Goal: Task Accomplishment & Management: Use online tool/utility

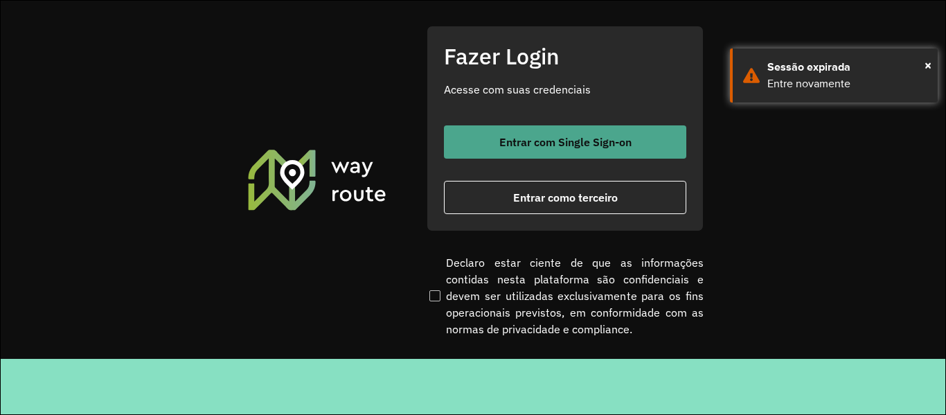
click at [582, 137] on span "Entrar com Single Sign-on" at bounding box center [565, 141] width 132 height 11
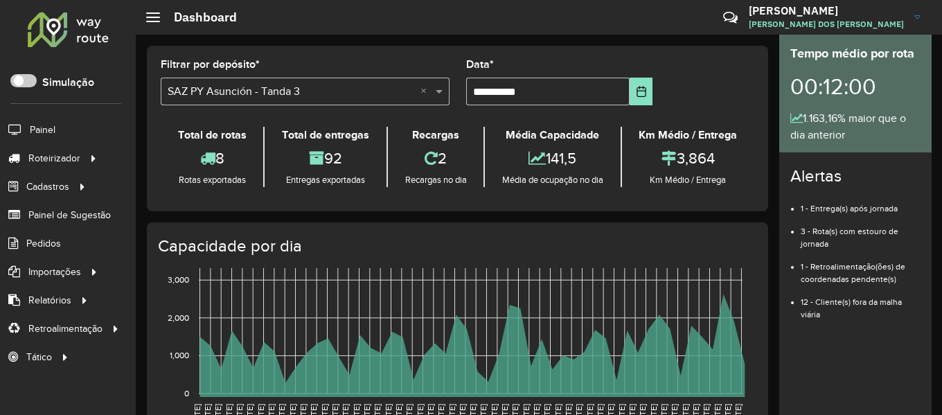
drag, startPoint x: 92, startPoint y: 0, endPoint x: 90, endPoint y: 10, distance: 10.6
click at [92, 0] on div "Roteirizador AmbevTech Simulação Painel Roteirizador Entregas Cadastros Checkpo…" at bounding box center [68, 207] width 136 height 415
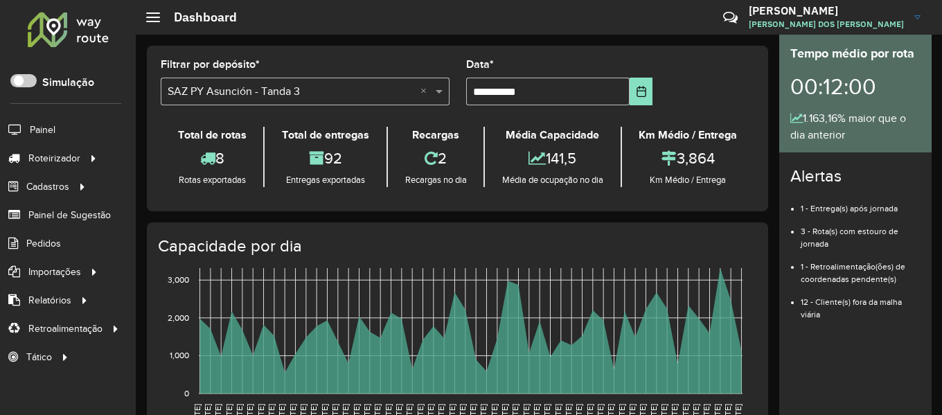
click at [87, 30] on div at bounding box center [68, 29] width 84 height 36
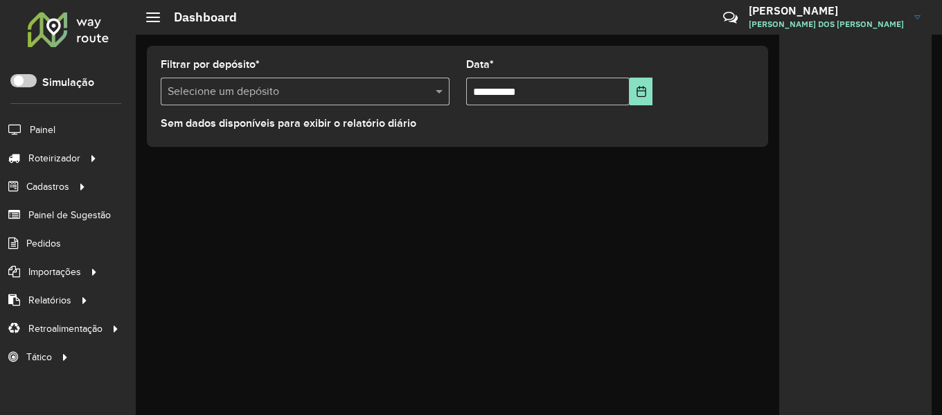
click at [329, 106] on formly-field "Filtrar por depósito * Selecione um depósito" at bounding box center [304, 88] width 305 height 57
click at [359, 98] on input "text" at bounding box center [291, 92] width 247 height 17
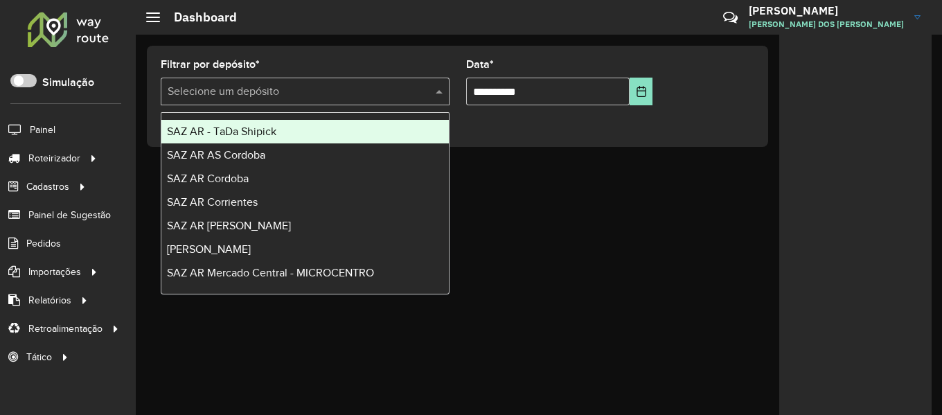
click at [348, 133] on div "SAZ AR - TaDa Shipick" at bounding box center [304, 132] width 287 height 24
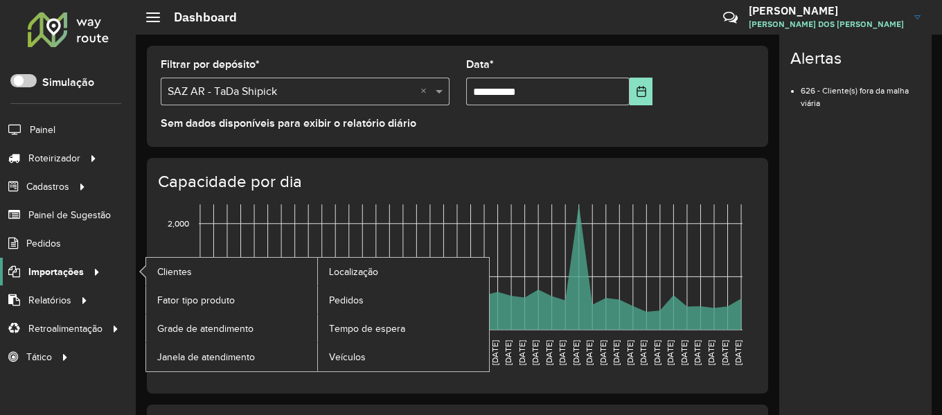
click at [71, 274] on span "Importações" at bounding box center [55, 272] width 55 height 15
click at [373, 306] on link "Pedidos" at bounding box center [403, 300] width 171 height 28
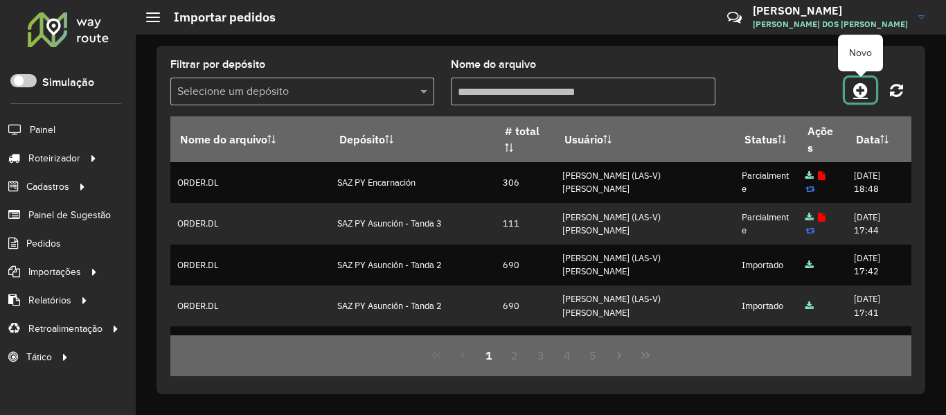
click at [852, 84] on link at bounding box center [860, 90] width 31 height 25
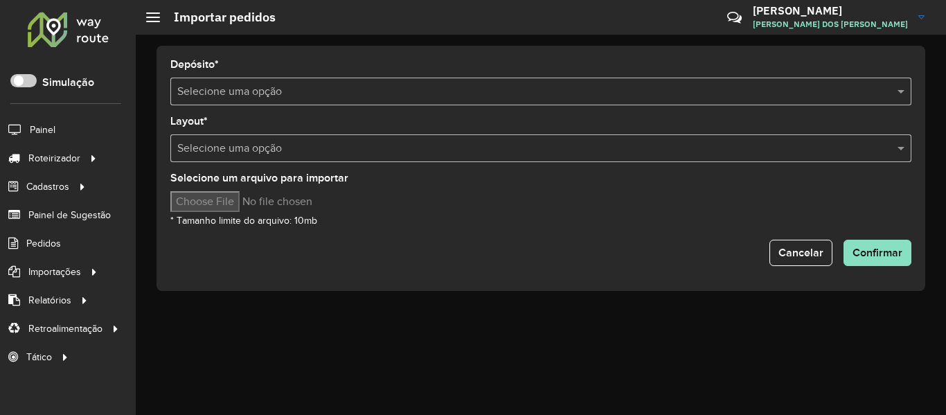
click at [541, 93] on input "text" at bounding box center [526, 92] width 699 height 17
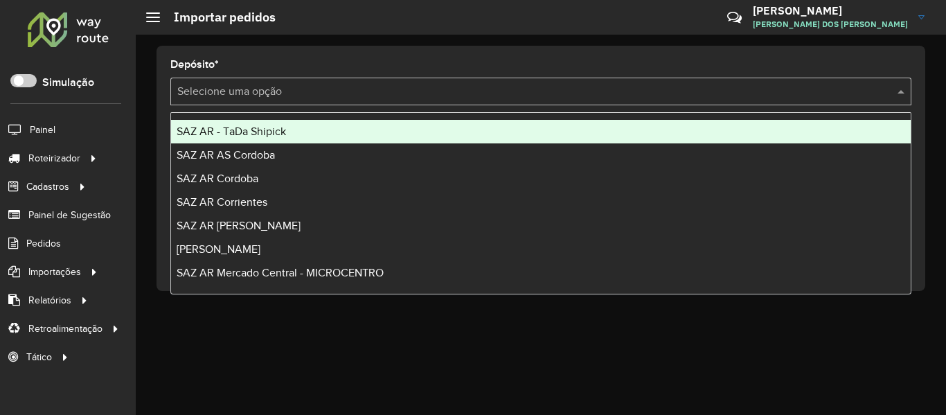
click at [334, 132] on div "SAZ AR - TaDa Shipick" at bounding box center [541, 132] width 740 height 24
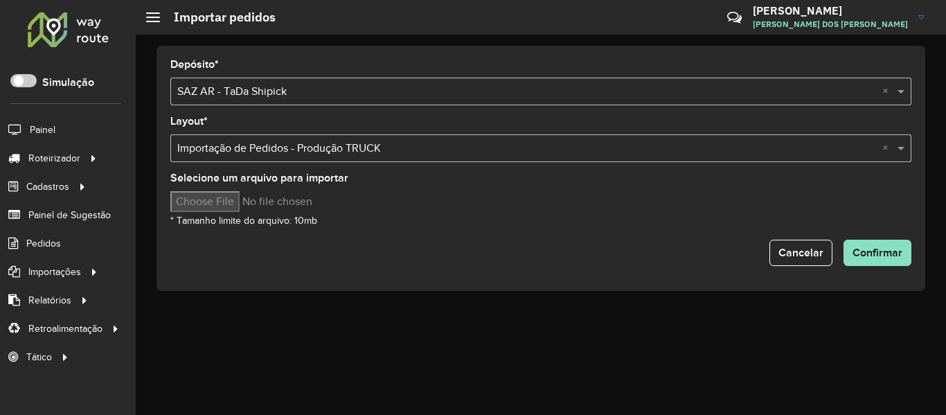
click at [247, 197] on input "Selecione um arquivo para importar" at bounding box center [287, 201] width 235 height 21
type input "**********"
click at [476, 222] on div "Selecione um arquivo para importar * Tamanho limite do arquivo: 10mb" at bounding box center [540, 200] width 741 height 55
click at [887, 245] on button "Confirmar" at bounding box center [877, 253] width 68 height 26
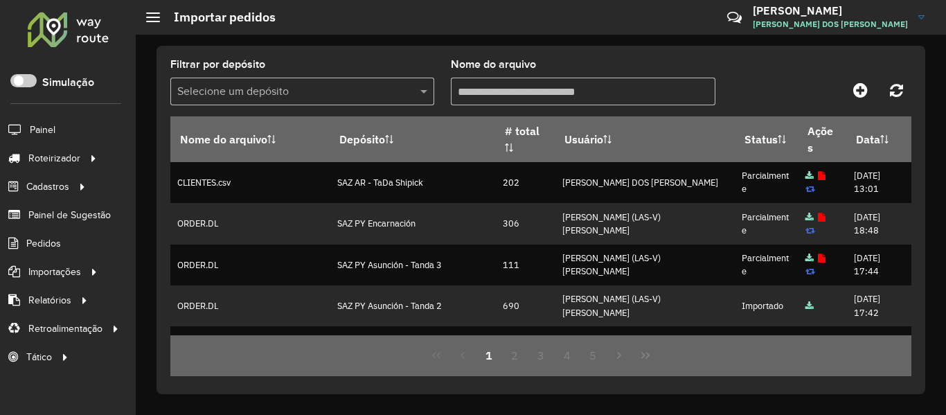
click at [787, 91] on div at bounding box center [819, 90] width 186 height 25
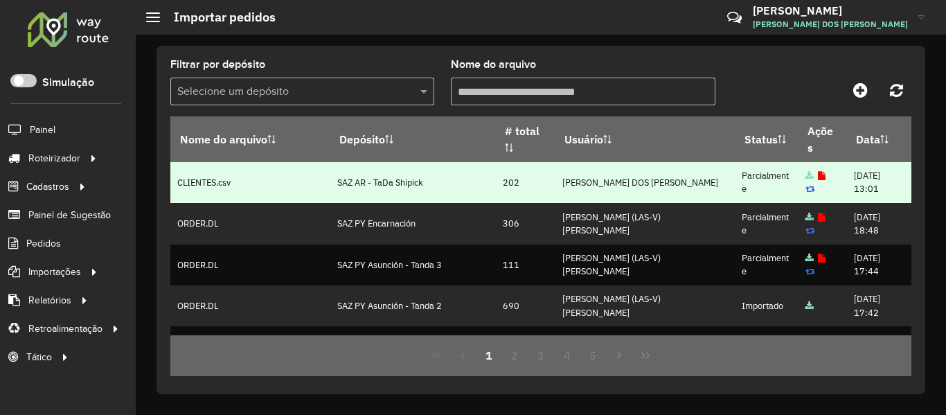
click at [818, 173] on icon at bounding box center [822, 176] width 8 height 9
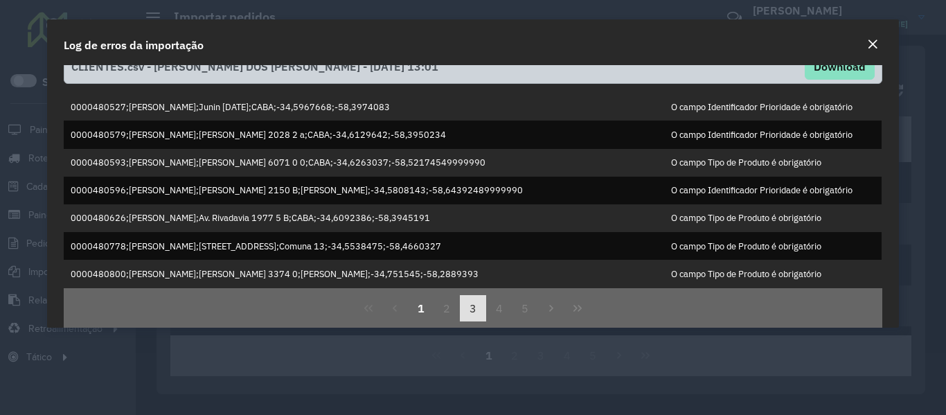
scroll to position [39, 0]
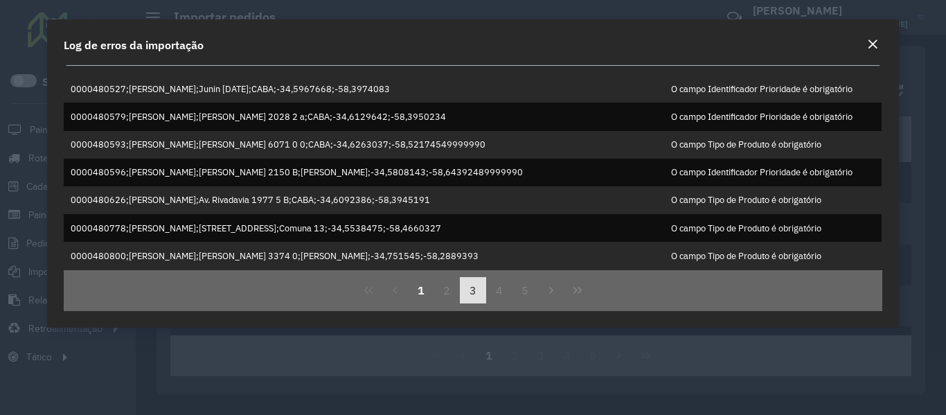
click at [467, 292] on button "3" at bounding box center [473, 290] width 26 height 26
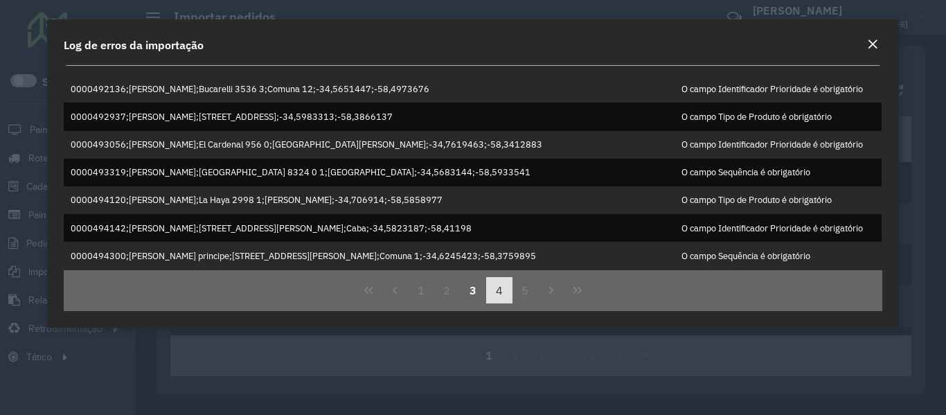
click at [503, 290] on button "4" at bounding box center [499, 290] width 26 height 26
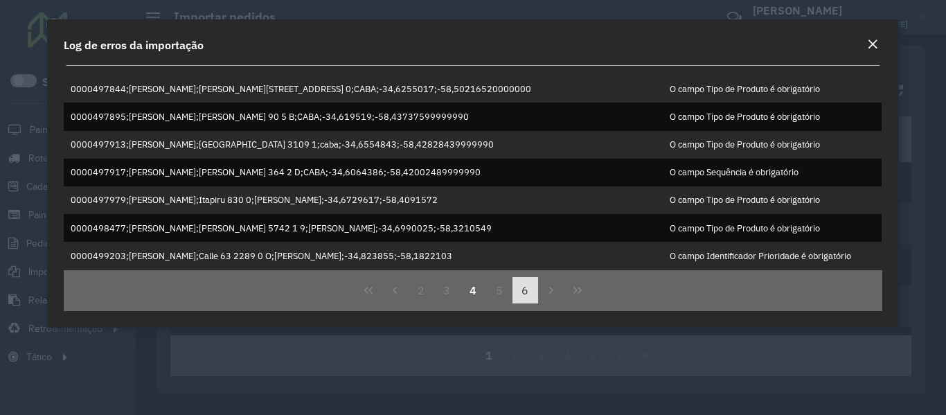
drag, startPoint x: 505, startPoint y: 290, endPoint x: 512, endPoint y: 291, distance: 7.6
click at [512, 291] on span "2 3 4 5 6" at bounding box center [473, 290] width 131 height 26
click at [538, 292] on button "Next Page" at bounding box center [551, 290] width 26 height 26
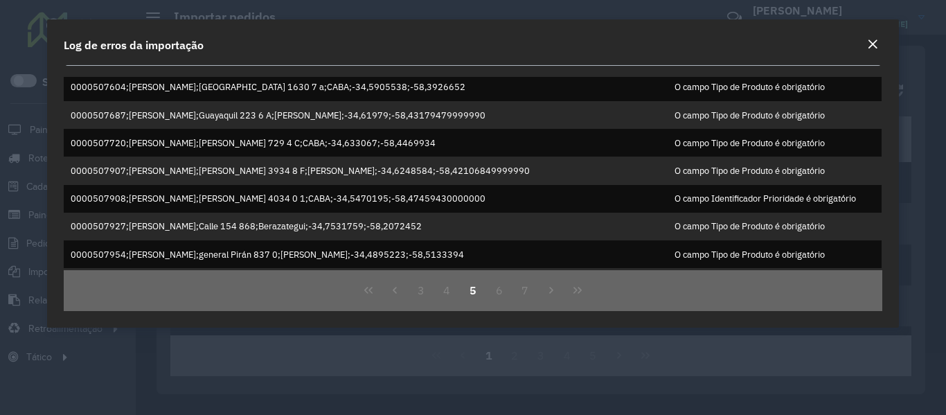
scroll to position [185, 0]
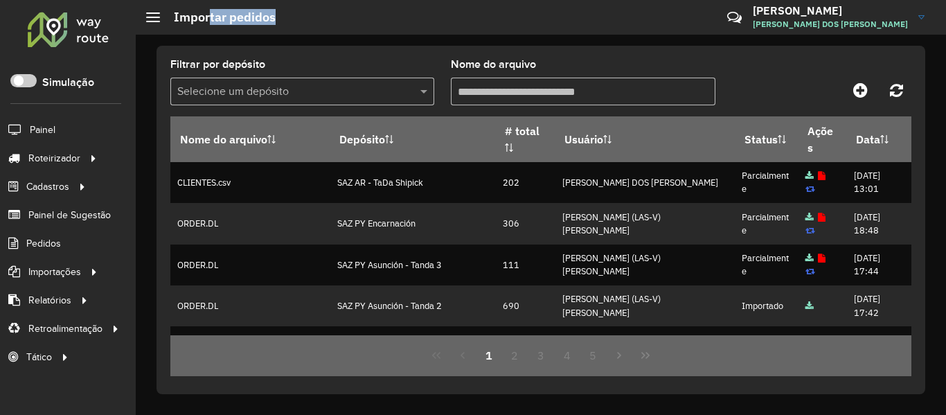
drag, startPoint x: 208, startPoint y: 15, endPoint x: 355, endPoint y: 5, distance: 147.2
click at [355, 5] on hb-header "Importar pedidos Críticas? Dúvidas? Elogios? Sugestões? Entre em contato conosc…" at bounding box center [541, 17] width 810 height 35
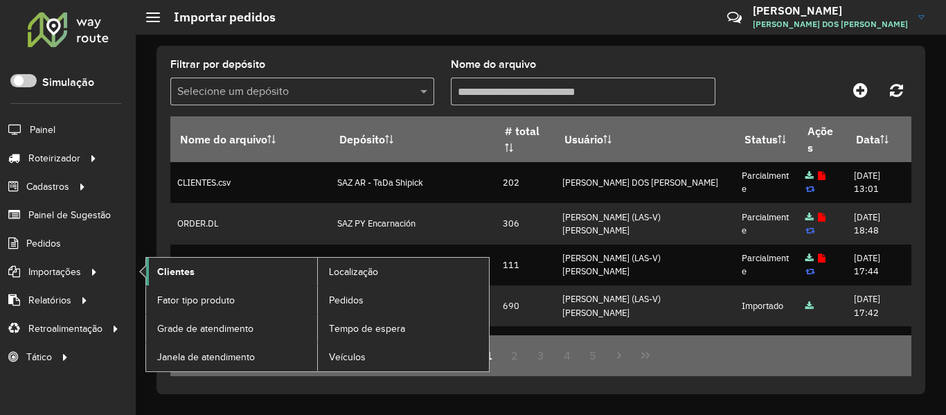
click at [166, 269] on span "Clientes" at bounding box center [175, 272] width 37 height 15
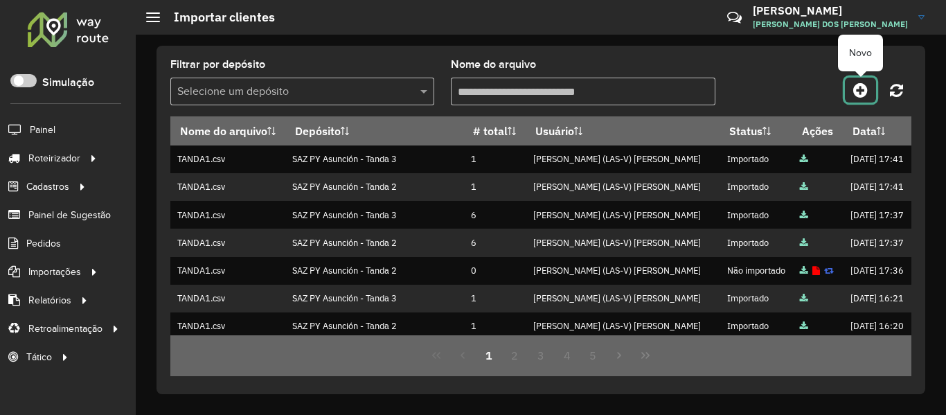
click at [861, 84] on icon at bounding box center [860, 90] width 15 height 17
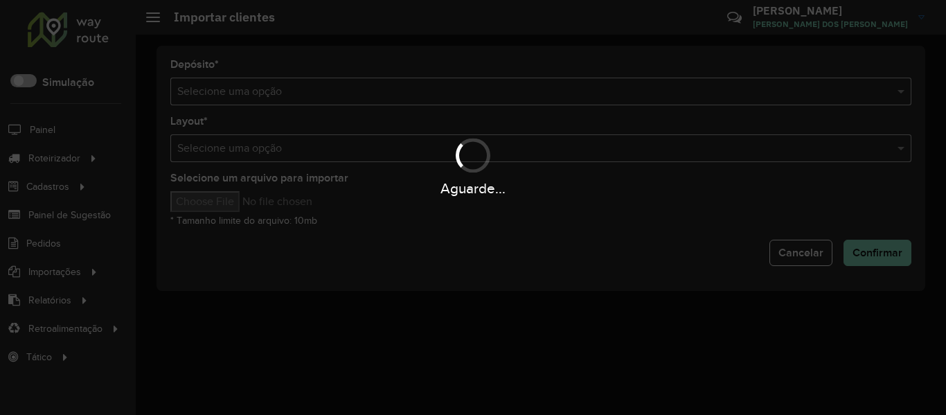
click at [403, 93] on div "Aguarde..." at bounding box center [473, 207] width 946 height 415
click at [403, 93] on input "text" at bounding box center [526, 92] width 699 height 17
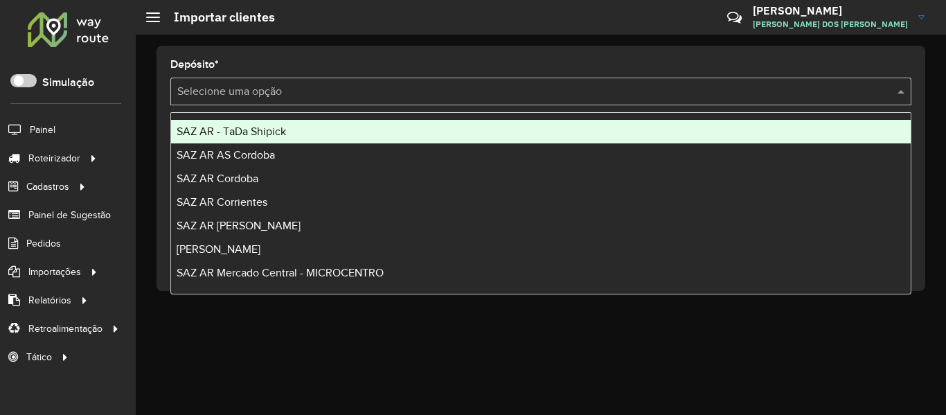
click at [403, 93] on input "text" at bounding box center [526, 92] width 699 height 17
click at [294, 132] on div "SAZ AR - TaDa Shipick" at bounding box center [541, 132] width 740 height 24
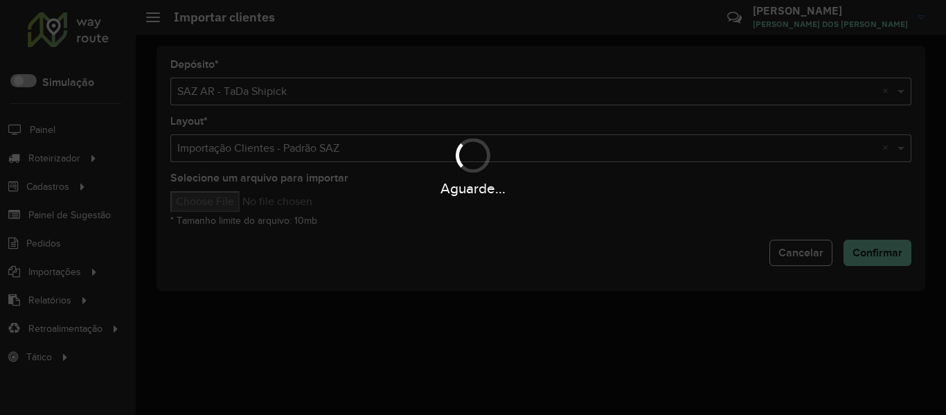
click at [237, 197] on input "Selecione um arquivo para importar" at bounding box center [287, 201] width 235 height 21
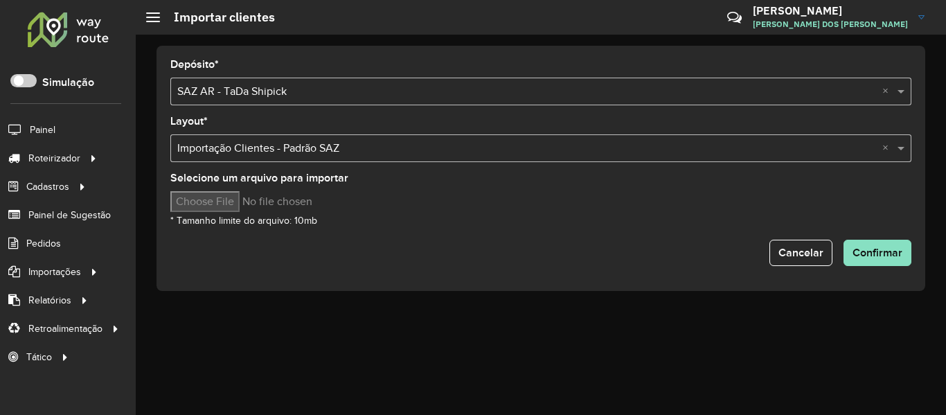
type input "**********"
click at [535, 222] on div "Selecione um arquivo para importar * Tamanho limite do arquivo: 10mb" at bounding box center [540, 200] width 741 height 55
click at [861, 251] on span "Confirmar" at bounding box center [877, 253] width 50 height 12
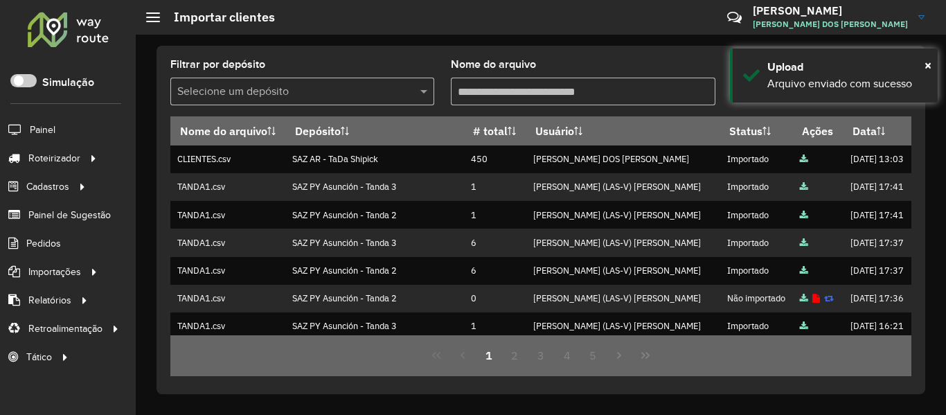
click at [417, 53] on div "Filtrar por depósito Selecione um depósito Nome do arquivo Nome do arquivo Depó…" at bounding box center [541, 220] width 769 height 348
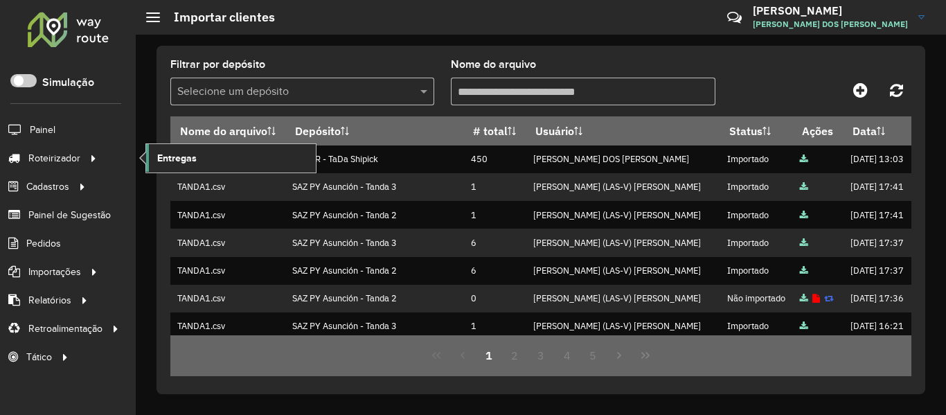
click at [183, 153] on span "Entregas" at bounding box center [176, 158] width 39 height 15
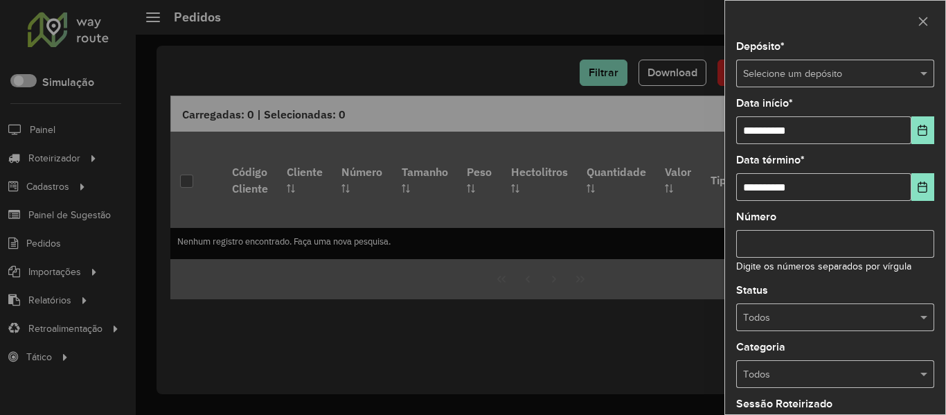
click at [770, 71] on input "text" at bounding box center [821, 73] width 157 height 15
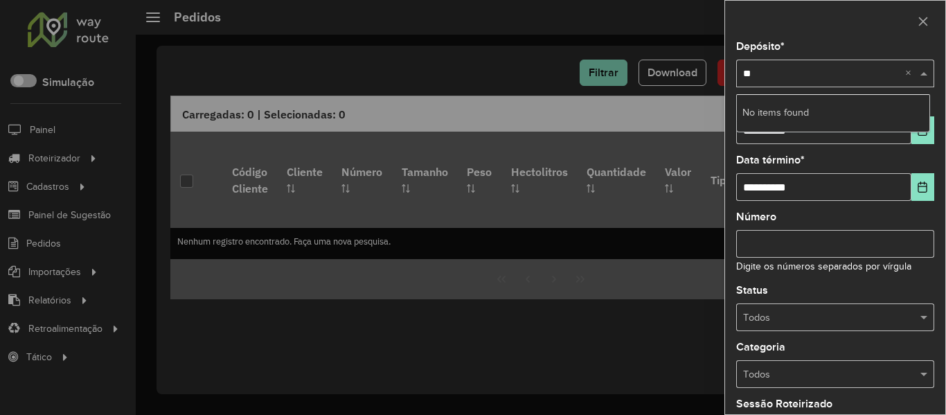
type input "*"
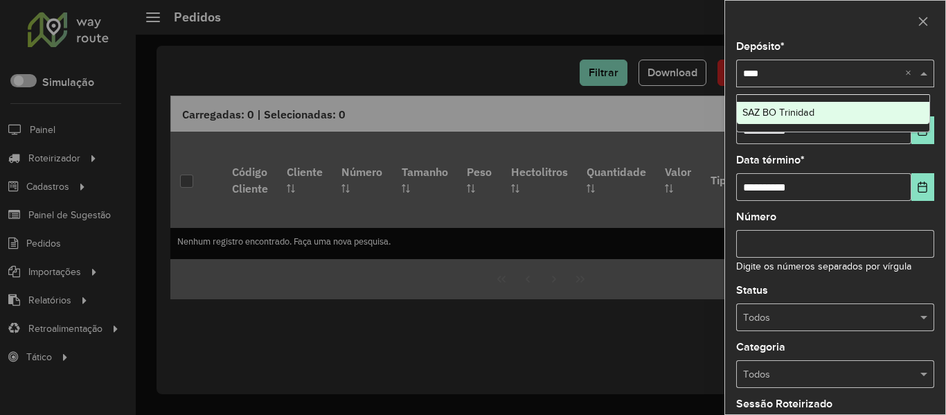
type input "*****"
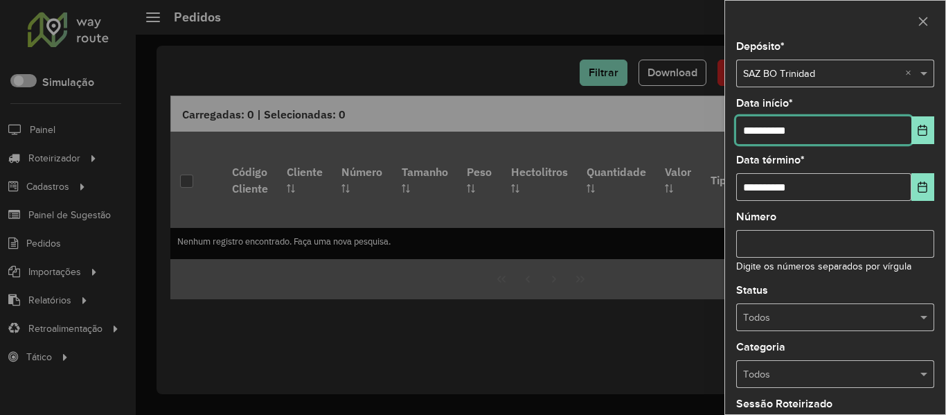
click at [903, 116] on input "**********" at bounding box center [823, 130] width 175 height 28
click at [904, 122] on input "**********" at bounding box center [823, 130] width 175 height 28
click at [911, 124] on button "Choose Date" at bounding box center [922, 130] width 23 height 28
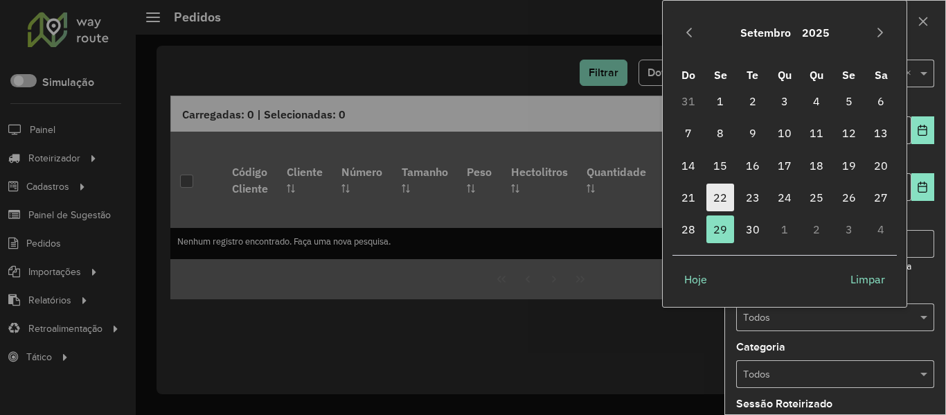
click at [726, 203] on span "22" at bounding box center [720, 198] width 28 height 28
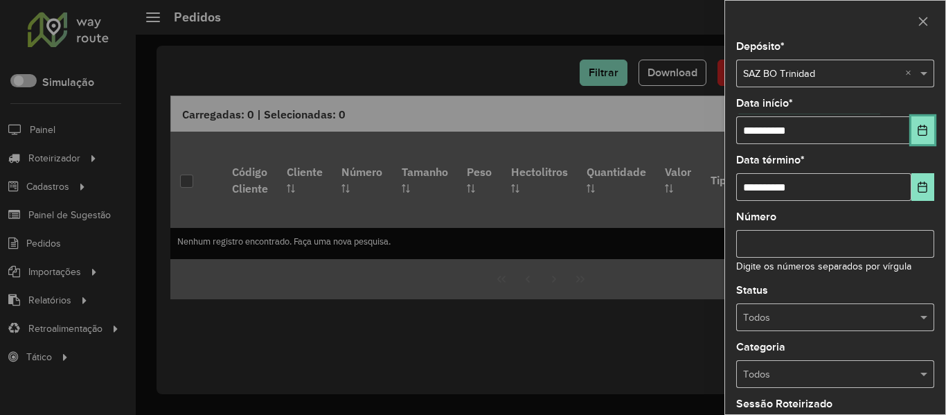
click at [915, 137] on button "Choose Date" at bounding box center [922, 130] width 23 height 28
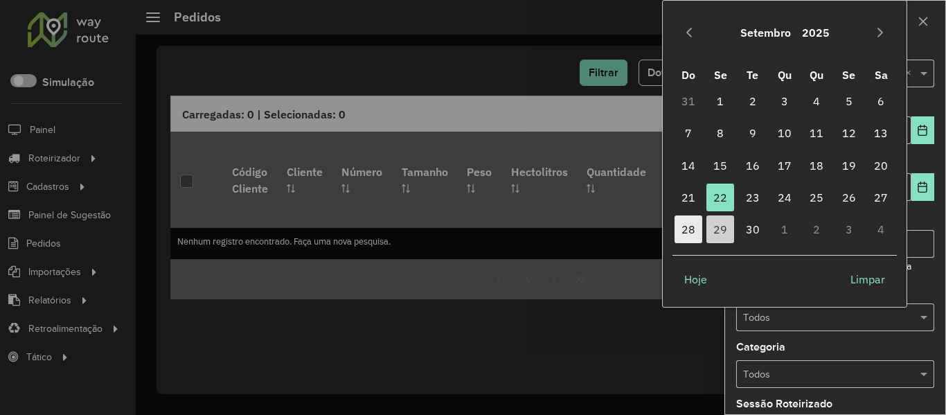
click at [693, 229] on span "28" at bounding box center [688, 229] width 28 height 28
type input "**********"
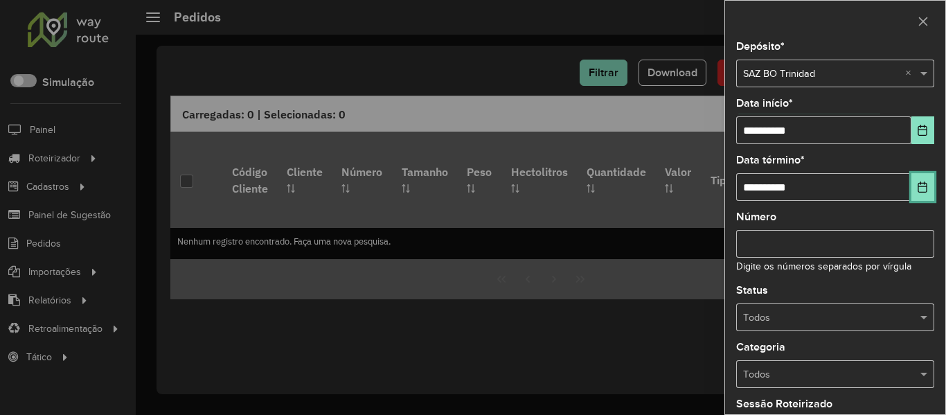
click at [924, 186] on button "Choose Date" at bounding box center [922, 187] width 23 height 28
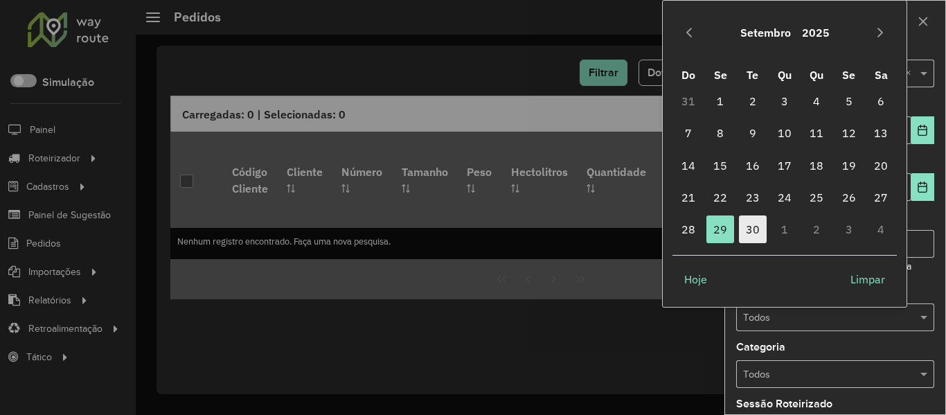
click at [753, 234] on span "30" at bounding box center [753, 229] width 28 height 28
type input "**********"
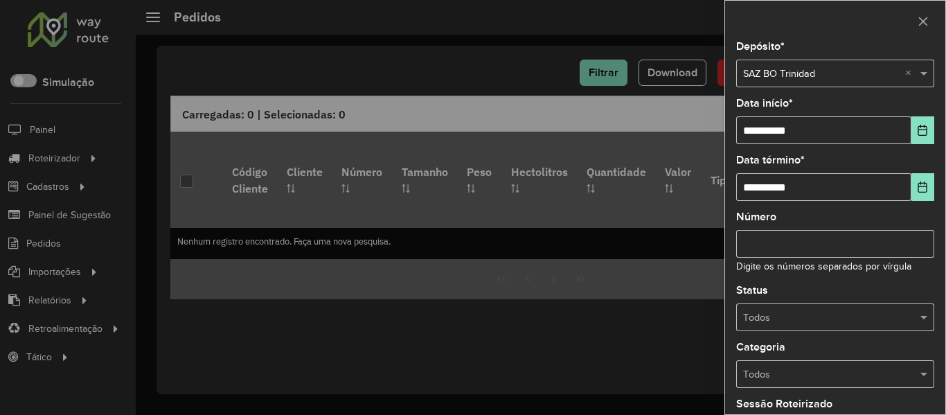
click at [876, 298] on div "Status Todos" at bounding box center [835, 308] width 198 height 46
click at [869, 312] on input "text" at bounding box center [821, 317] width 157 height 15
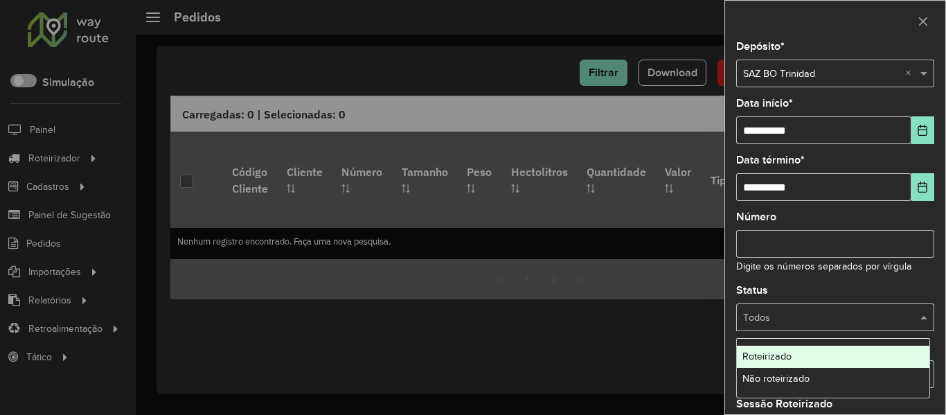
click at [815, 367] on div "Roteirizado" at bounding box center [833, 357] width 193 height 22
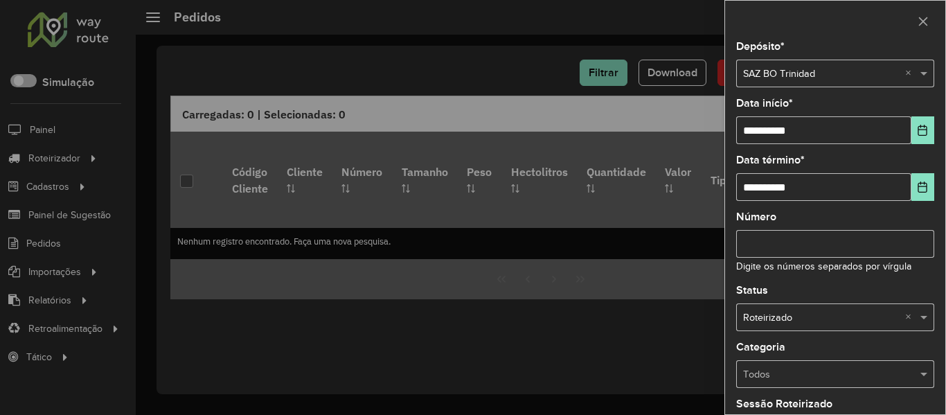
click at [821, 323] on input "text" at bounding box center [821, 317] width 157 height 15
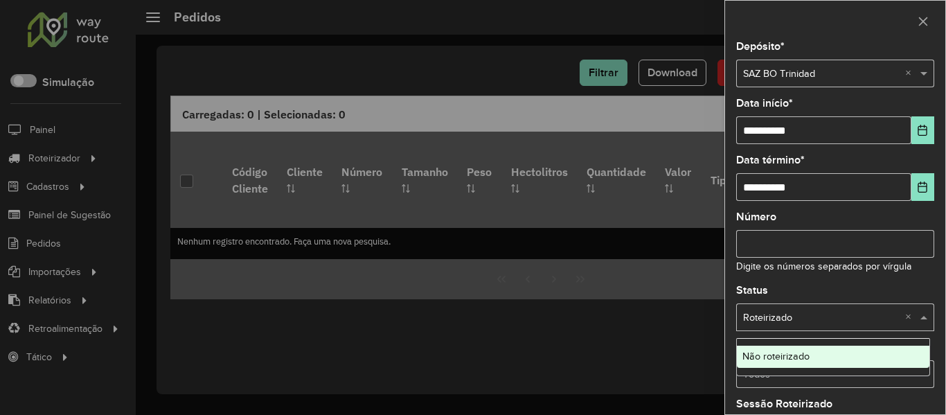
click at [799, 362] on div "Não roteirizado" at bounding box center [833, 357] width 193 height 22
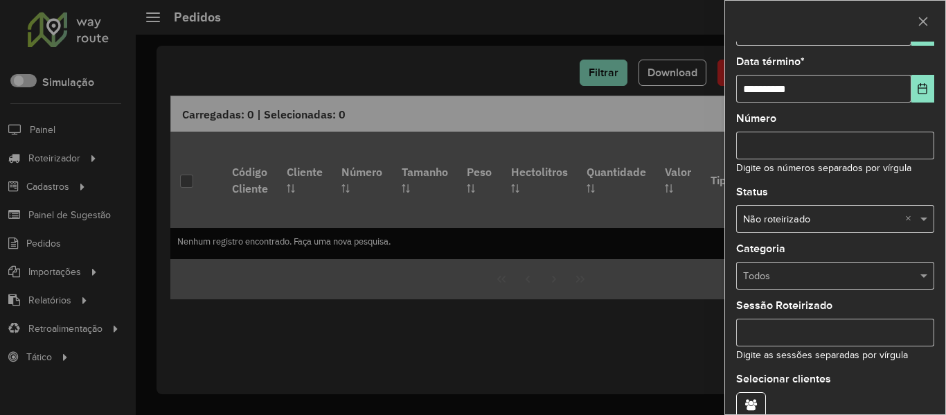
scroll to position [168, 0]
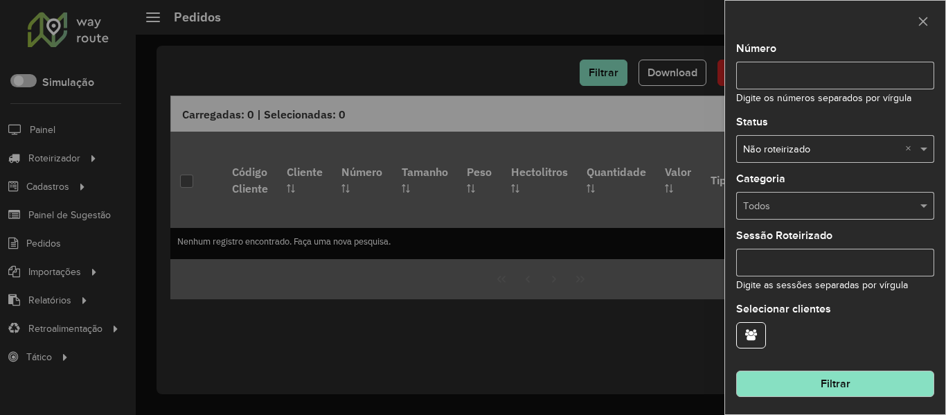
click at [819, 391] on button "Filtrar" at bounding box center [835, 383] width 198 height 26
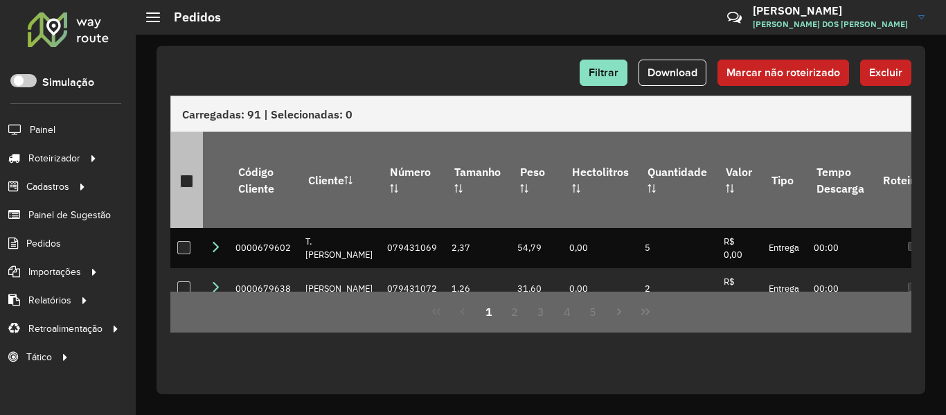
click at [195, 170] on th at bounding box center [186, 180] width 33 height 96
click at [190, 175] on div at bounding box center [186, 181] width 13 height 13
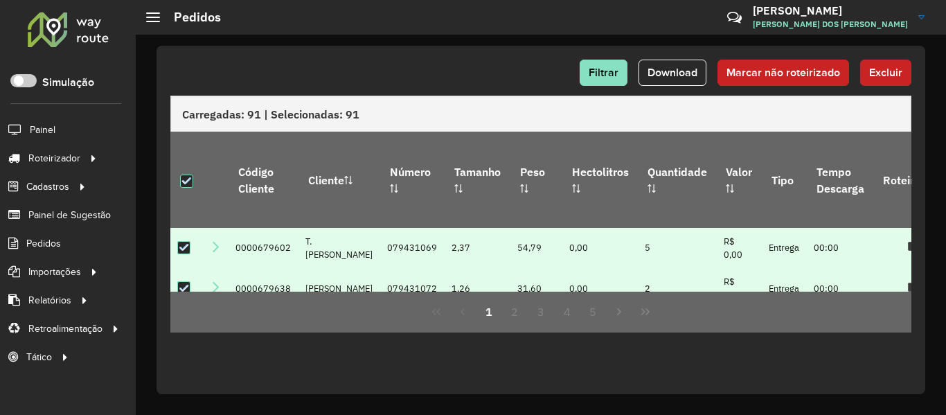
click at [873, 69] on span "Excluir" at bounding box center [885, 72] width 33 height 12
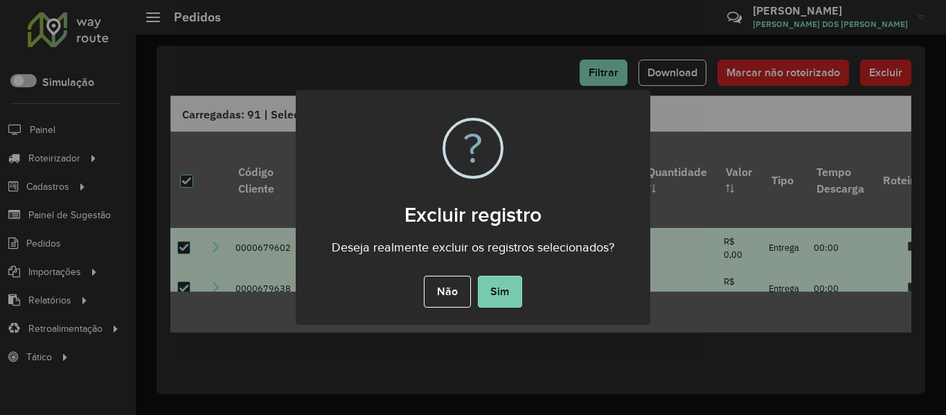
click at [501, 301] on button "Sim" at bounding box center [500, 292] width 44 height 32
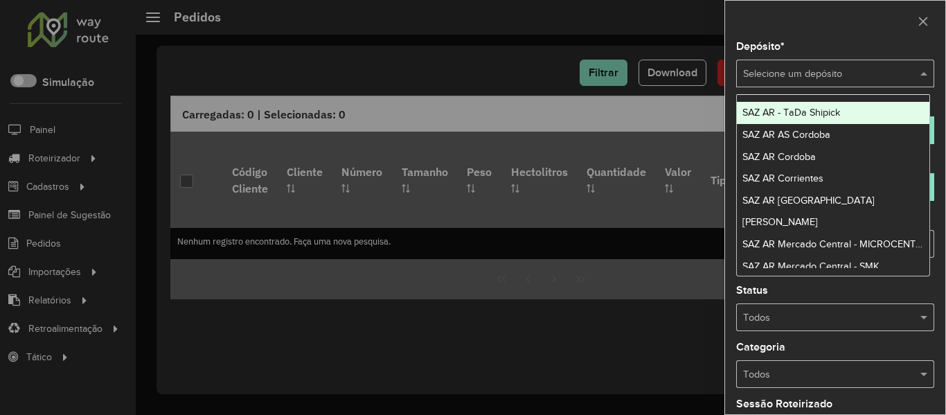
click at [855, 73] on input "text" at bounding box center [821, 73] width 157 height 15
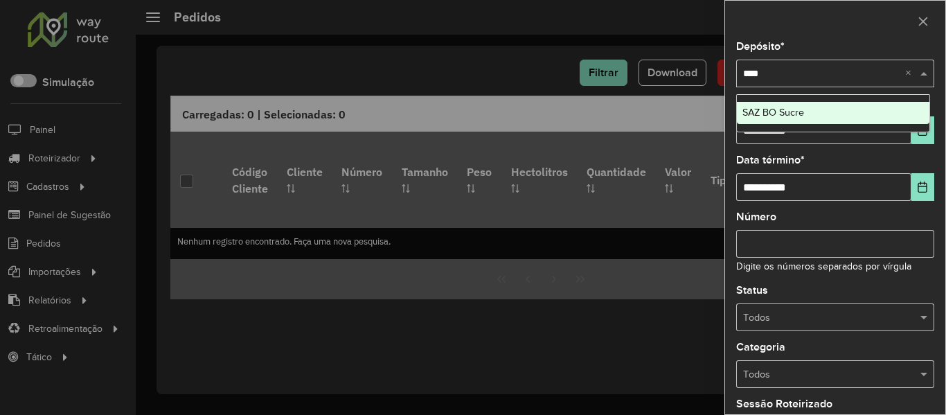
type input "*****"
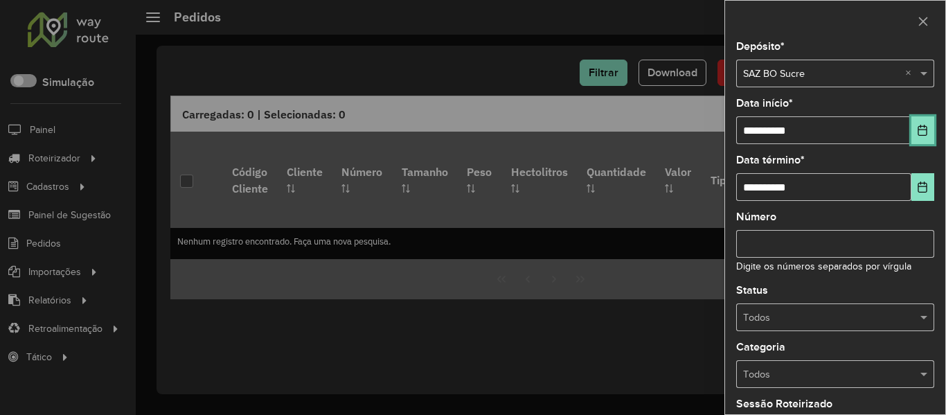
click at [917, 127] on icon "Choose Date" at bounding box center [922, 130] width 11 height 11
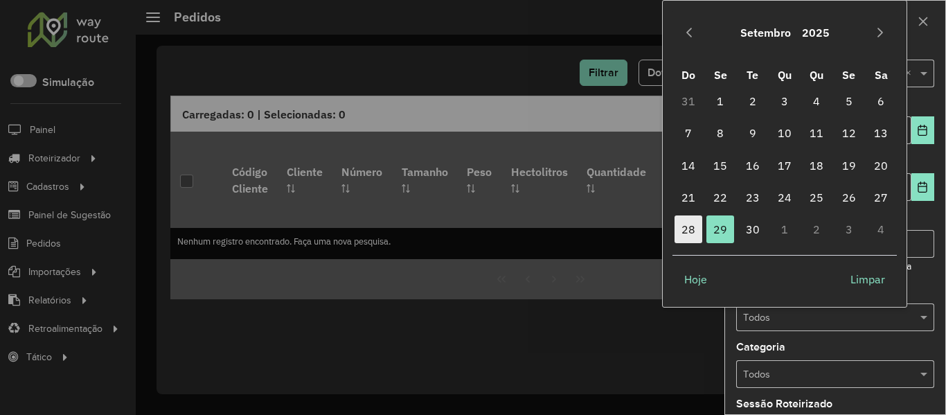
click at [683, 228] on span "28" at bounding box center [688, 229] width 28 height 28
type input "**********"
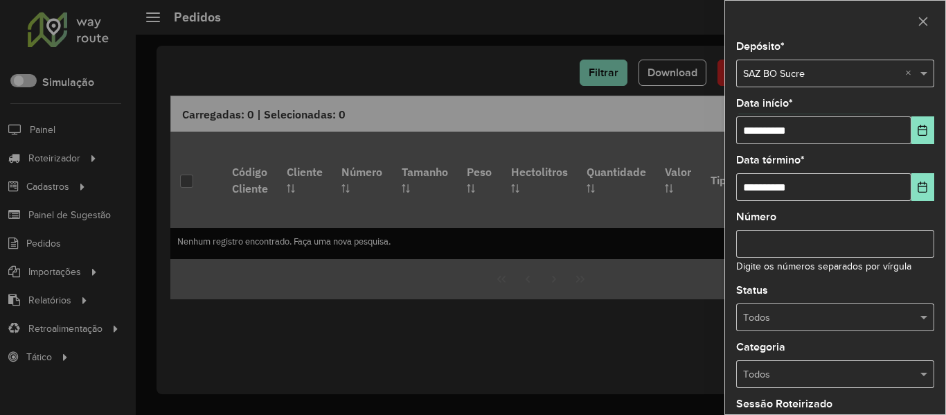
click at [937, 195] on div "**********" at bounding box center [835, 228] width 220 height 373
click at [927, 197] on button "Choose Date" at bounding box center [922, 187] width 23 height 28
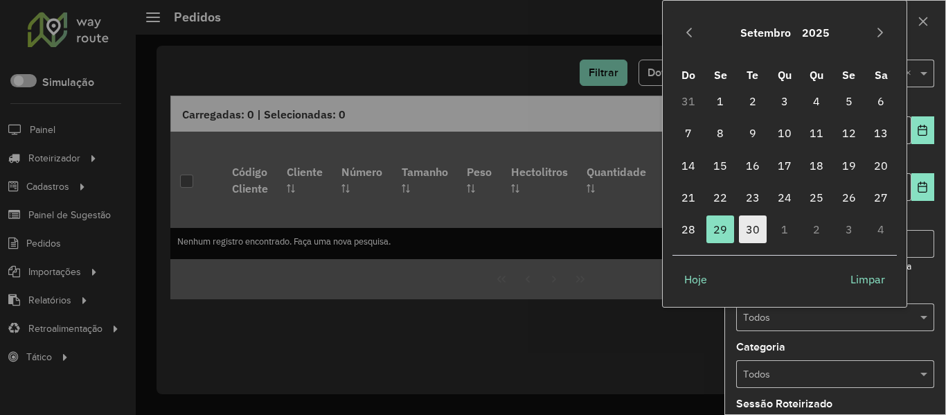
click at [762, 224] on span "30" at bounding box center [753, 229] width 28 height 28
type input "**********"
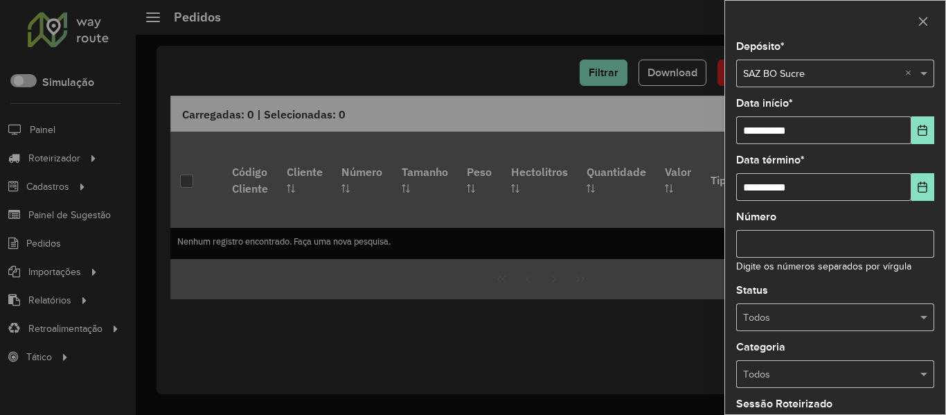
click at [878, 321] on input "text" at bounding box center [821, 317] width 157 height 15
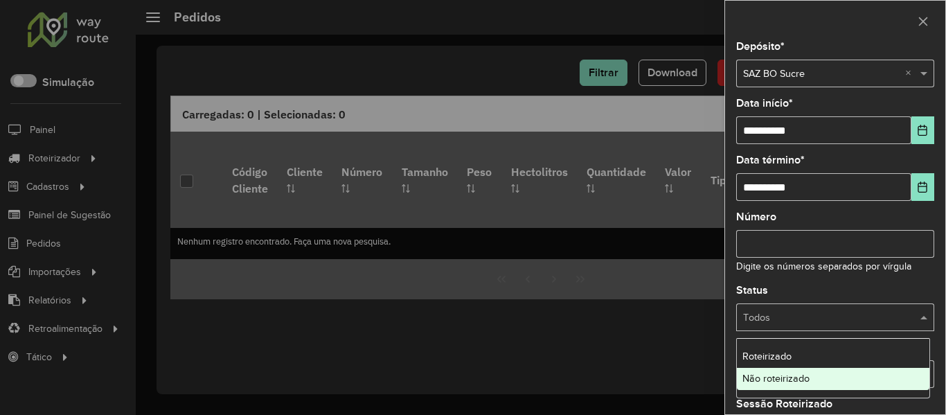
click at [857, 370] on div "Não roteirizado" at bounding box center [833, 379] width 193 height 22
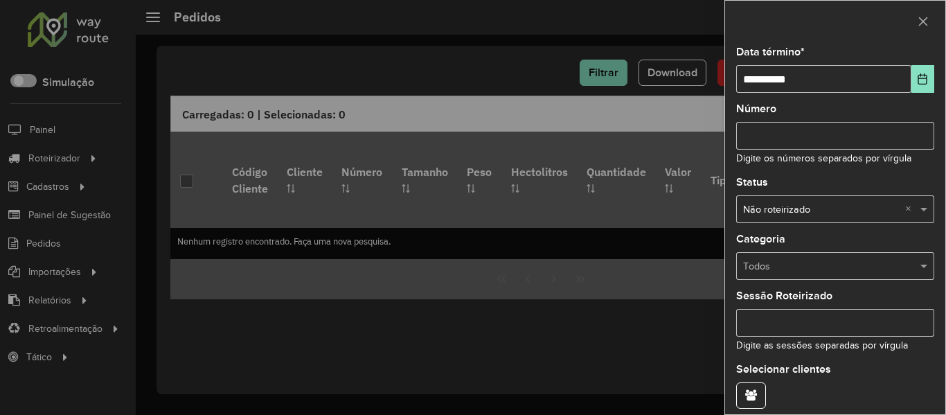
scroll to position [168, 0]
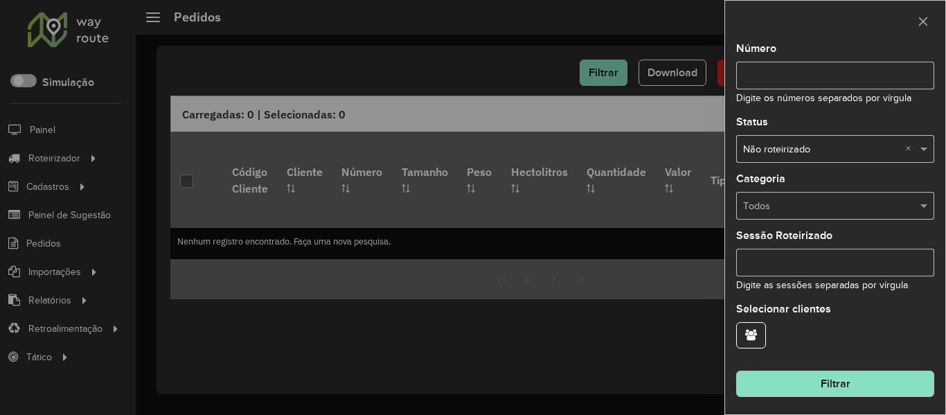
click at [843, 387] on button "Filtrar" at bounding box center [835, 383] width 198 height 26
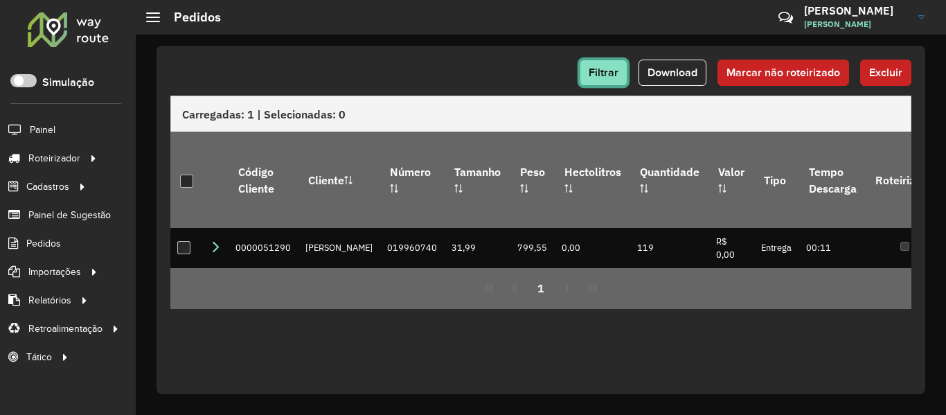
click at [584, 68] on button "Filtrar" at bounding box center [604, 73] width 48 height 26
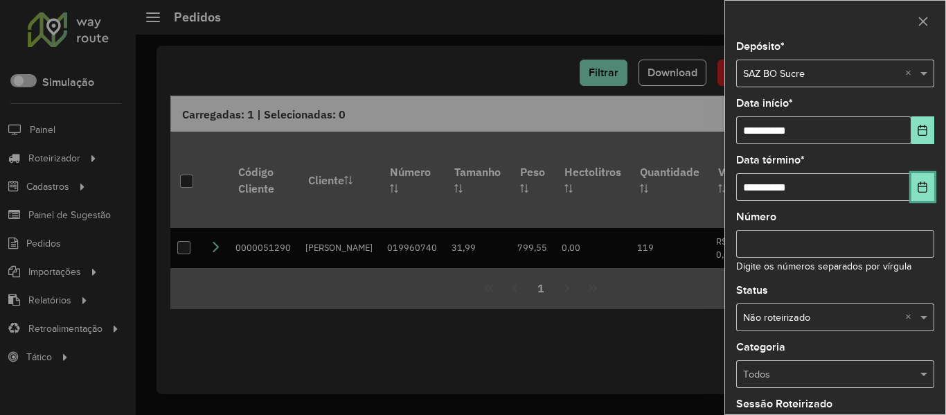
click at [915, 195] on button "Choose Date" at bounding box center [922, 187] width 23 height 28
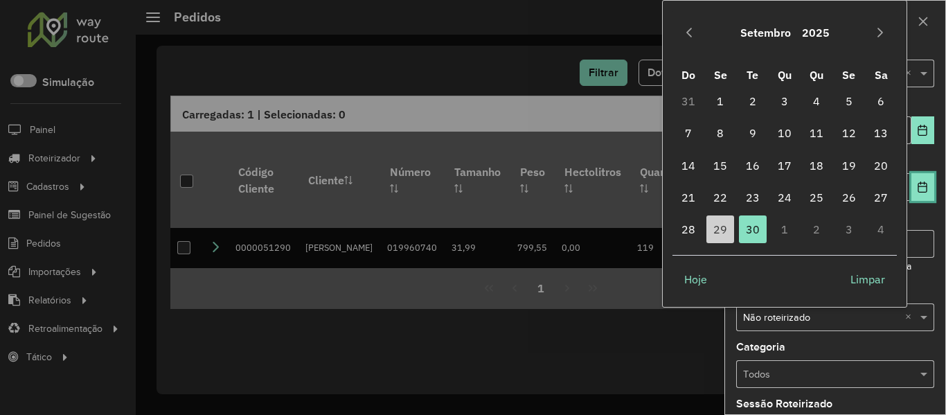
click at [915, 195] on button "Choose Date" at bounding box center [922, 187] width 23 height 28
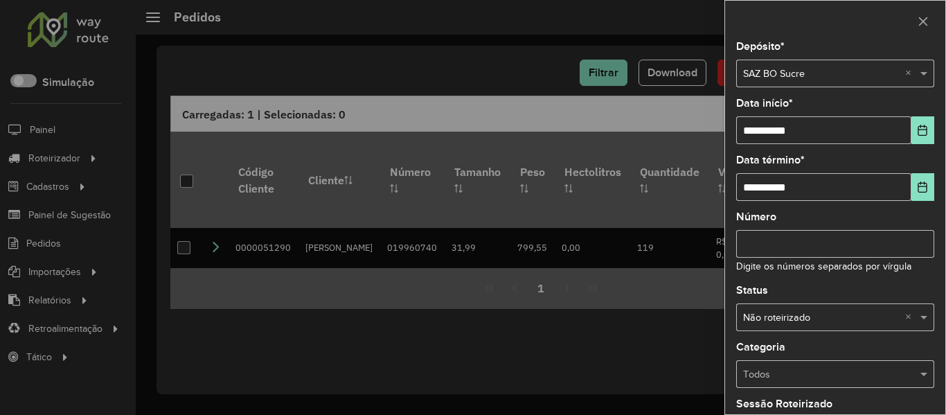
click at [363, 304] on div at bounding box center [473, 207] width 946 height 415
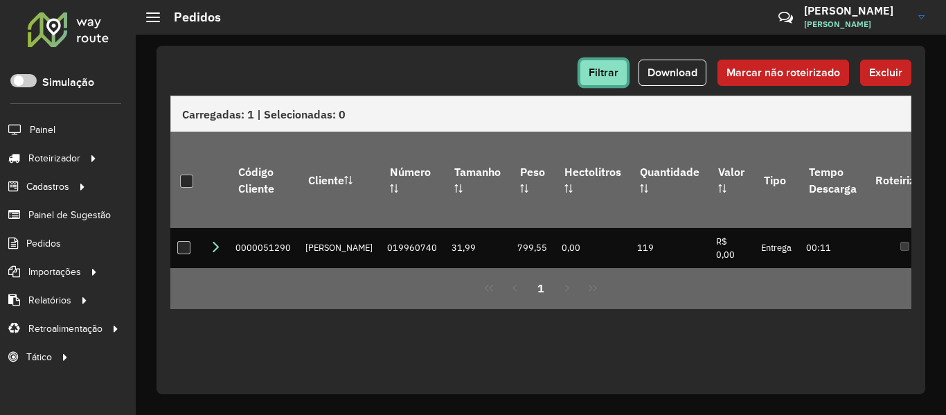
click at [606, 73] on span "Filtrar" at bounding box center [604, 72] width 30 height 12
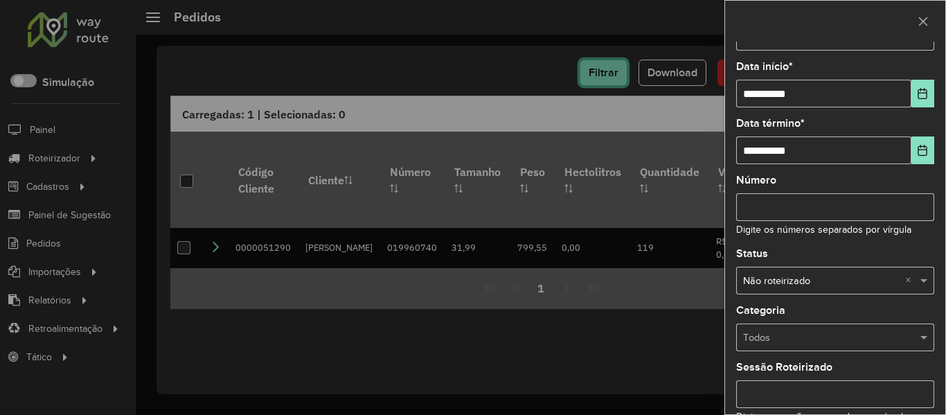
scroll to position [69, 0]
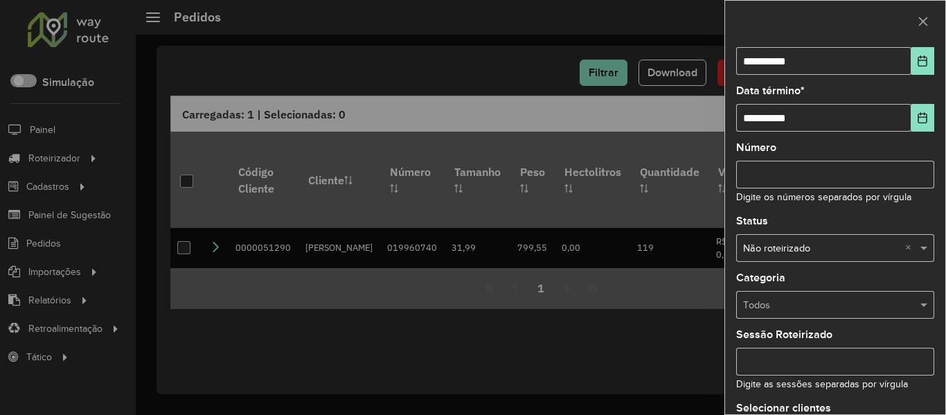
click at [573, 293] on div at bounding box center [473, 207] width 946 height 415
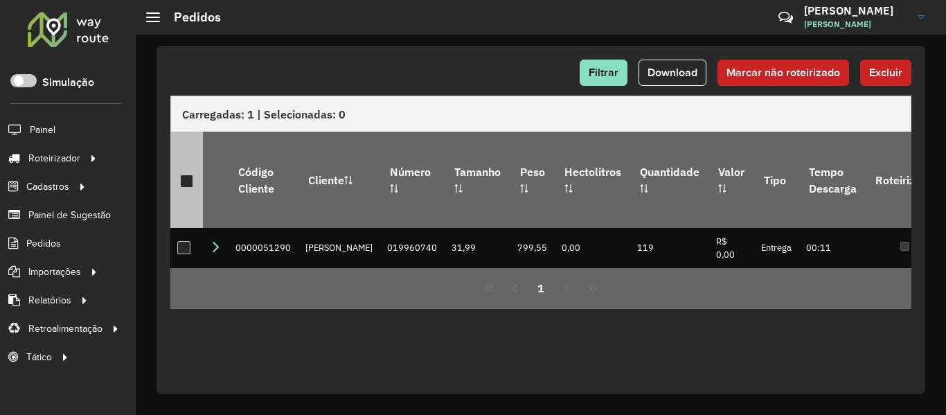
drag, startPoint x: 197, startPoint y: 168, endPoint x: 187, endPoint y: 173, distance: 11.2
click at [194, 170] on th at bounding box center [186, 180] width 33 height 96
click at [187, 175] on div at bounding box center [186, 181] width 13 height 13
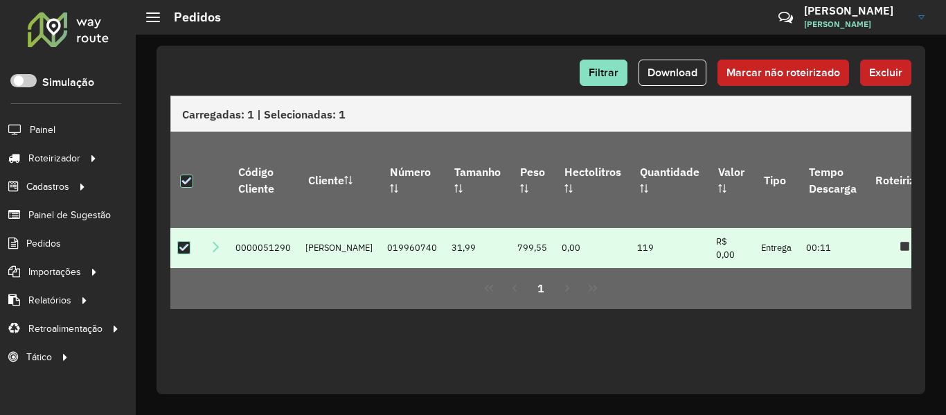
click at [879, 75] on span "Excluir" at bounding box center [885, 72] width 33 height 12
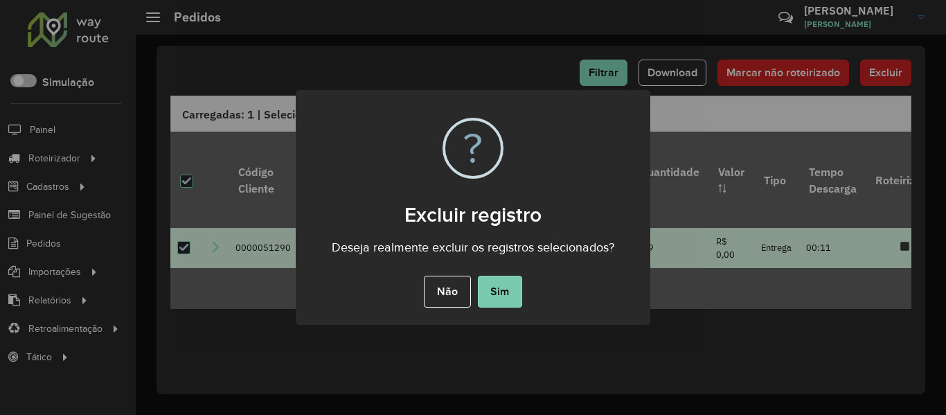
click at [492, 291] on button "Sim" at bounding box center [500, 292] width 44 height 32
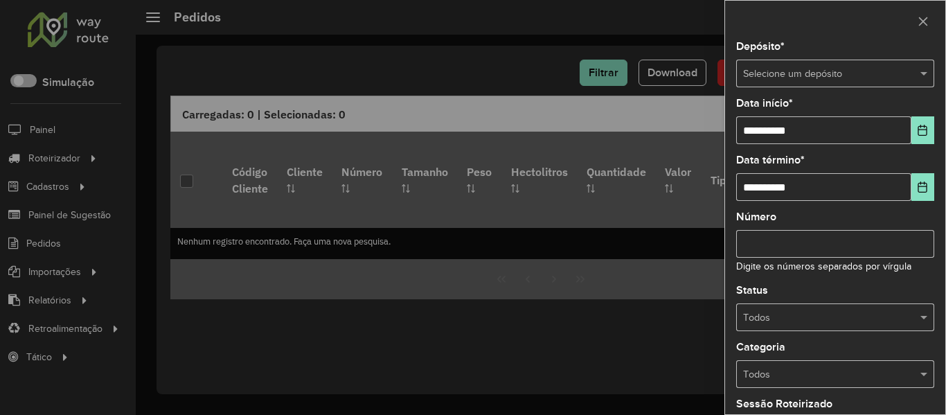
click at [861, 82] on div "Selecione um depósito" at bounding box center [835, 74] width 198 height 28
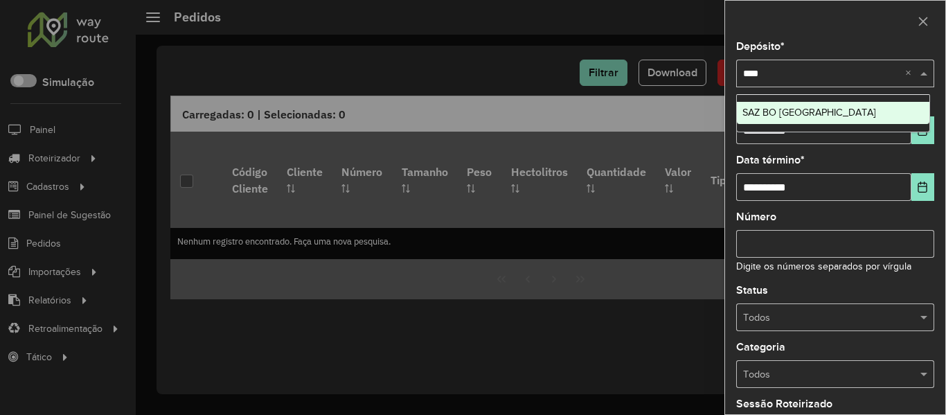
type input "*****"
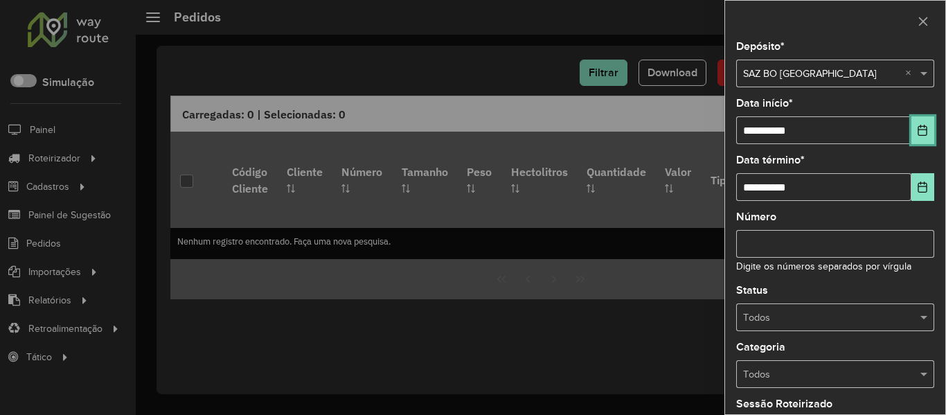
click at [921, 129] on icon "Choose Date" at bounding box center [922, 130] width 11 height 11
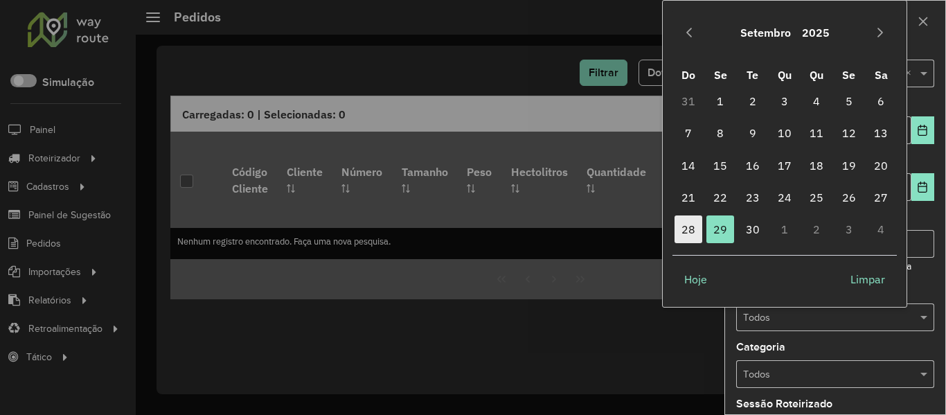
click at [690, 230] on span "28" at bounding box center [688, 229] width 28 height 28
type input "**********"
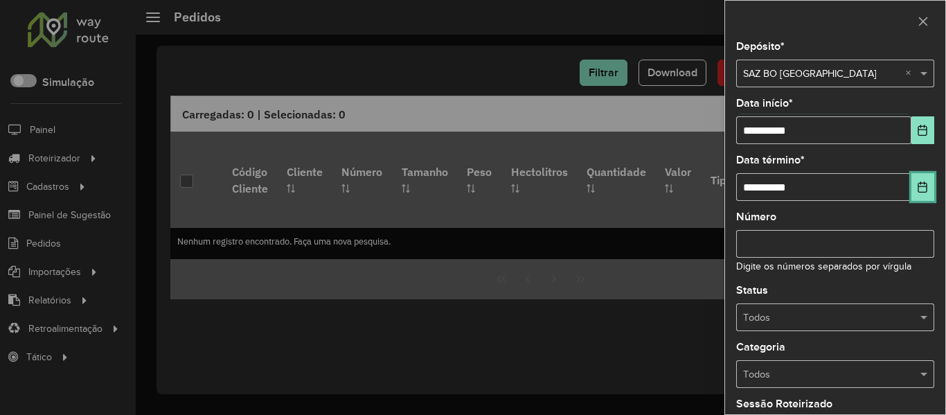
click at [911, 180] on button "Choose Date" at bounding box center [922, 187] width 23 height 28
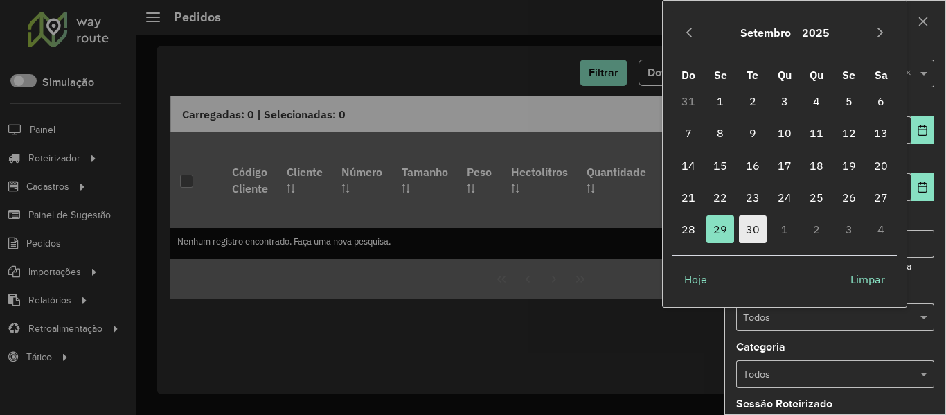
click at [747, 230] on span "30" at bounding box center [753, 229] width 28 height 28
type input "**********"
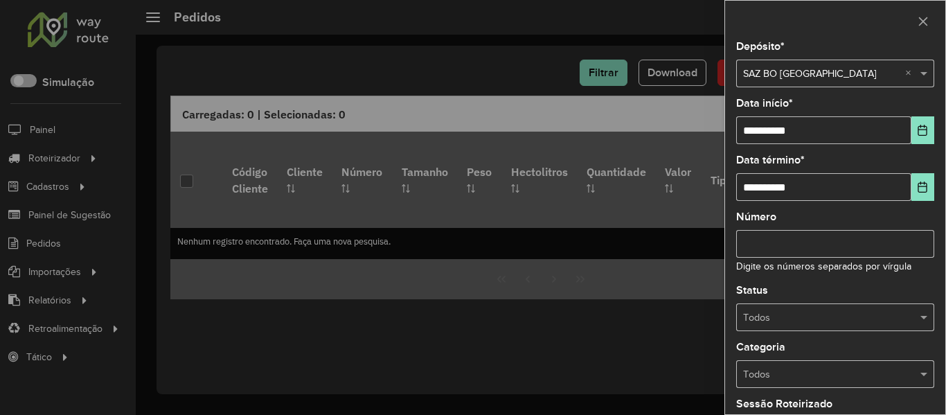
click at [860, 332] on div "**********" at bounding box center [835, 228] width 220 height 373
click at [868, 325] on div "Todos" at bounding box center [835, 317] width 198 height 28
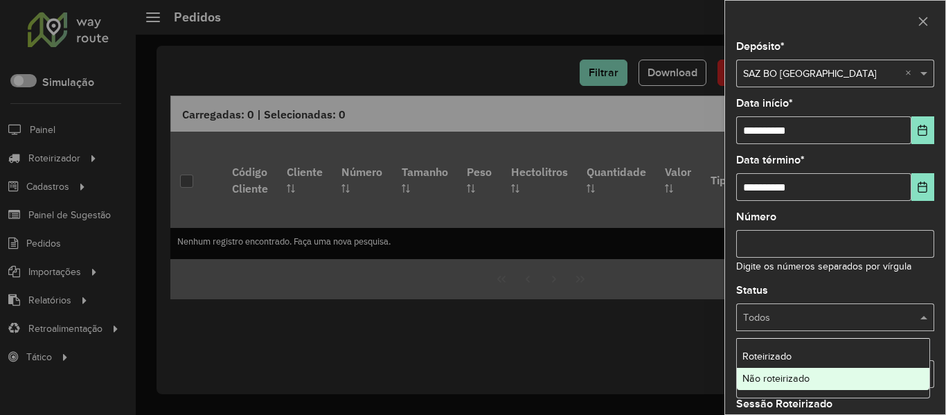
click at [810, 379] on div "Não roteirizado" at bounding box center [833, 379] width 193 height 22
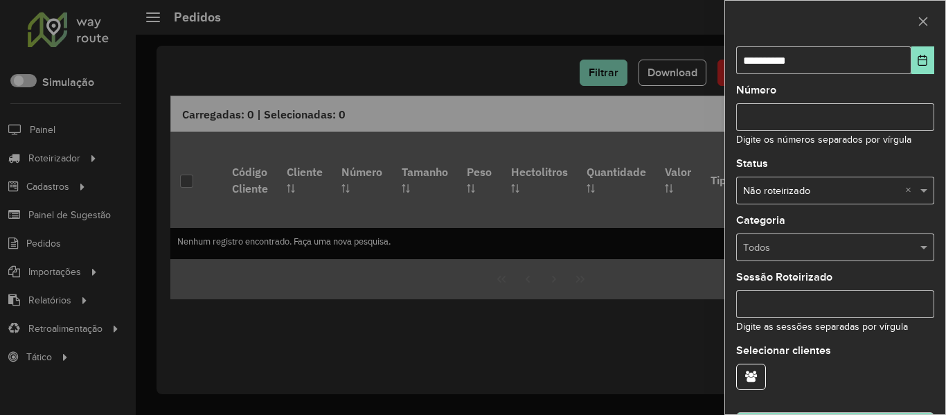
scroll to position [139, 0]
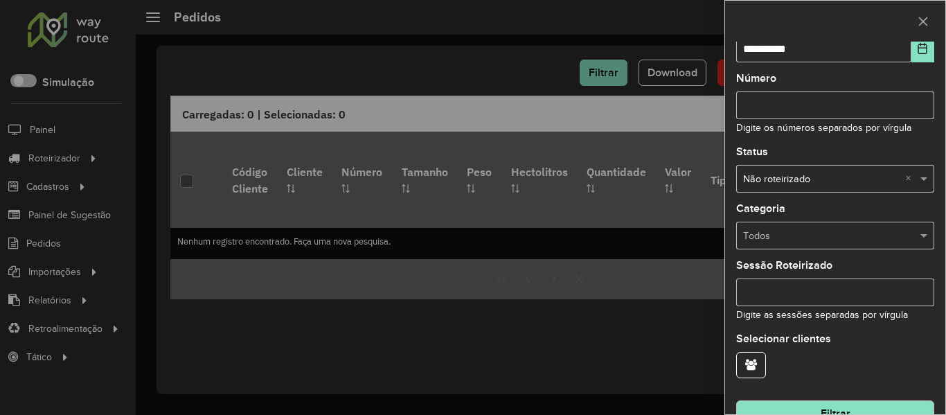
click at [866, 411] on button "Filtrar" at bounding box center [835, 413] width 198 height 26
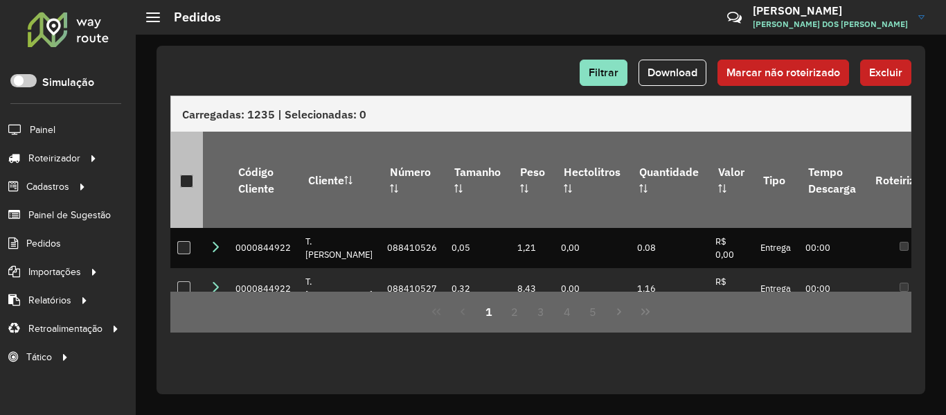
click at [190, 175] on div at bounding box center [186, 181] width 13 height 13
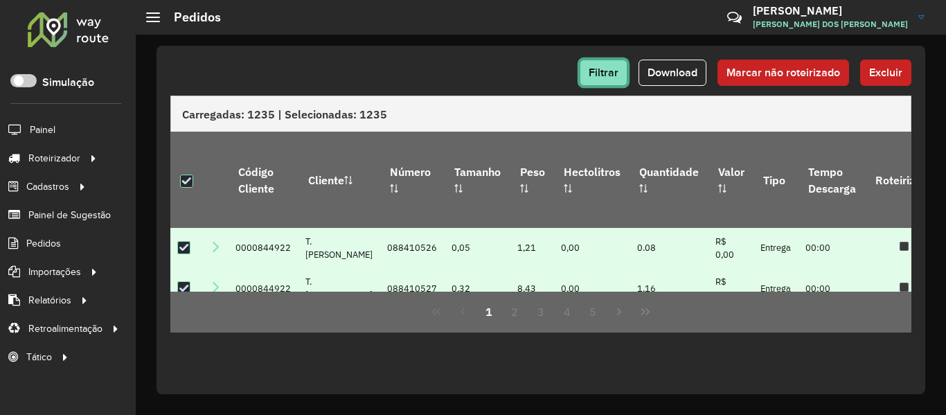
click at [614, 84] on button "Filtrar" at bounding box center [604, 73] width 48 height 26
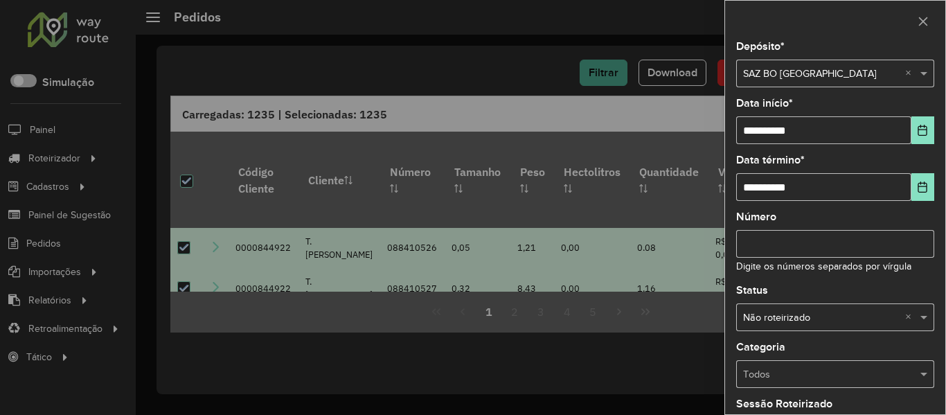
click at [614, 84] on div at bounding box center [473, 207] width 946 height 415
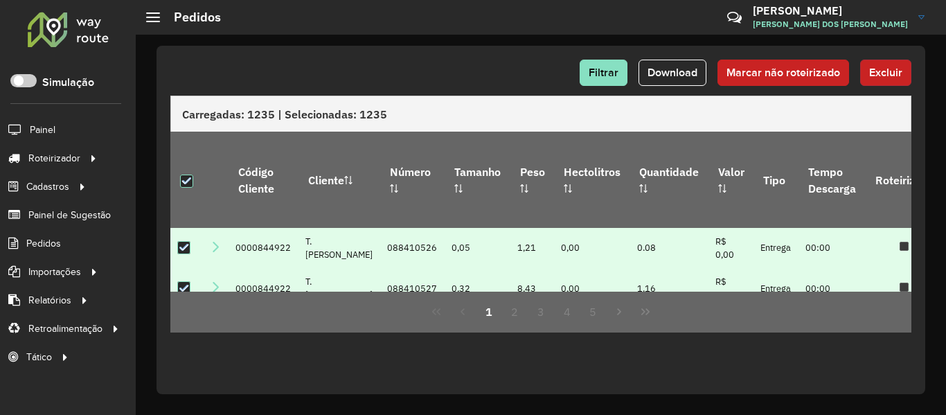
click at [884, 69] on span "Excluir" at bounding box center [885, 72] width 33 height 12
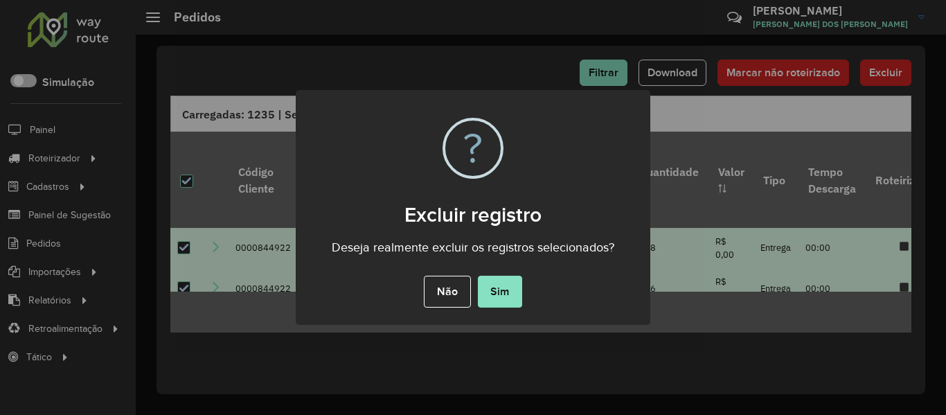
drag, startPoint x: 519, startPoint y: 297, endPoint x: 463, endPoint y: 192, distance: 119.3
click at [519, 298] on button "Sim" at bounding box center [500, 292] width 44 height 32
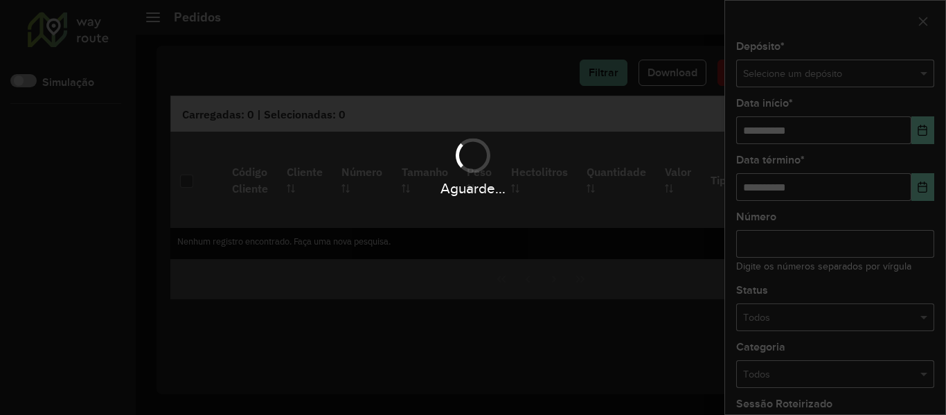
click at [823, 98] on div "Aguarde..." at bounding box center [473, 207] width 946 height 415
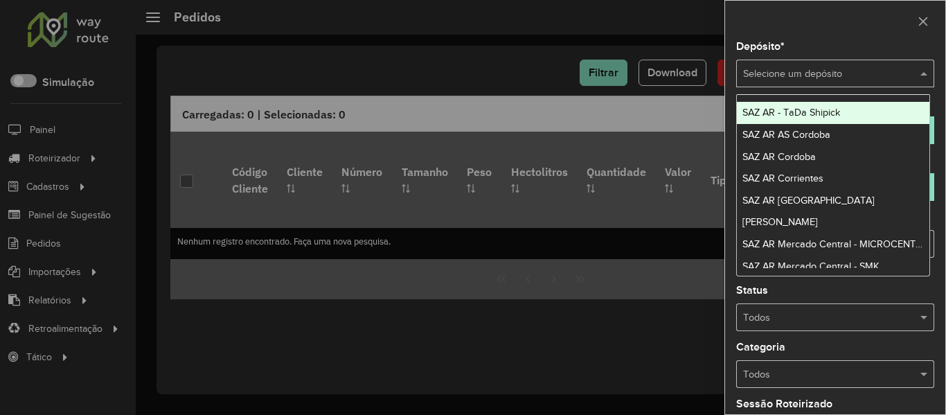
click at [834, 75] on input "text" at bounding box center [821, 73] width 157 height 15
click at [802, 109] on span "SAZ AR - TaDa Shipick" at bounding box center [791, 112] width 98 height 11
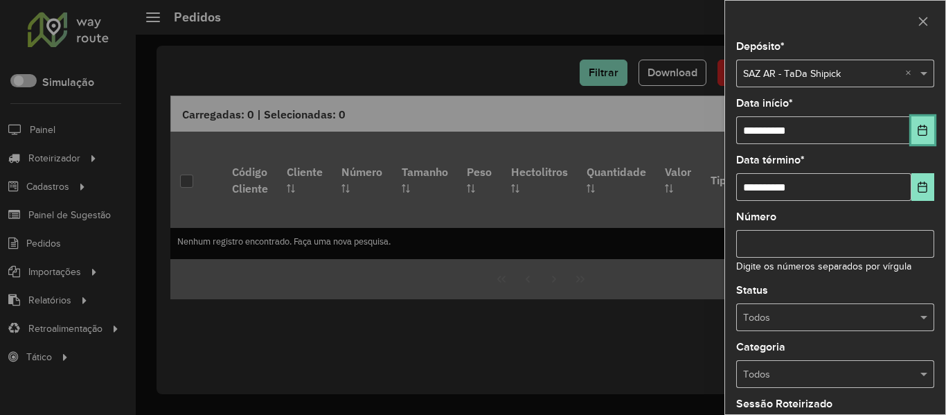
click at [911, 134] on button "Choose Date" at bounding box center [922, 130] width 23 height 28
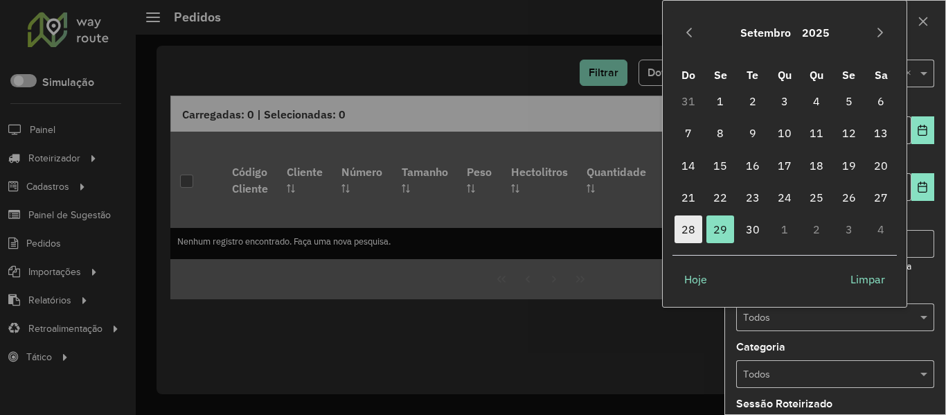
click at [693, 229] on span "28" at bounding box center [688, 229] width 28 height 28
type input "**********"
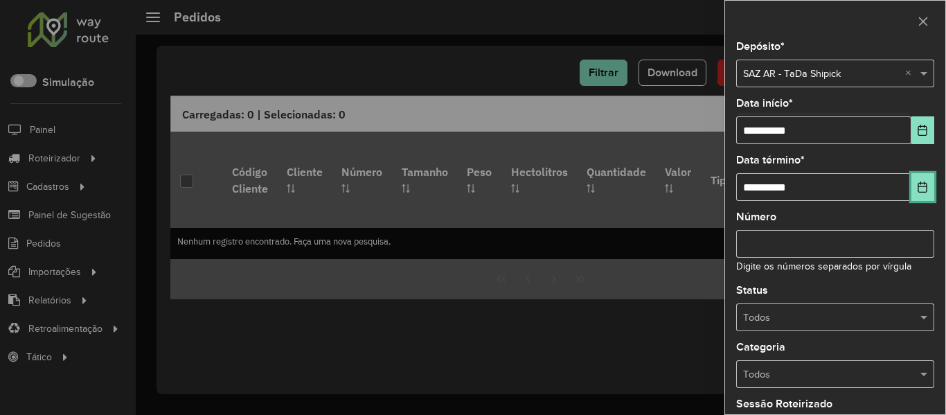
click at [927, 190] on button "Choose Date" at bounding box center [922, 187] width 23 height 28
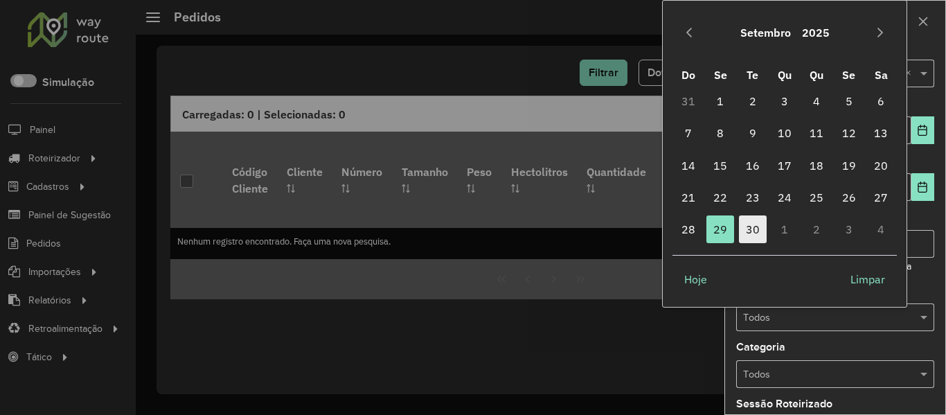
click at [743, 231] on span "30" at bounding box center [753, 229] width 28 height 28
type input "**********"
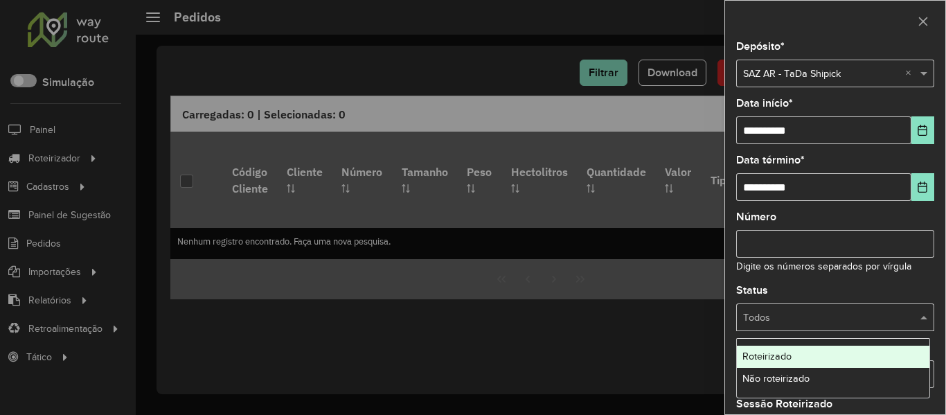
click at [804, 317] on input "text" at bounding box center [821, 317] width 157 height 15
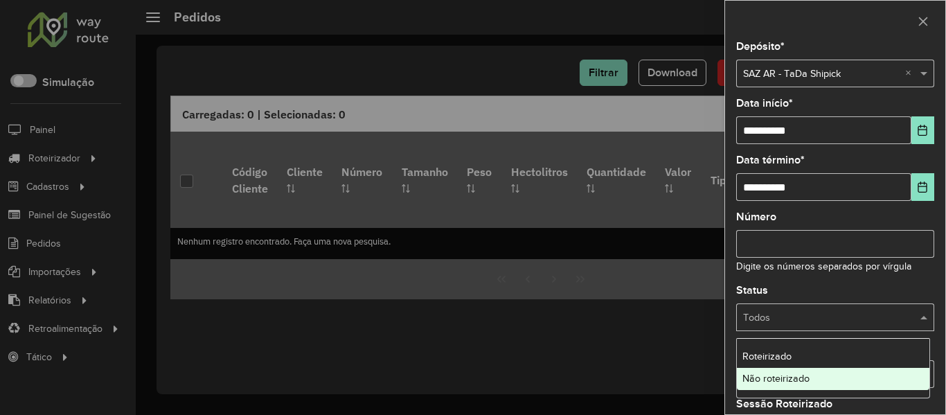
click at [799, 377] on span "Não roteirizado" at bounding box center [775, 378] width 67 height 11
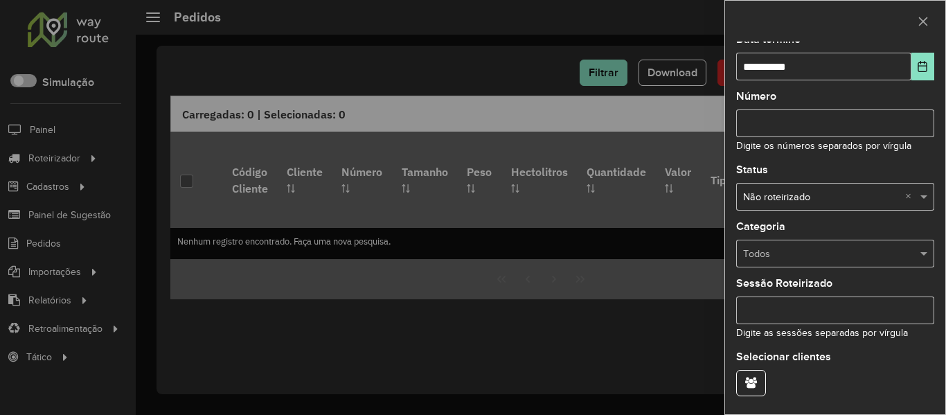
scroll to position [168, 0]
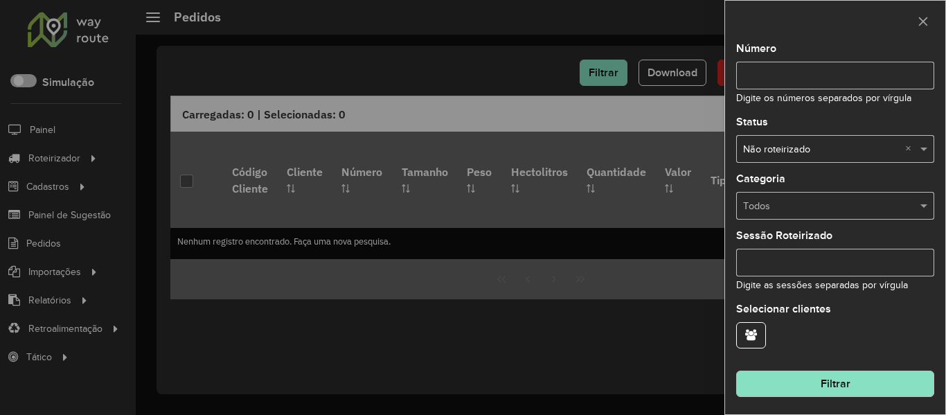
click at [843, 382] on button "Filtrar" at bounding box center [835, 383] width 198 height 26
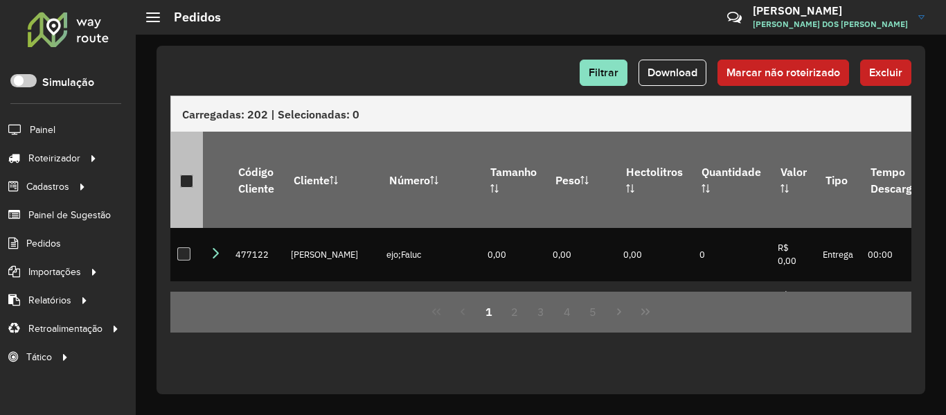
click at [184, 175] on div at bounding box center [186, 181] width 13 height 13
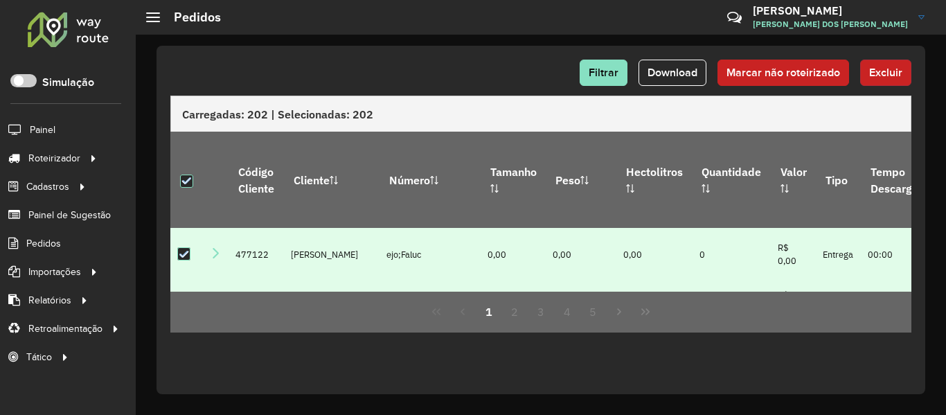
click at [880, 64] on button "Excluir" at bounding box center [885, 73] width 51 height 26
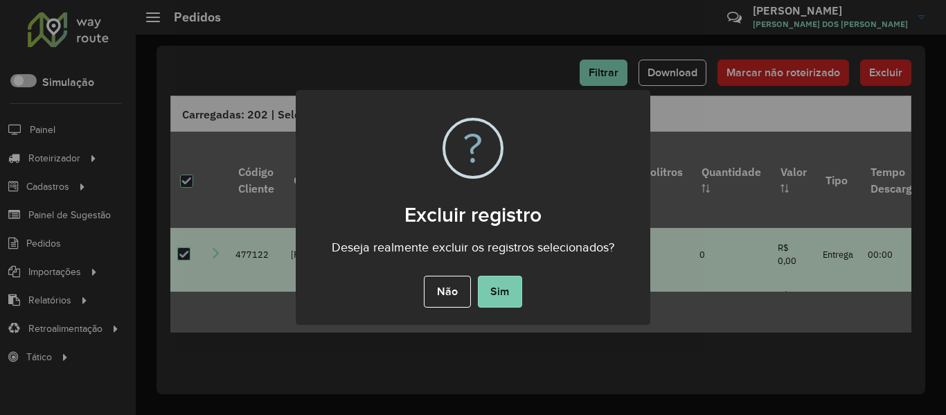
click at [514, 290] on button "Sim" at bounding box center [500, 292] width 44 height 32
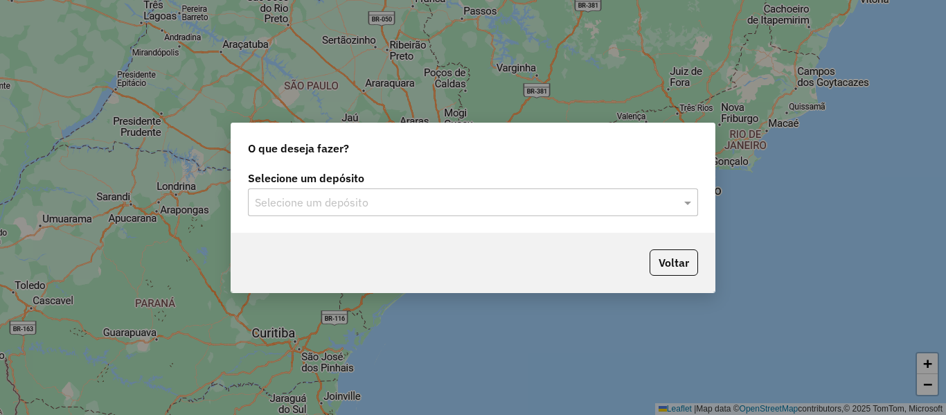
drag, startPoint x: 409, startPoint y: 210, endPoint x: 427, endPoint y: 191, distance: 26.0
click at [409, 210] on input "text" at bounding box center [459, 203] width 409 height 17
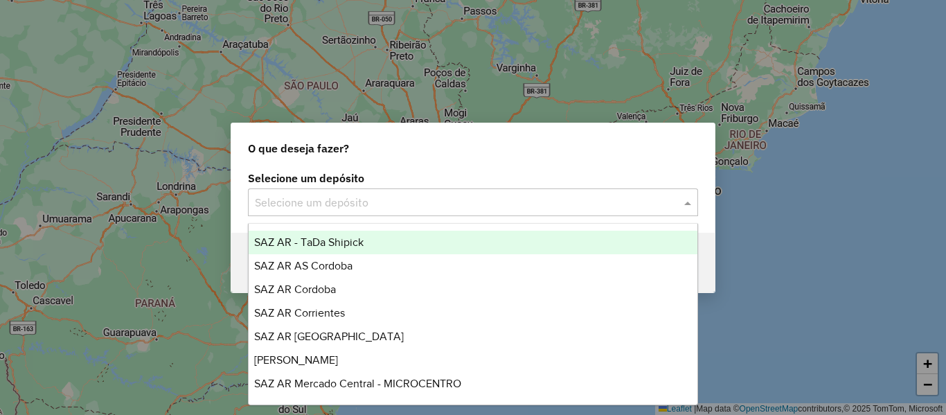
click at [382, 241] on div "SAZ AR - TaDa Shipick" at bounding box center [473, 243] width 449 height 24
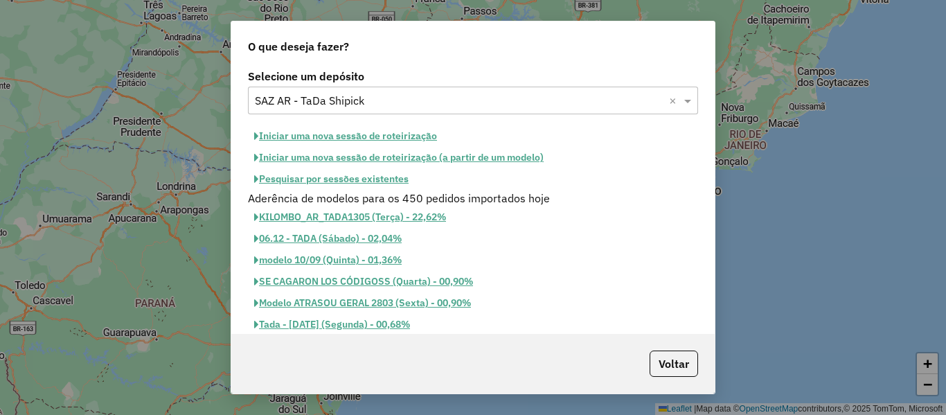
click at [388, 132] on button "Iniciar uma nova sessão de roteirização" at bounding box center [345, 135] width 195 height 21
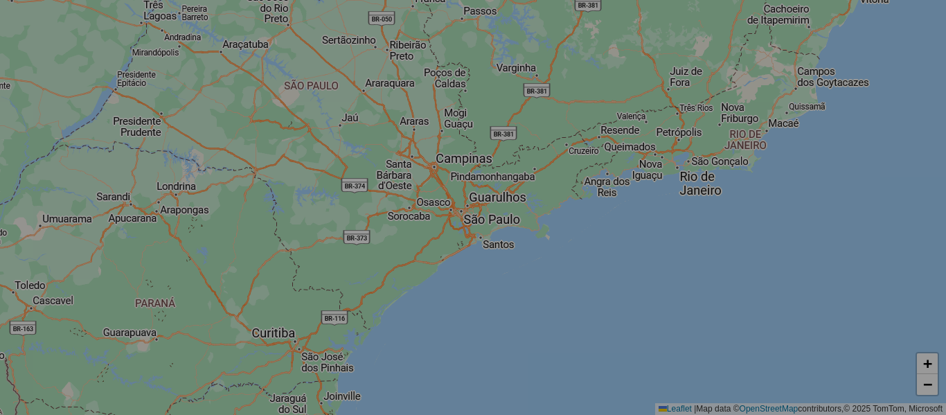
select select "*"
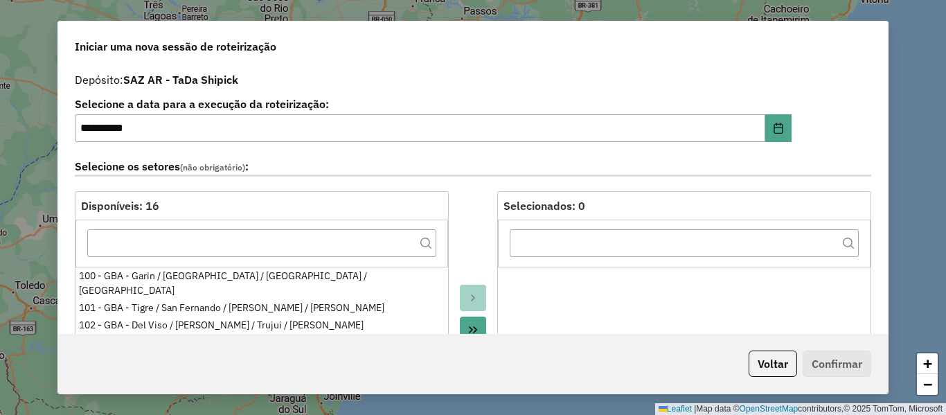
click at [502, 178] on div "Selecione os setores (não obrigatório) :" at bounding box center [472, 170] width 813 height 44
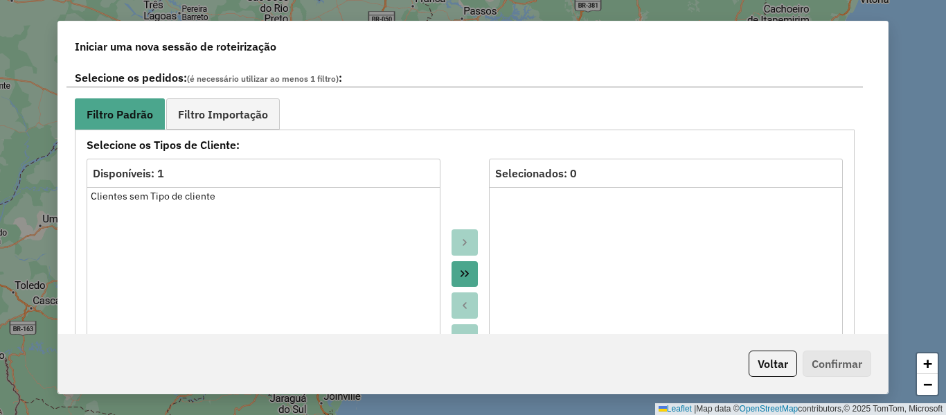
scroll to position [762, 0]
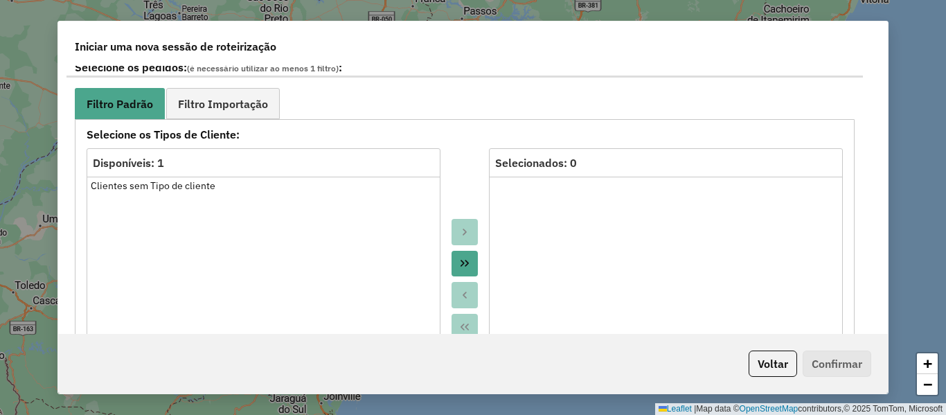
click at [274, 127] on strong "Selecione os Tipos de Cliente:" at bounding box center [464, 134] width 773 height 17
click at [256, 113] on link "Filtro Importação" at bounding box center [223, 103] width 114 height 31
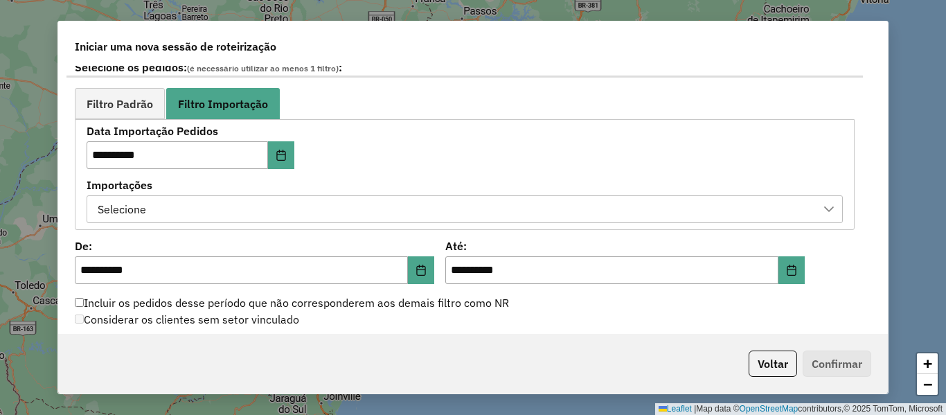
click at [407, 209] on div "Selecione" at bounding box center [454, 209] width 723 height 26
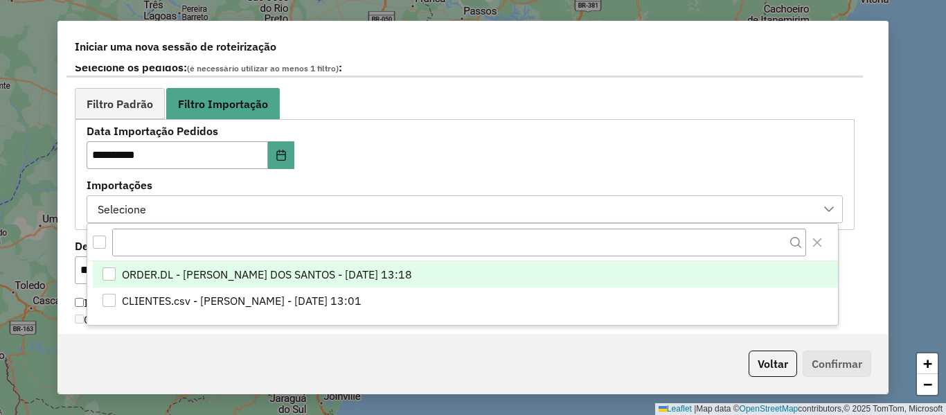
click at [412, 275] on span "ORDER.DL - [PERSON_NAME] DOS SANTOS - [DATE] 13:18" at bounding box center [267, 274] width 290 height 17
click at [381, 156] on div "**********" at bounding box center [244, 147] width 315 height 43
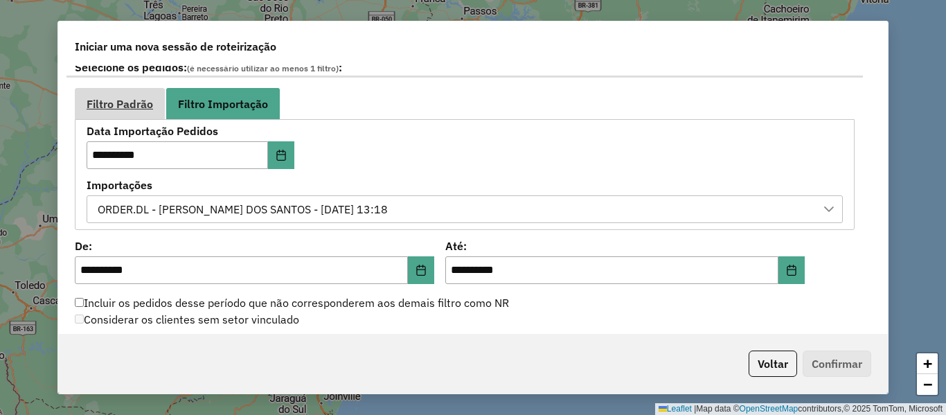
click at [130, 102] on span "Filtro Padrão" at bounding box center [120, 103] width 66 height 11
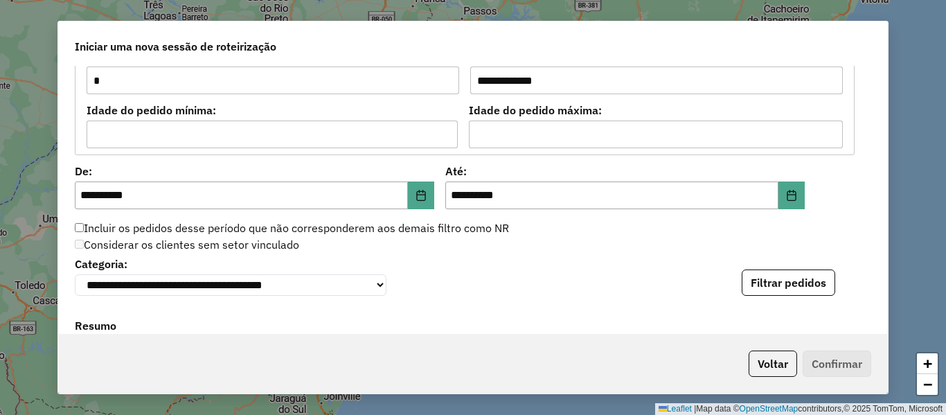
scroll to position [1247, 0]
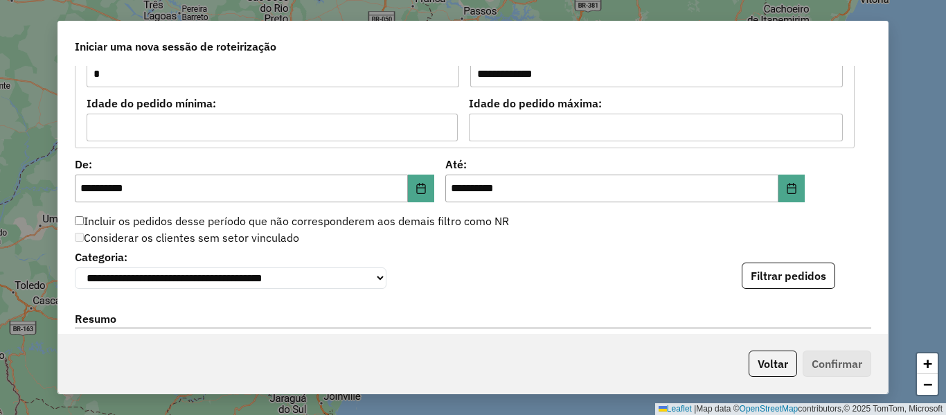
drag, startPoint x: 744, startPoint y: 271, endPoint x: 758, endPoint y: 278, distance: 15.2
click at [744, 272] on button "Filtrar pedidos" at bounding box center [788, 275] width 93 height 26
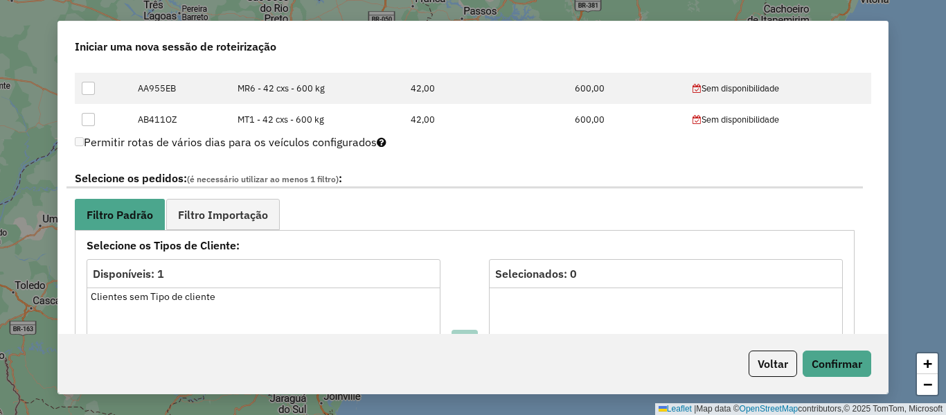
scroll to position [458, 0]
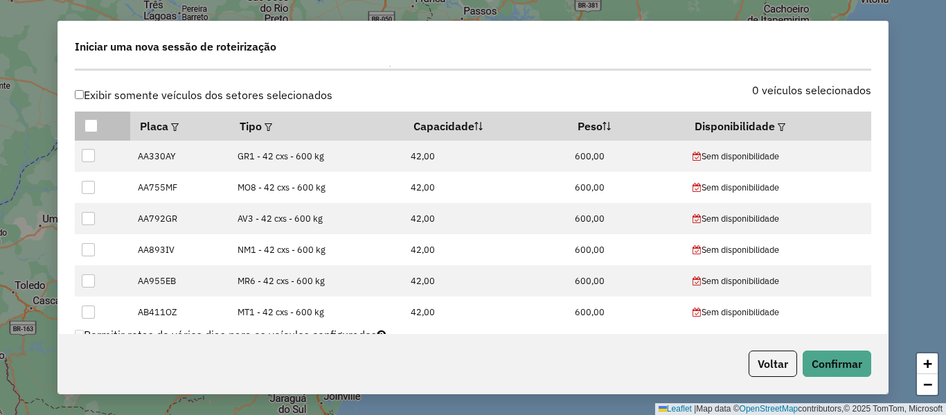
click at [88, 125] on div at bounding box center [90, 125] width 13 height 13
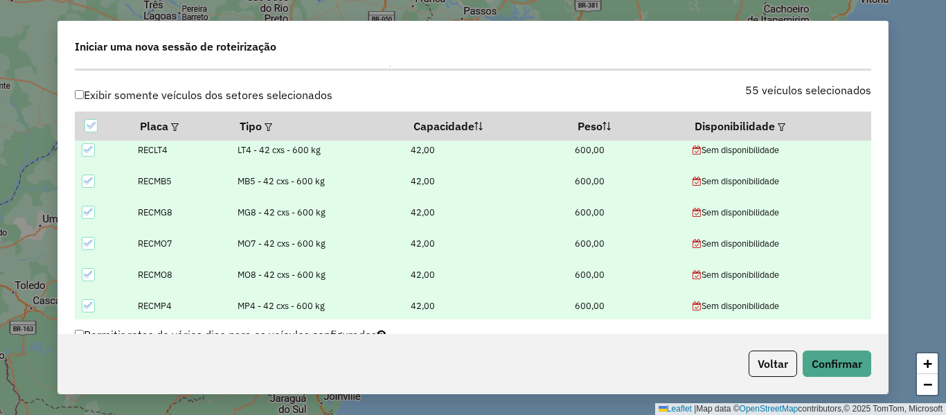
scroll to position [1536, 0]
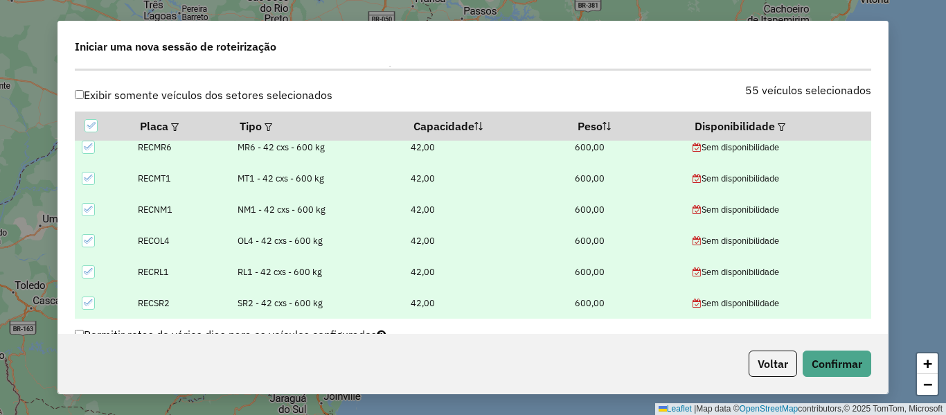
drag, startPoint x: 89, startPoint y: 302, endPoint x: 87, endPoint y: 267, distance: 34.7
click at [89, 298] on icon at bounding box center [89, 303] width 10 height 10
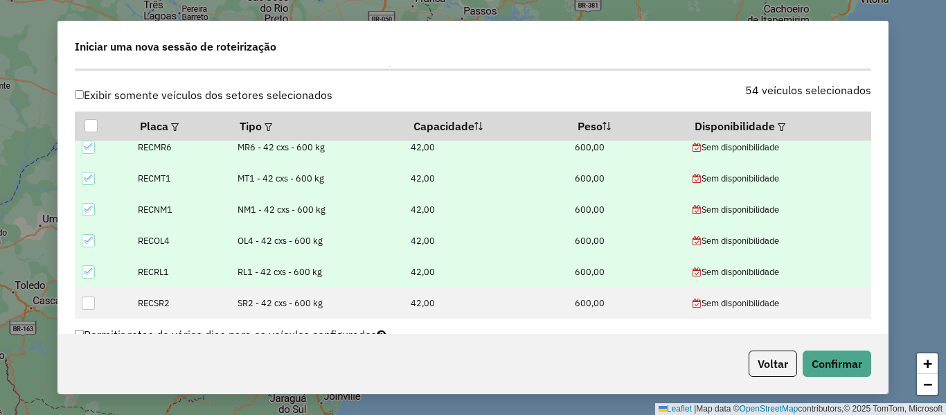
click at [87, 265] on div at bounding box center [88, 271] width 13 height 13
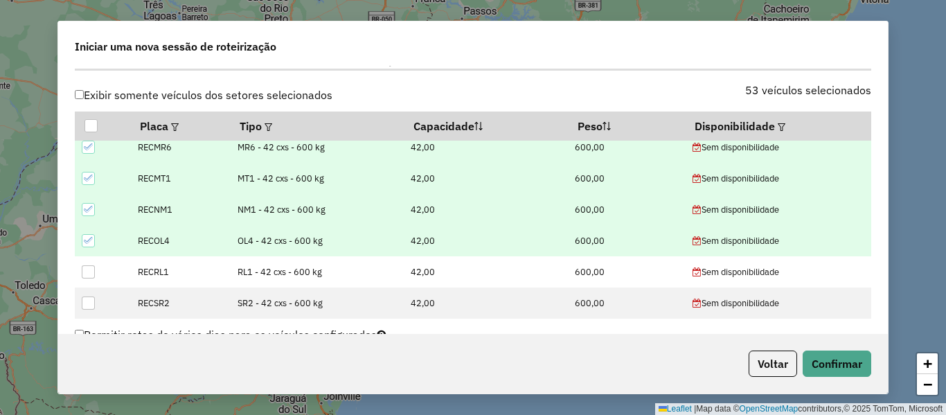
click at [89, 233] on td at bounding box center [102, 240] width 55 height 31
drag, startPoint x: 87, startPoint y: 204, endPoint x: 84, endPoint y: 197, distance: 7.1
click at [84, 199] on td at bounding box center [102, 209] width 55 height 31
click at [81, 178] on td at bounding box center [102, 178] width 55 height 31
click at [86, 234] on div at bounding box center [88, 240] width 13 height 13
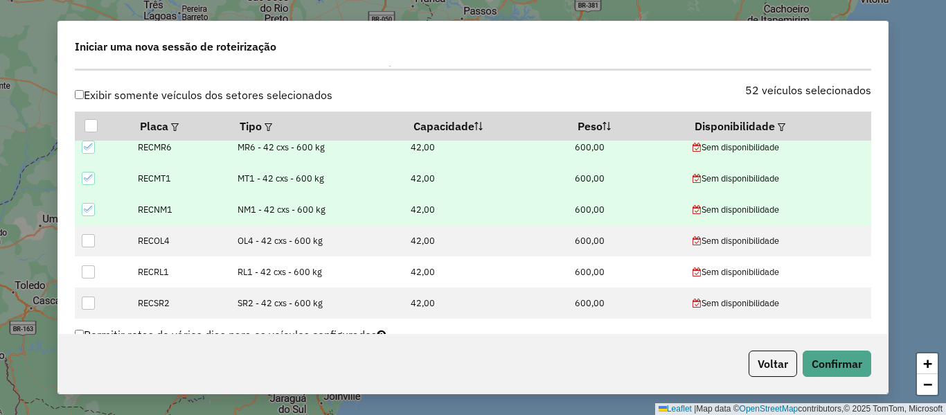
click at [91, 204] on div at bounding box center [88, 209] width 13 height 13
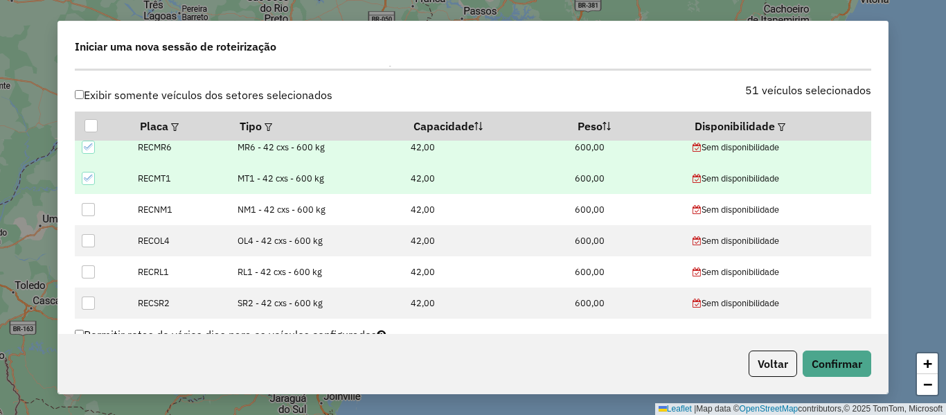
click at [89, 180] on icon at bounding box center [89, 178] width 10 height 10
click at [92, 148] on icon at bounding box center [89, 147] width 10 height 10
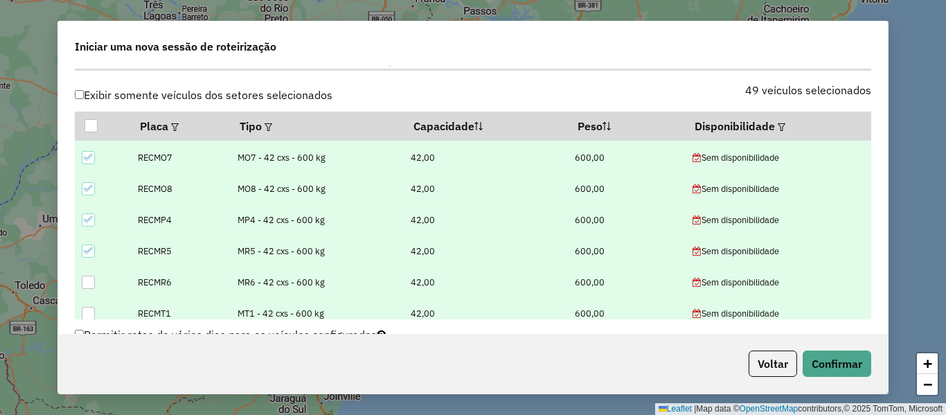
scroll to position [1397, 0]
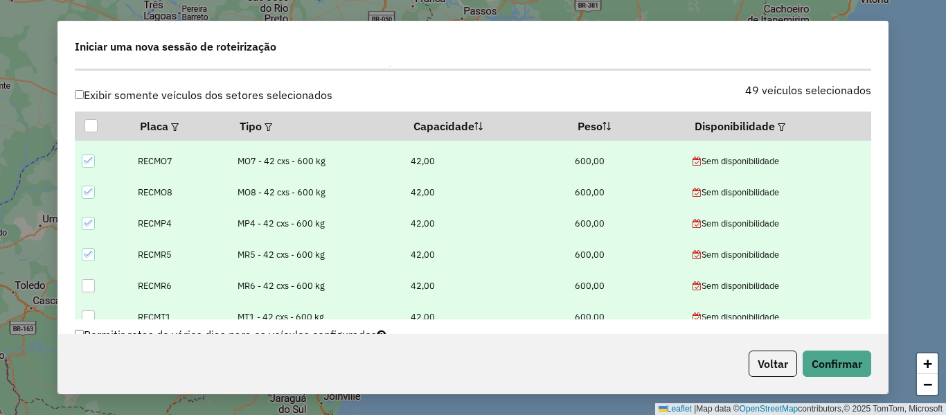
drag, startPoint x: 89, startPoint y: 251, endPoint x: 87, endPoint y: 242, distance: 9.8
click at [87, 246] on td at bounding box center [102, 254] width 55 height 31
click at [87, 217] on div at bounding box center [88, 223] width 13 height 13
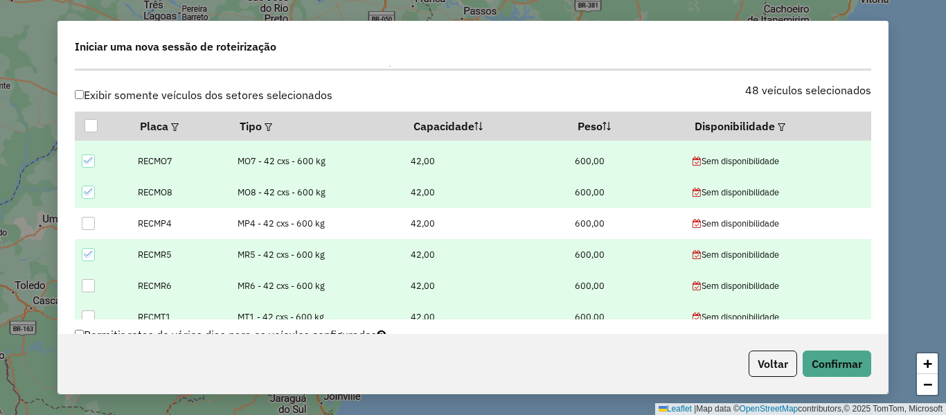
click at [90, 195] on icon at bounding box center [89, 192] width 10 height 10
click at [89, 165] on icon at bounding box center [89, 161] width 10 height 10
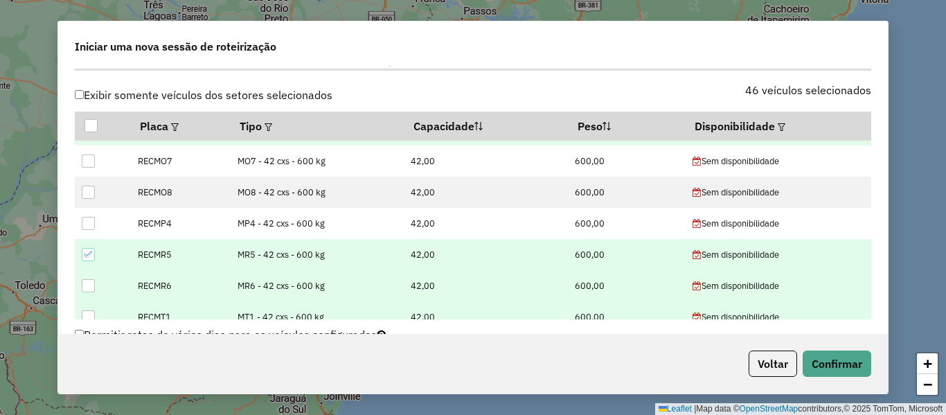
click at [89, 247] on td at bounding box center [102, 254] width 55 height 31
click at [92, 261] on div at bounding box center [89, 255] width 14 height 14
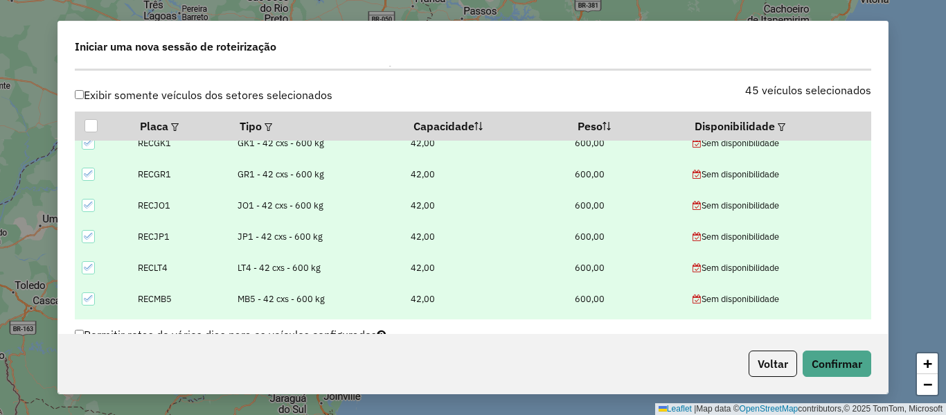
scroll to position [1259, 0]
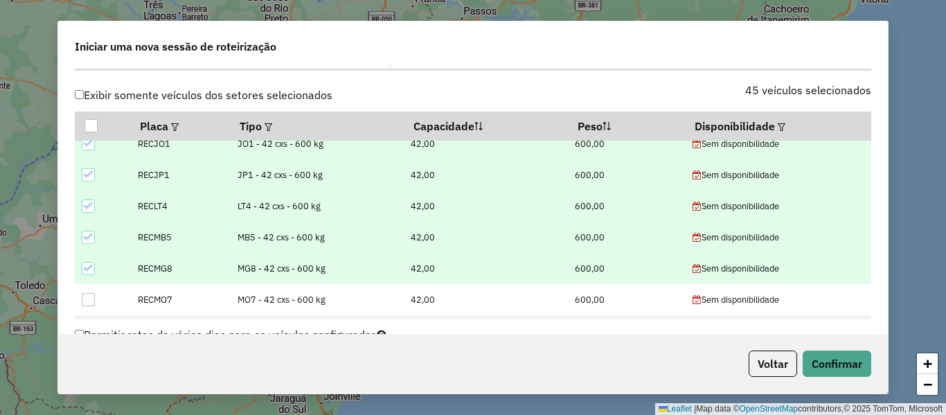
drag, startPoint x: 84, startPoint y: 265, endPoint x: 88, endPoint y: 236, distance: 29.3
click at [84, 259] on td at bounding box center [102, 268] width 55 height 31
drag, startPoint x: 88, startPoint y: 236, endPoint x: 87, endPoint y: 197, distance: 39.5
click at [87, 229] on td at bounding box center [102, 237] width 55 height 31
click at [86, 197] on td at bounding box center [102, 205] width 55 height 31
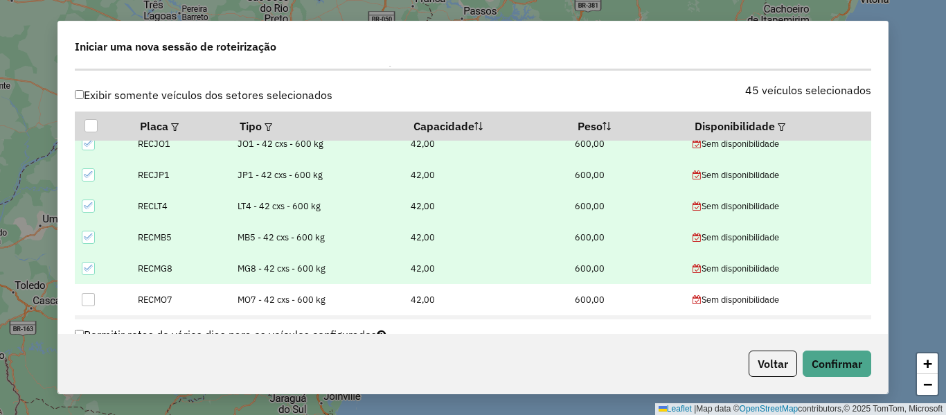
click at [85, 182] on td at bounding box center [102, 174] width 55 height 31
click at [90, 125] on div at bounding box center [90, 125] width 13 height 13
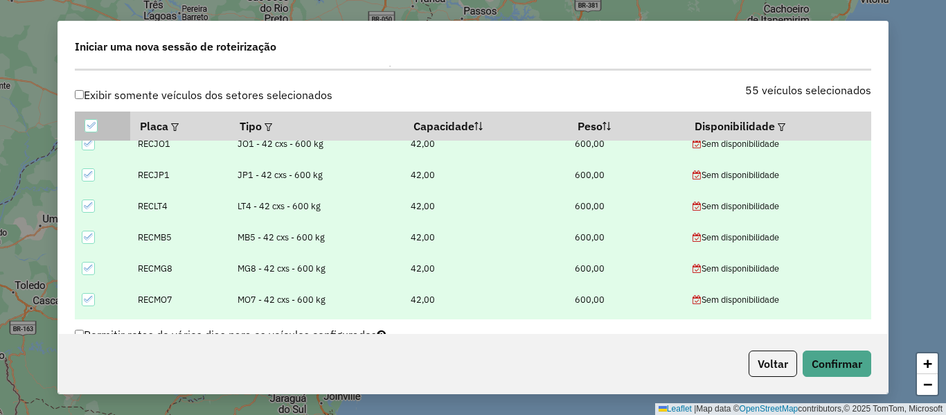
click at [90, 125] on icon at bounding box center [91, 125] width 10 height 10
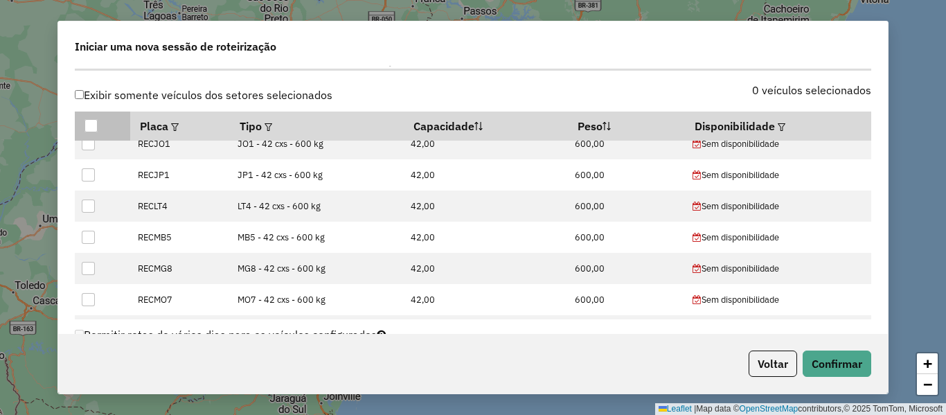
click at [90, 125] on div at bounding box center [90, 125] width 13 height 13
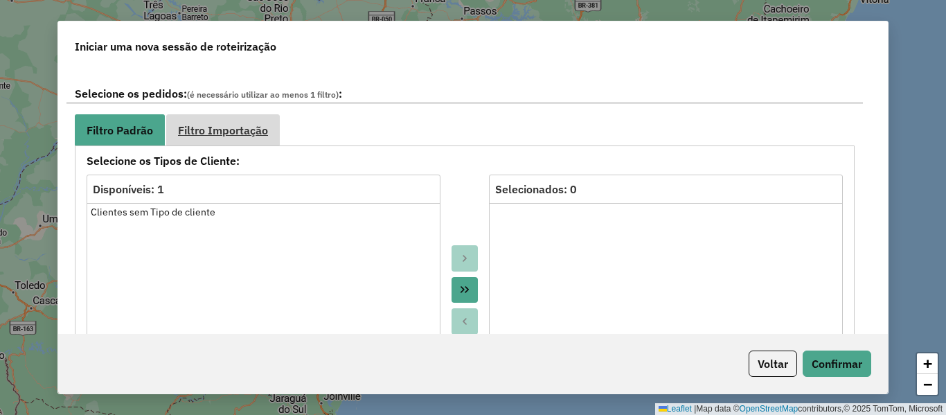
click at [262, 134] on span "Filtro Importação" at bounding box center [223, 130] width 90 height 11
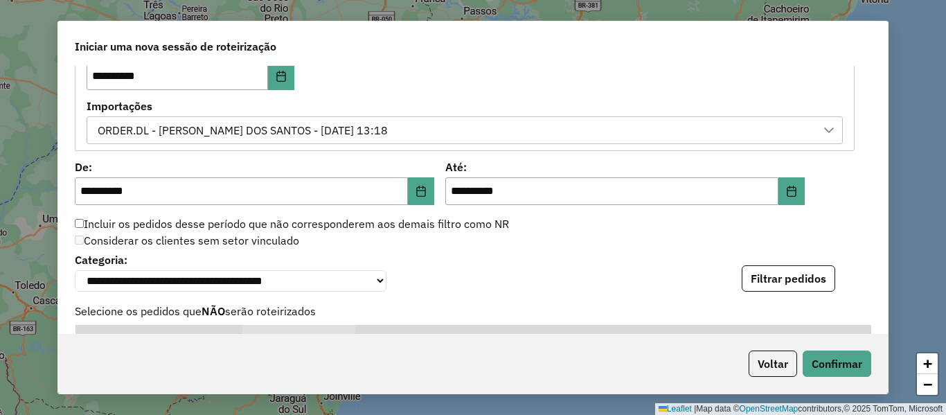
scroll to position [874, 0]
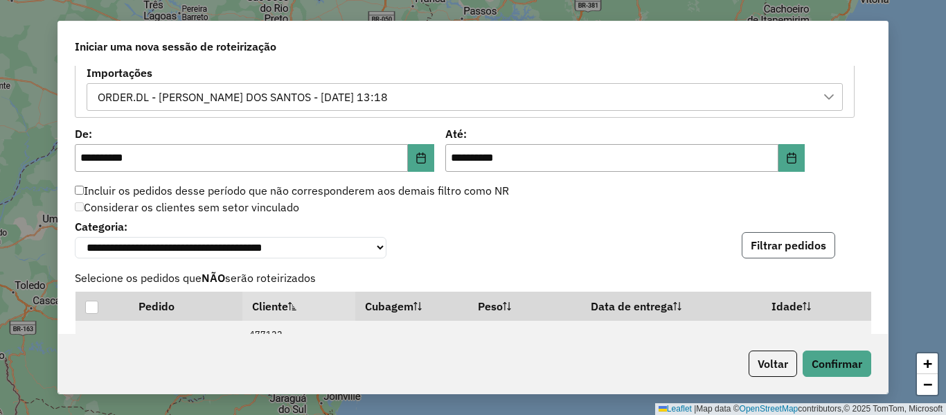
click at [803, 249] on button "Filtrar pedidos" at bounding box center [788, 245] width 93 height 26
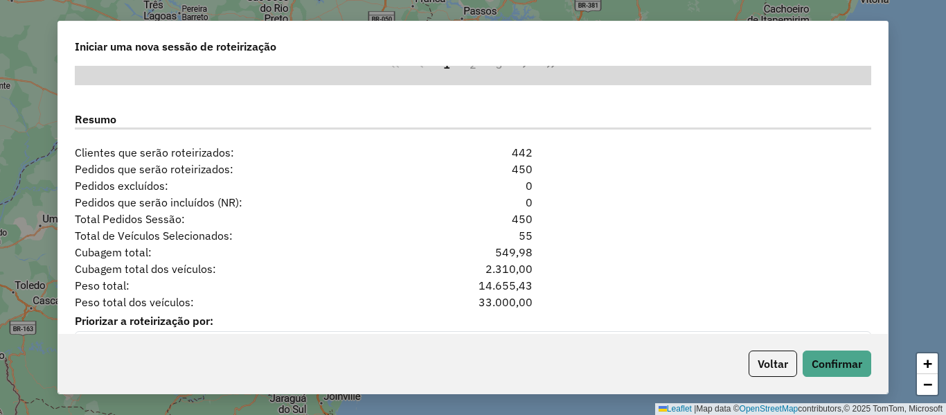
scroll to position [1359, 0]
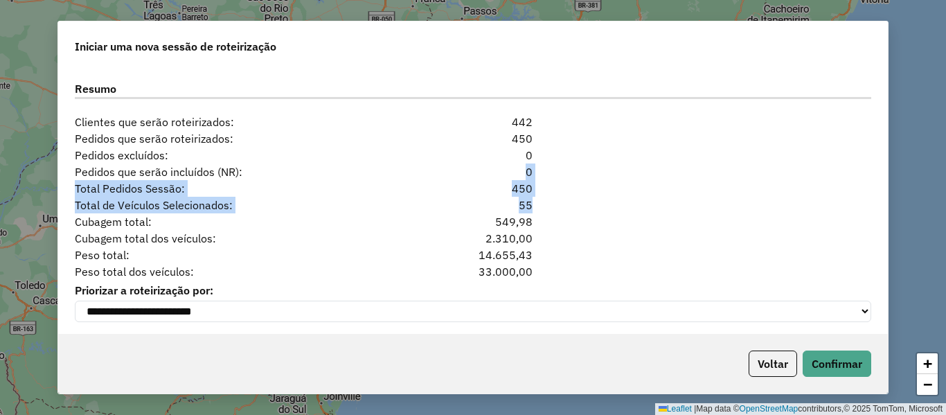
drag, startPoint x: 552, startPoint y: 199, endPoint x: 460, endPoint y: 182, distance: 93.7
click at [460, 182] on div "**********" at bounding box center [473, 200] width 830 height 268
click at [599, 204] on div "Total de Veículos Selecionados: 55" at bounding box center [472, 205] width 813 height 17
drag, startPoint x: 545, startPoint y: 211, endPoint x: 492, endPoint y: 193, distance: 56.3
click at [492, 193] on div "**********" at bounding box center [473, 200] width 830 height 268
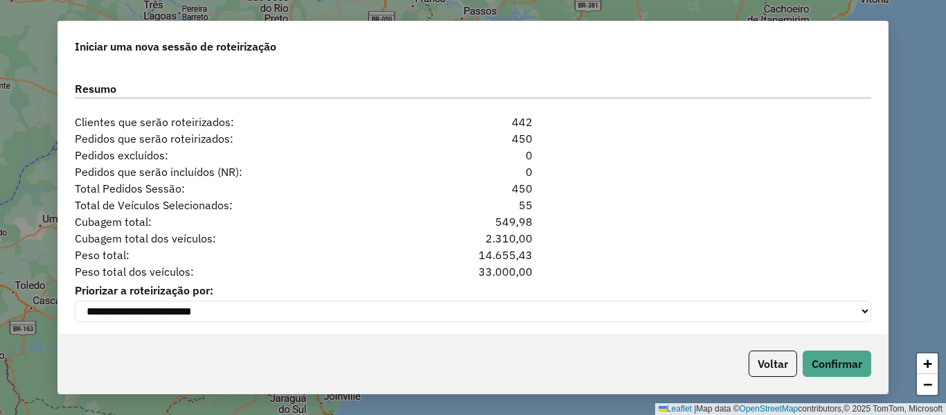
drag, startPoint x: 602, startPoint y: 220, endPoint x: 611, endPoint y: 225, distance: 10.6
click at [602, 220] on div "Cubagem total: 549,98" at bounding box center [472, 221] width 813 height 17
click at [851, 355] on button "Confirmar" at bounding box center [837, 363] width 69 height 26
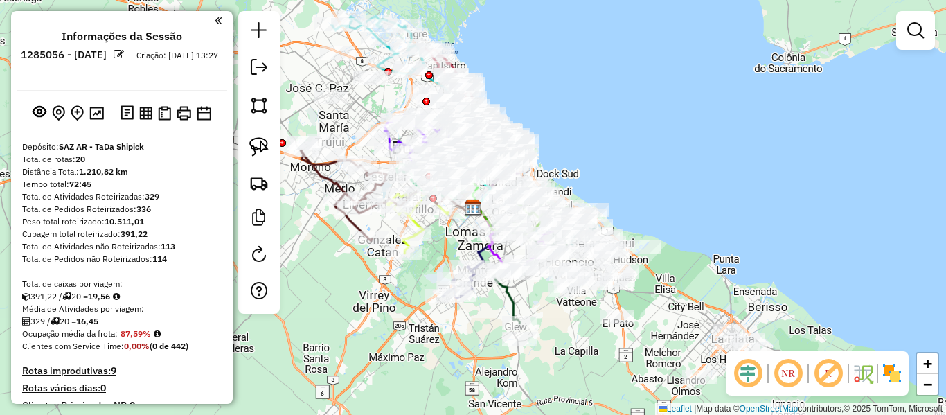
drag, startPoint x: 699, startPoint y: 231, endPoint x: 768, endPoint y: 322, distance: 114.7
click at [699, 231] on div "Janela de atendimento Grade de atendimento Capacidade Transportadoras Veículos …" at bounding box center [473, 207] width 946 height 415
click at [662, 150] on div "Janela de atendimento Grade de atendimento Capacidade Transportadoras Veículos …" at bounding box center [473, 207] width 946 height 415
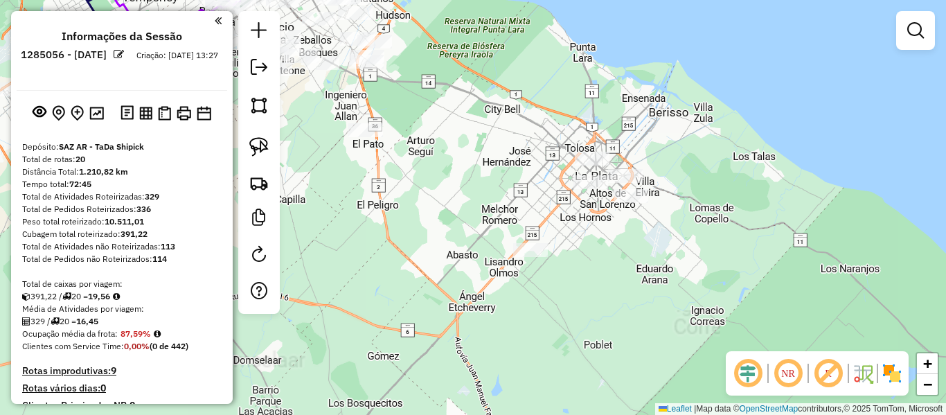
click at [888, 365] on img at bounding box center [892, 373] width 22 height 22
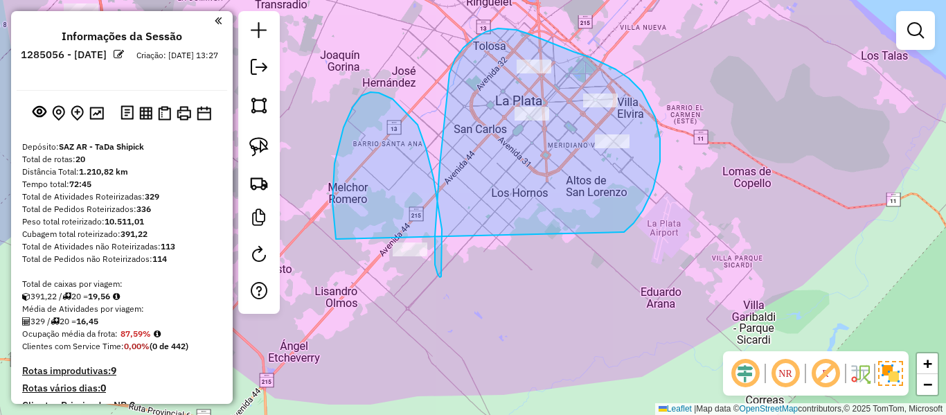
drag, startPoint x: 623, startPoint y: 232, endPoint x: 407, endPoint y: 308, distance: 228.4
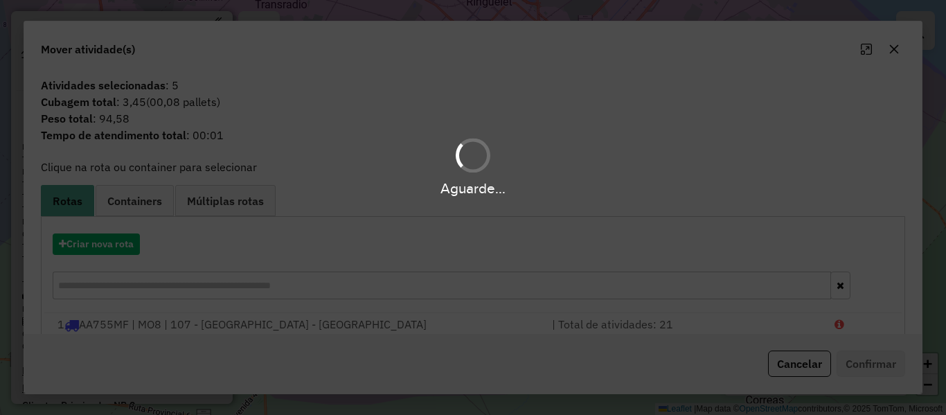
click at [98, 243] on div "Aguarde..." at bounding box center [473, 207] width 946 height 415
click at [98, 243] on hb-app "Aguarde... Pop-up bloqueado! Seu navegador bloqueou automáticamente a abertura …" at bounding box center [473, 207] width 946 height 415
click at [98, 243] on button "Criar nova rota" at bounding box center [96, 243] width 87 height 21
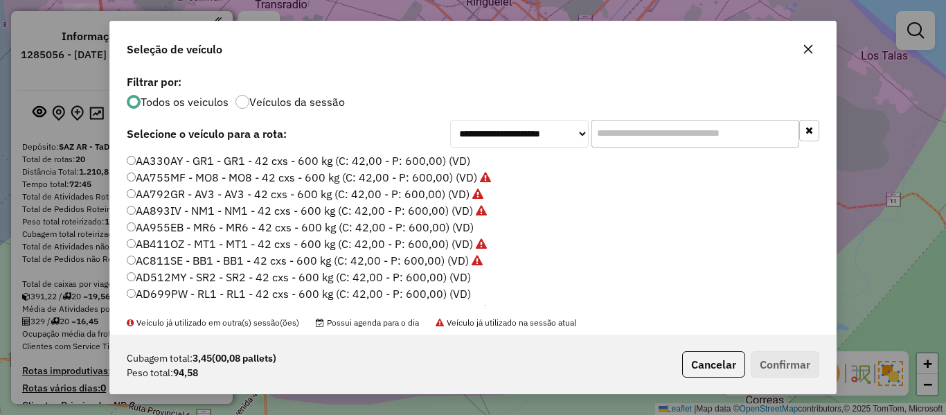
click at [98, 243] on div "**********" at bounding box center [473, 207] width 946 height 415
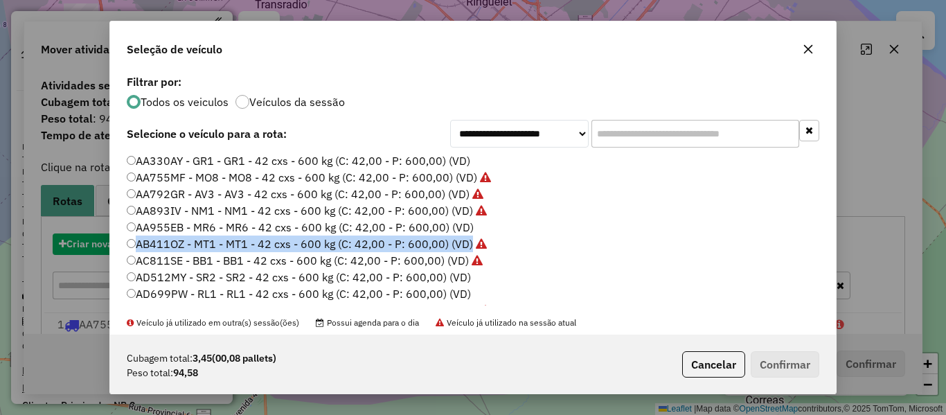
click at [98, 243] on div "**********" at bounding box center [473, 207] width 946 height 415
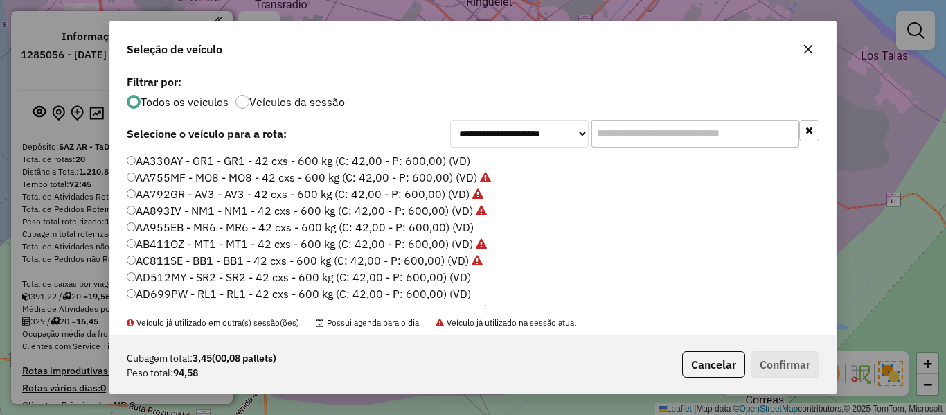
click at [271, 97] on label "Veículos da sessão" at bounding box center [297, 101] width 96 height 11
click at [464, 162] on label "AA330AY - GR1 - GR1 - 42 cxs - 600 kg (C: 42,00 - P: 600,00) (VD)" at bounding box center [298, 160] width 343 height 17
click at [801, 370] on button "Confirmar" at bounding box center [785, 364] width 69 height 26
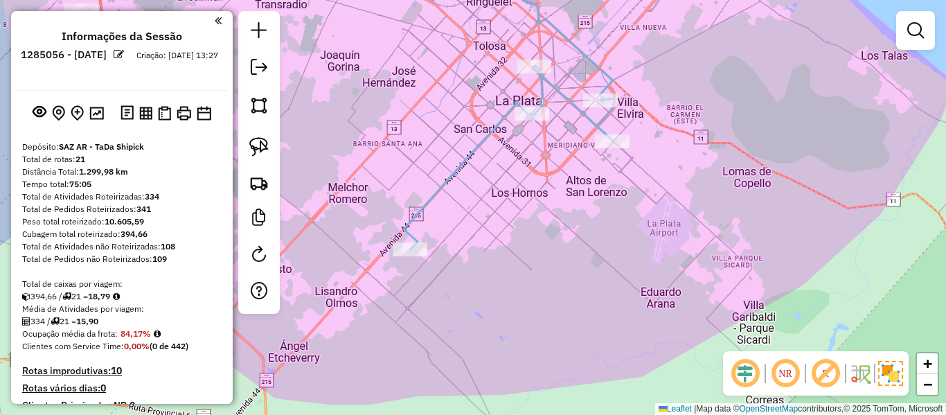
click at [422, 170] on div "Janela de atendimento Grade de atendimento Capacidade Transportadoras Veículos …" at bounding box center [473, 207] width 946 height 415
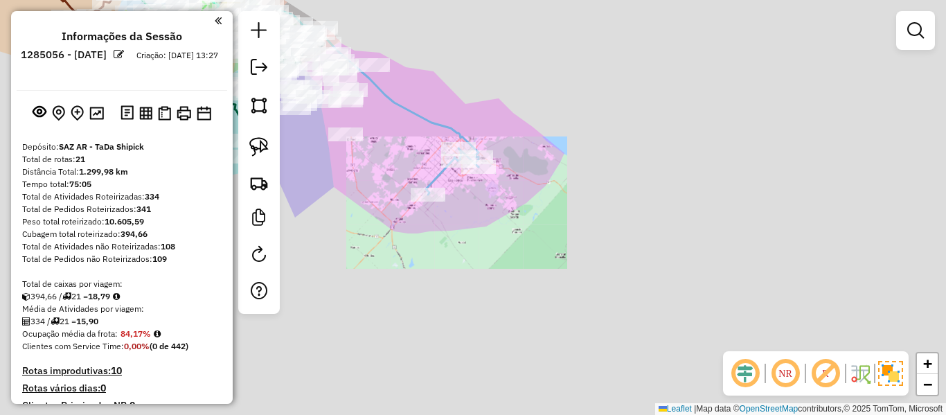
click at [435, 176] on icon at bounding box center [452, 171] width 53 height 46
select select "**********"
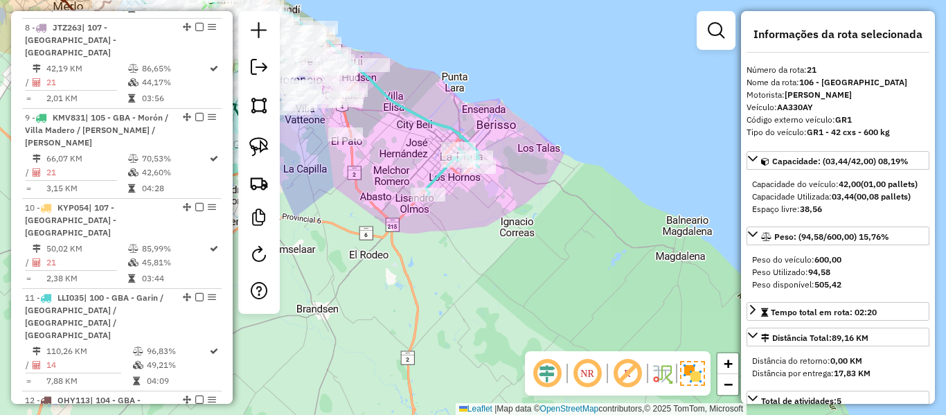
scroll to position [2092, 0]
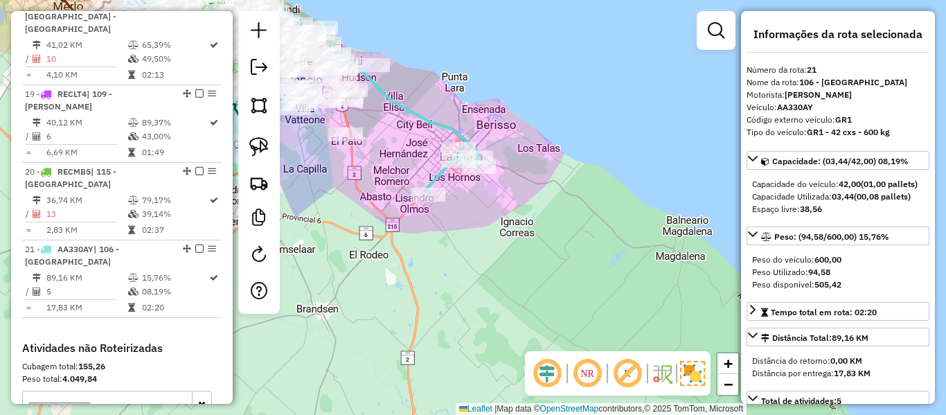
click at [434, 182] on icon at bounding box center [452, 171] width 53 height 46
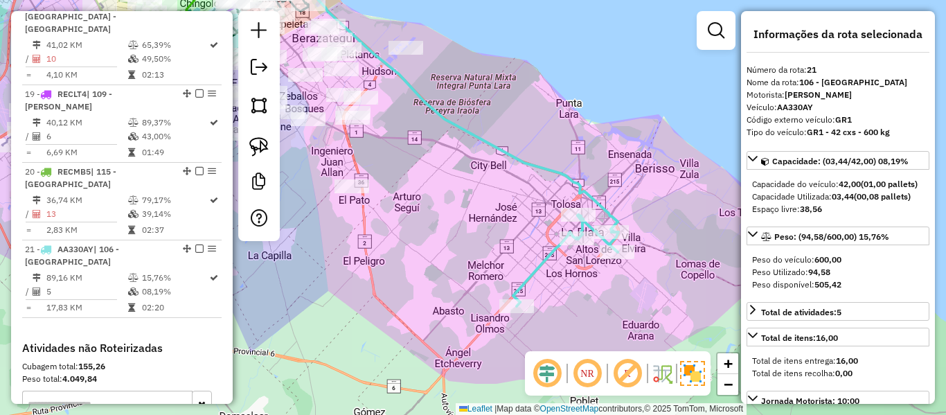
drag, startPoint x: 426, startPoint y: 126, endPoint x: 481, endPoint y: 194, distance: 87.6
click at [481, 194] on div "Janela de atendimento Grade de atendimento Capacidade Transportadoras Veículos …" at bounding box center [473, 207] width 946 height 415
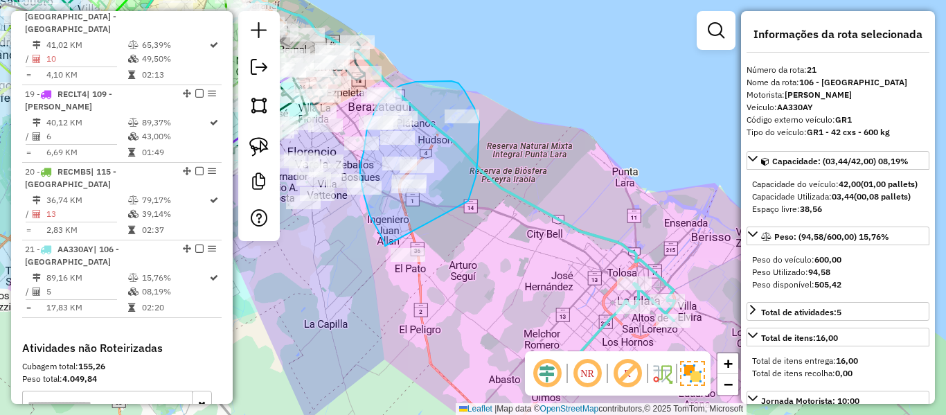
drag, startPoint x: 468, startPoint y: 201, endPoint x: 434, endPoint y: 281, distance: 87.2
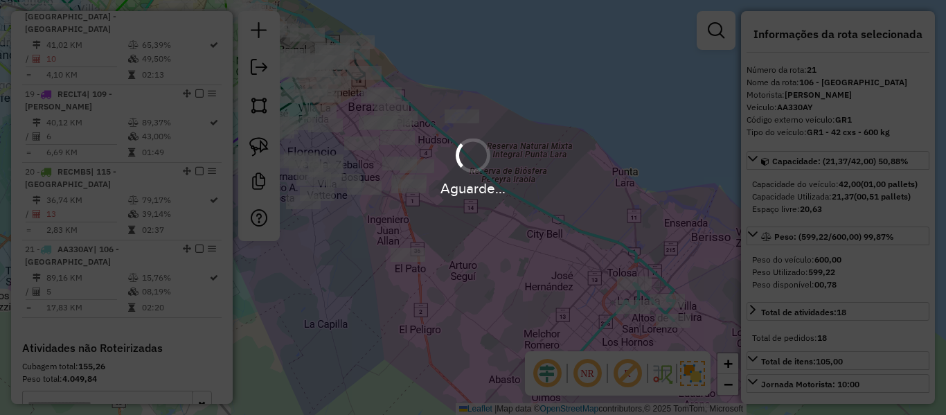
select select "**********"
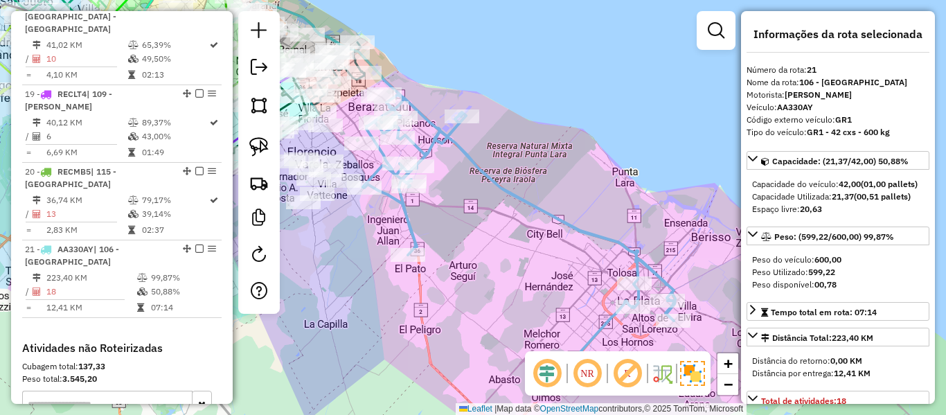
click at [482, 271] on div "Janela de atendimento Grade de atendimento Capacidade Transportadoras Veículos …" at bounding box center [473, 207] width 946 height 415
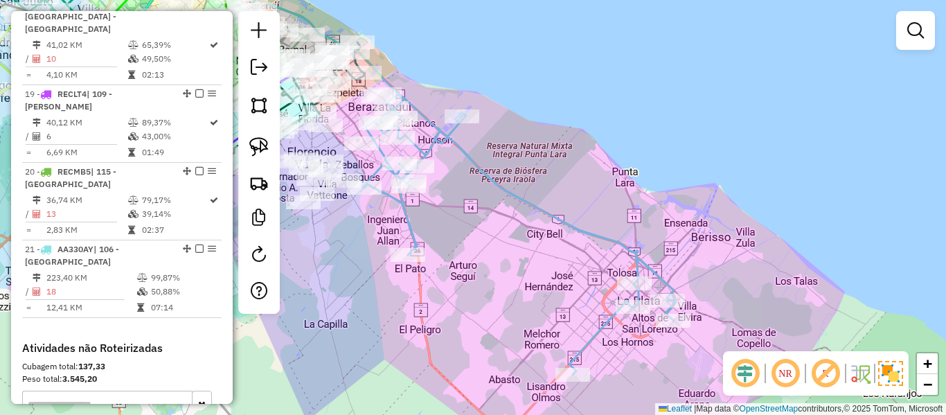
click at [508, 179] on div "Janela de atendimento Grade de atendimento Capacidade Transportadoras Veículos …" at bounding box center [473, 207] width 946 height 415
click at [508, 184] on icon at bounding box center [519, 236] width 312 height 278
select select "**********"
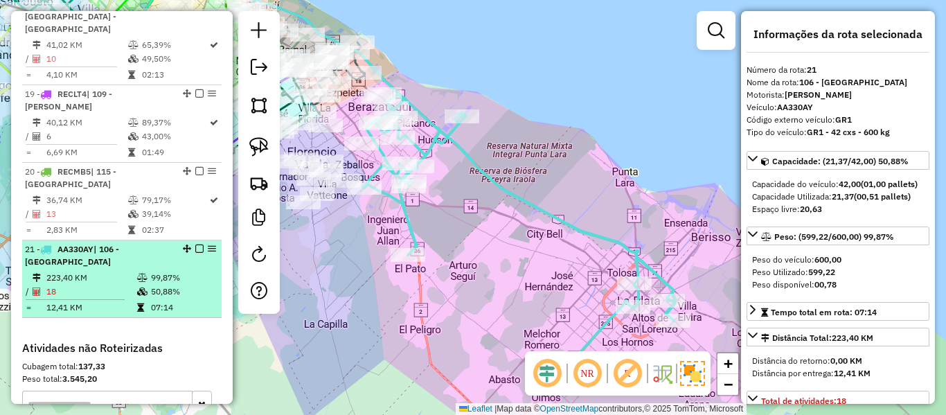
click at [197, 244] on em at bounding box center [199, 248] width 8 height 8
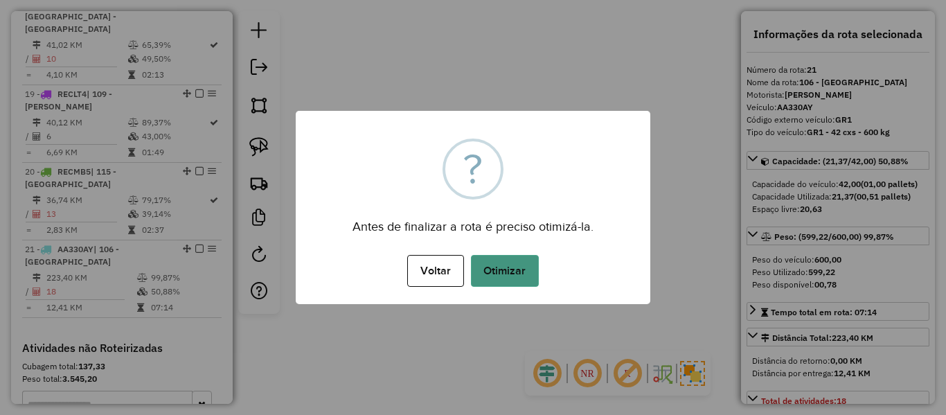
click at [503, 256] on button "Otimizar" at bounding box center [505, 271] width 68 height 32
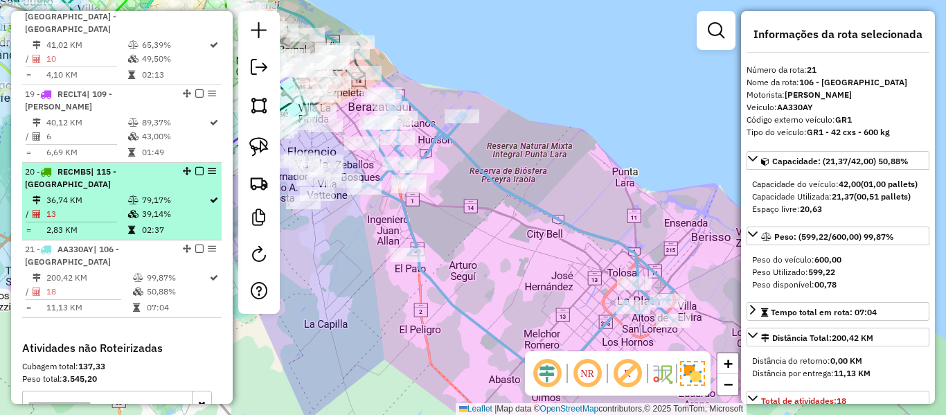
click at [195, 244] on em at bounding box center [199, 248] width 8 height 8
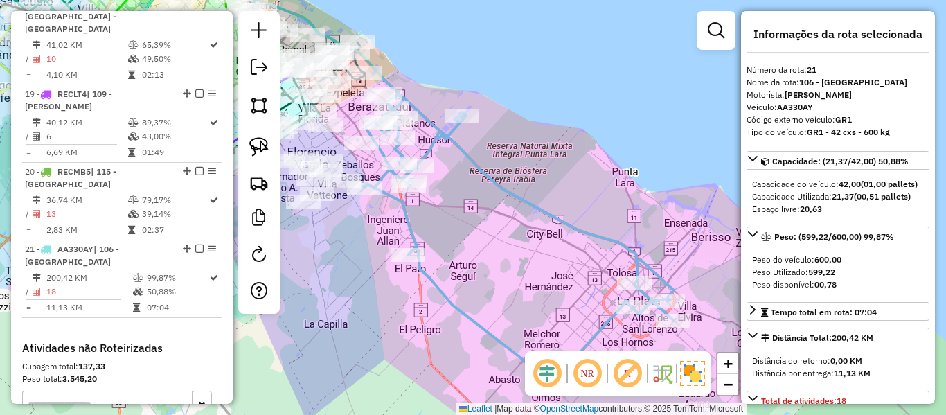
scroll to position [2046, 0]
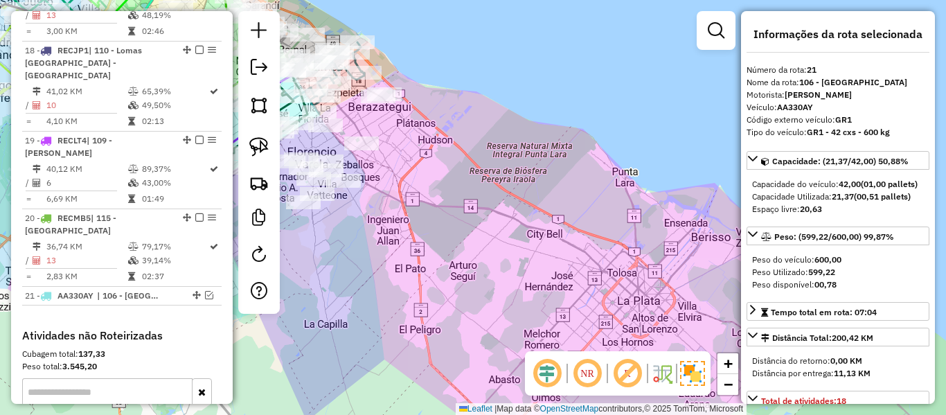
click at [456, 208] on div "Janela de atendimento Grade de atendimento Capacidade Transportadoras Veículos …" at bounding box center [473, 207] width 946 height 415
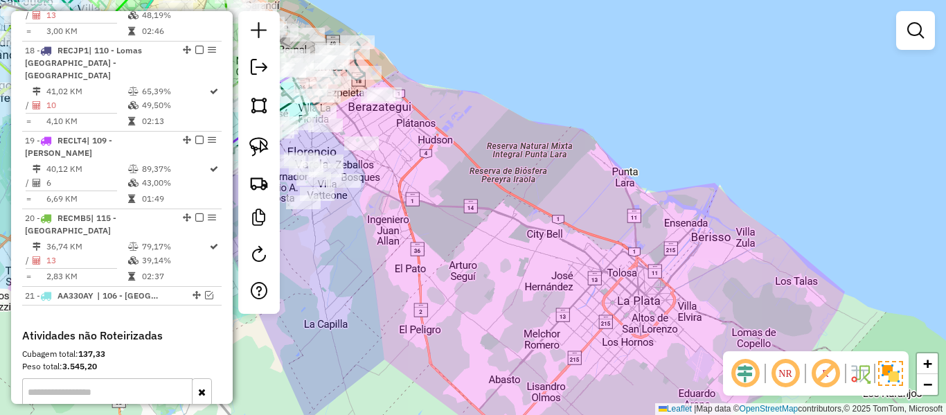
drag, startPoint x: 501, startPoint y: 259, endPoint x: 472, endPoint y: 238, distance: 36.1
click at [510, 265] on div "Janela de atendimento Grade de atendimento Capacidade Transportadoras Veículos …" at bounding box center [473, 207] width 946 height 415
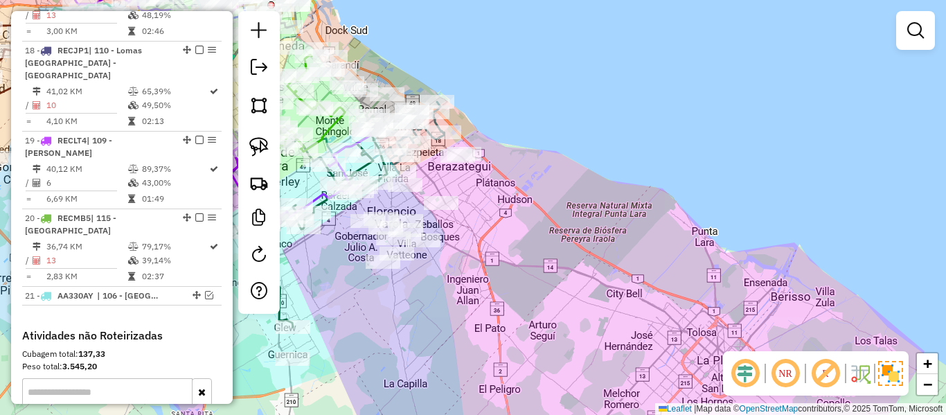
click at [545, 205] on div "Janela de atendimento Grade de atendimento Capacidade Transportadoras Veículos …" at bounding box center [473, 207] width 946 height 415
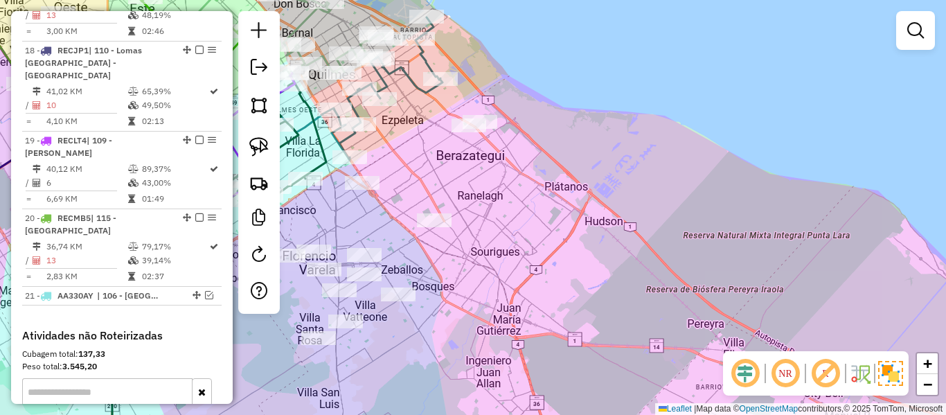
click at [406, 82] on icon at bounding box center [387, 88] width 111 height 143
select select "**********"
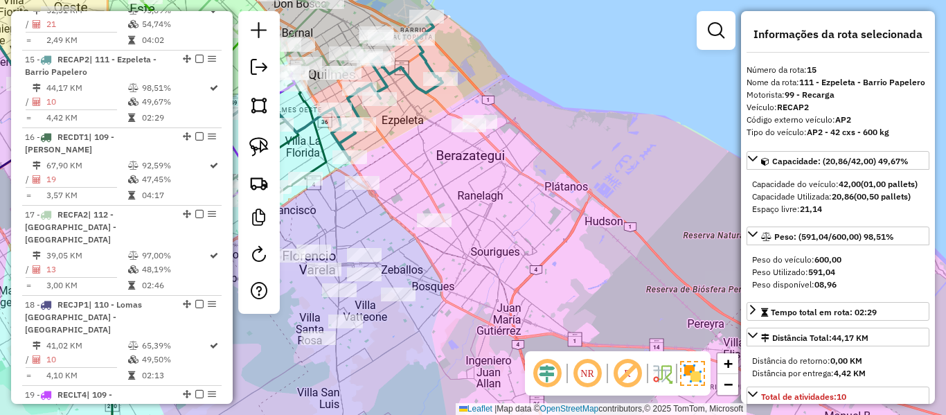
scroll to position [1681, 0]
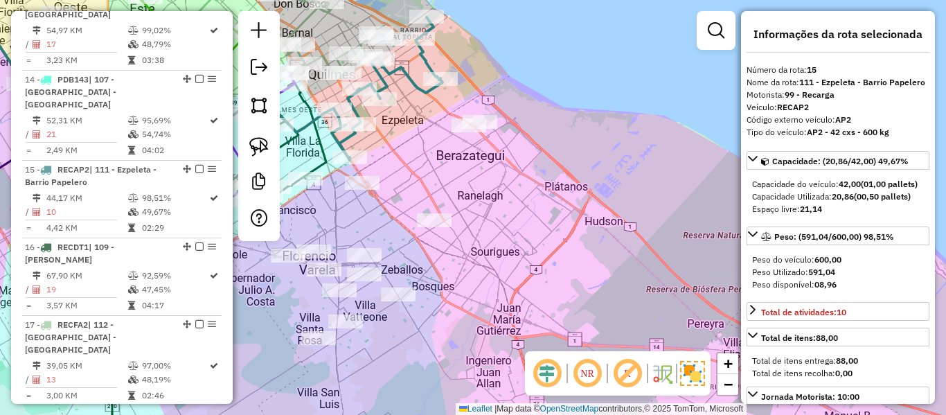
click at [497, 189] on div "Janela de atendimento Grade de atendimento Capacidade Transportadoras Veículos …" at bounding box center [473, 207] width 946 height 415
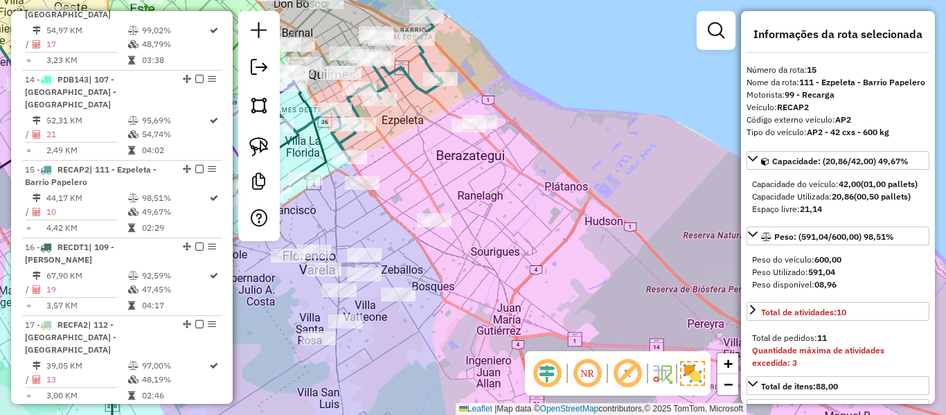
select select "**********"
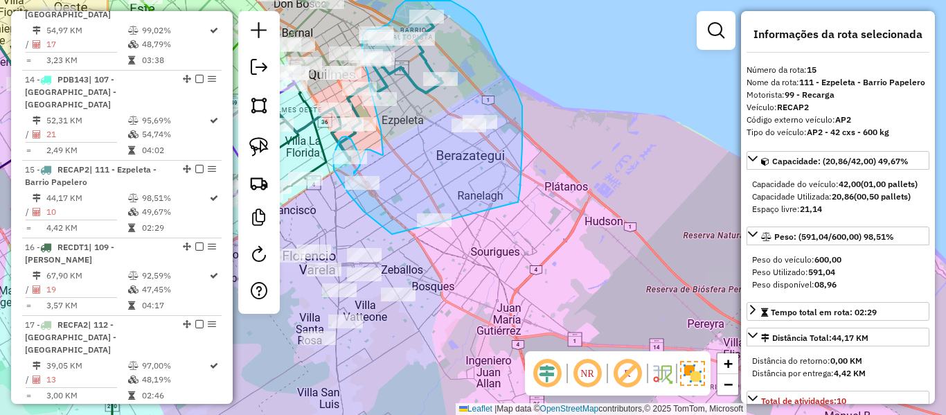
drag, startPoint x: 517, startPoint y: 202, endPoint x: 454, endPoint y: 249, distance: 78.7
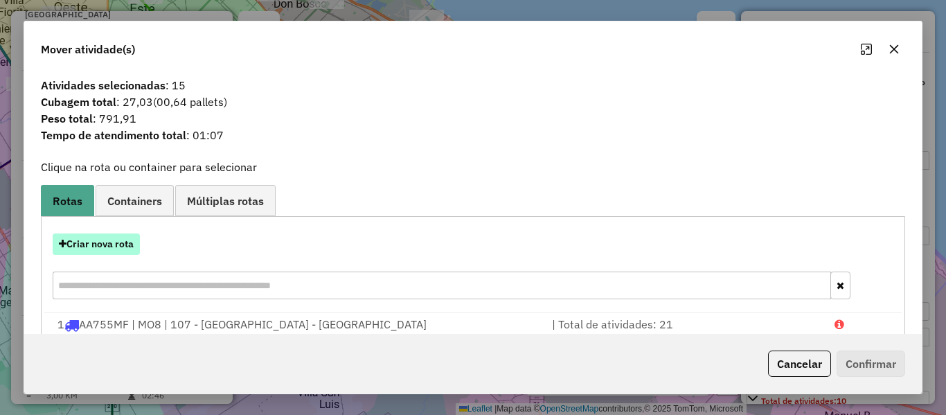
click at [119, 249] on button "Criar nova rota" at bounding box center [96, 243] width 87 height 21
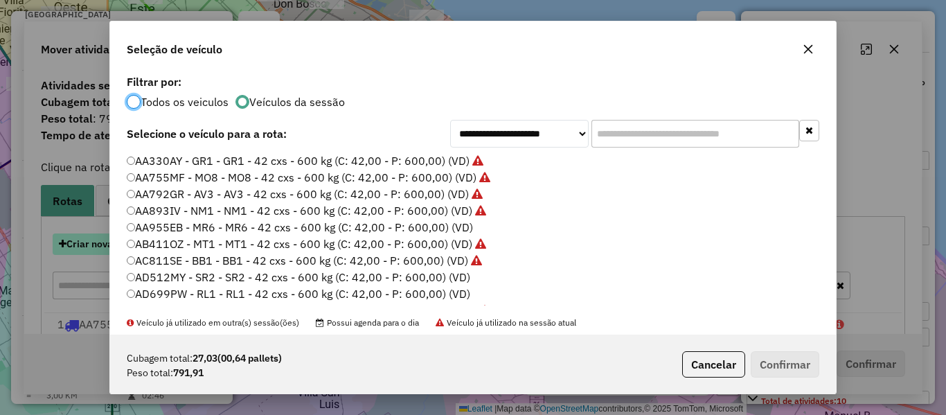
scroll to position [8, 4]
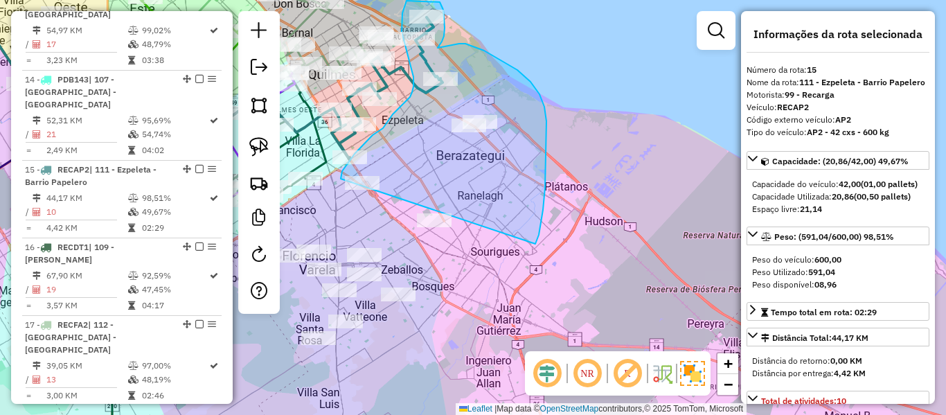
drag, startPoint x: 535, startPoint y: 244, endPoint x: 419, endPoint y: 236, distance: 116.6
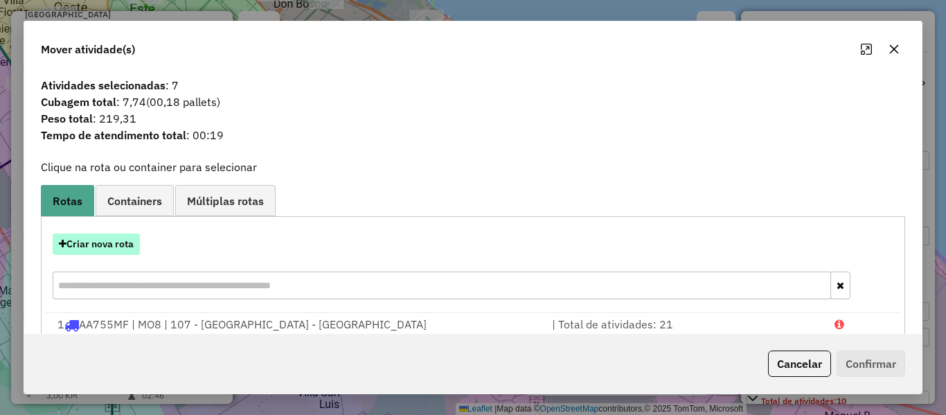
click at [111, 240] on button "Criar nova rota" at bounding box center [96, 243] width 87 height 21
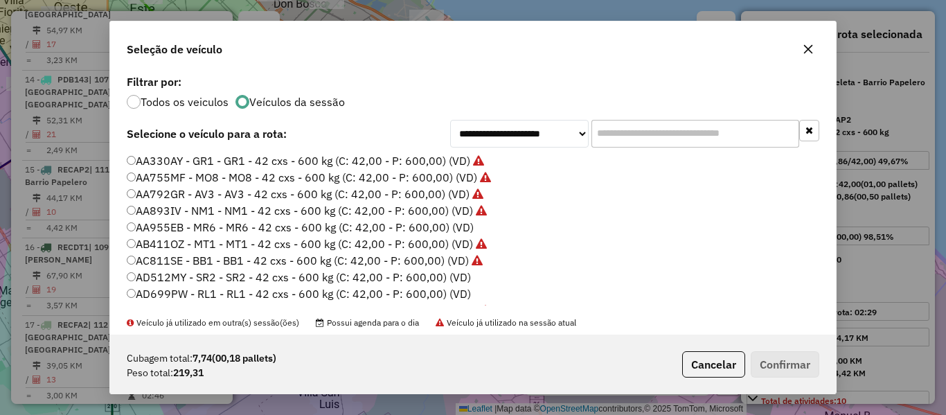
click at [455, 228] on label "AA955EB - MR6 - MR6 - 42 cxs - 600 kg (C: 42,00 - P: 600,00) (VD)" at bounding box center [300, 227] width 347 height 17
click at [801, 374] on button "Confirmar" at bounding box center [785, 364] width 69 height 26
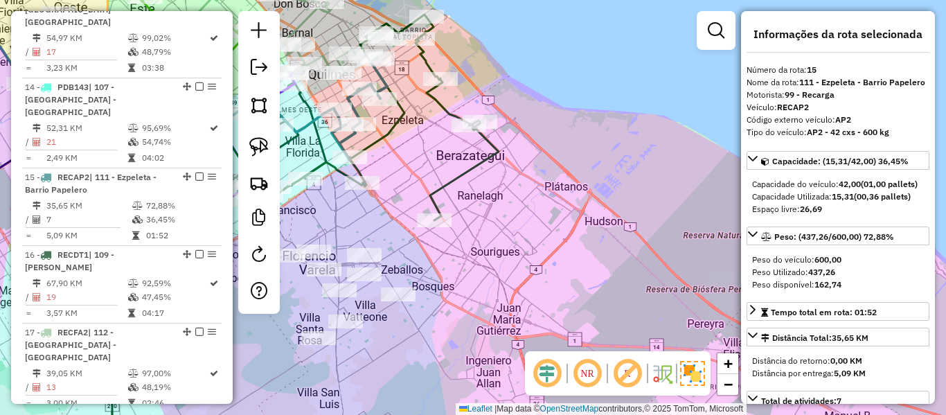
scroll to position [1681, 0]
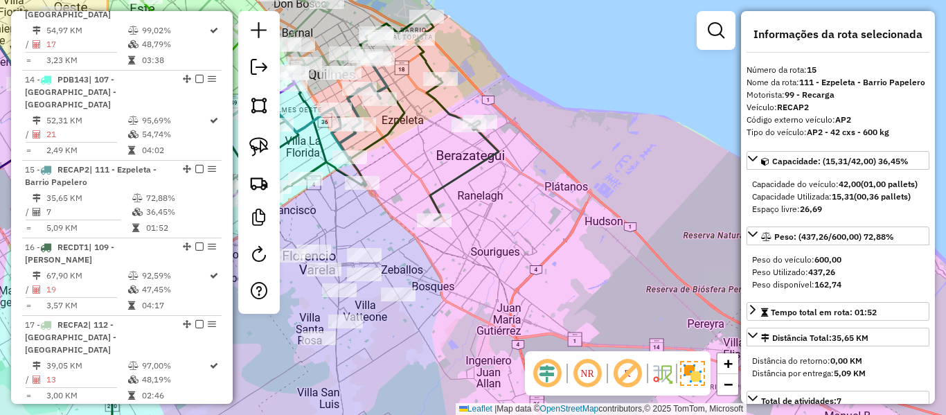
click at [434, 171] on div "Janela de atendimento Grade de atendimento Capacidade Transportadoras Veículos …" at bounding box center [473, 207] width 946 height 415
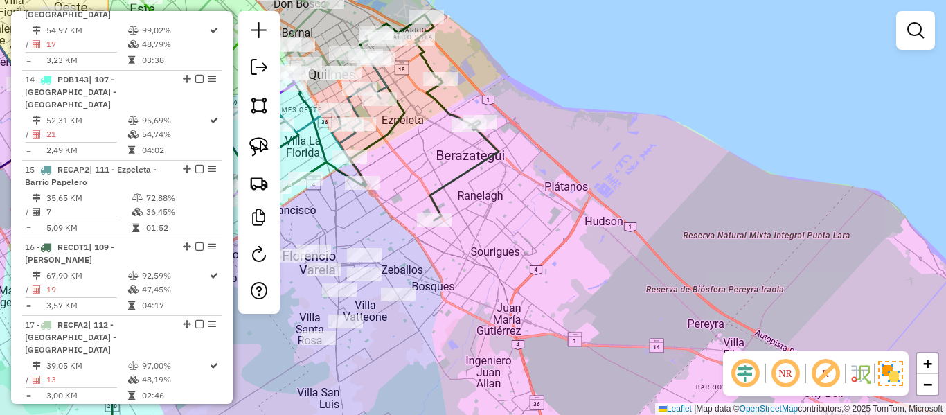
click at [457, 178] on icon at bounding box center [424, 118] width 149 height 206
select select "**********"
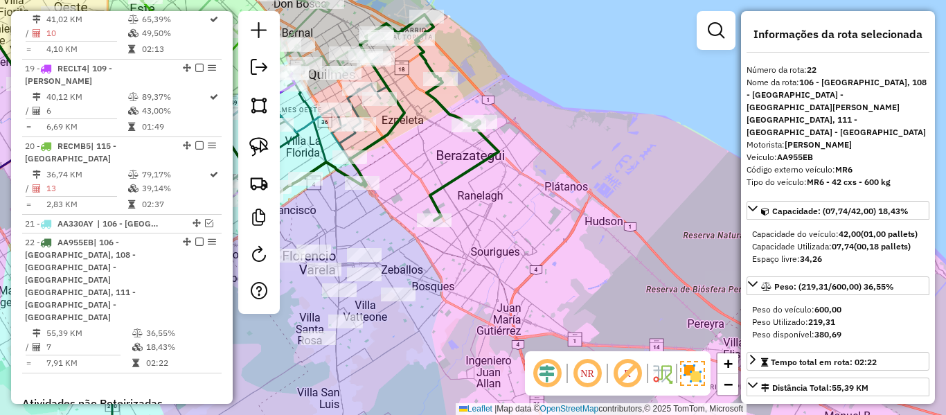
scroll to position [2136, 0]
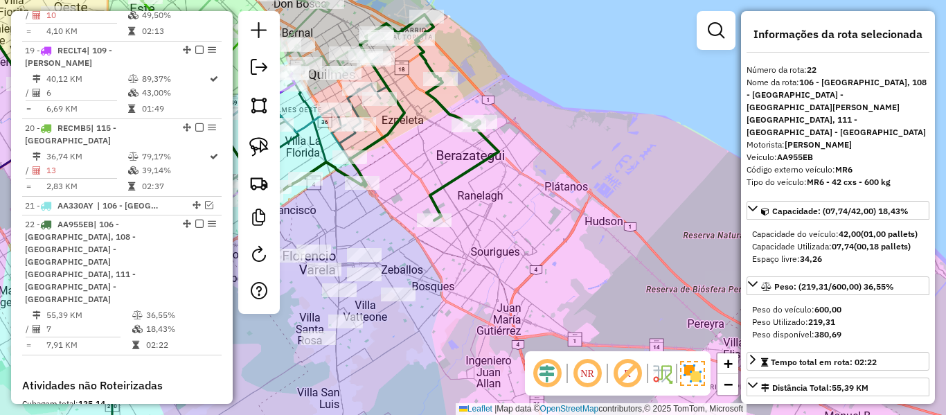
drag, startPoint x: 454, startPoint y: 168, endPoint x: 537, endPoint y: 244, distance: 113.7
click at [539, 247] on div "Janela de atendimento Grade de atendimento Capacidade Transportadoras Veículos …" at bounding box center [473, 207] width 946 height 415
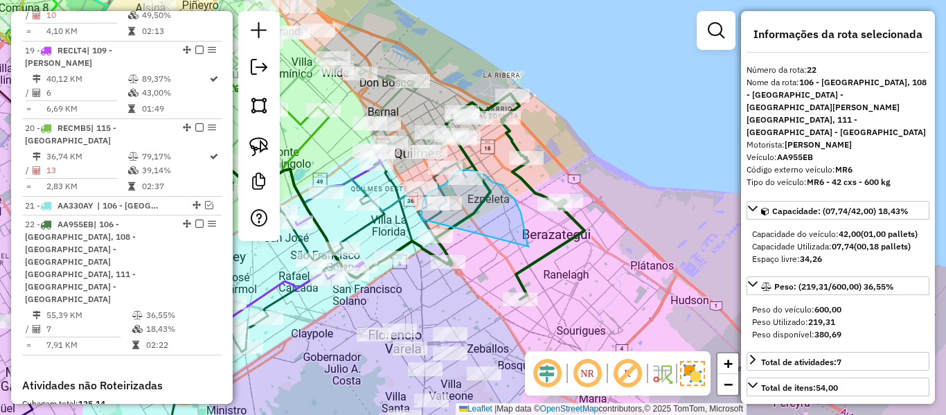
click at [437, 259] on div "Rota 15 - Placa RECAP2 484946 - Patricia spinozzi Rota 15 - Placa RECAP2 503318…" at bounding box center [473, 207] width 946 height 415
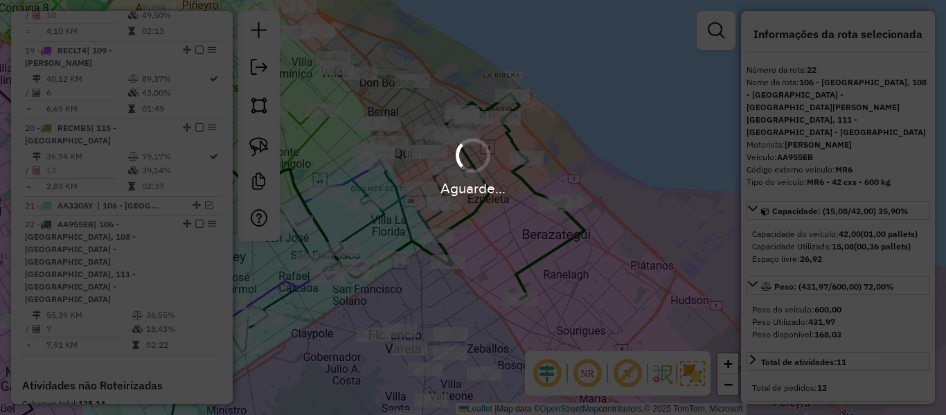
select select "**********"
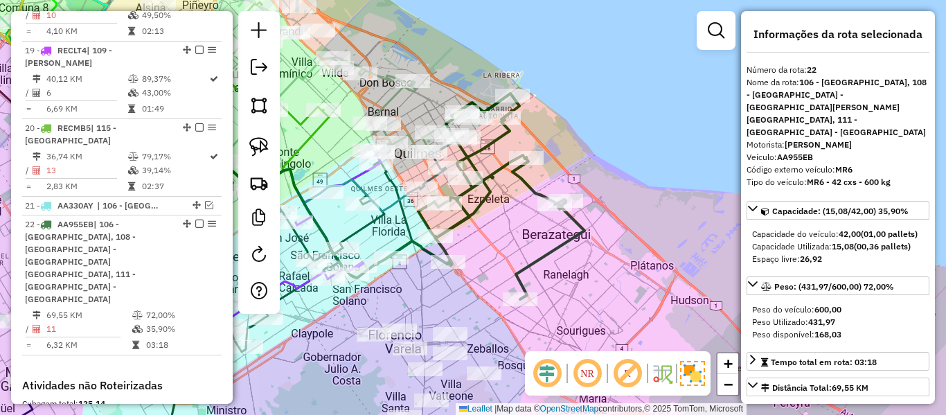
click at [492, 169] on icon at bounding box center [501, 196] width 166 height 206
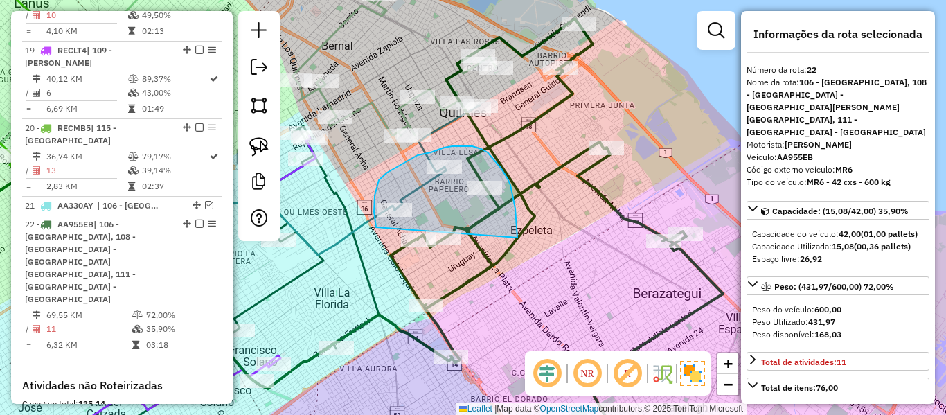
click at [121, 54] on div at bounding box center [121, 54] width 0 height 0
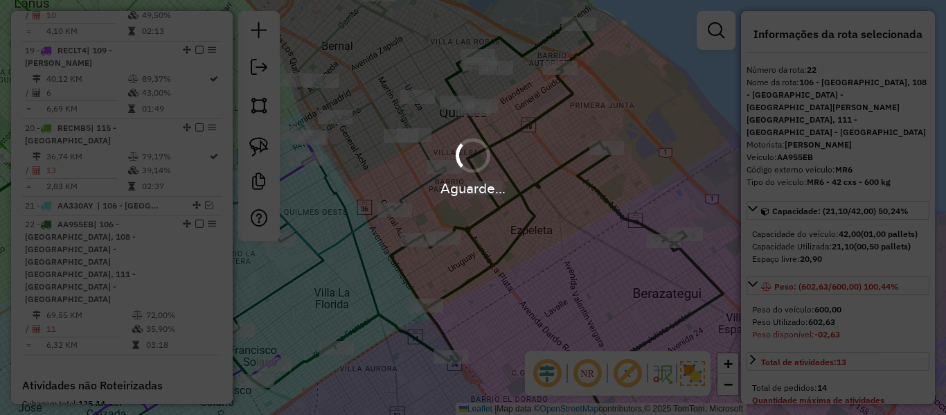
select select "**********"
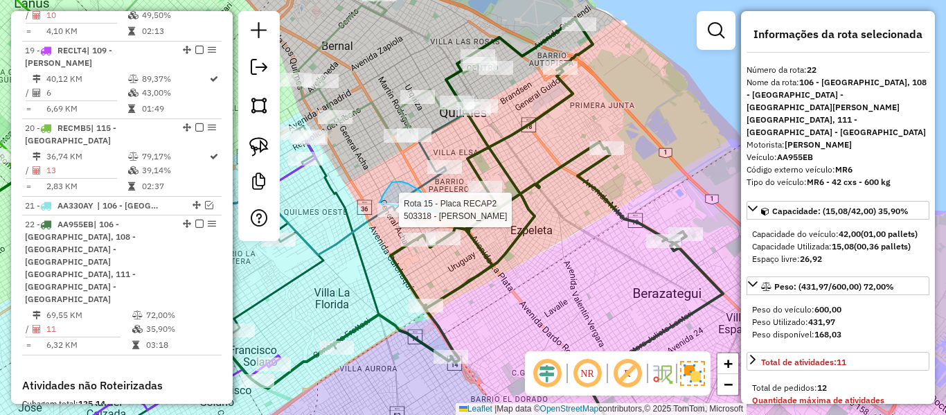
click at [425, 246] on div "Rota 15 - Placa RECAP2 503318 - Matias Romano Janela de atendimento Grade de at…" at bounding box center [473, 207] width 946 height 415
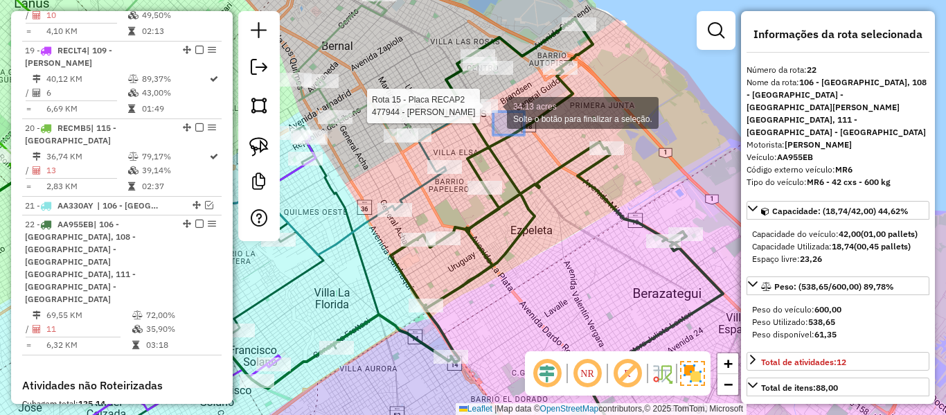
drag, startPoint x: 505, startPoint y: 121, endPoint x: 455, endPoint y: 84, distance: 62.3
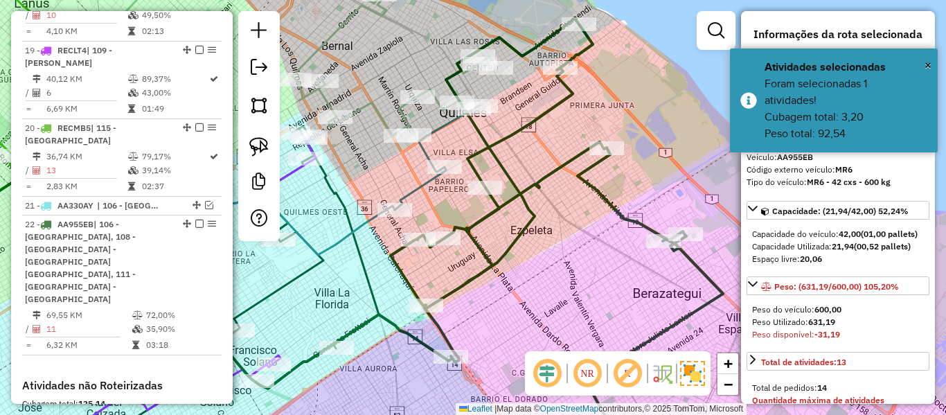
select select "**********"
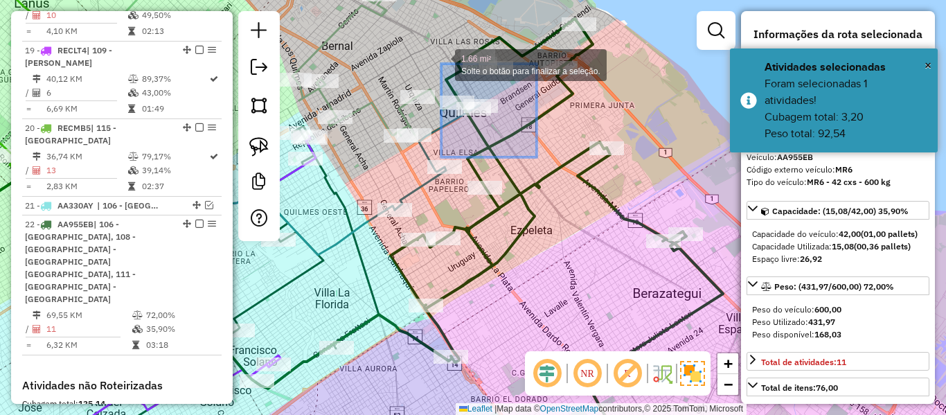
drag, startPoint x: 500, startPoint y: 127, endPoint x: 442, endPoint y: 62, distance: 87.3
click at [438, 60] on div "Rota 17 - Placa RECFA2 525887 - alejandro gerstmayer 1.66 mi² Solte o botão par…" at bounding box center [473, 207] width 946 height 415
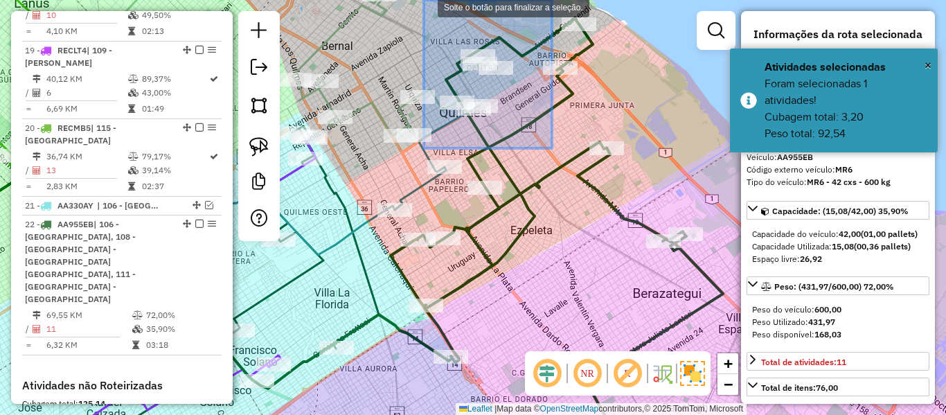
drag, startPoint x: 548, startPoint y: 137, endPoint x: 421, endPoint y: 9, distance: 180.7
click at [420, 1] on div "3.68 mi² Solte o botão para finalizar a seleção. Janela de atendimento Grade de…" at bounding box center [473, 207] width 946 height 415
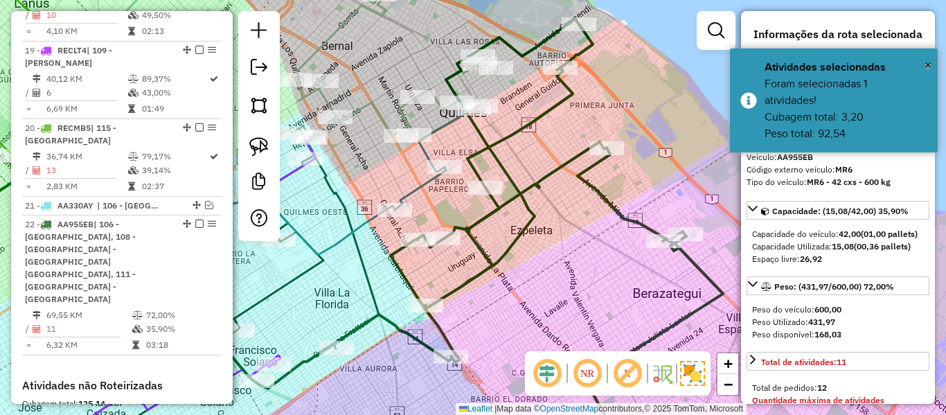
select select "**********"
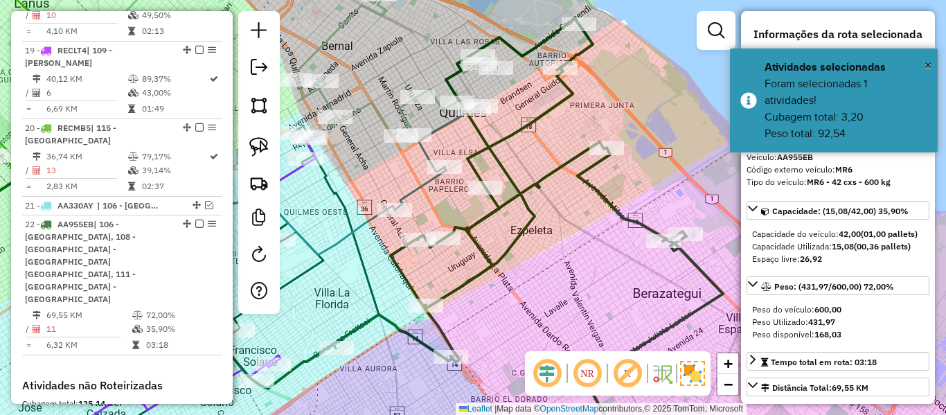
click at [593, 117] on div "Janela de atendimento Grade de atendimento Capacidade Transportadoras Veículos …" at bounding box center [473, 207] width 946 height 415
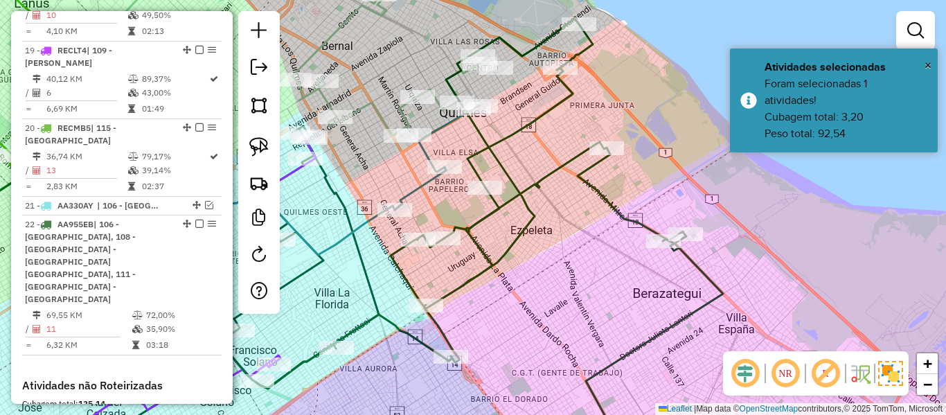
click at [557, 89] on icon at bounding box center [557, 225] width 332 height 412
select select "**********"
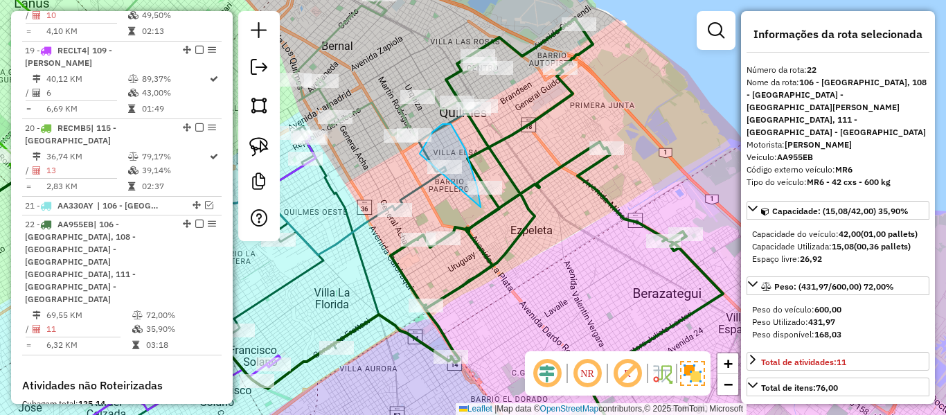
drag, startPoint x: 481, startPoint y: 207, endPoint x: 432, endPoint y: 177, distance: 57.3
drag, startPoint x: 433, startPoint y: 221, endPoint x: 393, endPoint y: 246, distance: 47.3
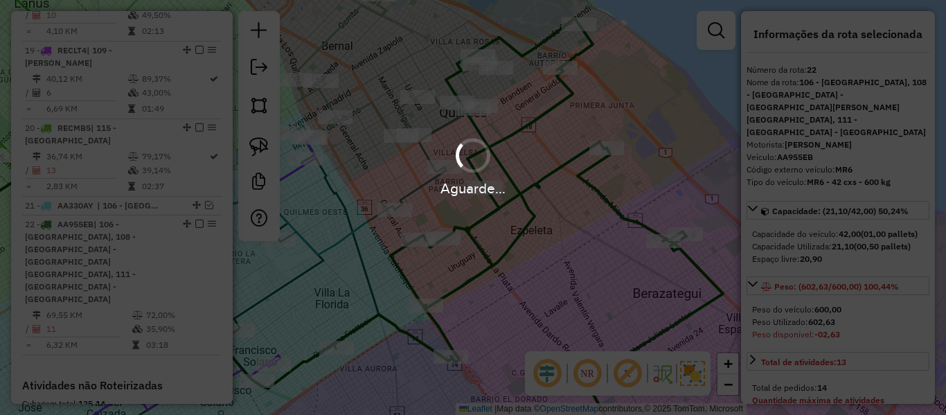
select select "**********"
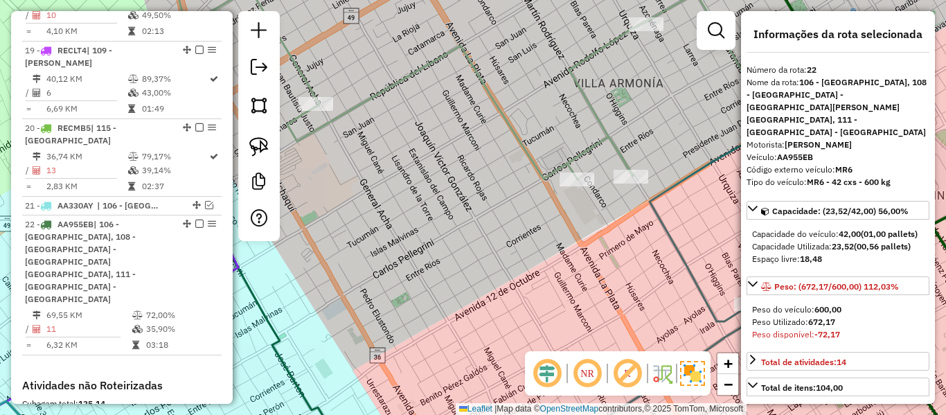
drag, startPoint x: 629, startPoint y: 231, endPoint x: 638, endPoint y: 212, distance: 20.8
click at [573, 199] on div "Rota 17 - Placa RECFA2 477206 - Agustin Firpo Janela de atendimento Grade de at…" at bounding box center [473, 207] width 946 height 415
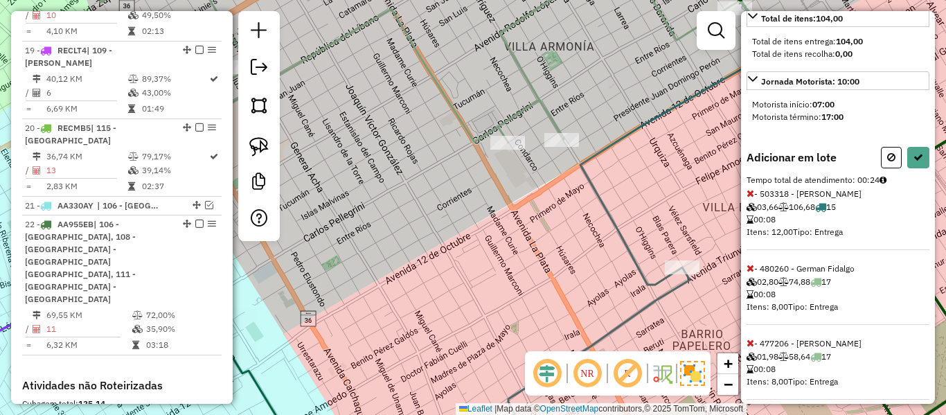
click at [751, 263] on icon at bounding box center [751, 268] width 8 height 10
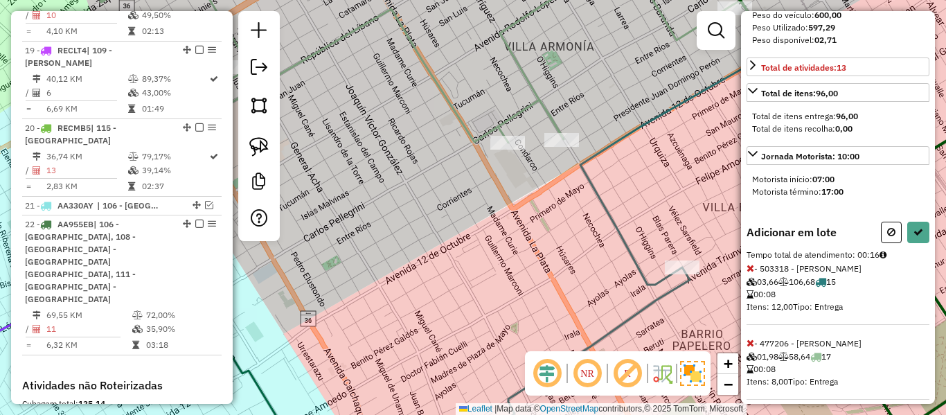
scroll to position [0, 0]
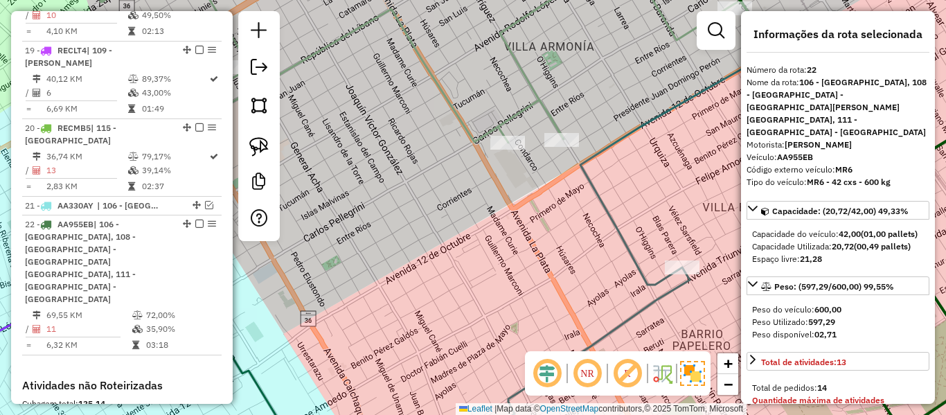
select select "**********"
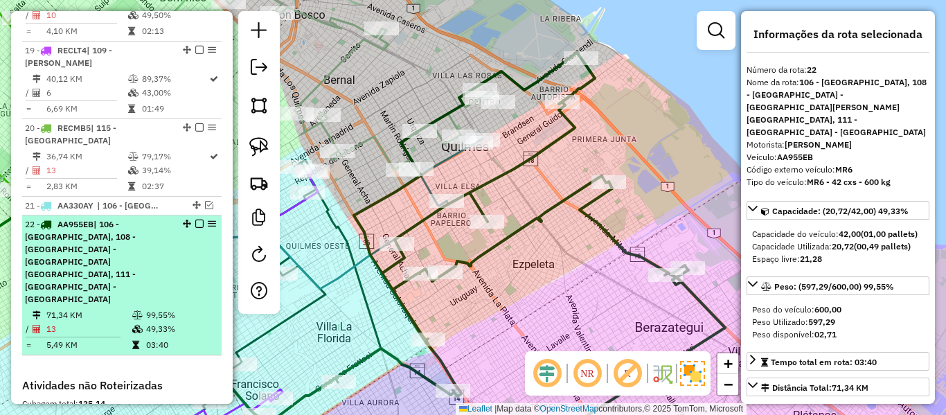
click at [202, 220] on div at bounding box center [196, 224] width 42 height 8
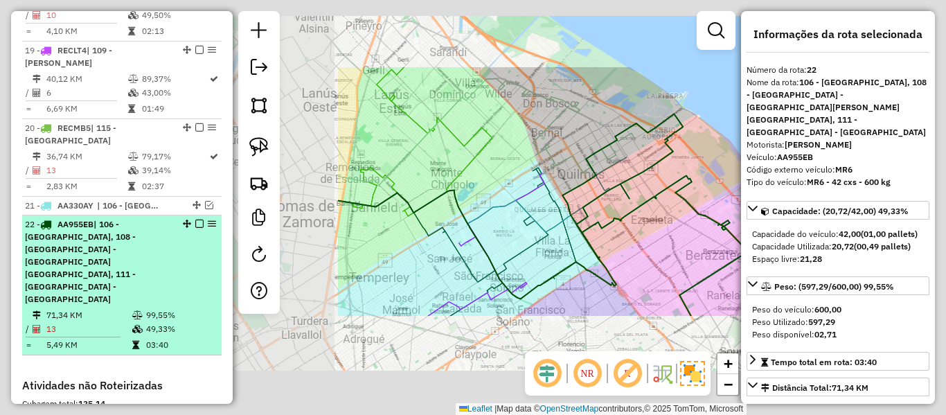
click at [190, 220] on div at bounding box center [196, 224] width 42 height 8
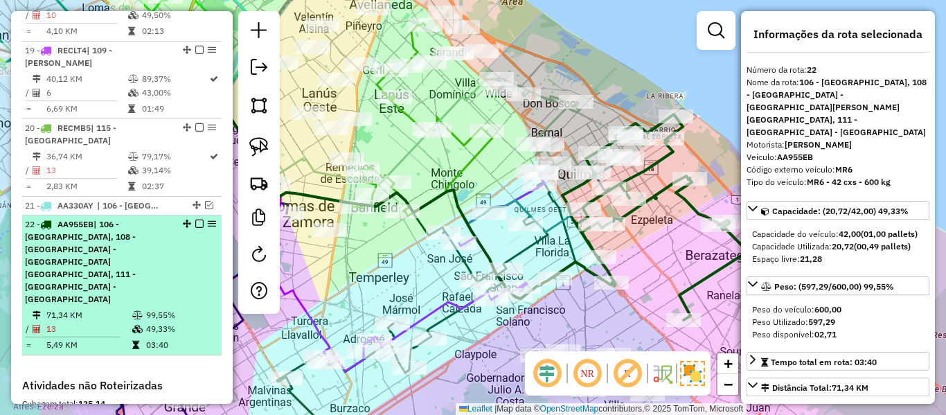
click at [197, 220] on em at bounding box center [199, 224] width 8 height 8
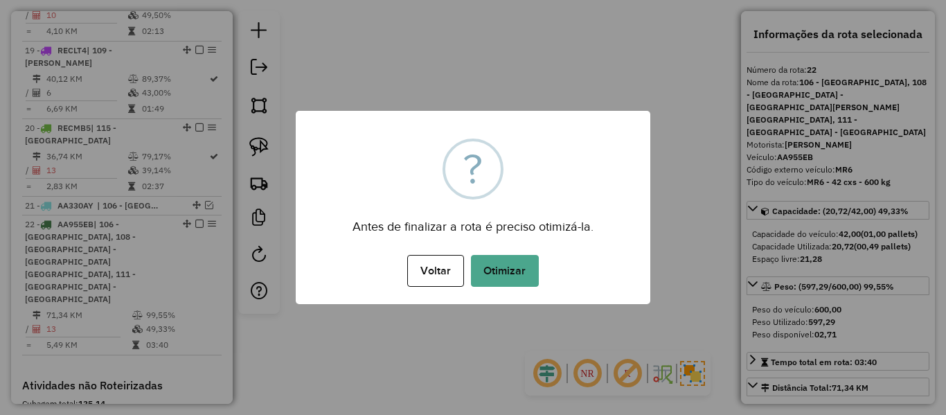
click at [537, 267] on div "Voltar No Otimizar" at bounding box center [473, 270] width 355 height 39
click at [542, 278] on div "Voltar No Otimizar" at bounding box center [473, 270] width 355 height 39
click at [512, 276] on button "Otimizar" at bounding box center [505, 271] width 68 height 32
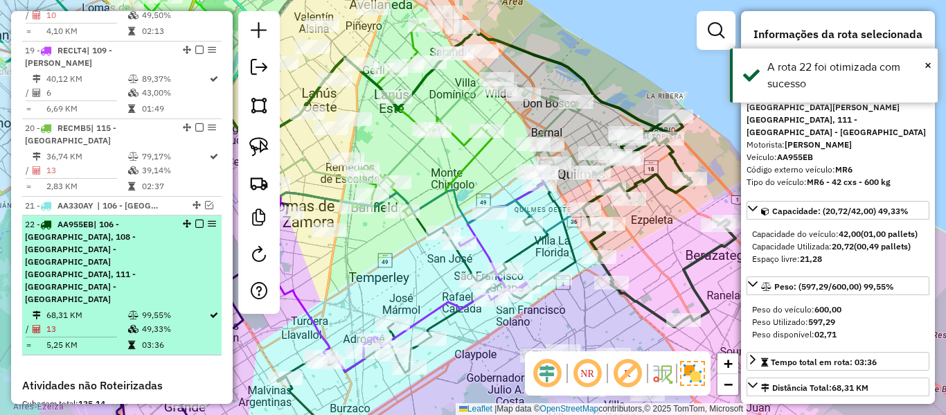
click at [195, 220] on em at bounding box center [199, 224] width 8 height 8
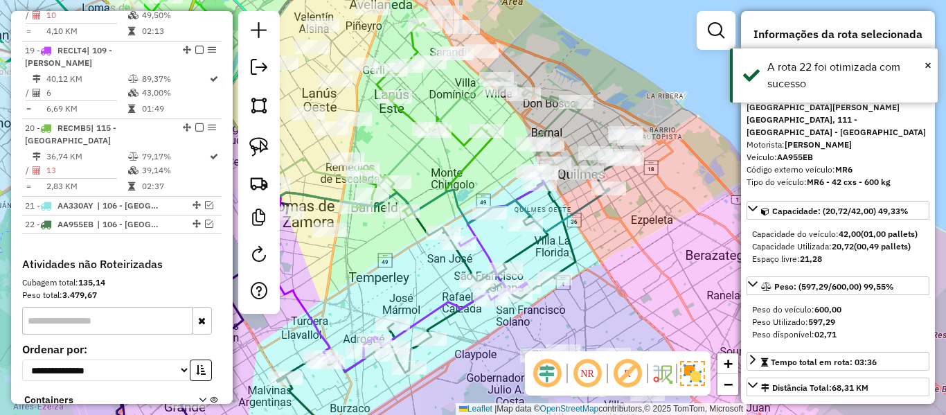
scroll to position [2064, 0]
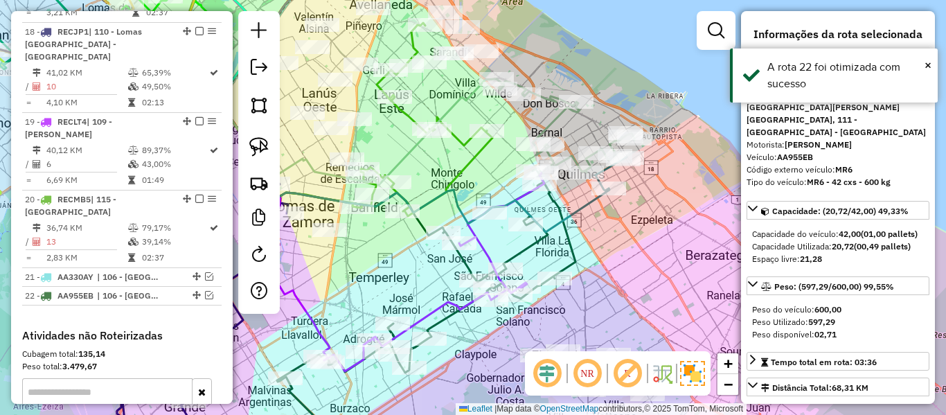
drag, startPoint x: 617, startPoint y: 233, endPoint x: 636, endPoint y: 218, distance: 23.7
click at [617, 233] on div "Janela de atendimento Grade de atendimento Capacidade Transportadoras Veículos …" at bounding box center [473, 207] width 946 height 415
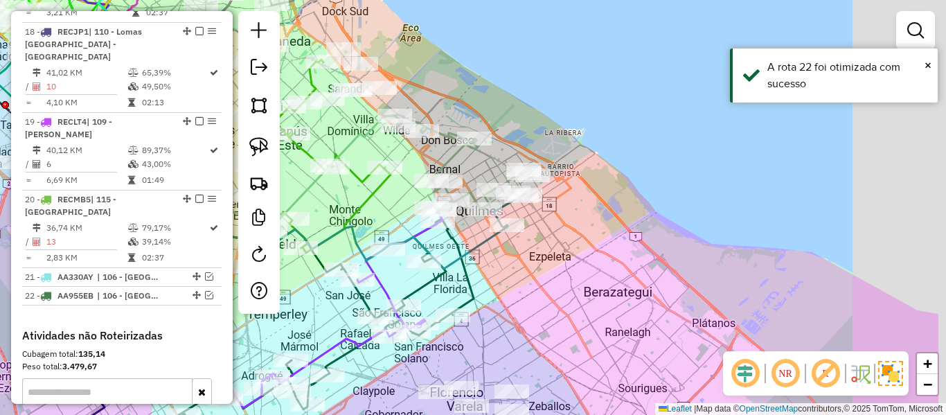
drag, startPoint x: 559, startPoint y: 244, endPoint x: 481, endPoint y: 237, distance: 77.9
click at [508, 251] on div "Janela de atendimento Grade de atendimento Capacidade Transportadoras Veículos …" at bounding box center [473, 207] width 946 height 415
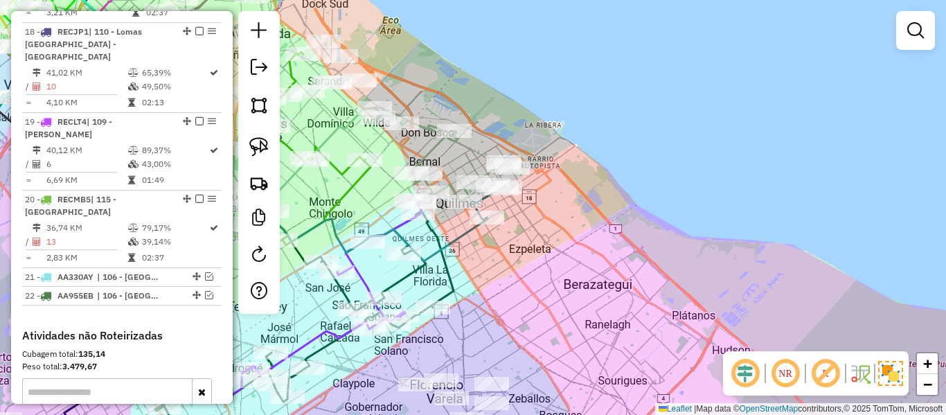
click at [474, 232] on icon at bounding box center [282, 193] width 411 height 136
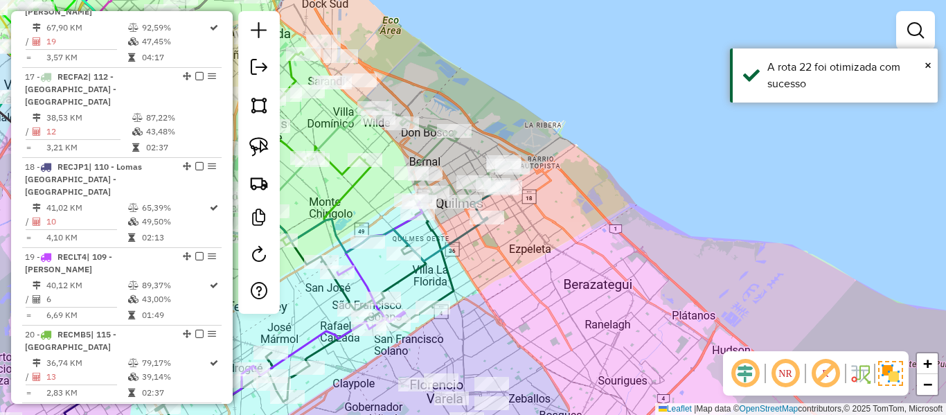
select select "**********"
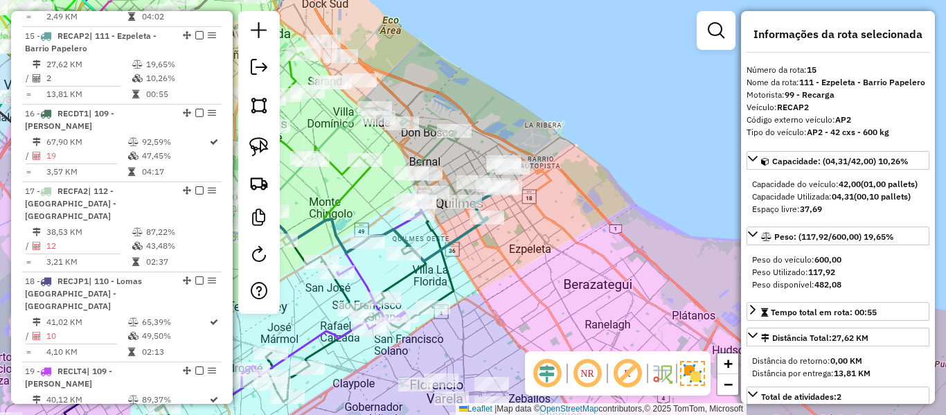
scroll to position [1681, 0]
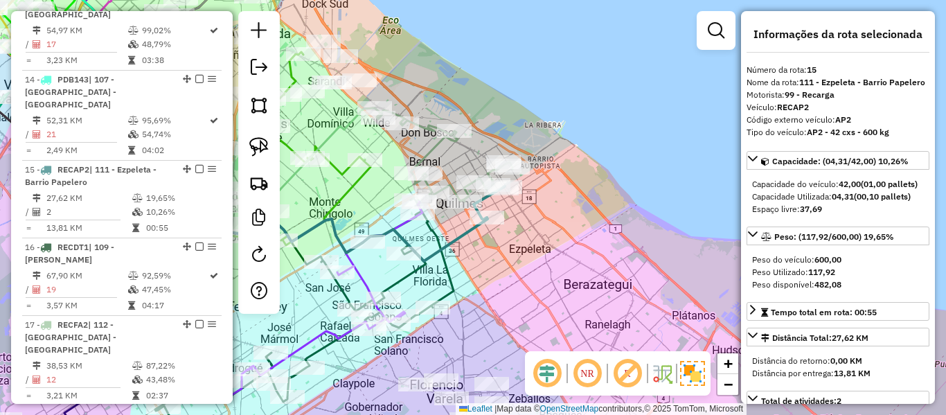
drag, startPoint x: 481, startPoint y: 258, endPoint x: 522, endPoint y: 261, distance: 41.6
click at [522, 261] on div "Janela de atendimento Grade de atendimento Capacidade Transportadoras Veículos …" at bounding box center [473, 207] width 946 height 415
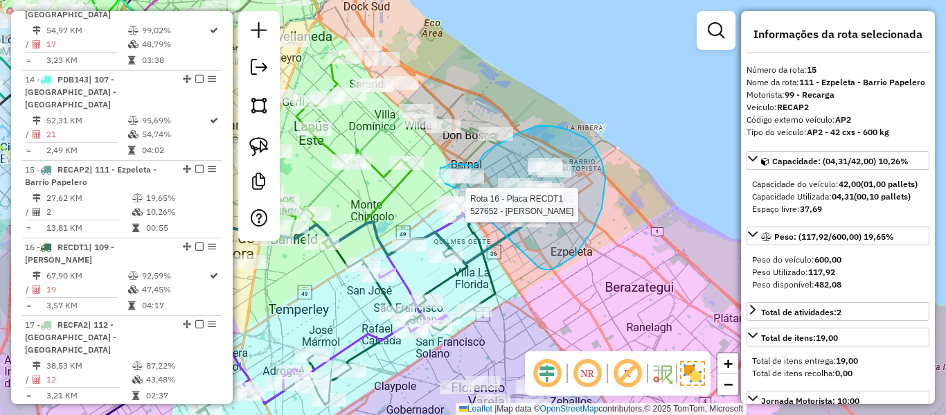
drag, startPoint x: 556, startPoint y: 267, endPoint x: 498, endPoint y: 208, distance: 82.8
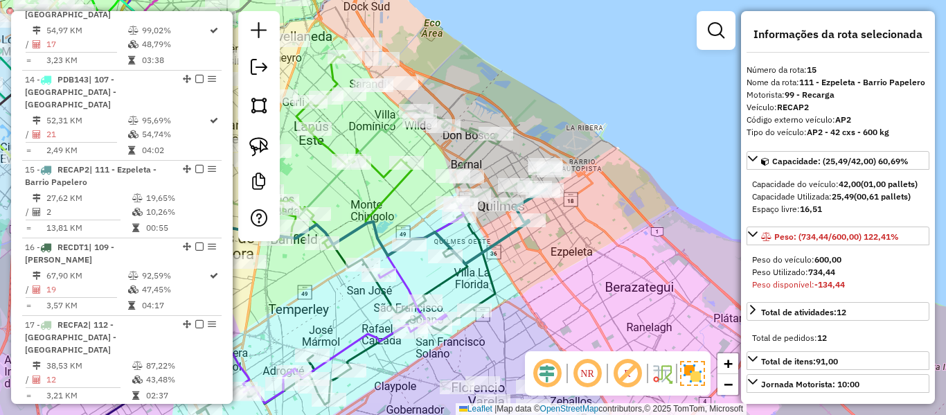
select select "**********"
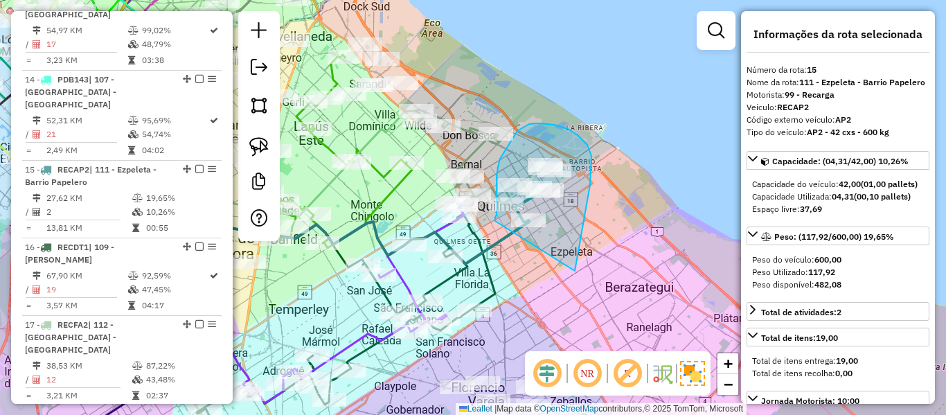
drag, startPoint x: 575, startPoint y: 271, endPoint x: 498, endPoint y: 231, distance: 86.7
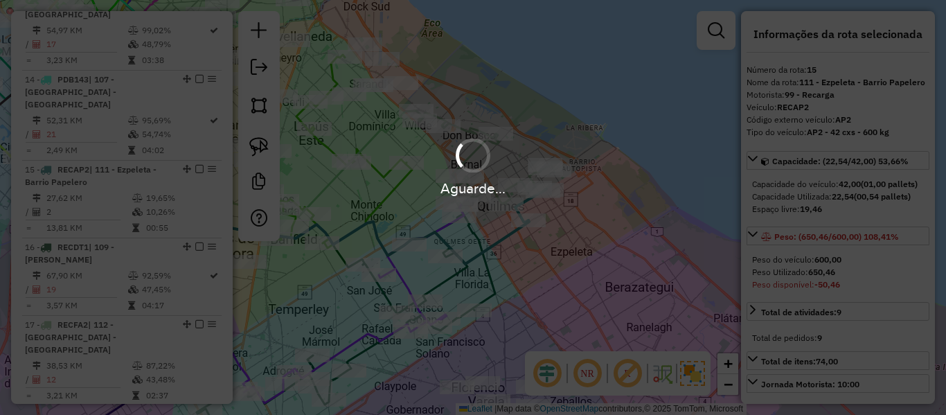
select select "**********"
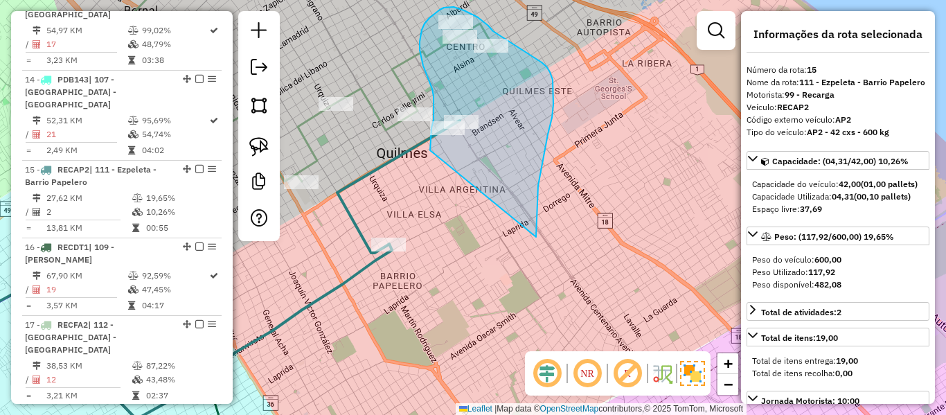
drag, startPoint x: 536, startPoint y: 237, endPoint x: 434, endPoint y: 164, distance: 125.7
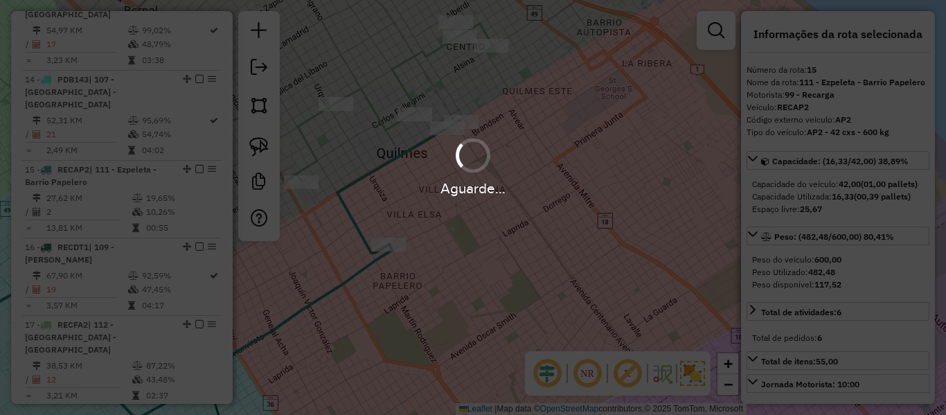
select select "**********"
click at [461, 177] on div "Aguarde..." at bounding box center [473, 166] width 946 height 66
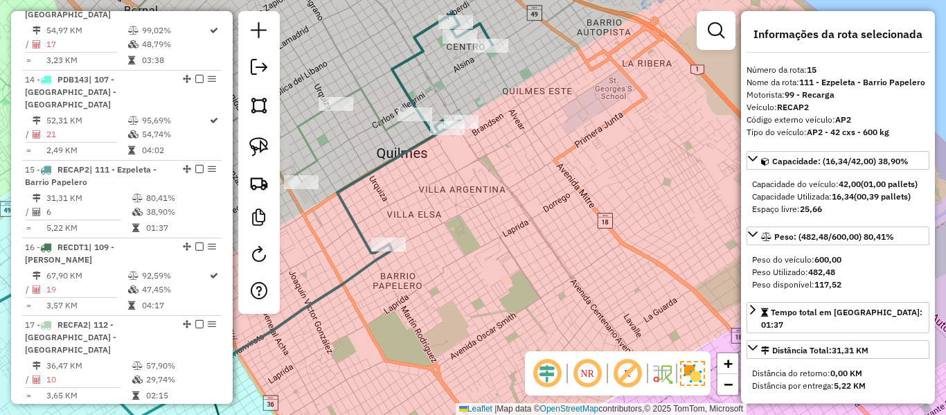
click at [414, 137] on div "Janela de atendimento Grade de atendimento Capacidade Transportadoras Veículos …" at bounding box center [473, 207] width 946 height 415
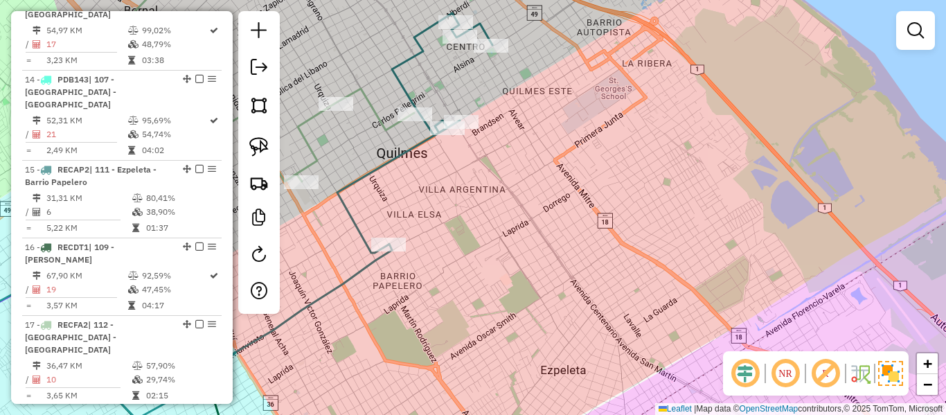
click at [414, 145] on icon at bounding box center [414, 133] width 155 height 240
select select "**********"
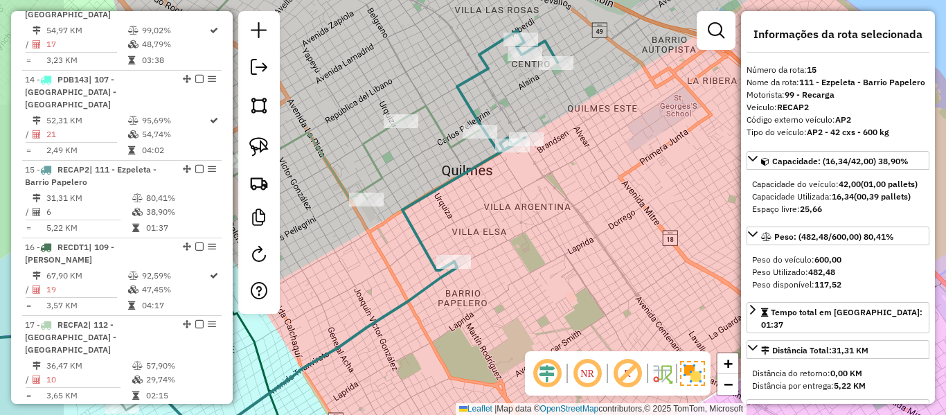
drag, startPoint x: 425, startPoint y: 176, endPoint x: 494, endPoint y: 194, distance: 70.9
click at [494, 194] on div "Janela de atendimento Grade de atendimento Capacidade Transportadoras Veículos …" at bounding box center [473, 207] width 946 height 415
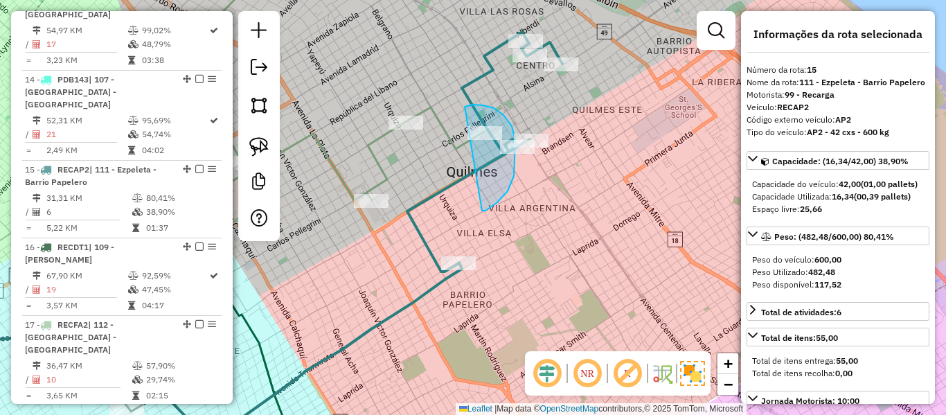
drag, startPoint x: 515, startPoint y: 157, endPoint x: 455, endPoint y: 120, distance: 70.5
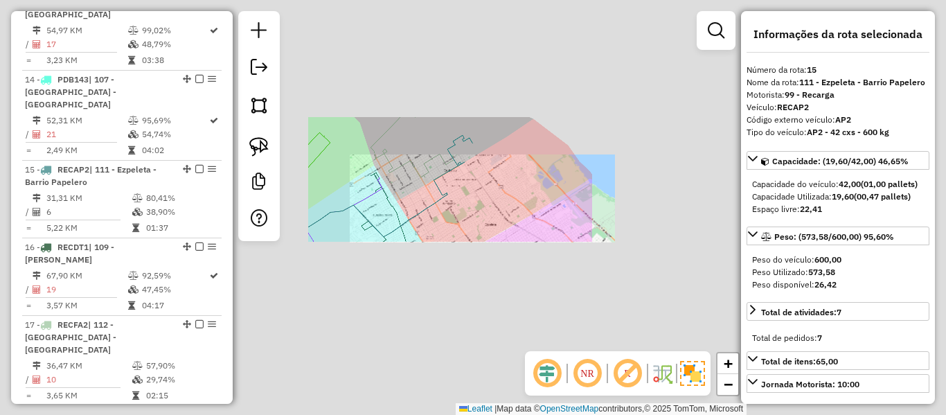
select select "**********"
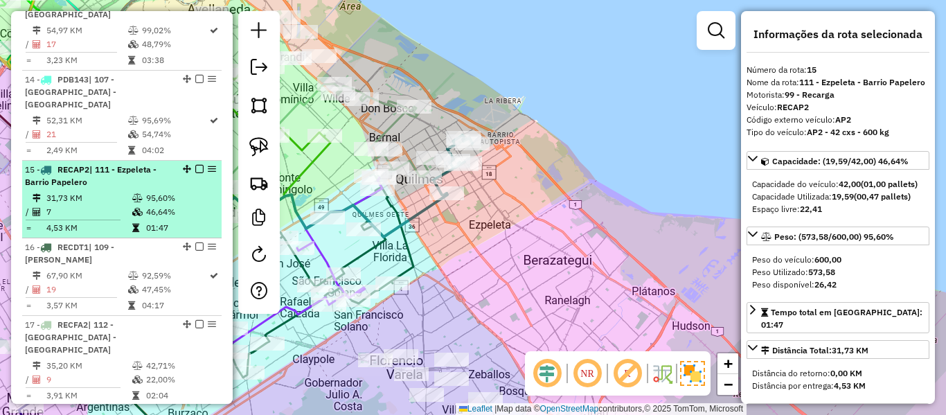
click at [198, 165] on em at bounding box center [199, 169] width 8 height 8
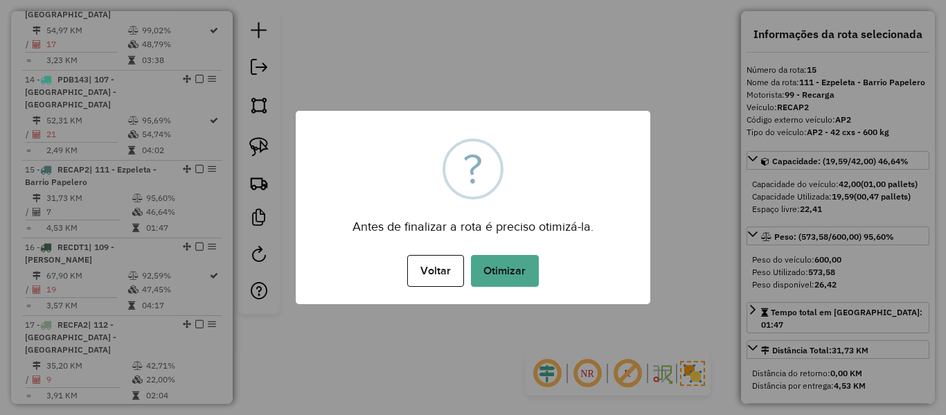
click at [436, 220] on div "Antes de finalizar a rota é preciso otimizá-la." at bounding box center [473, 221] width 355 height 31
click at [529, 289] on div "Voltar No Otimizar" at bounding box center [473, 270] width 355 height 39
click at [525, 278] on button "Otimizar" at bounding box center [505, 271] width 68 height 32
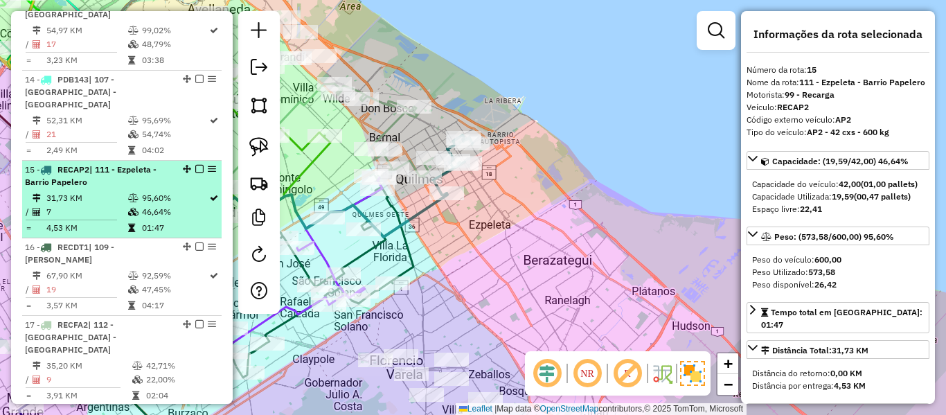
click at [197, 165] on em at bounding box center [199, 169] width 8 height 8
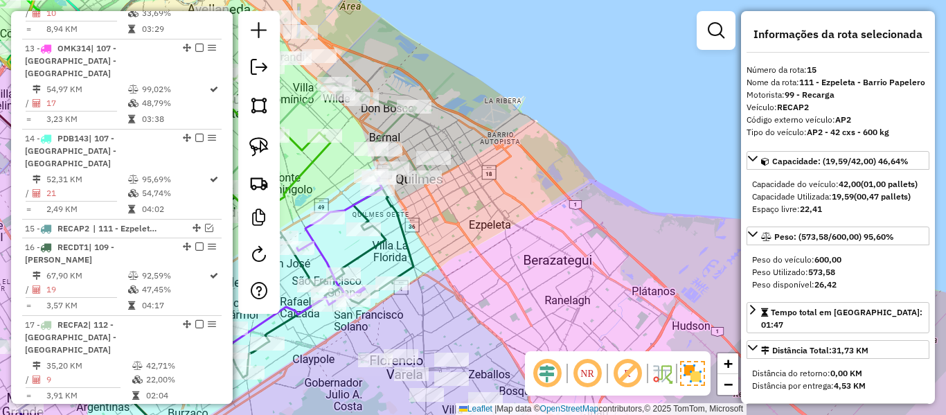
click at [393, 125] on icon at bounding box center [383, 130] width 98 height 93
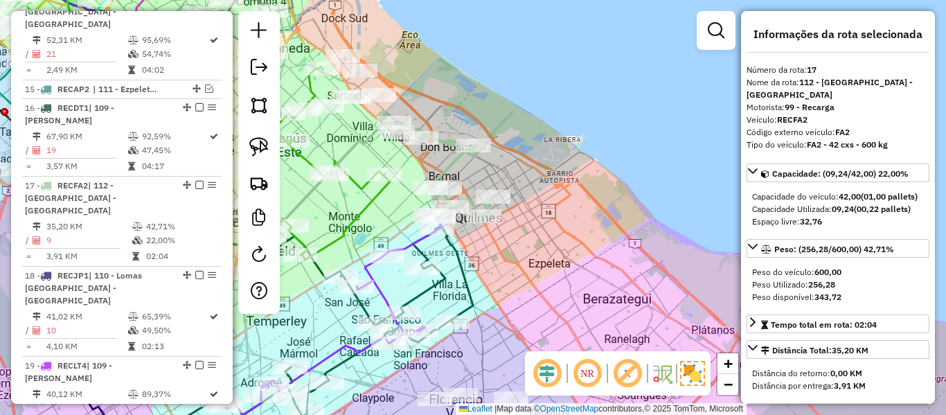
scroll to position [1778, 0]
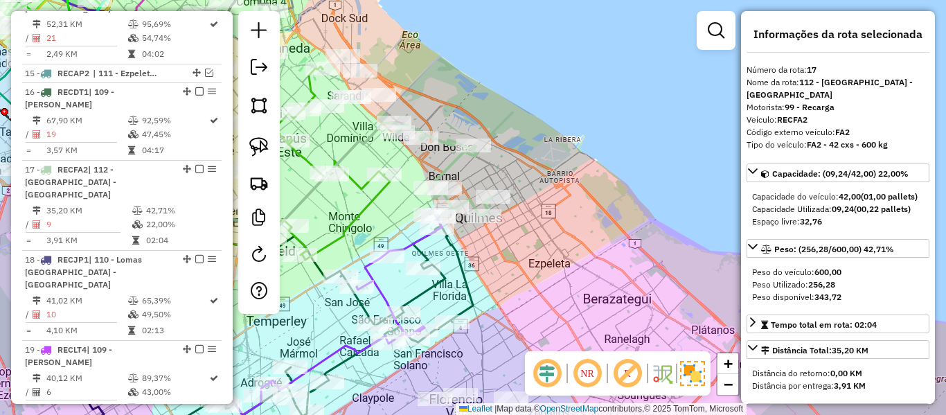
drag, startPoint x: 434, startPoint y: 131, endPoint x: 516, endPoint y: 195, distance: 104.0
click at [516, 195] on div "Janela de atendimento Grade de atendimento Capacidade Transportadoras Veículos …" at bounding box center [473, 207] width 946 height 415
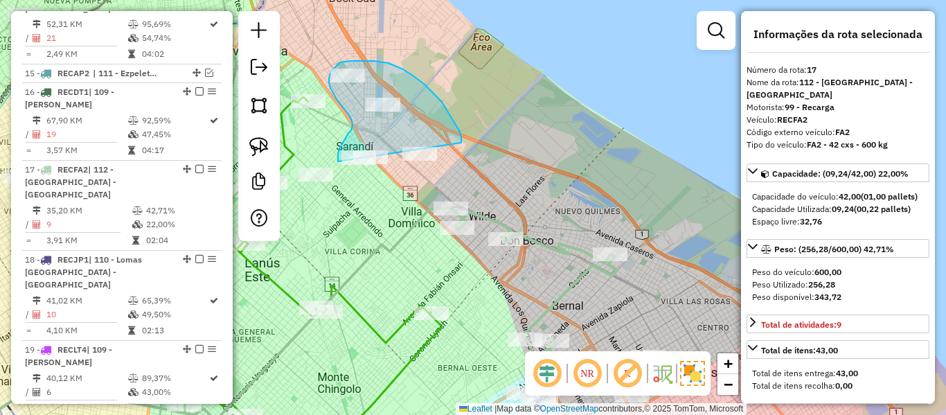
drag, startPoint x: 461, startPoint y: 143, endPoint x: 410, endPoint y: 183, distance: 65.1
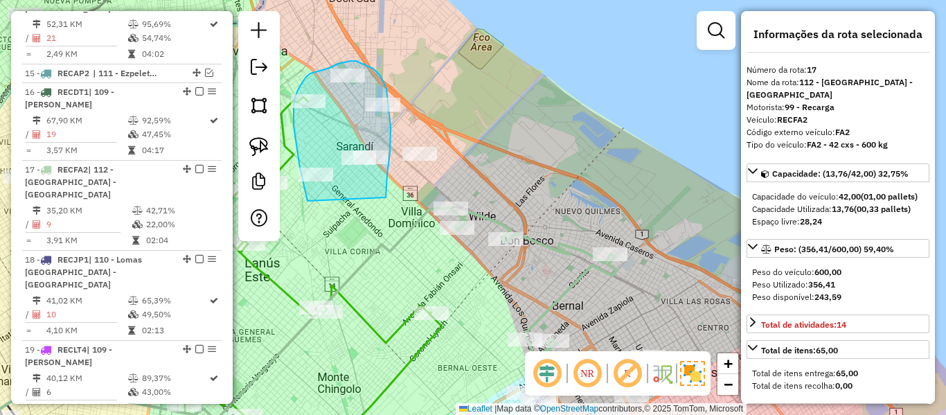
drag, startPoint x: 391, startPoint y: 127, endPoint x: 339, endPoint y: 206, distance: 93.5
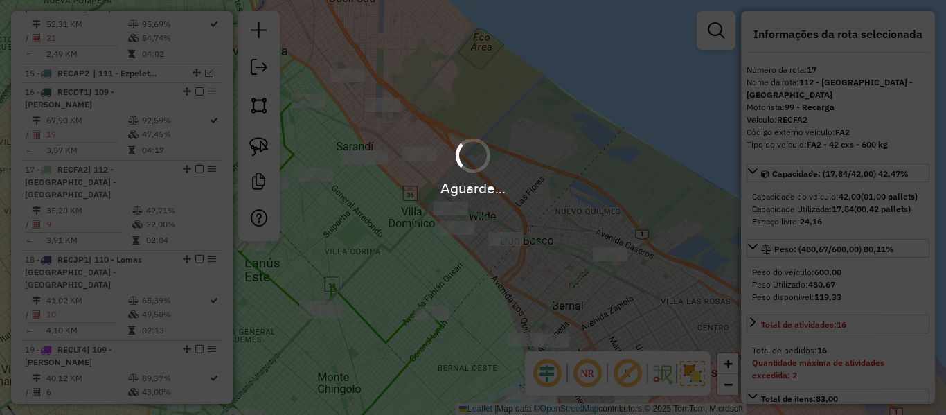
select select "**********"
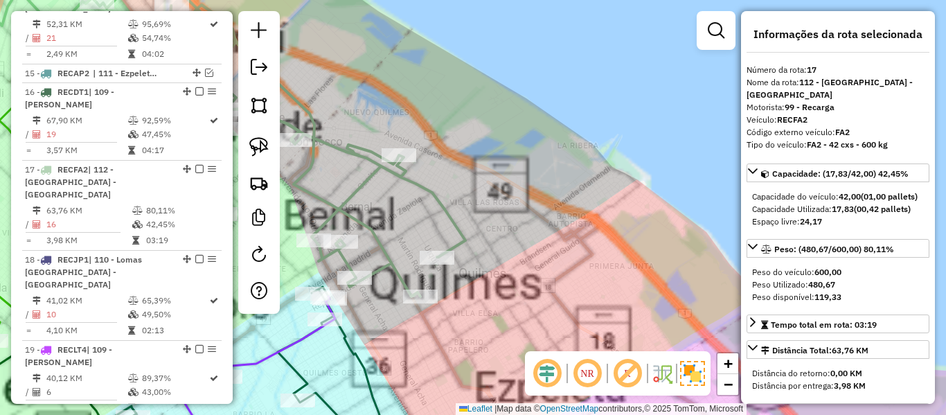
drag, startPoint x: 505, startPoint y: 192, endPoint x: 498, endPoint y: 190, distance: 7.1
click at [505, 191] on div "Janela de atendimento Grade de atendimento Capacidade Transportadoras Veículos …" at bounding box center [473, 207] width 946 height 415
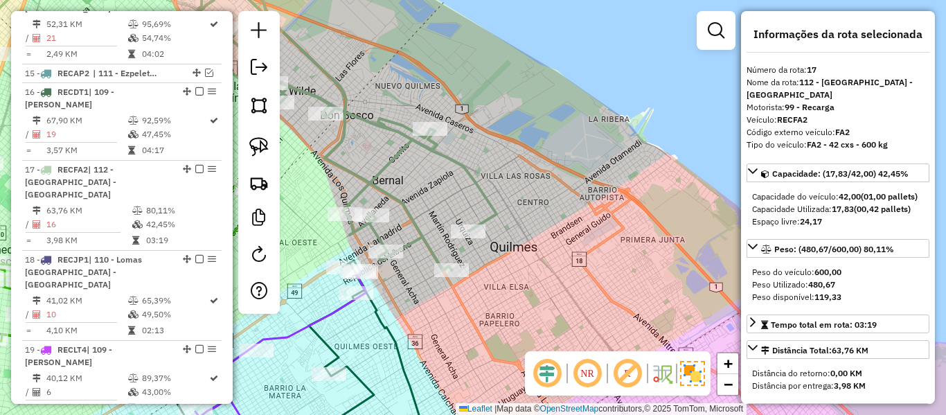
click at [463, 169] on icon at bounding box center [311, 114] width 369 height 312
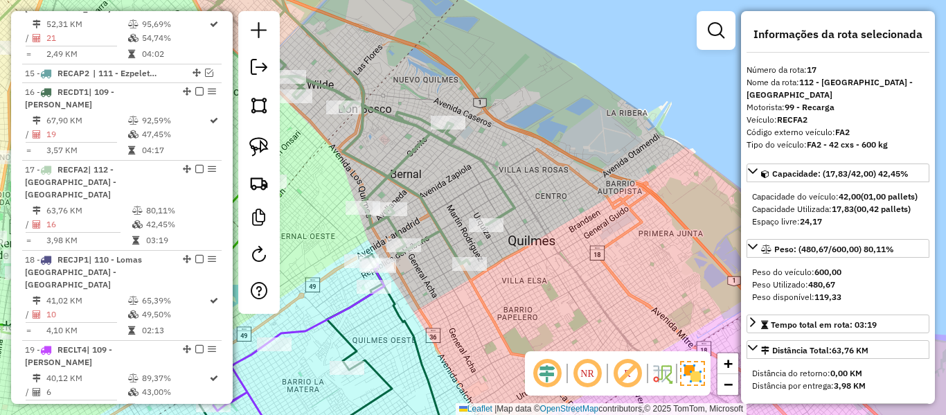
drag, startPoint x: 491, startPoint y: 183, endPoint x: 570, endPoint y: 166, distance: 80.8
click at [570, 166] on div "Janela de atendimento Grade de atendimento Capacidade Transportadoras Veículos …" at bounding box center [473, 207] width 946 height 415
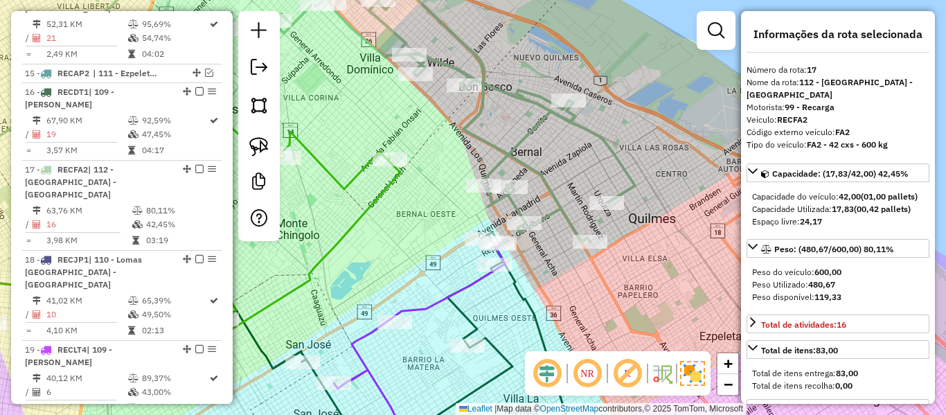
click at [439, 168] on div "Janela de atendimento Grade de atendimento Capacidade Transportadoras Veículos …" at bounding box center [473, 207] width 946 height 415
drag, startPoint x: 434, startPoint y: 170, endPoint x: 397, endPoint y: 177, distance: 37.5
drag, startPoint x: 526, startPoint y: 255, endPoint x: 454, endPoint y: 242, distance: 73.8
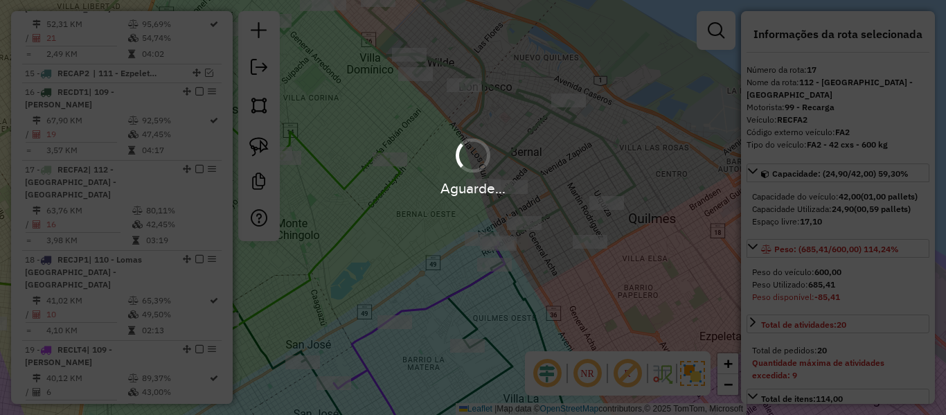
select select "**********"
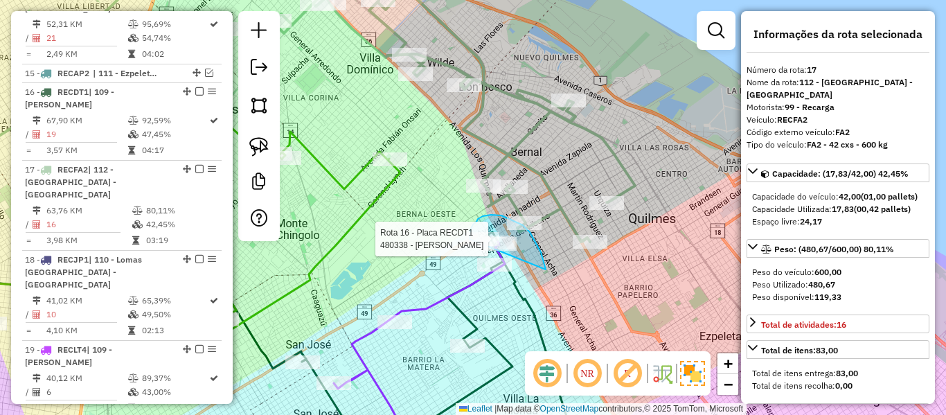
drag, startPoint x: 541, startPoint y: 252, endPoint x: 475, endPoint y: 247, distance: 66.0
click at [474, 247] on div "Rota 16 - Placa RECDT1 480338 - Diego Galarza Janela de atendimento Grade de at…" at bounding box center [473, 207] width 946 height 415
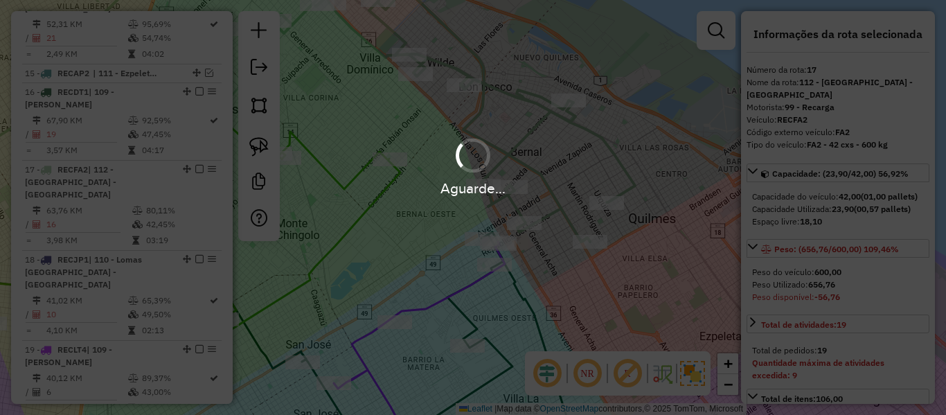
select select "**********"
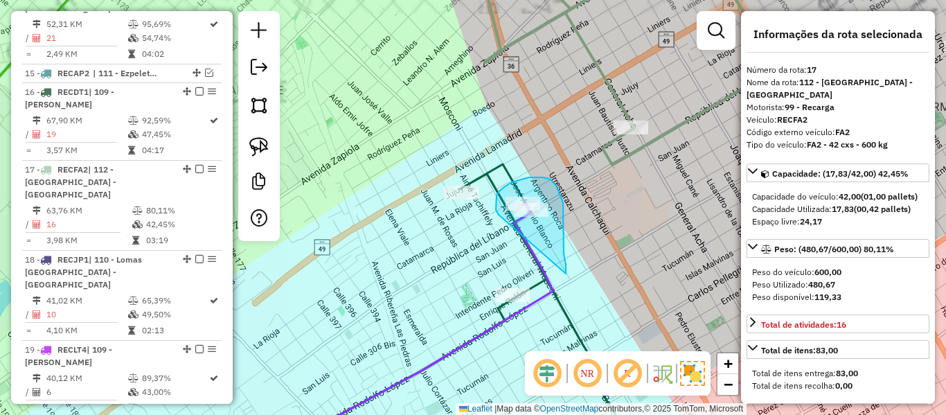
drag, startPoint x: 560, startPoint y: 193, endPoint x: 503, endPoint y: 220, distance: 62.9
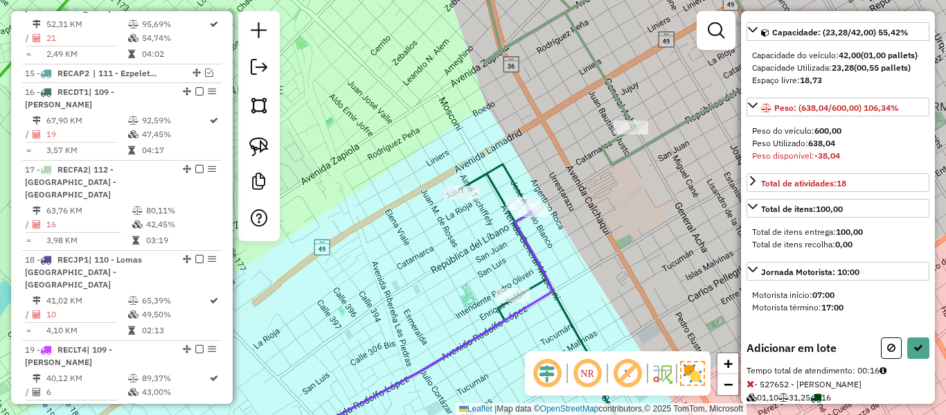
scroll to position [282, 0]
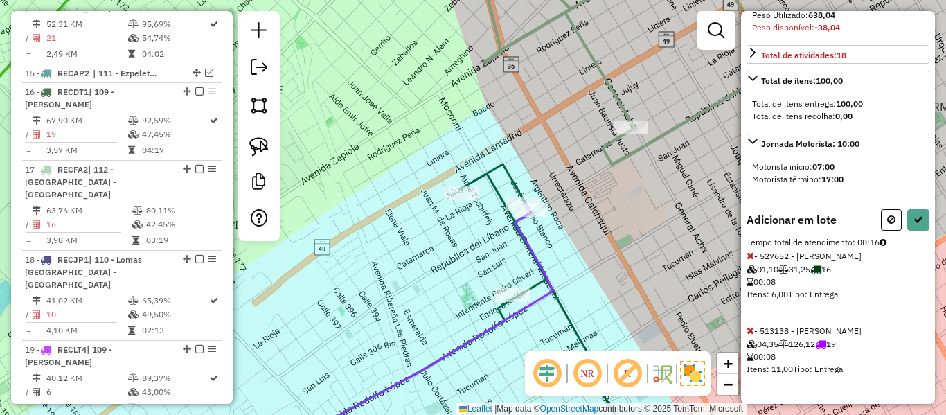
click at [751, 256] on icon at bounding box center [751, 256] width 8 height 10
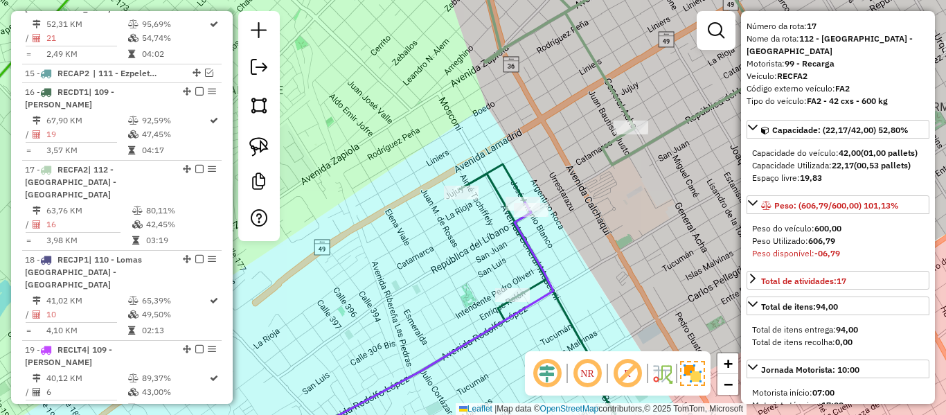
scroll to position [0, 0]
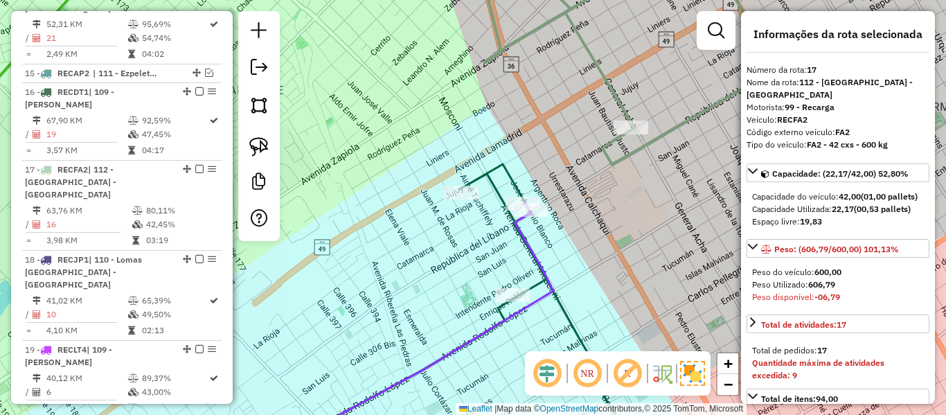
select select "**********"
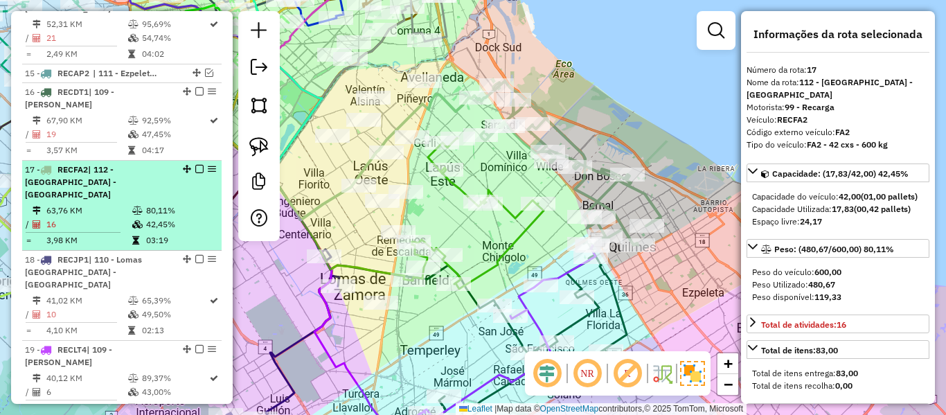
click at [199, 165] on div at bounding box center [196, 169] width 42 height 8
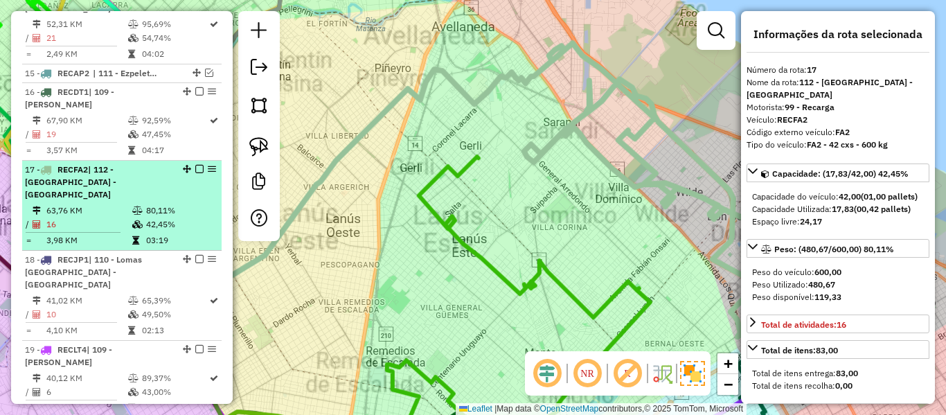
click at [195, 165] on em at bounding box center [199, 169] width 8 height 8
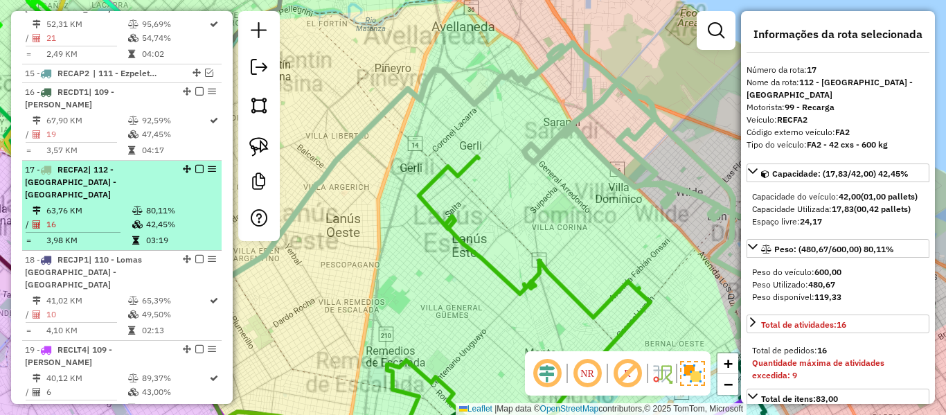
select select "**********"
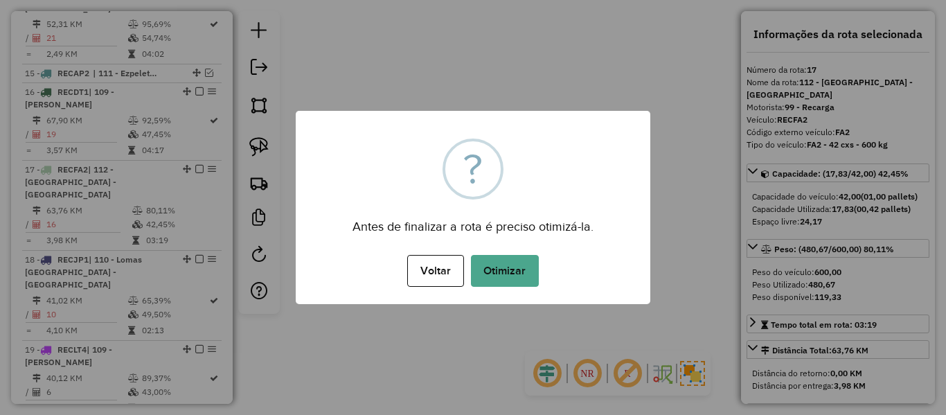
click at [539, 288] on div "Voltar No Otimizar" at bounding box center [473, 270] width 355 height 39
click at [520, 275] on button "Otimizar" at bounding box center [505, 271] width 68 height 32
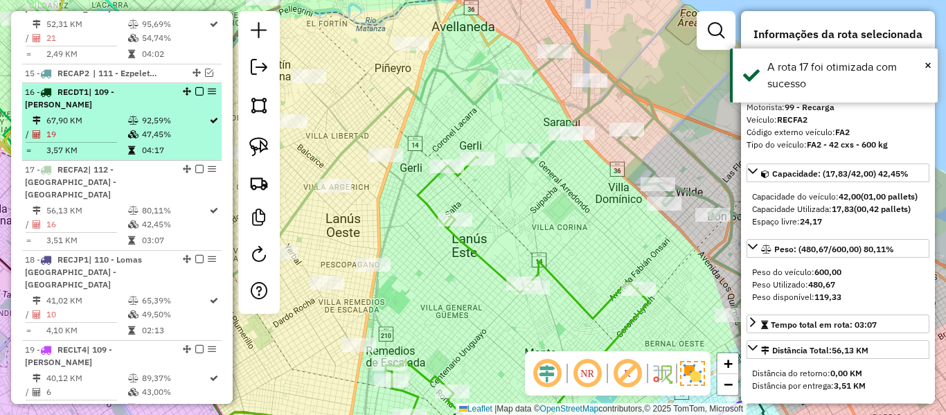
click at [197, 165] on em at bounding box center [199, 169] width 8 height 8
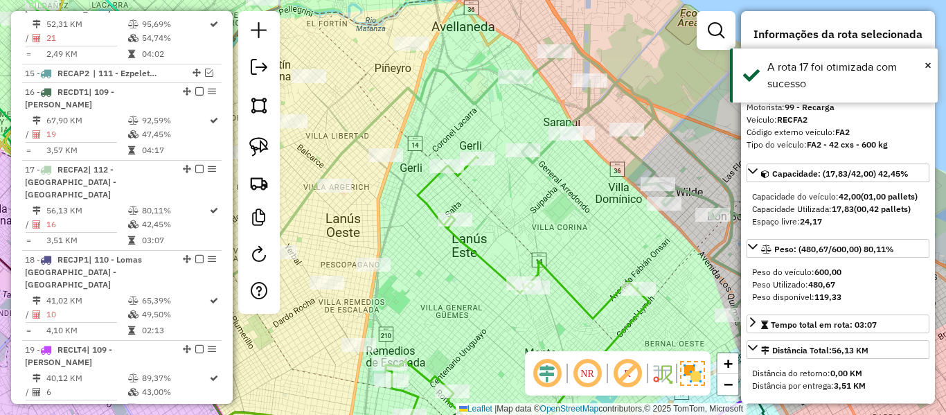
scroll to position [1719, 0]
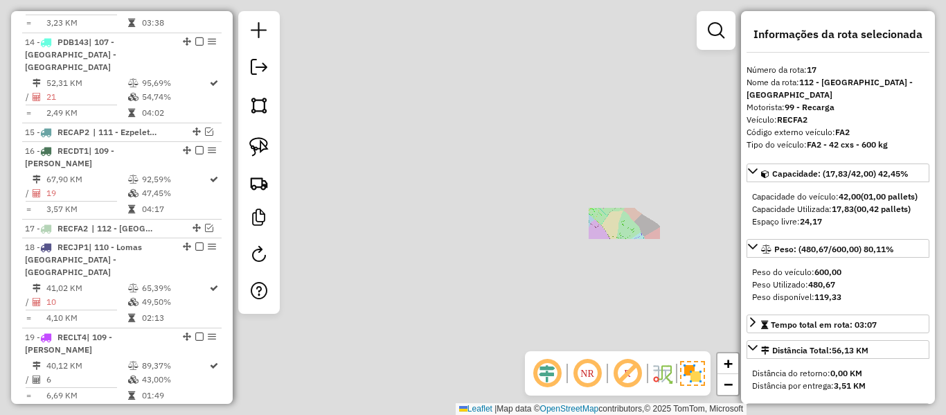
click at [626, 233] on div "Janela de atendimento Grade de atendimento Capacidade Transportadoras Veículos …" at bounding box center [473, 207] width 946 height 415
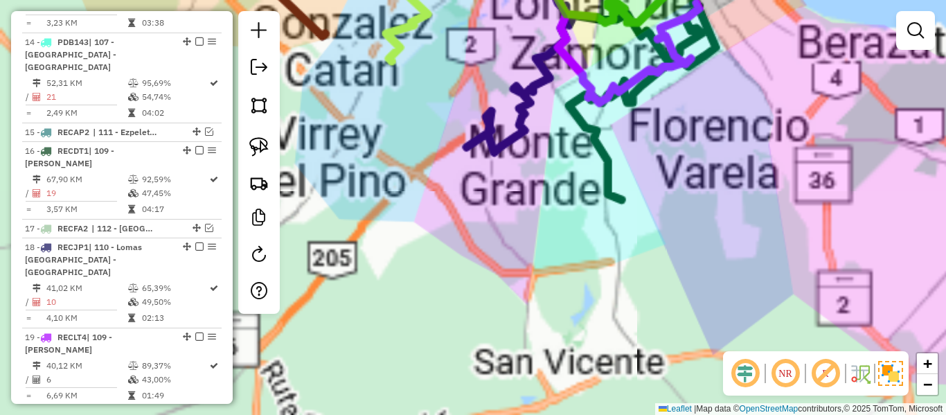
drag, startPoint x: 729, startPoint y: 249, endPoint x: 725, endPoint y: 213, distance: 35.5
click at [729, 248] on div "Janela de atendimento Grade de atendimento Capacidade Transportadoras Veículos …" at bounding box center [473, 207] width 946 height 415
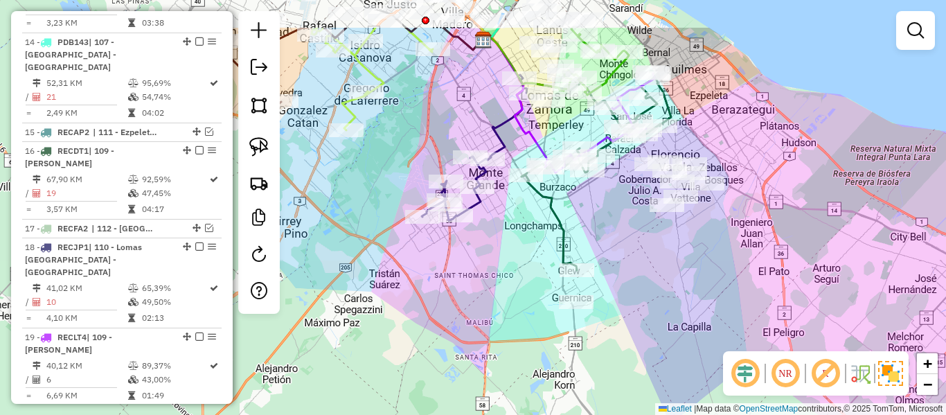
drag, startPoint x: 699, startPoint y: 228, endPoint x: 672, endPoint y: 277, distance: 56.1
click at [672, 277] on div "Janela de atendimento Grade de atendimento Capacidade Transportadoras Veículos …" at bounding box center [473, 207] width 946 height 415
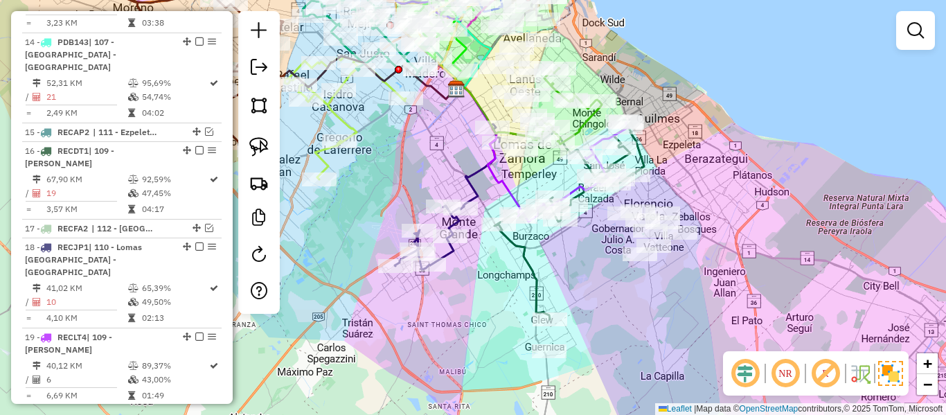
drag, startPoint x: 685, startPoint y: 297, endPoint x: 665, endPoint y: 279, distance: 26.5
click at [675, 283] on div "Janela de atendimento Grade de atendimento Capacidade Transportadoras Veículos …" at bounding box center [473, 207] width 946 height 415
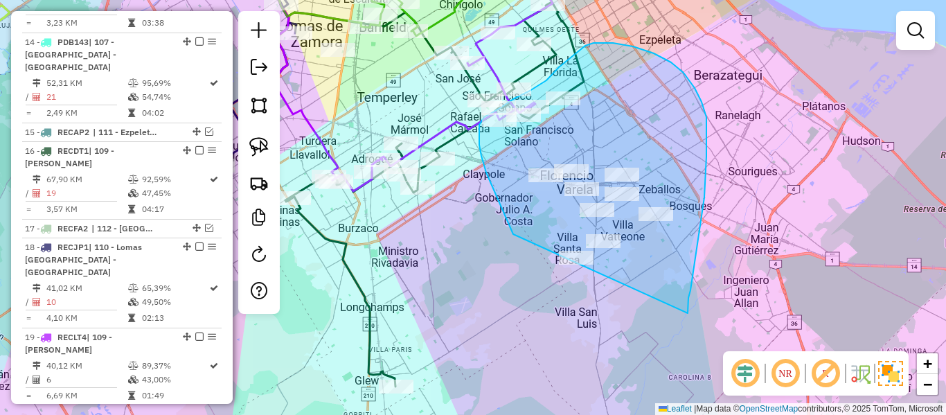
drag, startPoint x: 688, startPoint y: 304, endPoint x: 554, endPoint y: 283, distance: 135.3
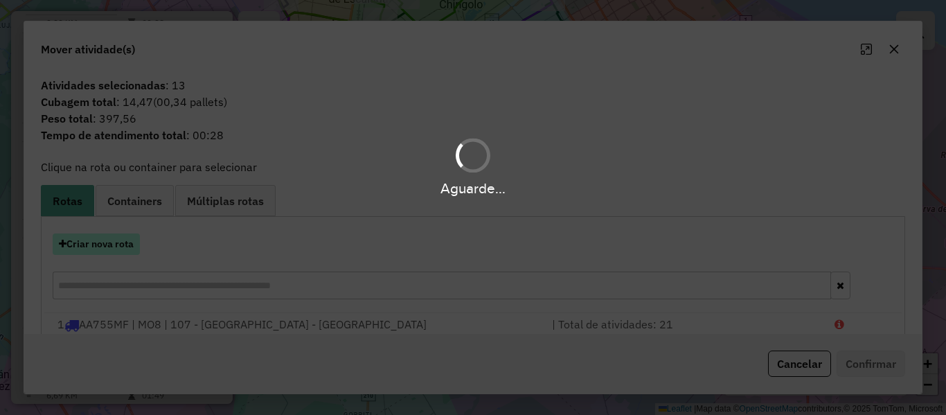
click at [107, 242] on button "Criar nova rota" at bounding box center [96, 243] width 87 height 21
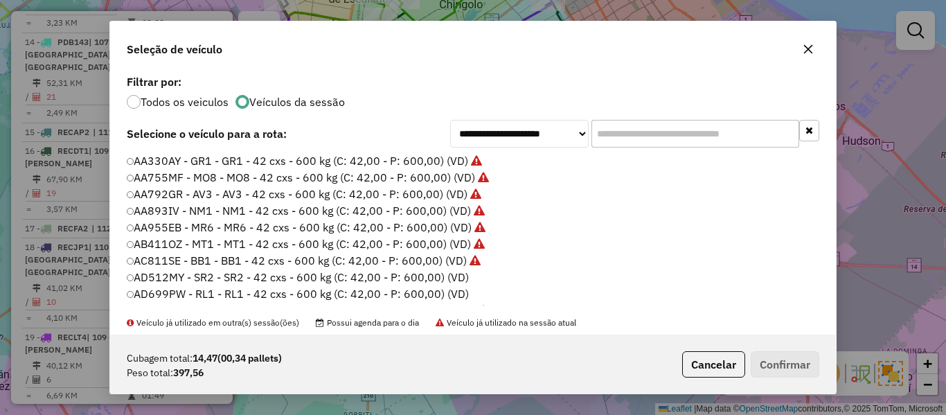
scroll to position [8, 4]
click at [435, 274] on label "AD512MY - SR2 - SR2 - 42 cxs - 600 kg (C: 42,00 - P: 600,00) (VD)" at bounding box center [298, 277] width 343 height 17
click at [783, 364] on button "Confirmar" at bounding box center [785, 364] width 69 height 26
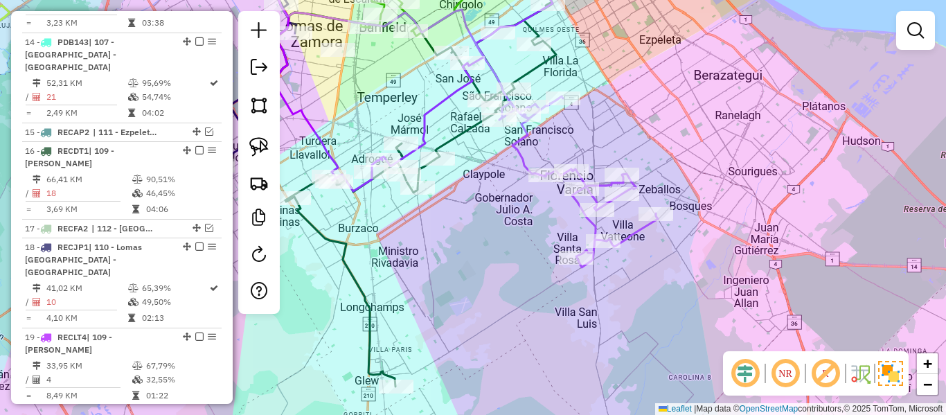
click at [513, 161] on div "Rota 23 - Placa AD512MY 510824 - Dami�n Di P�rsico Rota 23 - Placa AD512MY 5535…" at bounding box center [473, 207] width 946 height 415
click at [519, 156] on icon at bounding box center [578, 181] width 159 height 171
select select "**********"
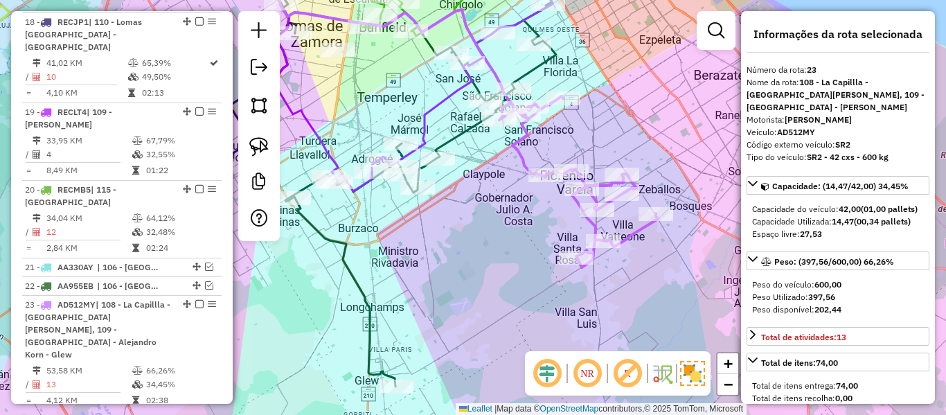
scroll to position [2037, 0]
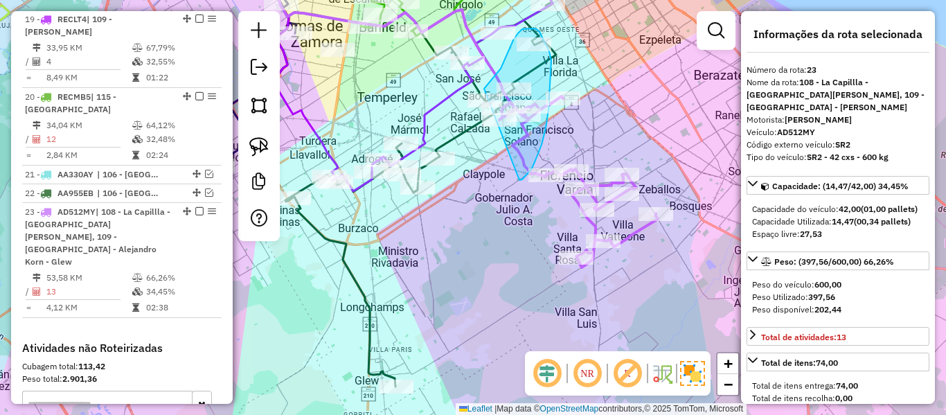
drag, startPoint x: 546, startPoint y: 128, endPoint x: 490, endPoint y: 161, distance: 64.9
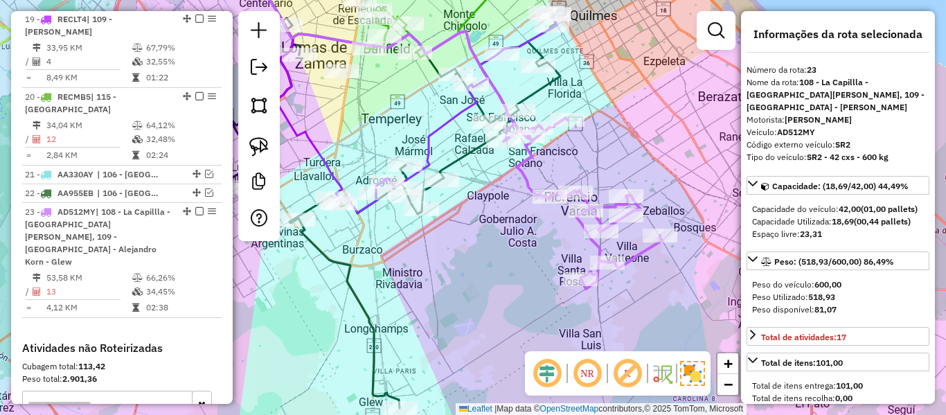
drag, startPoint x: 641, startPoint y: 138, endPoint x: 632, endPoint y: 159, distance: 22.6
click at [644, 170] on div "Rota 23 - Placa AD512MY 553569 - Adrian Marcos Janela de atendimento Grade de a…" at bounding box center [473, 207] width 946 height 415
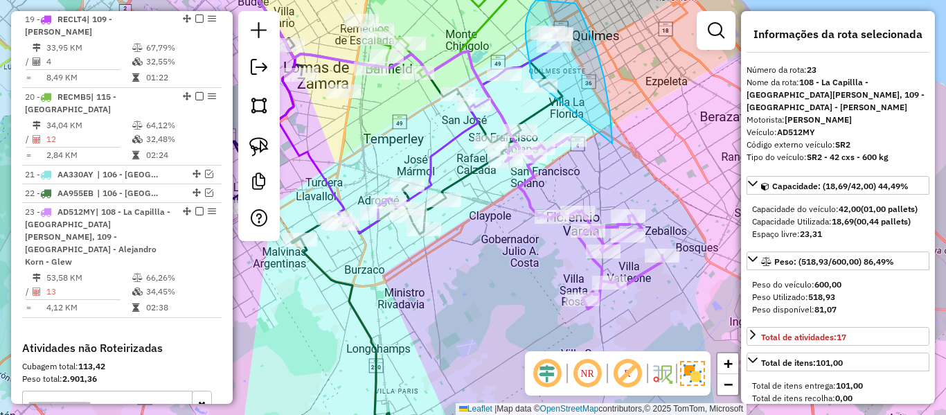
click at [533, 81] on div "Janela de atendimento Grade de atendimento Capacidade Transportadoras Veículos …" at bounding box center [473, 207] width 946 height 415
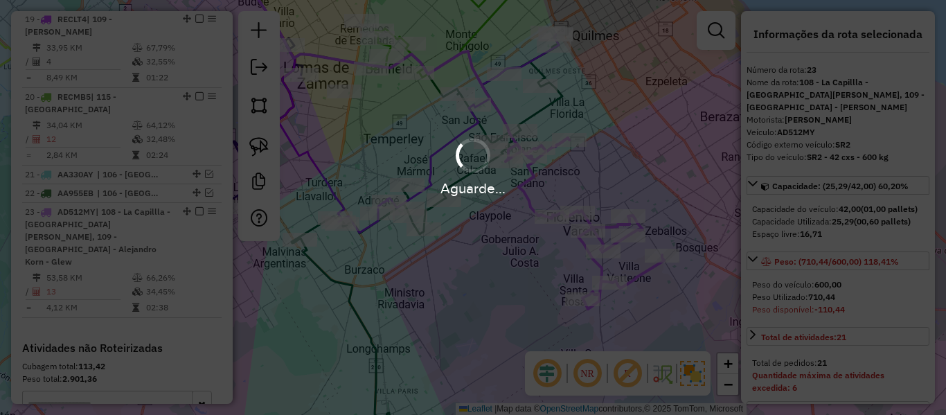
select select "**********"
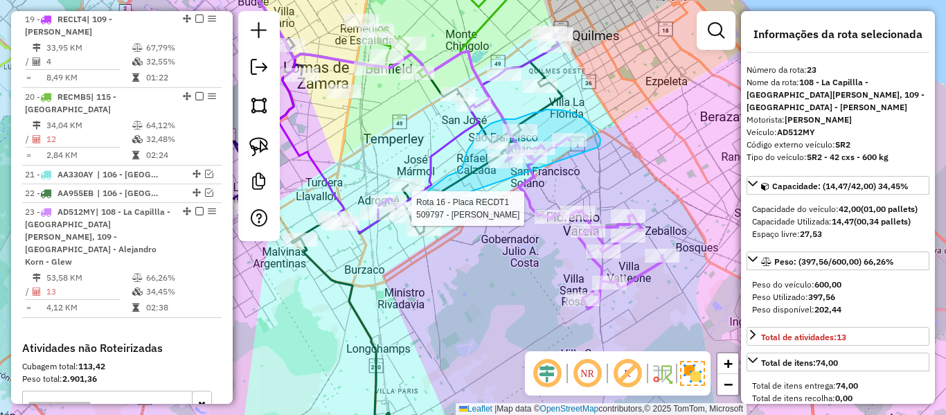
drag, startPoint x: 600, startPoint y: 145, endPoint x: 473, endPoint y: 233, distance: 154.3
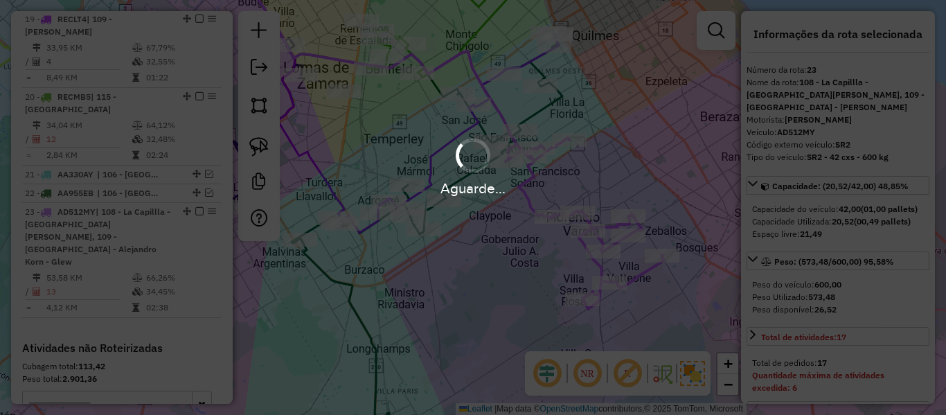
select select "**********"
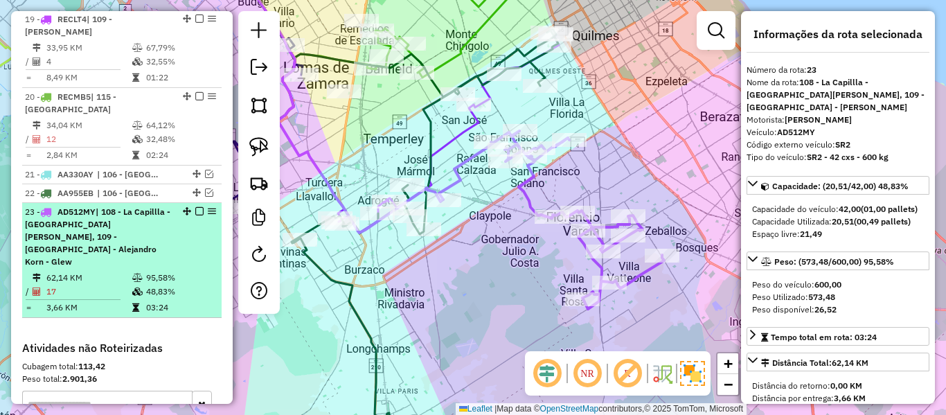
click at [195, 207] on em at bounding box center [199, 211] width 8 height 8
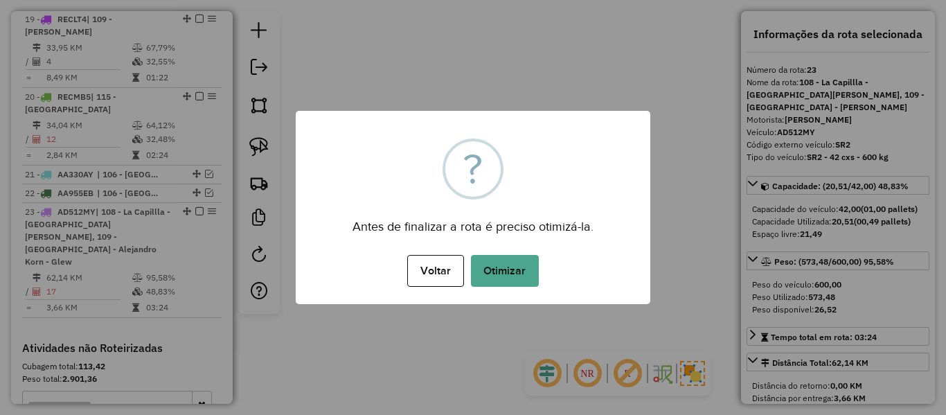
drag, startPoint x: 458, startPoint y: 251, endPoint x: 464, endPoint y: 258, distance: 9.8
click at [458, 253] on div "Voltar No Otimizar" at bounding box center [473, 270] width 355 height 39
click at [471, 262] on button "Otimizar" at bounding box center [505, 271] width 68 height 32
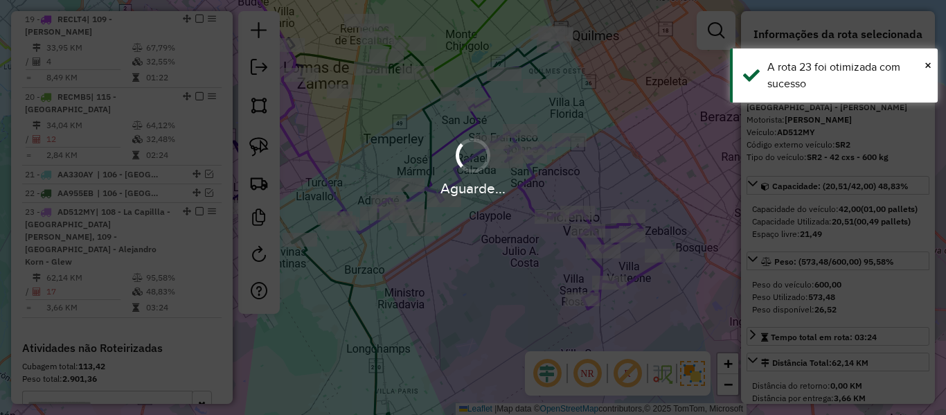
click at [483, 263] on div "Aguarde..." at bounding box center [473, 207] width 946 height 415
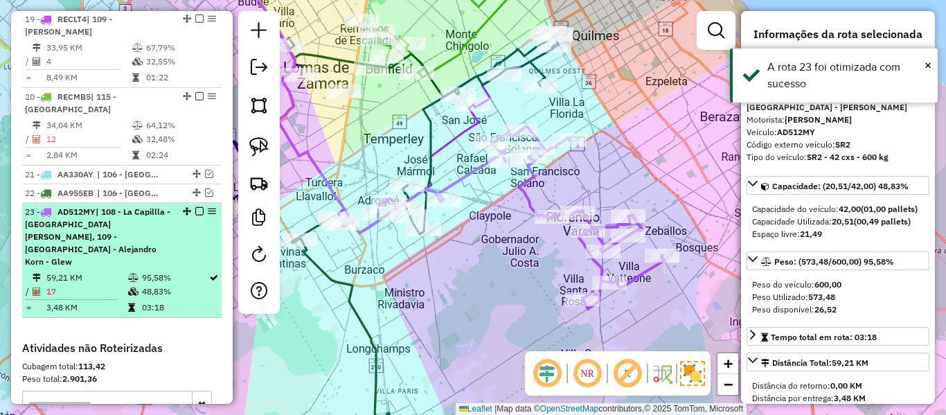
click at [195, 207] on em at bounding box center [199, 211] width 8 height 8
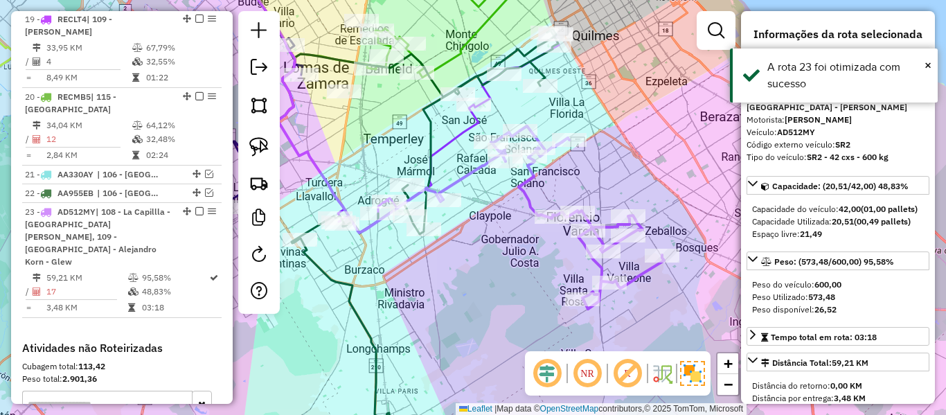
scroll to position [1965, 0]
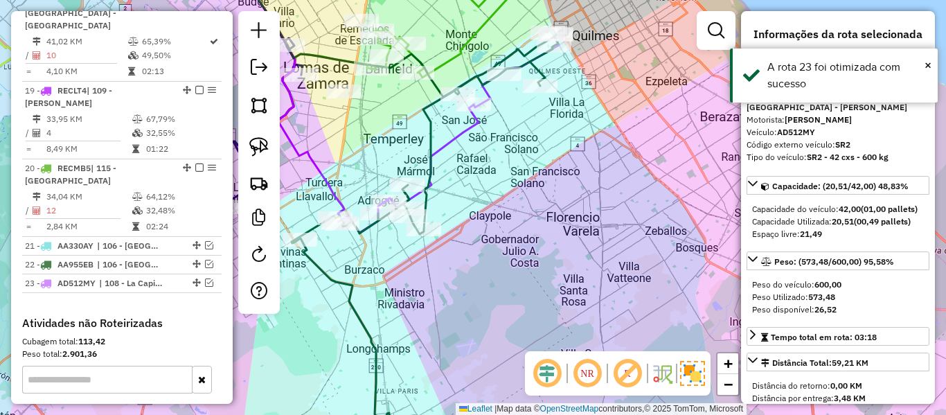
drag, startPoint x: 572, startPoint y: 274, endPoint x: 497, endPoint y: 295, distance: 77.8
click at [571, 274] on div "Janela de atendimento Grade de atendimento Capacidade Transportadoras Veículos …" at bounding box center [473, 207] width 946 height 415
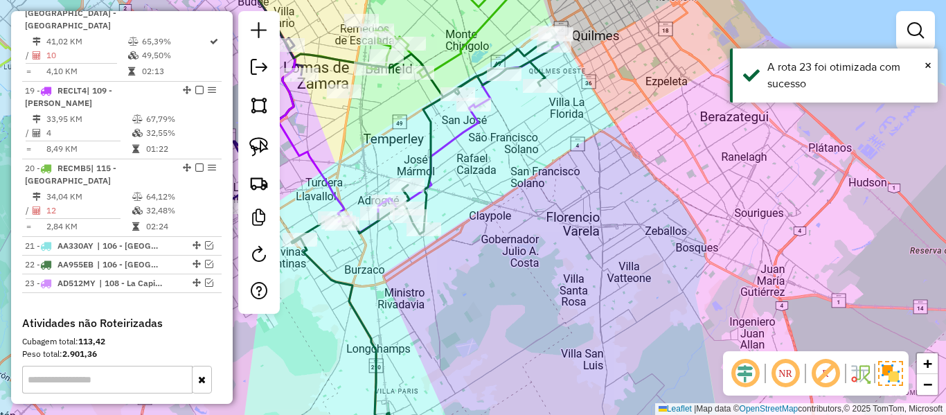
click at [616, 213] on div "Janela de atendimento Grade de atendimento Capacidade Transportadoras Veículos …" at bounding box center [473, 207] width 946 height 415
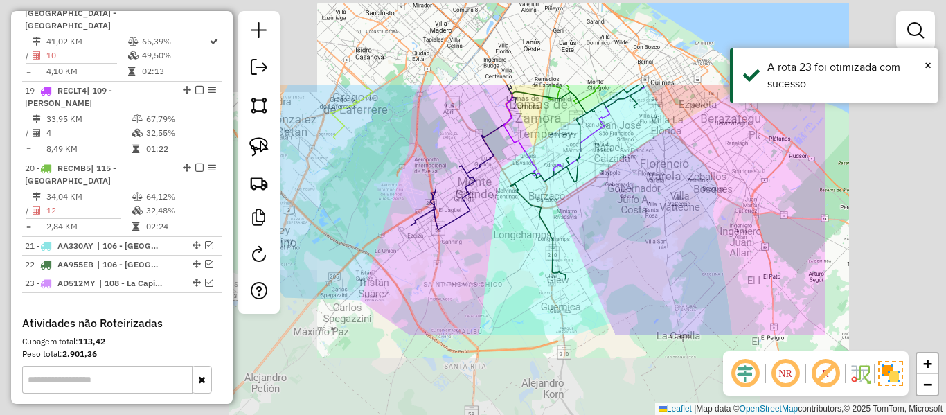
click at [611, 215] on div "Janela de atendimento Grade de atendimento Capacidade Transportadoras Veículos …" at bounding box center [473, 207] width 946 height 415
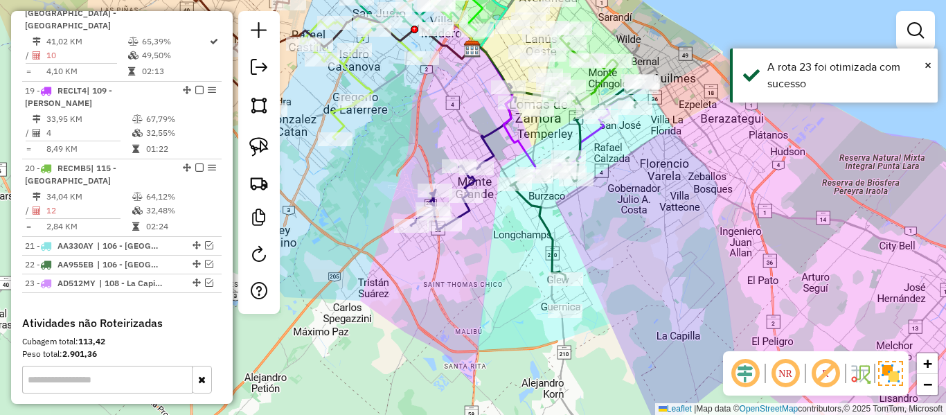
drag, startPoint x: 635, startPoint y: 278, endPoint x: 618, endPoint y: 255, distance: 29.2
click at [619, 256] on div "Janela de atendimento Grade de atendimento Capacidade Transportadoras Veículos …" at bounding box center [473, 207] width 946 height 415
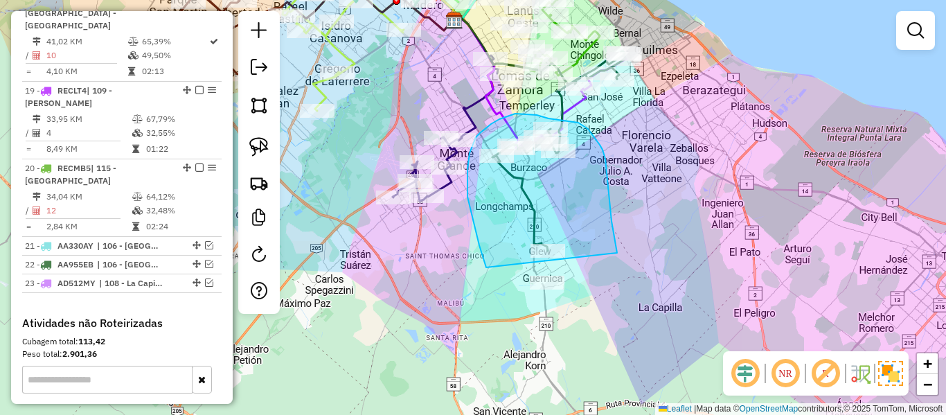
drag, startPoint x: 611, startPoint y: 221, endPoint x: 541, endPoint y: 348, distance: 145.1
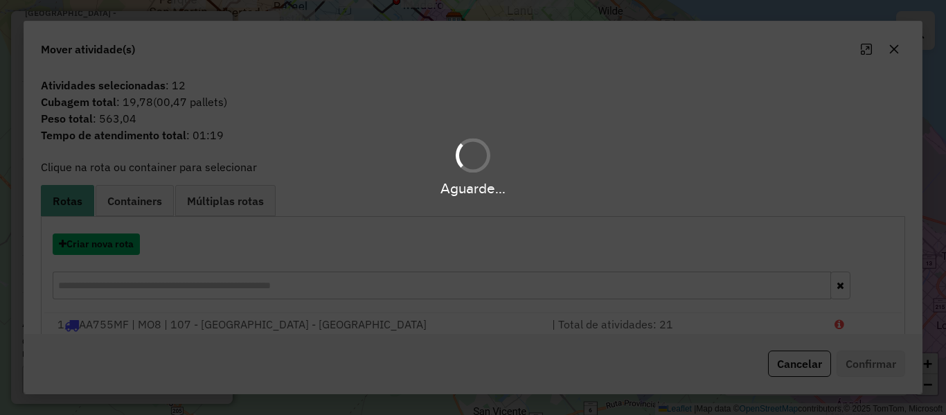
click at [134, 239] on button "Criar nova rota" at bounding box center [96, 243] width 87 height 21
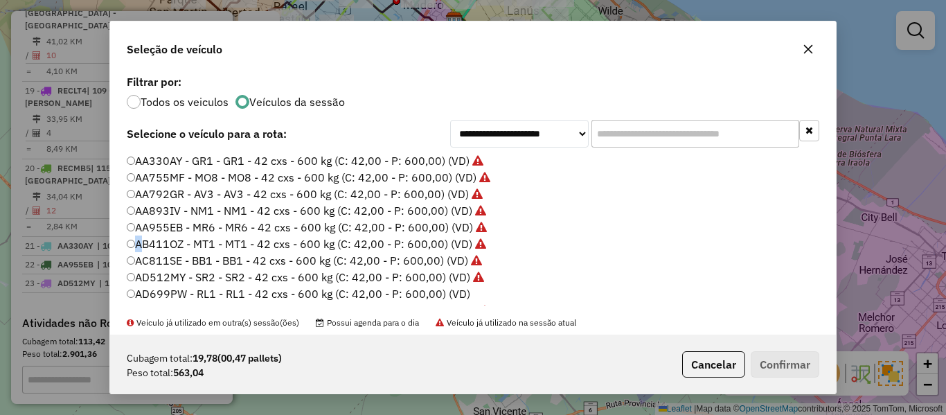
scroll to position [8, 4]
click at [134, 239] on div "**********" at bounding box center [473, 207] width 946 height 415
click at [445, 292] on label "AD699PW - RL1 - RL1 - 42 cxs - 600 kg (C: 42,00 - P: 600,00) (VD)" at bounding box center [299, 293] width 344 height 17
drag, startPoint x: 766, startPoint y: 344, endPoint x: 770, endPoint y: 361, distance: 17.8
click at [766, 350] on div "Cubagem total: 19,78 (00,47 pallets) Peso total: 563,04 Cancelar Confirmar" at bounding box center [473, 364] width 726 height 60
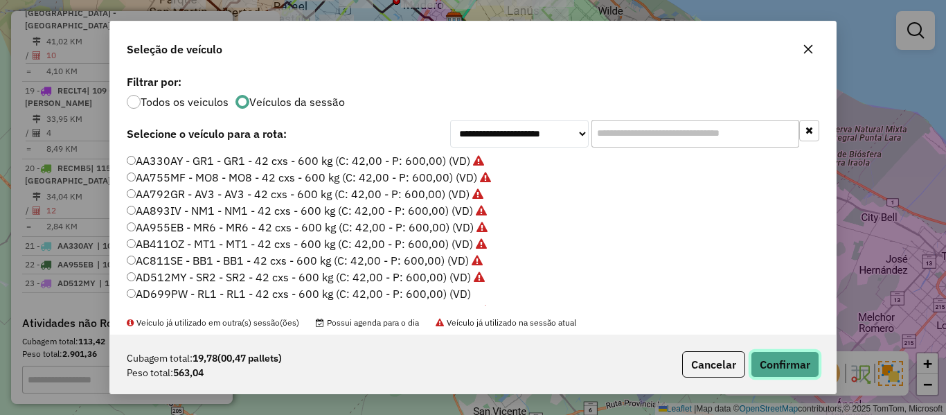
click at [770, 361] on button "Confirmar" at bounding box center [785, 364] width 69 height 26
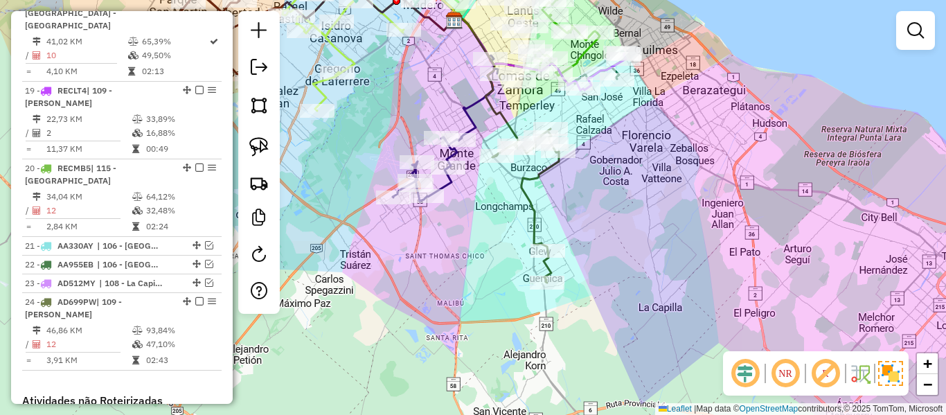
scroll to position [2037, 0]
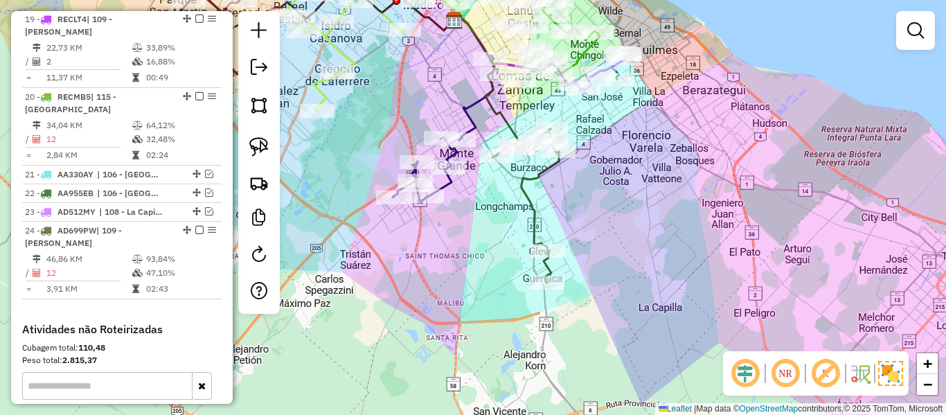
click at [521, 179] on icon at bounding box center [525, 206] width 66 height 154
select select "**********"
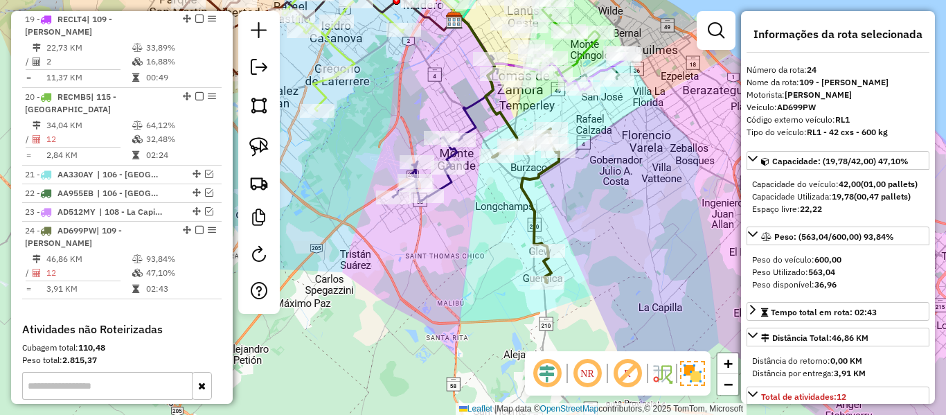
scroll to position [2043, 0]
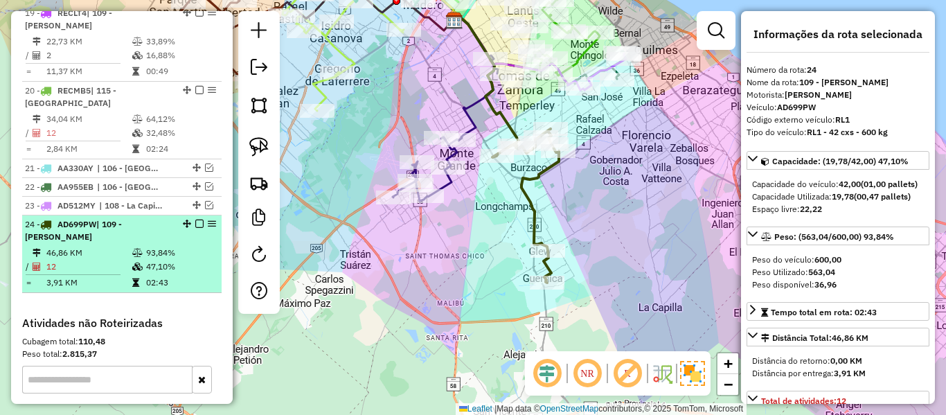
click at [195, 220] on em at bounding box center [199, 224] width 8 height 8
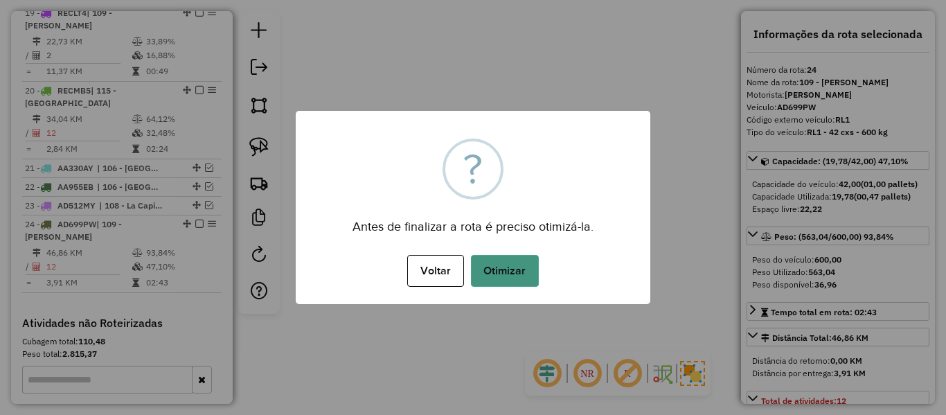
click at [525, 270] on button "Otimizar" at bounding box center [505, 271] width 68 height 32
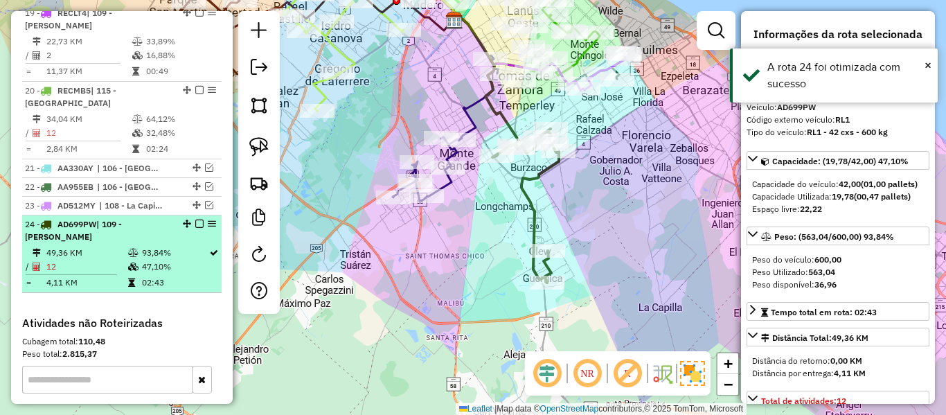
click at [197, 220] on em at bounding box center [199, 224] width 8 height 8
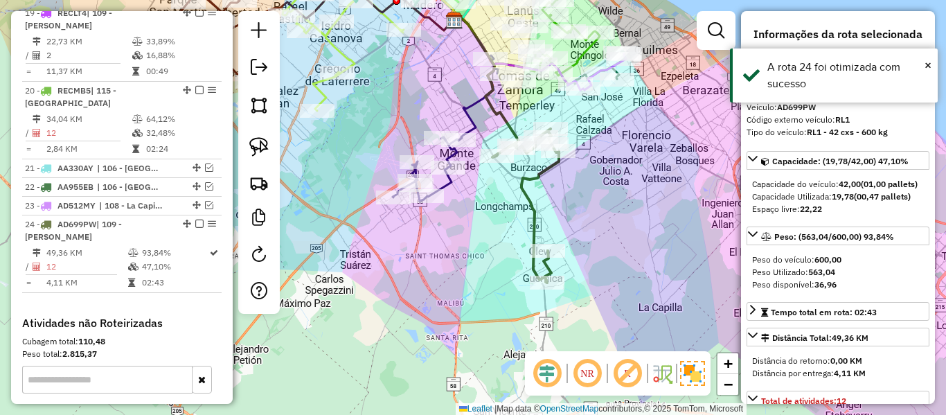
scroll to position [1984, 0]
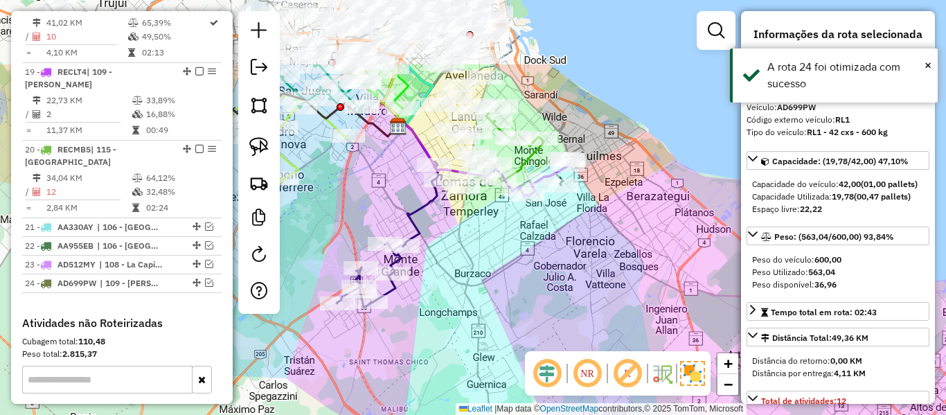
drag, startPoint x: 616, startPoint y: 161, endPoint x: 560, endPoint y: 267, distance: 119.9
click at [560, 267] on div "Janela de atendimento Grade de atendimento Capacidade Transportadoras Veículos …" at bounding box center [473, 207] width 946 height 415
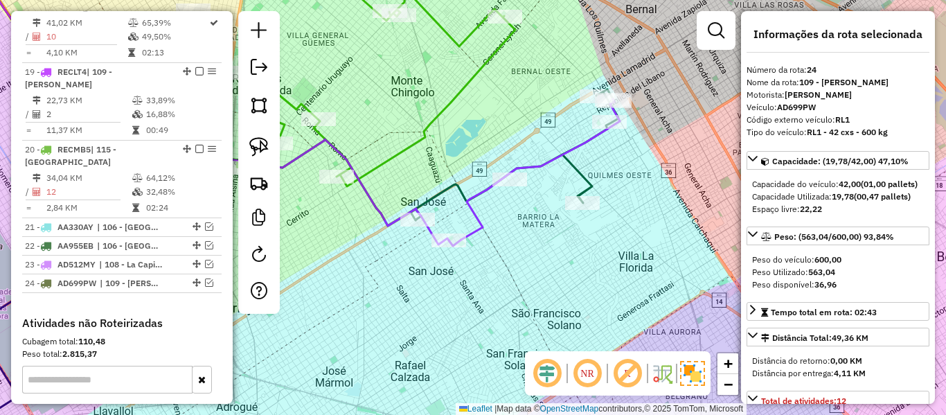
click at [569, 154] on icon at bounding box center [534, 172] width 171 height 147
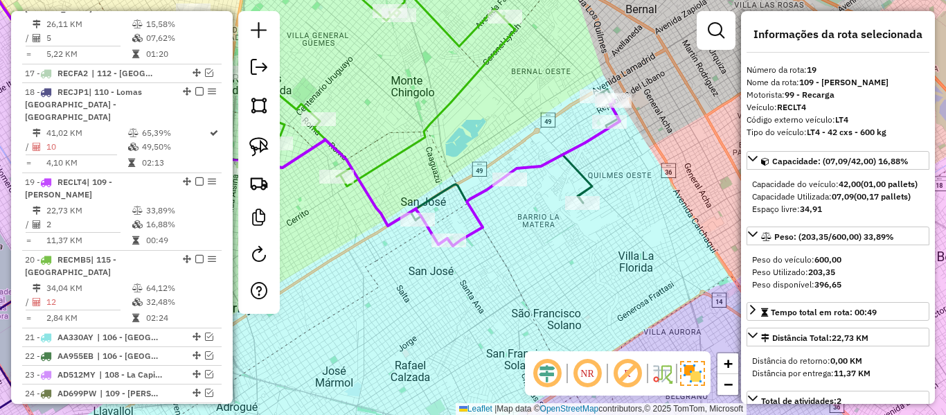
scroll to position [1874, 0]
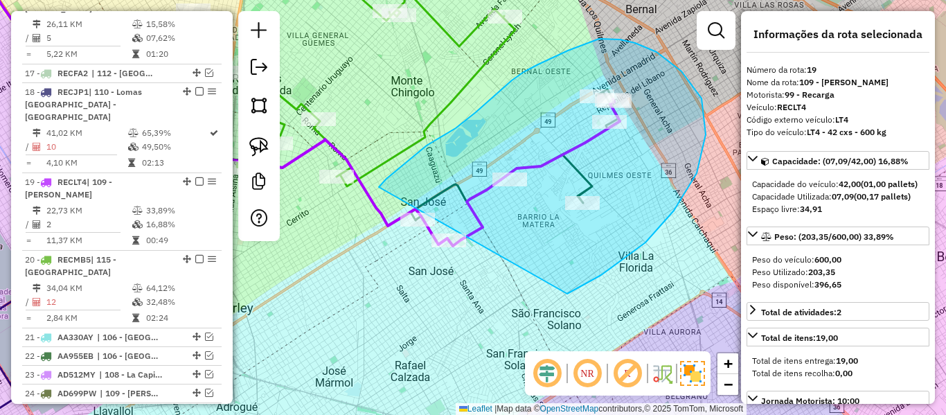
drag, startPoint x: 572, startPoint y: 292, endPoint x: 397, endPoint y: 260, distance: 177.3
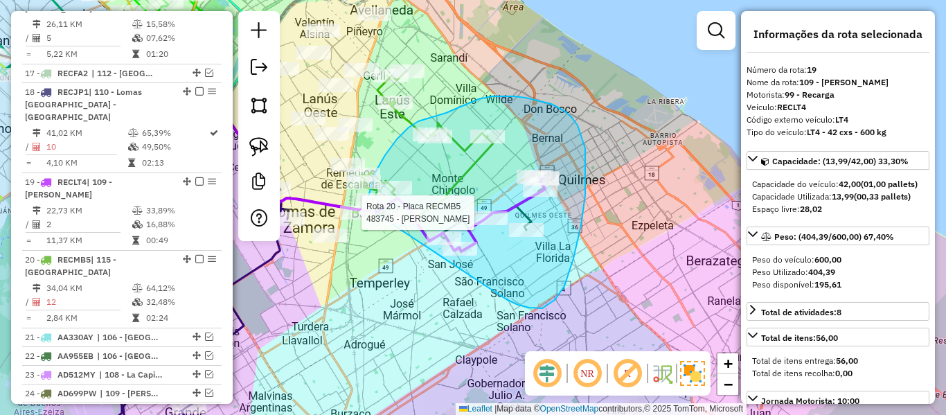
drag, startPoint x: 518, startPoint y: 305, endPoint x: 373, endPoint y: 255, distance: 153.1
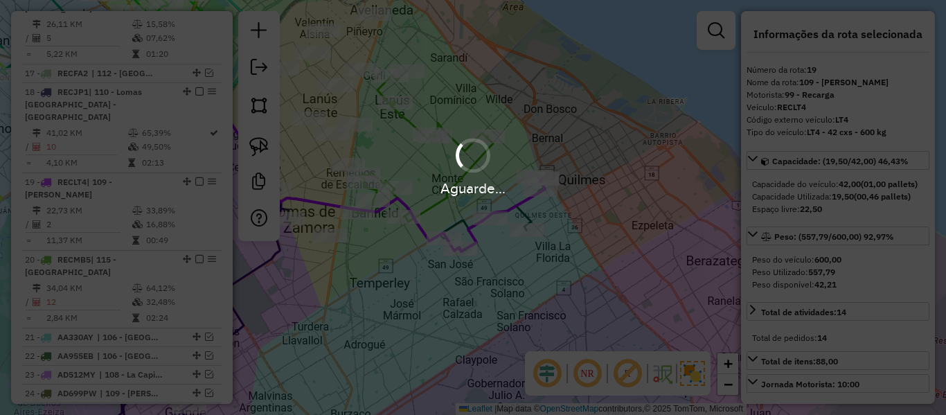
select select "**********"
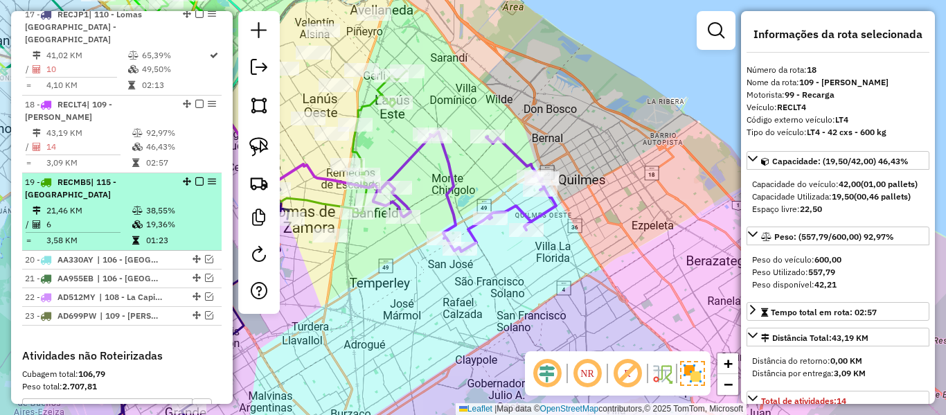
click at [195, 177] on em at bounding box center [199, 181] width 8 height 8
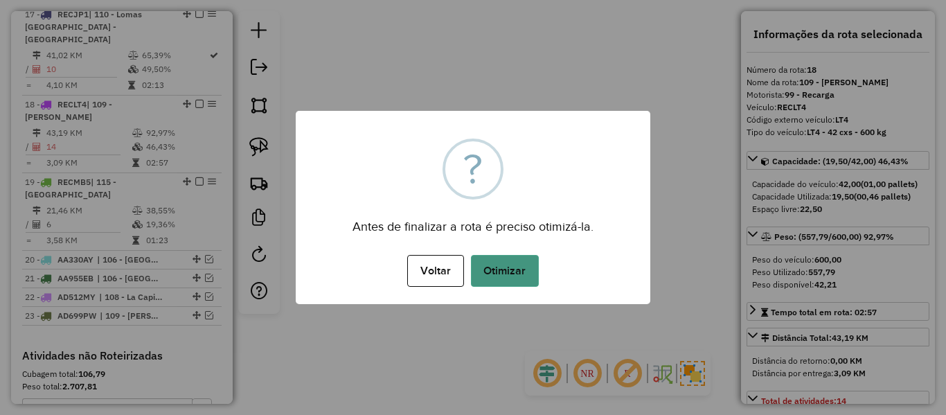
click at [507, 267] on button "Otimizar" at bounding box center [505, 271] width 68 height 32
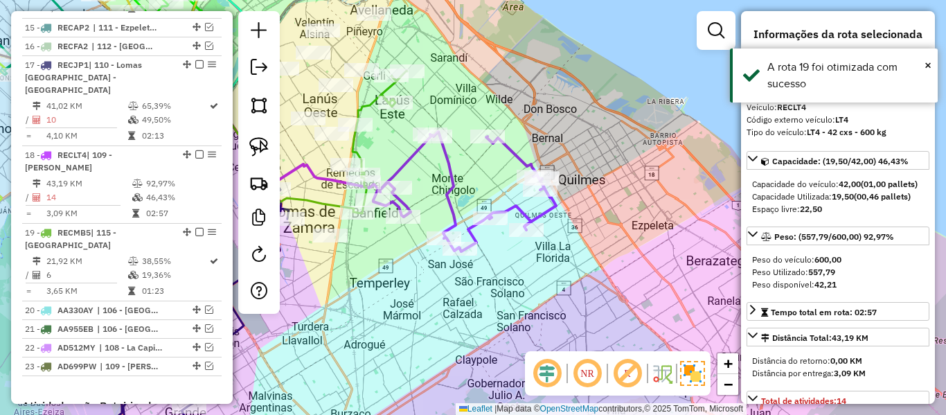
scroll to position [1796, 0]
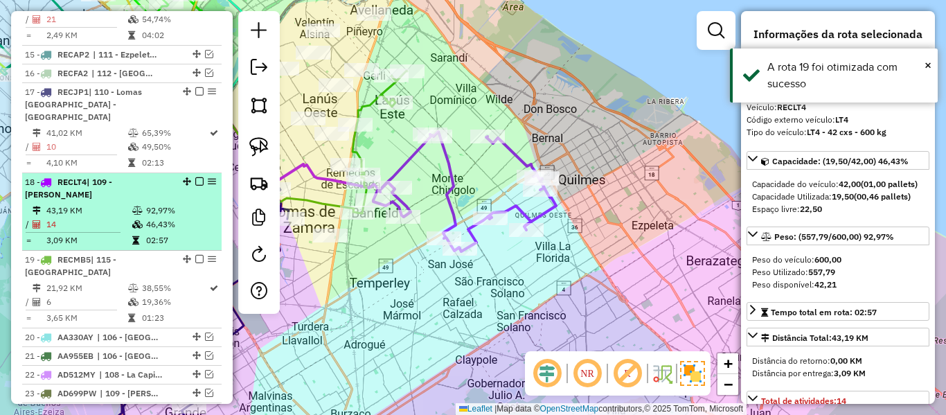
click at [195, 177] on em at bounding box center [199, 181] width 8 height 8
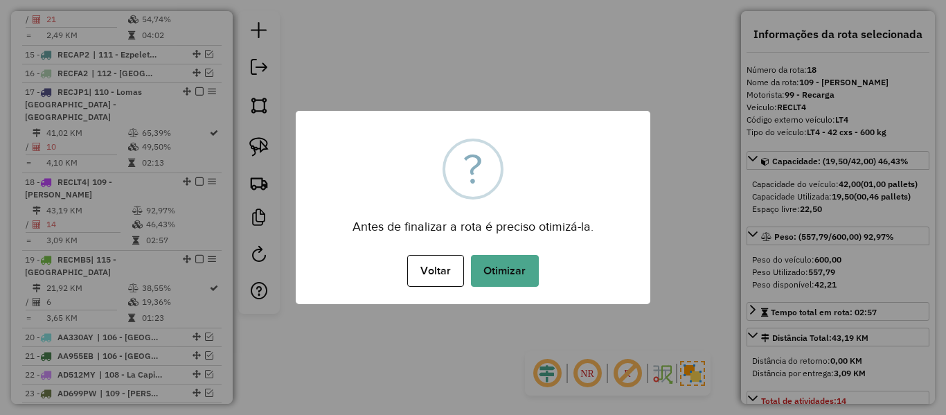
click at [435, 211] on div "Antes de finalizar a rota é preciso otimizá-la." at bounding box center [473, 221] width 355 height 31
click at [471, 263] on button "Otimizar" at bounding box center [505, 271] width 68 height 32
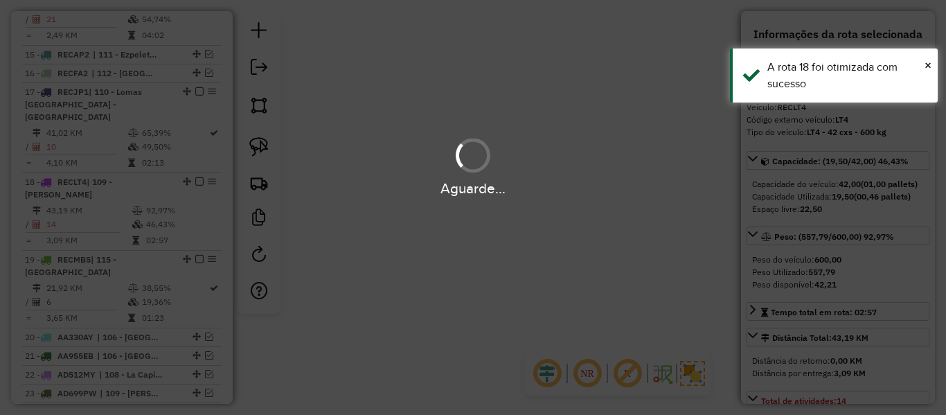
click at [483, 266] on div "Aguarde..." at bounding box center [473, 207] width 946 height 415
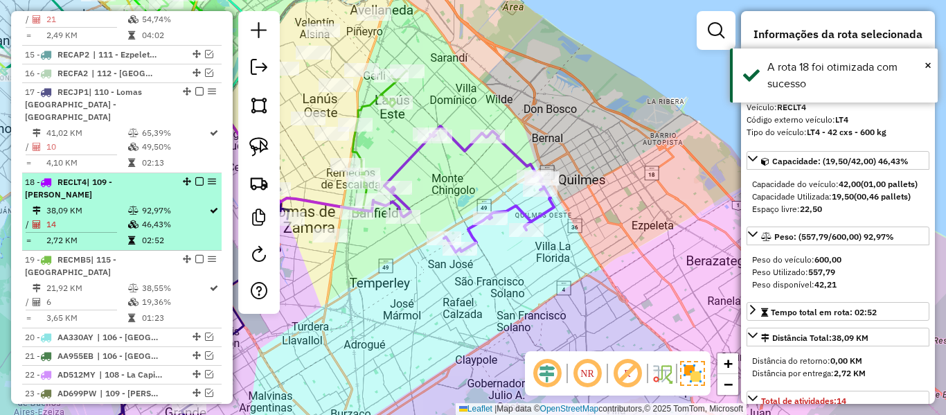
click at [195, 177] on em at bounding box center [199, 181] width 8 height 8
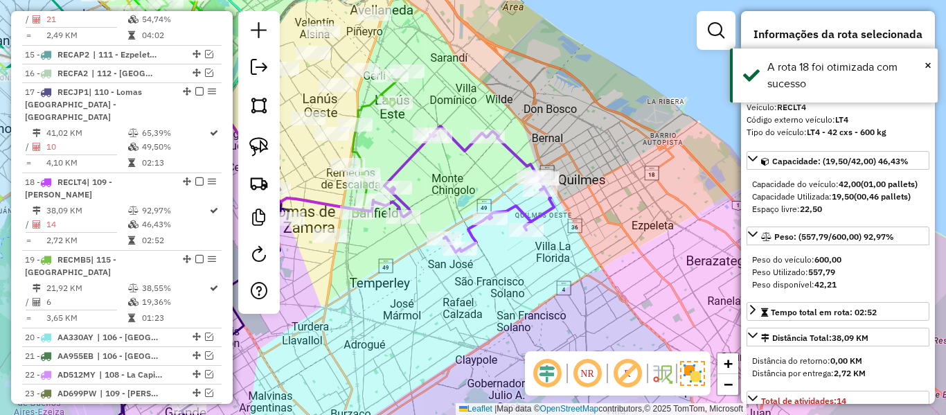
scroll to position [1737, 0]
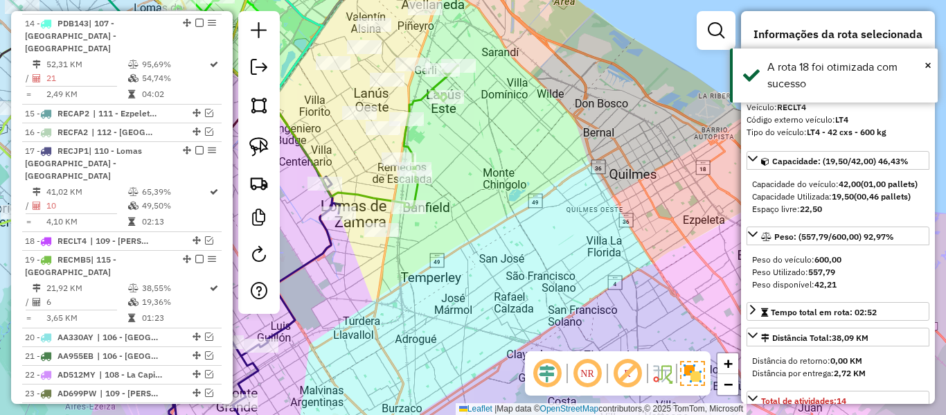
drag, startPoint x: 515, startPoint y: 235, endPoint x: 749, endPoint y: 194, distance: 237.6
click at [624, 220] on div "Janela de atendimento Grade de atendimento Capacidade Transportadoras Veículos …" at bounding box center [473, 207] width 946 height 415
click at [749, 194] on div "Capacidade do veículo: 42,00 (01,00 pallets) Capacidade Utilizada: 19,50 (00,46…" at bounding box center [838, 196] width 183 height 48
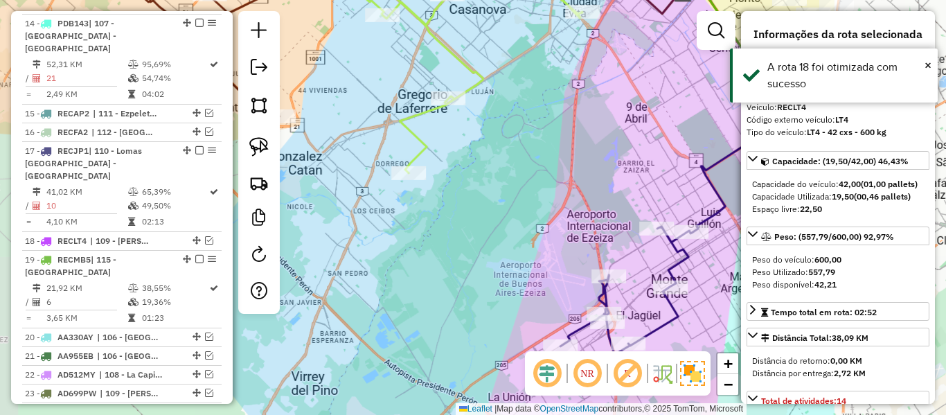
drag, startPoint x: 522, startPoint y: 177, endPoint x: 452, endPoint y: 175, distance: 70.7
click at [452, 175] on div "Janela de atendimento Grade de atendimento Capacidade Transportadoras Veículos …" at bounding box center [473, 207] width 946 height 415
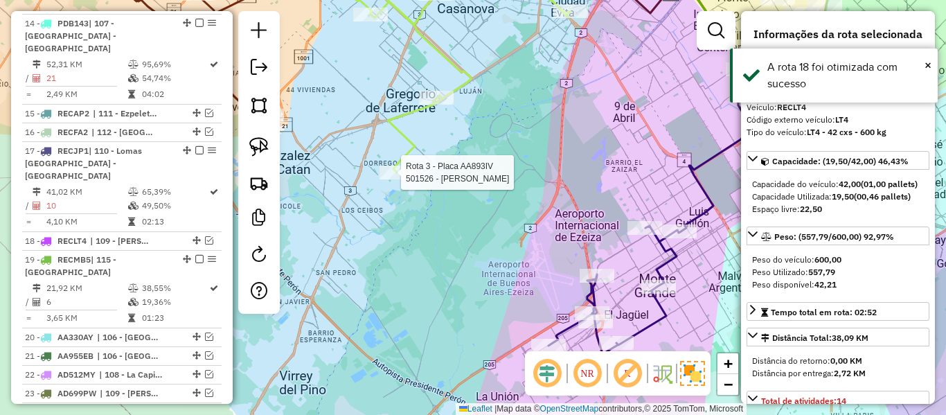
drag, startPoint x: 488, startPoint y: 177, endPoint x: 397, endPoint y: 166, distance: 91.4
click at [397, 166] on div "Rota 3 - Placa AA893IV 501526 - juan jose toledo Janela de atendimento Grade de…" at bounding box center [473, 207] width 946 height 415
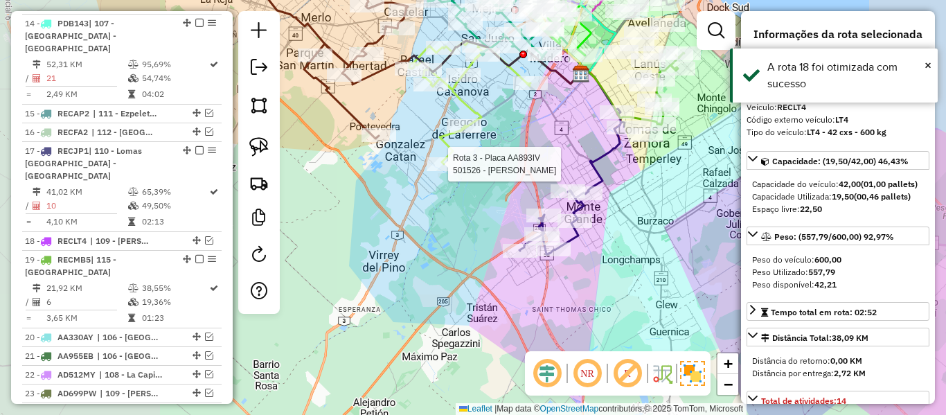
click at [595, 158] on icon at bounding box center [571, 182] width 105 height 144
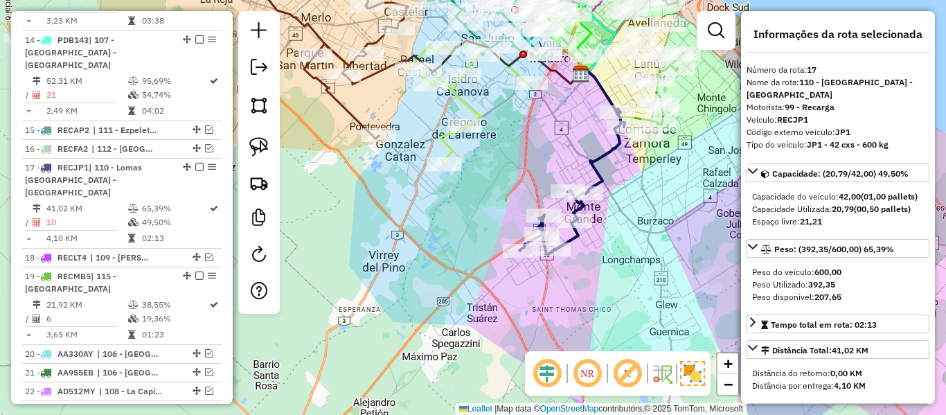
scroll to position [1719, 0]
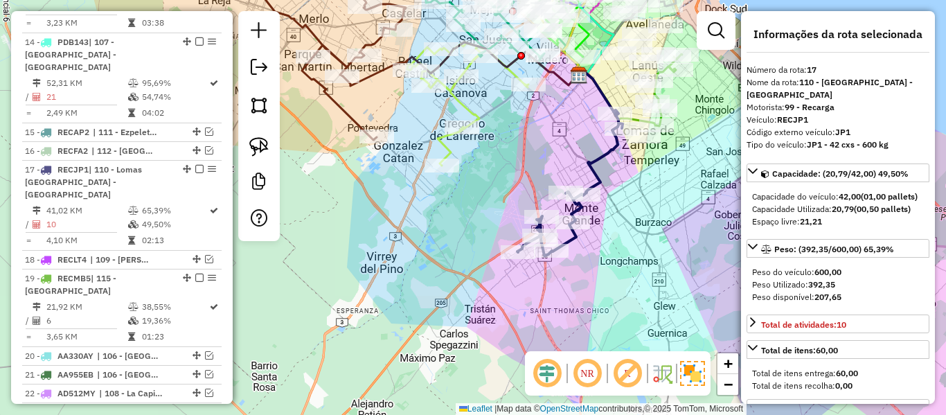
drag, startPoint x: 631, startPoint y: 180, endPoint x: 566, endPoint y: 215, distance: 73.5
click at [561, 211] on div "Janela de atendimento Grade de atendimento Capacidade Transportadoras Veículos …" at bounding box center [473, 207] width 946 height 415
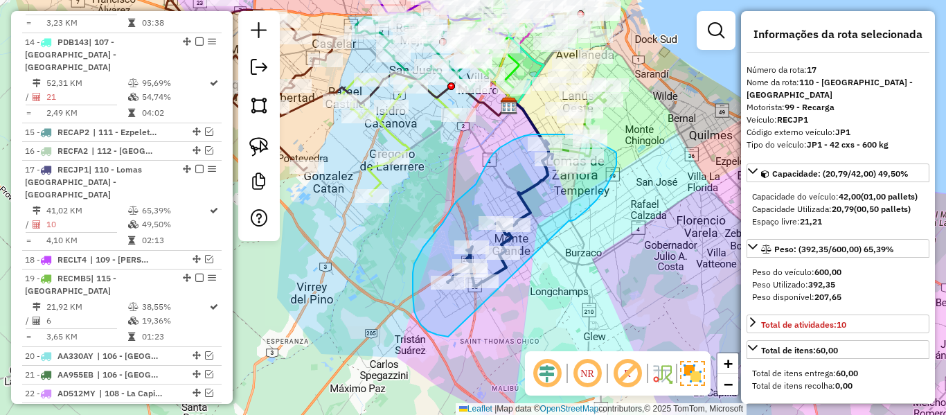
drag, startPoint x: 614, startPoint y: 172, endPoint x: 494, endPoint y: 328, distance: 196.1
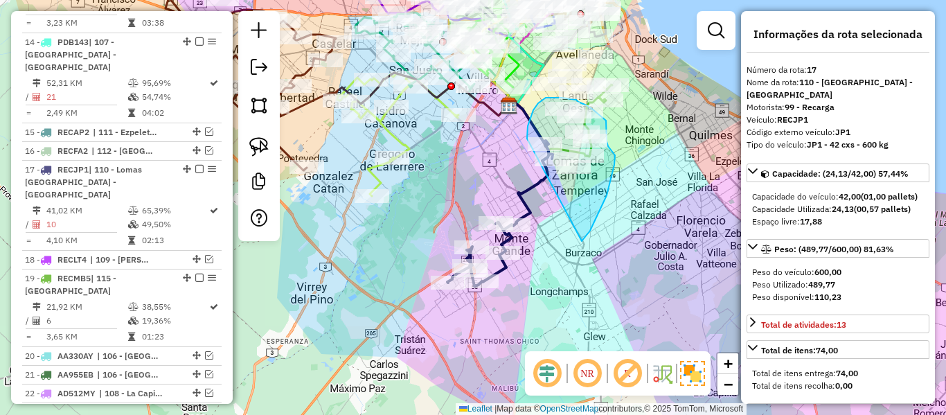
drag, startPoint x: 582, startPoint y: 241, endPoint x: 515, endPoint y: 203, distance: 76.6
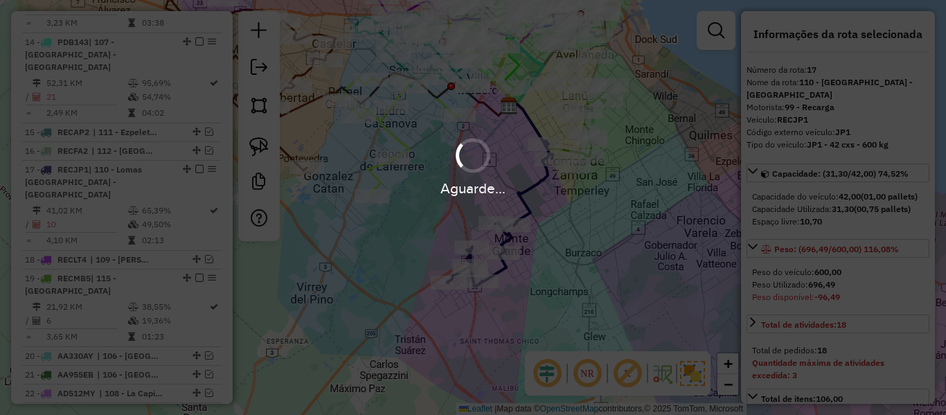
select select "**********"
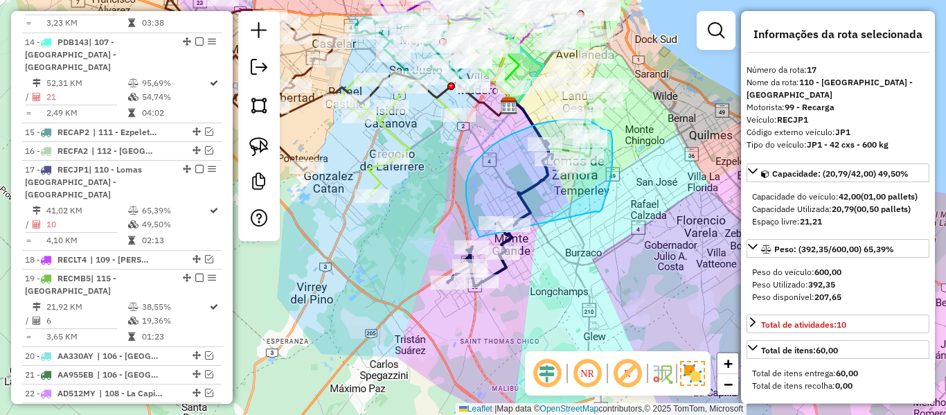
drag, startPoint x: 596, startPoint y: 211, endPoint x: 481, endPoint y: 240, distance: 118.4
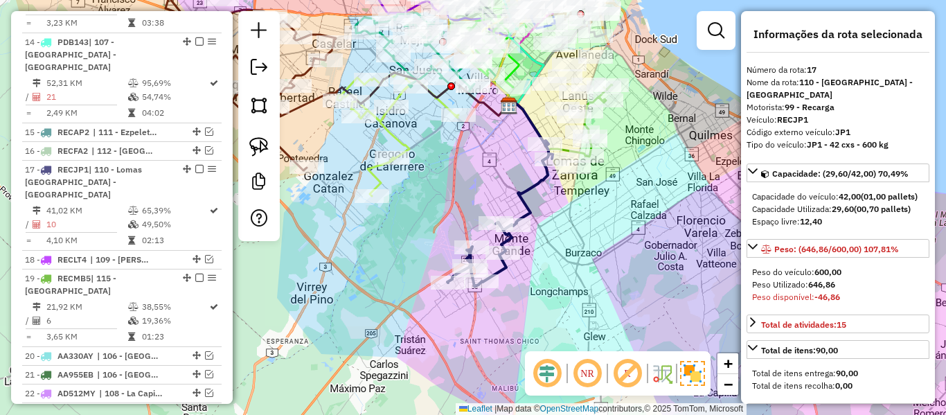
select select "**********"
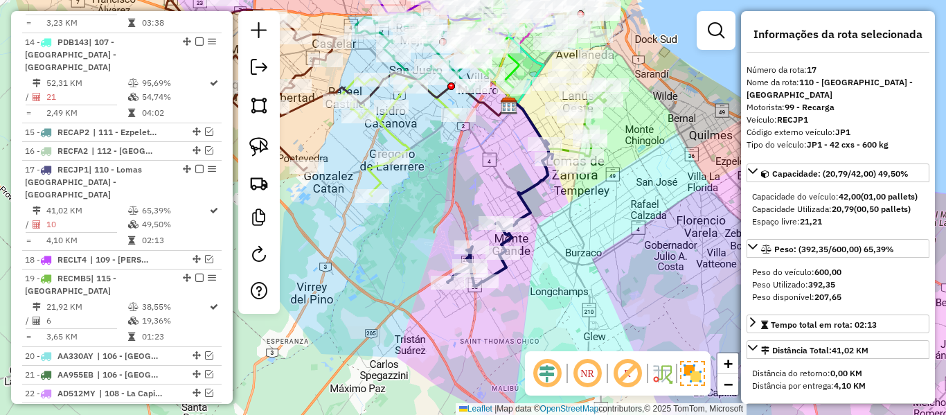
click at [541, 186] on icon at bounding box center [499, 214] width 105 height 144
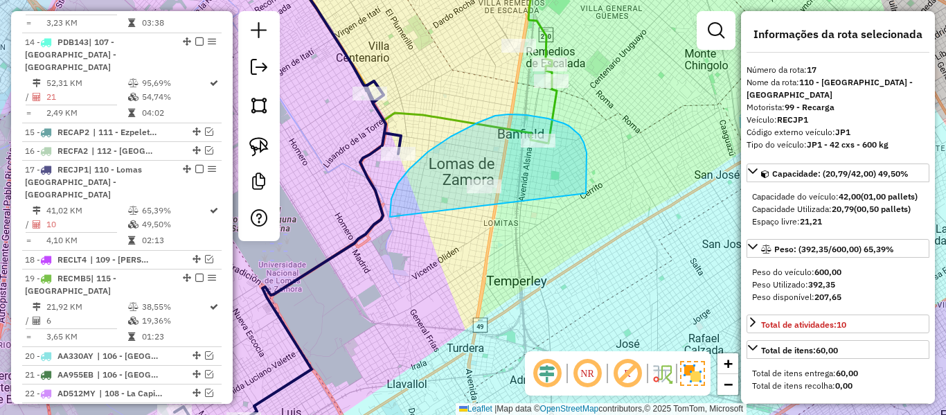
drag, startPoint x: 586, startPoint y: 193, endPoint x: 429, endPoint y: 251, distance: 167.0
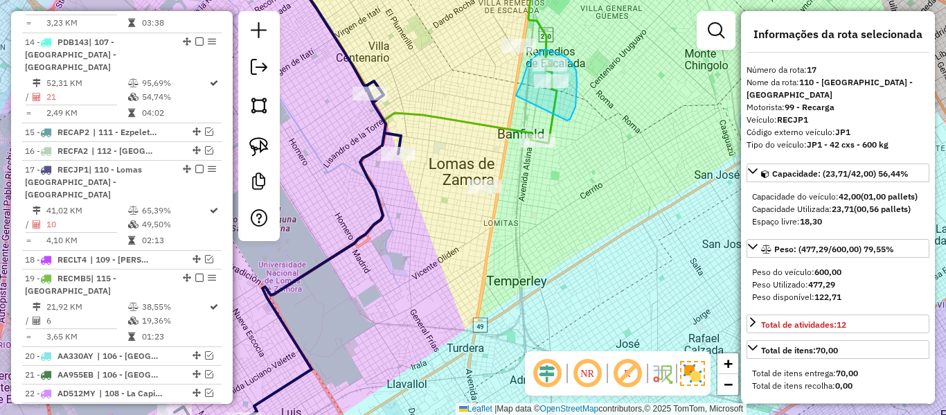
drag, startPoint x: 567, startPoint y: 120, endPoint x: 517, endPoint y: 100, distance: 54.7
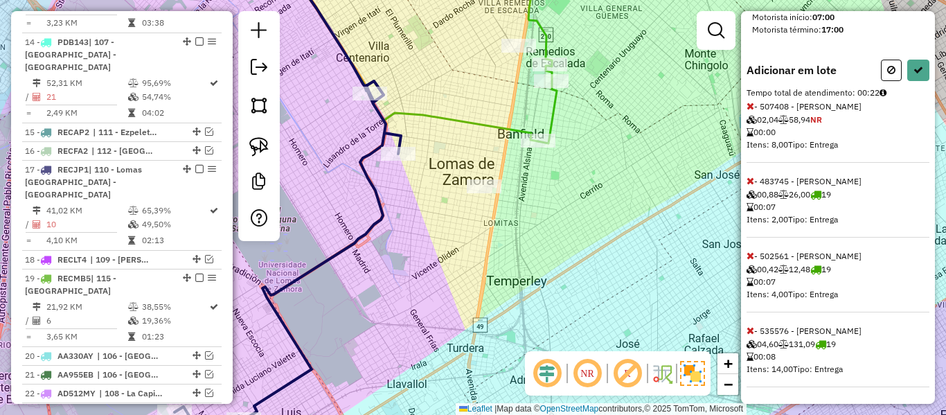
click at [747, 327] on icon at bounding box center [751, 330] width 8 height 10
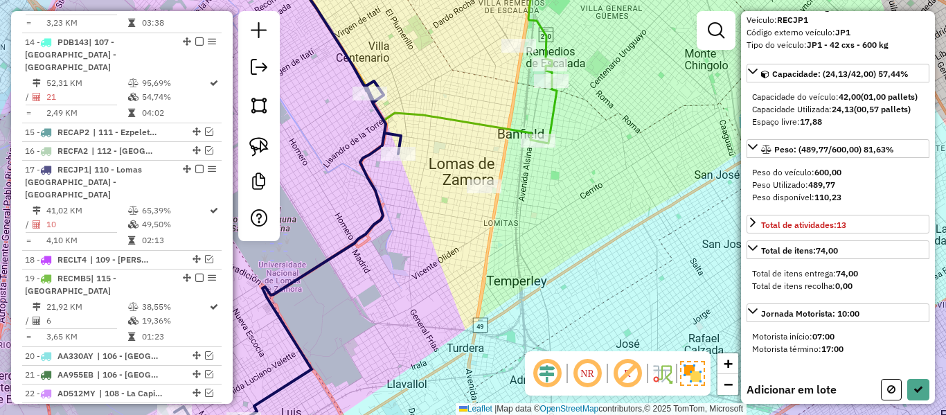
scroll to position [0, 0]
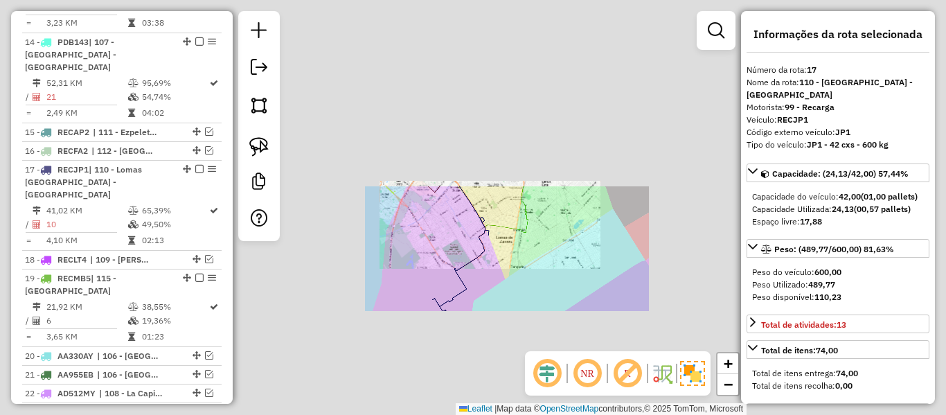
select select "**********"
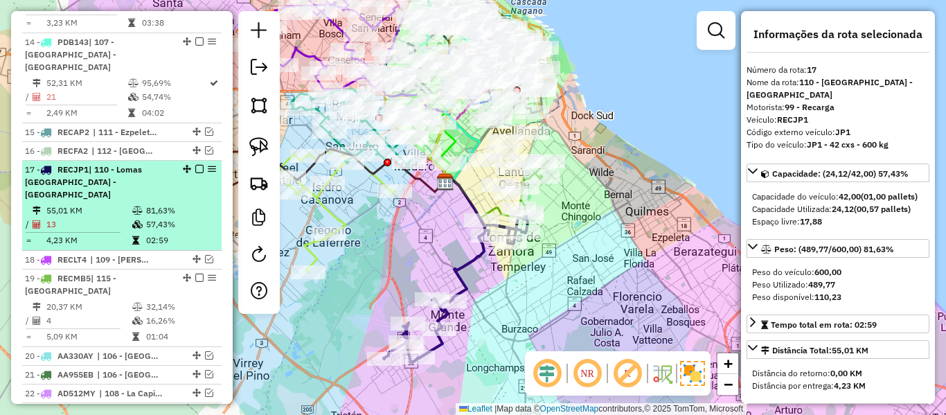
click at [195, 165] on em at bounding box center [199, 169] width 8 height 8
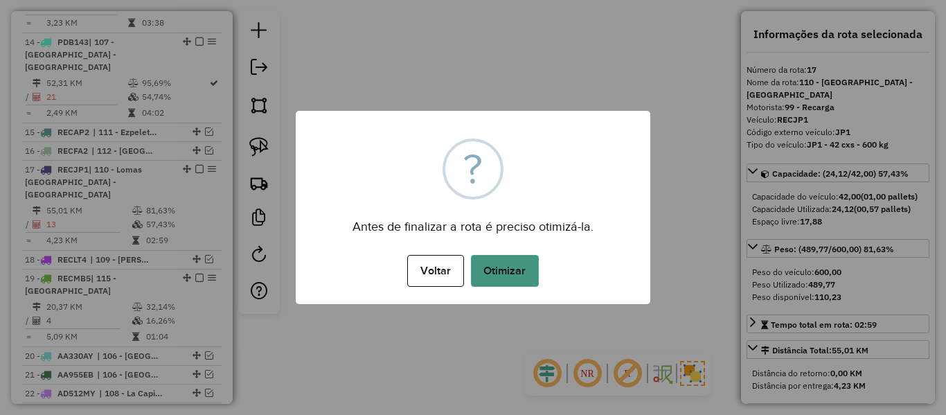
click at [522, 261] on button "Otimizar" at bounding box center [505, 271] width 68 height 32
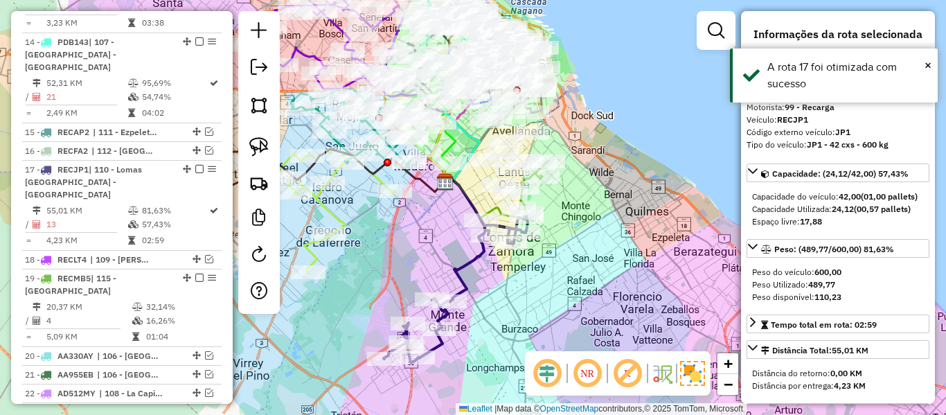
click at [195, 165] on em at bounding box center [199, 169] width 8 height 8
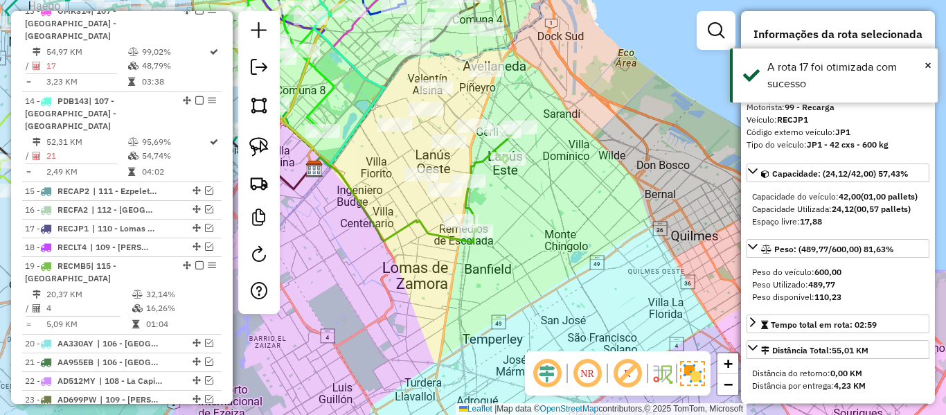
click at [561, 215] on div "Janela de atendimento Grade de atendimento Capacidade Transportadoras Veículos …" at bounding box center [473, 207] width 946 height 415
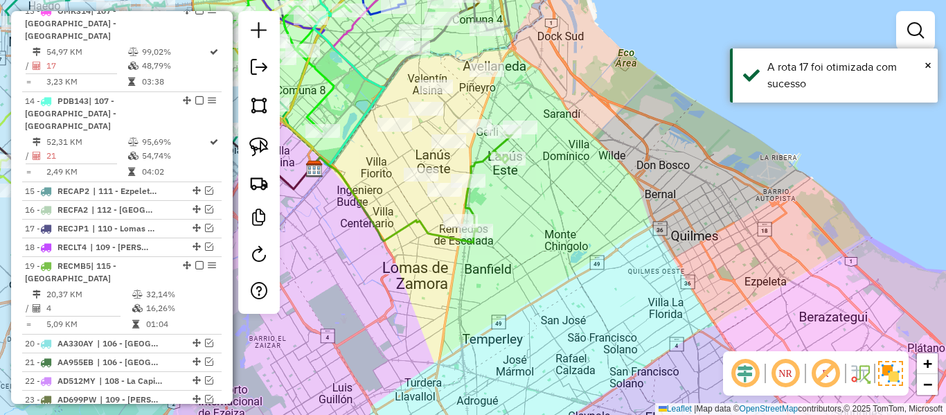
click at [483, 166] on icon at bounding box center [492, 179] width 55 height 105
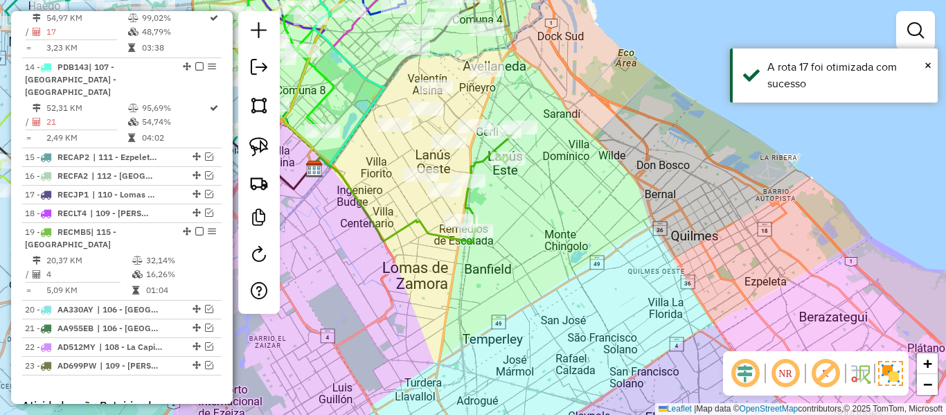
select select "**********"
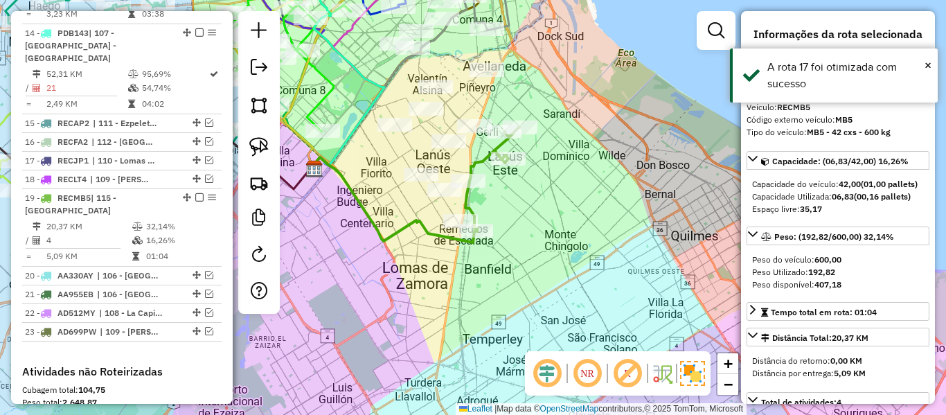
scroll to position [1756, 0]
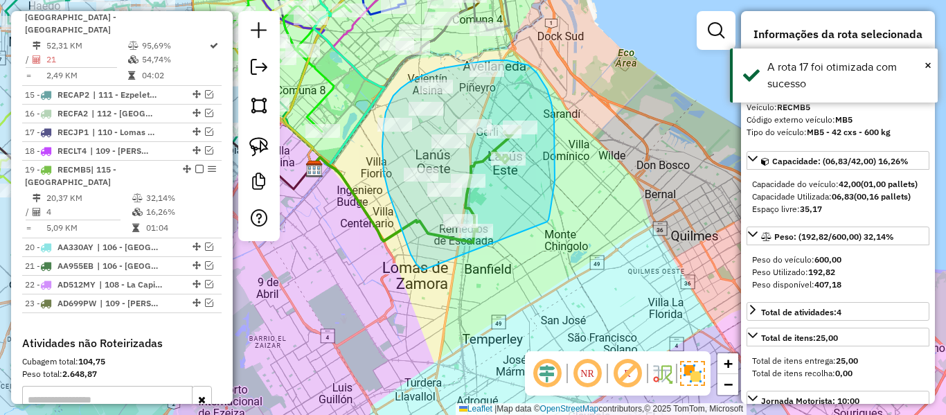
drag, startPoint x: 551, startPoint y: 102, endPoint x: 454, endPoint y: 274, distance: 197.2
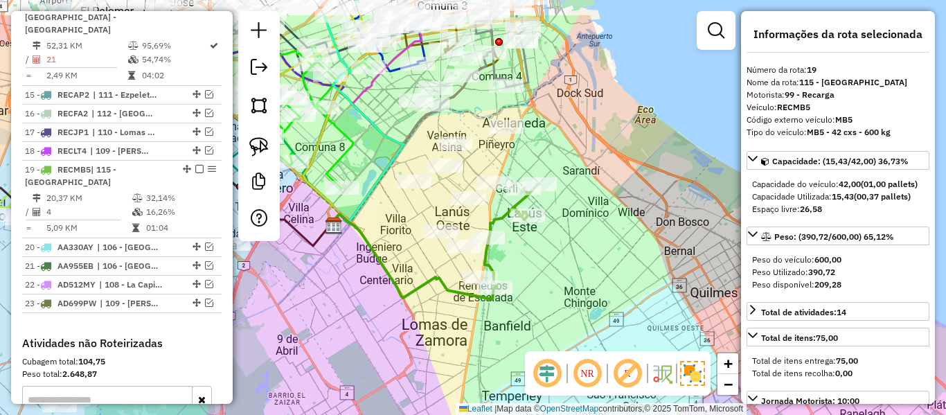
drag, startPoint x: 531, startPoint y: 223, endPoint x: 552, endPoint y: 285, distance: 65.0
click at [551, 280] on div "Janela de atendimento Grade de atendimento Capacidade Transportadoras Veículos …" at bounding box center [473, 207] width 946 height 415
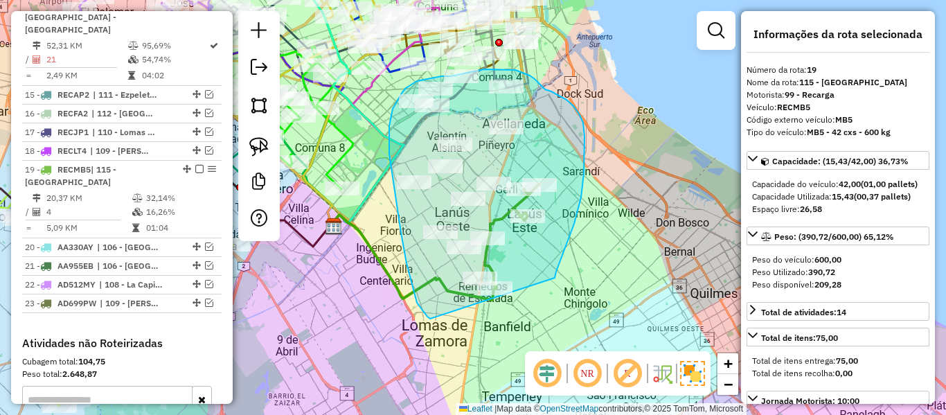
drag, startPoint x: 556, startPoint y: 271, endPoint x: 453, endPoint y: 325, distance: 116.1
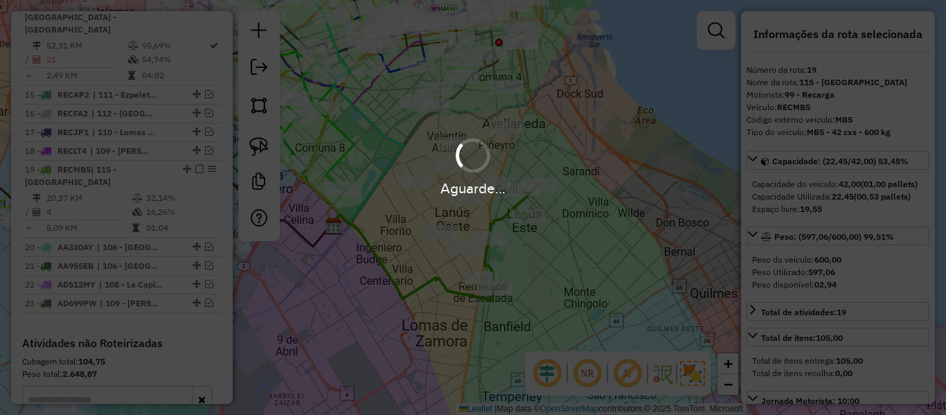
select select "**********"
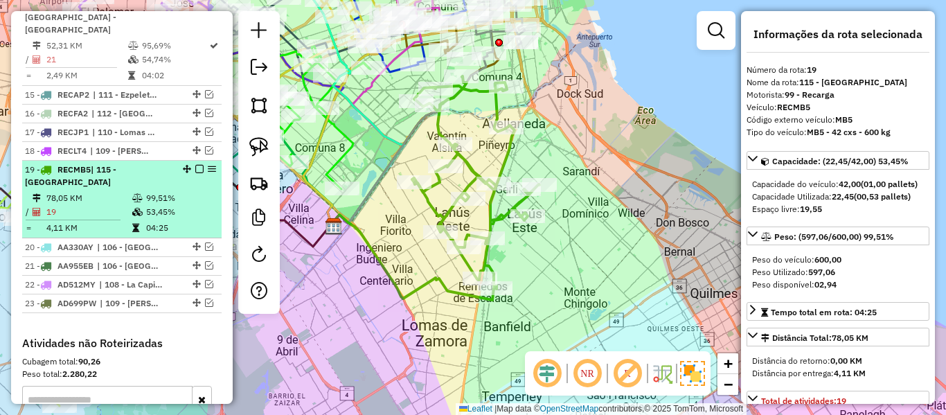
click at [195, 165] on em at bounding box center [199, 169] width 8 height 8
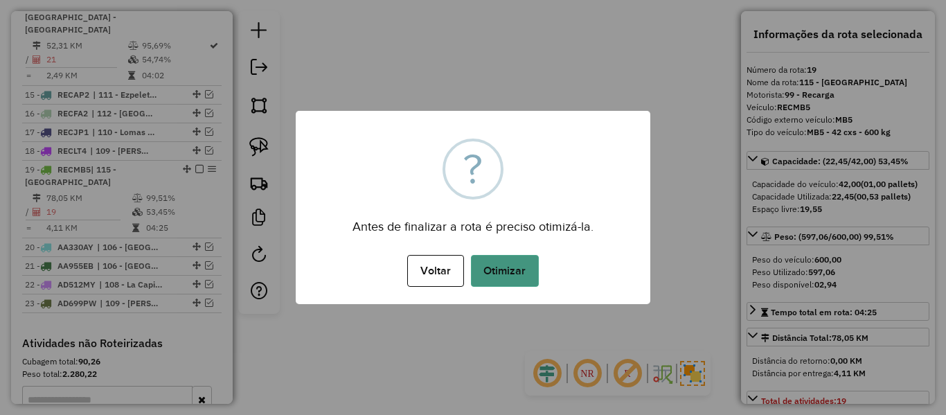
click at [471, 263] on button "Otimizar" at bounding box center [505, 271] width 68 height 32
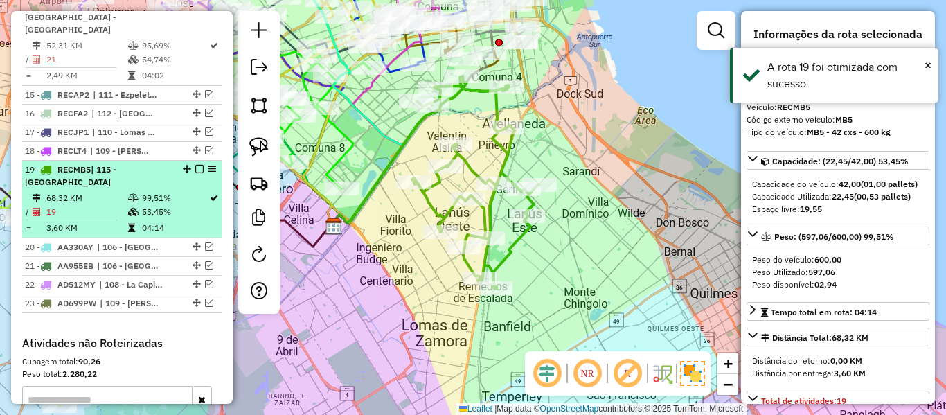
click at [197, 165] on em at bounding box center [199, 169] width 8 height 8
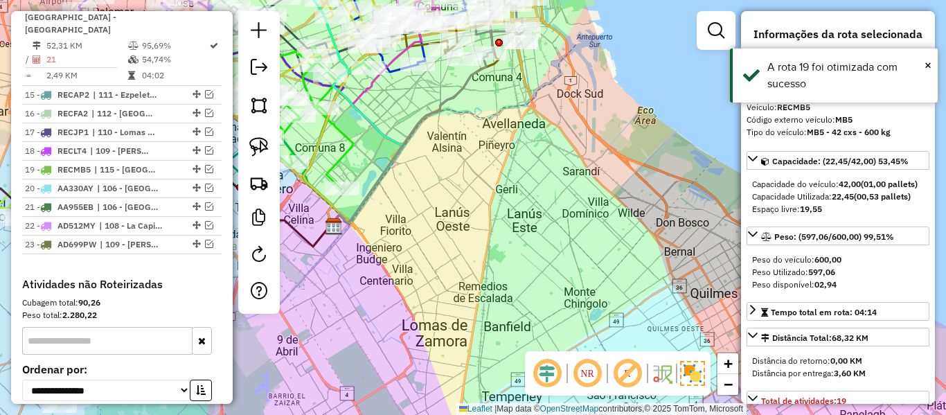
scroll to position [1697, 0]
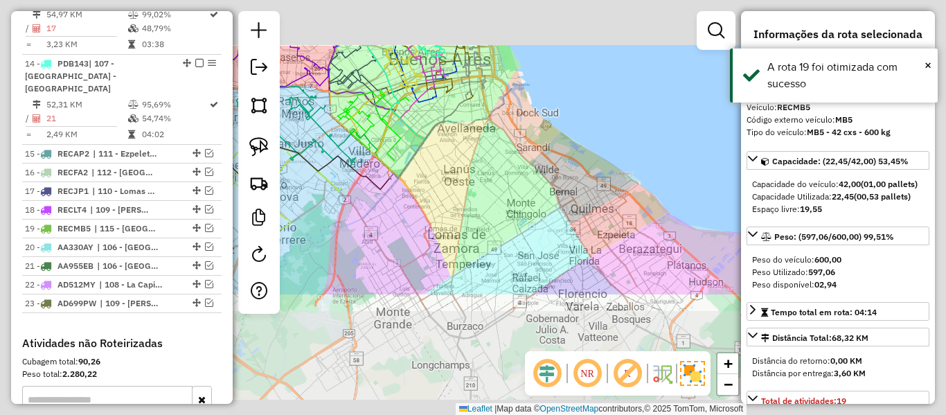
click at [464, 153] on div "Janela de atendimento Grade de atendimento Capacidade Transportadoras Veículos …" at bounding box center [473, 207] width 946 height 415
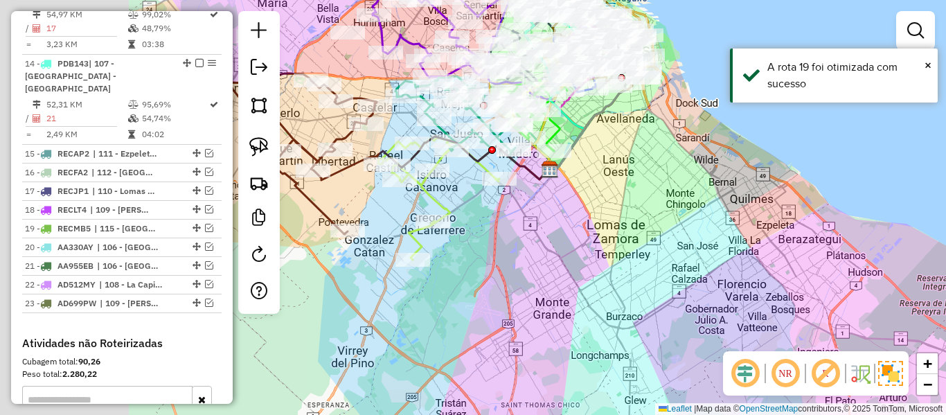
drag, startPoint x: 533, startPoint y: 164, endPoint x: 661, endPoint y: 186, distance: 129.9
click at [661, 186] on div "Janela de atendimento Grade de atendimento Capacidade Transportadoras Veículos …" at bounding box center [473, 207] width 946 height 415
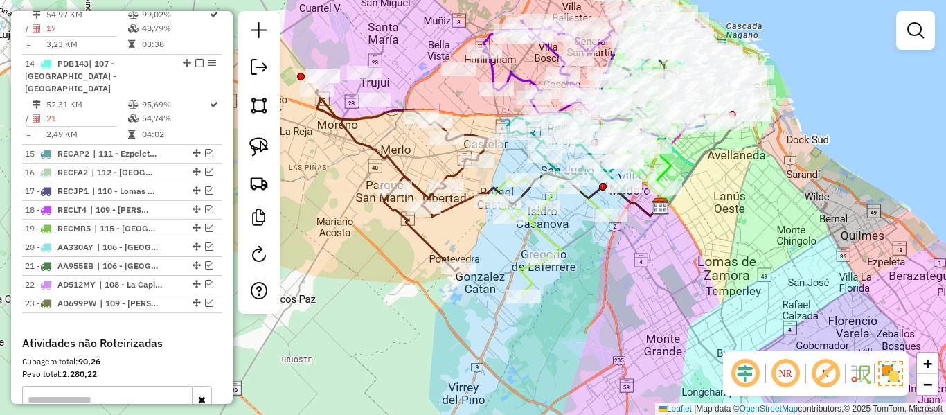
drag, startPoint x: 643, startPoint y: 263, endPoint x: 625, endPoint y: 267, distance: 18.3
click at [648, 267] on div "Janela de atendimento Grade de atendimento Capacidade Transportadoras Veículos …" at bounding box center [473, 207] width 946 height 415
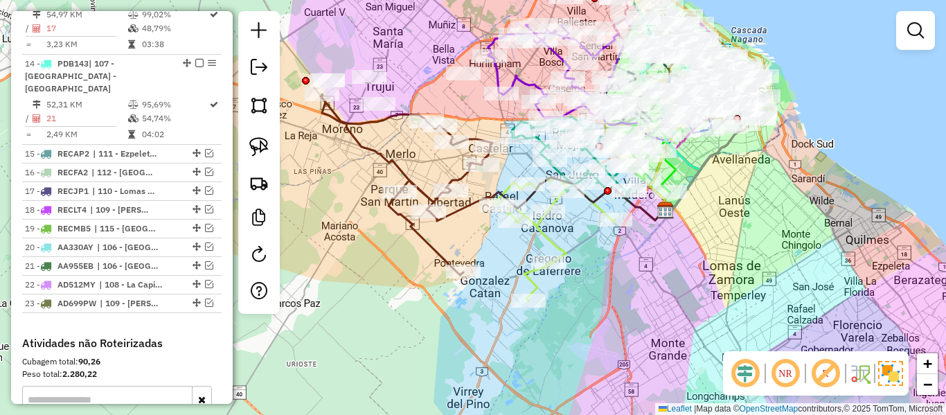
click at [570, 245] on div "Janela de atendimento Grade de atendimento Capacidade Transportadoras Veículos …" at bounding box center [473, 207] width 946 height 415
click at [558, 242] on icon at bounding box center [554, 239] width 121 height 123
select select "**********"
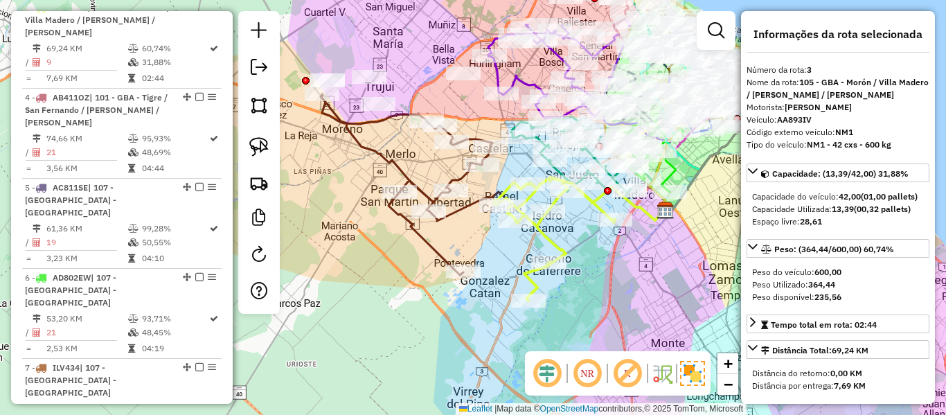
scroll to position [701, 0]
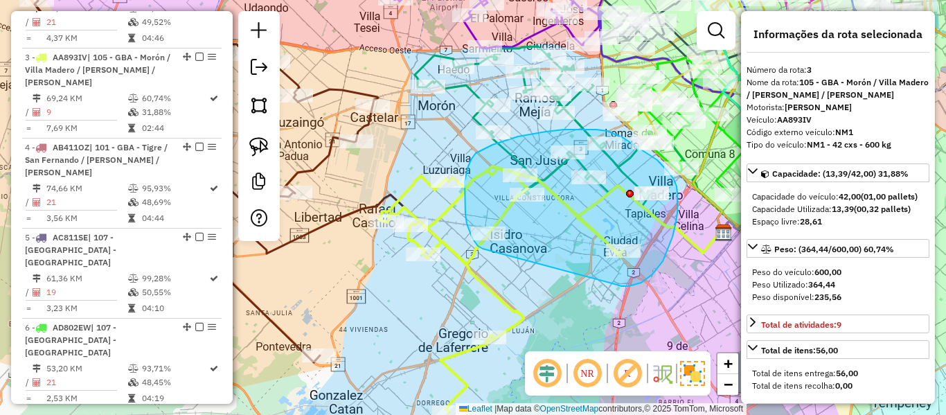
drag, startPoint x: 617, startPoint y: 285, endPoint x: 491, endPoint y: 247, distance: 131.5
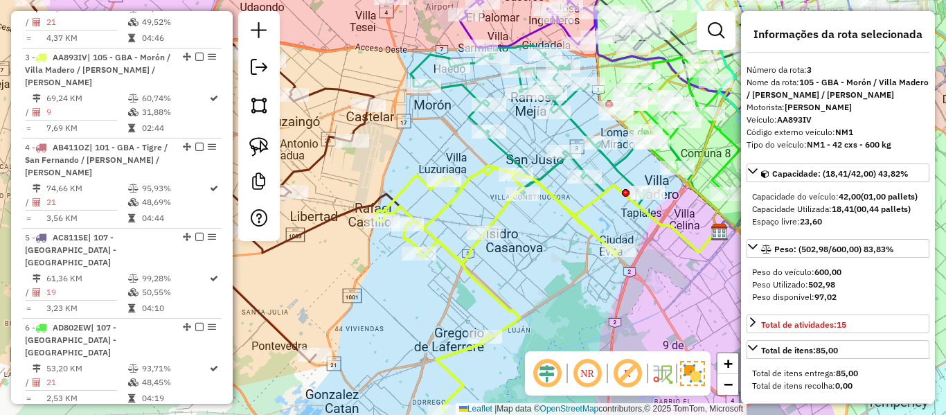
drag, startPoint x: 668, startPoint y: 280, endPoint x: 590, endPoint y: 276, distance: 77.7
click at [590, 276] on div "Janela de atendimento Grade de atendimento Capacidade Transportadoras Veículos …" at bounding box center [473, 207] width 946 height 415
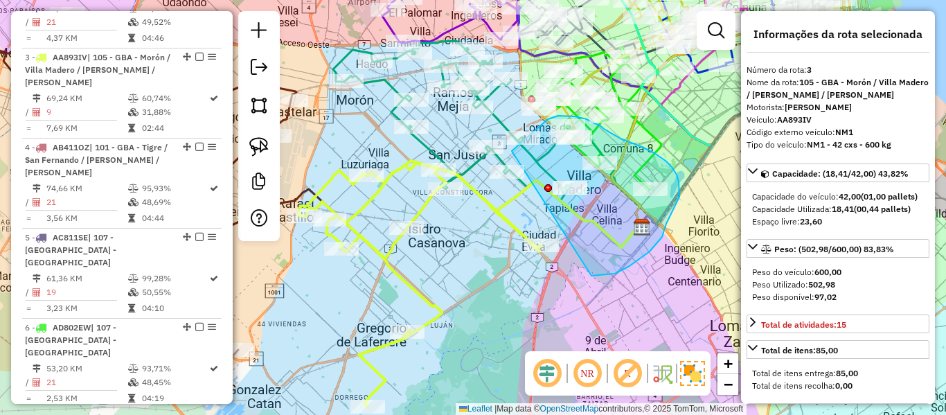
click at [498, 167] on div "Rota 6 - Placa AD802EW 489733 - Antonella Mancuso Rota 9 - Placa KMV831 492871 …" at bounding box center [473, 207] width 946 height 415
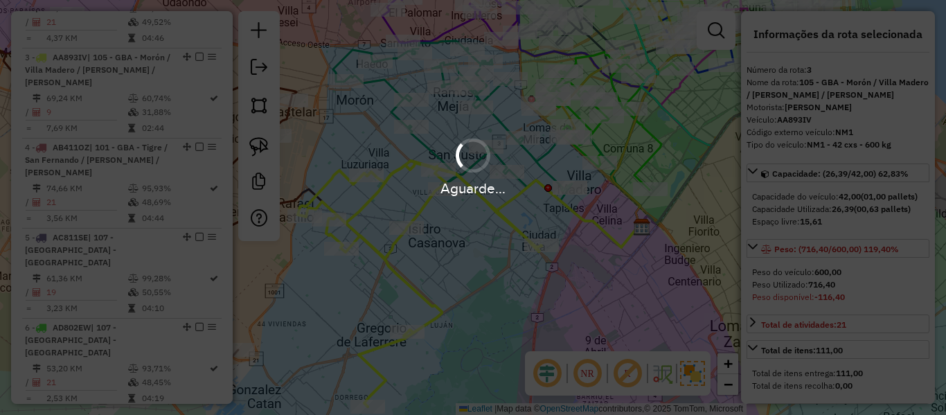
select select "**********"
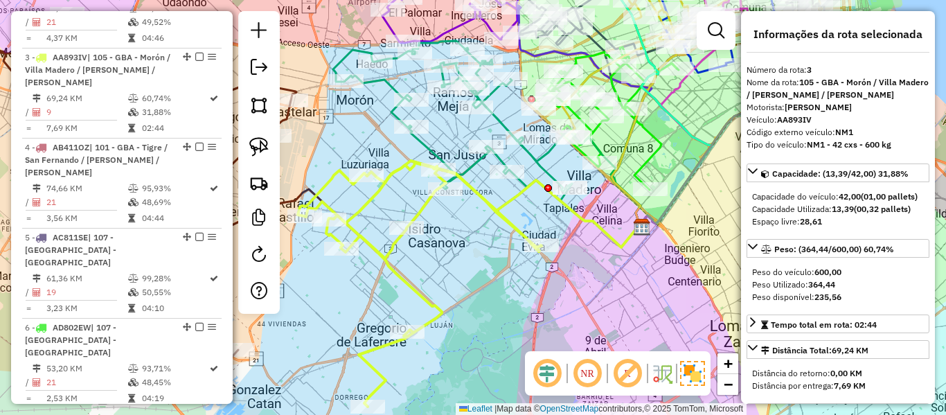
click at [534, 222] on div "Janela de atendimento Grade de atendimento Capacidade Transportadoras Veículos …" at bounding box center [473, 207] width 946 height 415
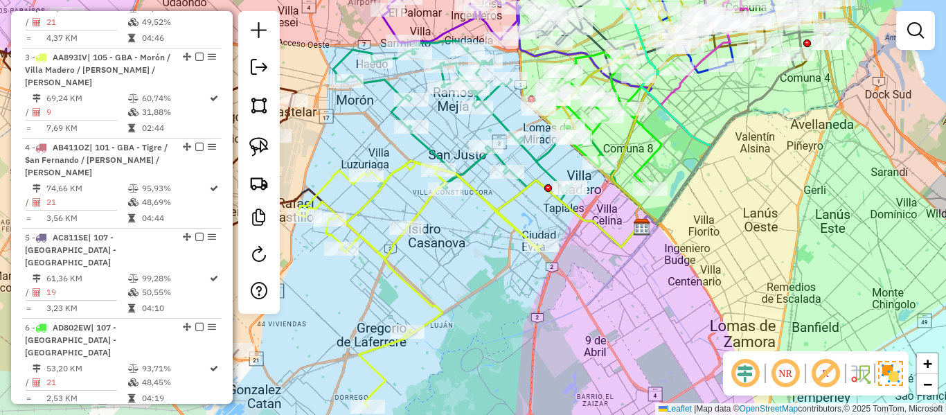
click at [503, 206] on icon at bounding box center [420, 285] width 244 height 244
select select "**********"
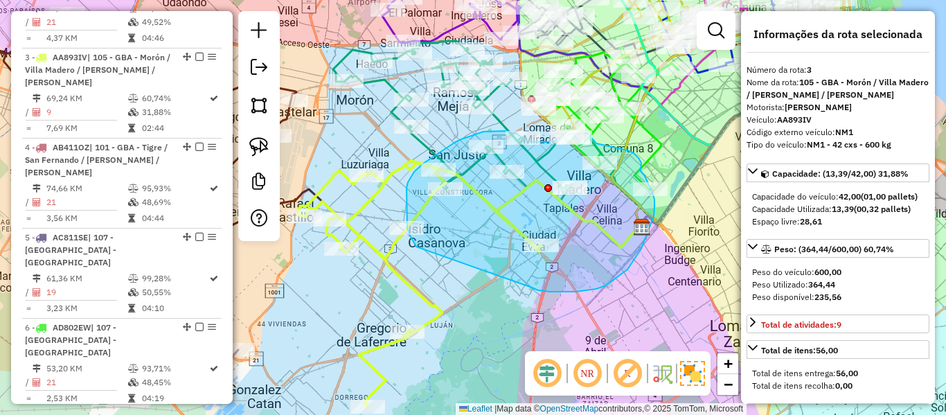
drag, startPoint x: 627, startPoint y: 269, endPoint x: 436, endPoint y: 253, distance: 192.5
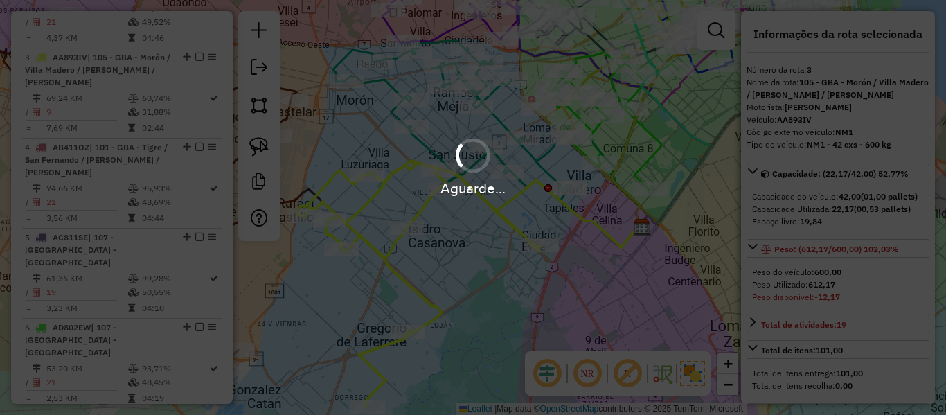
select select "**********"
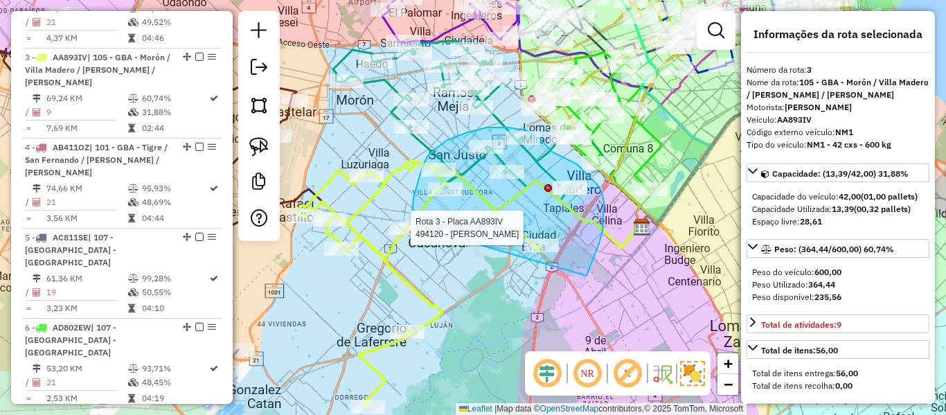
drag, startPoint x: 587, startPoint y: 272, endPoint x: 443, endPoint y: 249, distance: 146.0
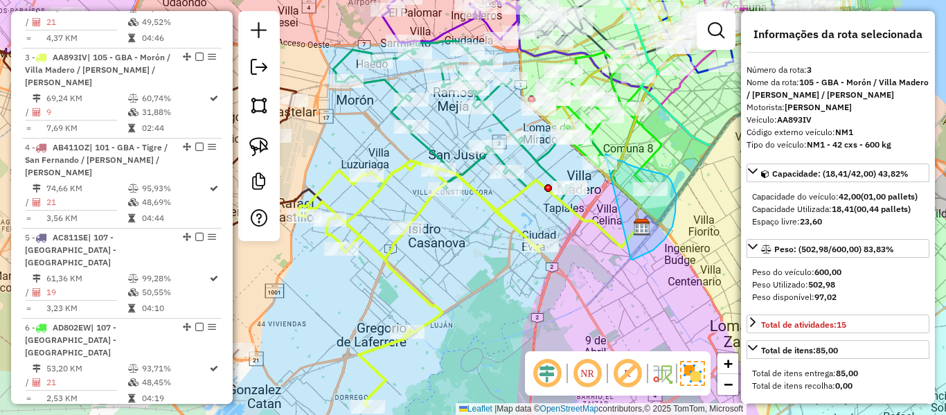
drag, startPoint x: 630, startPoint y: 256, endPoint x: 578, endPoint y: 180, distance: 92.2
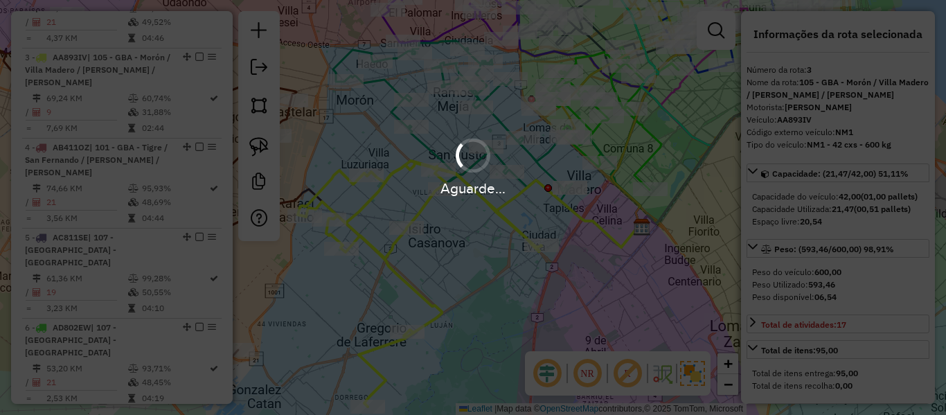
select select "**********"
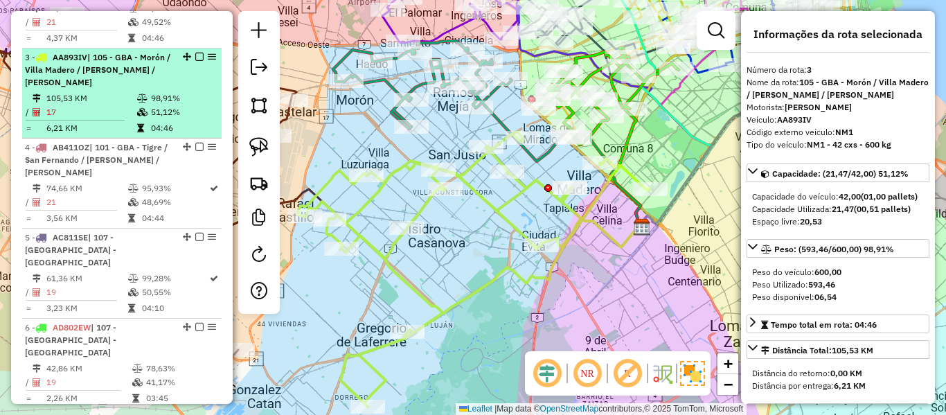
click at [195, 53] on em at bounding box center [199, 57] width 8 height 8
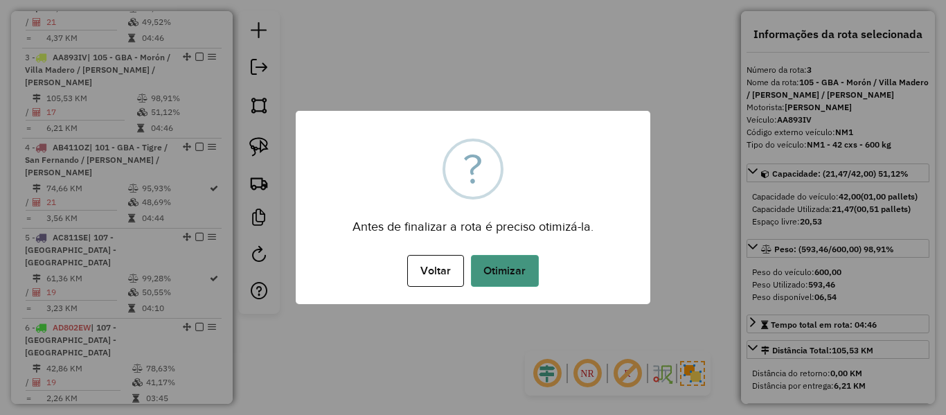
drag, startPoint x: 481, startPoint y: 248, endPoint x: 493, endPoint y: 267, distance: 22.7
click at [481, 250] on div "× ? Antes de finalizar a rota é preciso otimizá-la. Voltar No Otimizar" at bounding box center [473, 207] width 355 height 193
click at [494, 269] on button "Otimizar" at bounding box center [505, 271] width 68 height 32
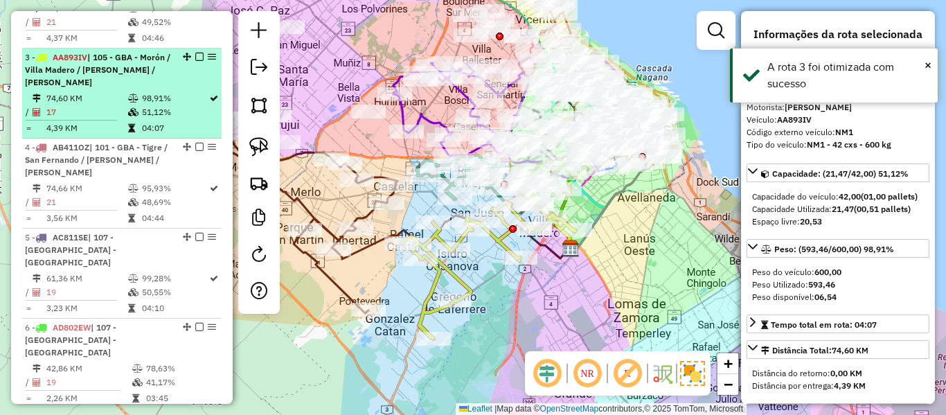
click at [196, 53] on em at bounding box center [199, 57] width 8 height 8
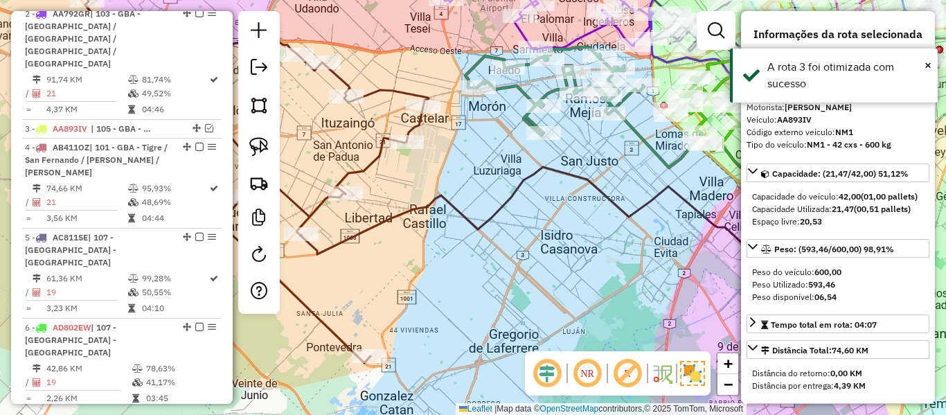
click at [373, 231] on icon at bounding box center [538, 210] width 474 height 87
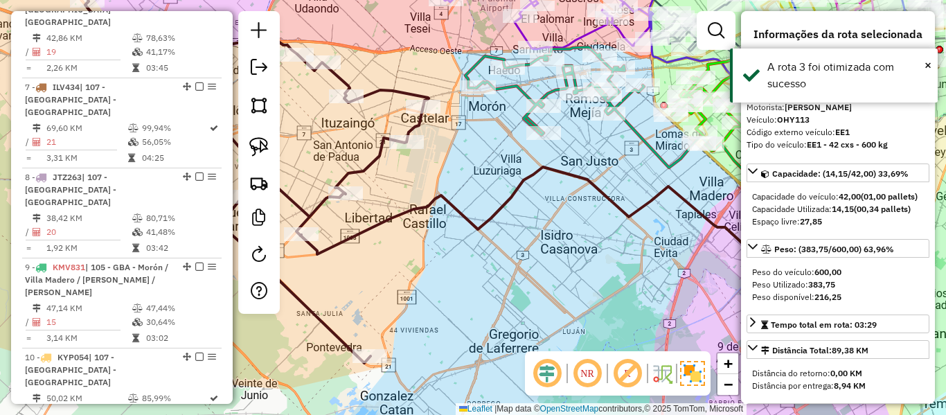
scroll to position [1365, 0]
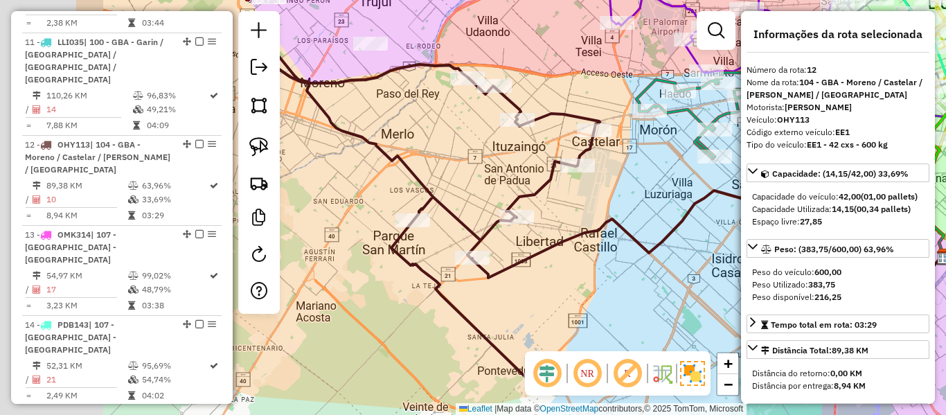
drag, startPoint x: 420, startPoint y: 230, endPoint x: 552, endPoint y: 247, distance: 132.6
click at [551, 247] on icon at bounding box center [709, 233] width 474 height 87
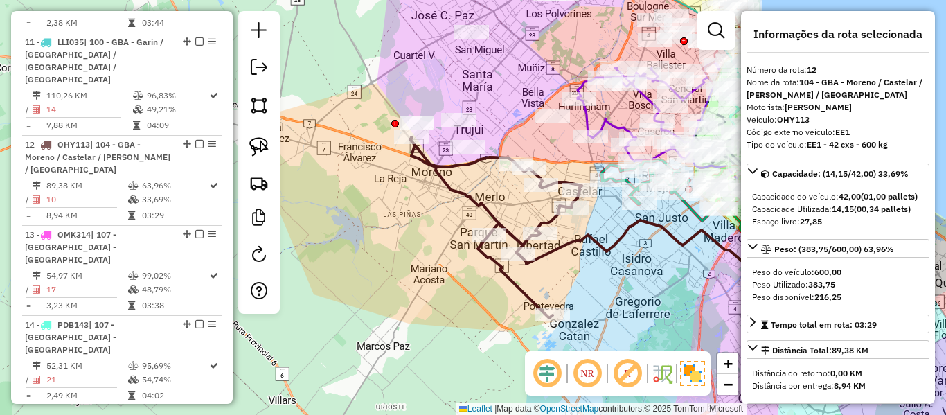
click at [556, 248] on icon at bounding box center [637, 242] width 236 height 44
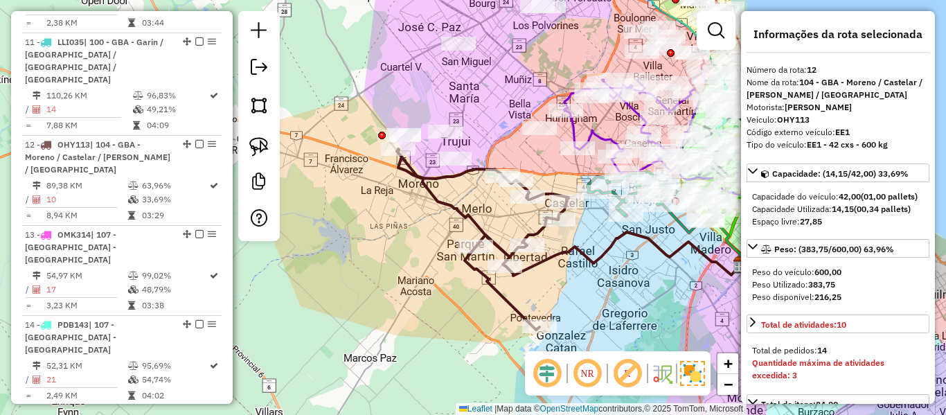
drag, startPoint x: 551, startPoint y: 261, endPoint x: 528, endPoint y: 269, distance: 24.3
click at [528, 269] on icon at bounding box center [624, 254] width 236 height 44
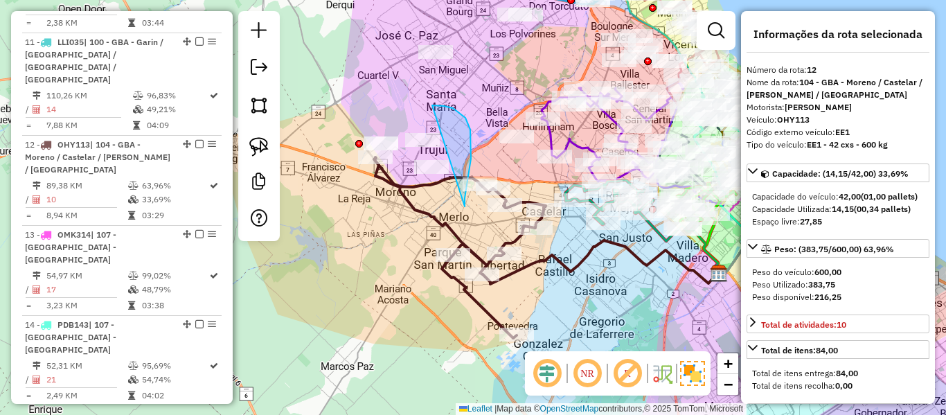
drag, startPoint x: 470, startPoint y: 129, endPoint x: 361, endPoint y: 242, distance: 156.7
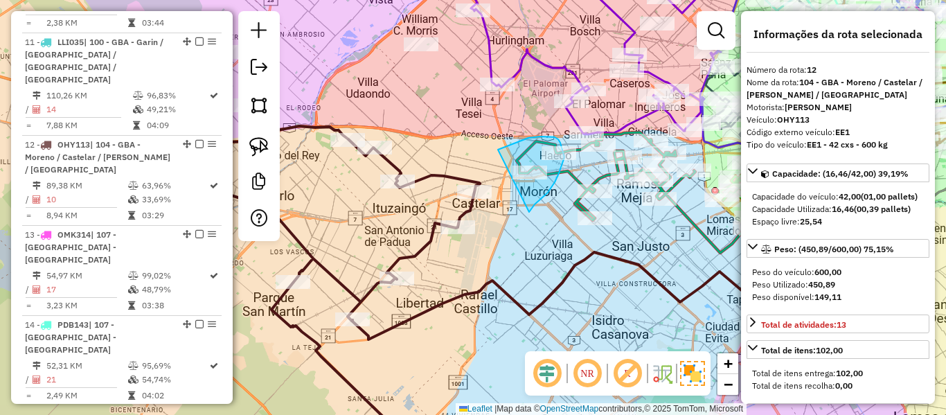
click at [471, 193] on div "Rota 9 - Placa KMV831 484804 - Ana yanina Vita Janela de atendimento Grade de a…" at bounding box center [473, 207] width 946 height 415
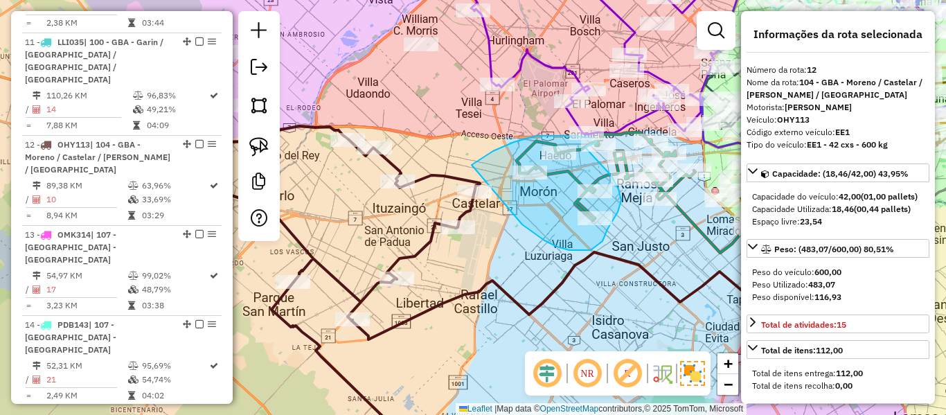
drag, startPoint x: 524, startPoint y: 226, endPoint x: 463, endPoint y: 166, distance: 85.2
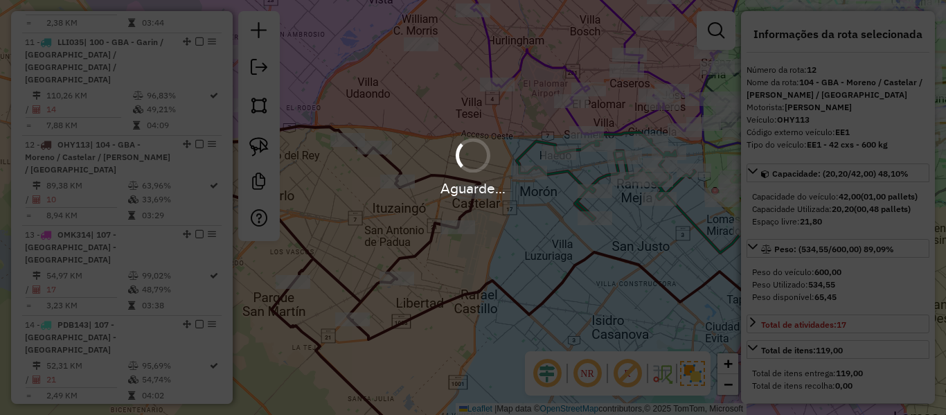
select select "**********"
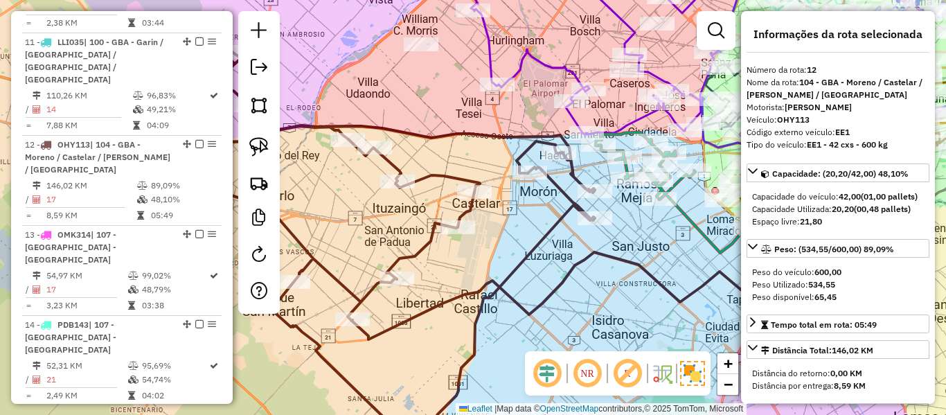
click at [467, 214] on icon at bounding box center [365, 253] width 458 height 402
click at [429, 240] on div "Janela de atendimento Grade de atendimento Capacidade Transportadoras Veículos …" at bounding box center [473, 207] width 946 height 415
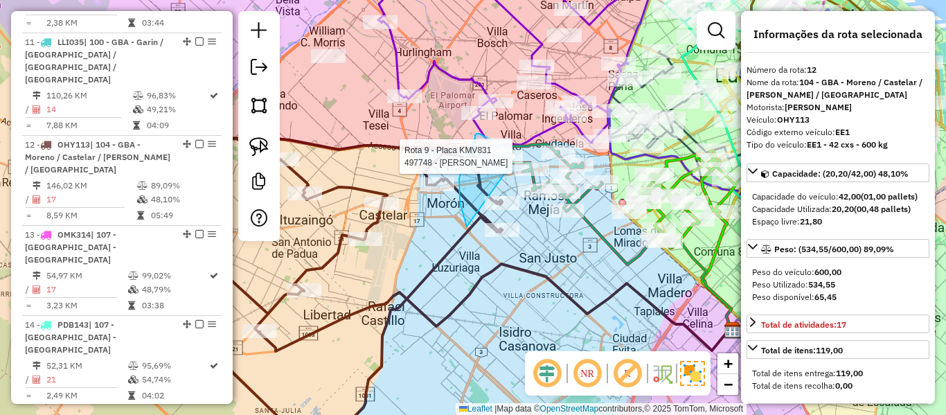
drag, startPoint x: 459, startPoint y: 197, endPoint x: 510, endPoint y: 168, distance: 58.3
click at [717, 206] on div "Rota 9 - Placa KMV831 497748 - Mirian Taboada" at bounding box center [717, 206] width 0 height 0
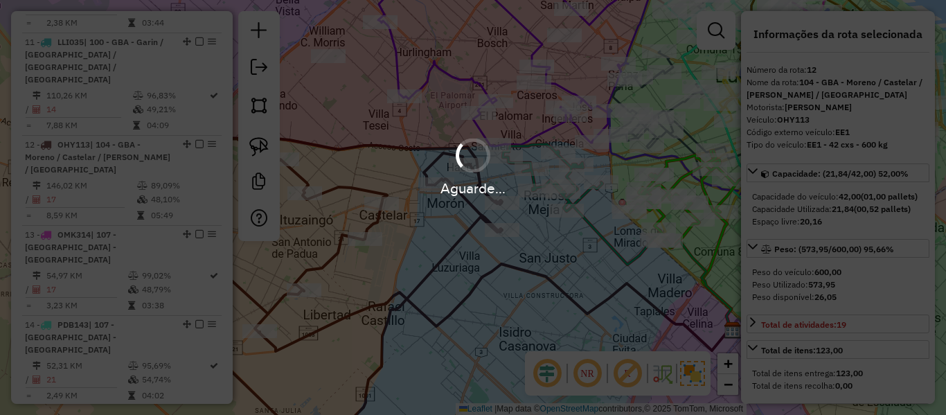
select select "**********"
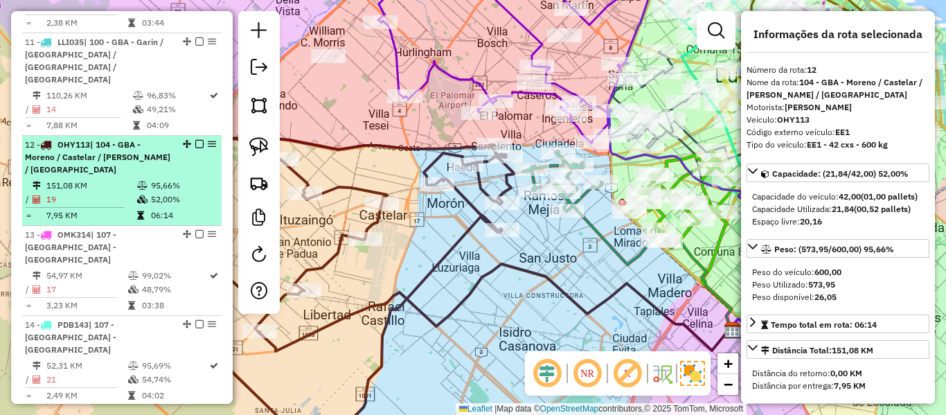
click at [195, 140] on em at bounding box center [199, 144] width 8 height 8
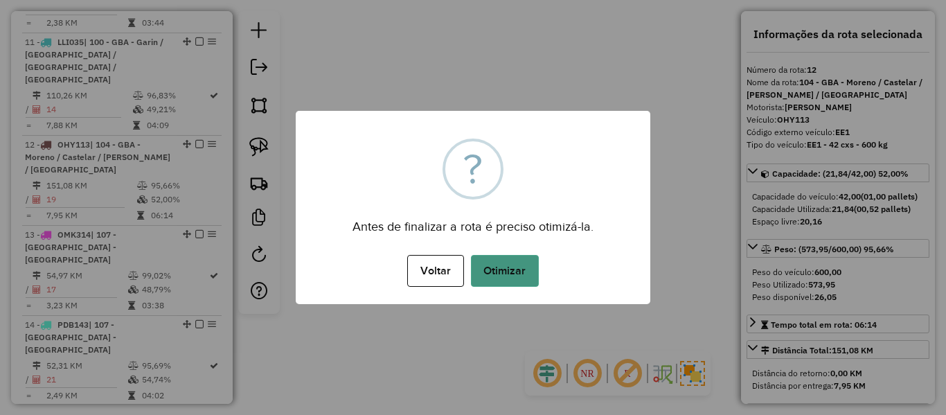
click at [513, 275] on button "Otimizar" at bounding box center [505, 271] width 68 height 32
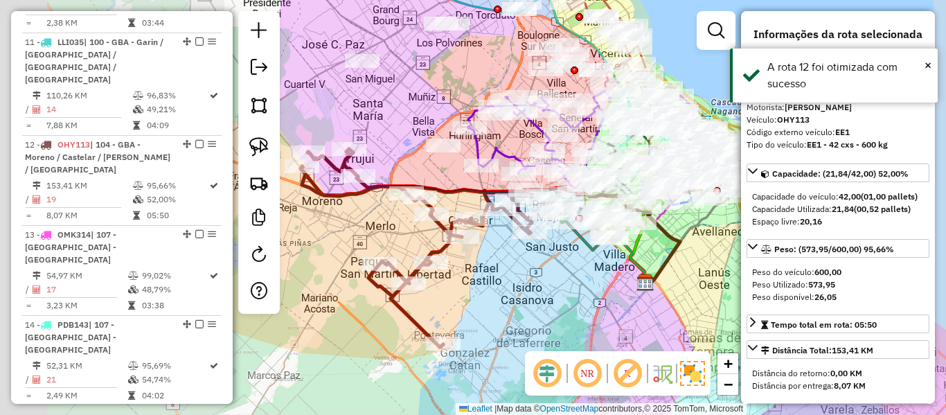
drag, startPoint x: 424, startPoint y: 293, endPoint x: 541, endPoint y: 294, distance: 117.0
click at [540, 294] on div "Janela de atendimento Grade de atendimento Capacidade Transportadoras Veículos …" at bounding box center [473, 207] width 946 height 415
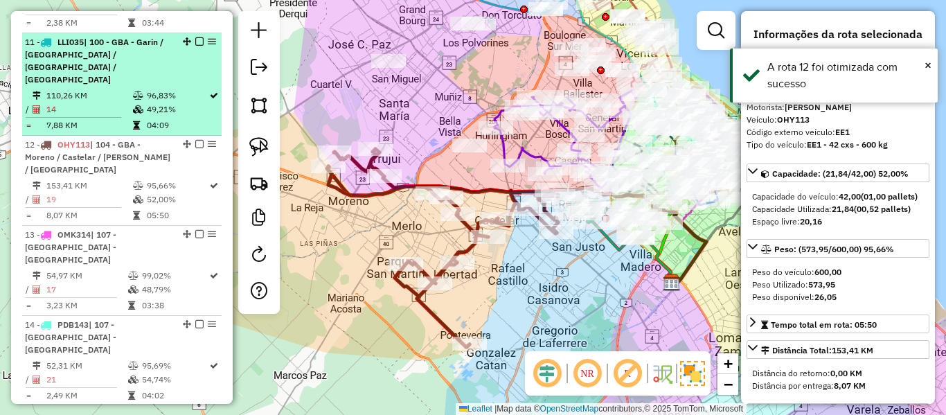
click at [195, 140] on em at bounding box center [199, 144] width 8 height 8
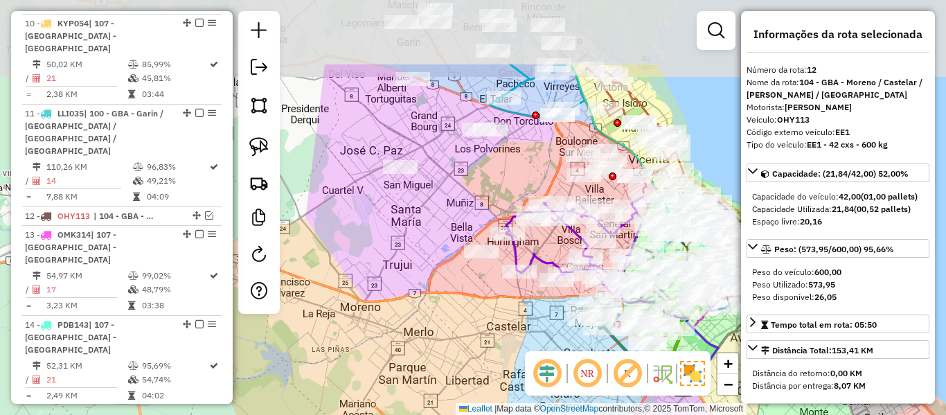
drag, startPoint x: 426, startPoint y: 211, endPoint x: 441, endPoint y: 346, distance: 135.2
click at [441, 346] on div "Janela de atendimento Grade de atendimento Capacidade Transportadoras Veículos …" at bounding box center [473, 207] width 946 height 415
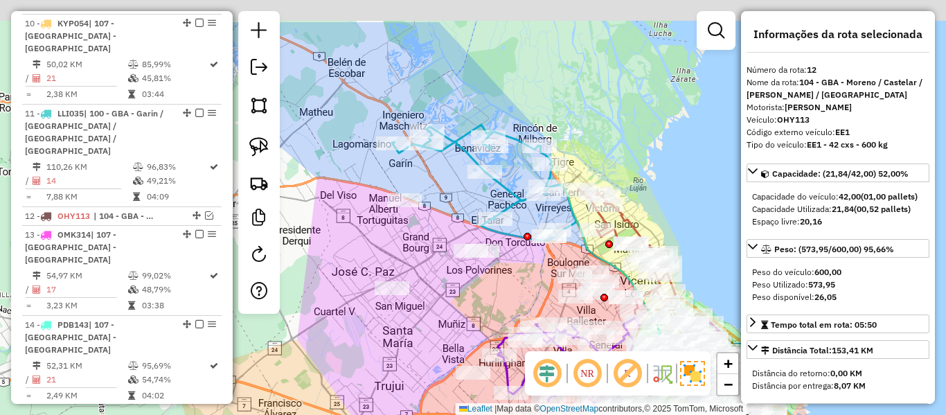
drag, startPoint x: 519, startPoint y: 268, endPoint x: 508, endPoint y: 299, distance: 32.8
click at [510, 310] on div "Janela de atendimento Grade de atendimento Capacidade Transportadoras Veículos …" at bounding box center [473, 207] width 946 height 415
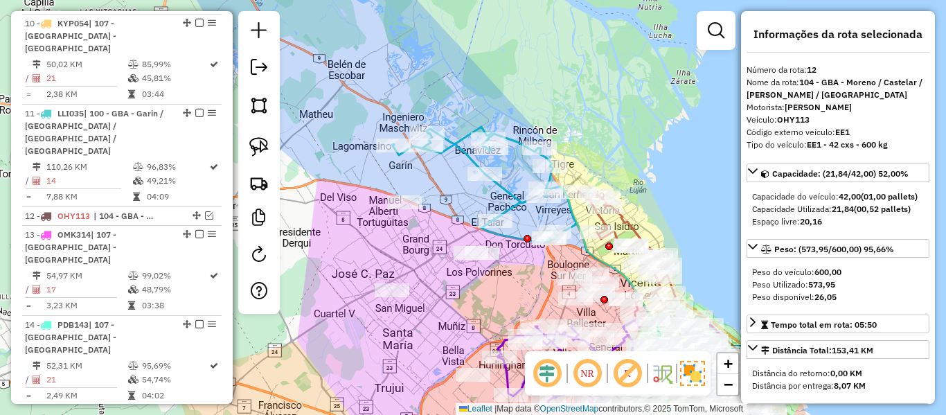
click at [506, 193] on icon at bounding box center [484, 185] width 184 height 116
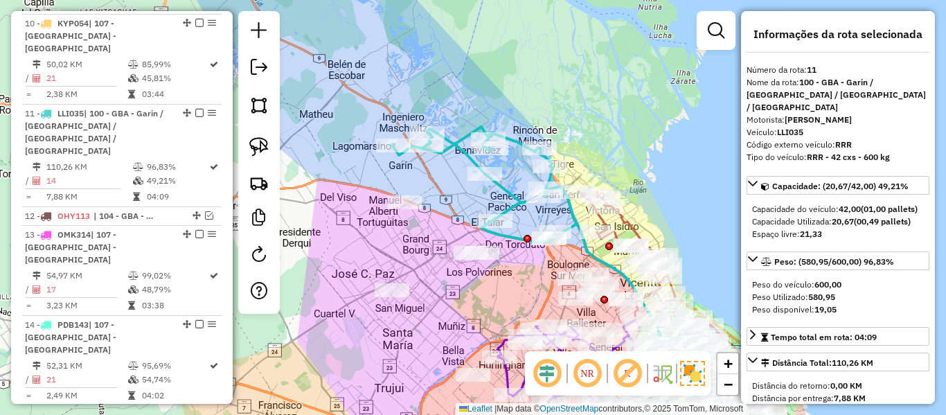
scroll to position [1287, 0]
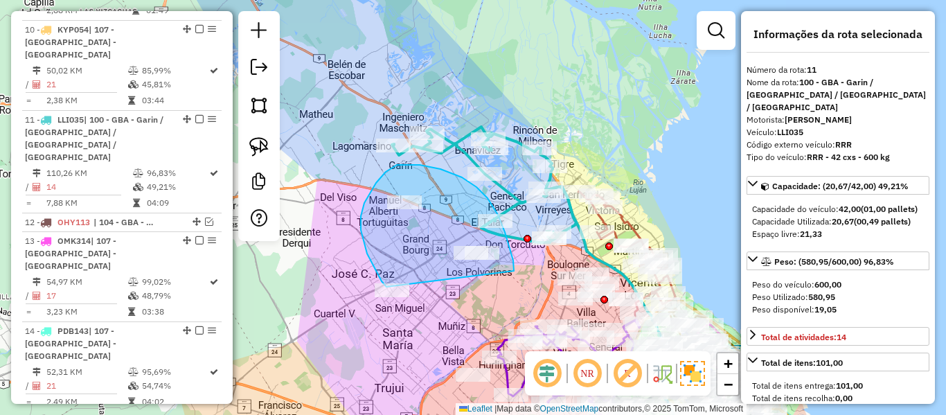
click at [389, 284] on div "Janela de atendimento Grade de atendimento Capacidade Transportadoras Veículos …" at bounding box center [473, 207] width 946 height 415
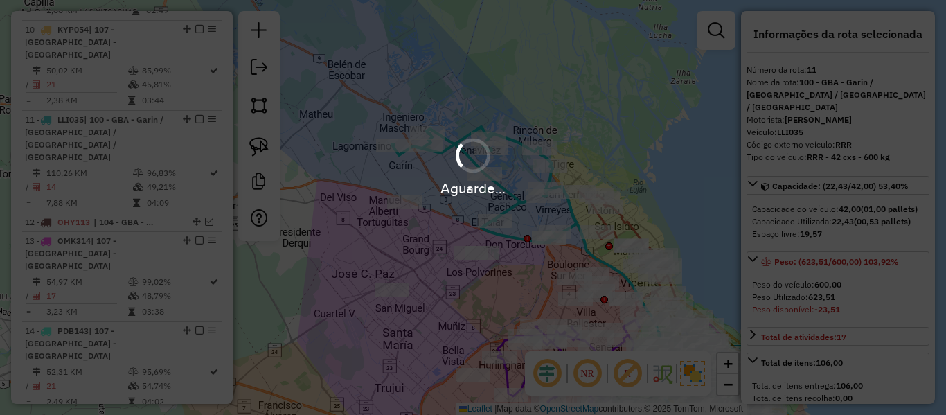
select select "**********"
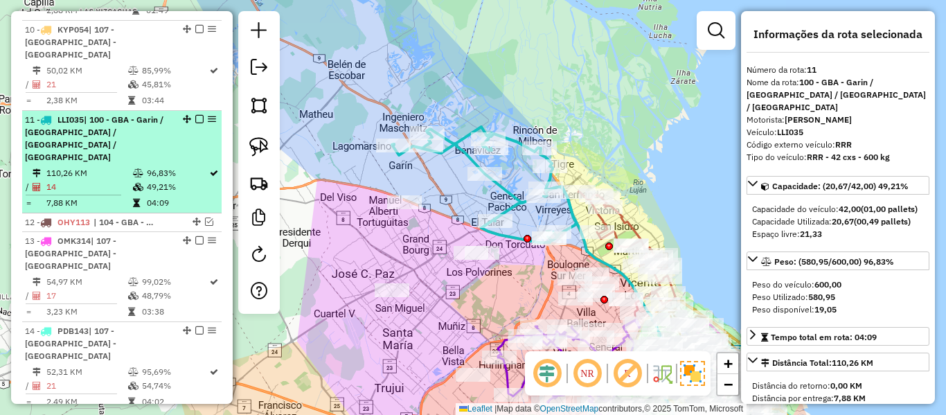
click at [195, 115] on em at bounding box center [199, 119] width 8 height 8
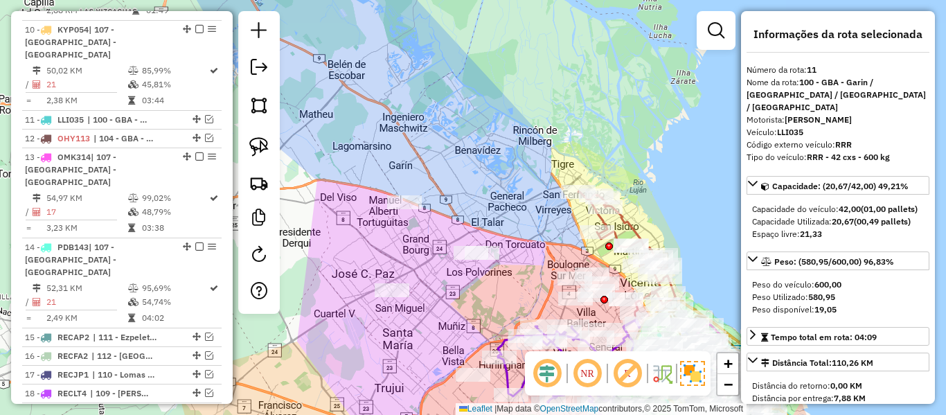
click at [543, 218] on div "Janela de atendimento Grade de atendimento Capacidade Transportadoras Veículos …" at bounding box center [473, 207] width 946 height 415
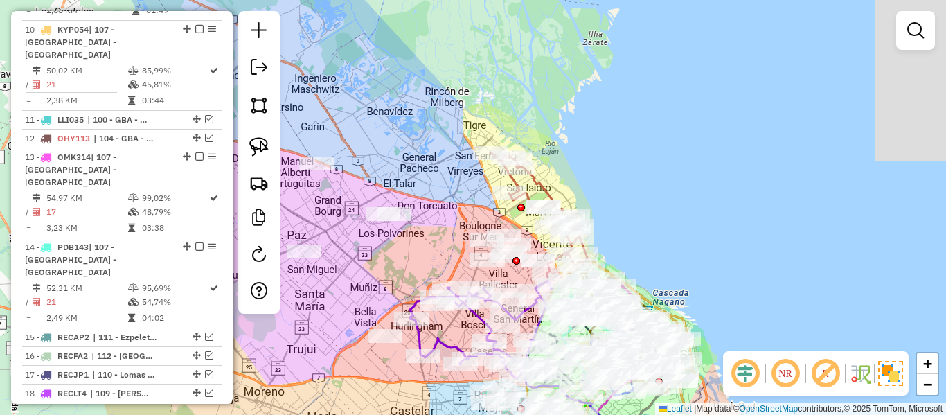
click at [445, 189] on div "Janela de atendimento Grade de atendimento Capacidade Transportadoras Veículos …" at bounding box center [473, 207] width 946 height 415
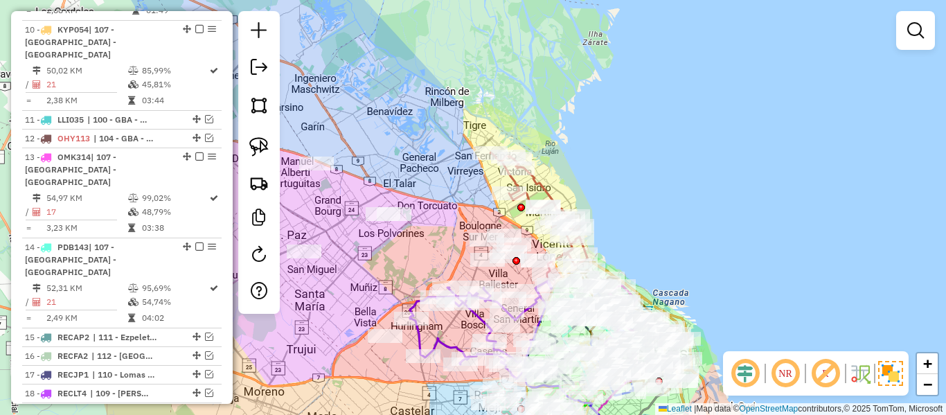
click at [542, 184] on icon at bounding box center [538, 218] width 97 height 132
select select "**********"
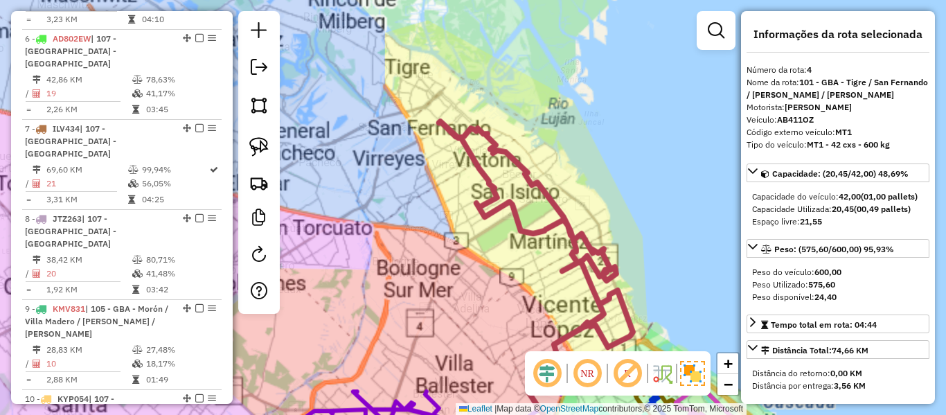
scroll to position [720, 0]
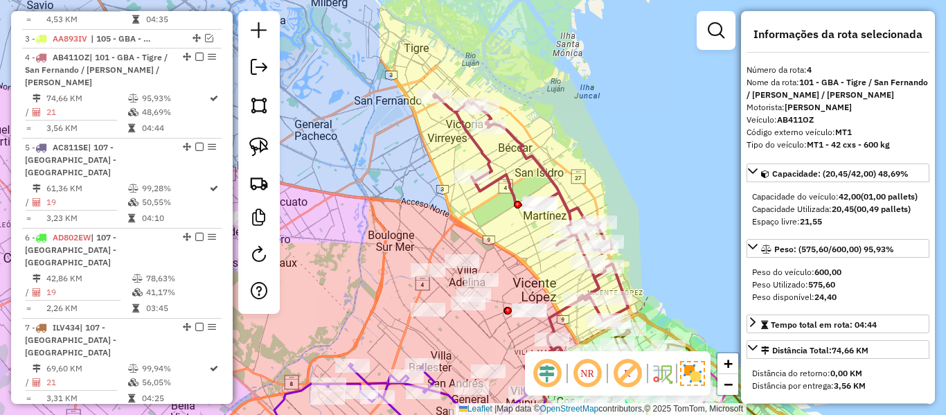
drag, startPoint x: 560, startPoint y: 179, endPoint x: 494, endPoint y: 109, distance: 95.0
click at [494, 99] on icon at bounding box center [531, 227] width 195 height 266
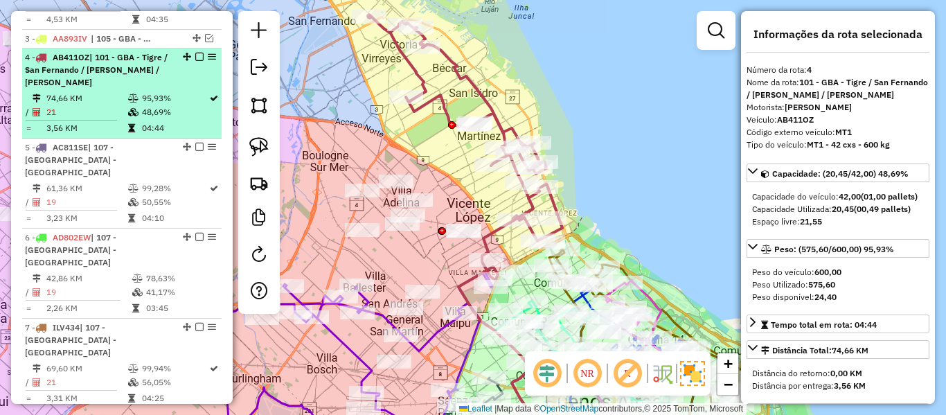
click at [195, 53] on em at bounding box center [199, 57] width 8 height 8
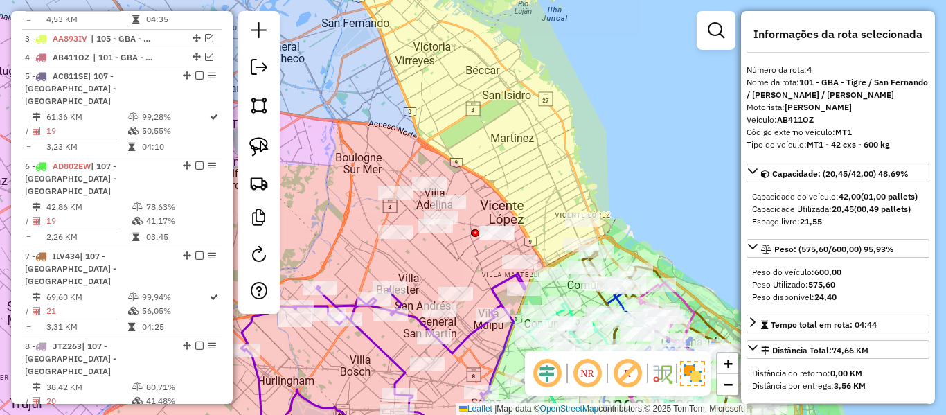
drag, startPoint x: 406, startPoint y: 117, endPoint x: 517, endPoint y: 118, distance: 111.5
click at [516, 117] on div "Janela de atendimento Grade de atendimento Capacidade Transportadoras Veículos …" at bounding box center [473, 207] width 946 height 415
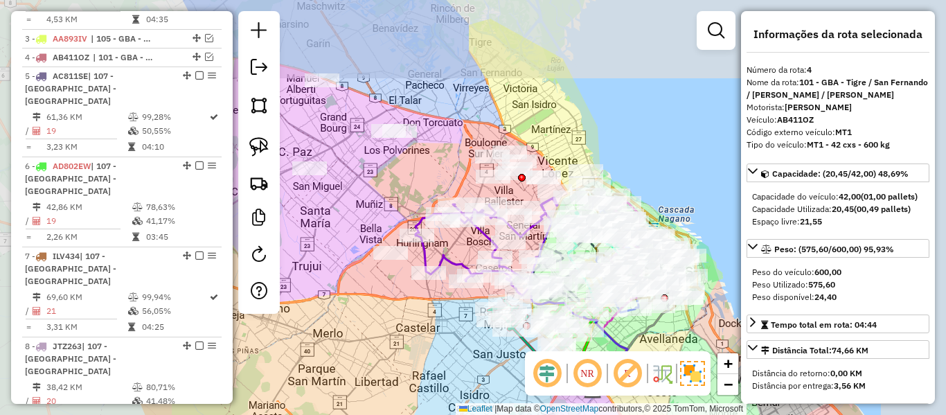
drag, startPoint x: 475, startPoint y: 117, endPoint x: 481, endPoint y: 125, distance: 9.8
click at [480, 120] on div "Janela de atendimento Grade de atendimento Capacidade Transportadoras Veículos …" at bounding box center [473, 207] width 946 height 415
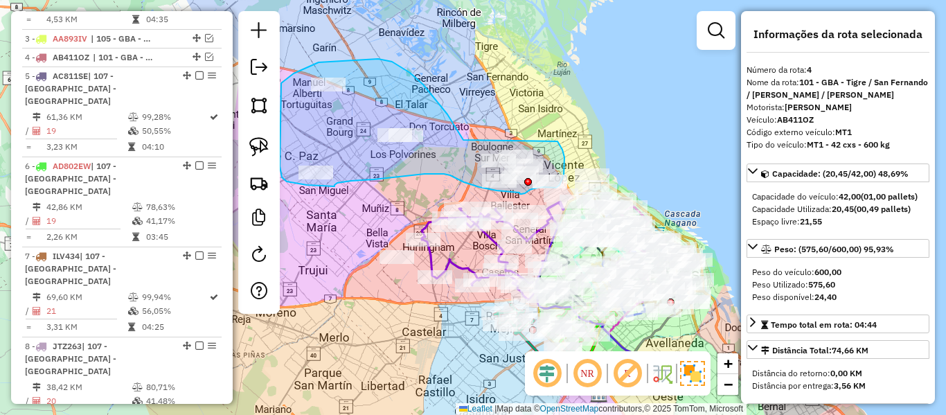
drag, startPoint x: 447, startPoint y: 114, endPoint x: 532, endPoint y: 133, distance: 86.5
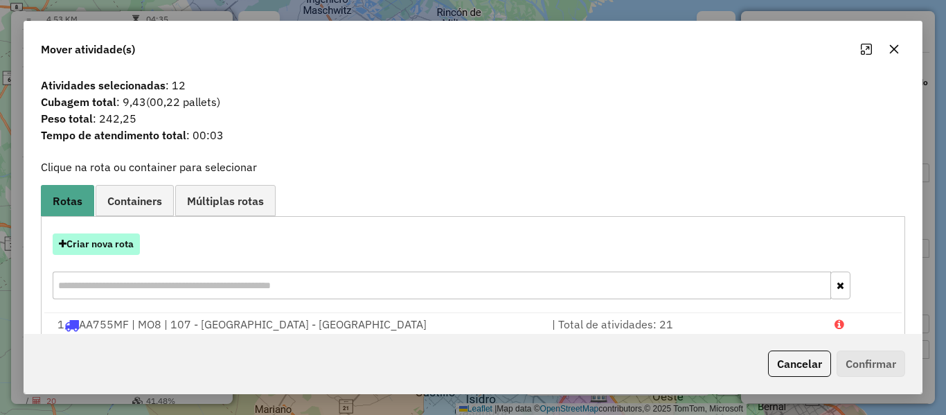
click at [100, 240] on button "Criar nova rota" at bounding box center [96, 243] width 87 height 21
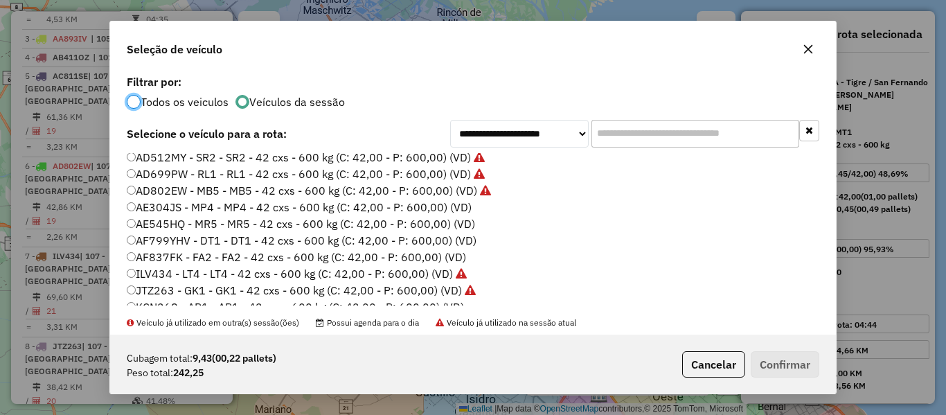
scroll to position [139, 0]
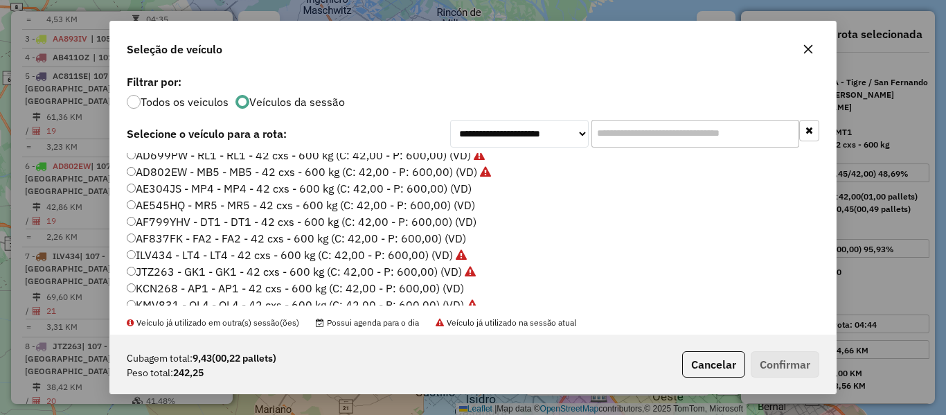
click at [464, 184] on label "AE304JS - MP4 - MP4 - 42 cxs - 600 kg (C: 42,00 - P: 600,00) (VD)" at bounding box center [299, 188] width 345 height 17
click at [780, 359] on button "Confirmar" at bounding box center [785, 364] width 69 height 26
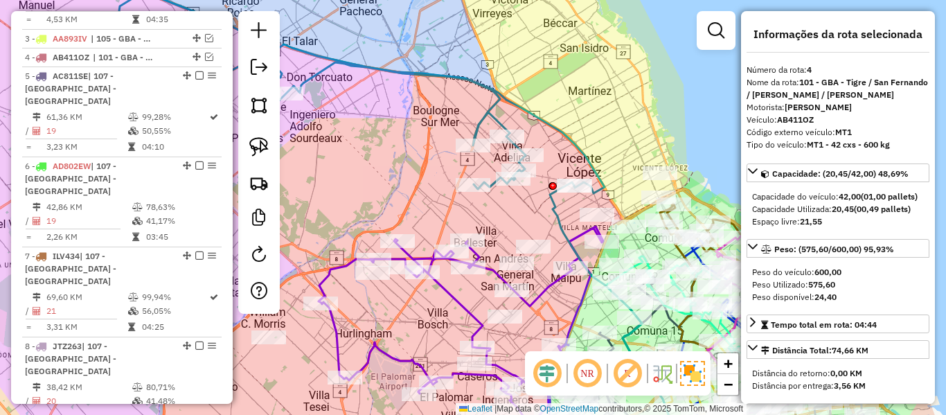
click at [498, 104] on icon at bounding box center [351, 89] width 507 height 207
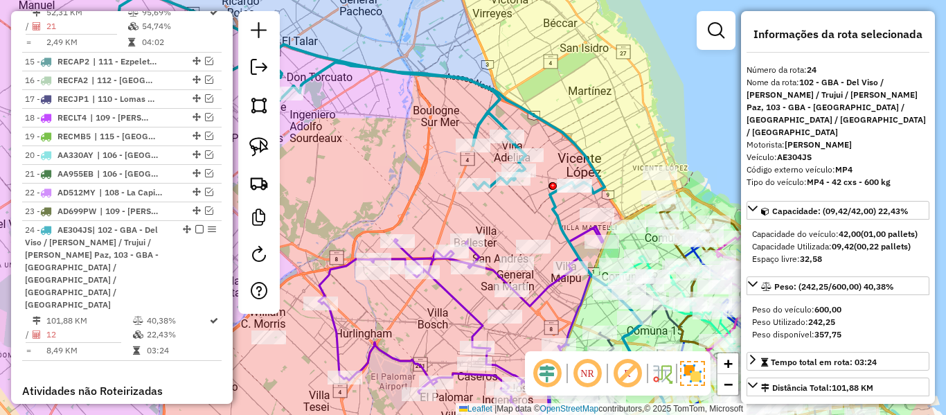
scroll to position [1560, 0]
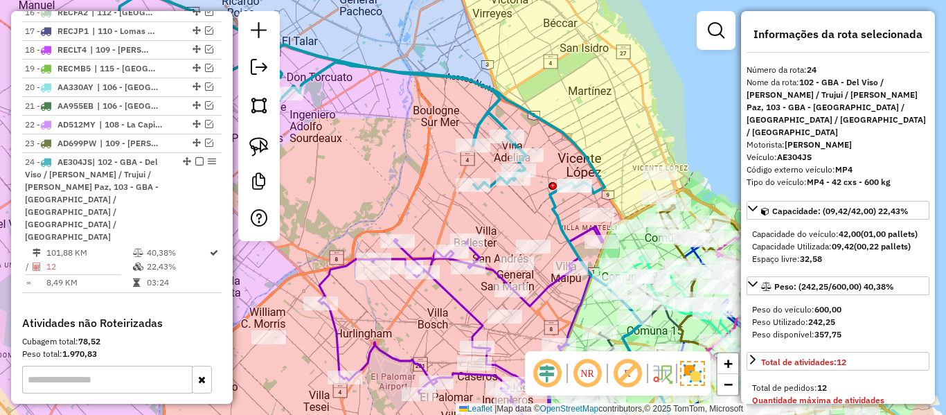
click at [510, 190] on div "Rota 24 - Placa AE304JS 538434 - Julio SARAVIA Rota 24 - Placa AE304JS 497852 -…" at bounding box center [473, 207] width 946 height 415
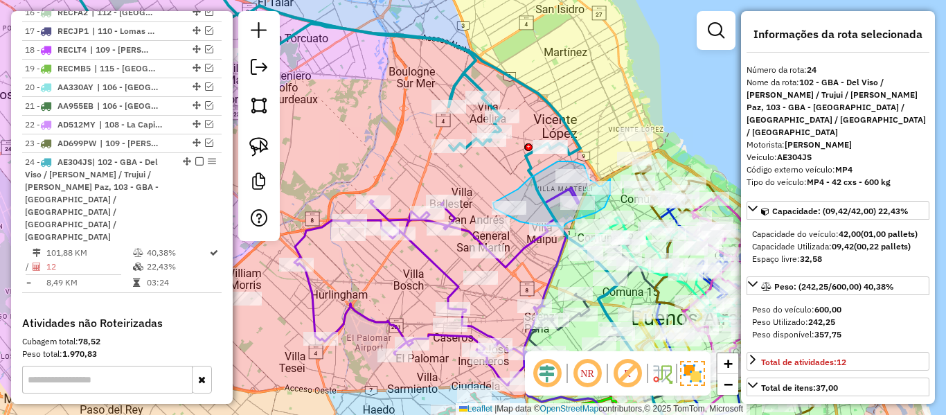
drag, startPoint x: 530, startPoint y: 178, endPoint x: 503, endPoint y: 195, distance: 32.1
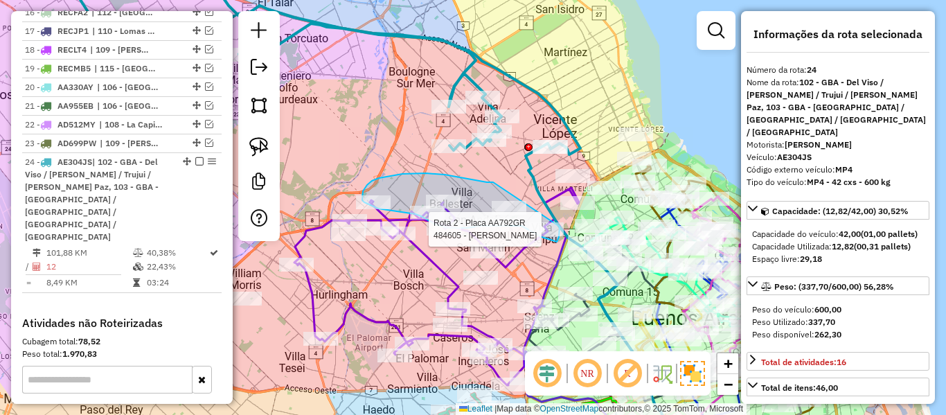
drag, startPoint x: 487, startPoint y: 182, endPoint x: 551, endPoint y: 190, distance: 64.2
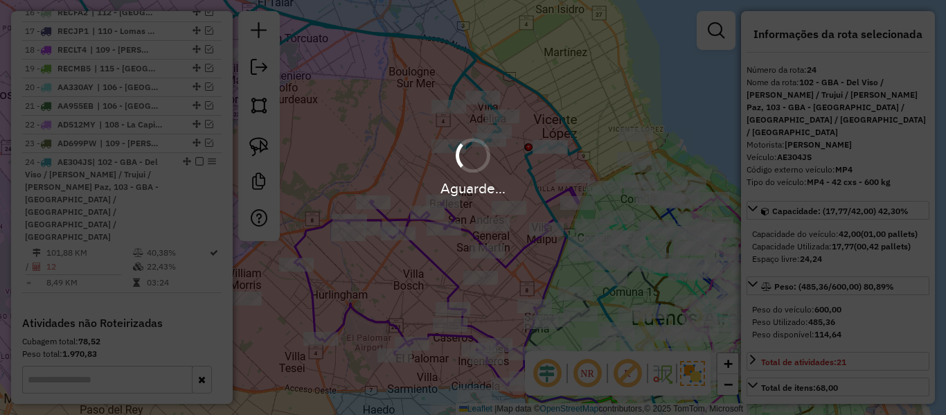
select select "**********"
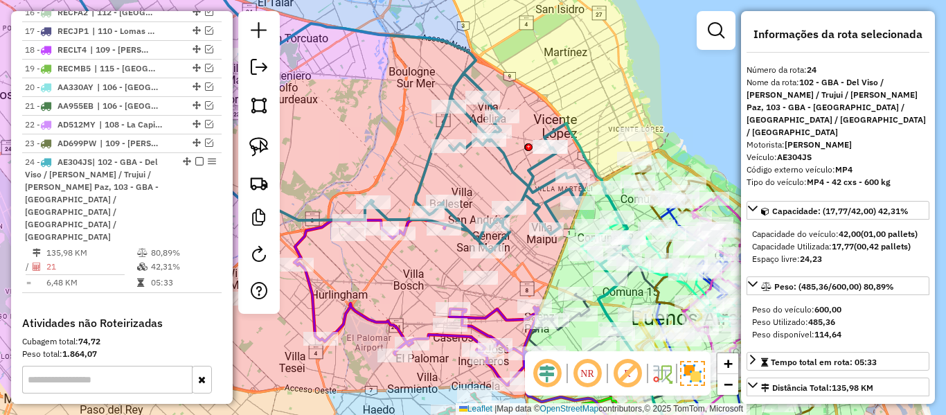
click at [518, 173] on icon at bounding box center [338, 105] width 531 height 294
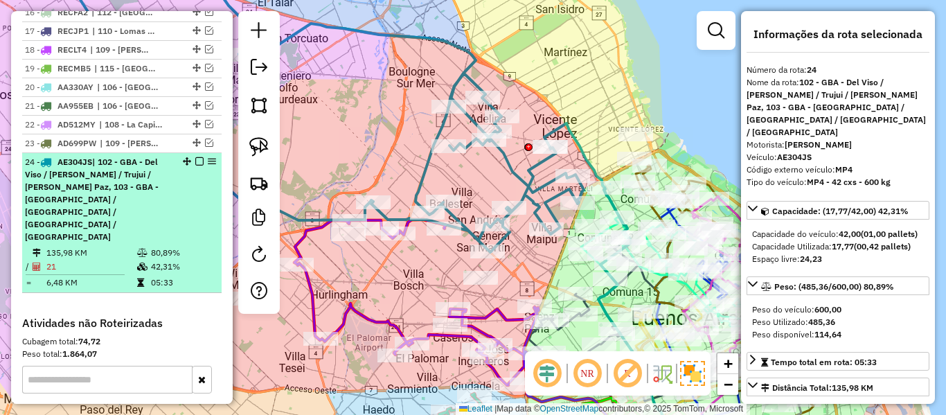
click at [199, 157] on div at bounding box center [196, 161] width 42 height 8
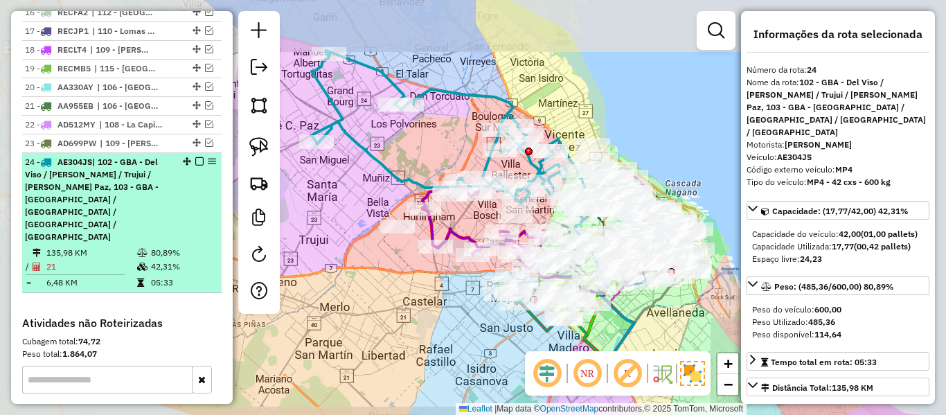
click at [195, 157] on em at bounding box center [199, 161] width 8 height 8
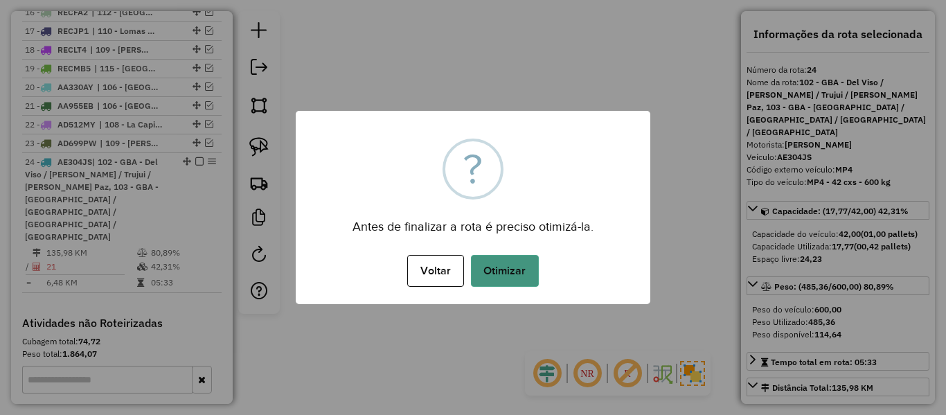
click at [509, 272] on button "Otimizar" at bounding box center [505, 271] width 68 height 32
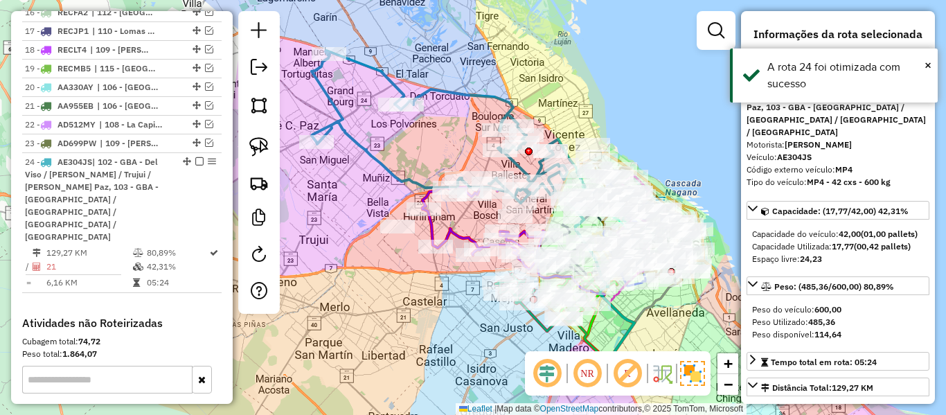
click at [195, 157] on em at bounding box center [199, 161] width 8 height 8
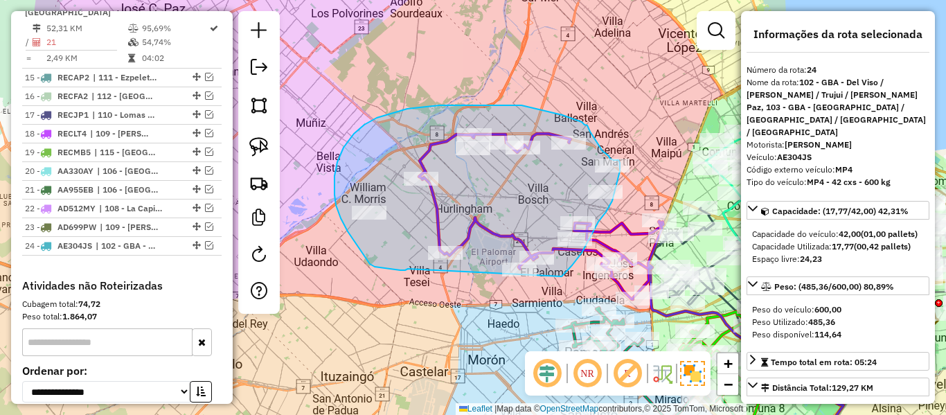
drag, startPoint x: 405, startPoint y: 270, endPoint x: 555, endPoint y: 281, distance: 150.7
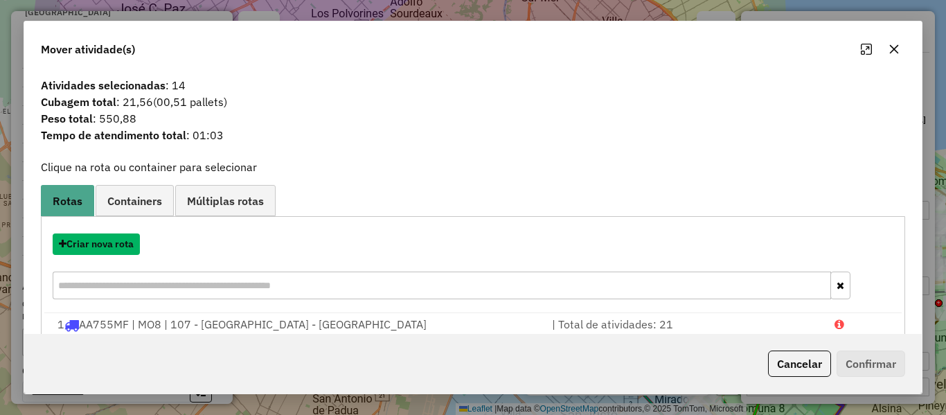
click at [123, 243] on button "Criar nova rota" at bounding box center [96, 243] width 87 height 21
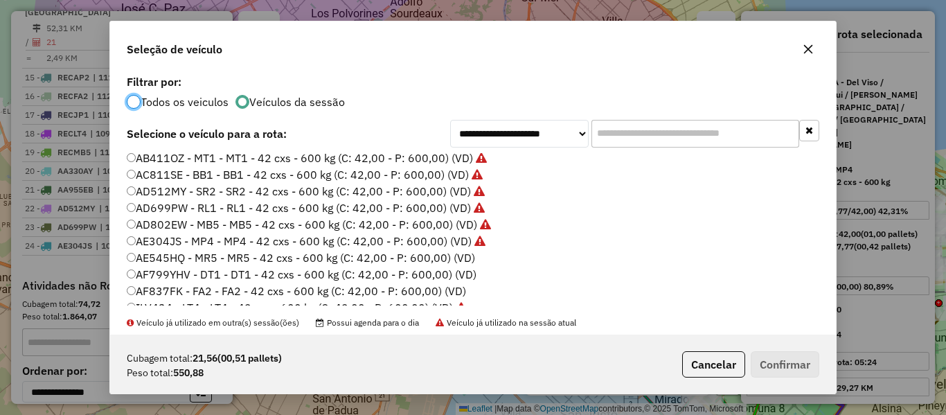
scroll to position [139, 0]
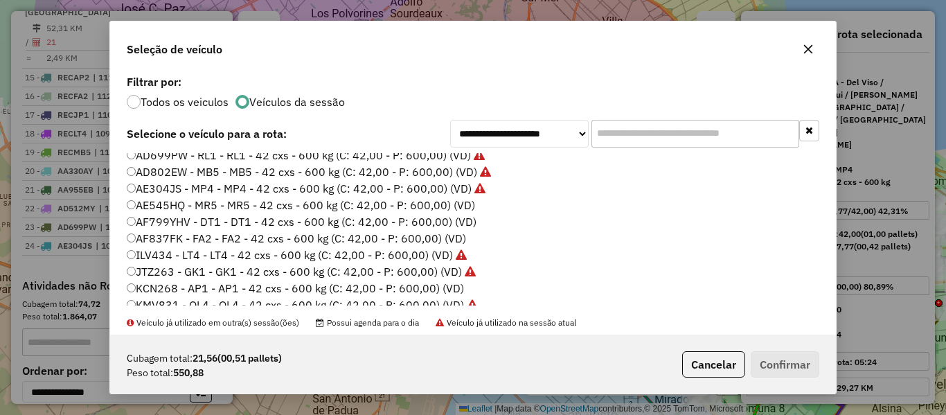
click at [458, 204] on label "AE545HQ - MR5 - MR5 - 42 cxs - 600 kg (C: 42,00 - P: 600,00) (VD)" at bounding box center [301, 205] width 348 height 17
click at [765, 360] on button "Confirmar" at bounding box center [785, 364] width 69 height 26
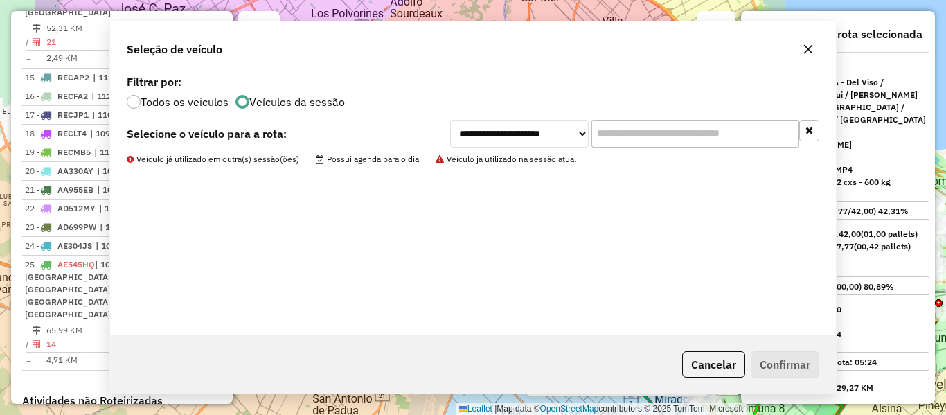
scroll to position [1566, 0]
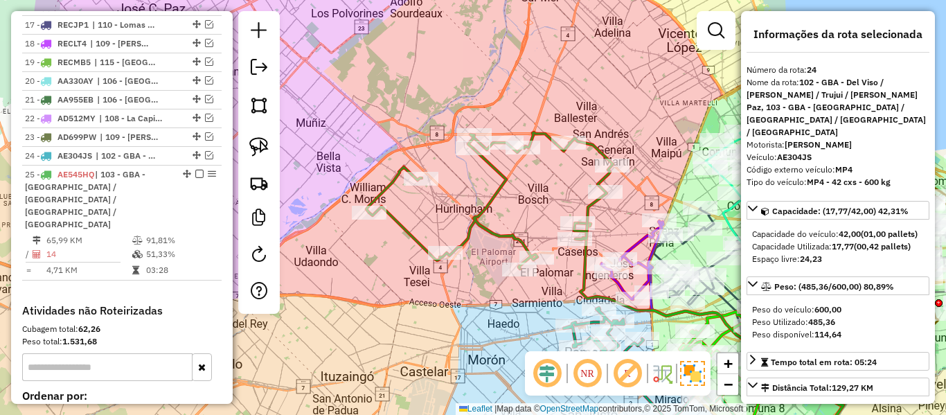
click at [501, 179] on icon at bounding box center [489, 200] width 247 height 136
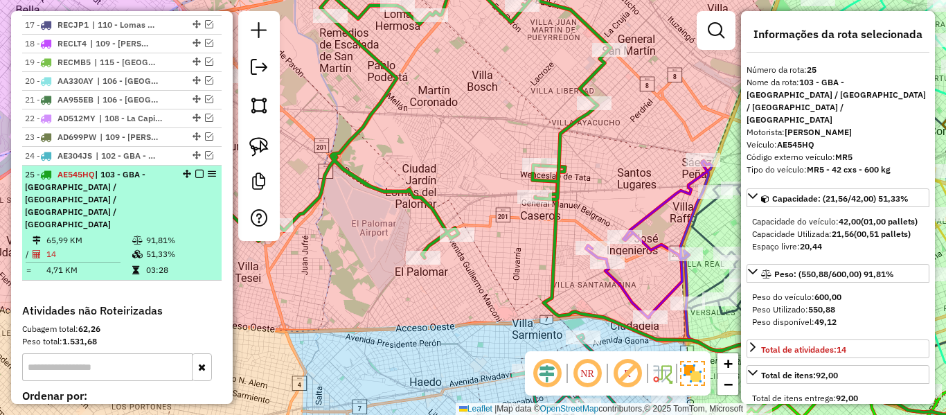
click at [195, 170] on em at bounding box center [199, 174] width 8 height 8
select select "**********"
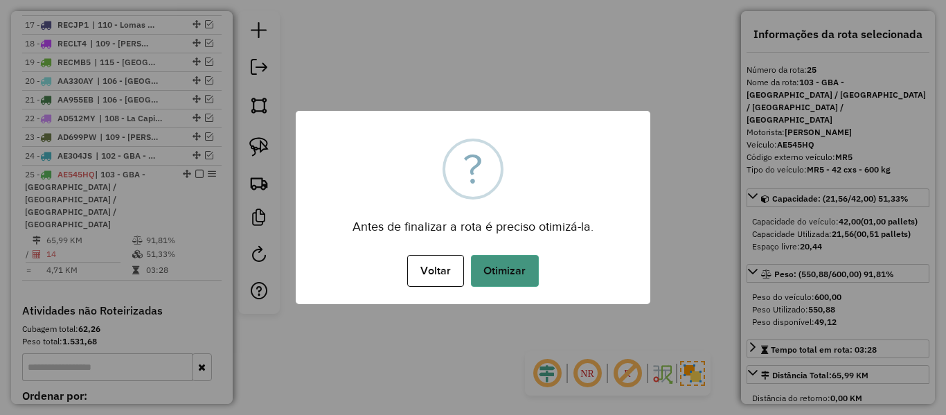
click at [519, 268] on button "Otimizar" at bounding box center [505, 271] width 68 height 32
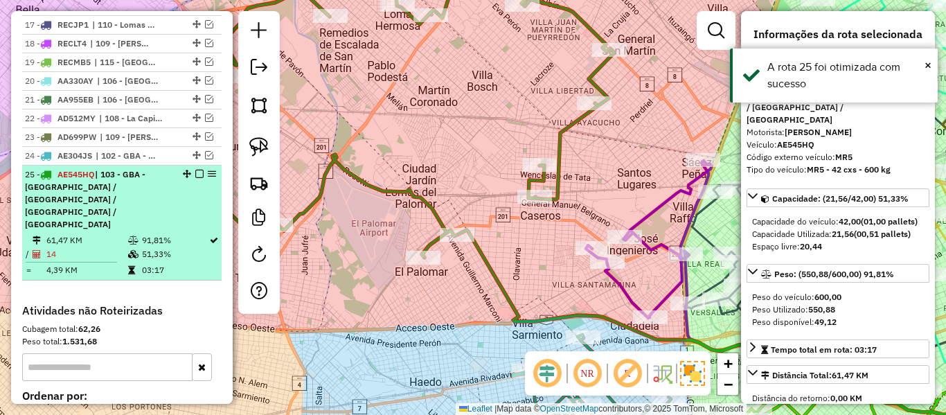
click at [180, 168] on div "25 - AE545HQ | 103 - GBA - Boulogne Sur / Villa Adelina / Villa Udaondo / Caser…" at bounding box center [122, 199] width 194 height 62
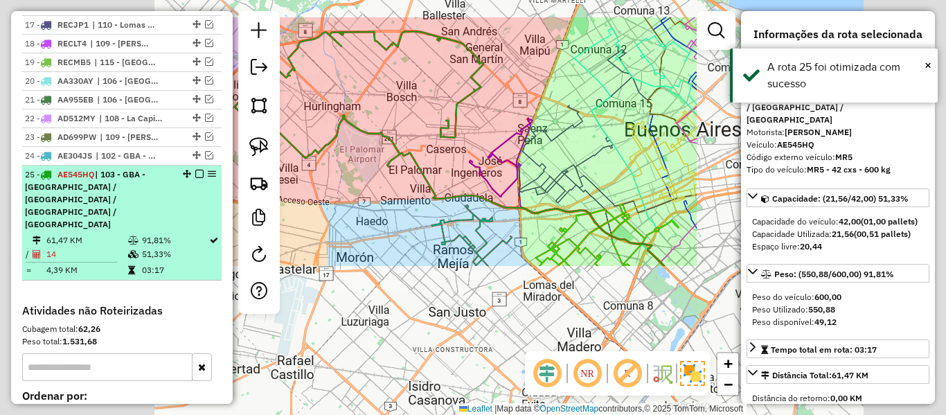
click at [195, 170] on em at bounding box center [199, 174] width 8 height 8
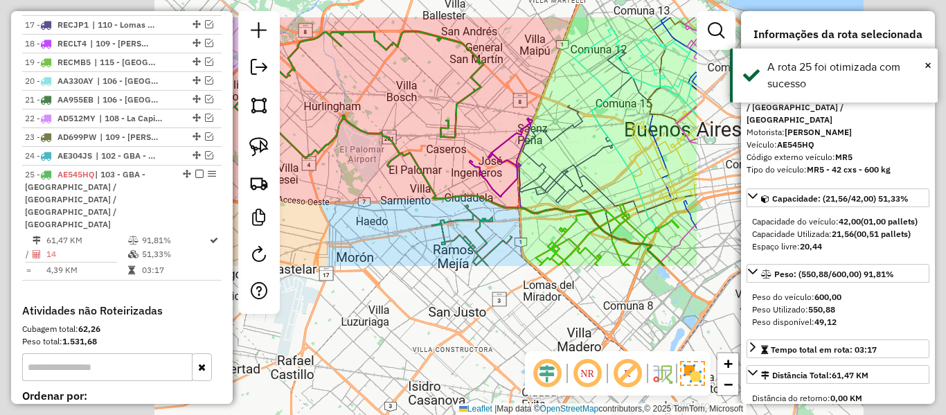
scroll to position [1494, 0]
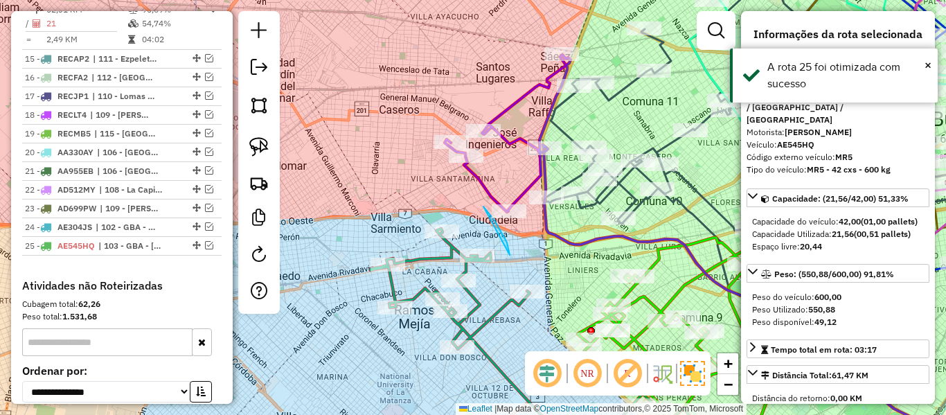
drag, startPoint x: 510, startPoint y: 255, endPoint x: 470, endPoint y: 195, distance: 72.0
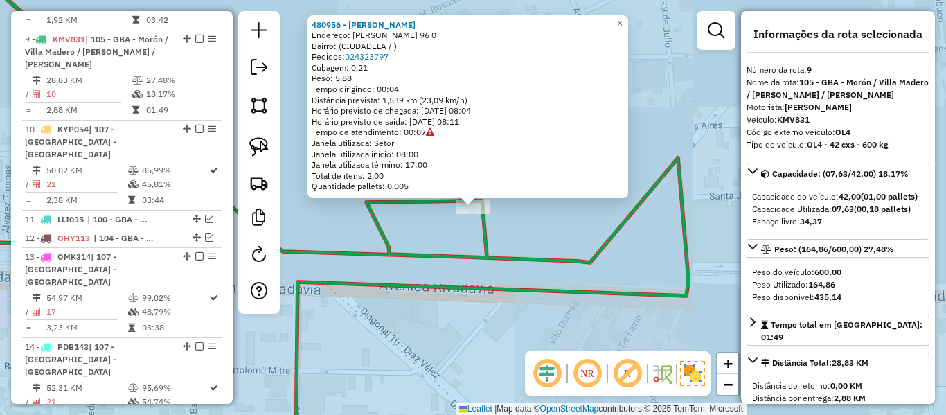
scroll to position [1048, 0]
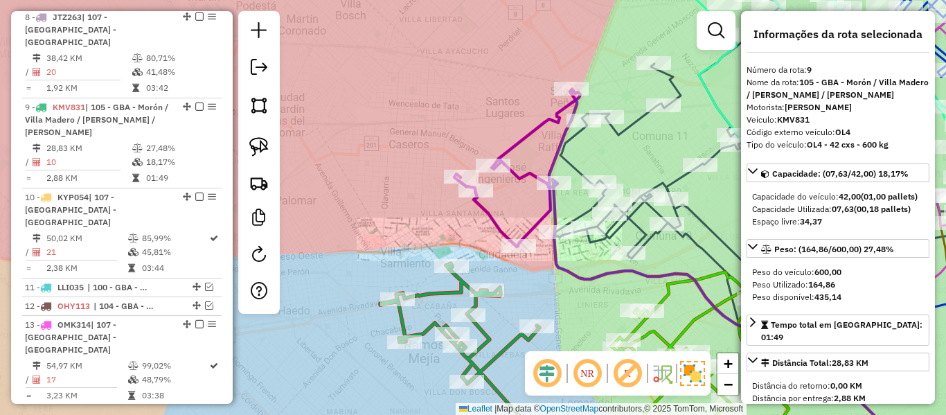
click at [508, 321] on div "Janela de atendimento Grade de atendimento Capacidade Transportadoras Veículos …" at bounding box center [473, 207] width 946 height 415
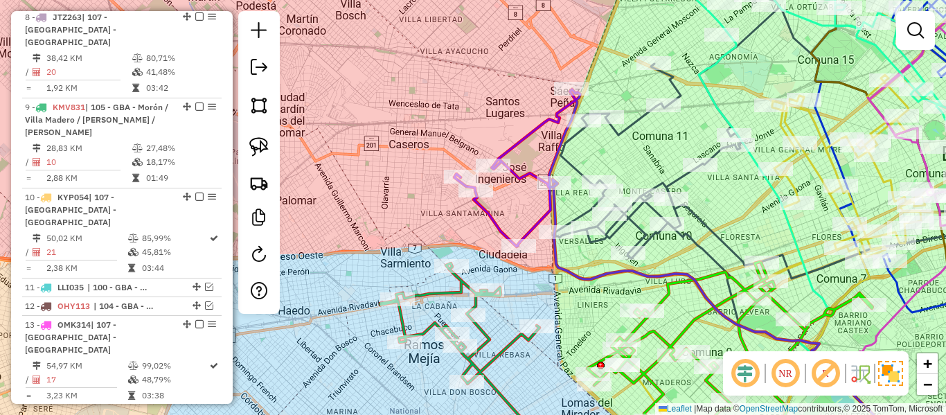
click at [497, 208] on div "Rota 2 - Placa AA792GR 497787 - Liliana Saganias Janela de atendimento Grade de…" at bounding box center [473, 207] width 946 height 415
click at [497, 224] on icon at bounding box center [517, 167] width 126 height 157
select select "**********"
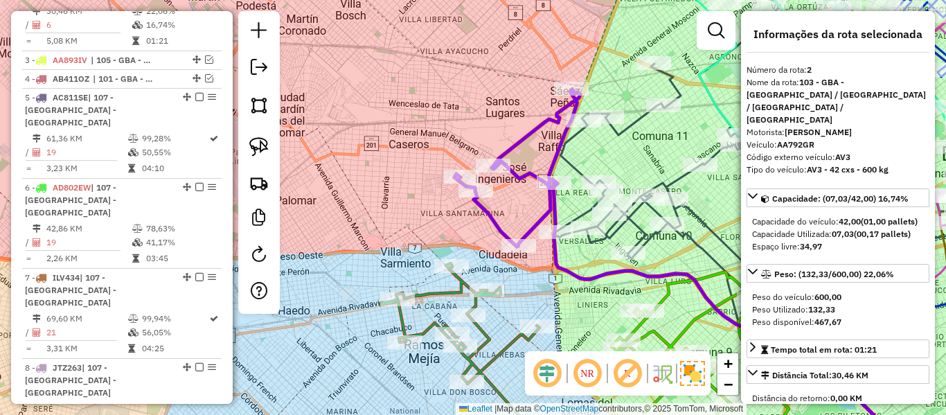
drag, startPoint x: 435, startPoint y: 183, endPoint x: 430, endPoint y: 190, distance: 9.0
click at [432, 181] on div "Janela de atendimento Grade de atendimento Capacidade Transportadoras Veículos …" at bounding box center [473, 207] width 946 height 415
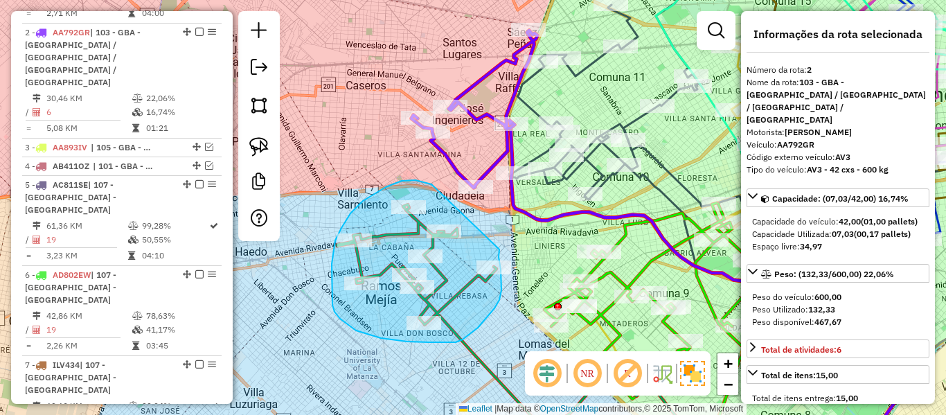
drag, startPoint x: 416, startPoint y: 180, endPoint x: 492, endPoint y: 218, distance: 85.8
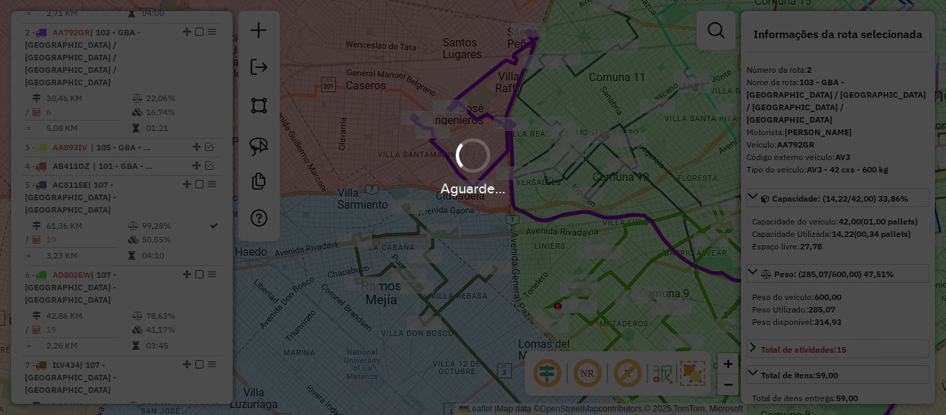
select select "**********"
click at [495, 158] on div "Aguarde..." at bounding box center [473, 166] width 946 height 66
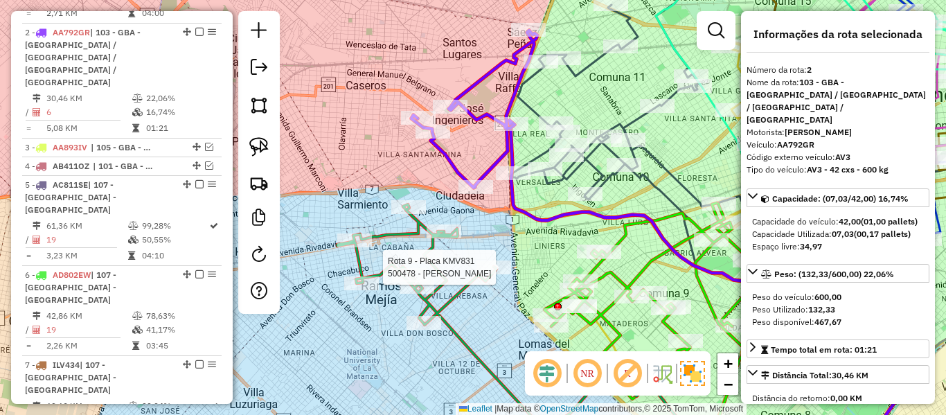
click at [480, 274] on div at bounding box center [493, 267] width 35 height 14
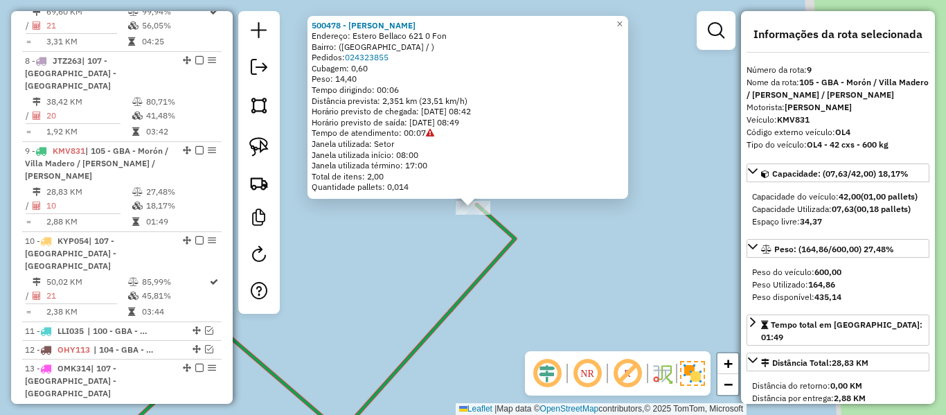
scroll to position [1048, 0]
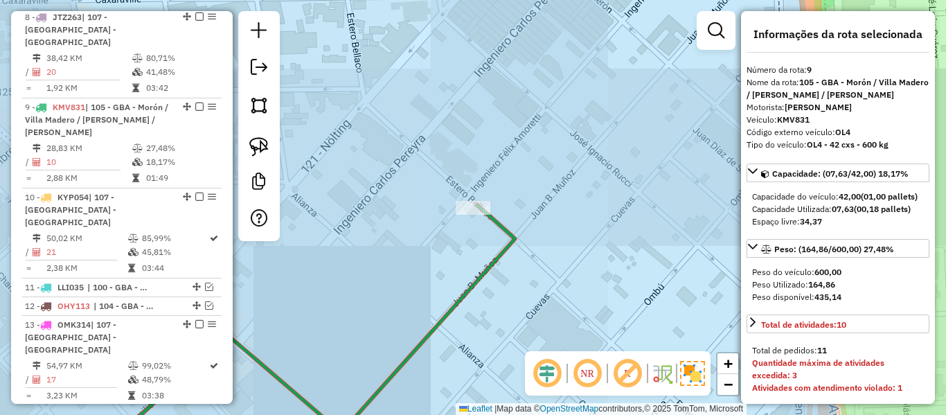
drag, startPoint x: 464, startPoint y: 296, endPoint x: 381, endPoint y: 225, distance: 109.5
click at [387, 230] on icon at bounding box center [306, 331] width 418 height 252
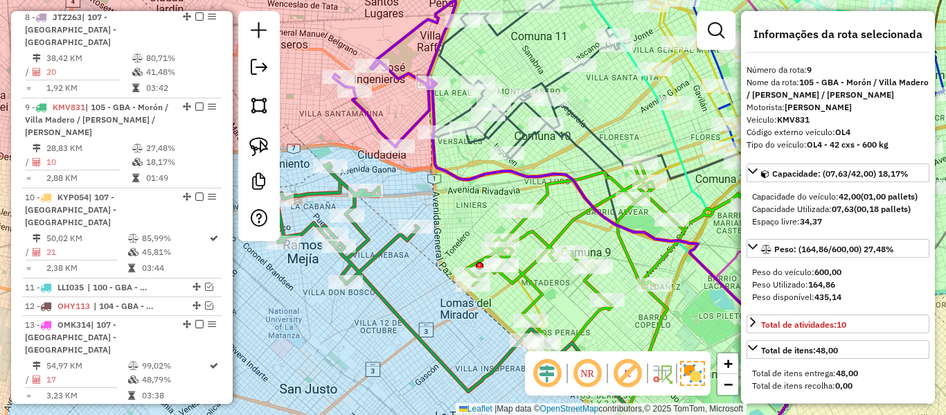
drag, startPoint x: 426, startPoint y: 266, endPoint x: 418, endPoint y: 257, distance: 12.3
click at [418, 257] on div "Rota 6 - Placa AD802EW 489733 - Antonella Mancuso Janela de atendimento Grade d…" at bounding box center [473, 207] width 946 height 415
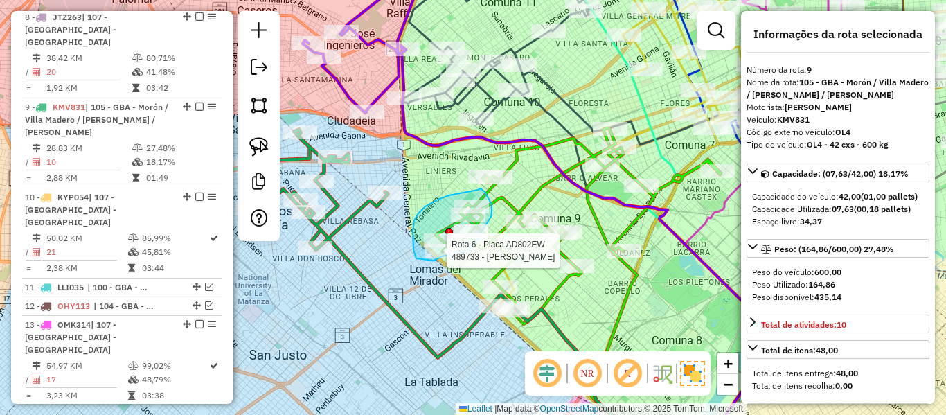
drag, startPoint x: 414, startPoint y: 220, endPoint x: 437, endPoint y: 251, distance: 38.1
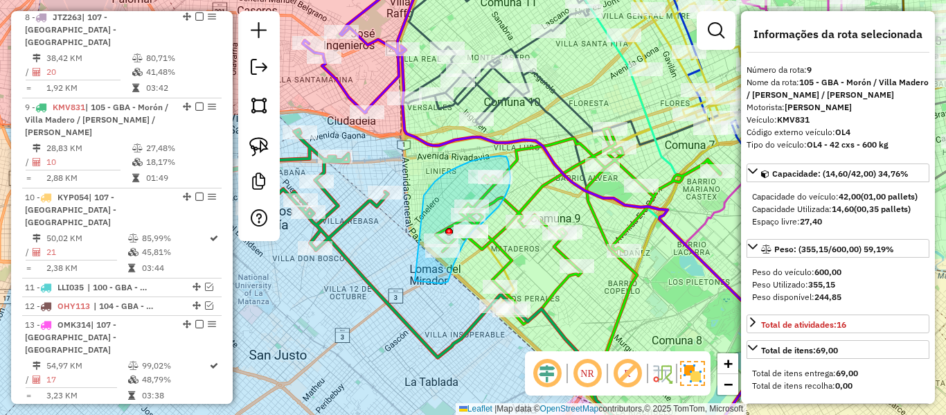
drag, startPoint x: 435, startPoint y: 181, endPoint x: 388, endPoint y: 265, distance: 96.1
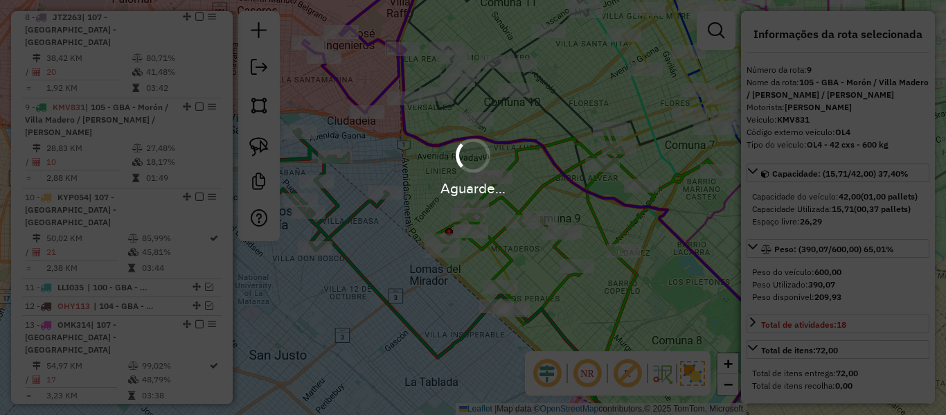
select select "**********"
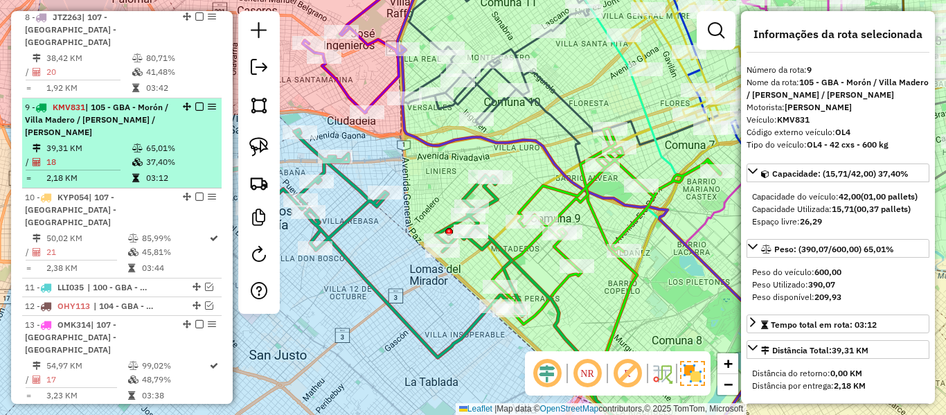
click at [196, 102] on em at bounding box center [199, 106] width 8 height 8
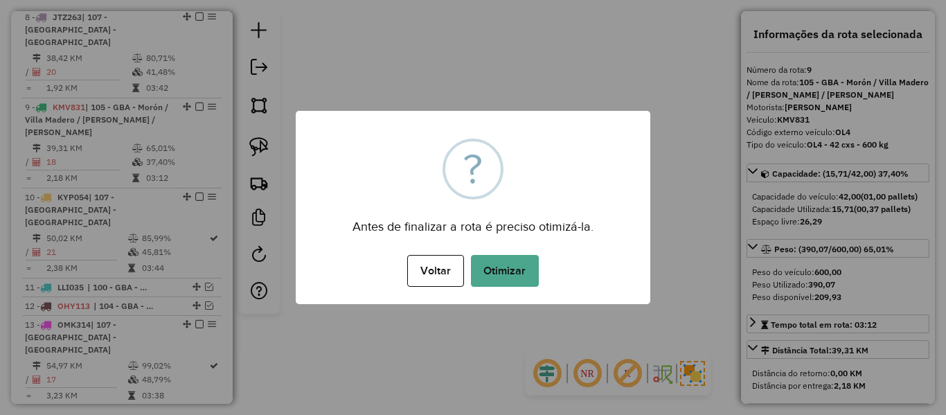
click at [495, 253] on div "Voltar No Otimizar" at bounding box center [473, 270] width 355 height 39
click at [502, 269] on button "Otimizar" at bounding box center [505, 271] width 68 height 32
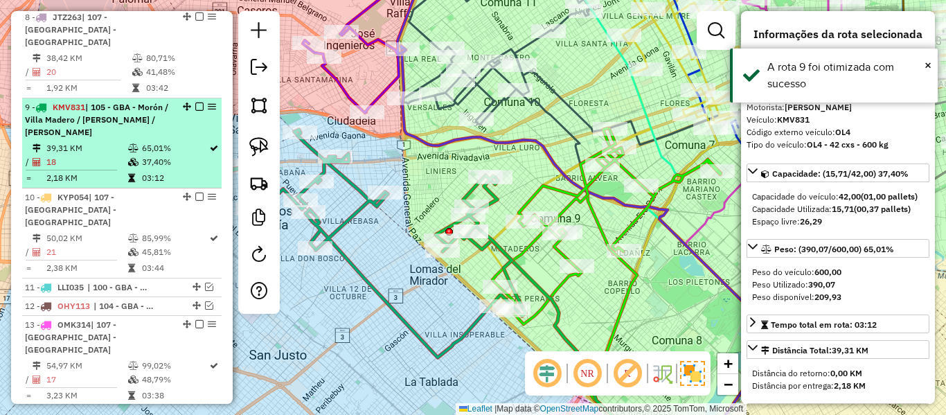
click at [195, 102] on em at bounding box center [199, 106] width 8 height 8
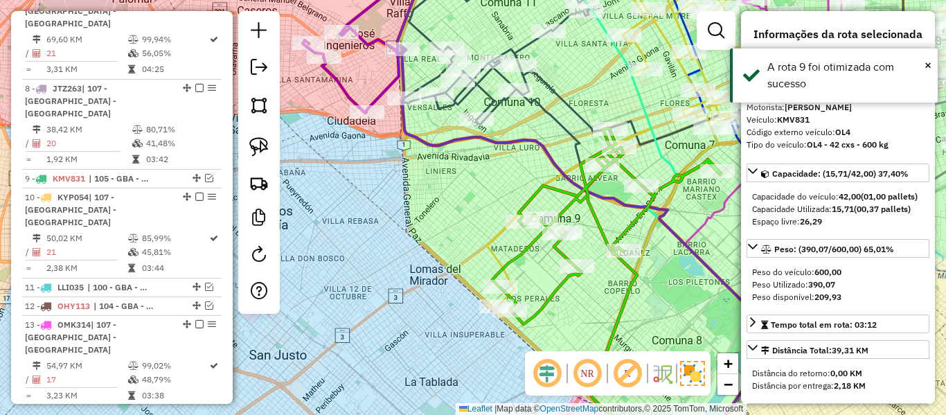
drag, startPoint x: 456, startPoint y: 263, endPoint x: 465, endPoint y: 271, distance: 12.3
click at [467, 278] on div "Janela de atendimento Grade de atendimento Capacidade Transportadoras Veículos …" at bounding box center [473, 207] width 946 height 415
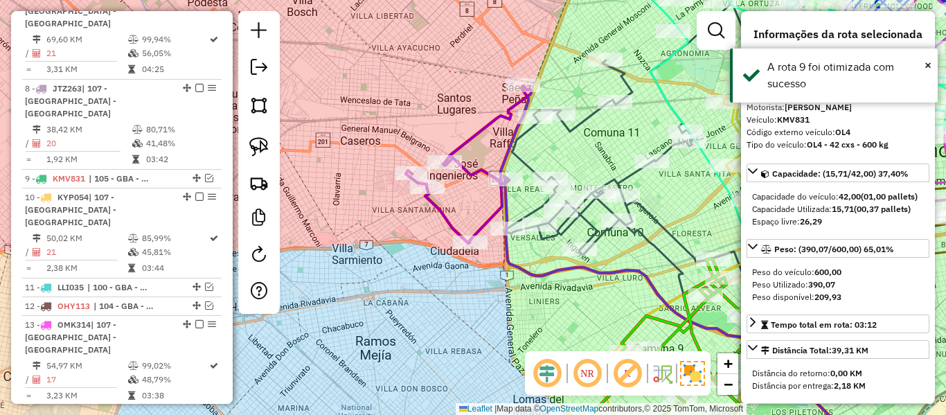
click at [445, 224] on icon at bounding box center [469, 164] width 126 height 157
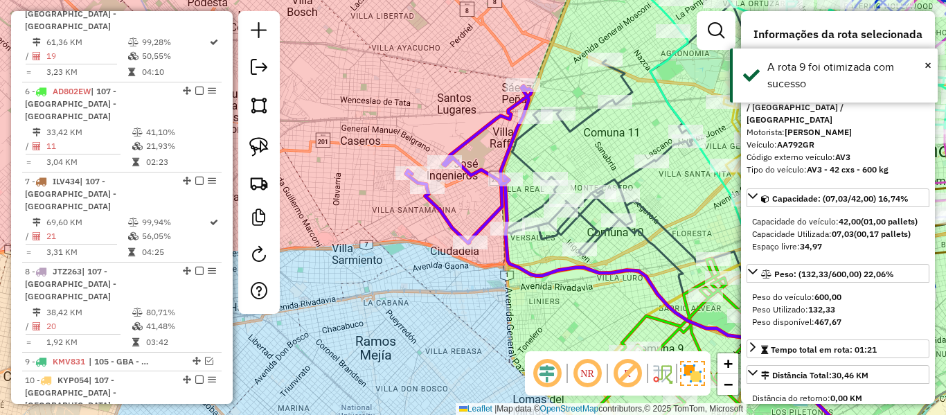
scroll to position [611, 0]
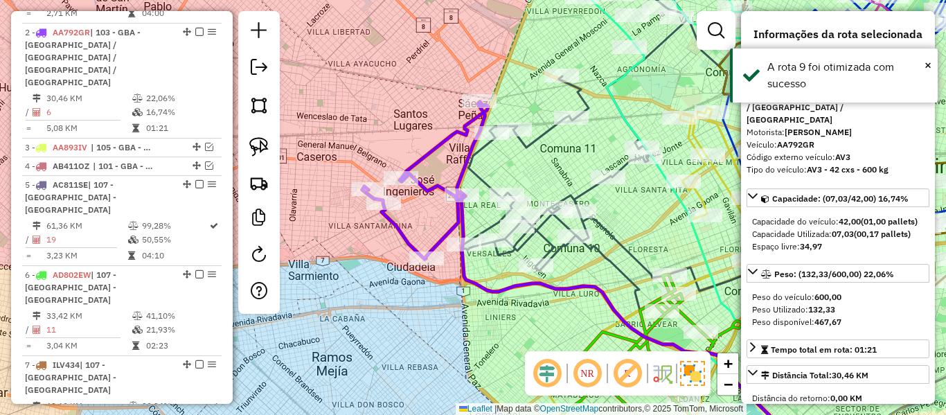
drag, startPoint x: 388, startPoint y: 237, endPoint x: 381, endPoint y: 238, distance: 7.0
click at [382, 240] on div "Janela de atendimento Grade de atendimento Capacidade Transportadoras Veículos …" at bounding box center [473, 207] width 946 height 415
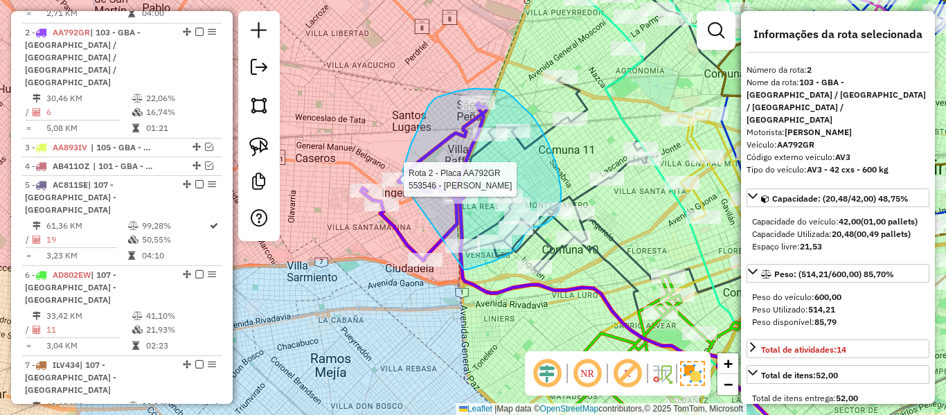
drag, startPoint x: 464, startPoint y: 269, endPoint x: 388, endPoint y: 224, distance: 88.2
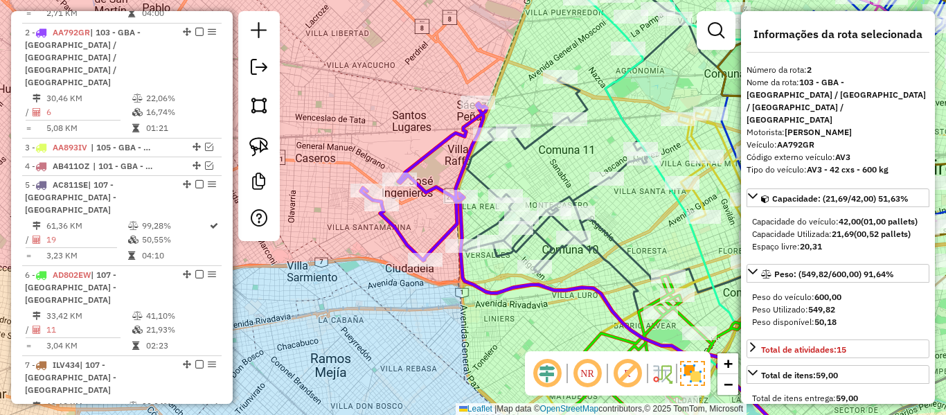
select select "**********"
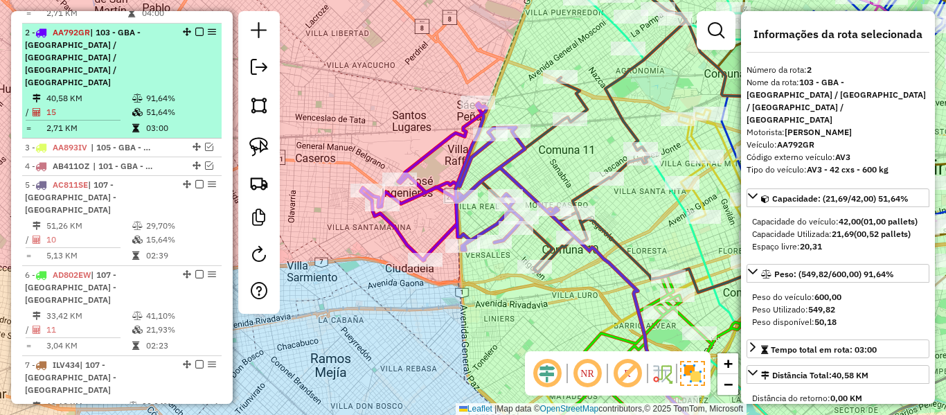
click at [195, 28] on em at bounding box center [199, 32] width 8 height 8
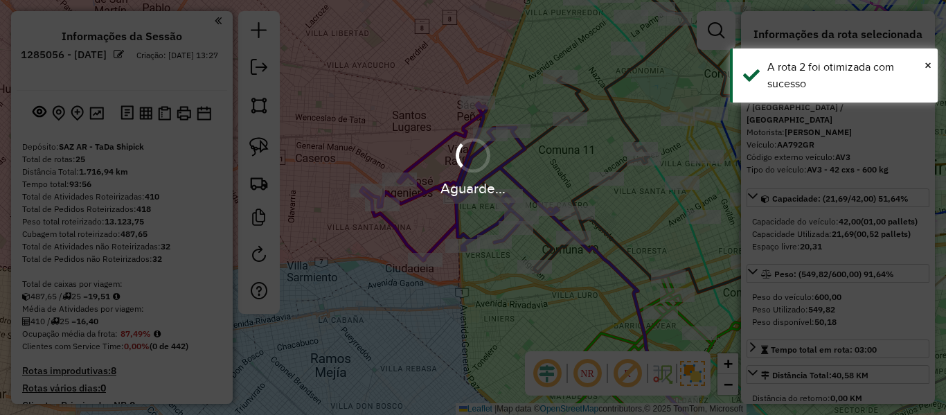
select select "**********"
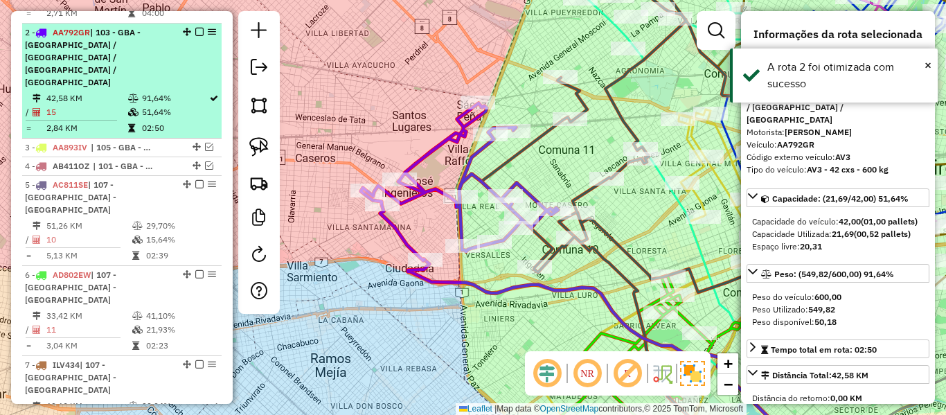
click at [195, 28] on em at bounding box center [199, 32] width 8 height 8
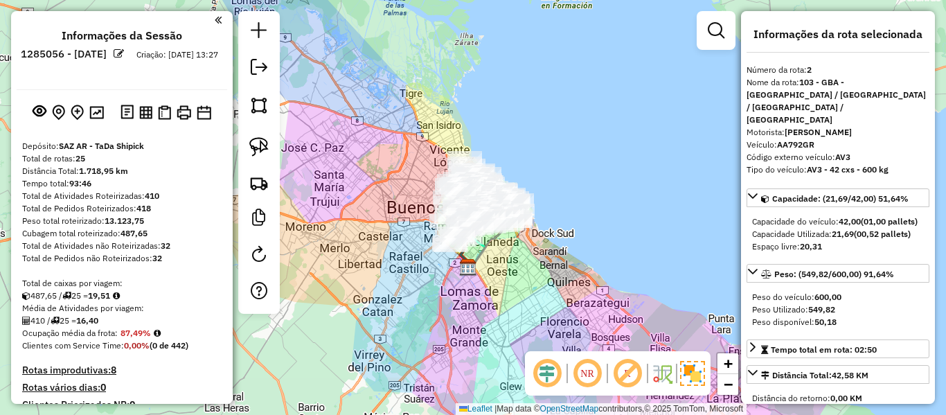
scroll to position [0, 0]
drag, startPoint x: 226, startPoint y: 226, endPoint x: 226, endPoint y: 140, distance: 86.6
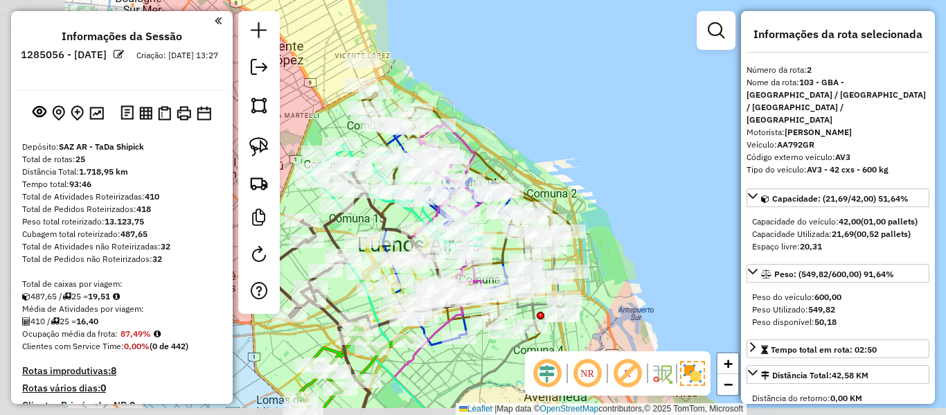
drag, startPoint x: 463, startPoint y: 249, endPoint x: 595, endPoint y: 219, distance: 135.1
click at [672, 218] on div "Janela de atendimento Grade de atendimento Capacidade Transportadoras Veículos …" at bounding box center [473, 207] width 946 height 415
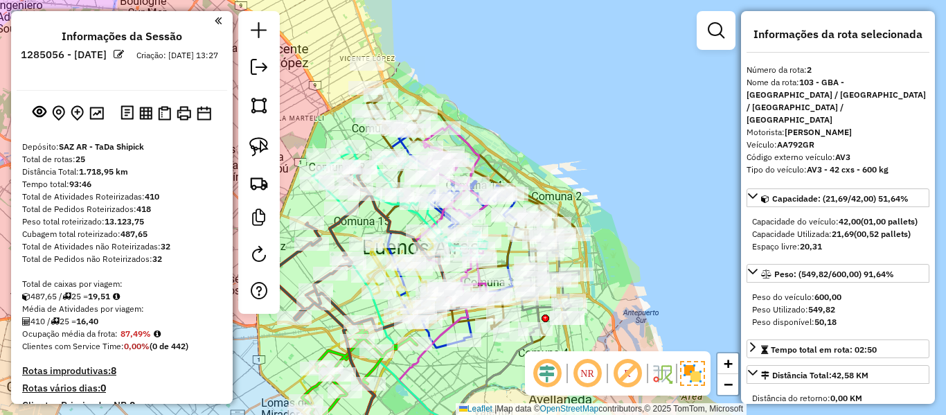
drag, startPoint x: 681, startPoint y: 149, endPoint x: 695, endPoint y: 151, distance: 14.0
click at [695, 151] on div "Rota 13 - Placa OMK314 550602 - Agustina Glinberg Janela de atendimento Grade d…" at bounding box center [473, 207] width 946 height 415
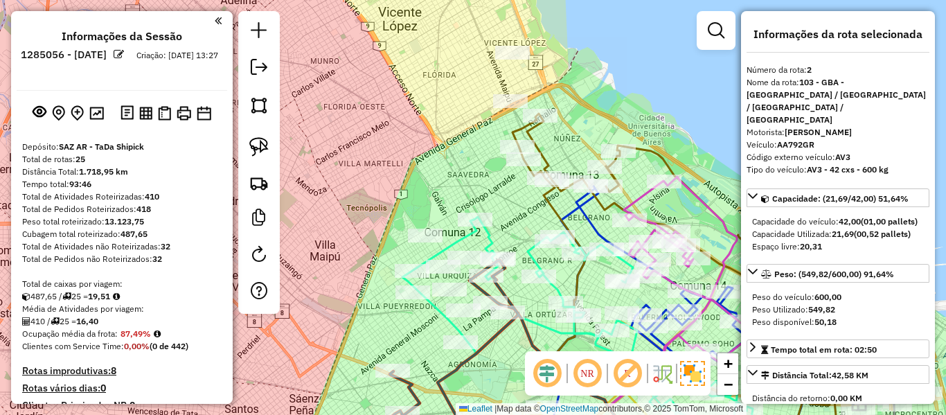
click at [639, 150] on icon at bounding box center [722, 285] width 420 height 343
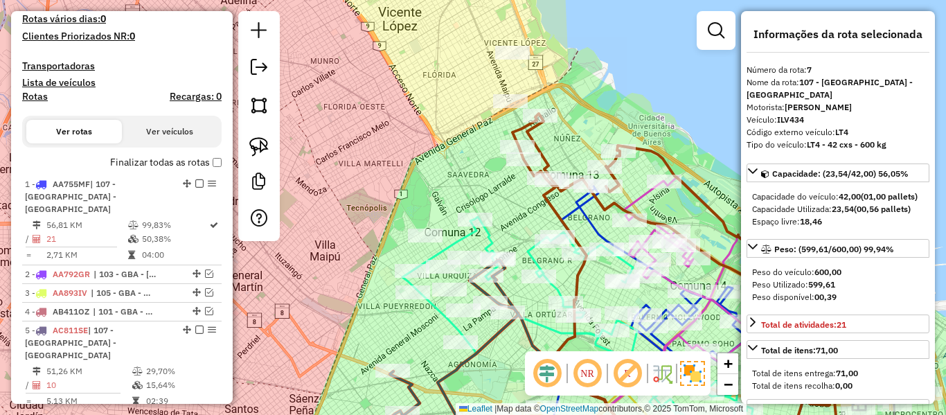
scroll to position [822, 0]
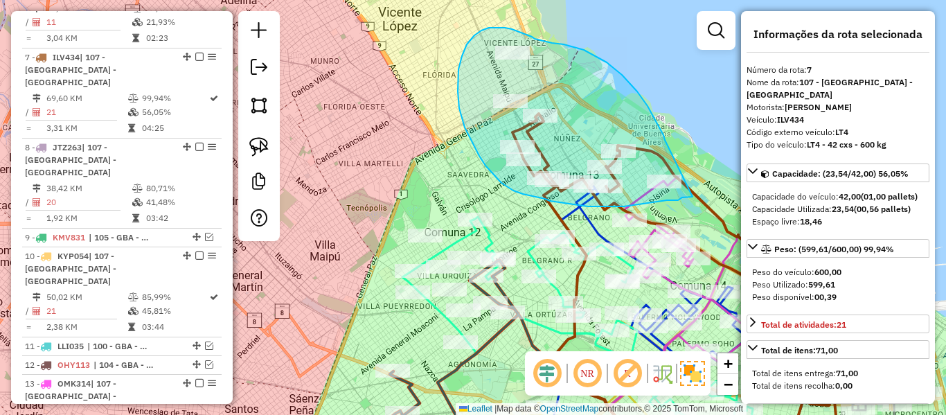
drag, startPoint x: 656, startPoint y: 122, endPoint x: 696, endPoint y: 191, distance: 79.7
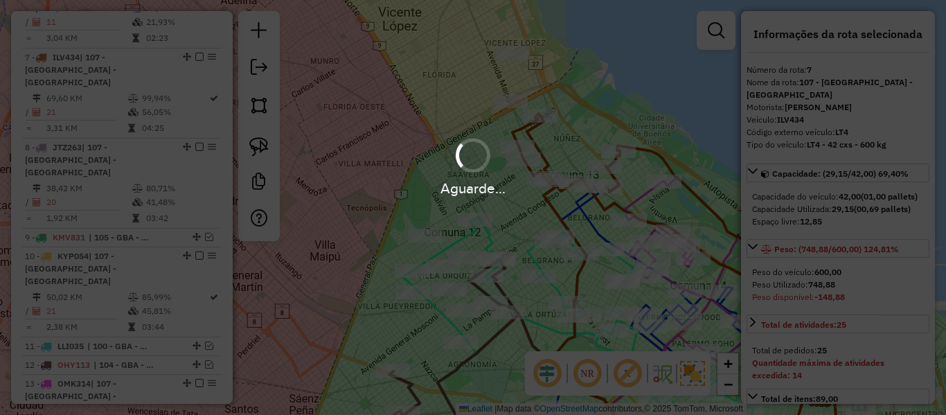
select select "**********"
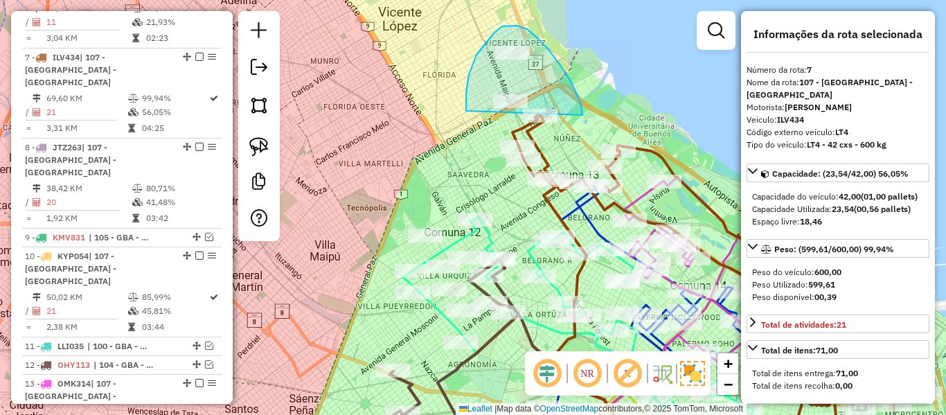
drag, startPoint x: 581, startPoint y: 104, endPoint x: 501, endPoint y: 159, distance: 97.2
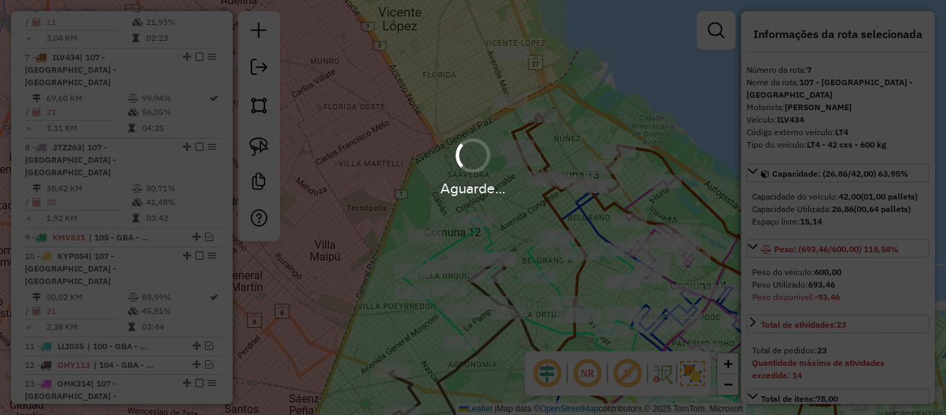
select select "**********"
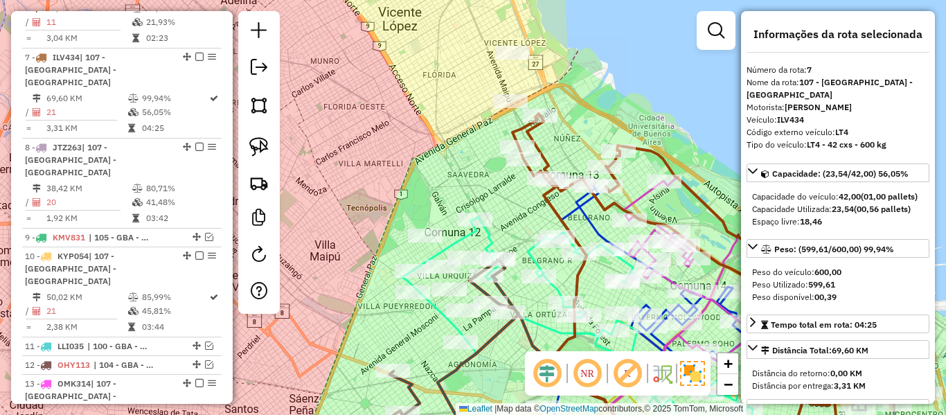
click at [602, 103] on div "Rota 1 - Placa AA755MF 553549 - [PERSON_NAME] de atendimento Grade de atendimen…" at bounding box center [473, 207] width 946 height 415
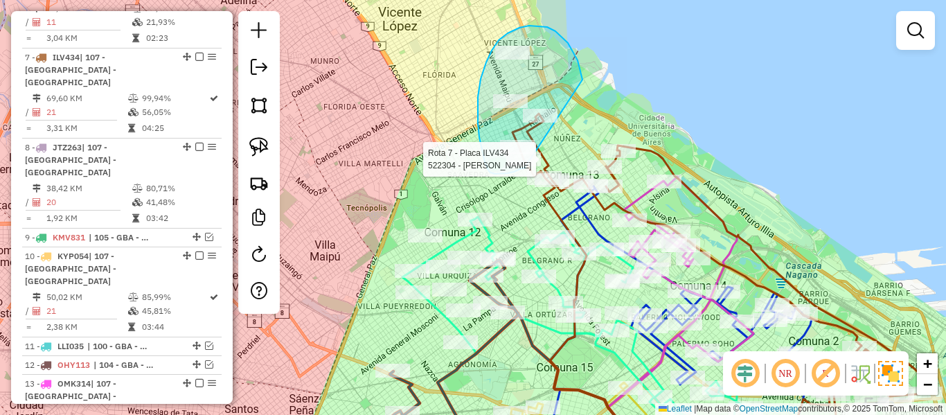
drag, startPoint x: 578, startPoint y: 60, endPoint x: 544, endPoint y: 161, distance: 105.8
click at [533, 166] on div "Rota 7 - Placa ILV434 522304 - [PERSON_NAME] Janela de atendimento Grade de ate…" at bounding box center [473, 207] width 946 height 415
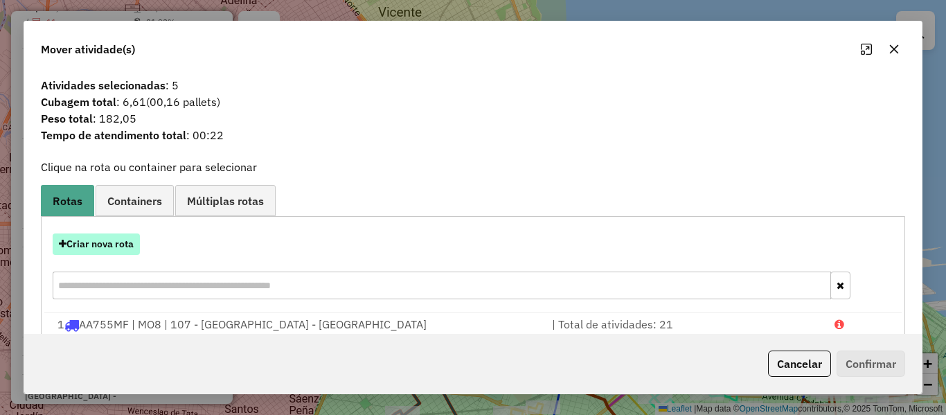
click at [129, 246] on button "Criar nova rota" at bounding box center [96, 243] width 87 height 21
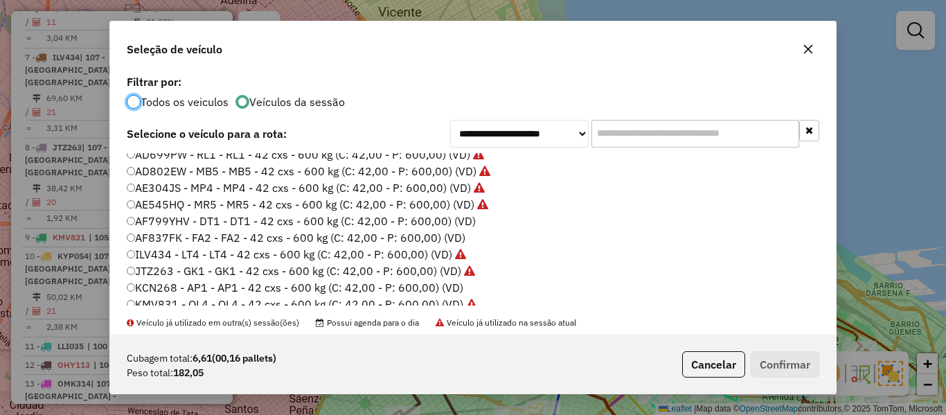
scroll to position [139, 0]
click at [455, 221] on label "AF799YHV - DT1 - DT1 - 42 cxs - 600 kg (C: 42,00 - P: 600,00) (VD)" at bounding box center [301, 221] width 349 height 17
click at [762, 353] on button "Confirmar" at bounding box center [785, 364] width 69 height 26
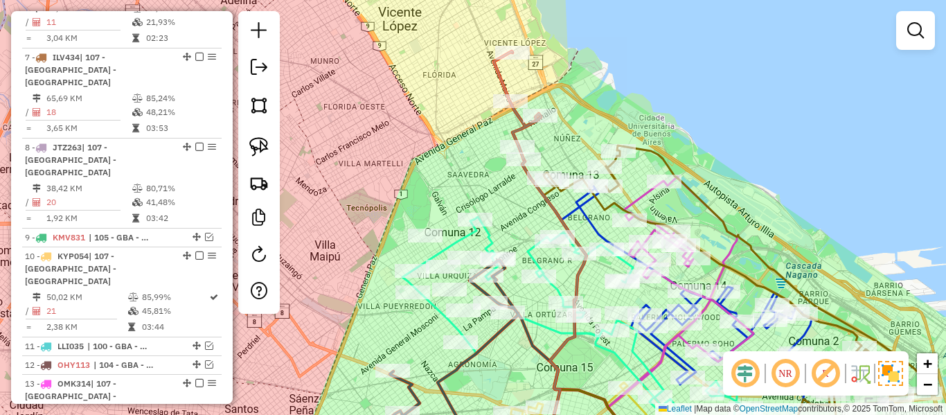
scroll to position [744, 0]
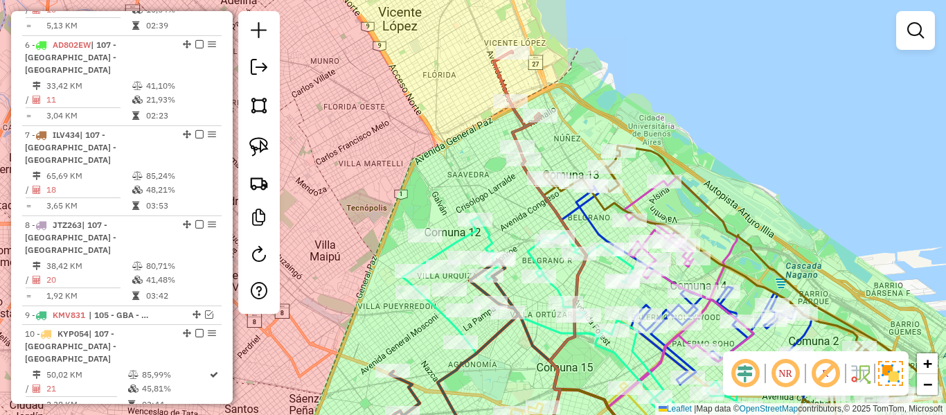
click at [518, 129] on icon at bounding box center [517, 105] width 47 height 108
select select "**********"
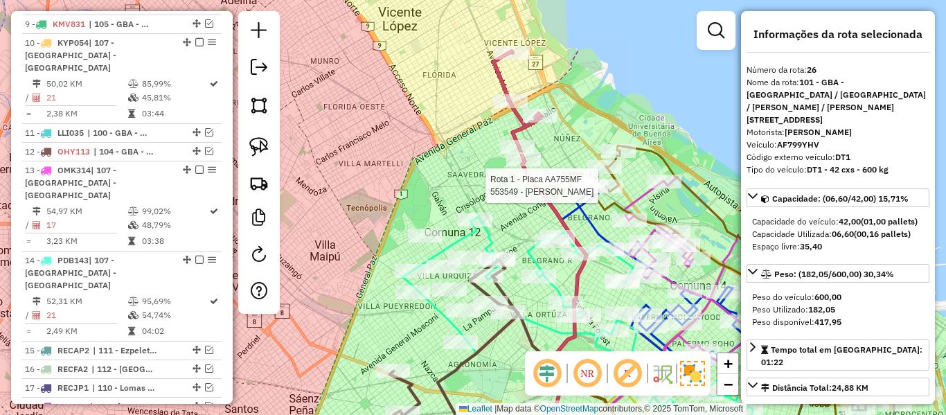
scroll to position [1454, 0]
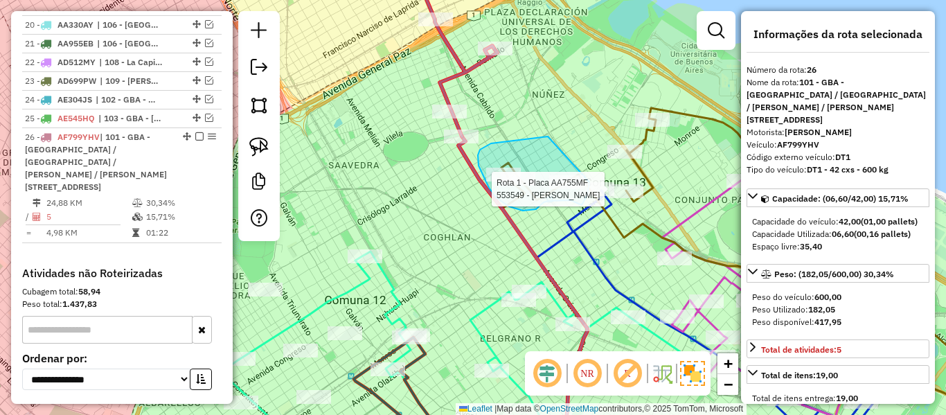
drag, startPoint x: 485, startPoint y: 146, endPoint x: 592, endPoint y: 180, distance: 111.9
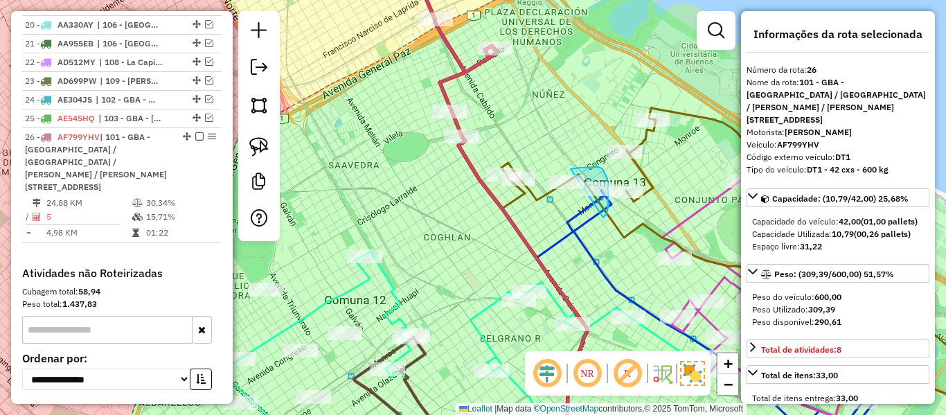
drag, startPoint x: 601, startPoint y: 168, endPoint x: 544, endPoint y: 183, distance: 58.6
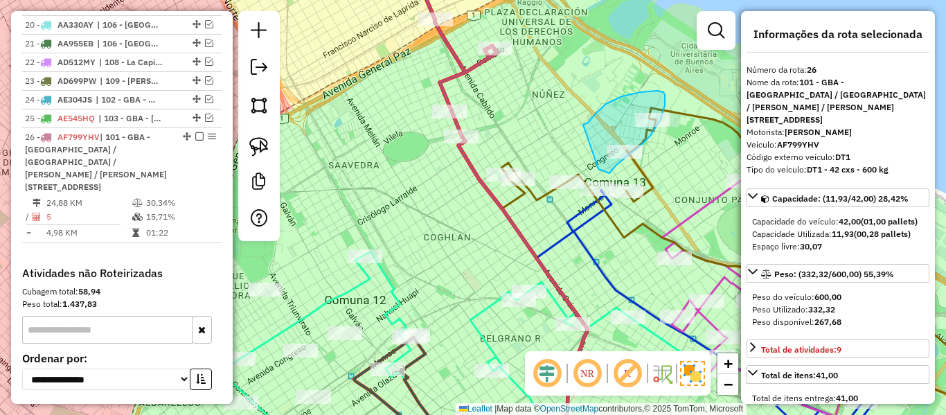
drag, startPoint x: 641, startPoint y: 92, endPoint x: 587, endPoint y: 163, distance: 88.5
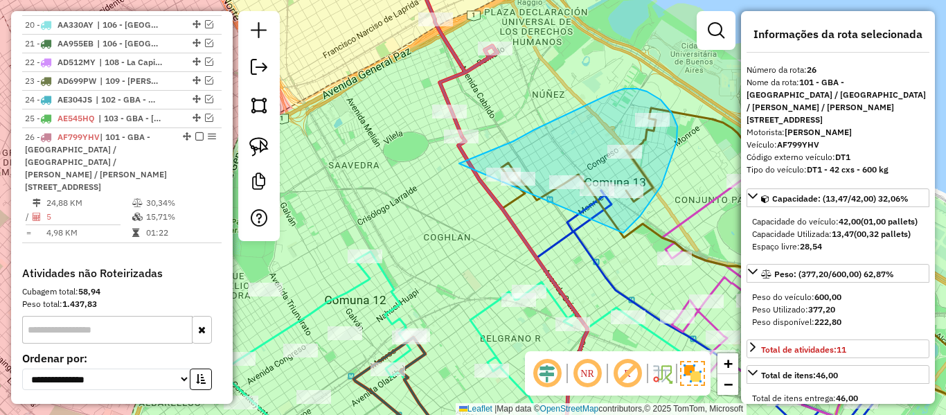
drag, startPoint x: 623, startPoint y: 233, endPoint x: 458, endPoint y: 212, distance: 166.8
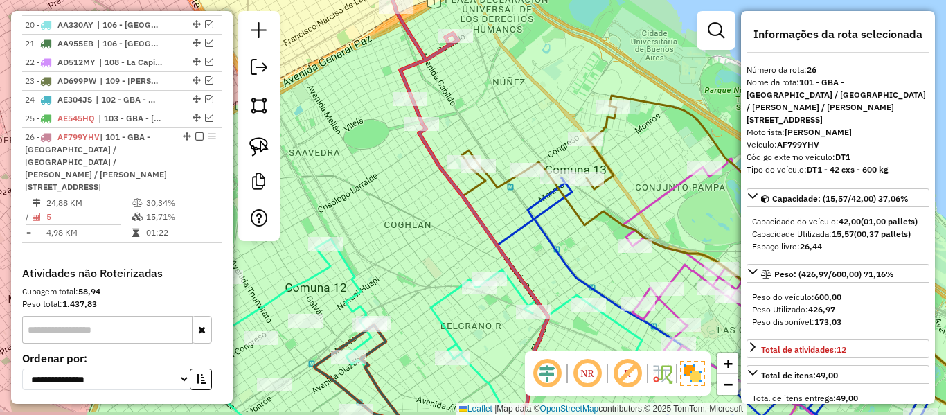
drag, startPoint x: 475, startPoint y: 209, endPoint x: 446, endPoint y: 205, distance: 29.4
click at [447, 202] on div "Janela de atendimento Grade de atendimento Capacidade Transportadoras Veículos …" at bounding box center [473, 207] width 946 height 415
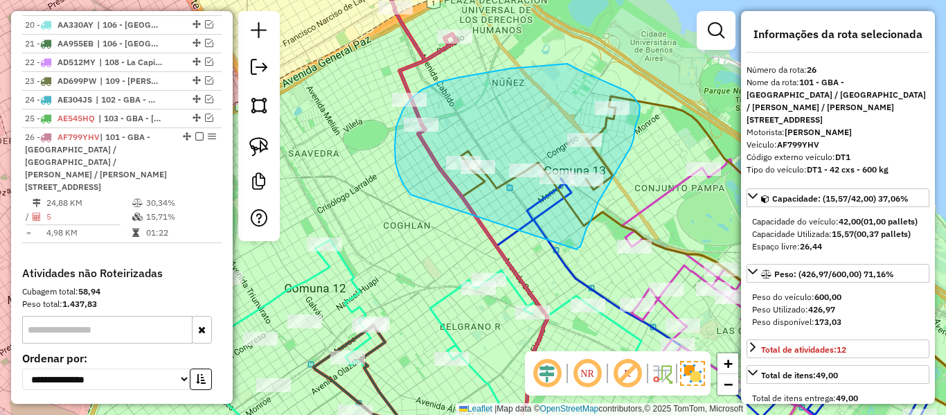
drag, startPoint x: 404, startPoint y: 185, endPoint x: 577, endPoint y: 249, distance: 184.7
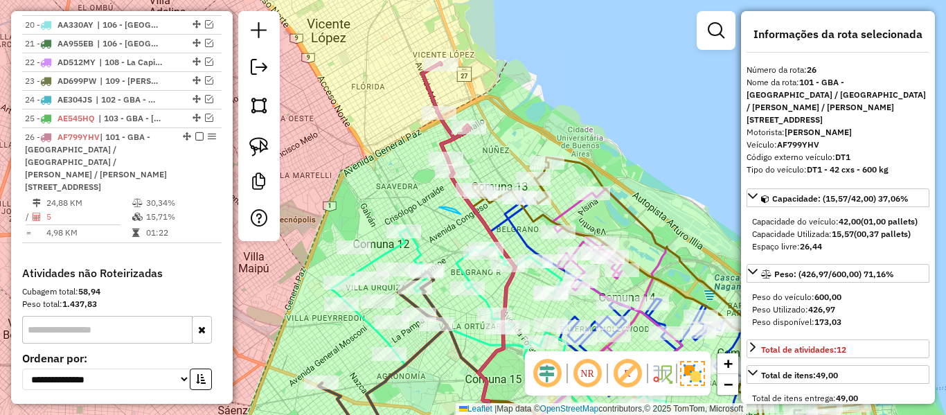
drag, startPoint x: 461, startPoint y: 214, endPoint x: 445, endPoint y: 208, distance: 17.1
select select "**********"
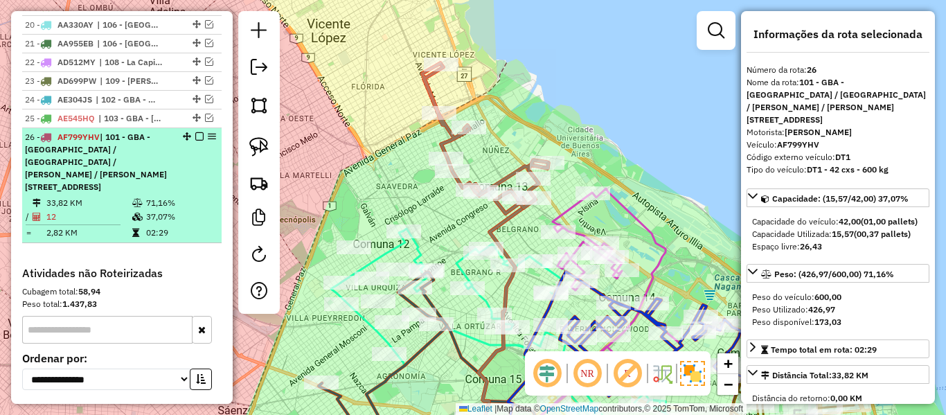
click at [197, 132] on em at bounding box center [199, 136] width 8 height 8
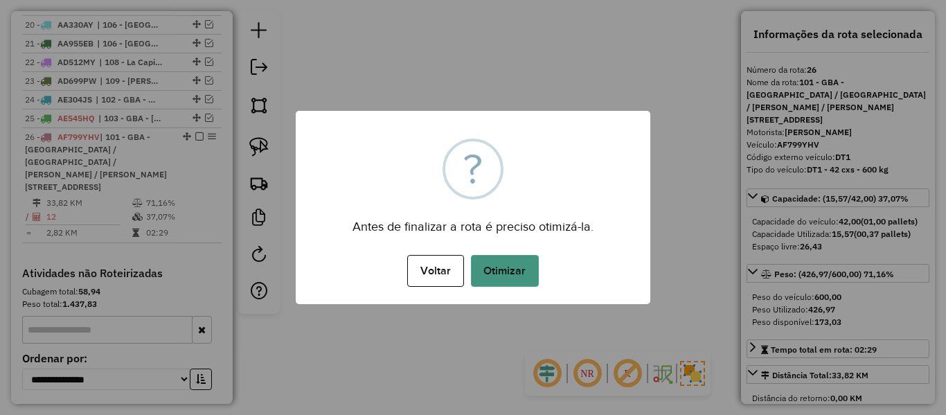
drag, startPoint x: 491, startPoint y: 247, endPoint x: 493, endPoint y: 260, distance: 13.3
click at [491, 247] on div "× ? Antes de finalizar a rota é preciso otimizá-la. Voltar No Otimizar" at bounding box center [473, 207] width 355 height 193
click at [493, 260] on button "Otimizar" at bounding box center [505, 271] width 68 height 32
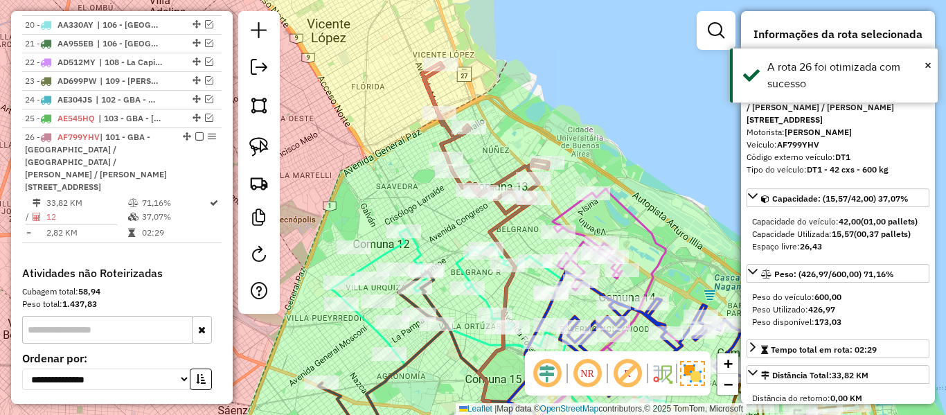
click at [195, 132] on em at bounding box center [199, 136] width 8 height 8
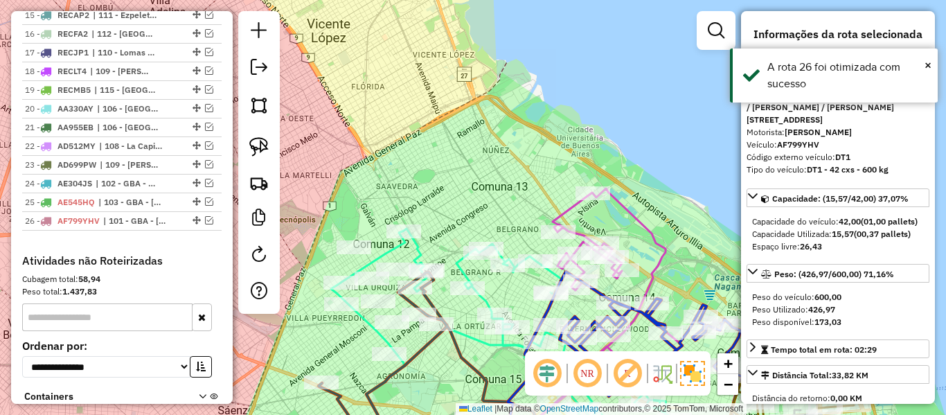
click at [458, 179] on div "Janela de atendimento Grade de atendimento Capacidade Transportadoras Veículos …" at bounding box center [473, 207] width 946 height 415
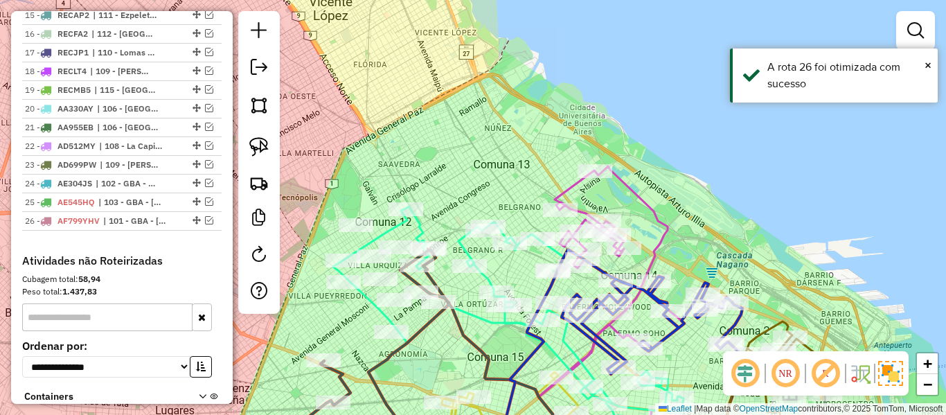
drag, startPoint x: 479, startPoint y: 199, endPoint x: 547, endPoint y: 140, distance: 90.3
click at [547, 140] on div "Janela de atendimento Grade de atendimento Capacidade Transportadoras Veículos …" at bounding box center [473, 207] width 946 height 415
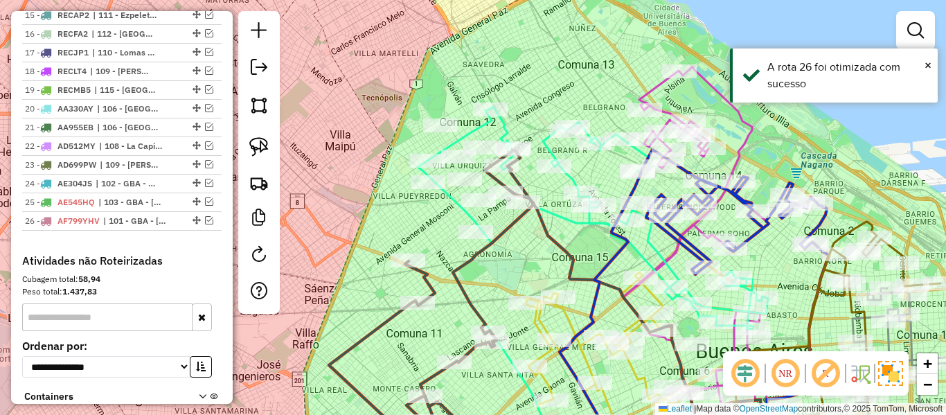
drag, startPoint x: 540, startPoint y: 132, endPoint x: 554, endPoint y: 98, distance: 37.3
click at [554, 98] on div "Janela de atendimento Grade de atendimento Capacidade Transportadoras Veículos …" at bounding box center [473, 207] width 946 height 415
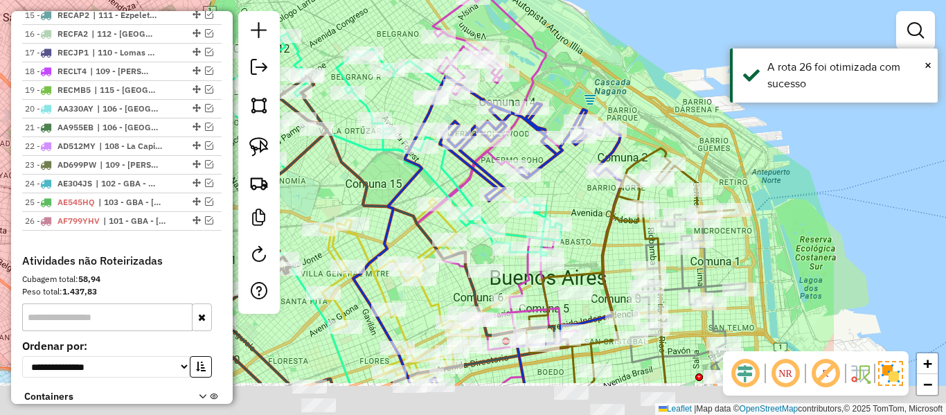
drag, startPoint x: 580, startPoint y: 105, endPoint x: 394, endPoint y: 10, distance: 209.4
click at [352, 0] on html "Aguarde... Pop-up bloqueado! Seu navegador bloqueou automáticamente a abertura …" at bounding box center [473, 207] width 946 height 415
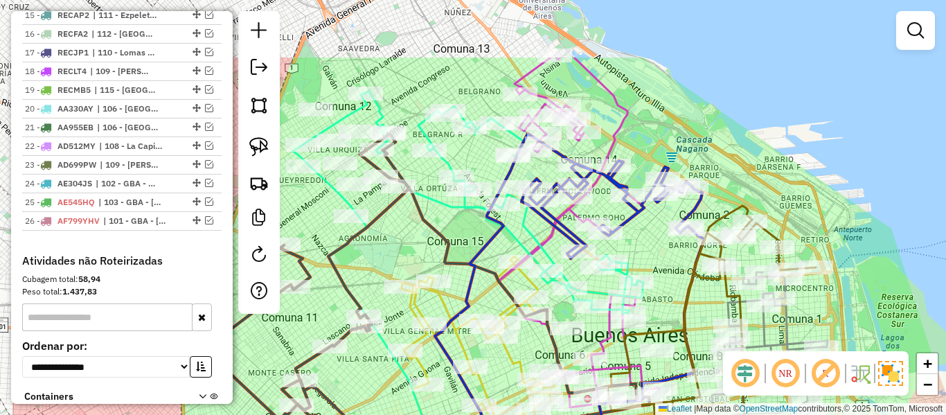
drag, startPoint x: 753, startPoint y: 211, endPoint x: 859, endPoint y: 305, distance: 141.8
click at [859, 305] on div "Janela de atendimento Grade de atendimento Capacidade Transportadoras Veículos …" at bounding box center [473, 207] width 946 height 415
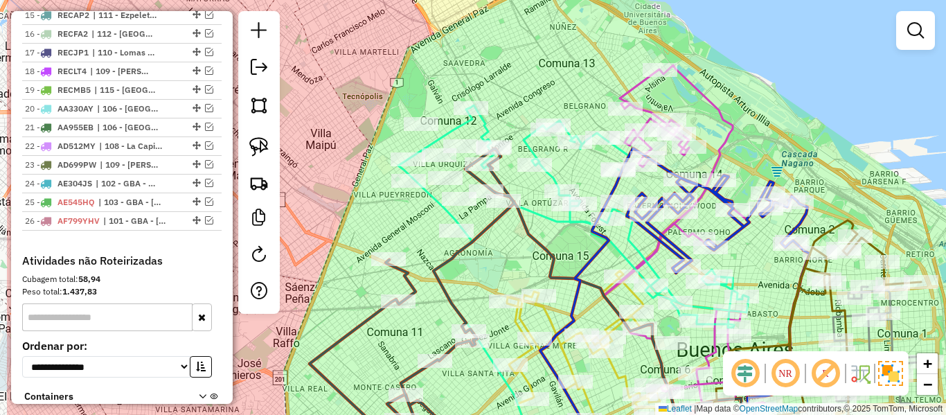
drag, startPoint x: 429, startPoint y: 96, endPoint x: 531, endPoint y: 107, distance: 102.4
click at [531, 107] on div "Janela de atendimento Grade de atendimento Capacidade Transportadoras Veículos …" at bounding box center [473, 207] width 946 height 415
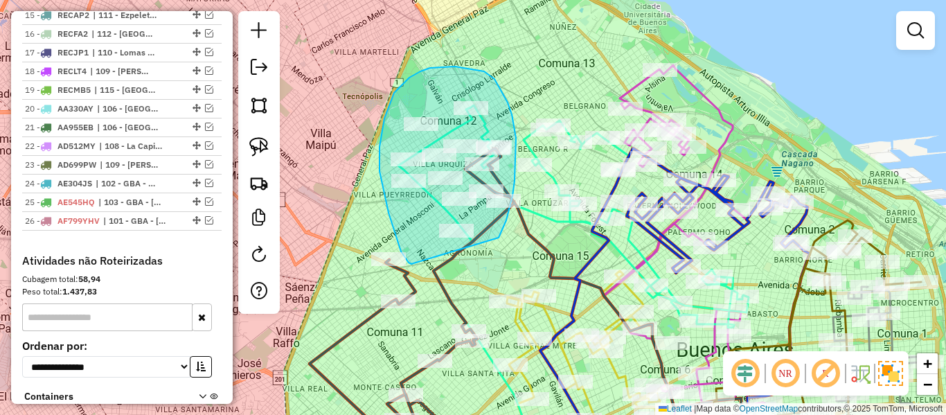
drag, startPoint x: 499, startPoint y: 238, endPoint x: 431, endPoint y: 271, distance: 75.3
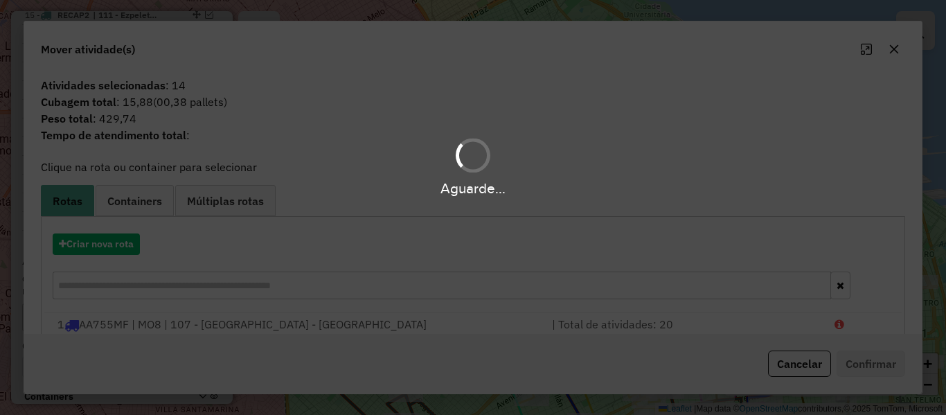
click at [125, 245] on hb-app "Aguarde... Pop-up bloqueado! Seu navegador bloqueou automáticamente a abertura …" at bounding box center [473, 207] width 946 height 415
click at [125, 245] on button "Criar nova rota" at bounding box center [96, 243] width 87 height 21
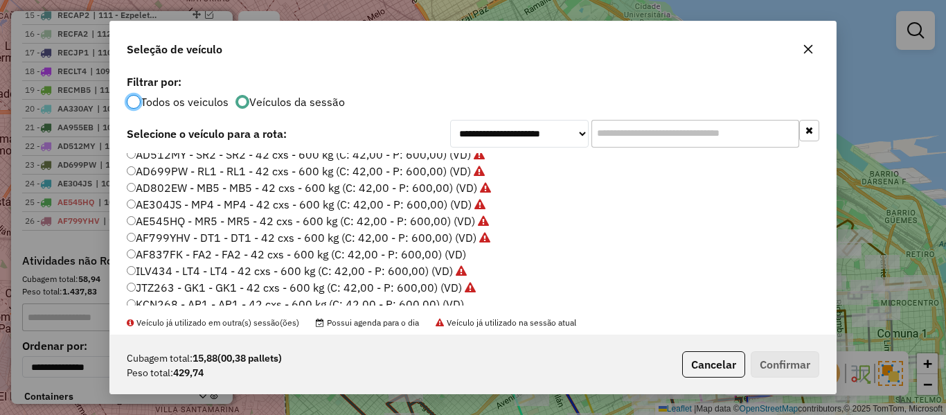
scroll to position [139, 0]
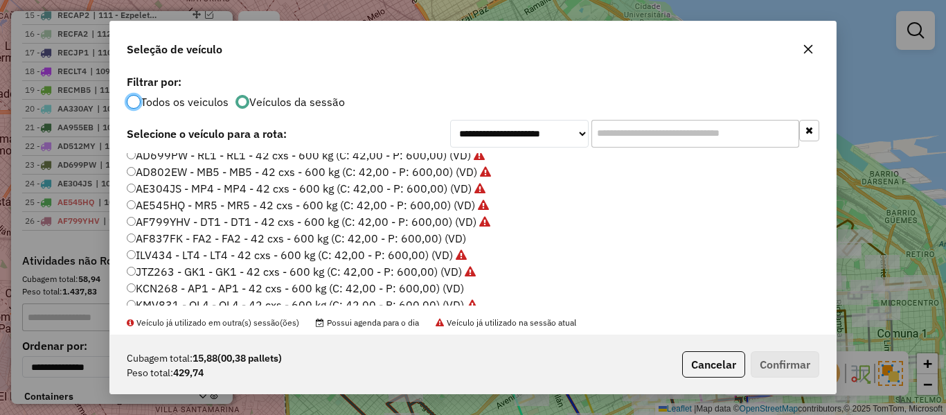
click at [448, 237] on label "AF837FK - FA2 - FA2 - 42 cxs - 600 kg (C: 42,00 - P: 600,00) (VD)" at bounding box center [296, 238] width 339 height 17
click at [769, 353] on button "Confirmar" at bounding box center [785, 364] width 69 height 26
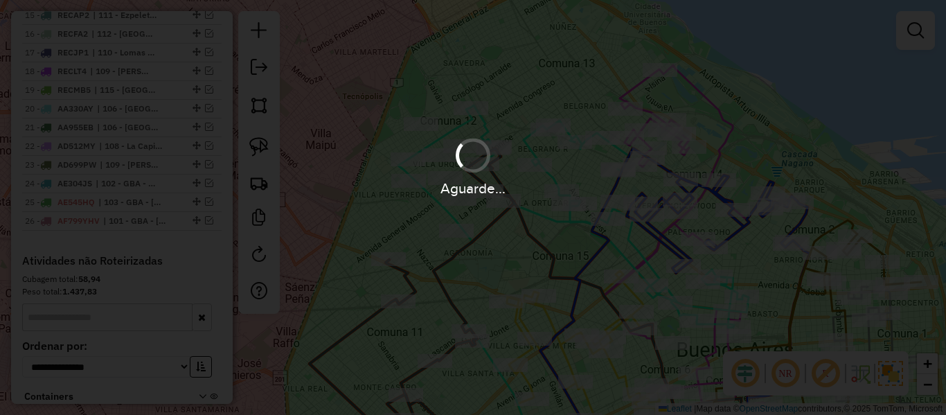
scroll to position [1448, 0]
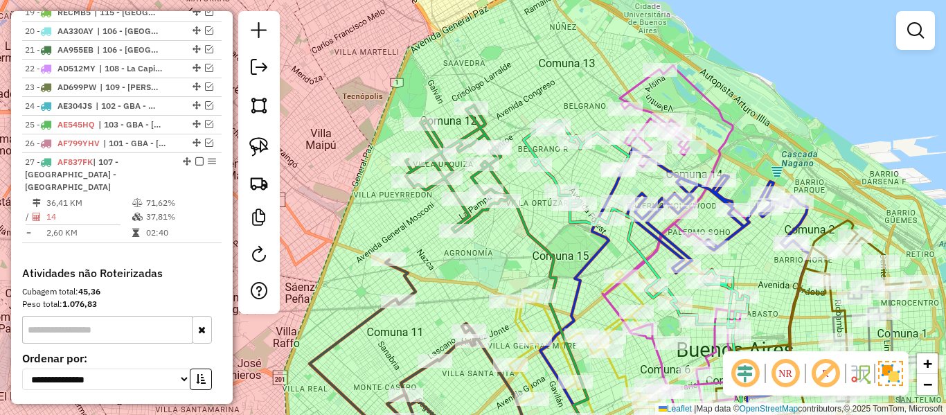
click at [422, 191] on icon at bounding box center [458, 168] width 104 height 127
select select "**********"
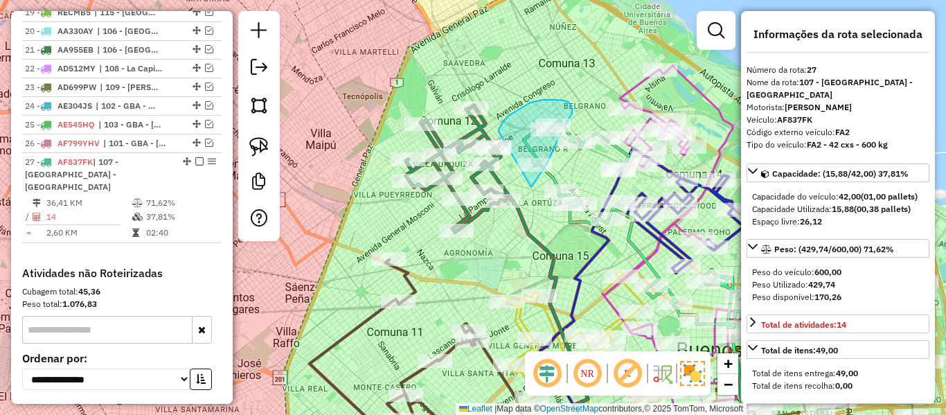
drag, startPoint x: 533, startPoint y: 185, endPoint x: 493, endPoint y: 135, distance: 63.6
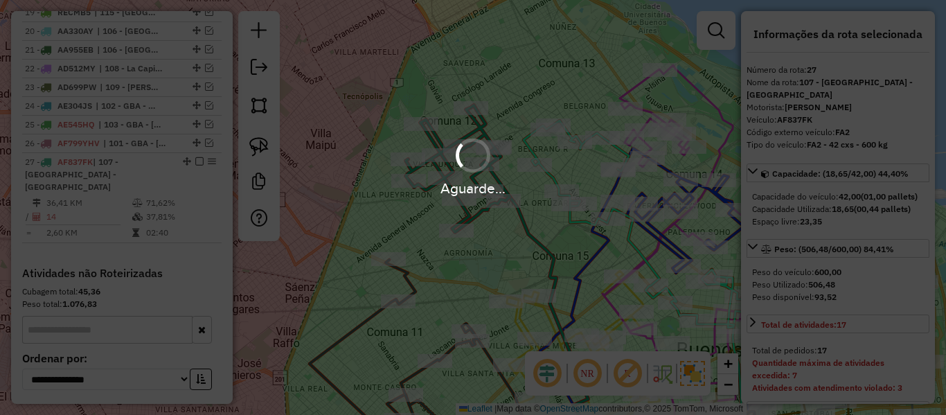
select select "**********"
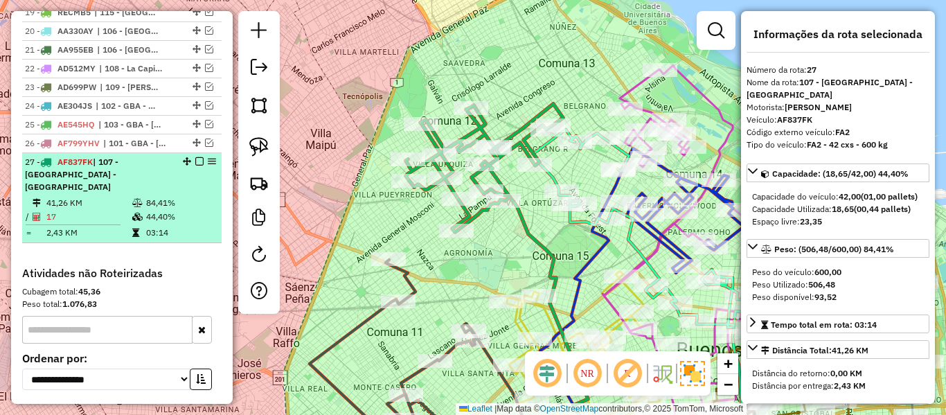
click at [195, 157] on em at bounding box center [199, 161] width 8 height 8
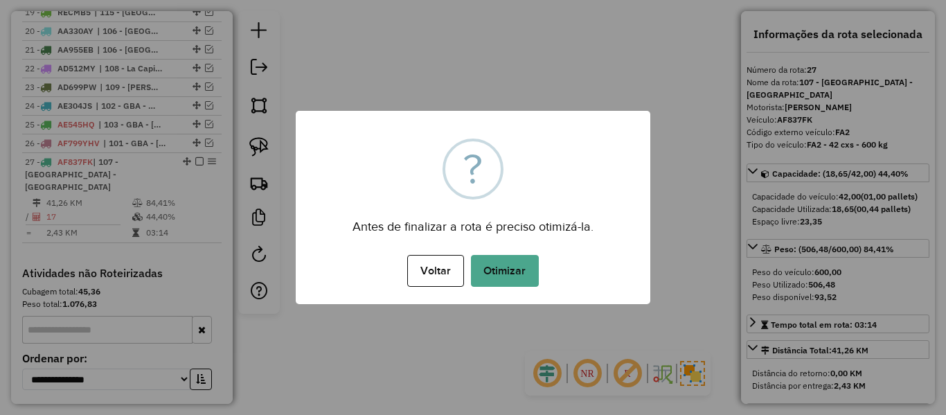
click at [323, 128] on div "× ? Antes de finalizar a rota é preciso otimizá-la. Voltar No Otimizar" at bounding box center [473, 207] width 355 height 193
click at [490, 262] on button "Otimizar" at bounding box center [505, 271] width 68 height 32
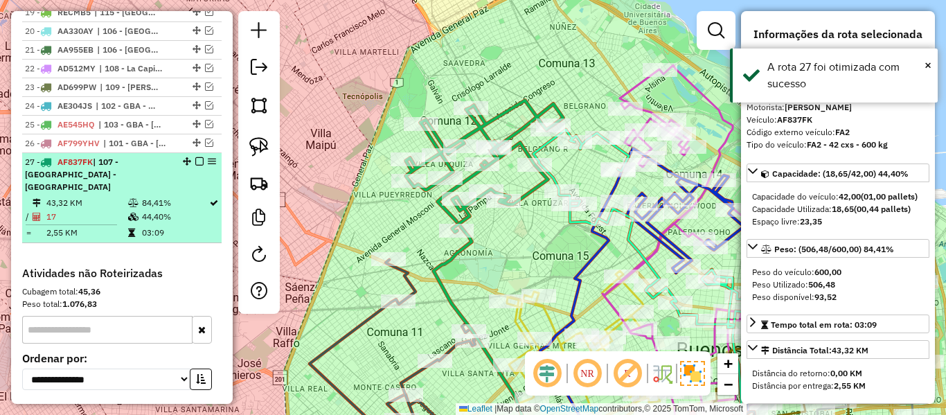
click at [196, 157] on em at bounding box center [199, 161] width 8 height 8
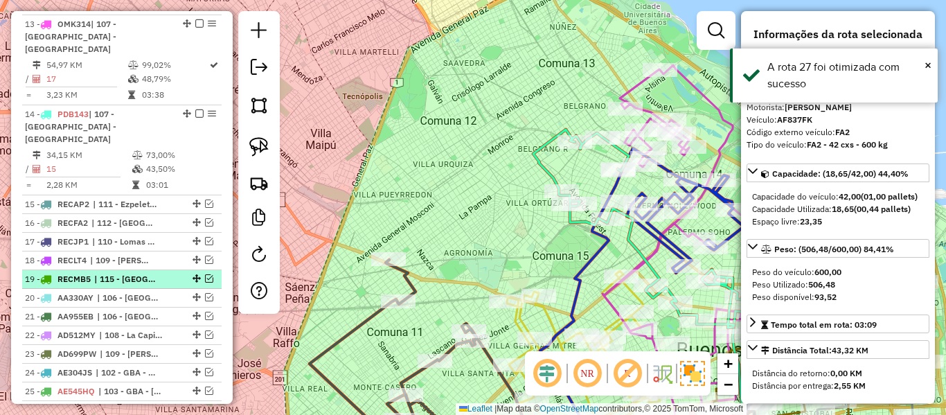
scroll to position [974, 0]
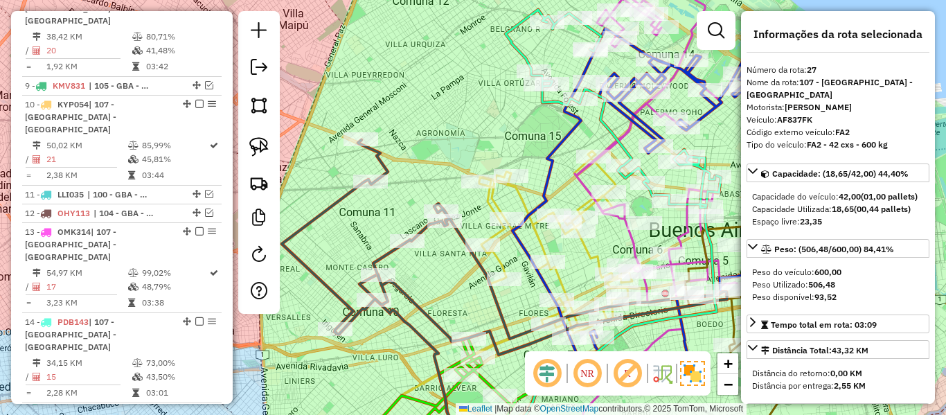
drag, startPoint x: 381, startPoint y: 225, endPoint x: 427, endPoint y: 64, distance: 167.0
click at [427, 65] on div "Janela de atendimento Grade de atendimento Capacidade Transportadoras Veículos …" at bounding box center [473, 207] width 946 height 415
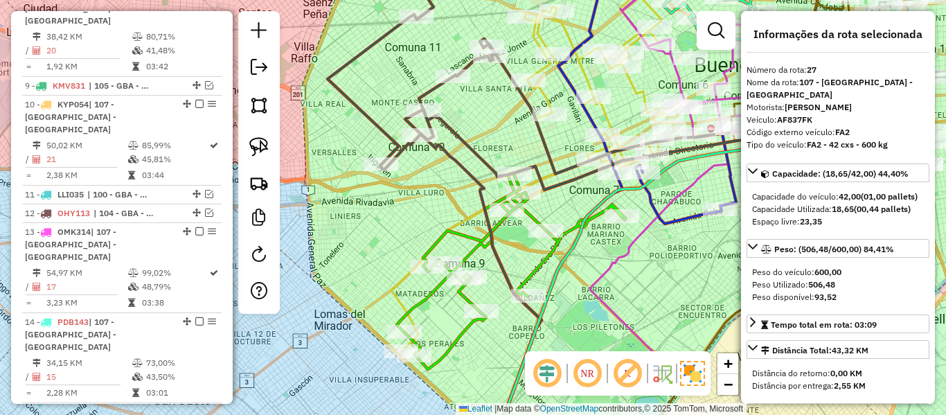
drag, startPoint x: 571, startPoint y: 254, endPoint x: 560, endPoint y: 233, distance: 24.5
click at [564, 233] on div "Janela de atendimento Grade de atendimento Capacidade Transportadoras Veículos …" at bounding box center [473, 207] width 946 height 415
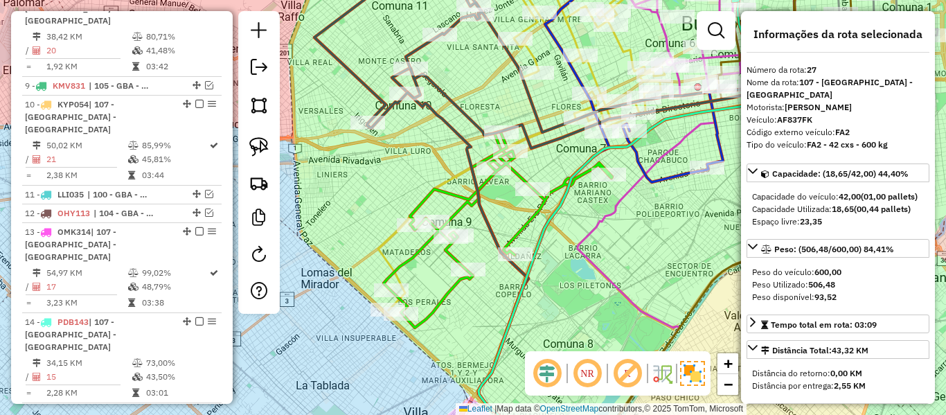
click at [535, 212] on icon at bounding box center [498, 229] width 229 height 195
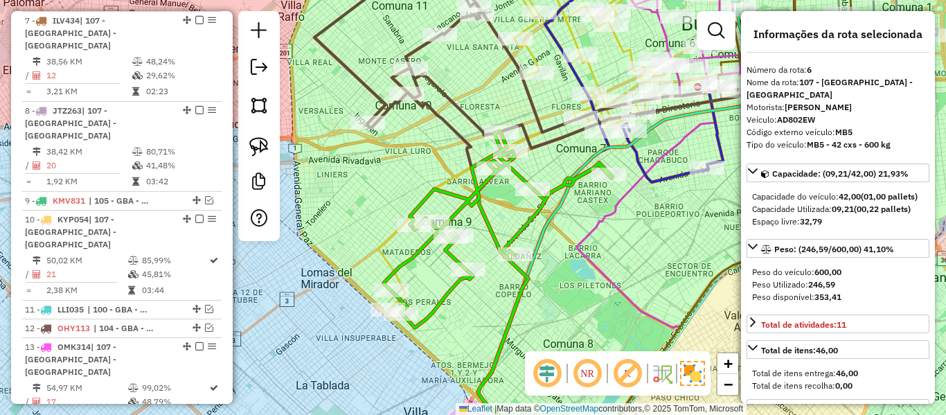
scroll to position [744, 0]
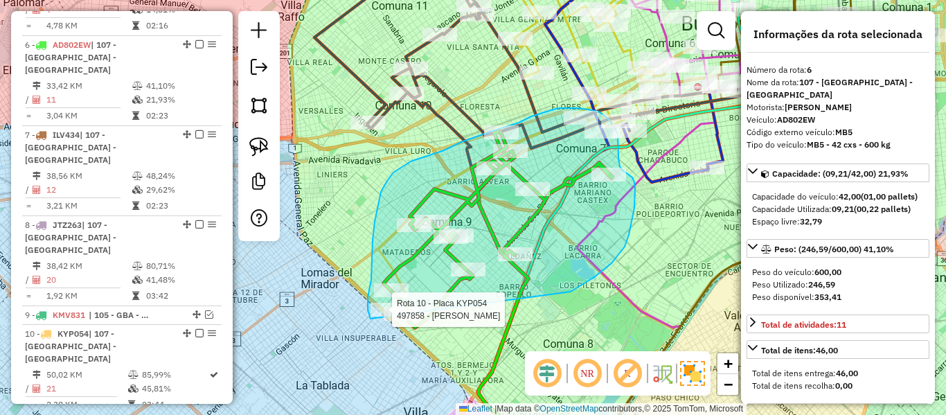
drag, startPoint x: 634, startPoint y: 208, endPoint x: 401, endPoint y: 332, distance: 264.3
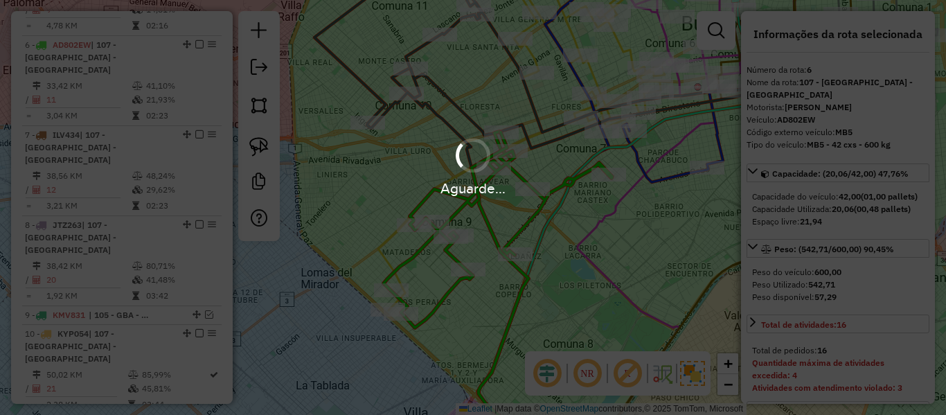
select select "**********"
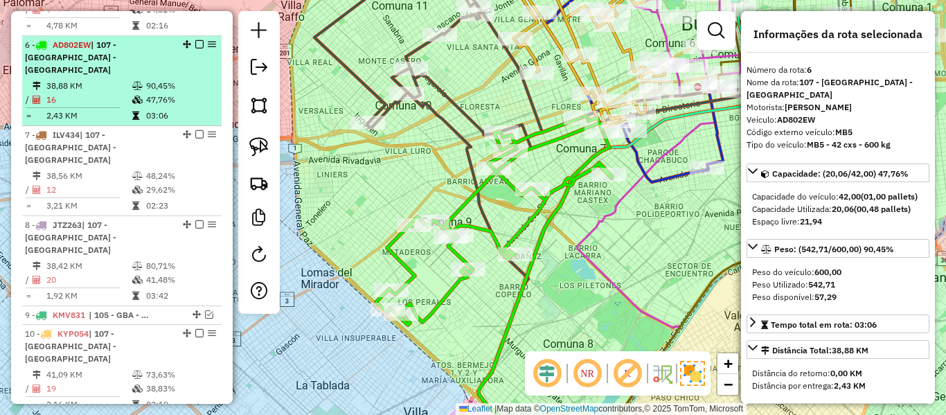
click at [140, 93] on td at bounding box center [139, 100] width 14 height 14
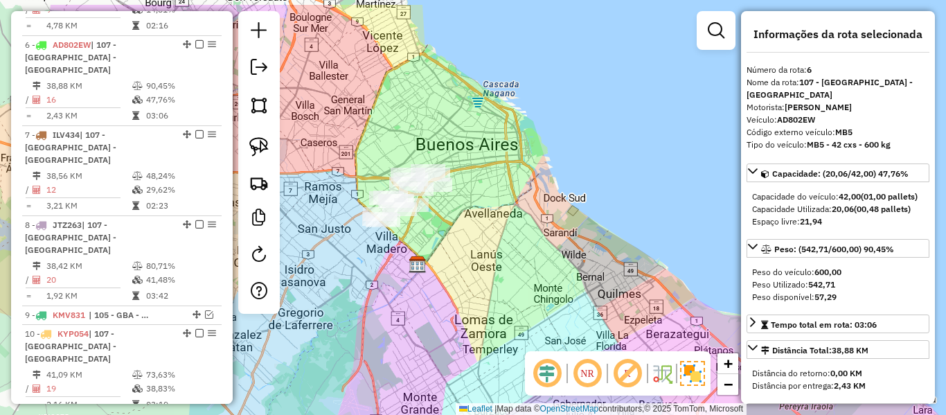
drag, startPoint x: 443, startPoint y: 174, endPoint x: 463, endPoint y: 221, distance: 51.5
click at [463, 221] on div "Janela de atendimento Grade de atendimento Capacidade Transportadoras Veículos …" at bounding box center [473, 207] width 946 height 415
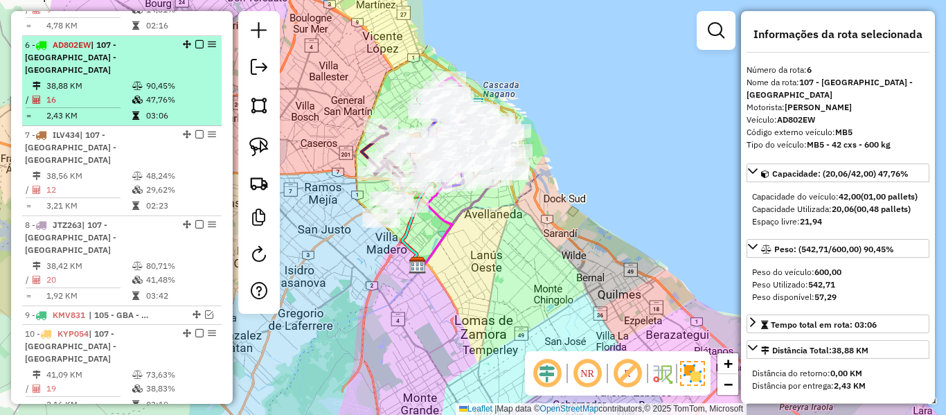
click at [195, 40] on em at bounding box center [199, 44] width 8 height 8
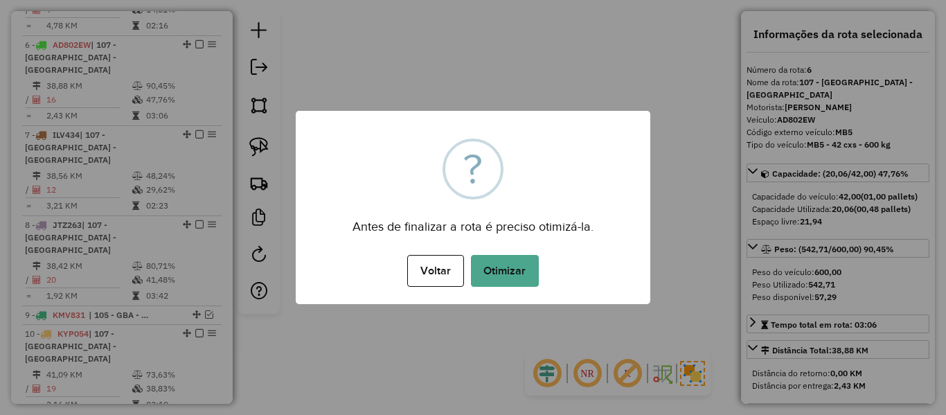
drag, startPoint x: 498, startPoint y: 253, endPoint x: 503, endPoint y: 272, distance: 20.2
click at [499, 256] on div "Voltar No Otimizar" at bounding box center [473, 270] width 355 height 39
click at [503, 272] on button "Otimizar" at bounding box center [505, 271] width 68 height 32
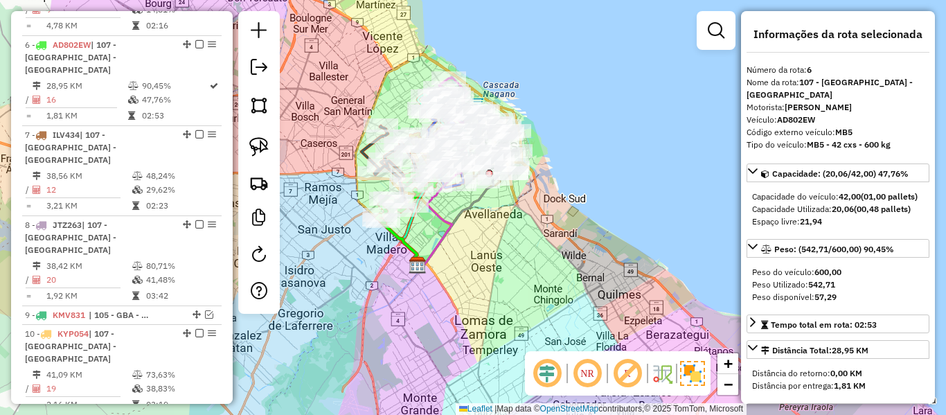
drag, startPoint x: 195, startPoint y: 19, endPoint x: 229, endPoint y: 38, distance: 38.1
click at [195, 40] on em at bounding box center [199, 44] width 8 height 8
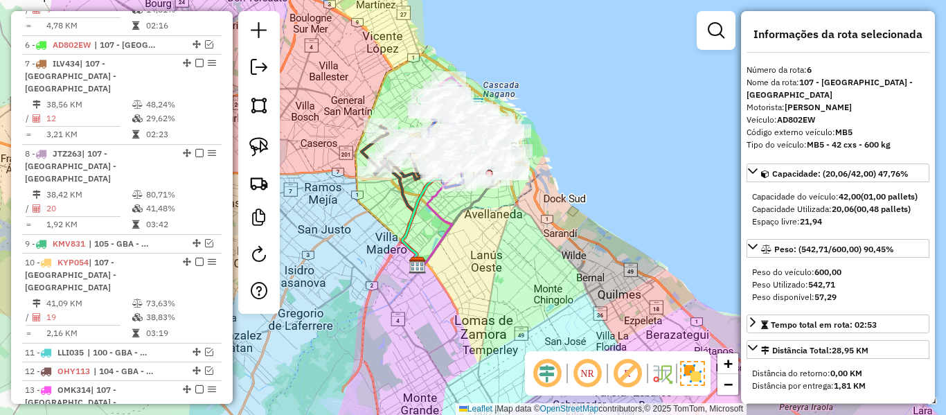
scroll to position [686, 0]
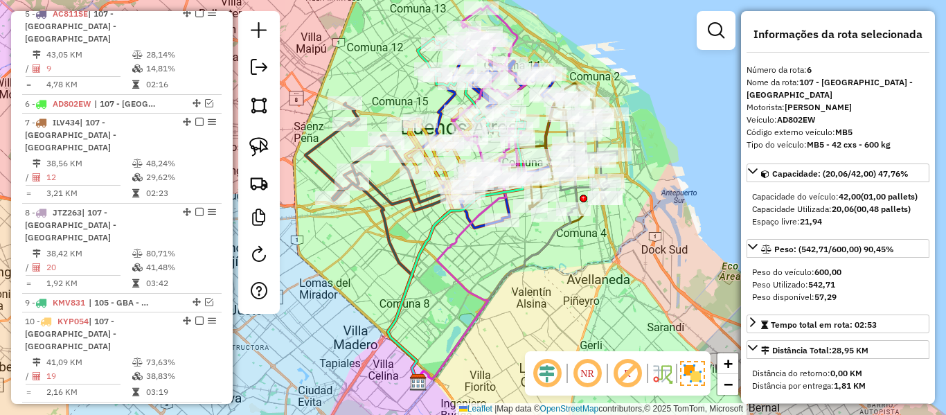
drag, startPoint x: 367, startPoint y: 231, endPoint x: 438, endPoint y: 260, distance: 77.3
click at [419, 260] on icon at bounding box center [381, 276] width 75 height 211
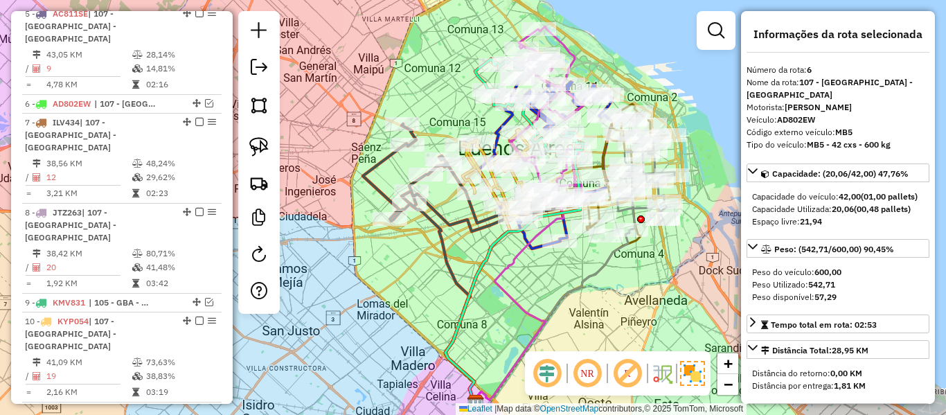
click at [373, 166] on icon at bounding box center [474, 177] width 223 height 107
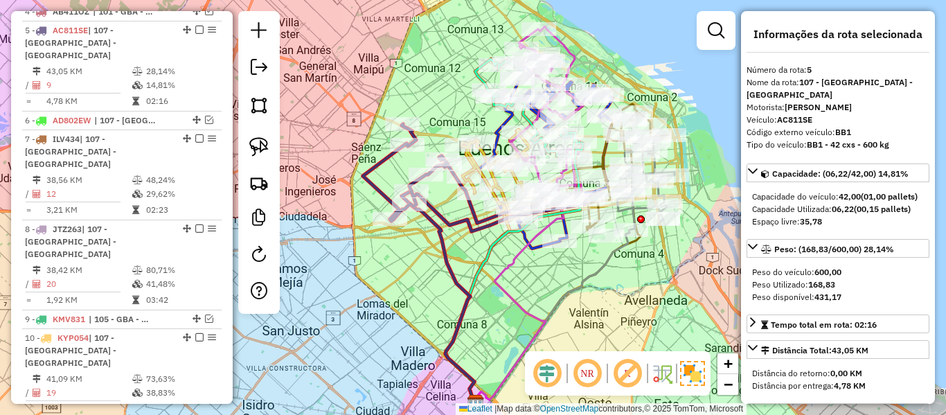
scroll to position [667, 0]
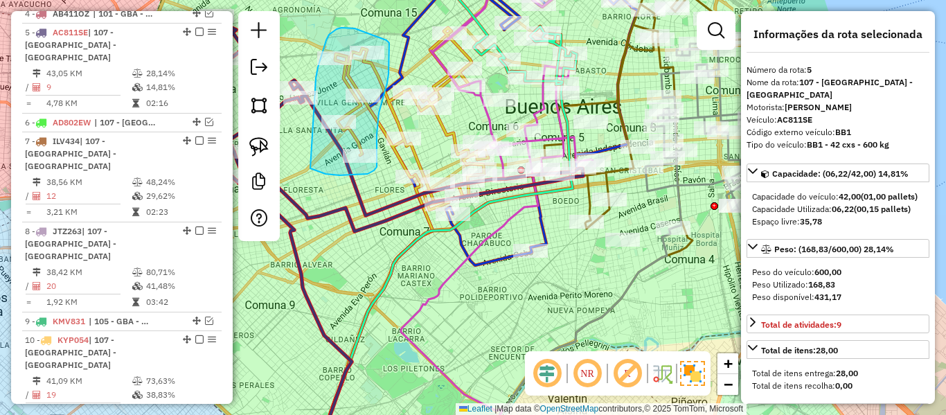
drag, startPoint x: 316, startPoint y: 78, endPoint x: 319, endPoint y: 168, distance: 89.4
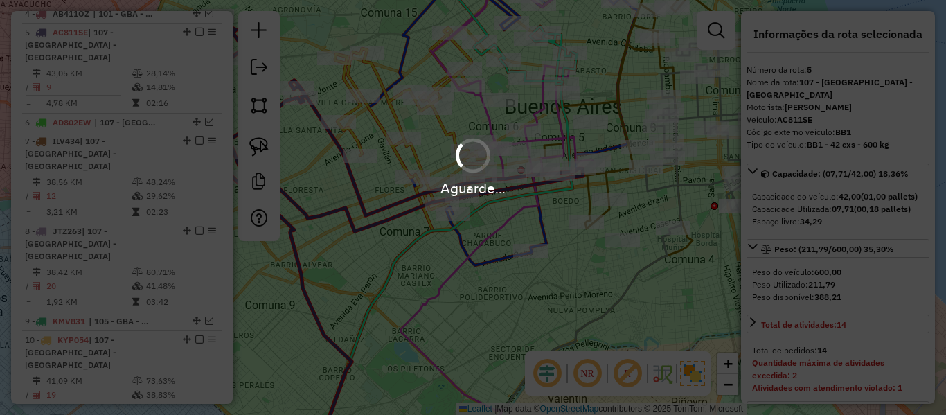
select select "**********"
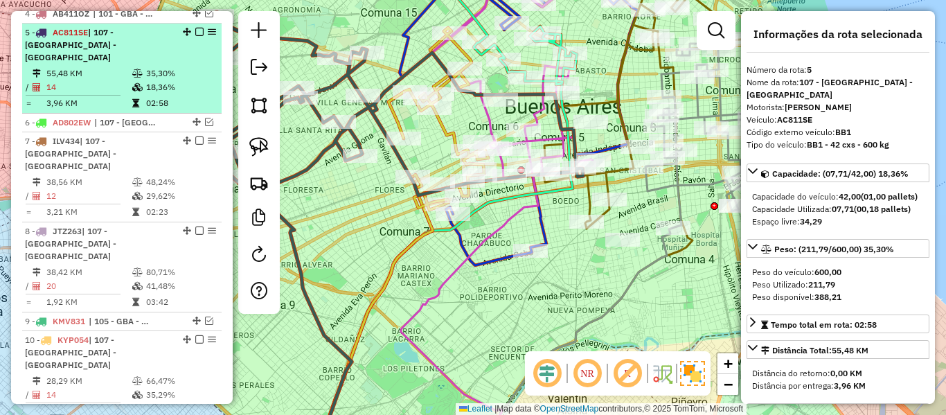
click at [195, 28] on em at bounding box center [199, 32] width 8 height 8
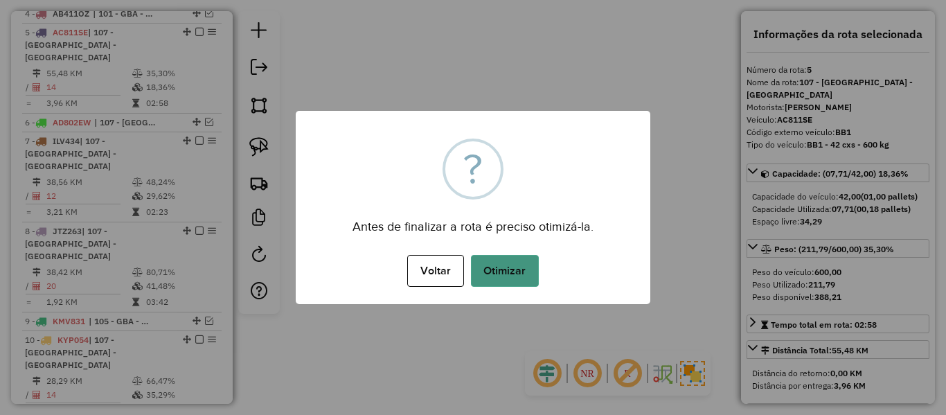
click at [513, 271] on button "Otimizar" at bounding box center [505, 271] width 68 height 32
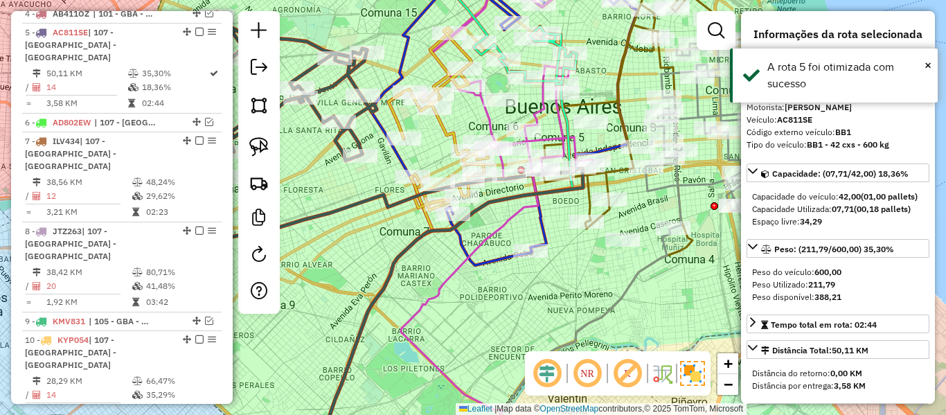
click at [196, 28] on em at bounding box center [199, 32] width 8 height 8
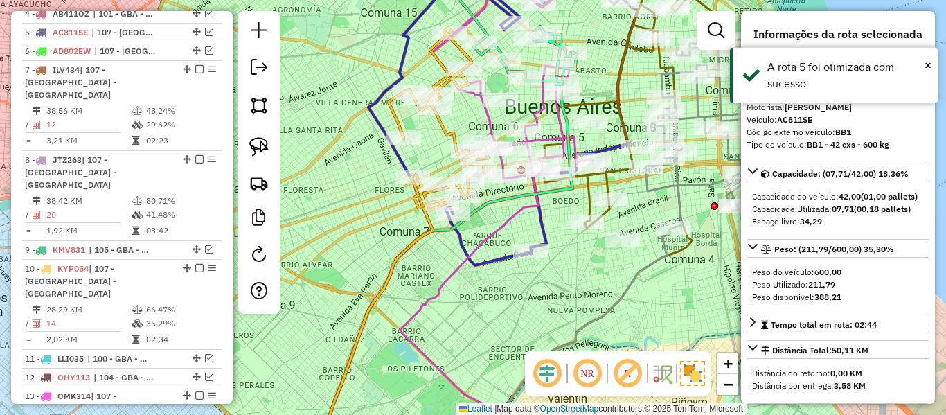
scroll to position [608, 0]
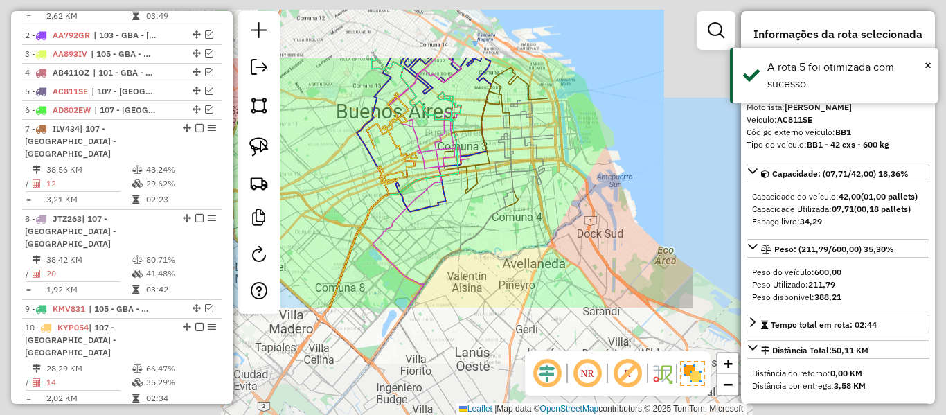
click at [350, 165] on div "Janela de atendimento Grade de atendimento Capacidade Transportadoras Veículos …" at bounding box center [473, 207] width 946 height 415
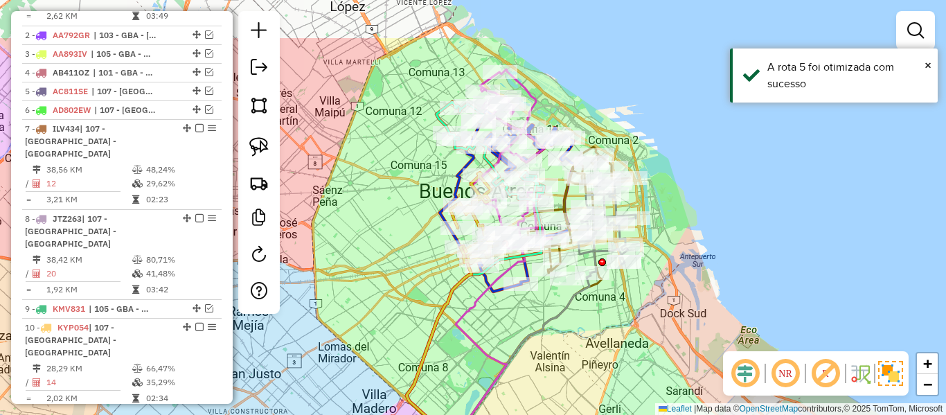
drag, startPoint x: 355, startPoint y: 192, endPoint x: 436, endPoint y: 269, distance: 112.2
click at [436, 269] on div "Janela de atendimento Grade de atendimento Capacidade Transportadoras Veículos …" at bounding box center [473, 207] width 946 height 415
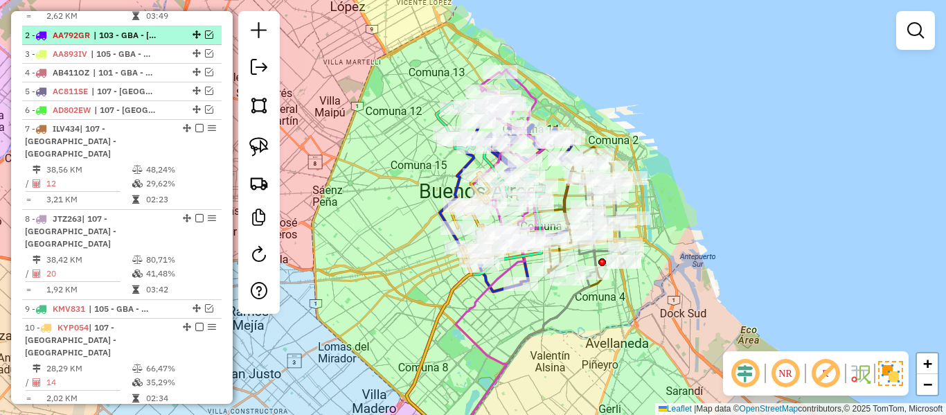
click at [206, 30] on em at bounding box center [209, 34] width 8 height 8
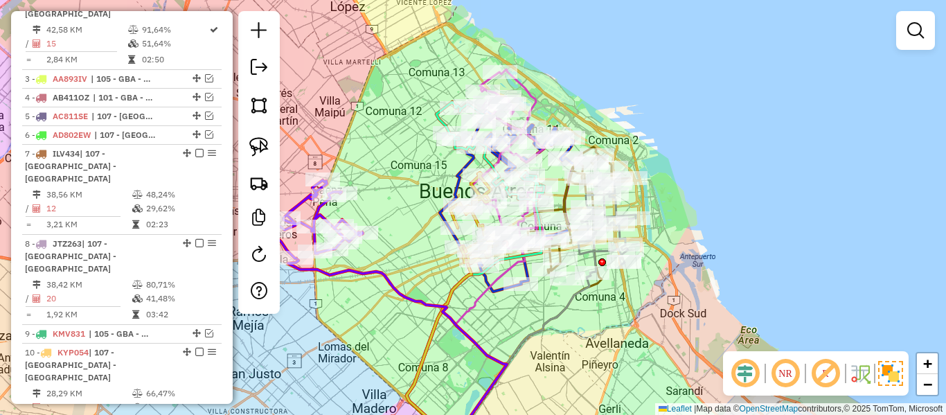
click at [388, 278] on icon at bounding box center [397, 351] width 219 height 187
select select "**********"
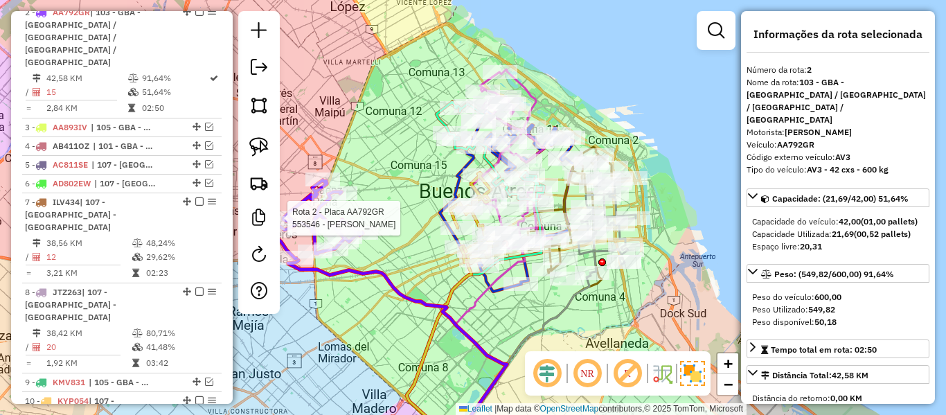
scroll to position [611, 0]
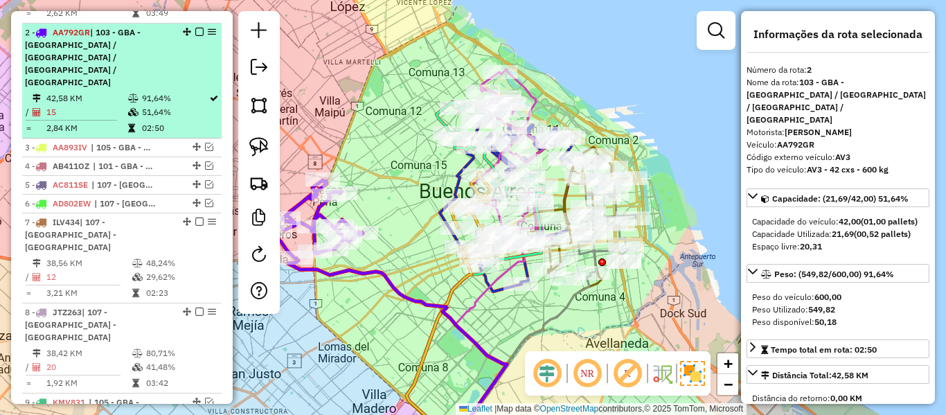
click at [197, 28] on em at bounding box center [199, 32] width 8 height 8
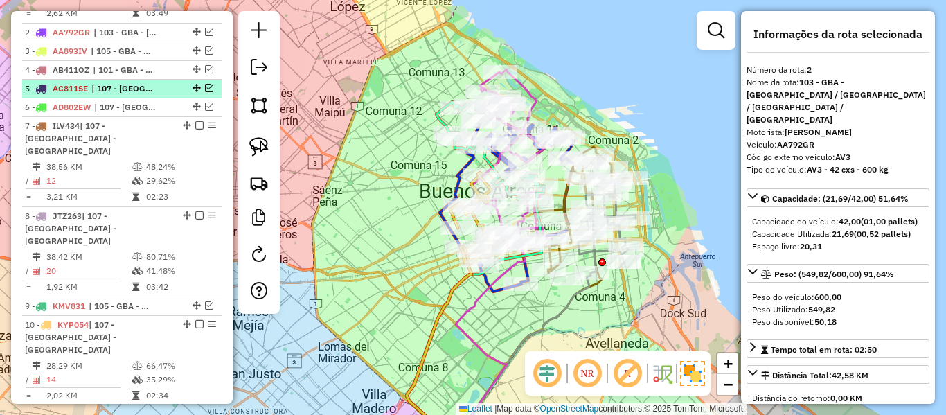
click at [207, 84] on em at bounding box center [209, 88] width 8 height 8
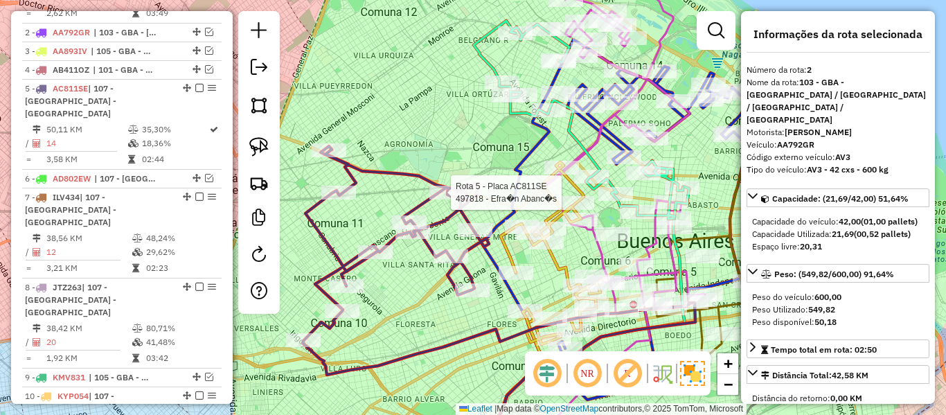
click at [429, 184] on icon at bounding box center [497, 260] width 388 height 229
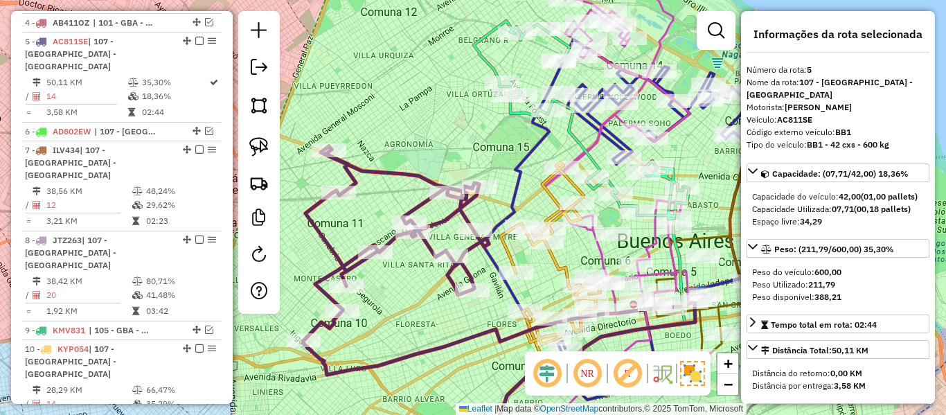
scroll to position [667, 0]
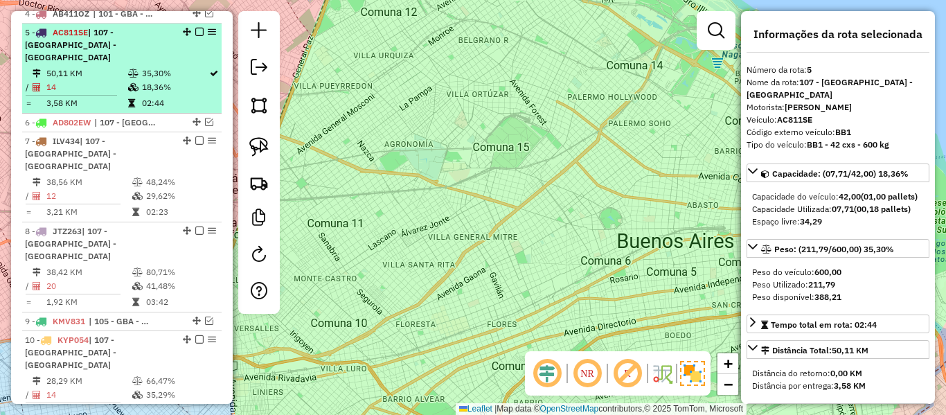
click at [146, 80] on td "18,36%" at bounding box center [174, 87] width 67 height 14
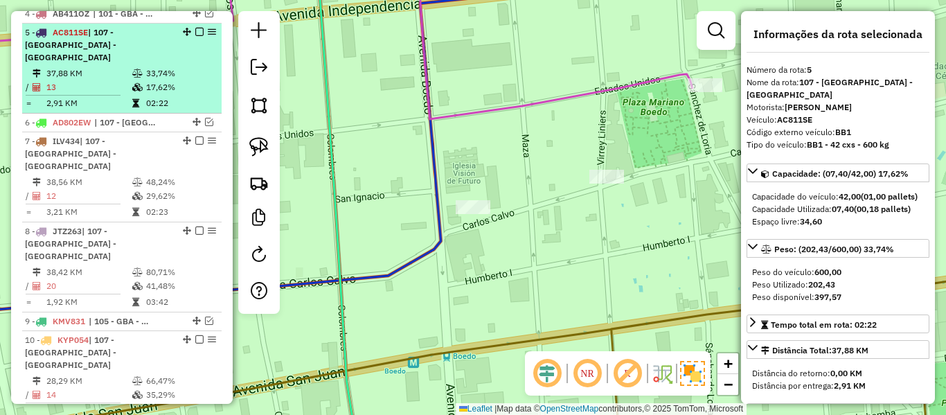
click at [195, 28] on em at bounding box center [199, 32] width 8 height 8
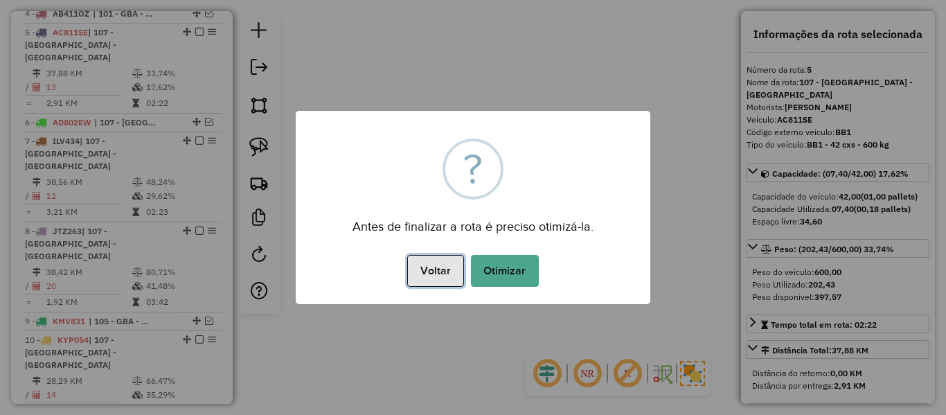
click at [449, 274] on button "Voltar" at bounding box center [435, 271] width 56 height 32
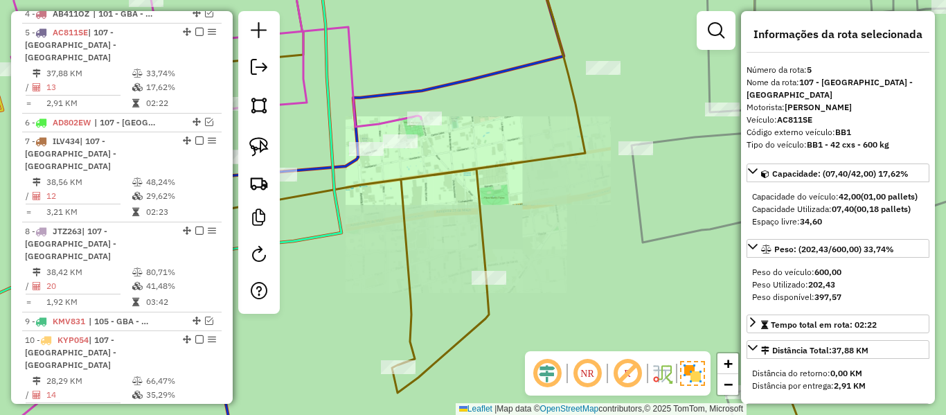
click at [356, 175] on div "Janela de atendimento Grade de atendimento Capacidade Transportadoras Veículos …" at bounding box center [473, 207] width 946 height 415
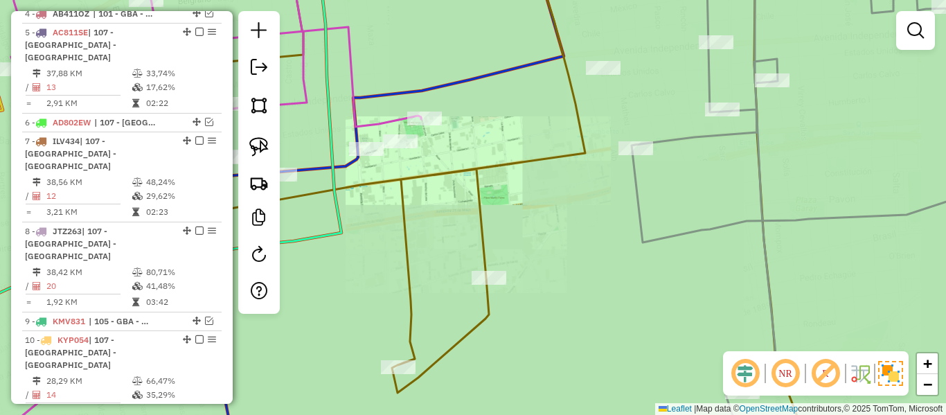
click at [345, 164] on icon at bounding box center [372, 207] width 382 height 498
select select "**********"
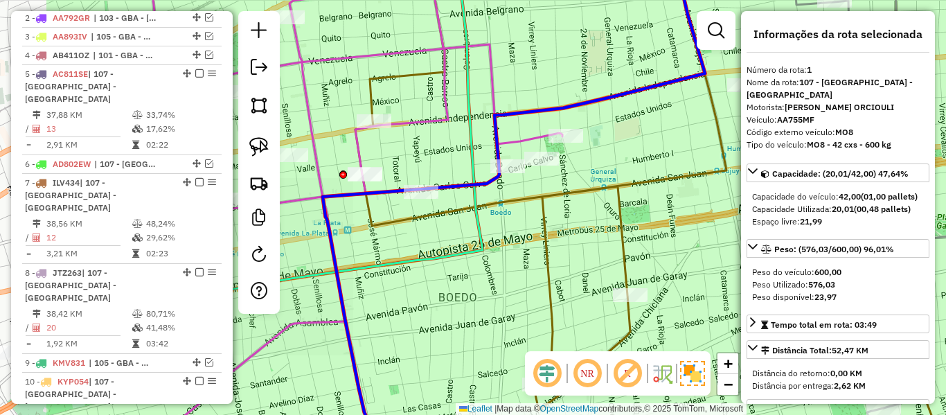
drag, startPoint x: 416, startPoint y: 190, endPoint x: 582, endPoint y: 203, distance: 166.7
click at [575, 204] on icon at bounding box center [540, 193] width 371 height 434
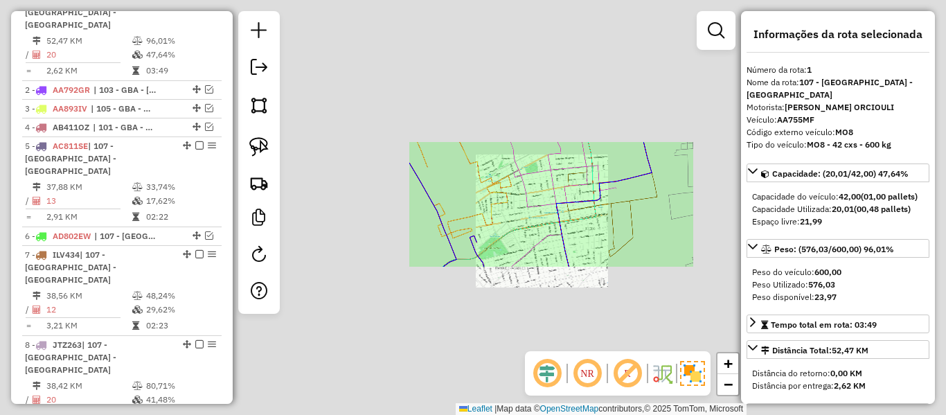
scroll to position [533, 0]
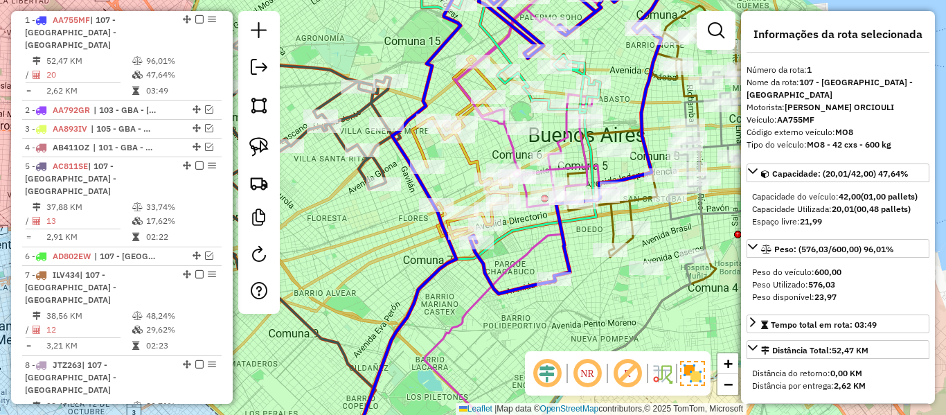
drag, startPoint x: 384, startPoint y: 204, endPoint x: 526, endPoint y: 235, distance: 145.5
click at [526, 237] on div "Rota 10 - Placa KYP054 480373 - Rocio Casal Deguer Janela de atendimento Grade …" at bounding box center [473, 207] width 946 height 415
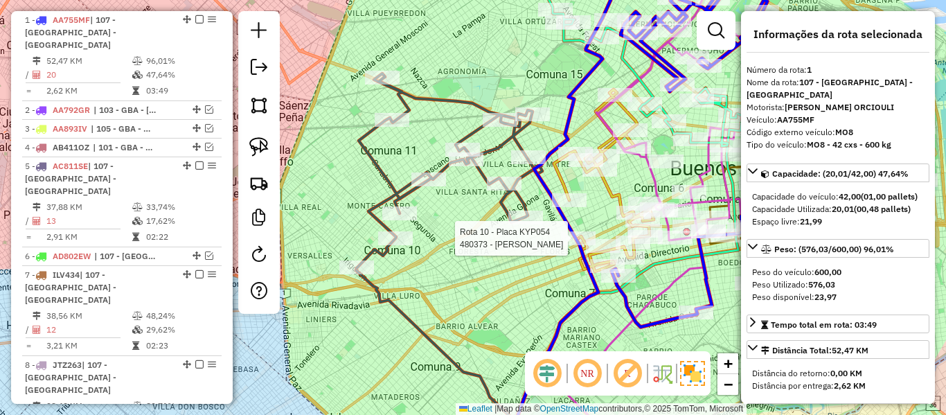
click at [452, 102] on icon at bounding box center [450, 170] width 186 height 195
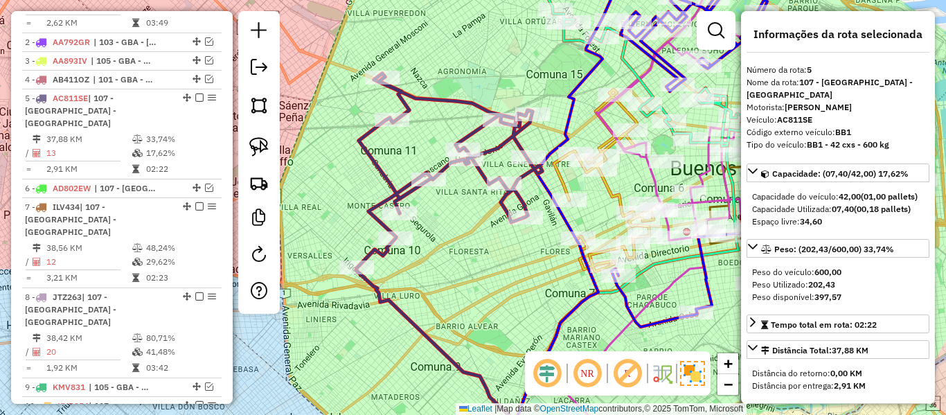
scroll to position [667, 0]
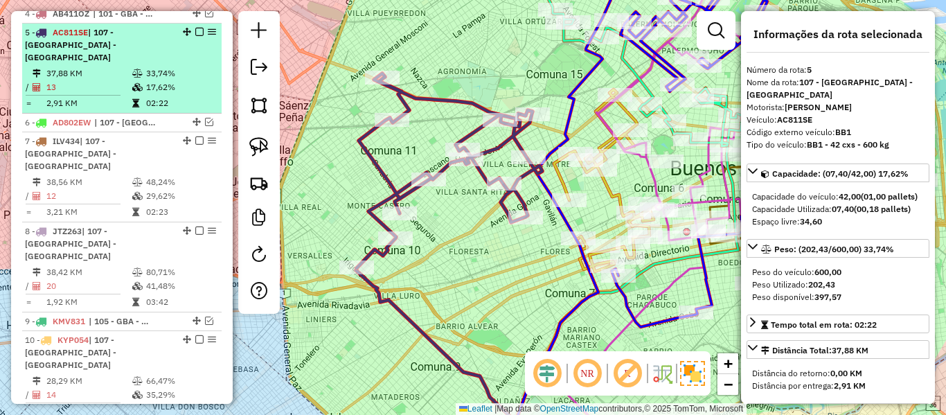
click at [196, 28] on em at bounding box center [199, 32] width 8 height 8
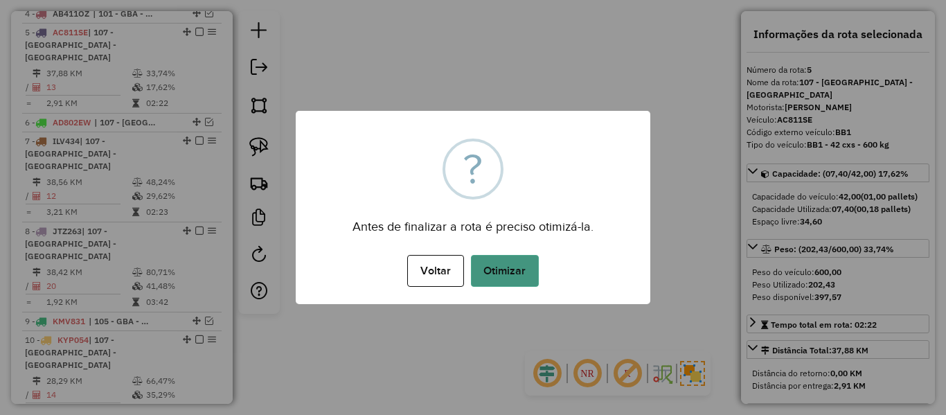
click at [503, 272] on button "Otimizar" at bounding box center [505, 271] width 68 height 32
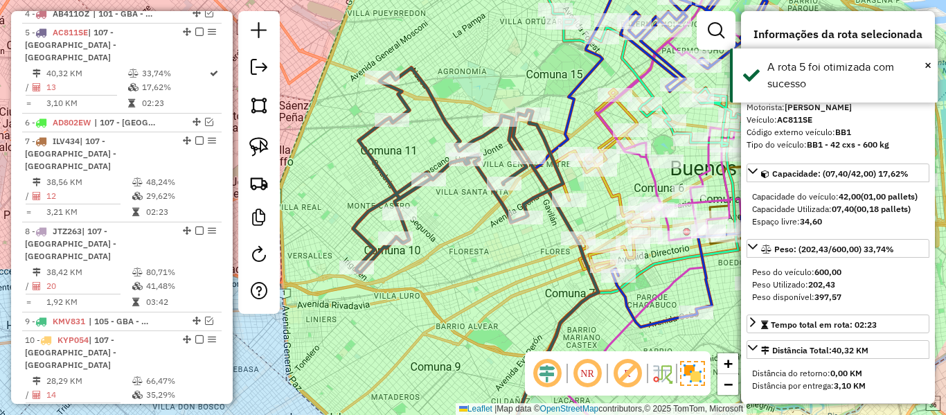
click at [195, 28] on em at bounding box center [199, 32] width 8 height 8
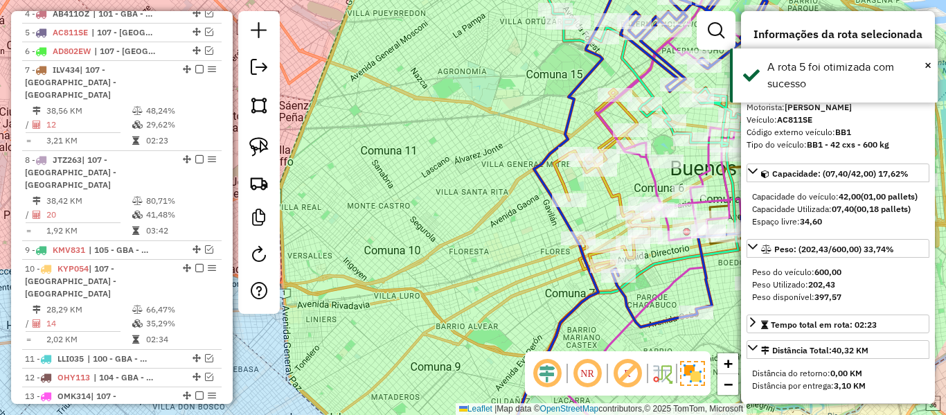
scroll to position [608, 0]
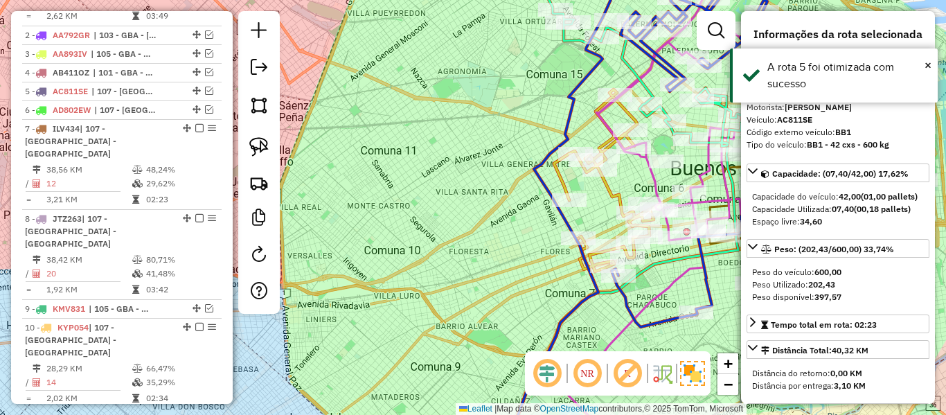
click at [341, 129] on div "Janela de atendimento Grade de atendimento Capacidade Transportadoras Veículos …" at bounding box center [473, 207] width 946 height 415
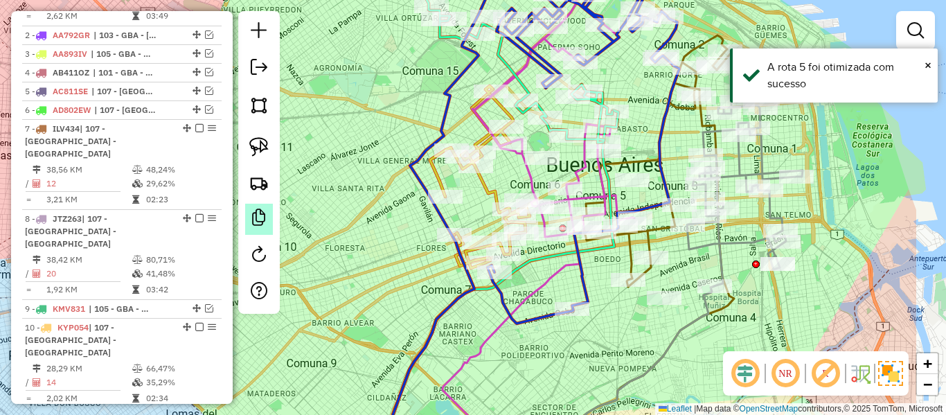
drag, startPoint x: 389, startPoint y: 129, endPoint x: 260, endPoint y: 212, distance: 153.5
click at [260, 212] on hb-router-mapa "Informações da Sessão 1285056 - [DATE] Criação: [DATE] 13:27 Depósito: SAZ AR -…" at bounding box center [473, 207] width 946 height 415
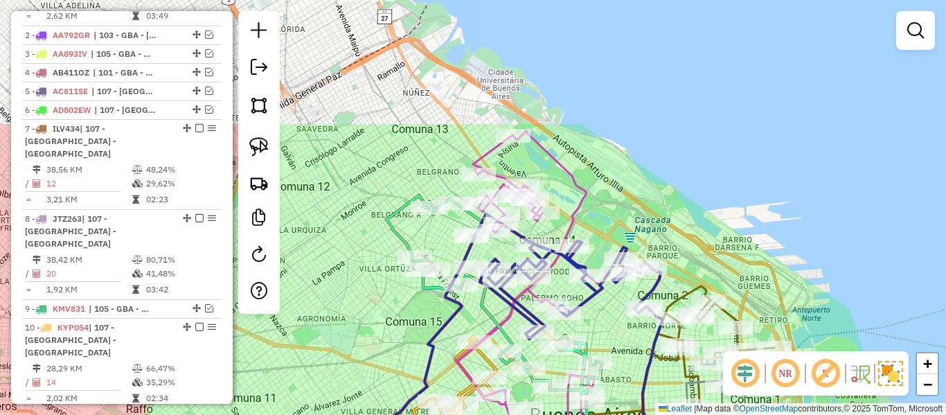
drag, startPoint x: 361, startPoint y: 103, endPoint x: 393, endPoint y: 211, distance: 112.6
click at [351, 269] on div "Janela de atendimento Grade de atendimento Capacidade Transportadoras Veículos …" at bounding box center [473, 207] width 946 height 415
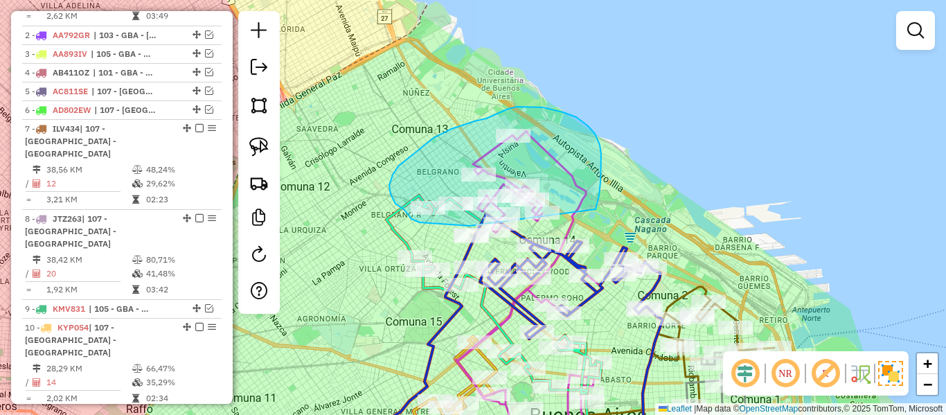
click at [493, 228] on div "Janela de atendimento Grade de atendimento Capacidade Transportadoras Veículos …" at bounding box center [473, 207] width 946 height 415
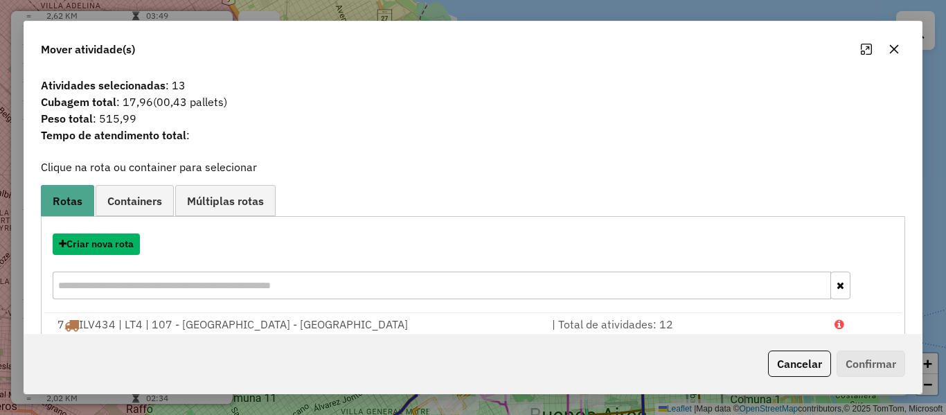
click at [124, 244] on button "Criar nova rota" at bounding box center [96, 243] width 87 height 21
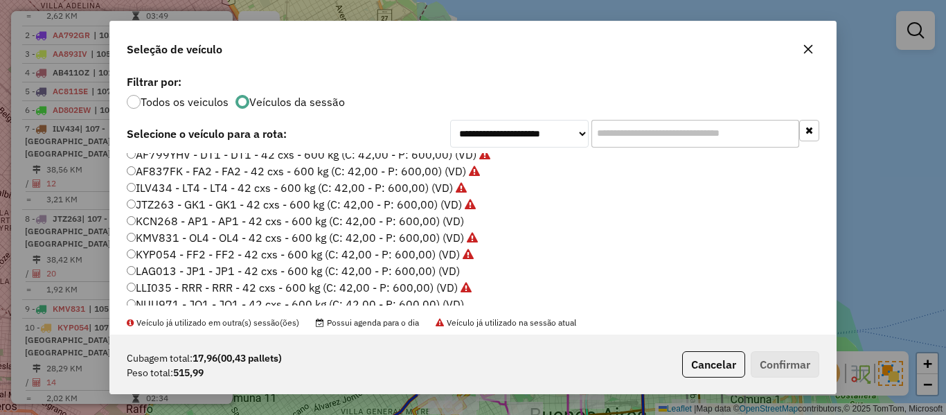
scroll to position [208, 0]
click at [452, 220] on label "KCN268 - AP1 - AP1 - 42 cxs - 600 kg (C: 42,00 - P: 600,00) (VD)" at bounding box center [295, 219] width 337 height 17
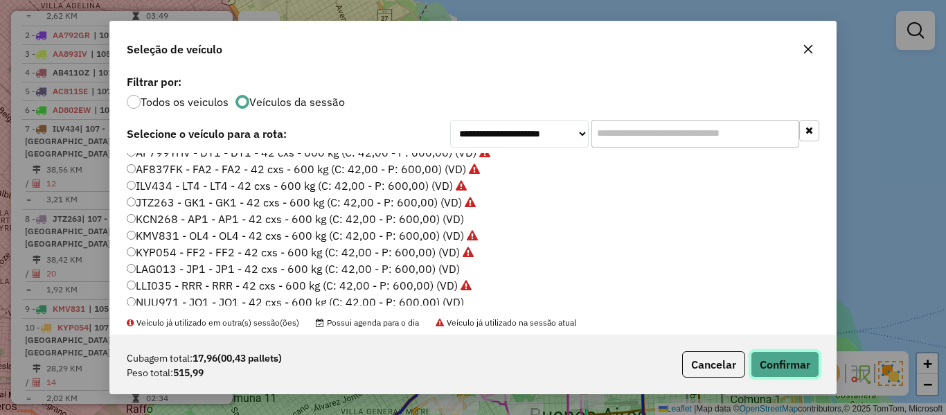
click at [774, 365] on button "Confirmar" at bounding box center [785, 364] width 69 height 26
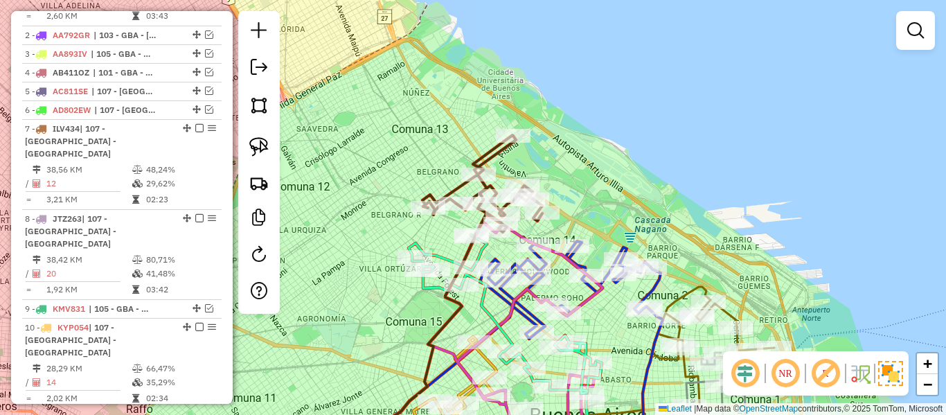
select select "**********"
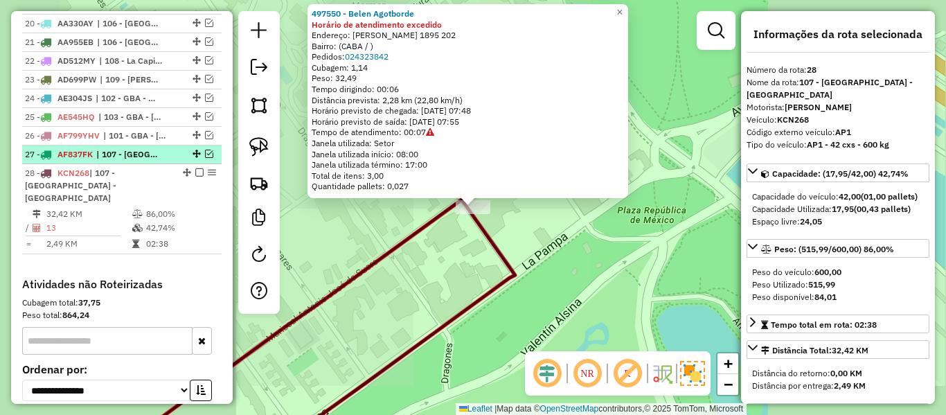
scroll to position [1349, 0]
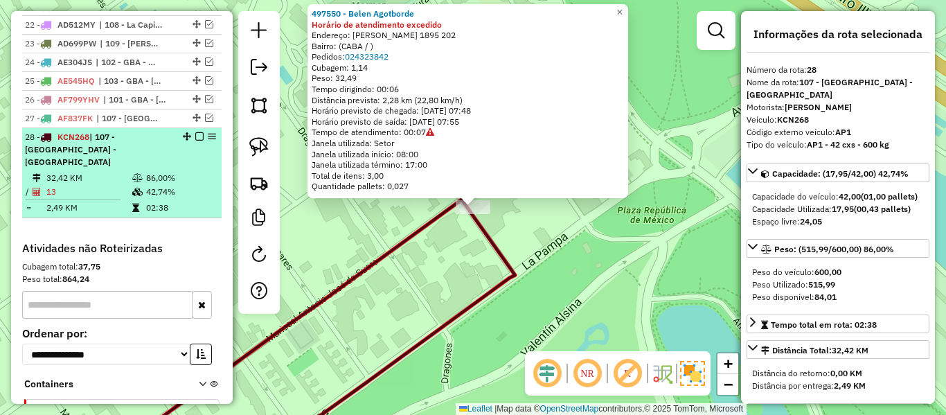
click at [196, 132] on em at bounding box center [199, 136] width 8 height 8
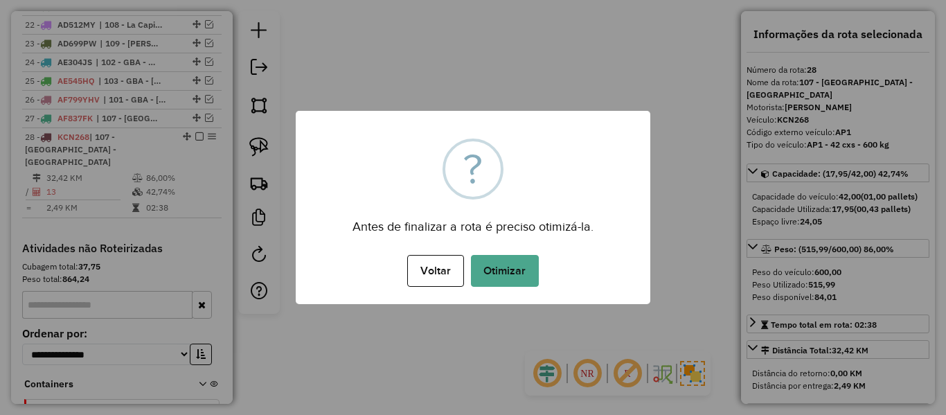
drag, startPoint x: 196, startPoint y: 61, endPoint x: 413, endPoint y: 244, distance: 284.0
click at [357, 177] on div "× ? Antes de finalizar a rota é preciso otimizá-la. Voltar No Otimizar" at bounding box center [473, 207] width 355 height 193
drag, startPoint x: 503, startPoint y: 267, endPoint x: 528, endPoint y: 274, distance: 25.7
click at [503, 268] on button "Otimizar" at bounding box center [505, 271] width 68 height 32
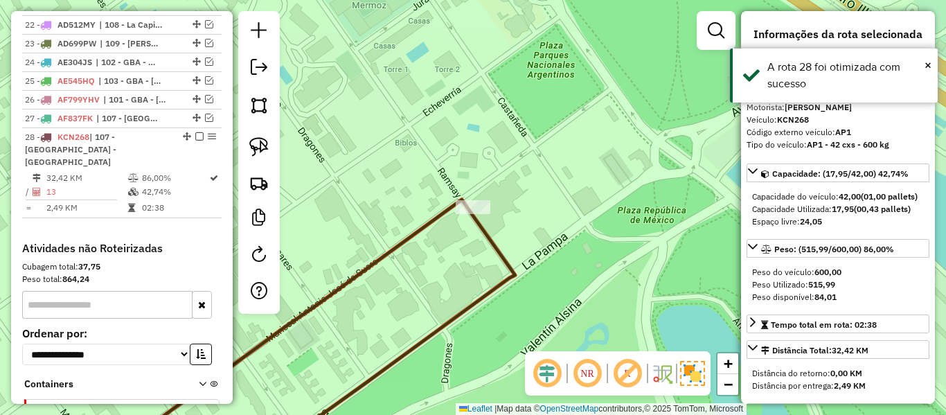
click at [540, 250] on div "497550 - Belen Agotborde Horário de atendimento excedido Endereço: [PERSON_NAME…" at bounding box center [473, 207] width 946 height 415
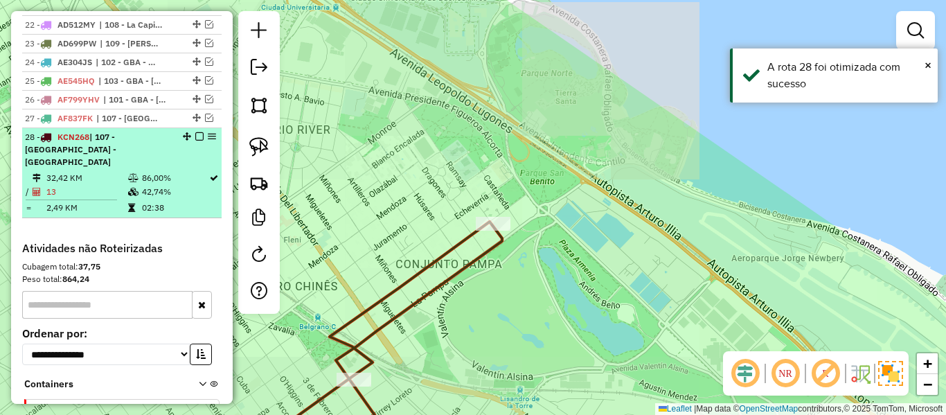
click at [195, 132] on em at bounding box center [199, 136] width 8 height 8
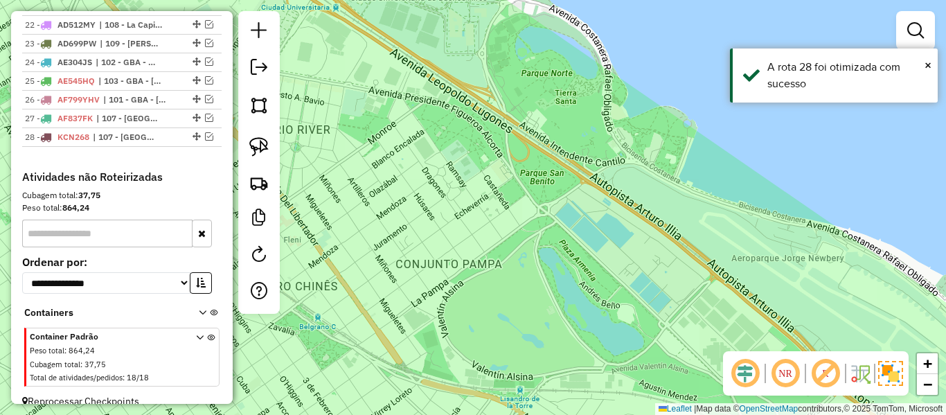
scroll to position [1290, 0]
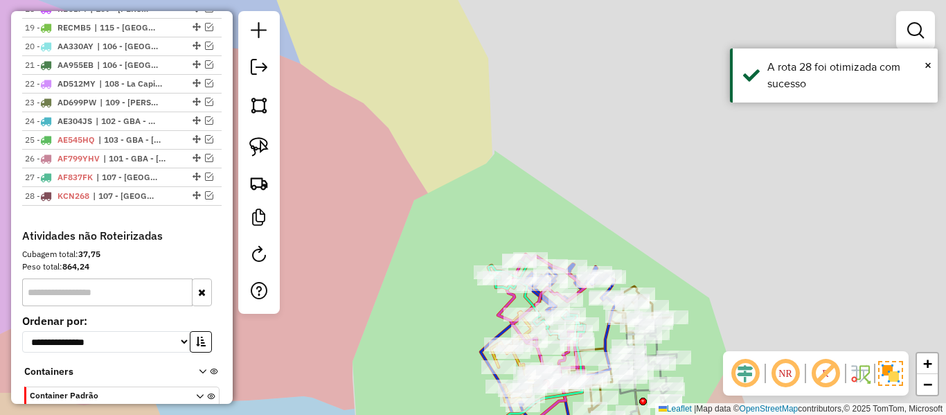
click at [589, 247] on div "Janela de atendimento Grade de atendimento Capacidade Transportadoras Veículos …" at bounding box center [473, 207] width 946 height 415
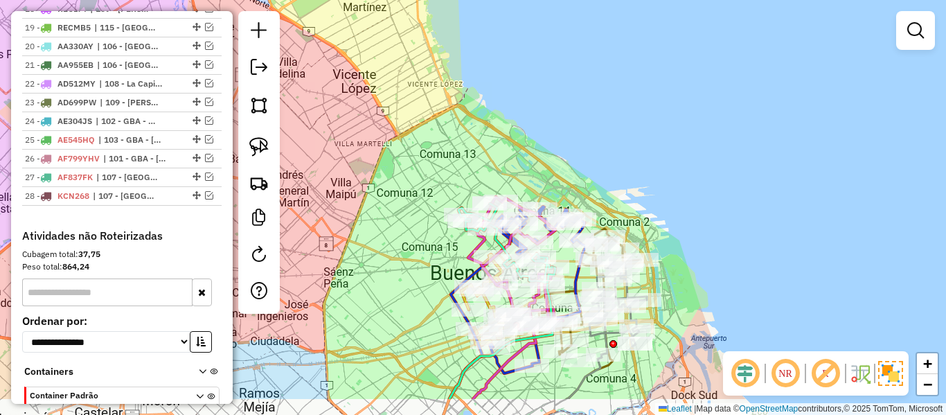
drag, startPoint x: 603, startPoint y: 246, endPoint x: 549, endPoint y: 159, distance: 102.6
click at [549, 159] on div "Janela de atendimento Grade de atendimento Capacidade Transportadoras Veículos …" at bounding box center [473, 207] width 946 height 415
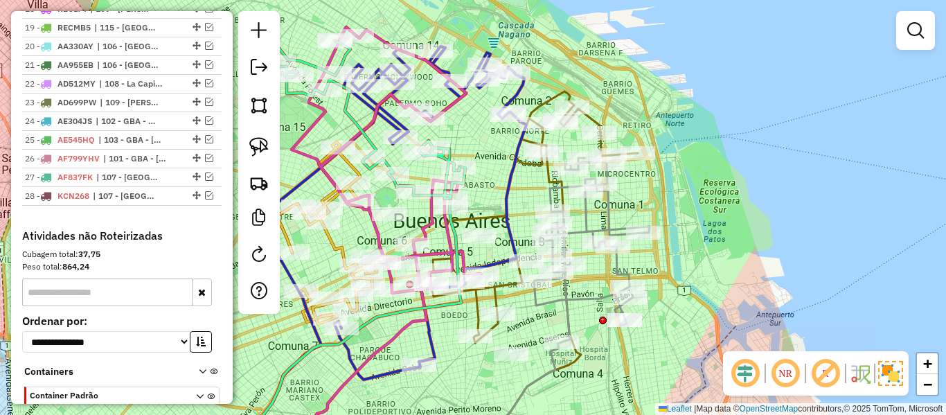
click at [646, 256] on div "Janela de atendimento Grade de atendimento Capacidade Transportadoras Veículos …" at bounding box center [473, 207] width 946 height 415
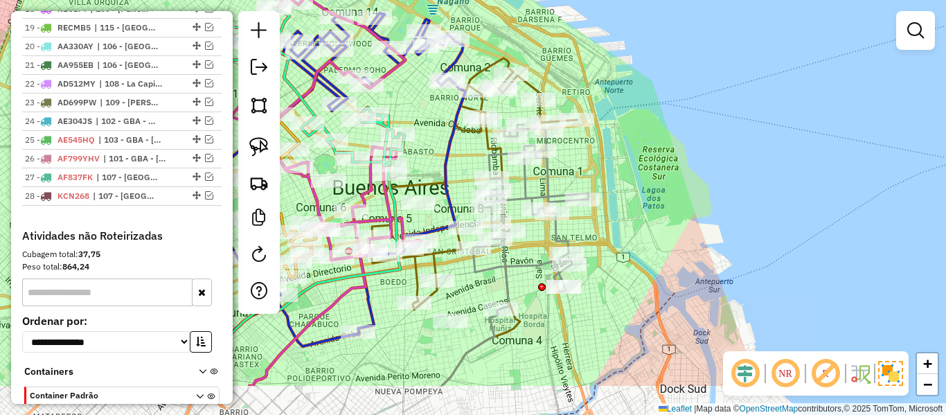
drag, startPoint x: 655, startPoint y: 278, endPoint x: 629, endPoint y: 284, distance: 26.4
click at [618, 206] on div "Janela de atendimento Grade de atendimento Capacidade Transportadoras Veículos …" at bounding box center [473, 207] width 946 height 415
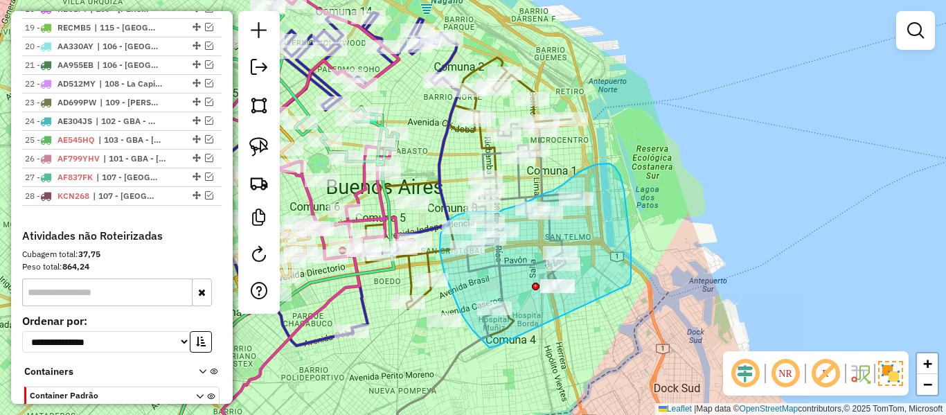
drag, startPoint x: 629, startPoint y: 284, endPoint x: 506, endPoint y: 340, distance: 135.4
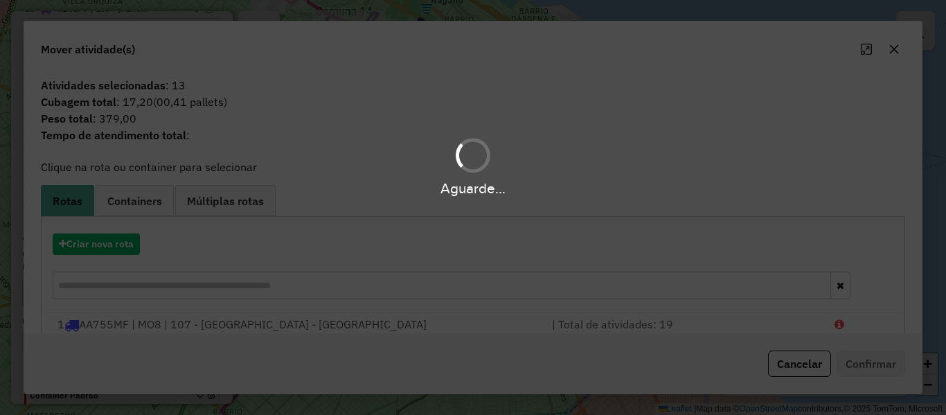
click at [118, 242] on div "Aguarde..." at bounding box center [473, 207] width 946 height 415
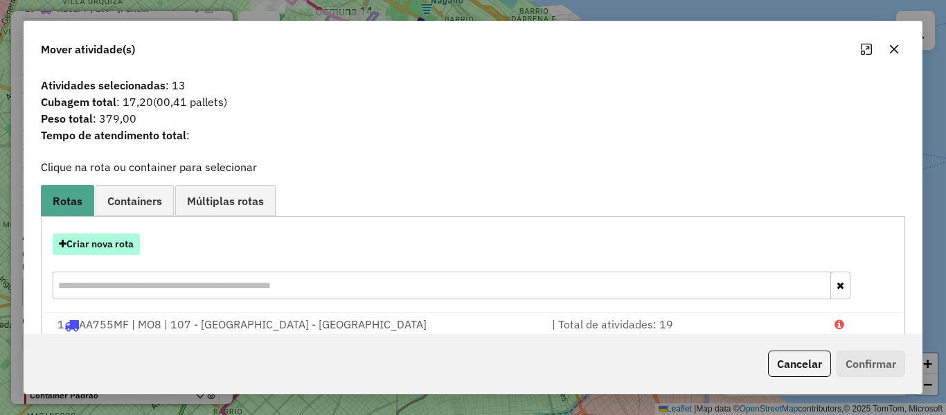
click at [134, 244] on button "Criar nova rota" at bounding box center [96, 243] width 87 height 21
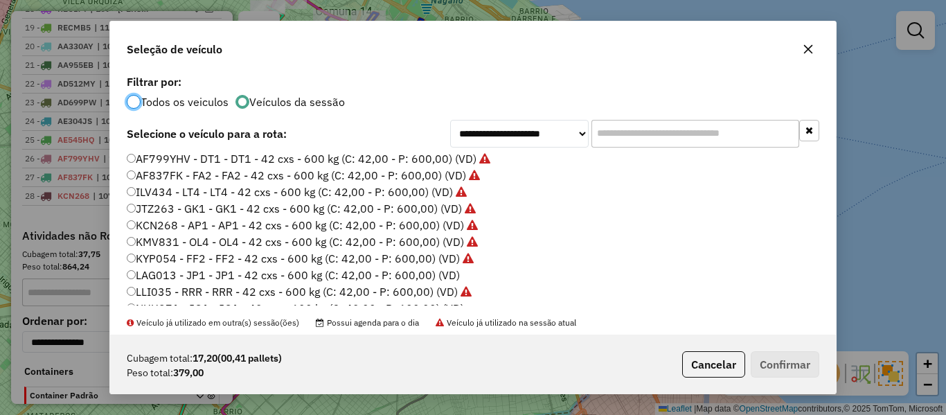
scroll to position [277, 0]
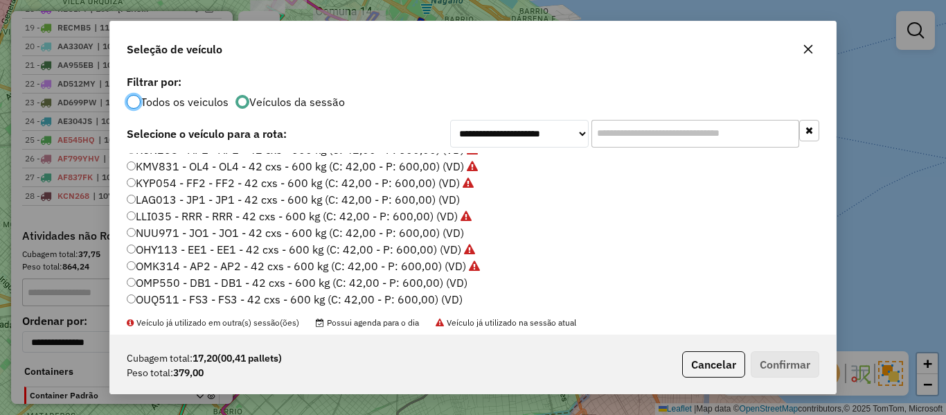
drag, startPoint x: 452, startPoint y: 202, endPoint x: 537, endPoint y: 216, distance: 86.3
click at [452, 202] on label "LAG013 - JP1 - JP1 - 42 cxs - 600 kg (C: 42,00 - P: 600,00) (VD)" at bounding box center [293, 199] width 333 height 17
click at [779, 361] on button "Confirmar" at bounding box center [785, 364] width 69 height 26
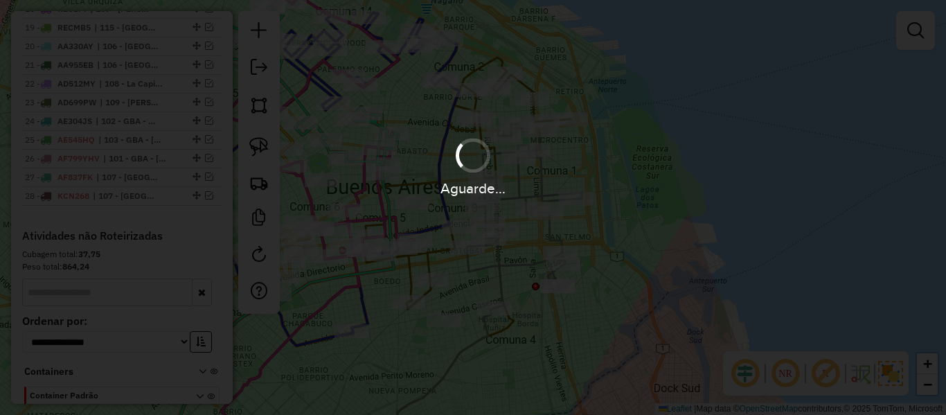
scroll to position [1349, 0]
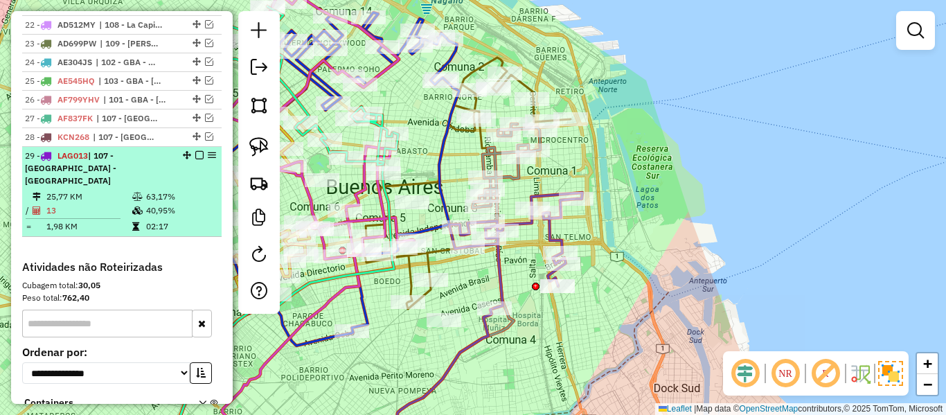
click at [195, 151] on em at bounding box center [199, 155] width 8 height 8
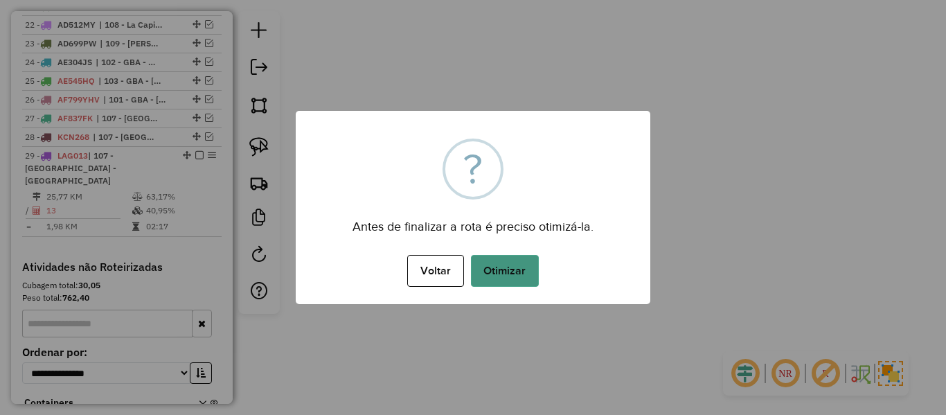
drag, startPoint x: 520, startPoint y: 257, endPoint x: 517, endPoint y: 274, distance: 17.7
click at [519, 258] on button "Otimizar" at bounding box center [505, 271] width 68 height 32
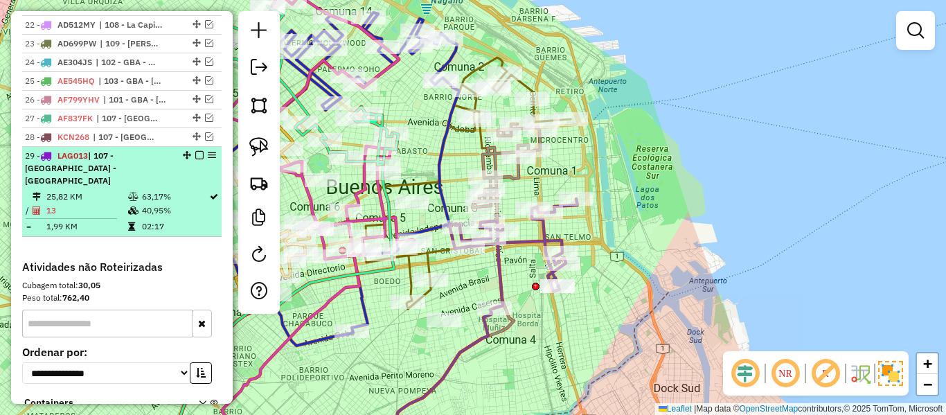
click at [195, 151] on em at bounding box center [199, 155] width 8 height 8
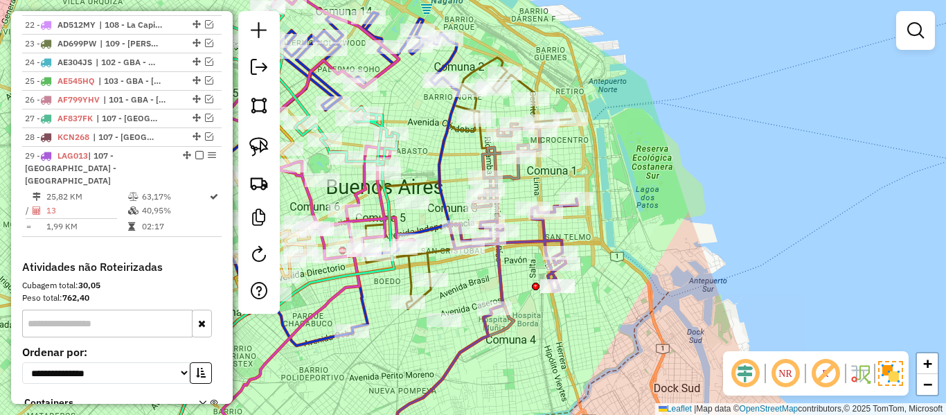
scroll to position [1309, 0]
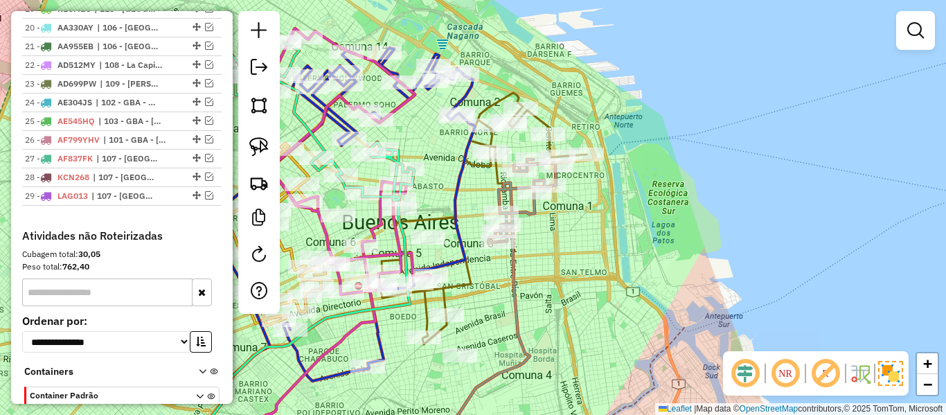
drag, startPoint x: 563, startPoint y: 237, endPoint x: 637, endPoint y: 217, distance: 76.6
click at [564, 240] on div "Janela de atendimento Grade de atendimento Capacidade Transportadoras Veículos …" at bounding box center [473, 207] width 946 height 415
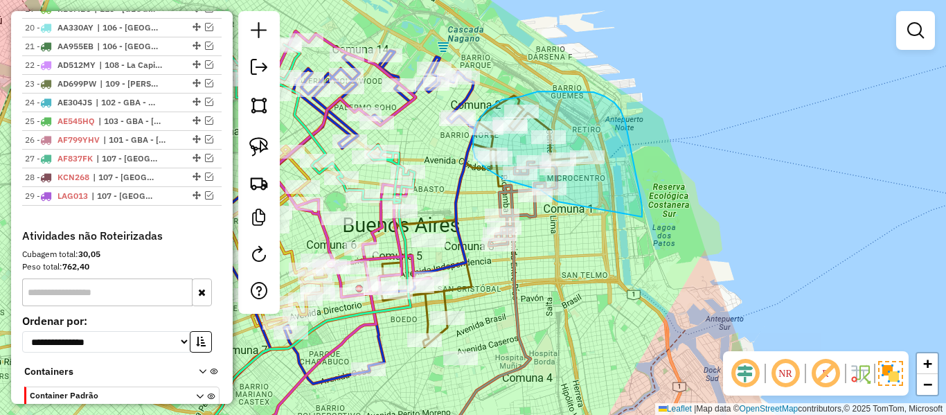
drag, startPoint x: 642, startPoint y: 217, endPoint x: 571, endPoint y: 205, distance: 71.6
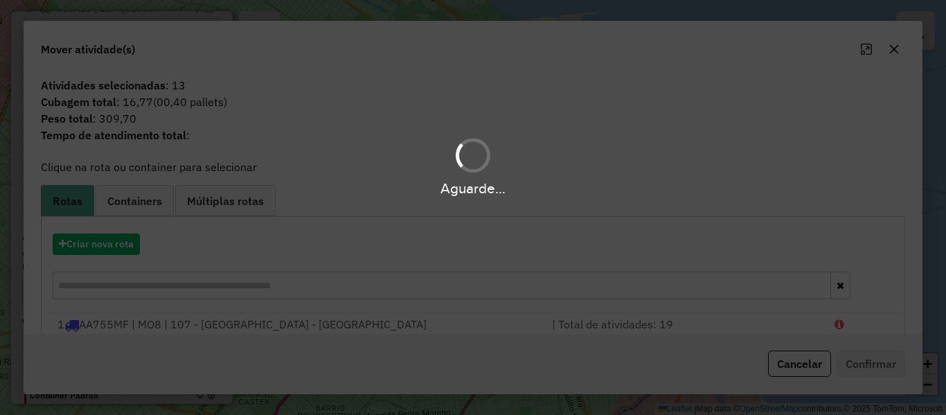
click at [121, 245] on div "Aguarde..." at bounding box center [473, 207] width 946 height 415
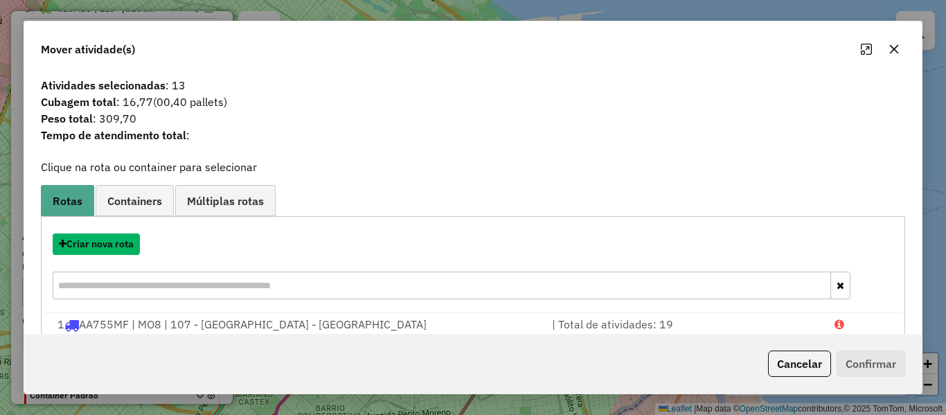
click at [121, 245] on button "Criar nova rota" at bounding box center [96, 243] width 87 height 21
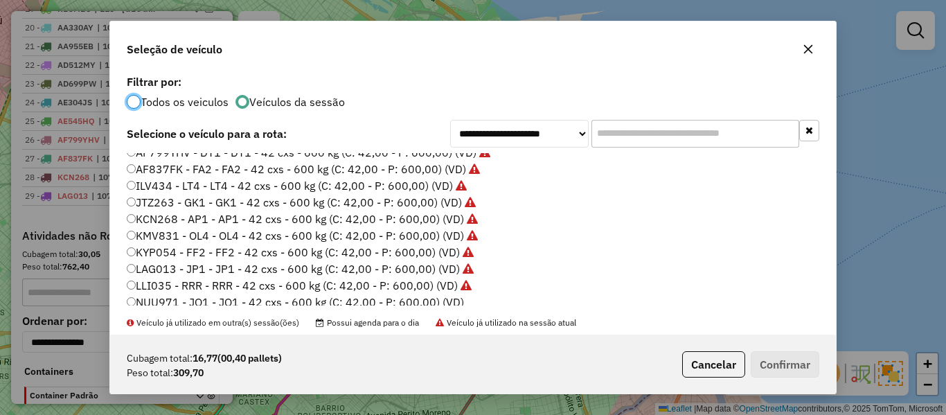
scroll to position [277, 0]
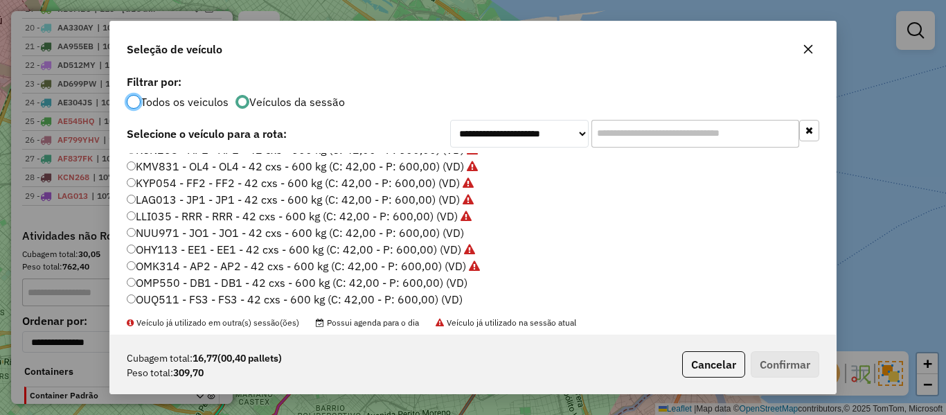
click at [456, 233] on label "NUU971 - JO1 - JO1 - 42 cxs - 600 kg (C: 42,00 - P: 600,00) (VD)" at bounding box center [295, 232] width 337 height 17
click at [802, 370] on button "Confirmar" at bounding box center [785, 364] width 69 height 26
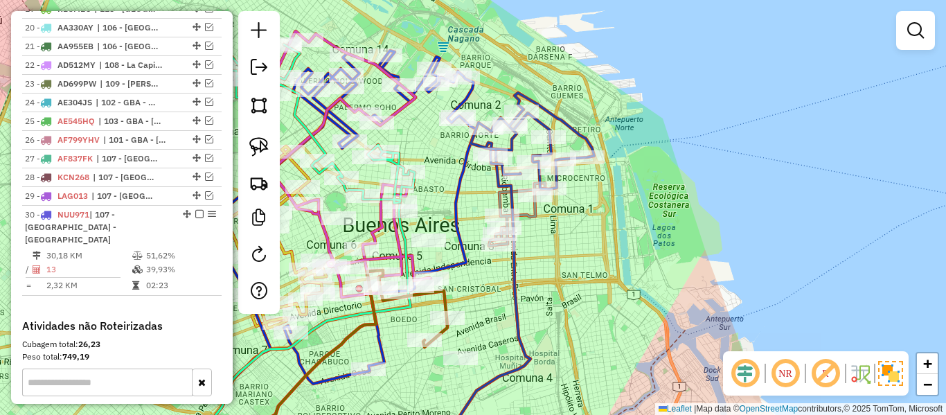
scroll to position [1349, 0]
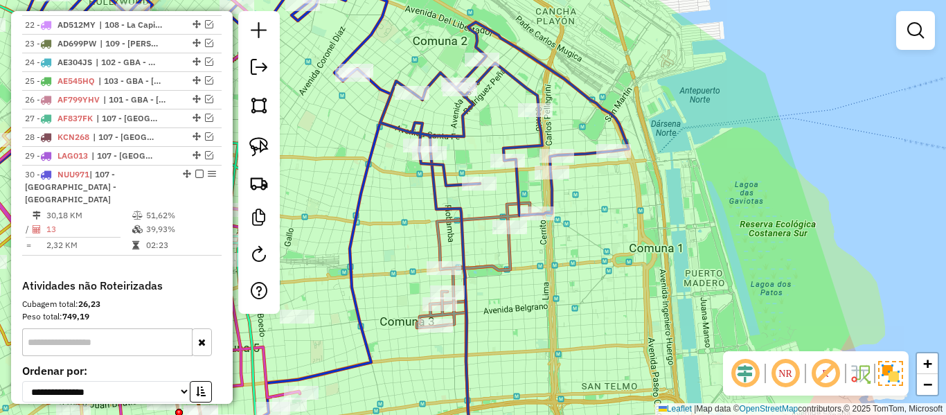
click at [595, 111] on icon at bounding box center [504, 118] width 249 height 193
select select "**********"
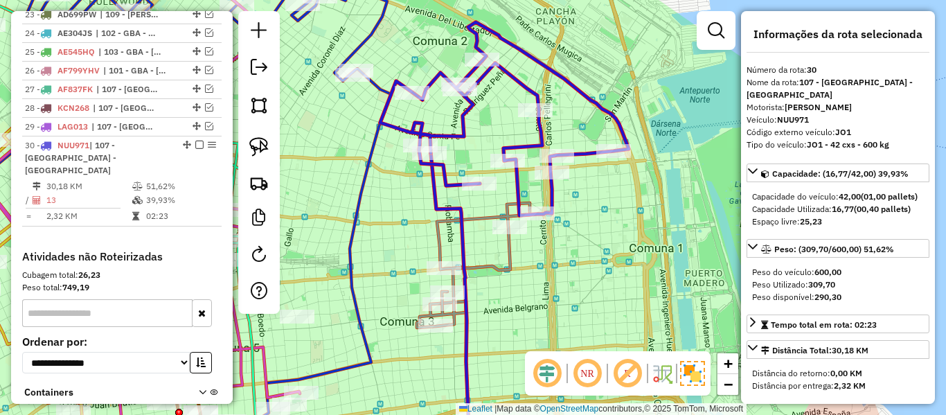
scroll to position [1386, 0]
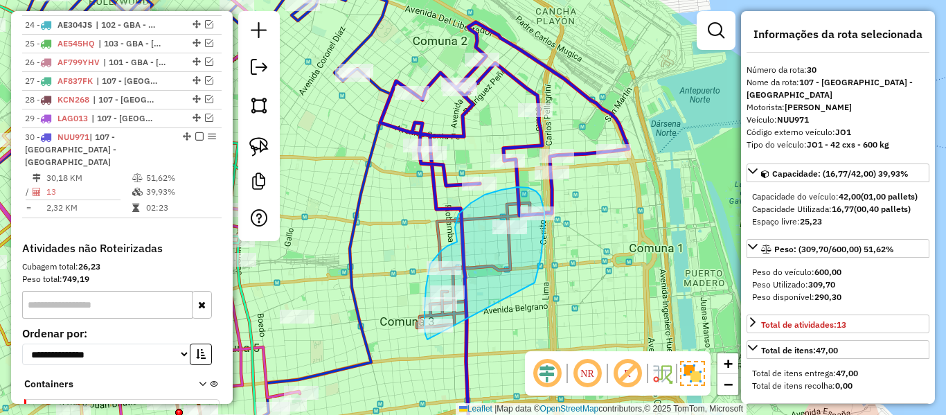
drag, startPoint x: 543, startPoint y: 241, endPoint x: 434, endPoint y: 350, distance: 153.8
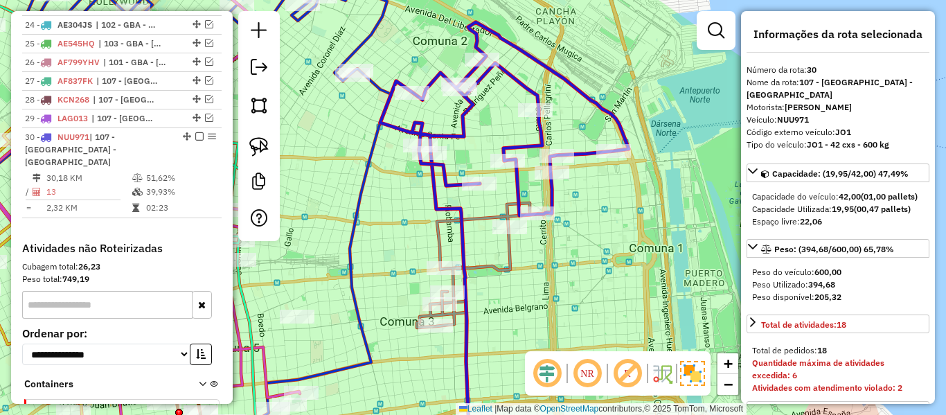
select select "**********"
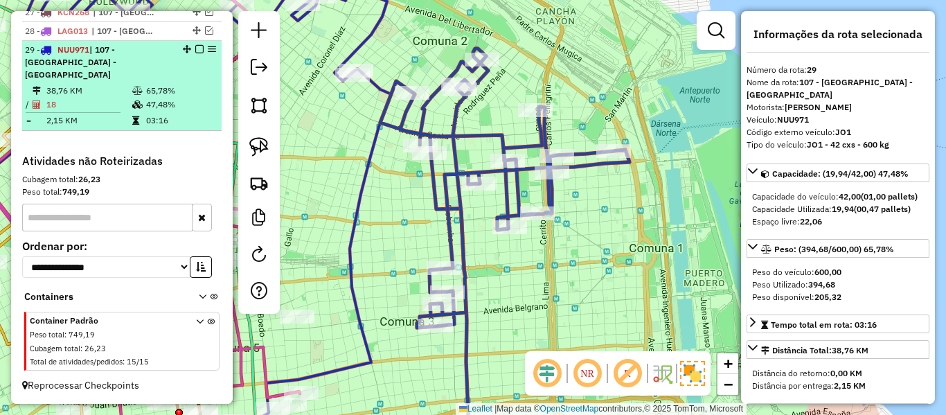
scroll to position [1309, 0]
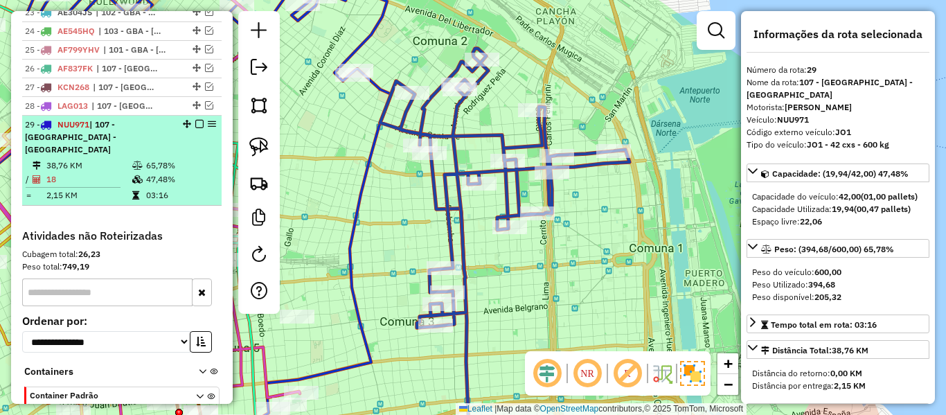
click at [195, 120] on em at bounding box center [199, 124] width 8 height 8
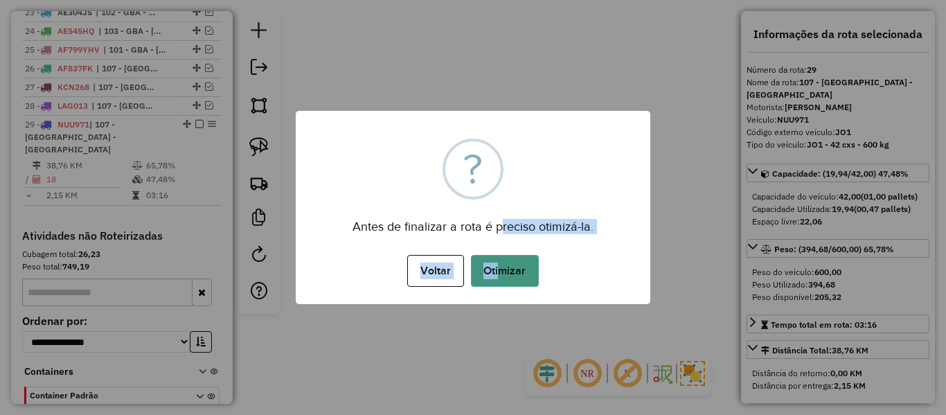
drag, startPoint x: 502, startPoint y: 249, endPoint x: 504, endPoint y: 260, distance: 12.0
click at [504, 260] on div "× ? Antes de finalizar a rota é preciso otimizá-la. Voltar No Otimizar" at bounding box center [473, 207] width 355 height 193
click at [515, 273] on button "Otimizar" at bounding box center [505, 271] width 68 height 32
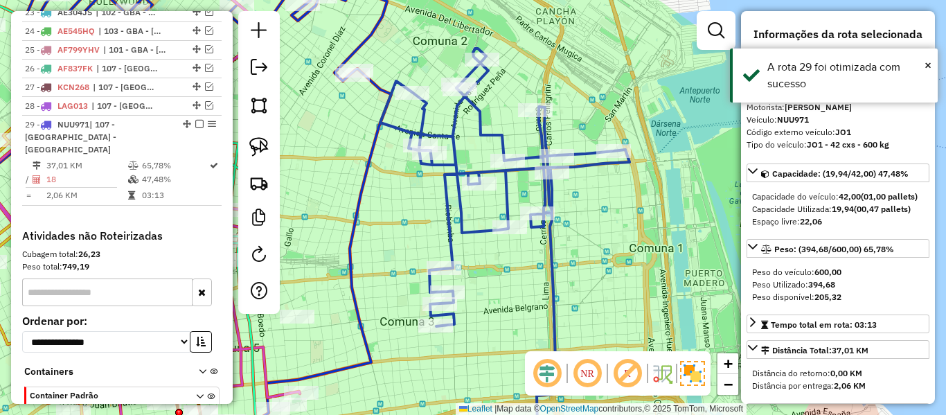
click at [196, 120] on em at bounding box center [199, 124] width 8 height 8
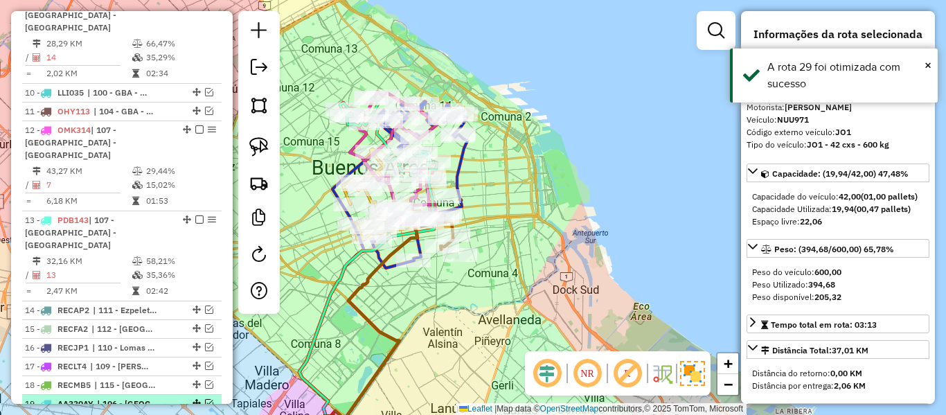
scroll to position [627, 0]
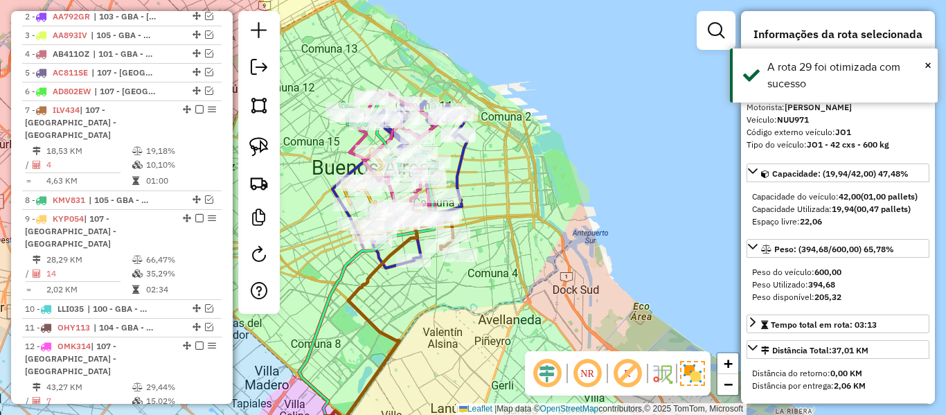
drag, startPoint x: 515, startPoint y: 180, endPoint x: 598, endPoint y: 220, distance: 91.4
click at [597, 220] on div "Janela de atendimento Grade de atendimento Capacidade Transportadoras Veículos …" at bounding box center [473, 207] width 946 height 415
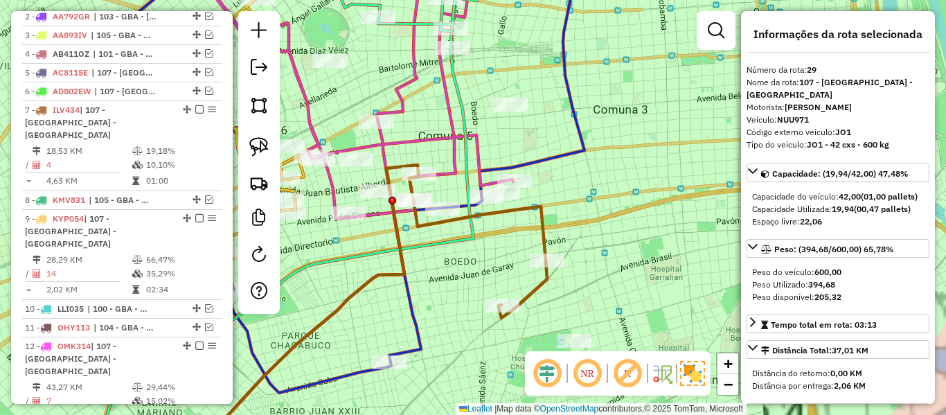
drag, startPoint x: 611, startPoint y: 244, endPoint x: 634, endPoint y: 193, distance: 56.1
click at [634, 194] on div "Janela de atendimento Grade de atendimento Capacidade Transportadoras Veículos …" at bounding box center [473, 207] width 946 height 415
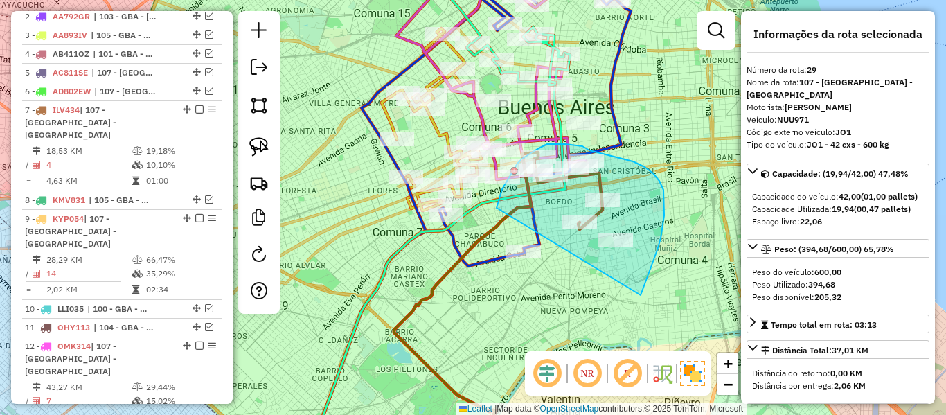
drag, startPoint x: 641, startPoint y: 295, endPoint x: 510, endPoint y: 289, distance: 131.0
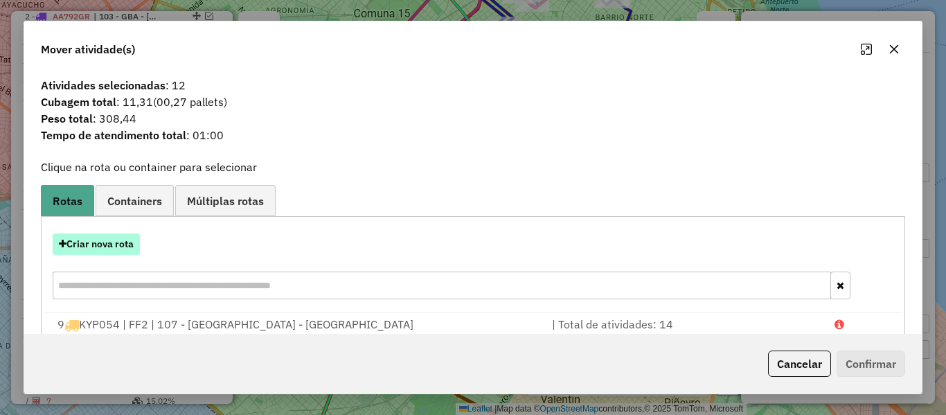
click at [119, 246] on button "Criar nova rota" at bounding box center [96, 243] width 87 height 21
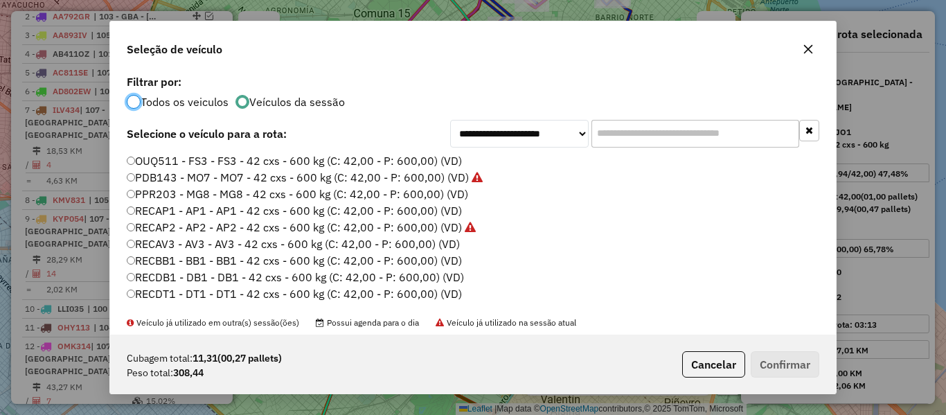
scroll to position [346, 0]
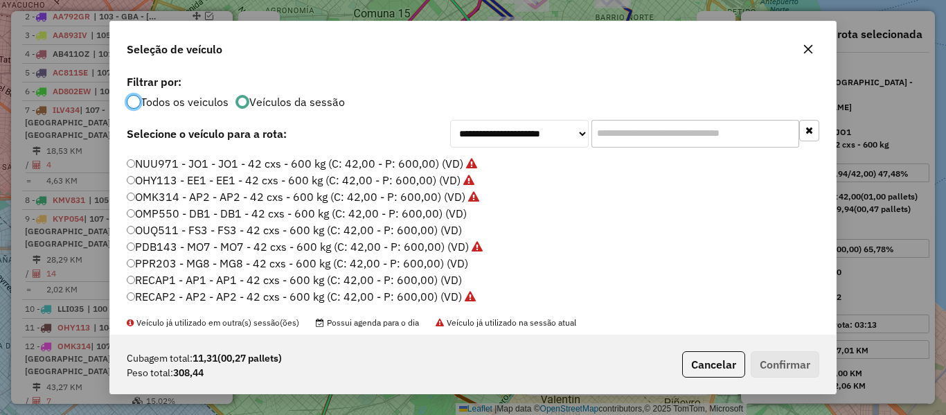
click at [455, 215] on label "OMP550 - DB1 - DB1 - 42 cxs - 600 kg (C: 42,00 - P: 600,00) (VD)" at bounding box center [297, 213] width 340 height 17
click at [774, 364] on button "Confirmar" at bounding box center [785, 364] width 69 height 26
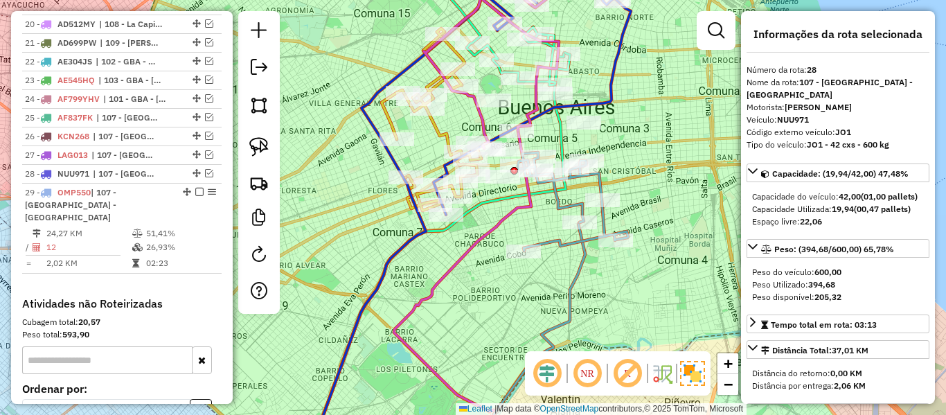
scroll to position [1250, 0]
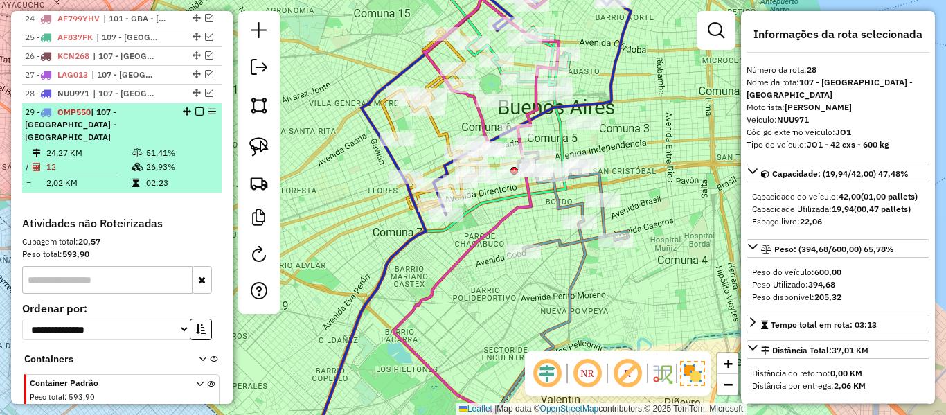
click at [196, 107] on em at bounding box center [199, 111] width 8 height 8
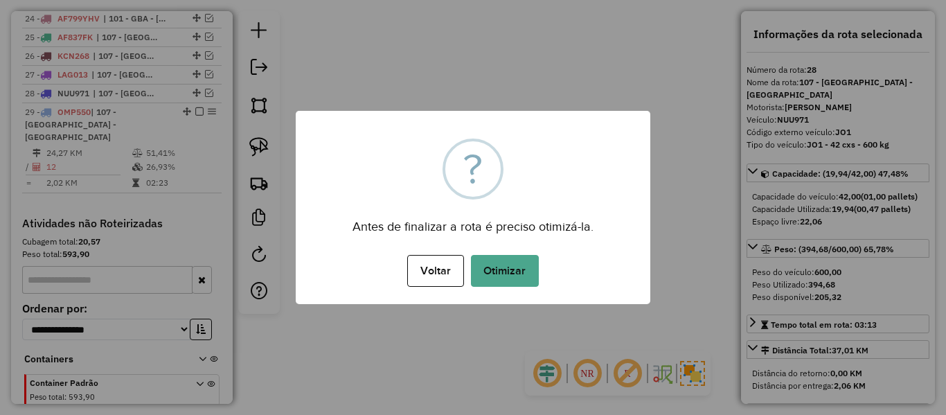
click at [506, 292] on div "× ? Antes de finalizar a rota é preciso otimizá-la. Voltar No Otimizar" at bounding box center [473, 207] width 355 height 193
click at [510, 261] on button "Otimizar" at bounding box center [505, 271] width 68 height 32
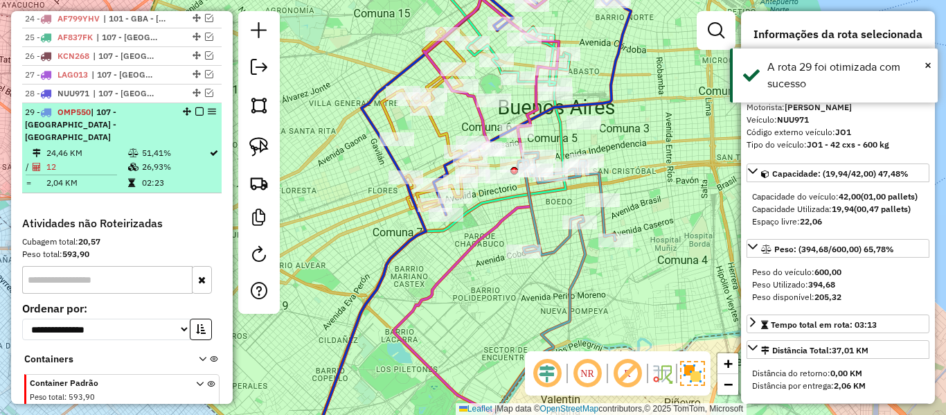
click at [196, 107] on em at bounding box center [199, 111] width 8 height 8
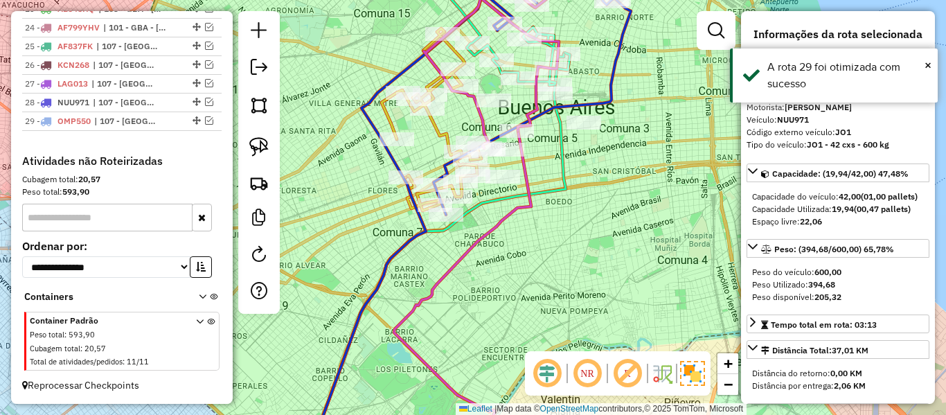
scroll to position [1191, 0]
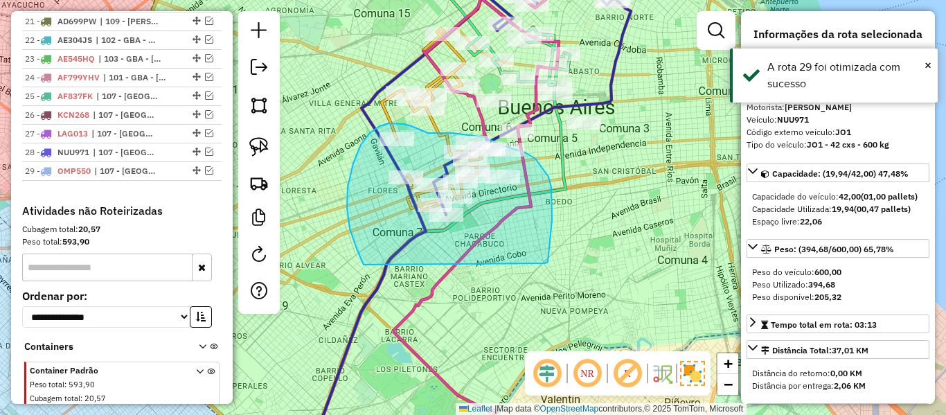
drag, startPoint x: 548, startPoint y: 262, endPoint x: 400, endPoint y: 287, distance: 150.3
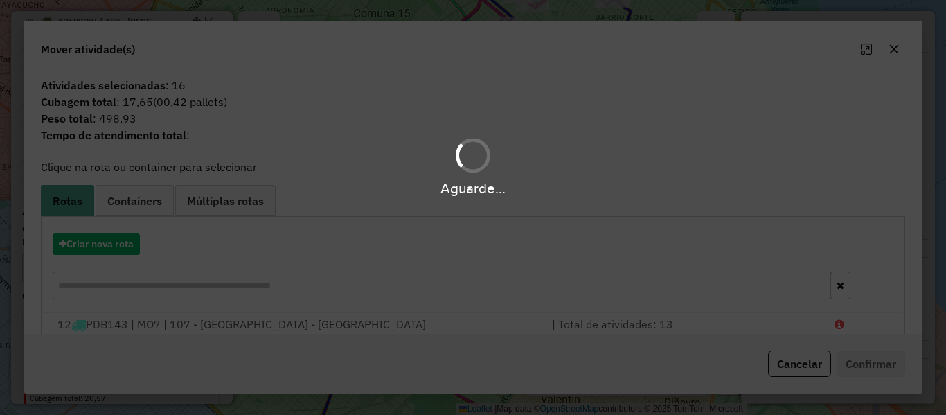
click at [105, 242] on hb-app "Aguarde... Pop-up bloqueado! Seu navegador bloqueou automáticamente a abertura …" at bounding box center [473, 207] width 946 height 415
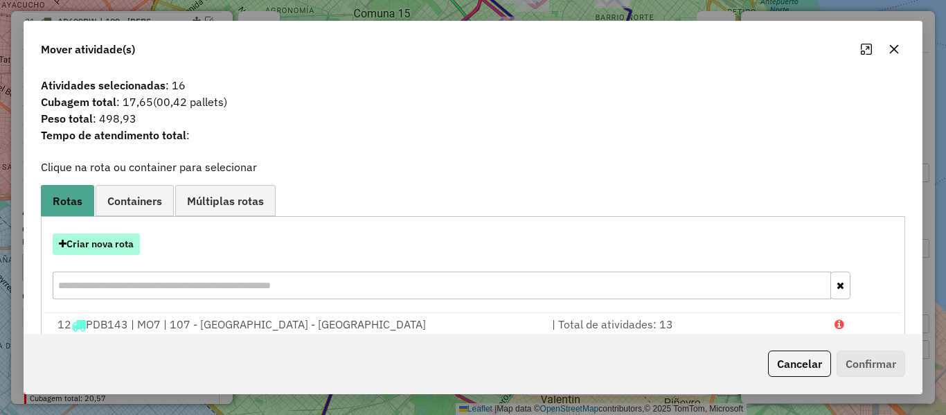
click at [112, 243] on button "Criar nova rota" at bounding box center [96, 243] width 87 height 21
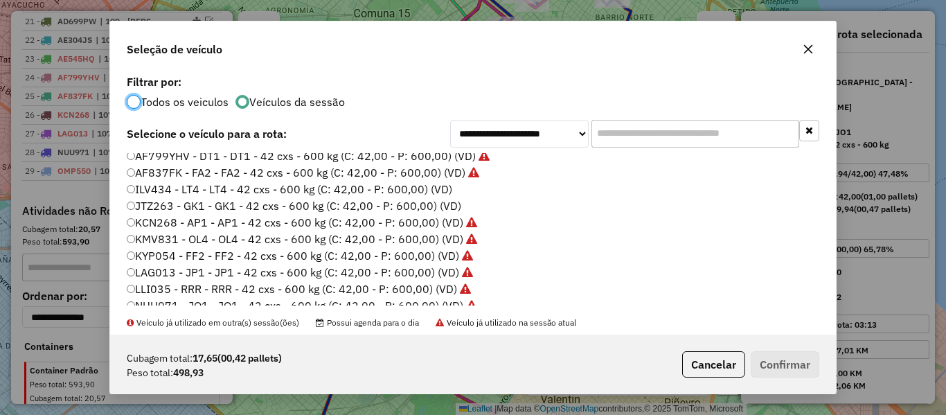
scroll to position [208, 0]
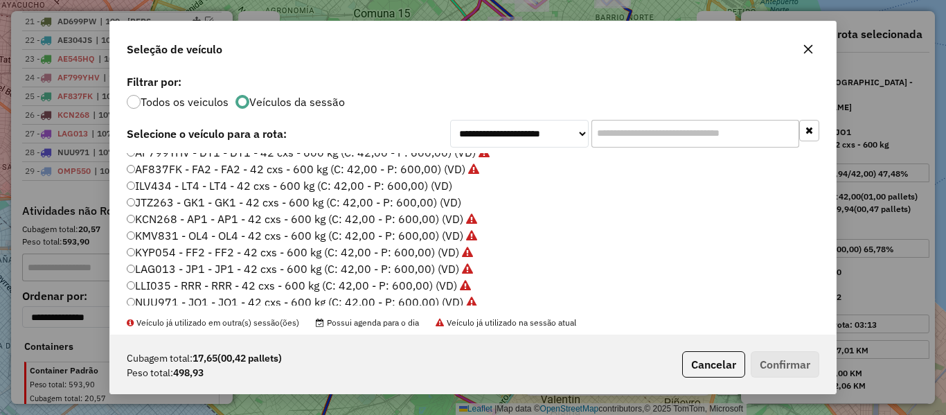
drag, startPoint x: 442, startPoint y: 182, endPoint x: 466, endPoint y: 188, distance: 24.9
click at [441, 182] on label "ILV434 - LT4 - LT4 - 42 cxs - 600 kg (C: 42,00 - P: 600,00) (VD)" at bounding box center [289, 185] width 325 height 17
drag, startPoint x: 805, startPoint y: 379, endPoint x: 778, endPoint y: 366, distance: 30.7
click at [804, 377] on div "Cubagem total: 17,65 (00,42 pallets) Peso total: 498,93 Cancelar Confirmar" at bounding box center [473, 364] width 726 height 60
click at [777, 366] on button "Confirmar" at bounding box center [785, 364] width 69 height 26
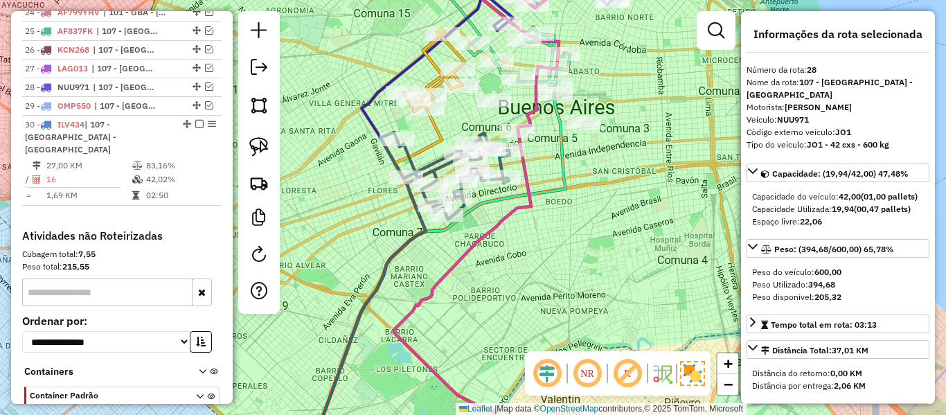
scroll to position [1269, 0]
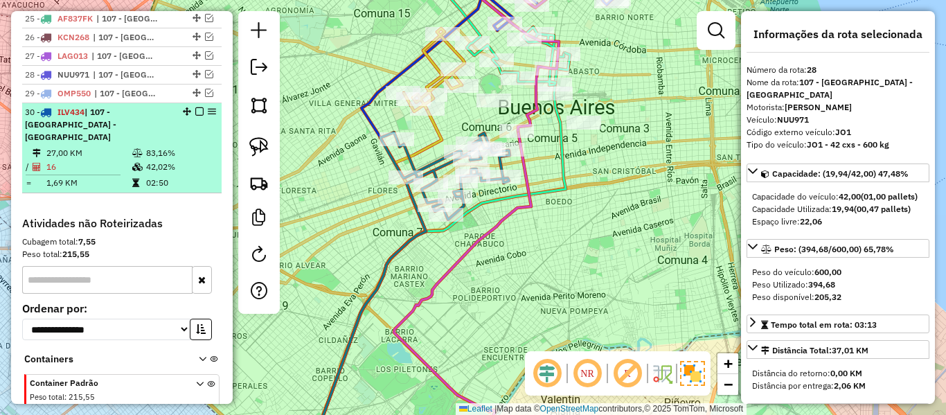
click at [195, 107] on em at bounding box center [199, 111] width 8 height 8
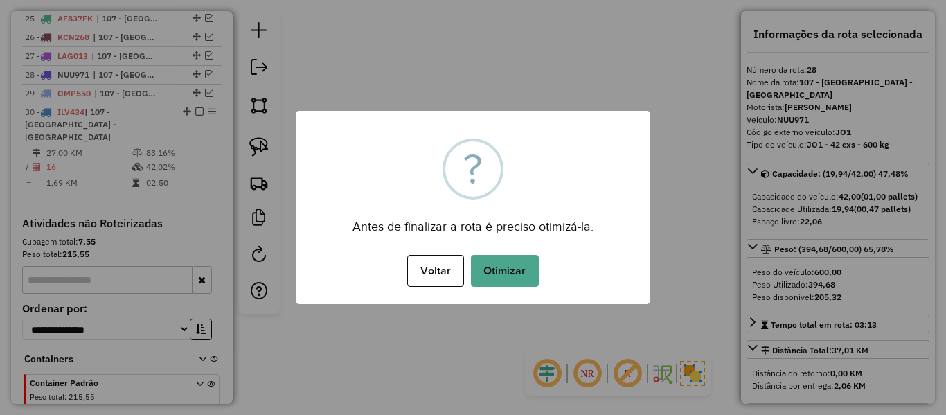
click at [519, 274] on button "Otimizar" at bounding box center [505, 271] width 68 height 32
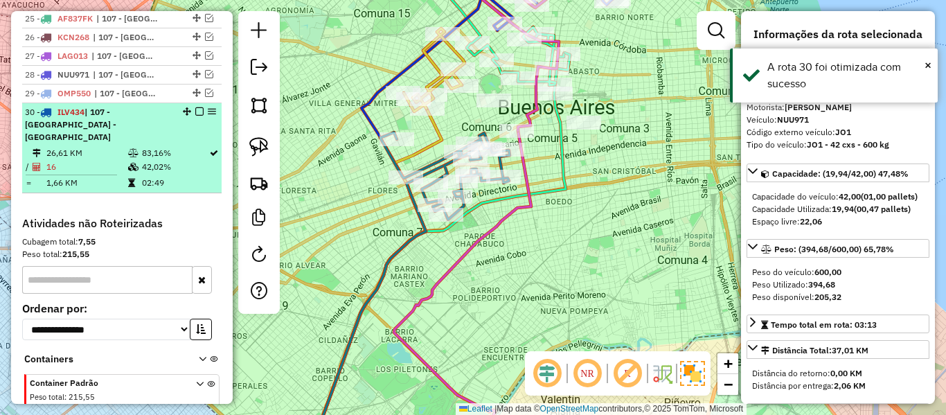
click at [195, 107] on em at bounding box center [199, 111] width 8 height 8
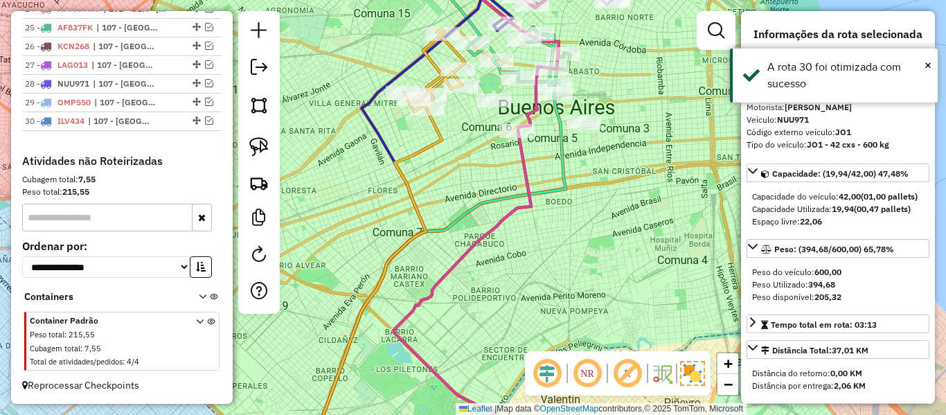
scroll to position [1210, 0]
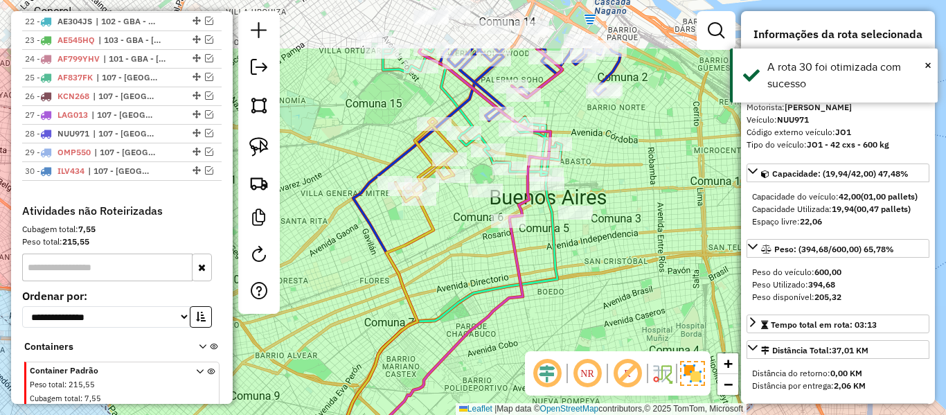
drag, startPoint x: 575, startPoint y: 257, endPoint x: 566, endPoint y: 327, distance: 70.5
click at [566, 327] on div "Janela de atendimento Grade de atendimento Capacidade Transportadoras Veículos …" at bounding box center [473, 207] width 946 height 415
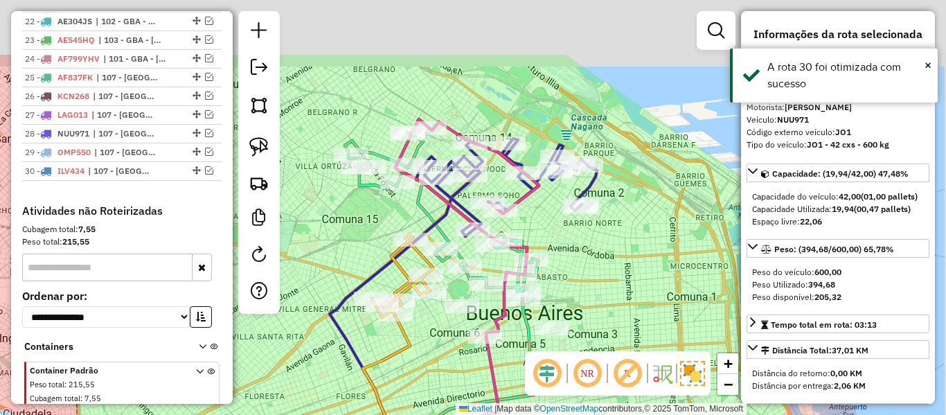
drag, startPoint x: 612, startPoint y: 251, endPoint x: 612, endPoint y: 268, distance: 16.6
click at [611, 273] on div "Janela de atendimento Grade de atendimento Capacidade Transportadoras Veículos …" at bounding box center [473, 207] width 946 height 415
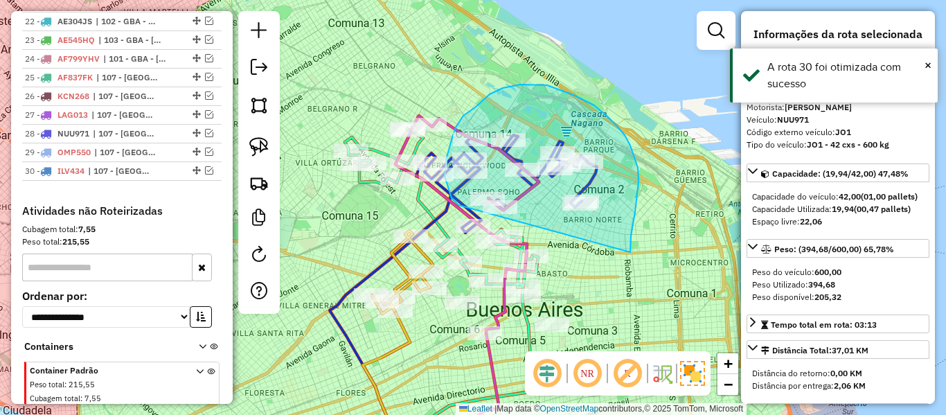
drag, startPoint x: 630, startPoint y: 252, endPoint x: 481, endPoint y: 215, distance: 153.5
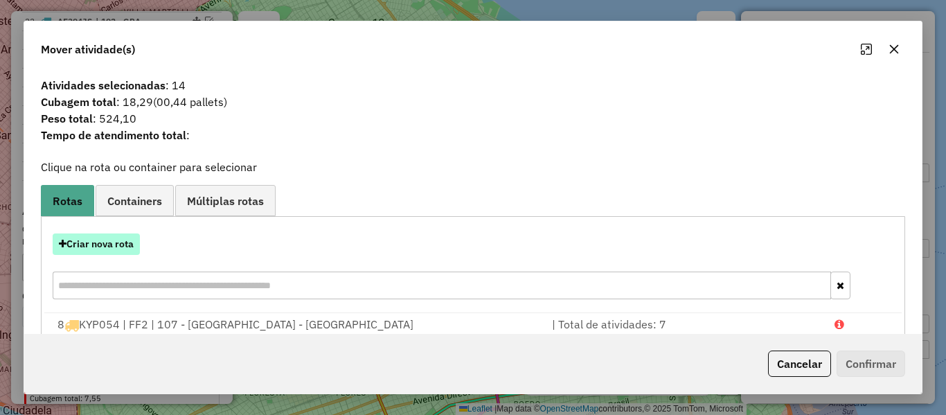
click at [118, 241] on button "Criar nova rota" at bounding box center [96, 243] width 87 height 21
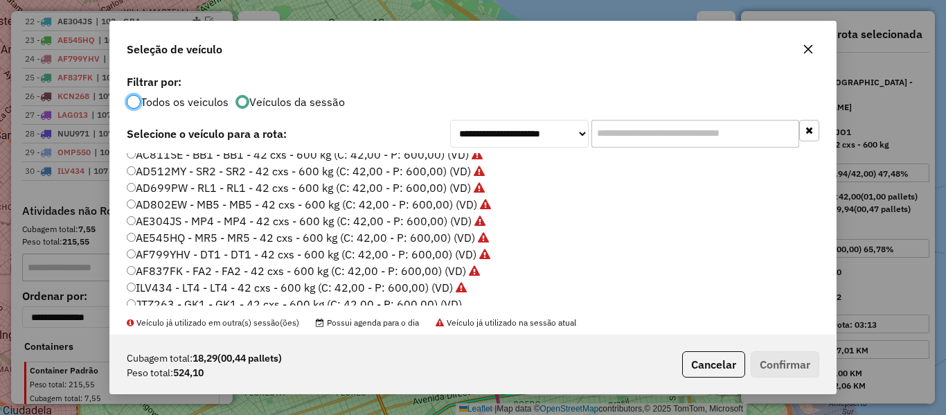
scroll to position [208, 0]
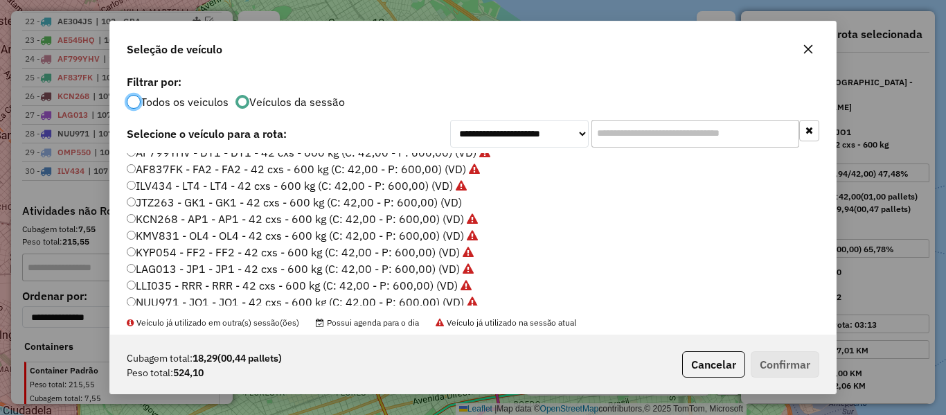
click at [452, 204] on label "JTZ263 - GK1 - GK1 - 42 cxs - 600 kg (C: 42,00 - P: 600,00) (VD)" at bounding box center [294, 202] width 335 height 17
click at [773, 361] on button "Confirmar" at bounding box center [785, 364] width 69 height 26
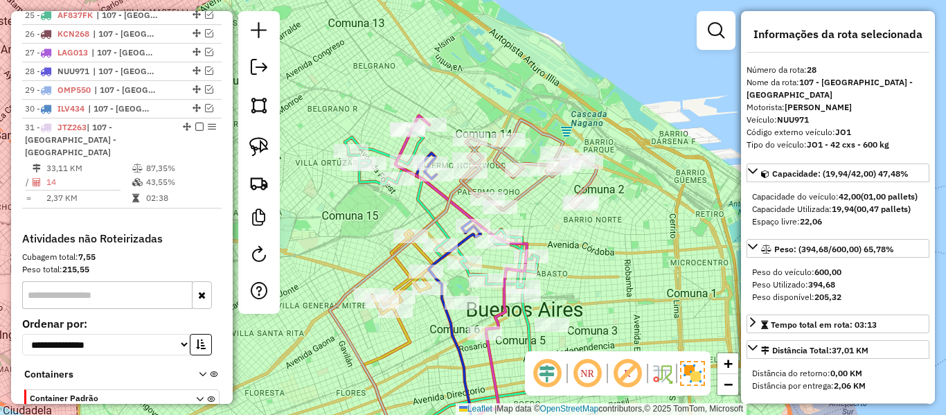
scroll to position [1274, 0]
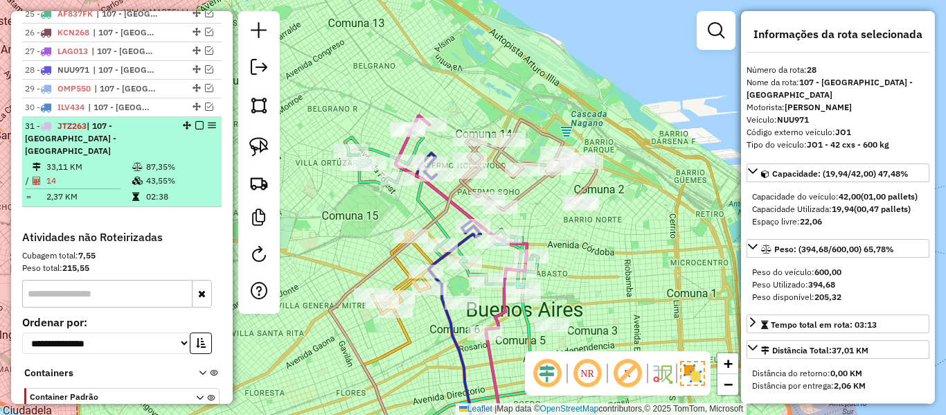
click at [197, 121] on em at bounding box center [199, 125] width 8 height 8
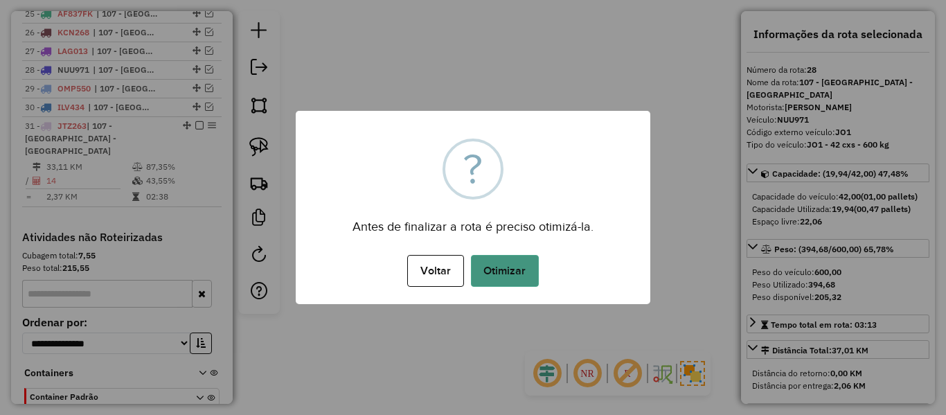
drag, startPoint x: 555, startPoint y: 267, endPoint x: 515, endPoint y: 272, distance: 41.1
click at [544, 268] on div "Voltar No Otimizar" at bounding box center [473, 270] width 355 height 39
click at [515, 272] on button "Otimizar" at bounding box center [505, 271] width 68 height 32
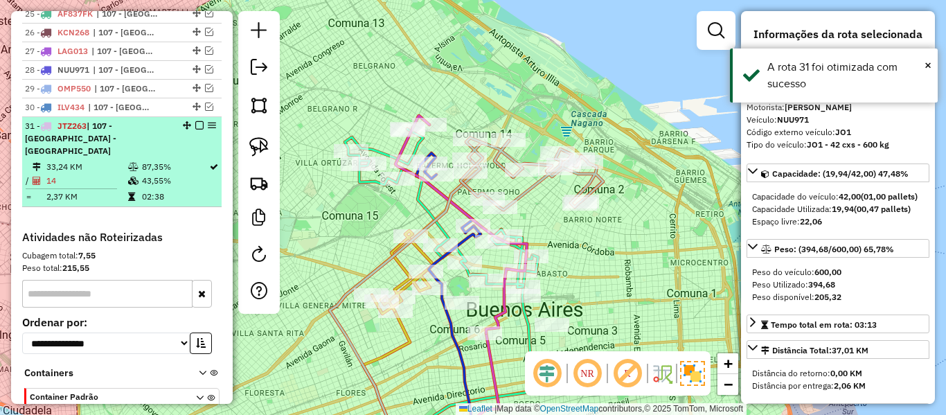
click at [196, 121] on em at bounding box center [199, 125] width 8 height 8
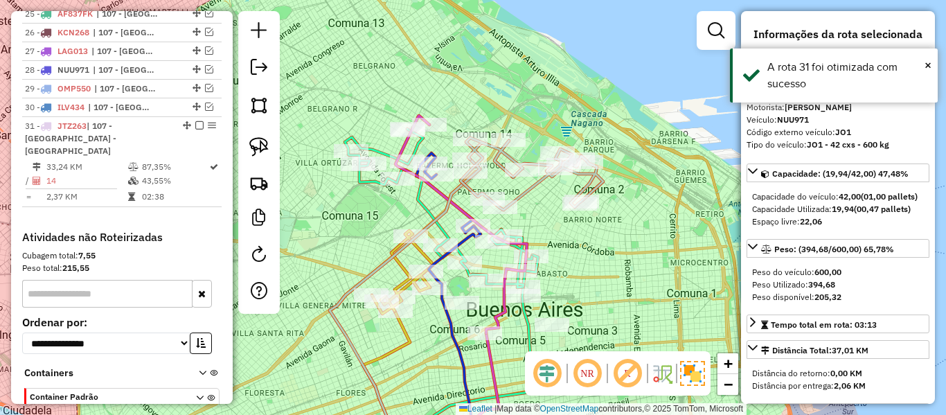
scroll to position [1229, 0]
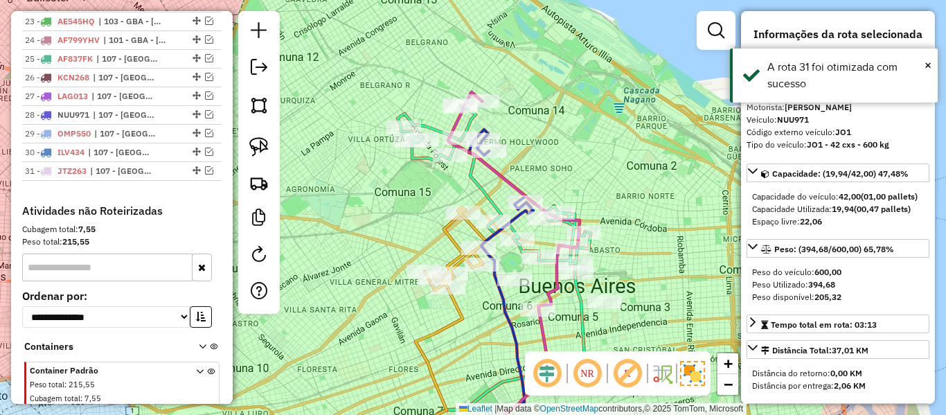
drag, startPoint x: 537, startPoint y: 159, endPoint x: 547, endPoint y: 157, distance: 10.6
click at [547, 157] on div "Janela de atendimento Grade de atendimento Capacidade Transportadoras Veículos …" at bounding box center [473, 207] width 946 height 415
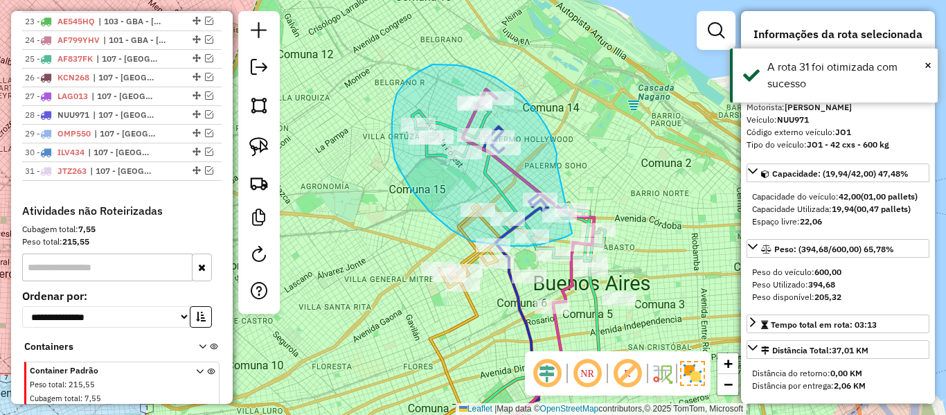
drag, startPoint x: 556, startPoint y: 161, endPoint x: 593, endPoint y: 211, distance: 61.4
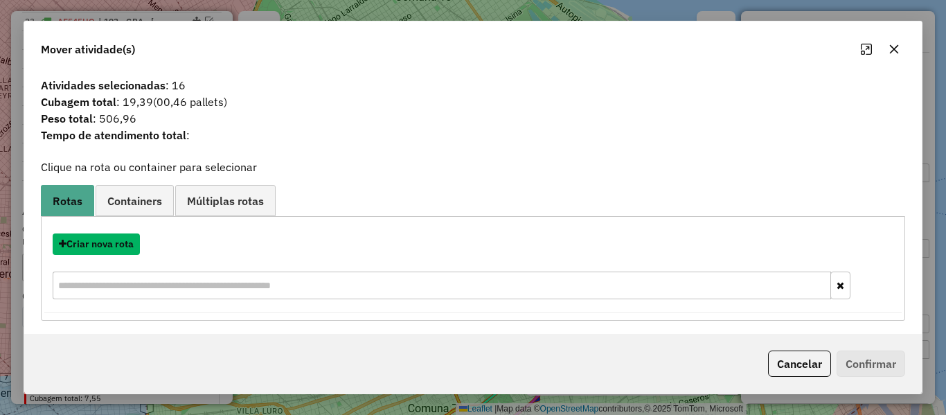
click at [123, 242] on button "Criar nova rota" at bounding box center [96, 243] width 87 height 21
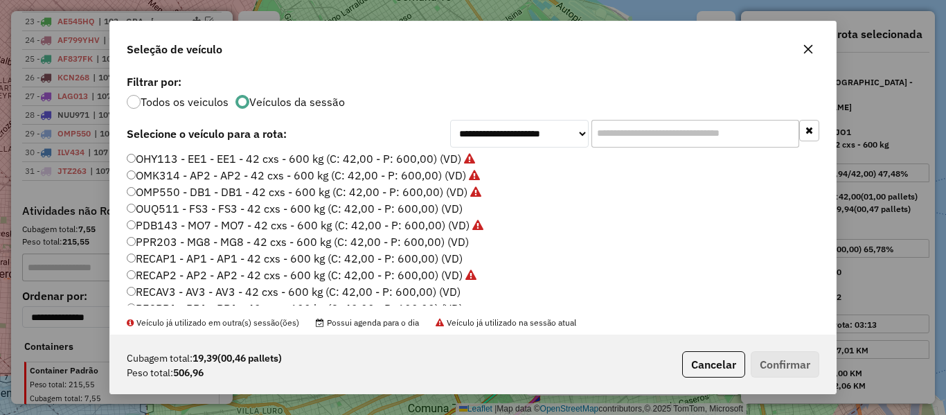
scroll to position [346, 0]
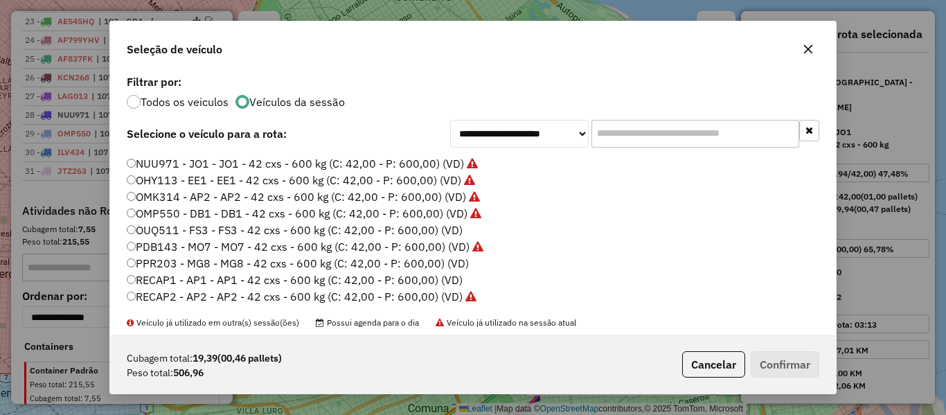
click at [457, 226] on label "OUQ511 - FS3 - FS3 - 42 cxs - 600 kg (C: 42,00 - P: 600,00) (VD)" at bounding box center [295, 230] width 336 height 17
click at [773, 359] on button "Confirmar" at bounding box center [785, 364] width 69 height 26
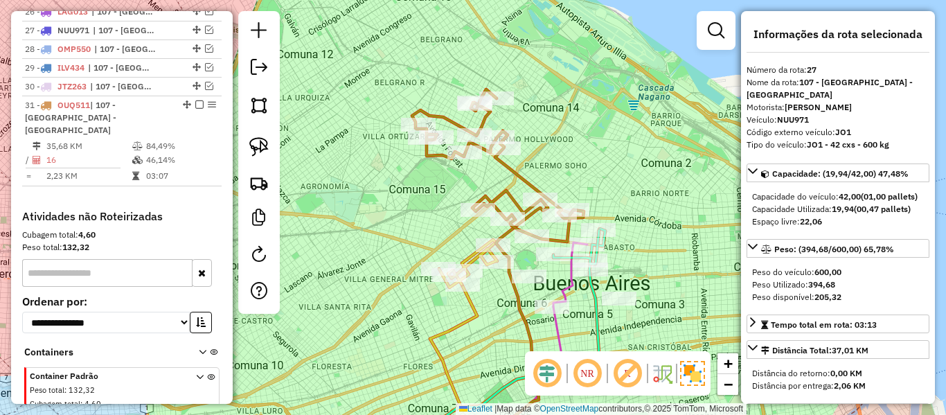
scroll to position [1229, 0]
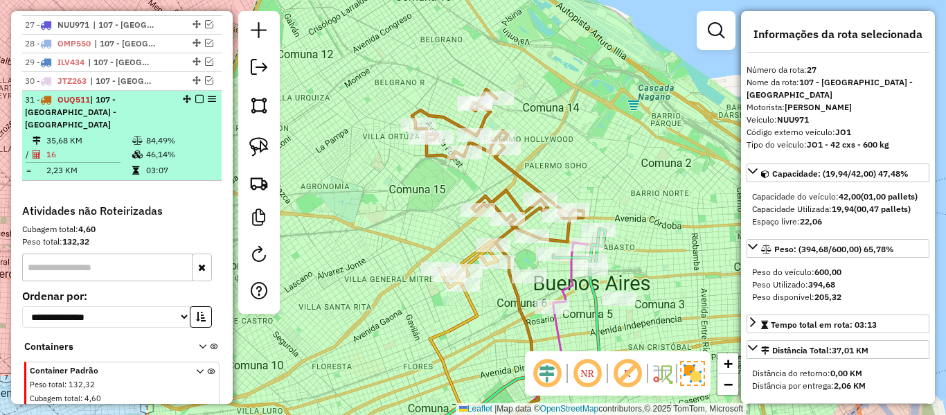
click at [195, 95] on em at bounding box center [199, 99] width 8 height 8
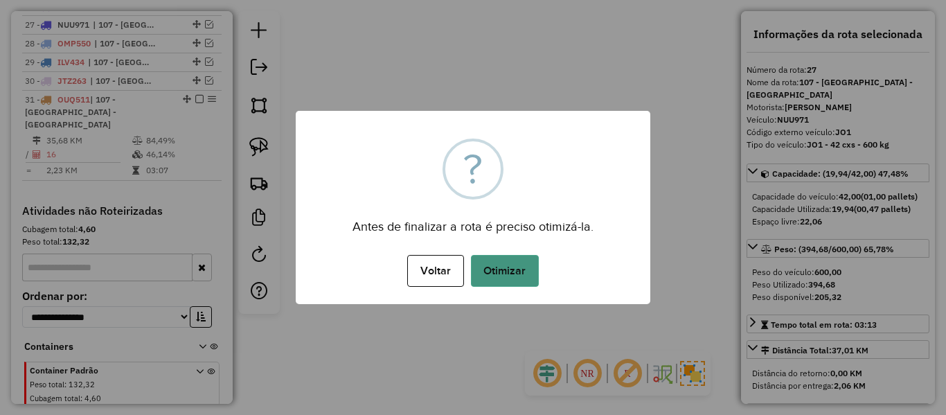
click at [488, 254] on div "× ? Antes de finalizar a rota é preciso otimizá-la. Voltar No Otimizar" at bounding box center [473, 207] width 355 height 193
click at [503, 267] on button "Otimizar" at bounding box center [505, 271] width 68 height 32
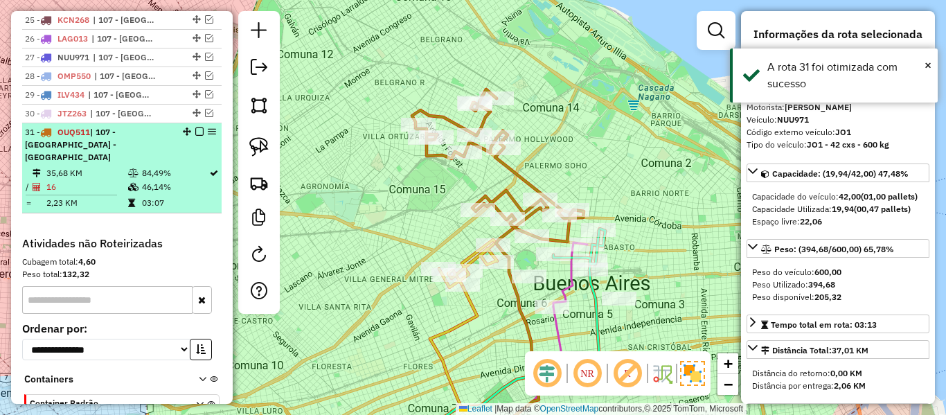
click at [197, 127] on em at bounding box center [199, 131] width 8 height 8
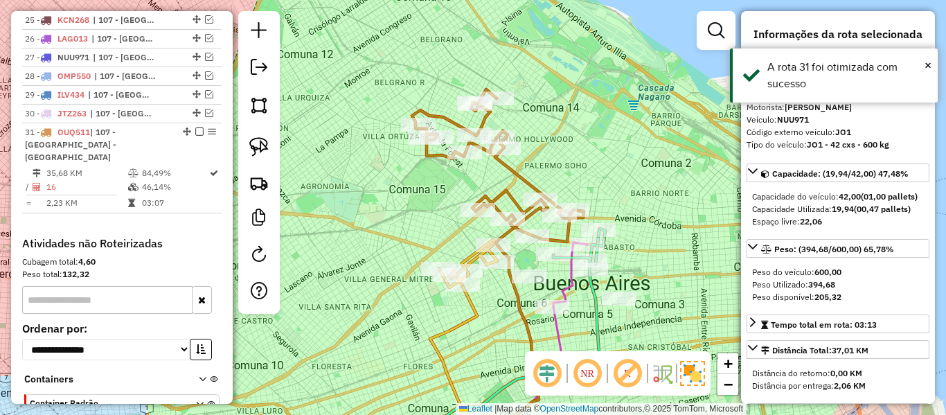
scroll to position [1170, 0]
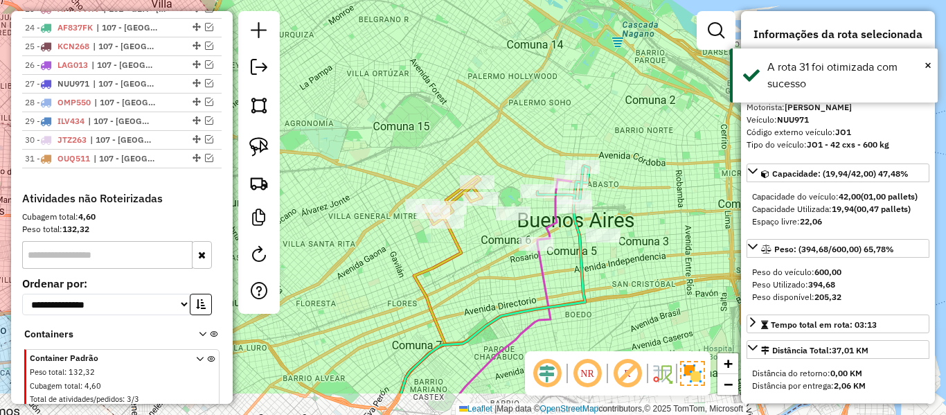
click at [609, 134] on div "Janela de atendimento Grade de atendimento Capacidade Transportadoras Veículos …" at bounding box center [473, 207] width 946 height 415
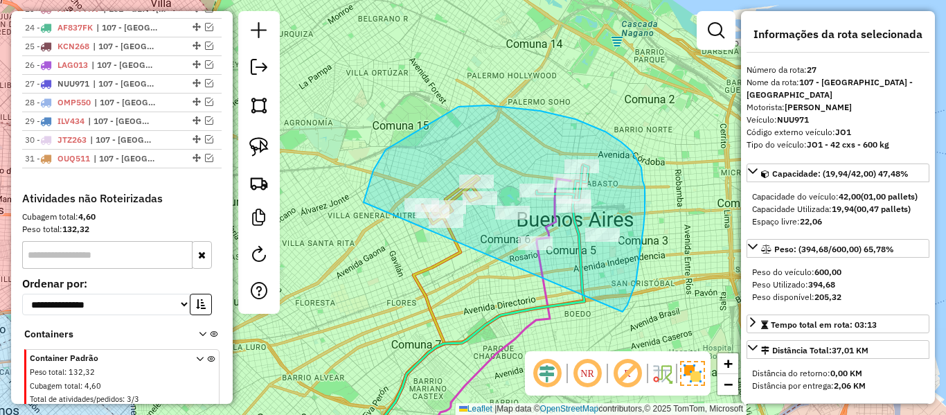
drag, startPoint x: 632, startPoint y: 294, endPoint x: 441, endPoint y: 258, distance: 193.9
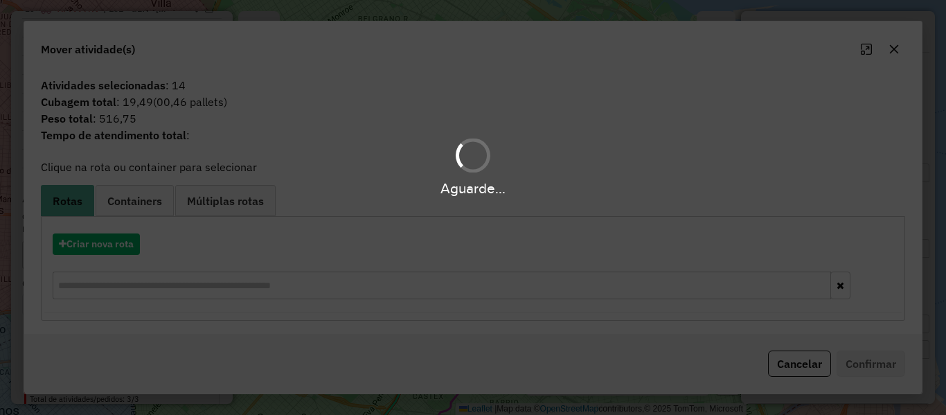
click at [128, 238] on div "Aguarde..." at bounding box center [473, 207] width 946 height 415
click at [128, 238] on hb-app "Aguarde... Pop-up bloqueado! Seu navegador bloqueou automáticamente a abertura …" at bounding box center [473, 207] width 946 height 415
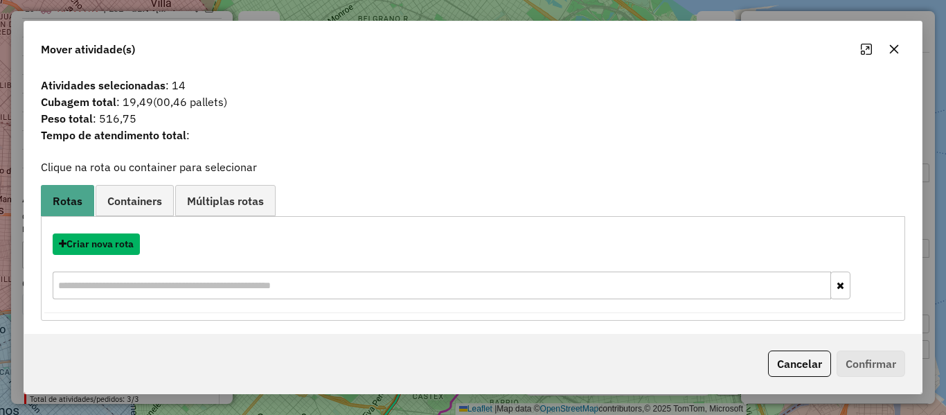
click at [128, 238] on button "Criar nova rota" at bounding box center [96, 243] width 87 height 21
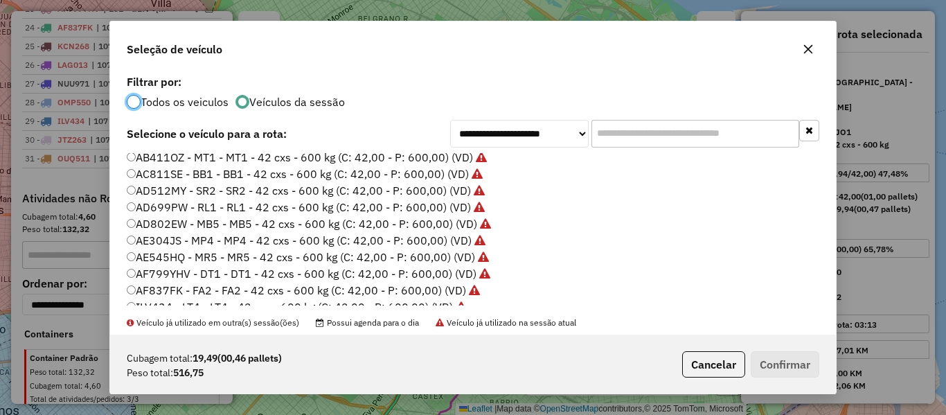
scroll to position [0, 0]
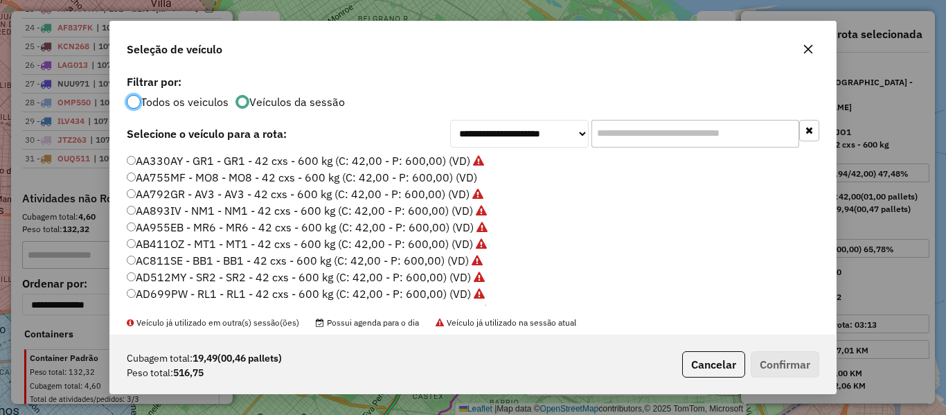
click at [463, 177] on label "AA755MF - MO8 - MO8 - 42 cxs - 600 kg (C: 42,00 - P: 600,00) (VD)" at bounding box center [302, 177] width 350 height 17
click at [777, 370] on button "Confirmar" at bounding box center [785, 364] width 69 height 26
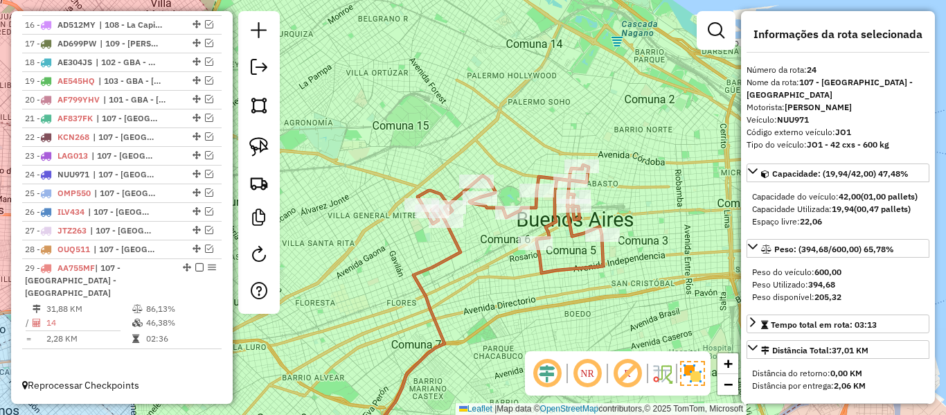
scroll to position [796, 0]
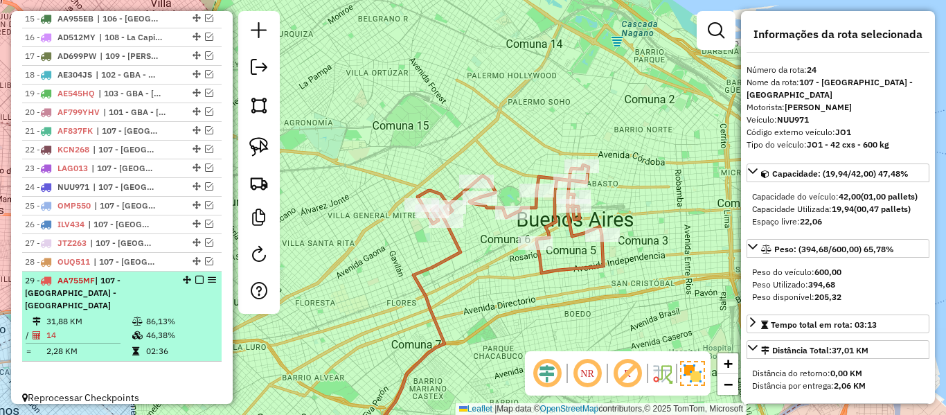
click at [197, 280] on em at bounding box center [199, 280] width 8 height 8
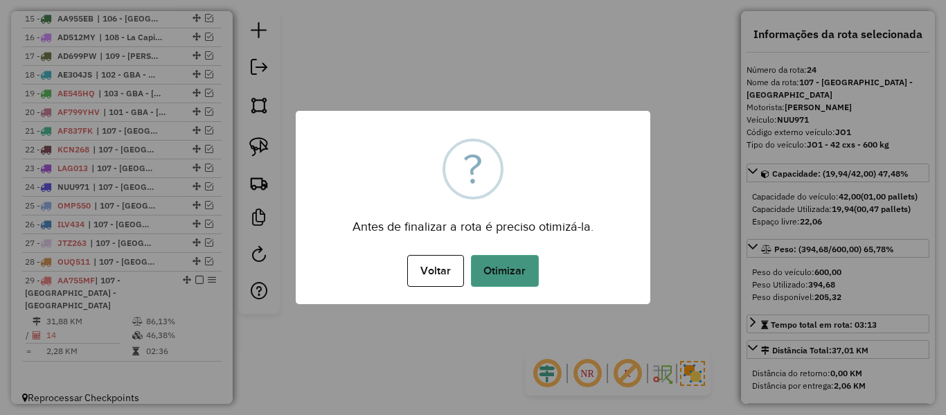
click at [517, 277] on button "Otimizar" at bounding box center [505, 271] width 68 height 32
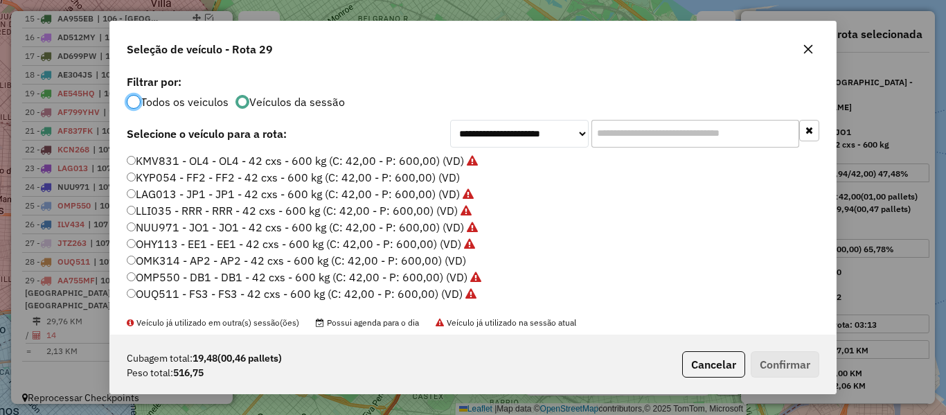
scroll to position [277, 0]
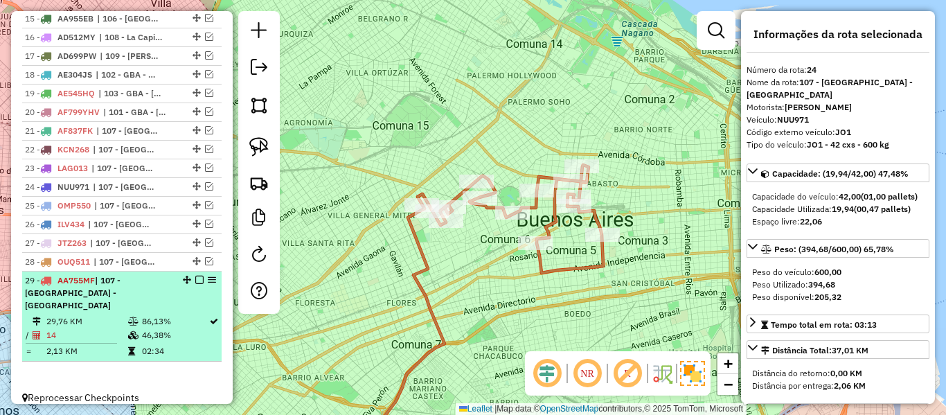
click at [193, 273] on li "29 - AA755MF | 107 - [GEOGRAPHIC_DATA] - [GEOGRAPHIC_DATA] 29,76 KM 86,13% / 14…" at bounding box center [121, 316] width 199 height 90
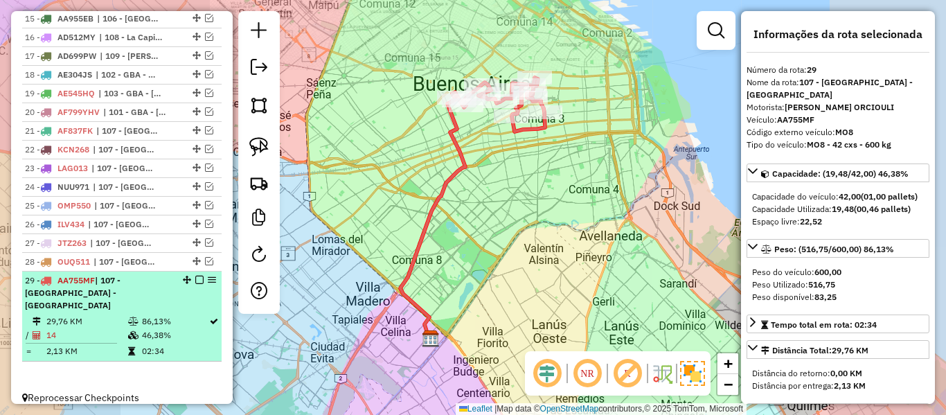
click at [195, 276] on em at bounding box center [199, 280] width 8 height 8
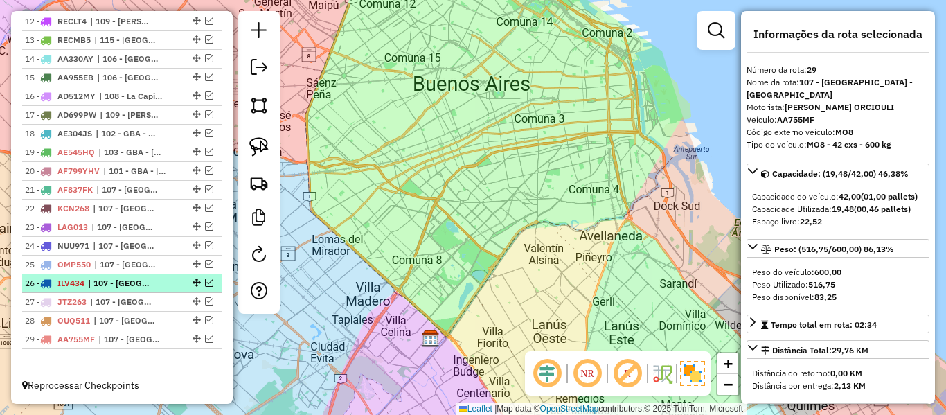
scroll to position [461, 0]
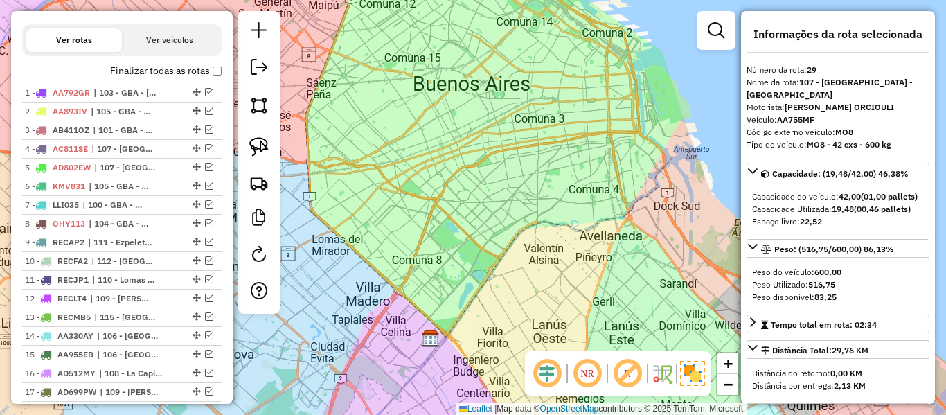
click at [186, 71] on label "Finalizar todas as rotas" at bounding box center [165, 71] width 111 height 15
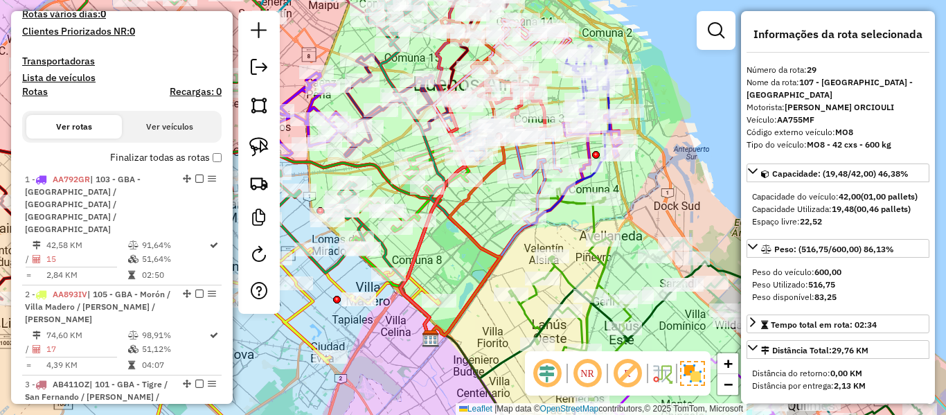
scroll to position [322, 0]
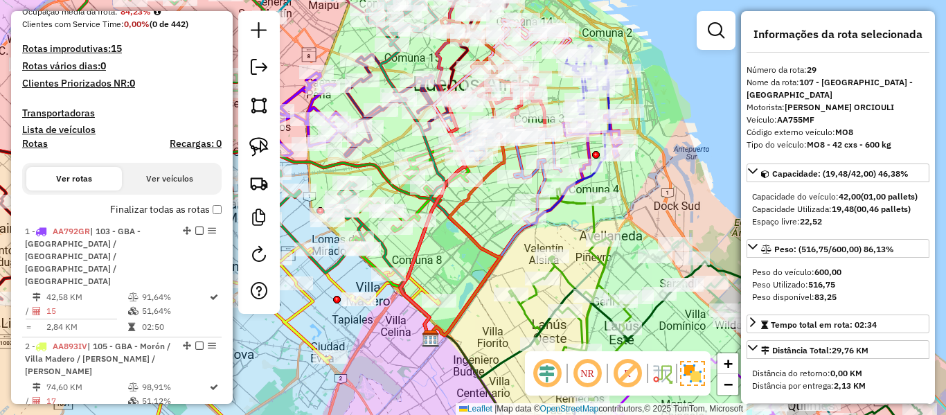
click at [40, 152] on label "Rotas" at bounding box center [35, 146] width 26 height 17
click at [41, 148] on h4 "Rotas" at bounding box center [35, 144] width 26 height 12
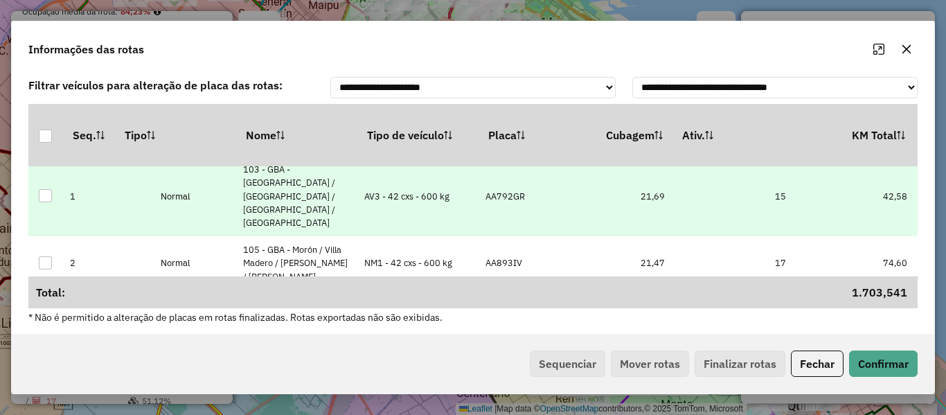
drag, startPoint x: 524, startPoint y: 184, endPoint x: 583, endPoint y: 196, distance: 60.0
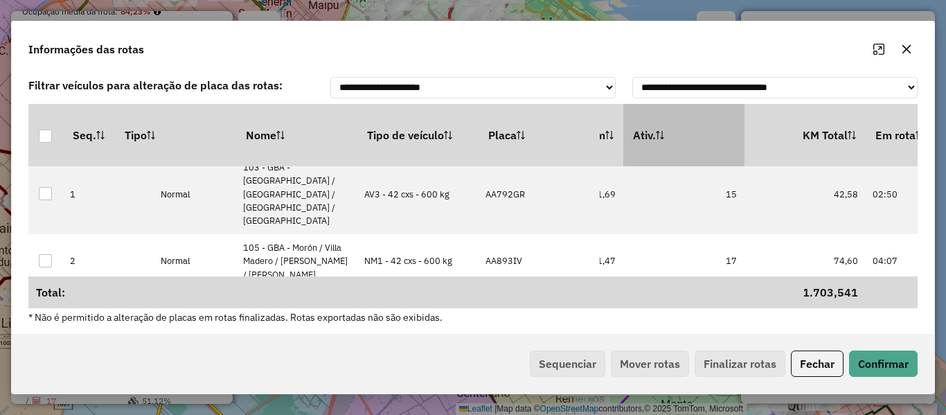
click at [710, 141] on th "Ativ." at bounding box center [683, 135] width 121 height 62
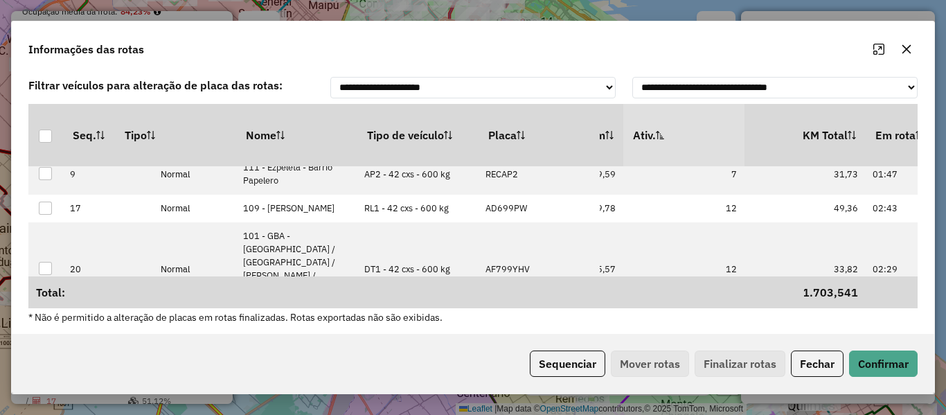
scroll to position [0, 423]
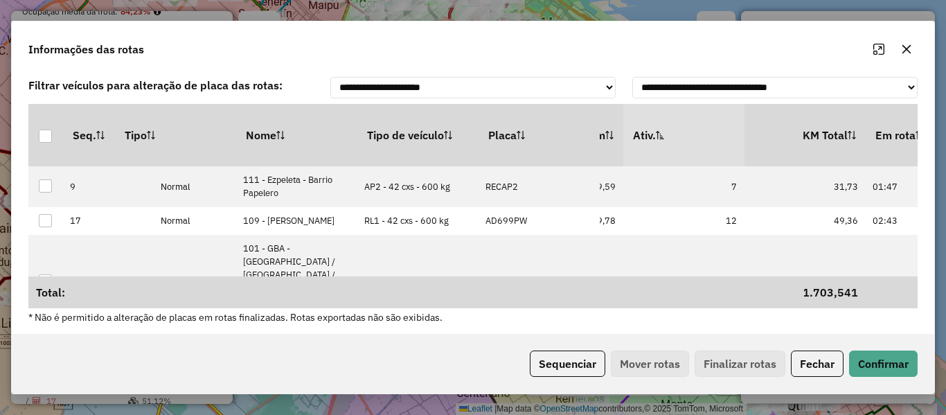
click at [710, 141] on th "Ativ." at bounding box center [683, 135] width 121 height 62
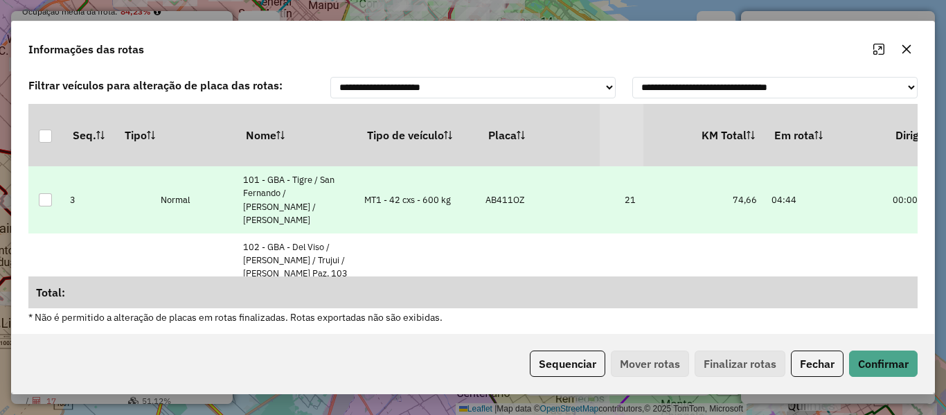
scroll to position [0, 580]
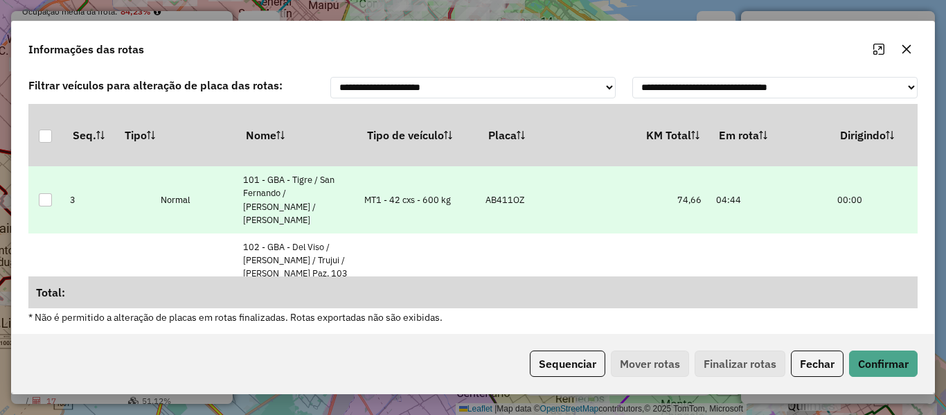
drag, startPoint x: 687, startPoint y: 206, endPoint x: 745, endPoint y: 206, distance: 58.2
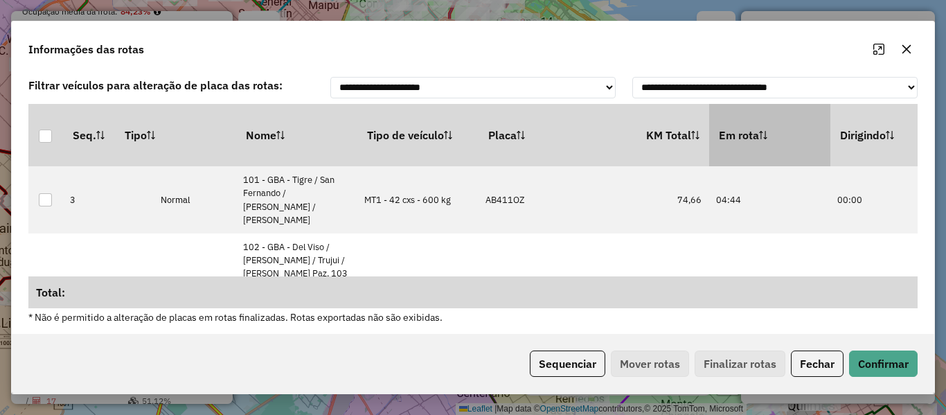
click at [740, 118] on th "Em rota" at bounding box center [769, 135] width 121 height 62
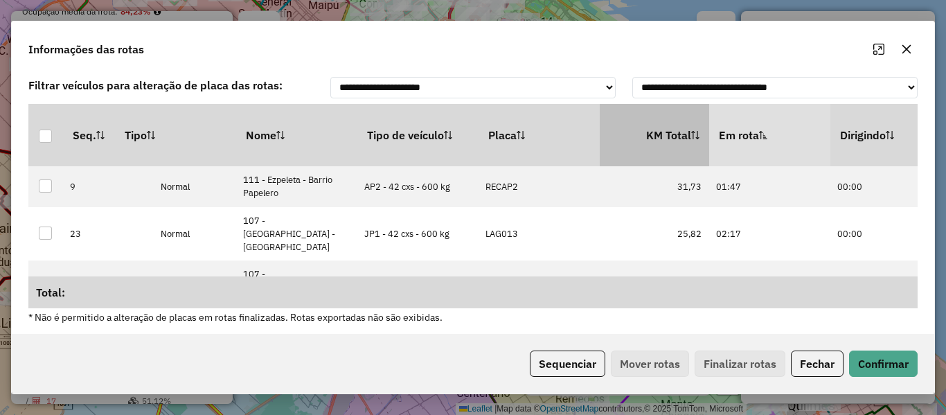
click at [670, 136] on th "KM Total" at bounding box center [648, 135] width 121 height 62
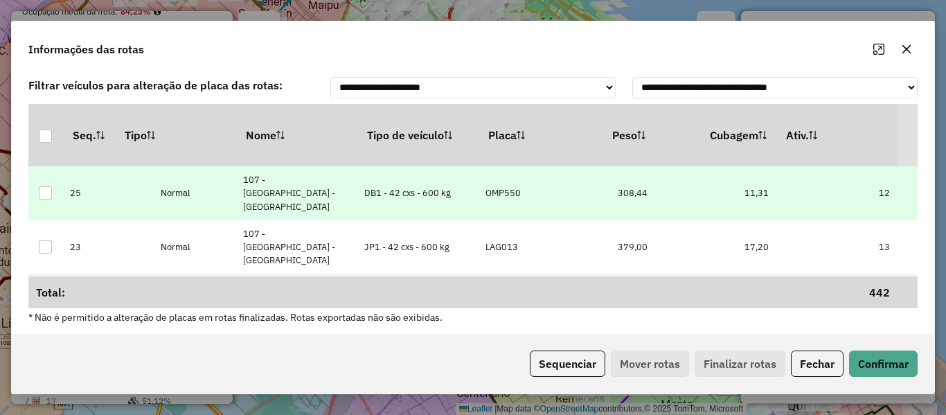
scroll to position [0, 0]
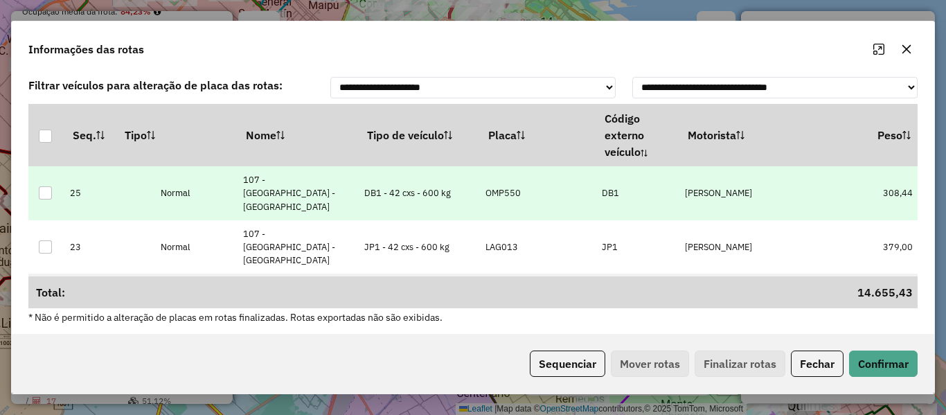
drag, startPoint x: 623, startPoint y: 202, endPoint x: 533, endPoint y: 203, distance: 90.0
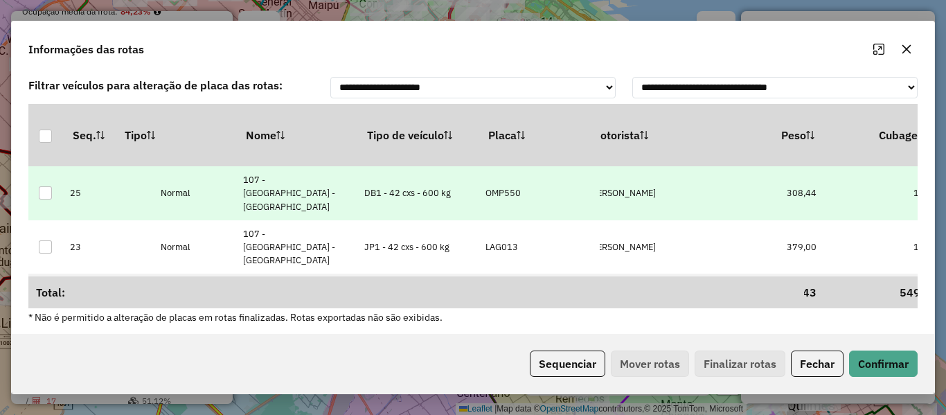
drag, startPoint x: 710, startPoint y: 204, endPoint x: 757, endPoint y: 204, distance: 47.1
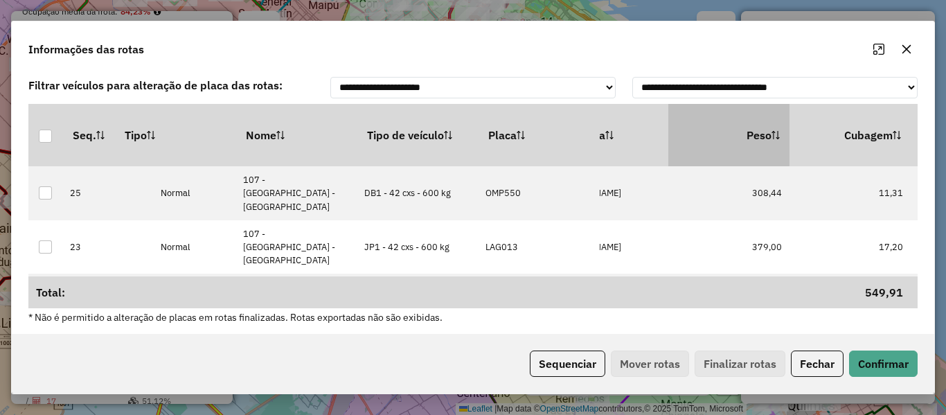
click at [768, 133] on th "Peso" at bounding box center [728, 135] width 121 height 62
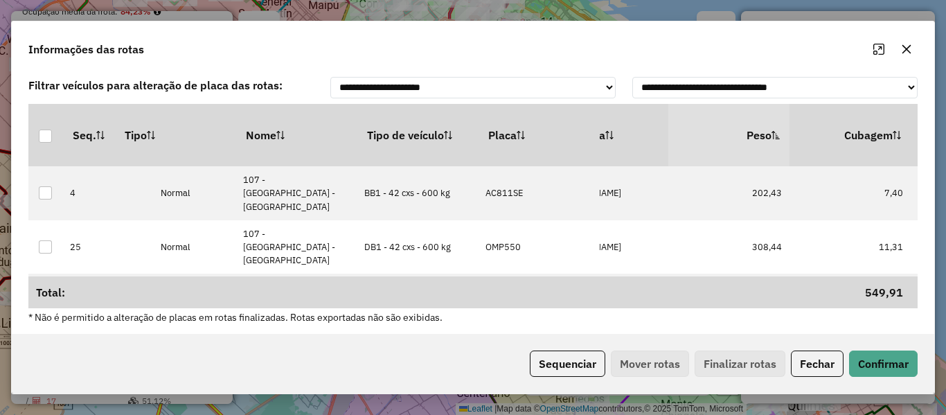
click at [767, 133] on th "Peso" at bounding box center [728, 135] width 121 height 62
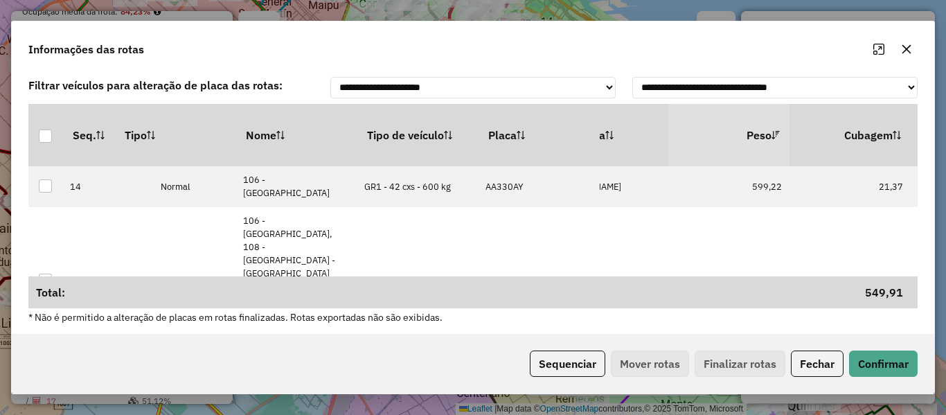
click at [814, 353] on button "Fechar" at bounding box center [817, 363] width 53 height 26
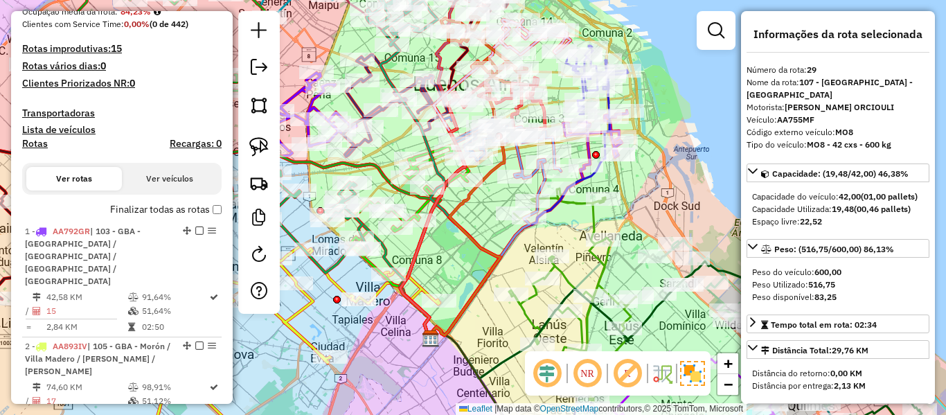
click at [38, 145] on h4 "Rotas" at bounding box center [35, 144] width 26 height 12
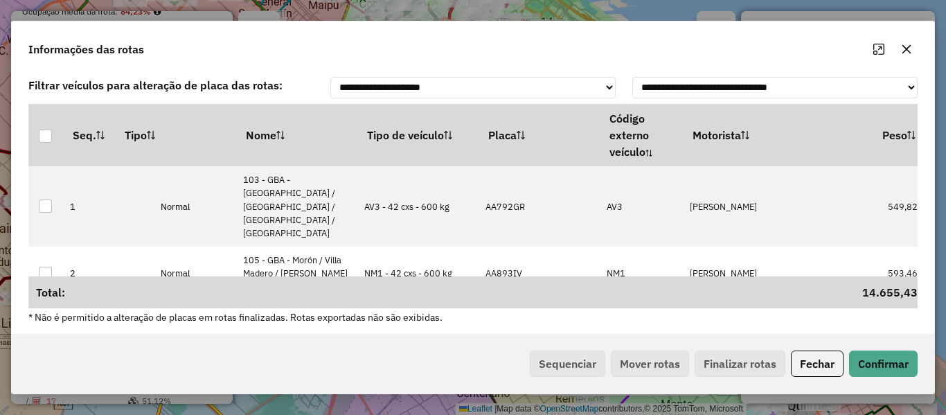
click at [419, 142] on th "Tipo de veículo" at bounding box center [417, 135] width 121 height 62
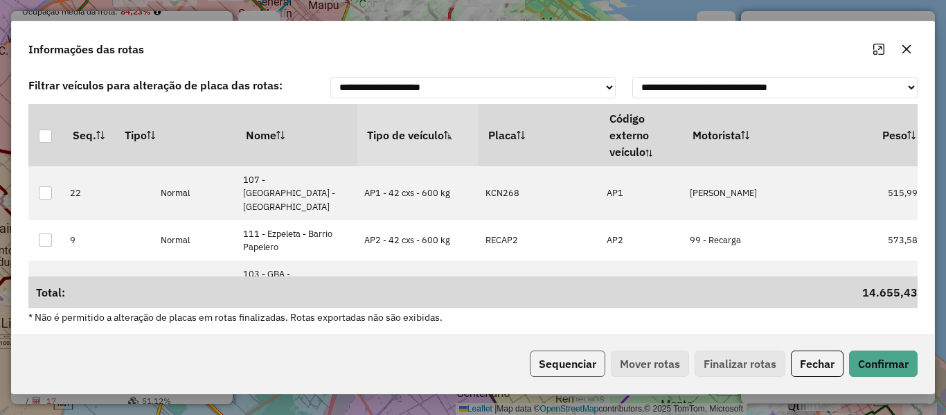
click at [544, 370] on button "Sequenciar" at bounding box center [567, 363] width 75 height 26
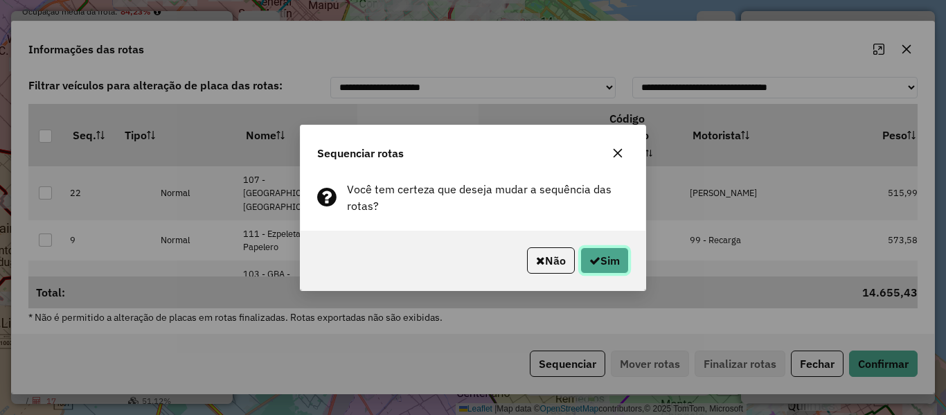
click at [606, 259] on button "Sim" at bounding box center [604, 260] width 48 height 26
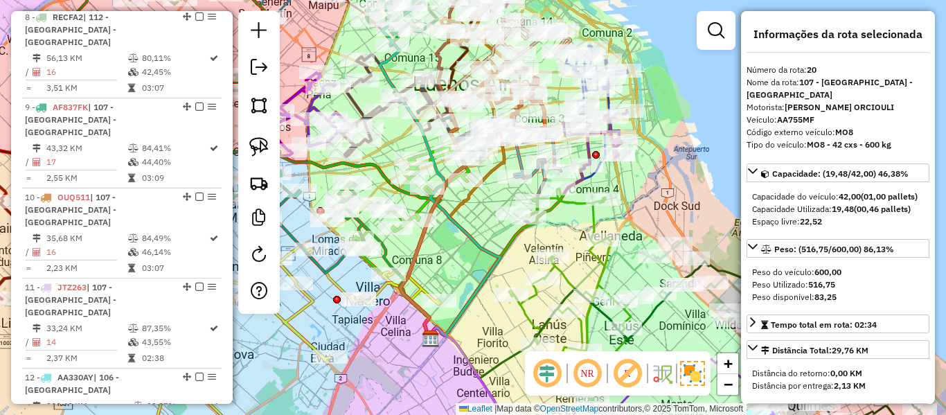
scroll to position [0, 0]
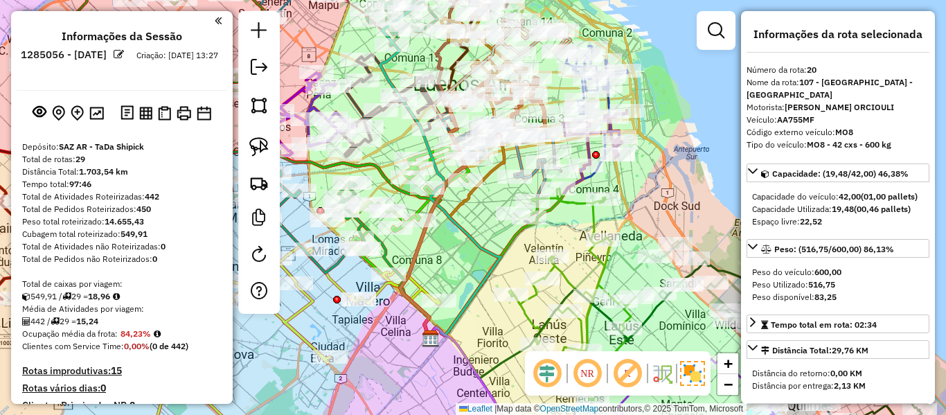
drag, startPoint x: 155, startPoint y: 217, endPoint x: 167, endPoint y: 39, distance: 177.7
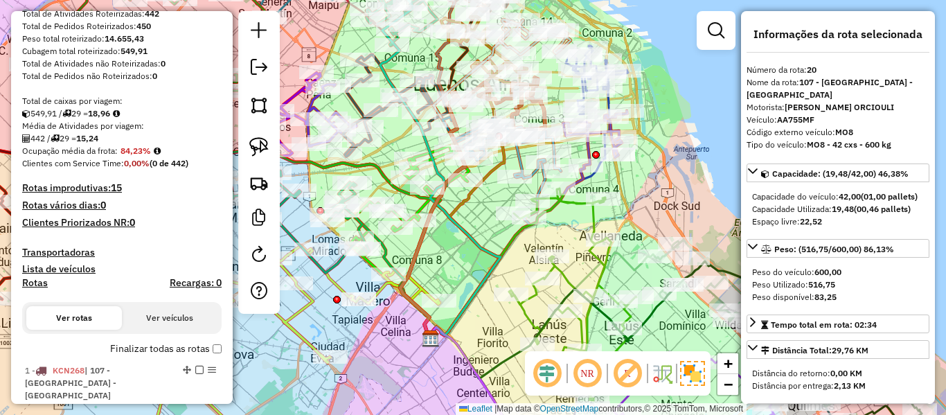
scroll to position [277, 0]
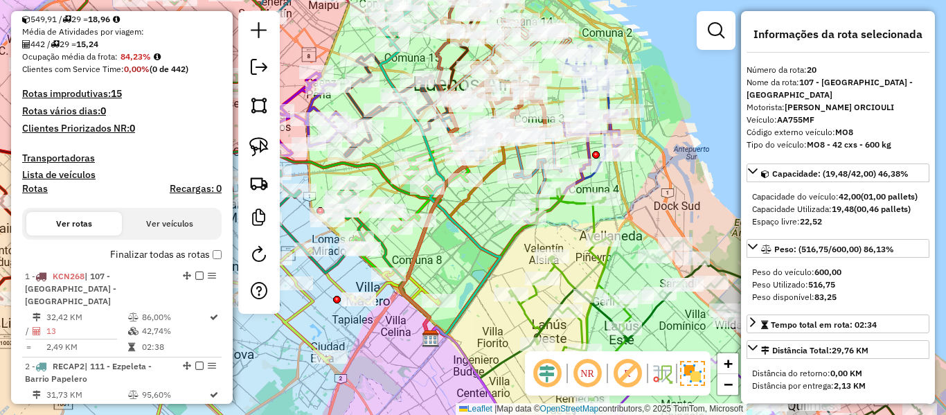
click at [145, 253] on label "Finalizar todas as rotas" at bounding box center [165, 254] width 111 height 15
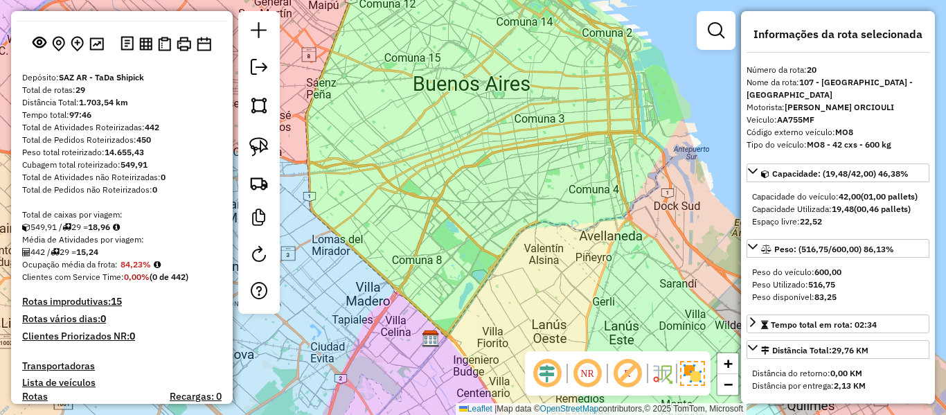
scroll to position [0, 0]
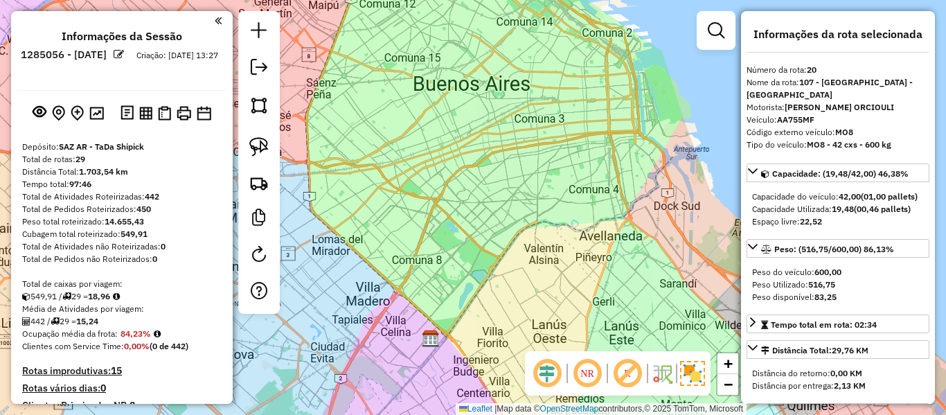
drag, startPoint x: 28, startPoint y: 162, endPoint x: 110, endPoint y: 166, distance: 82.5
click at [127, 165] on div "Total de rotas: 29" at bounding box center [121, 159] width 199 height 12
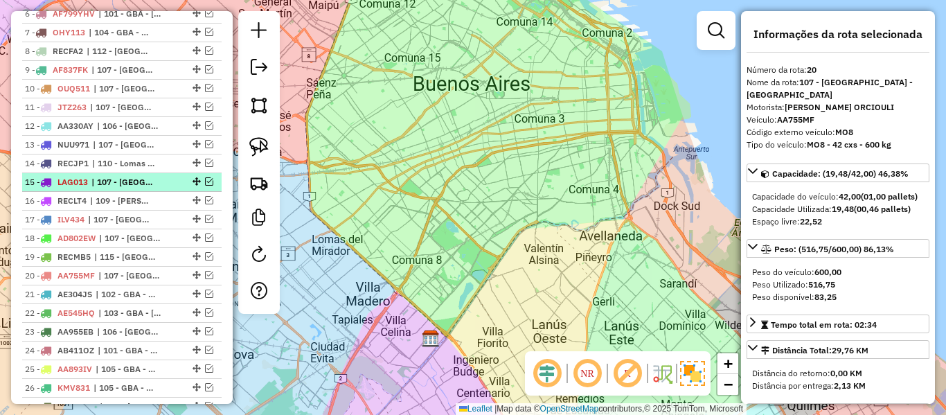
scroll to position [530, 0]
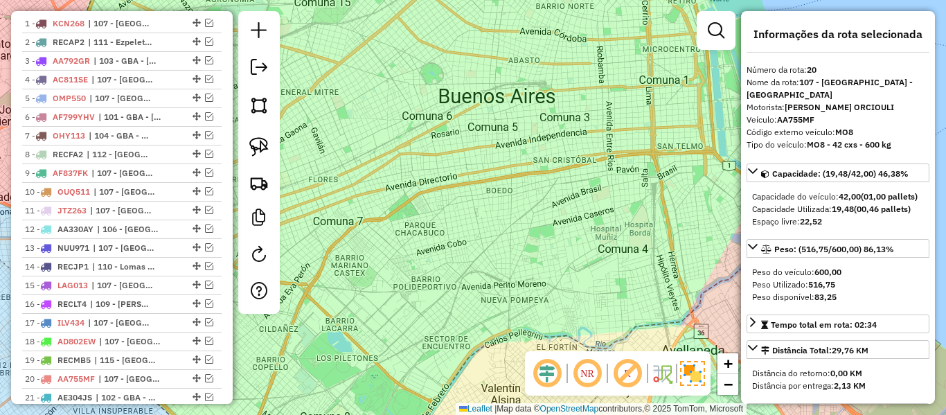
drag, startPoint x: 468, startPoint y: 137, endPoint x: 570, endPoint y: 240, distance: 144.5
click at [570, 240] on div "Janela de atendimento Grade de atendimento Capacidade Transportadoras Veículos …" at bounding box center [473, 207] width 946 height 415
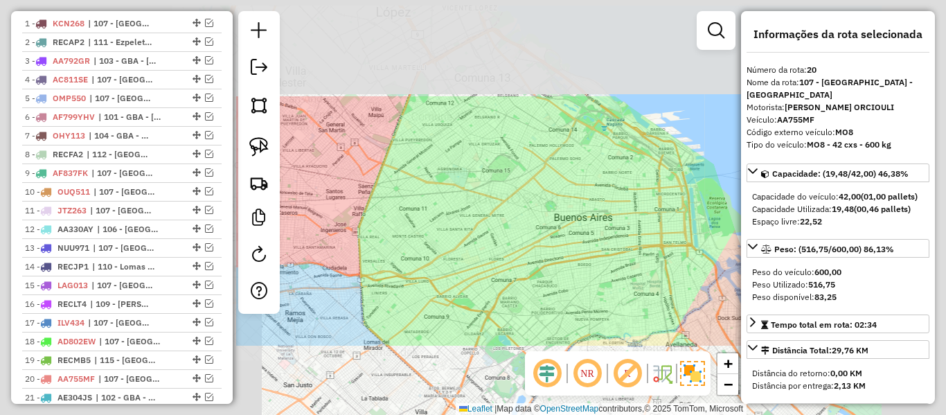
click at [567, 235] on div "Janela de atendimento Grade de atendimento Capacidade Transportadoras Veículos …" at bounding box center [473, 207] width 946 height 415
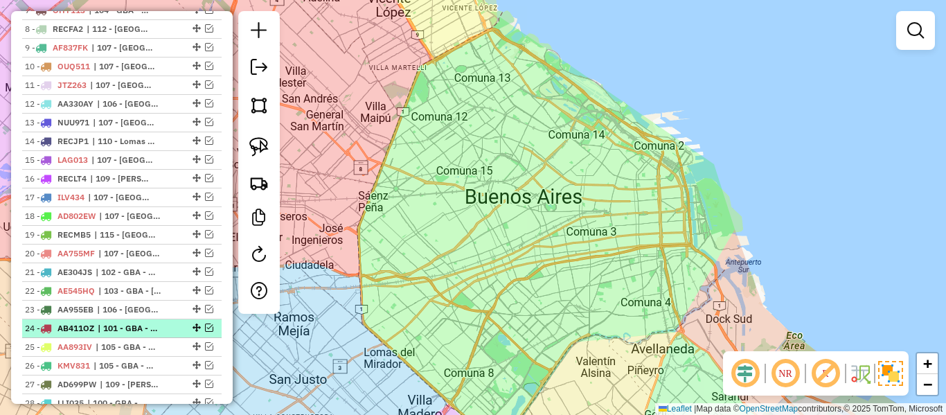
scroll to position [738, 0]
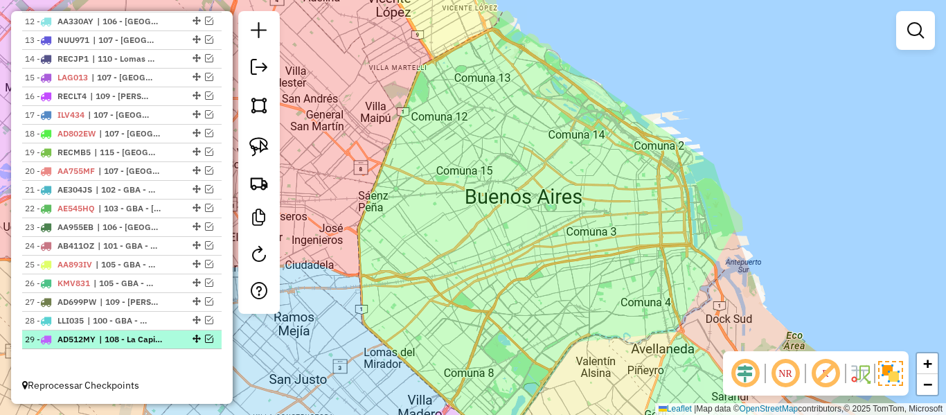
click at [206, 337] on em at bounding box center [209, 338] width 8 height 8
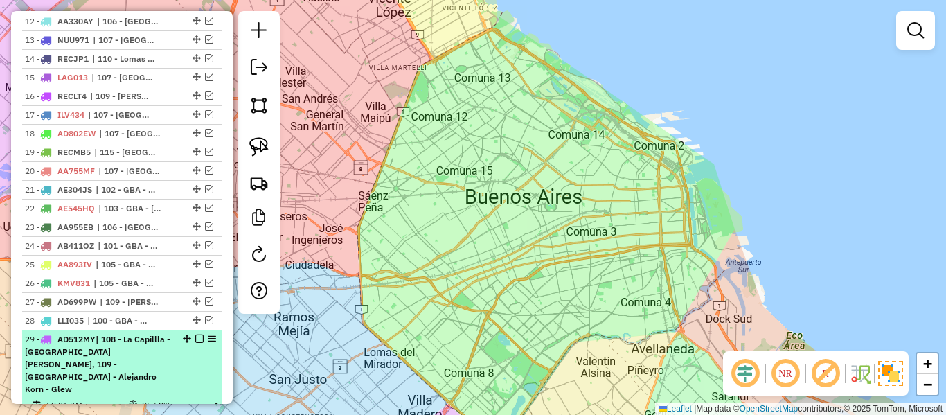
click at [195, 339] on em at bounding box center [199, 338] width 8 height 8
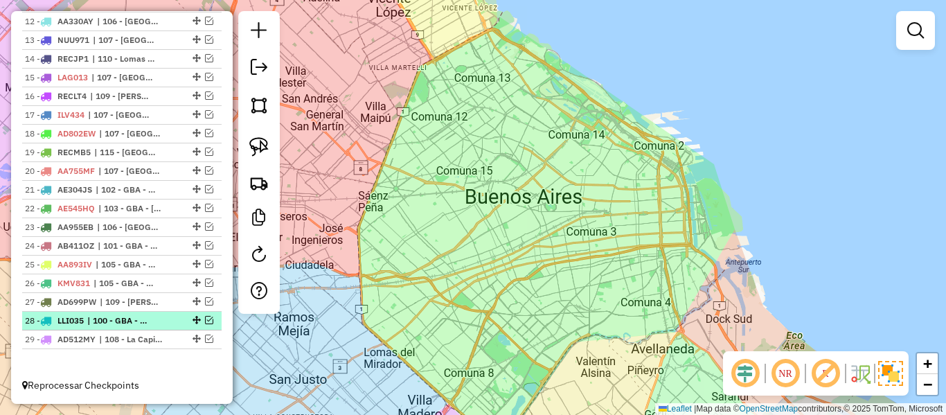
click at [204, 314] on div "28 - LLI035 | 100 - GBA - Garin / [GEOGRAPHIC_DATA] / [GEOGRAPHIC_DATA] / [GEOG…" at bounding box center [122, 320] width 194 height 12
select select "**********"
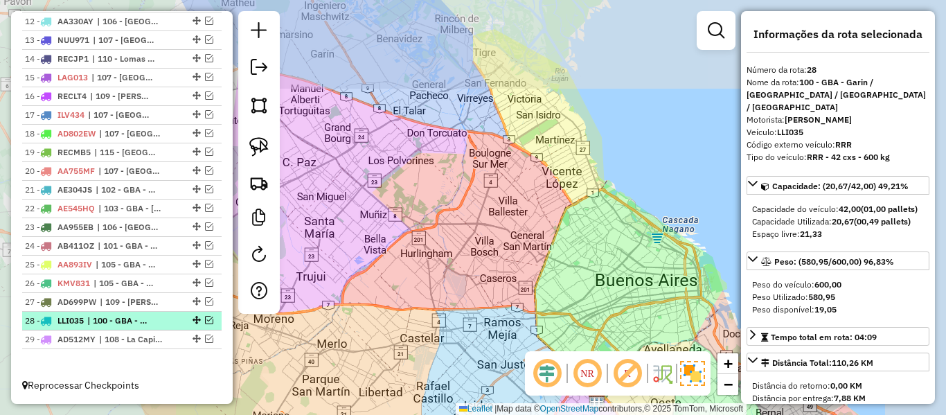
click at [205, 319] on em at bounding box center [209, 320] width 8 height 8
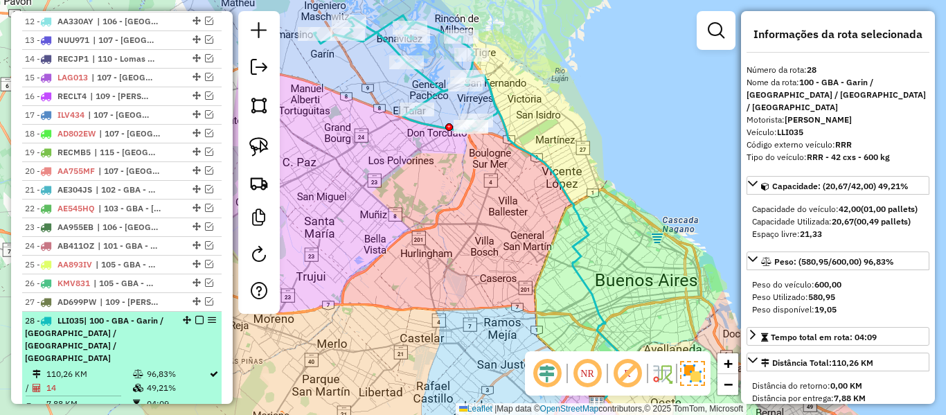
click at [208, 319] on em at bounding box center [212, 320] width 8 height 8
click at [195, 319] on em at bounding box center [199, 320] width 8 height 8
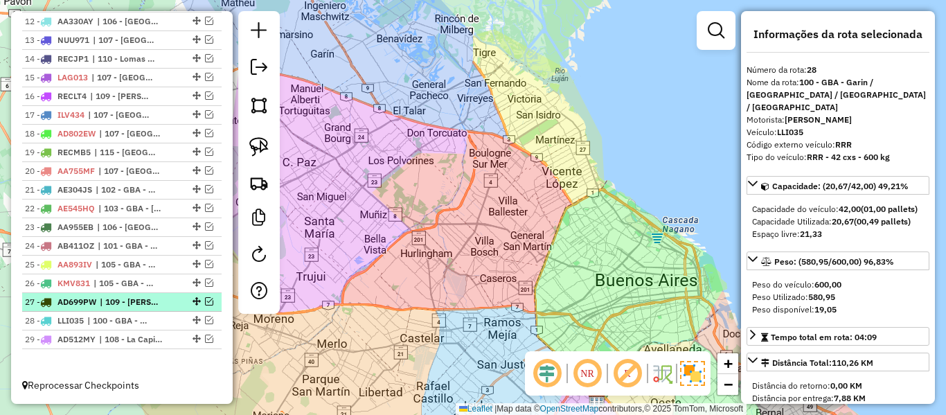
click at [205, 304] on em at bounding box center [209, 301] width 8 height 8
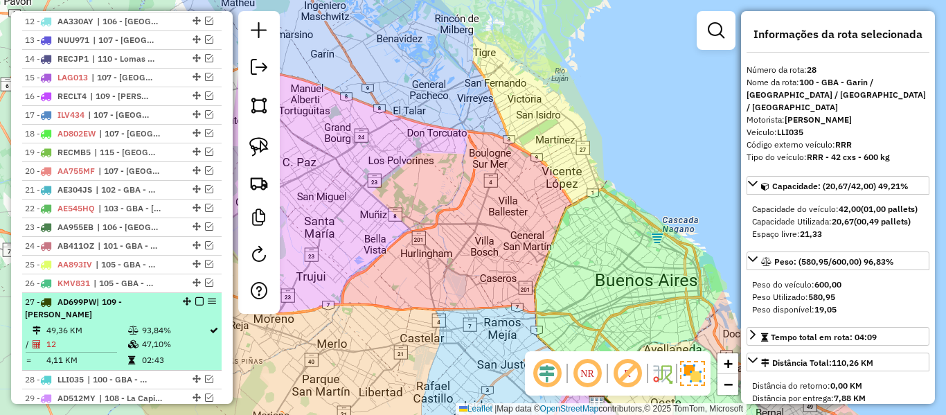
click at [195, 303] on em at bounding box center [199, 301] width 8 height 8
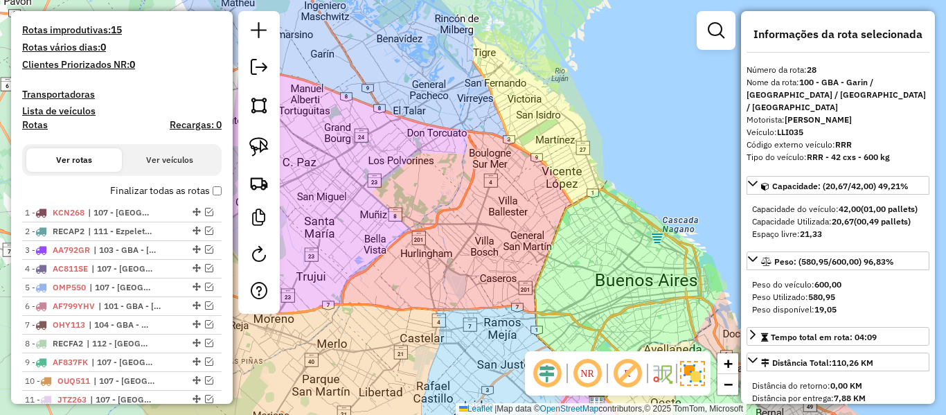
scroll to position [0, 0]
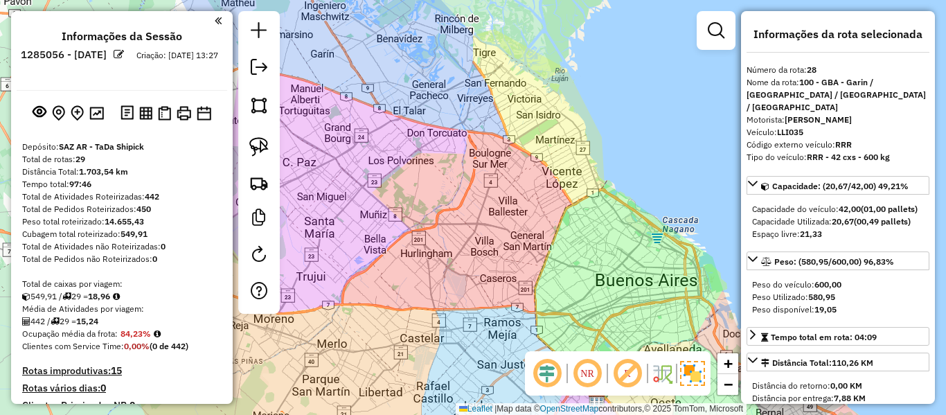
drag, startPoint x: 167, startPoint y: 348, endPoint x: 167, endPoint y: 152, distance: 195.3
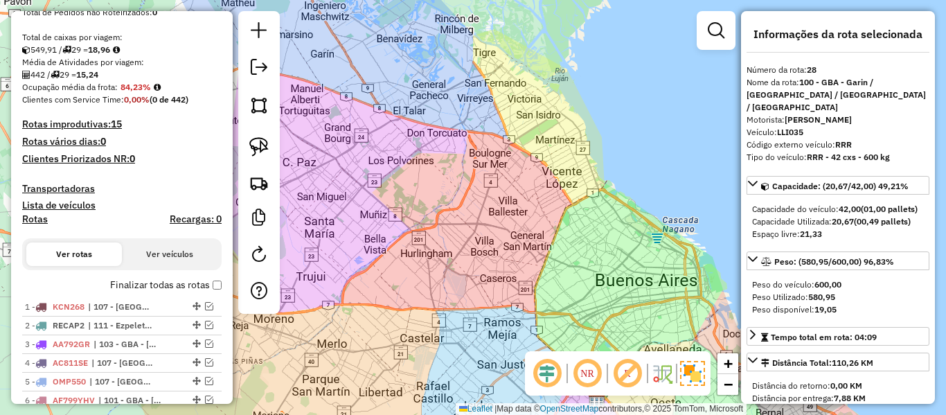
scroll to position [277, 0]
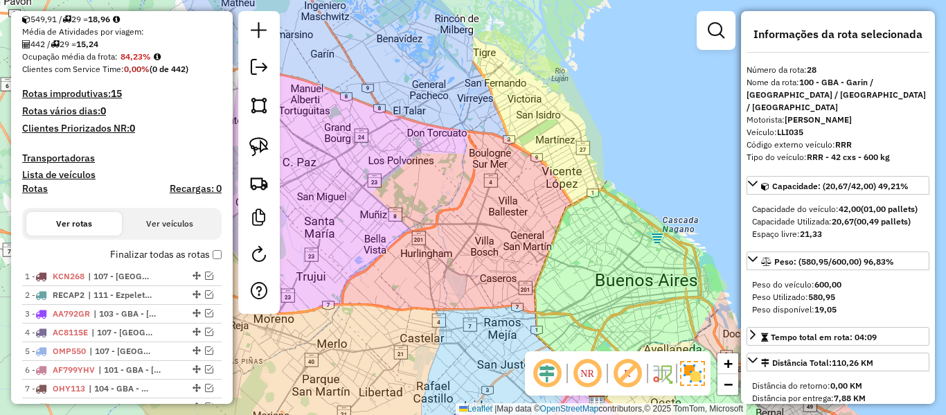
click at [198, 253] on label "Finalizar todas as rotas" at bounding box center [165, 254] width 111 height 15
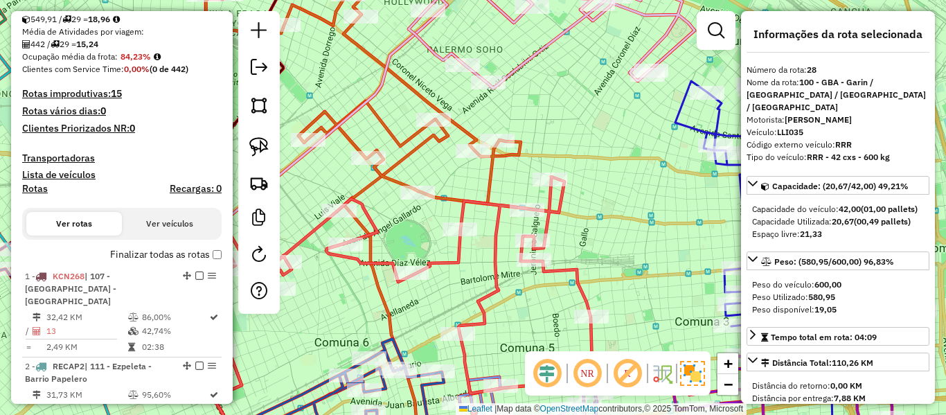
click at [564, 278] on icon at bounding box center [408, 285] width 372 height 217
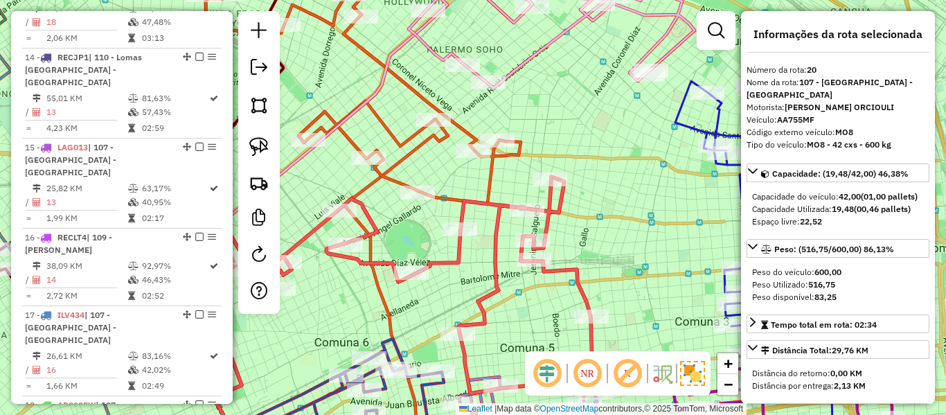
click at [566, 272] on icon at bounding box center [408, 285] width 372 height 217
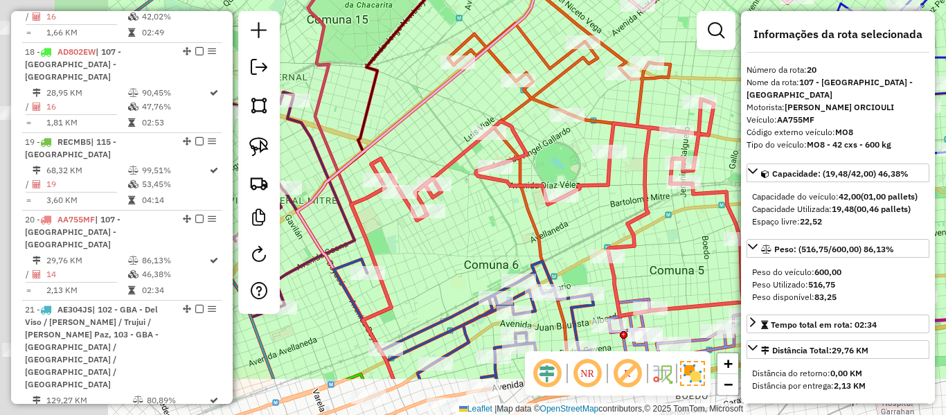
drag, startPoint x: 561, startPoint y: 287, endPoint x: 711, endPoint y: 208, distance: 169.4
click at [711, 208] on div "Janela de atendimento Grade de atendimento Capacidade Transportadoras Veículos …" at bounding box center [473, 207] width 946 height 415
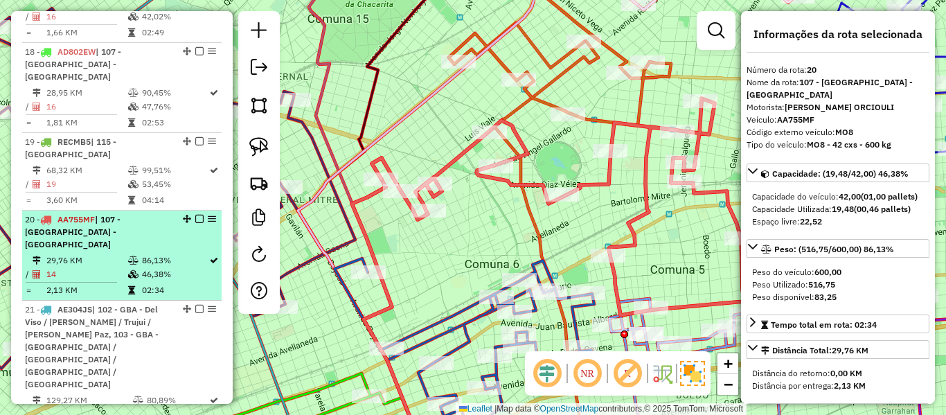
click at [134, 213] on div "20 - AA755MF | 107 - [GEOGRAPHIC_DATA] - [GEOGRAPHIC_DATA]" at bounding box center [98, 231] width 147 height 37
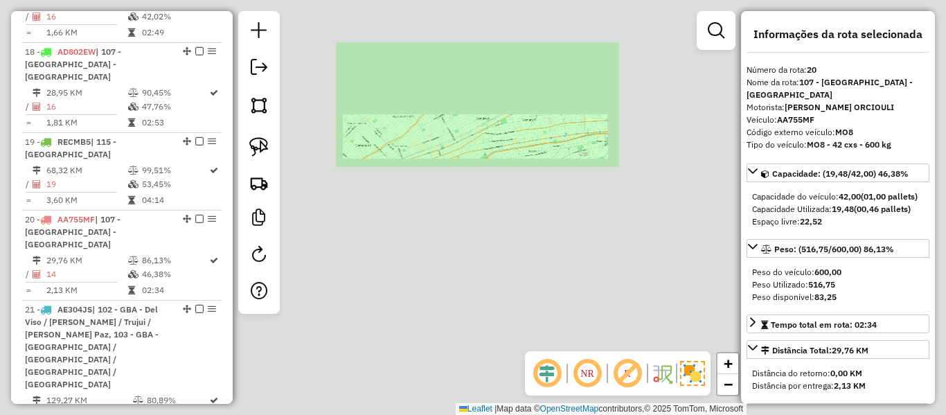
scroll to position [2582, 0]
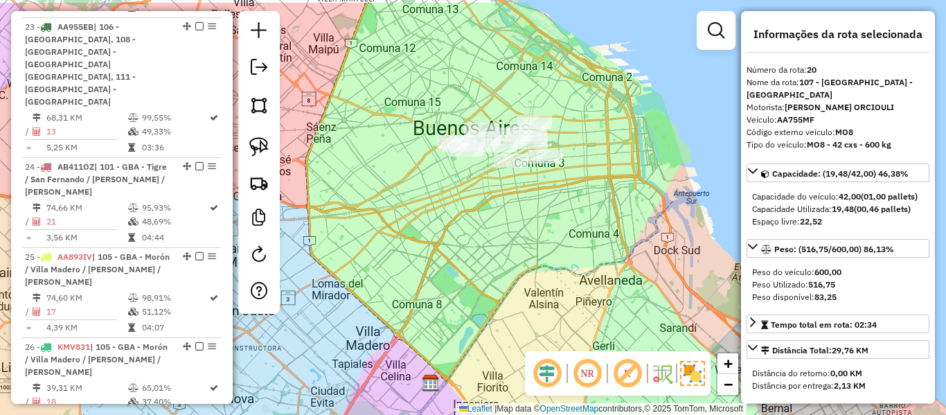
drag, startPoint x: 473, startPoint y: 197, endPoint x: 471, endPoint y: 231, distance: 34.7
click at [471, 231] on div "Janela de atendimento Grade de atendimento Capacidade Transportadoras Veículos …" at bounding box center [473, 207] width 946 height 415
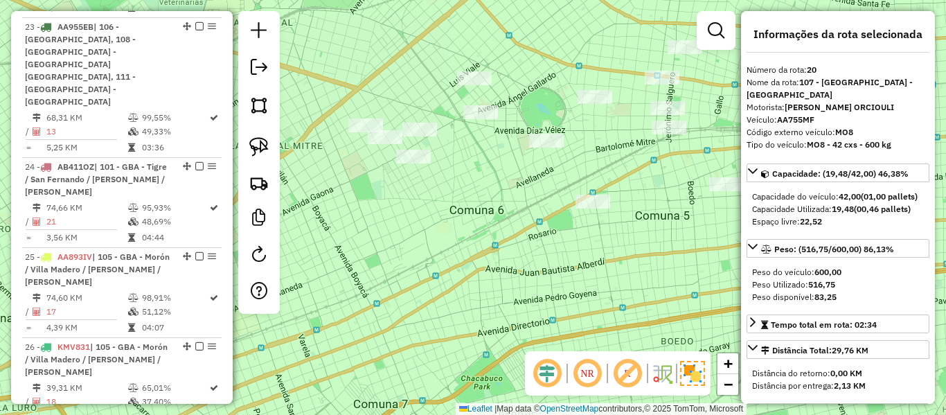
click at [503, 255] on div "Janela de atendimento Grade de atendimento Capacidade Transportadoras Veículos …" at bounding box center [473, 207] width 946 height 415
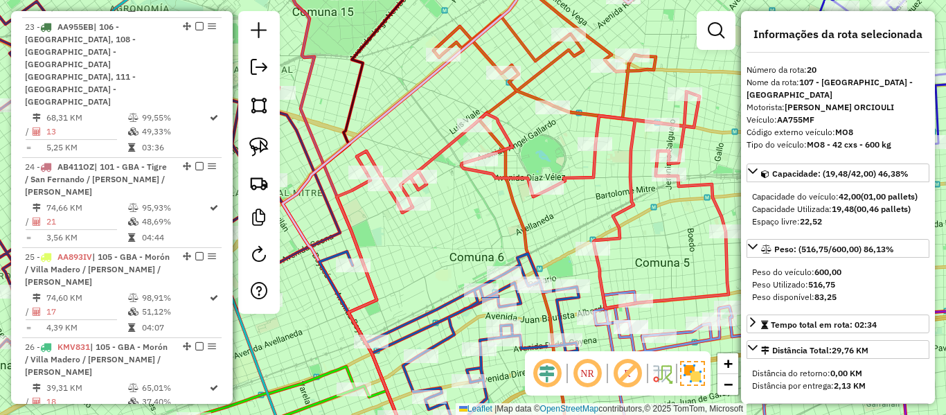
drag, startPoint x: 544, startPoint y: 247, endPoint x: 449, endPoint y: 119, distance: 159.8
click at [452, 133] on div "Janela de atendimento Grade de atendimento Capacidade Transportadoras Veículos …" at bounding box center [473, 207] width 946 height 415
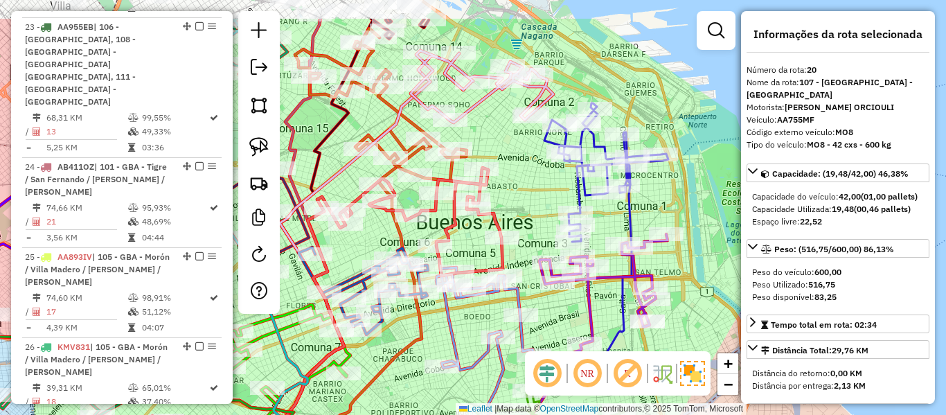
drag, startPoint x: 609, startPoint y: 251, endPoint x: 499, endPoint y: 319, distance: 129.3
click at [498, 327] on div "Janela de atendimento Grade de atendimento Capacidade Transportadoras Veículos …" at bounding box center [473, 207] width 946 height 415
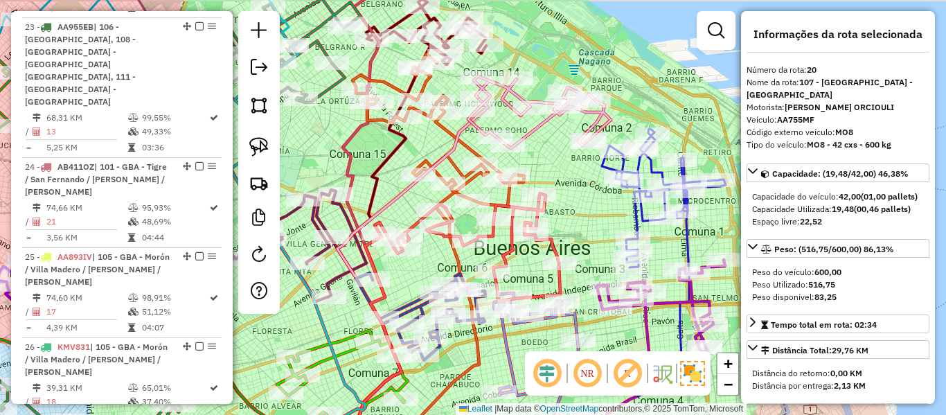
drag, startPoint x: 504, startPoint y: 234, endPoint x: 699, endPoint y: 271, distance: 198.7
click at [560, 277] on icon at bounding box center [468, 247] width 186 height 108
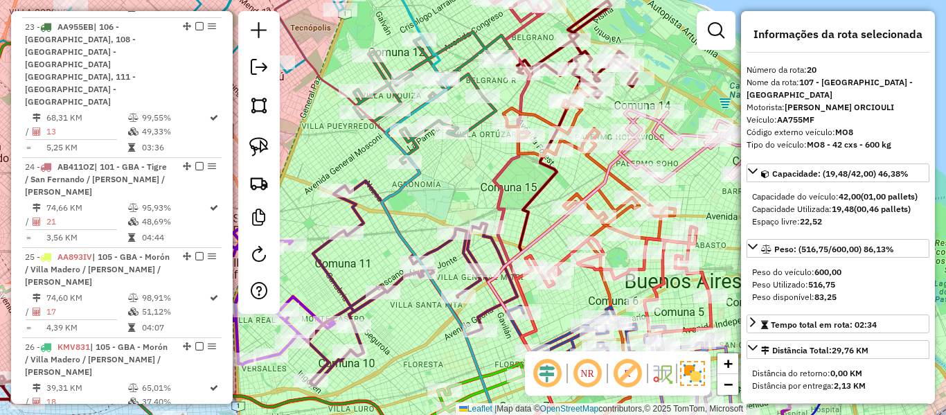
click at [548, 179] on icon at bounding box center [541, 268] width 107 height 377
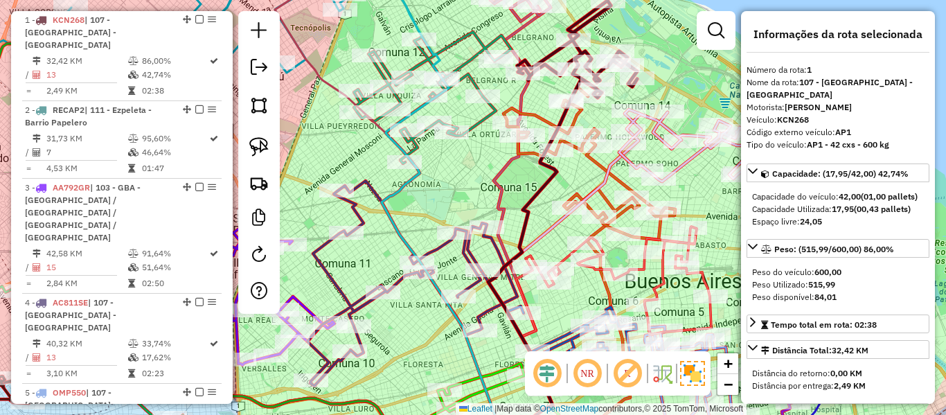
click at [505, 155] on icon at bounding box center [523, 231] width 59 height 450
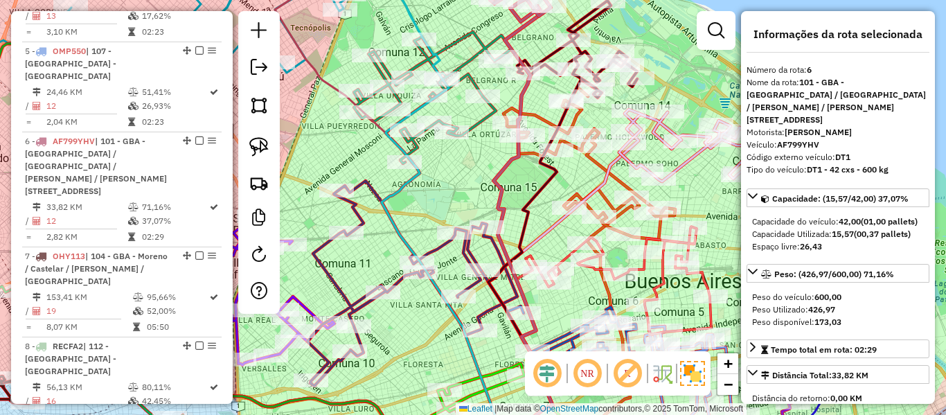
scroll to position [933, 0]
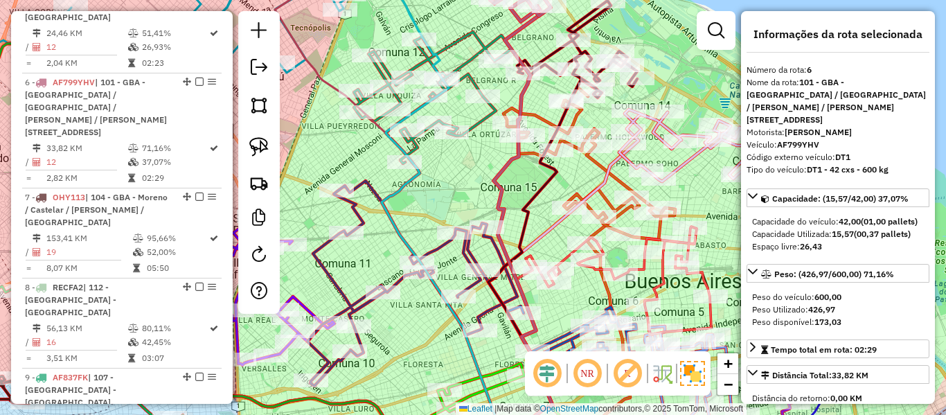
click at [461, 247] on icon at bounding box center [412, 283] width 210 height 205
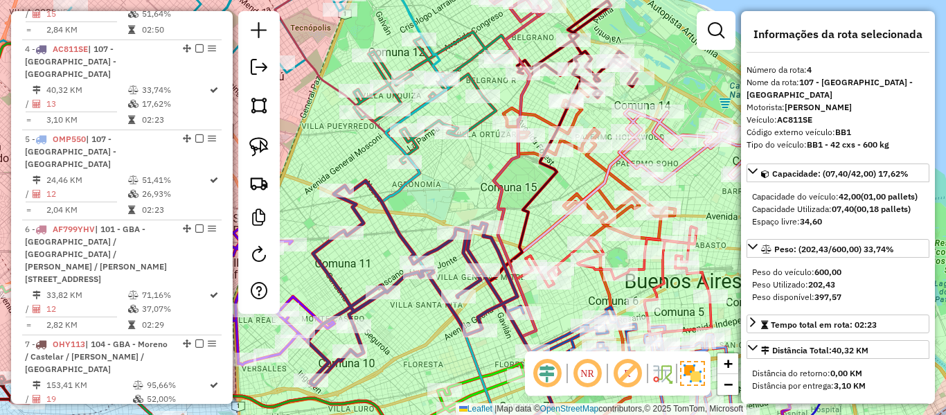
scroll to position [778, 0]
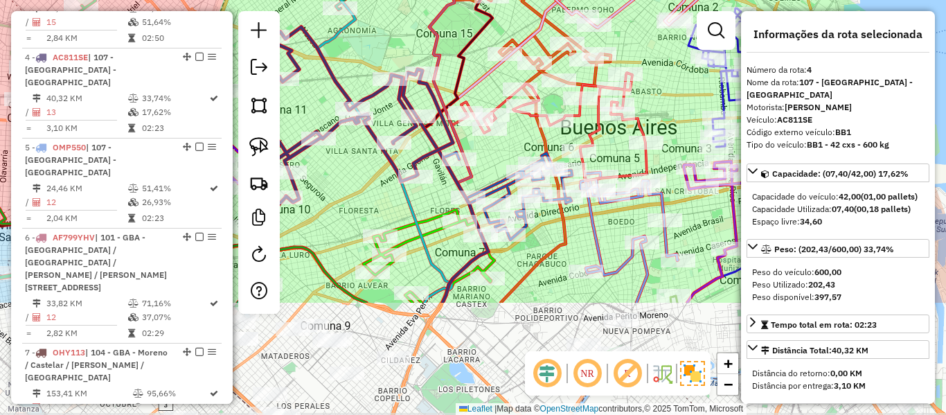
drag, startPoint x: 461, startPoint y: 247, endPoint x: 396, endPoint y: 93, distance: 166.7
click at [396, 93] on icon at bounding box center [348, 129] width 210 height 205
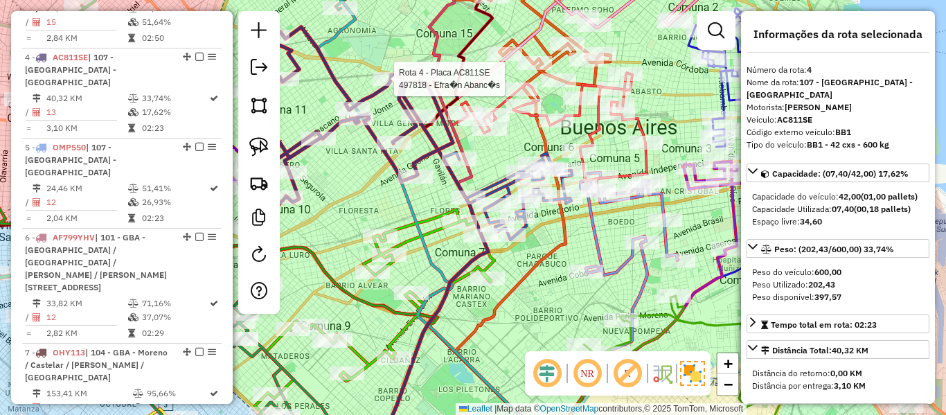
click at [500, 184] on icon at bounding box center [507, 195] width 129 height 87
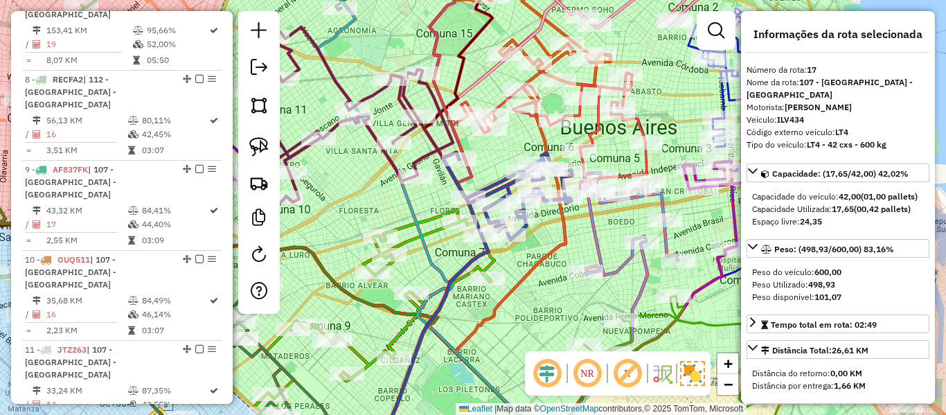
scroll to position [1812, 0]
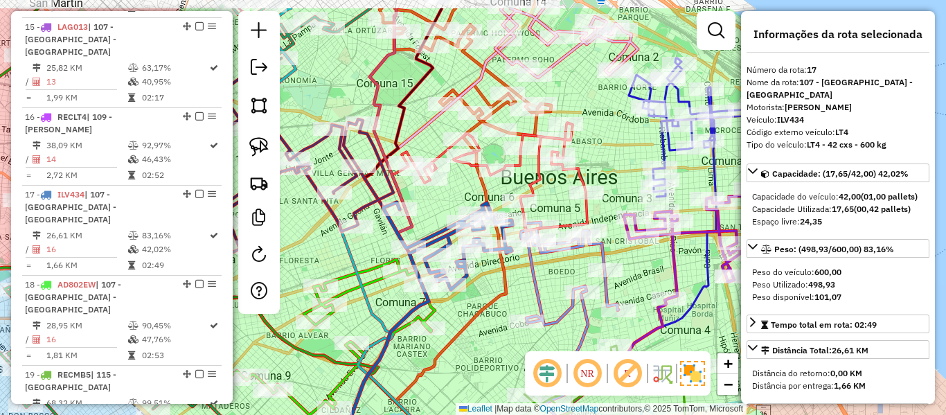
drag, startPoint x: 498, startPoint y: 184, endPoint x: 421, endPoint y: 258, distance: 106.8
click at [421, 258] on icon at bounding box center [447, 245] width 129 height 87
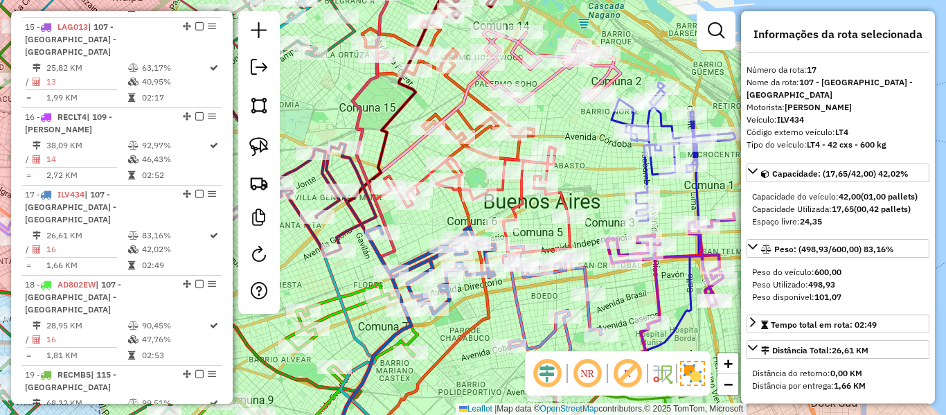
click at [498, 192] on icon at bounding box center [477, 201] width 186 height 108
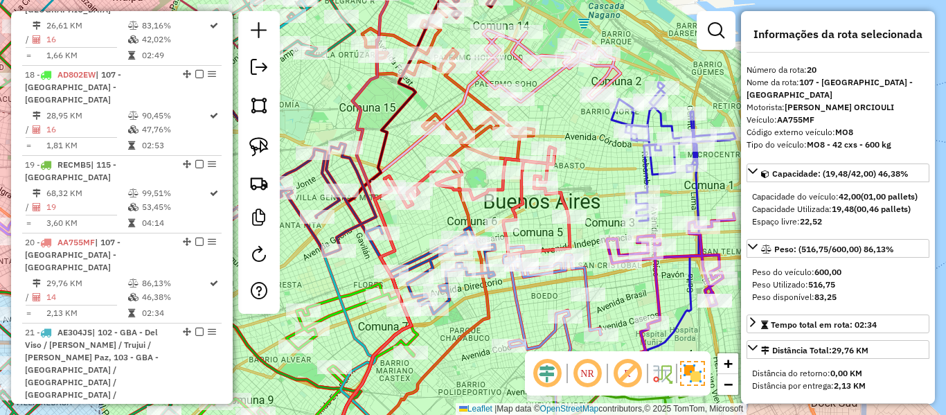
scroll to position [2044, 0]
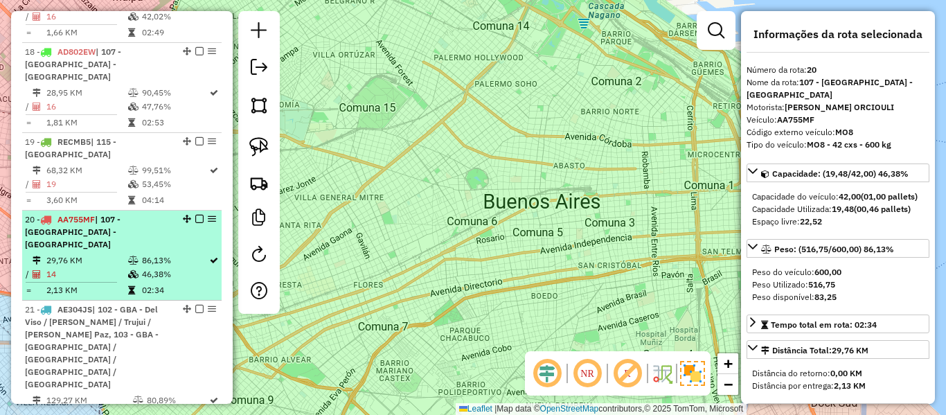
click at [128, 267] on td at bounding box center [134, 274] width 14 height 14
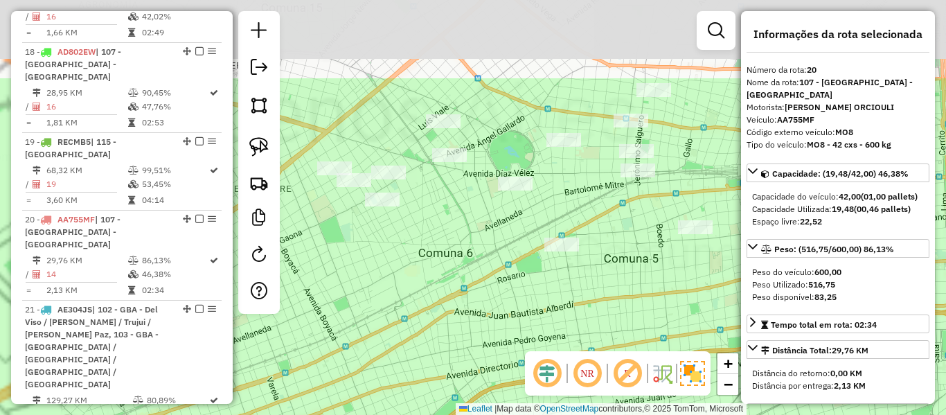
drag, startPoint x: 544, startPoint y: 283, endPoint x: 515, endPoint y: 278, distance: 29.5
click at [550, 293] on div "Janela de atendimento Grade de atendimento Capacidade Transportadoras Veículos …" at bounding box center [473, 207] width 946 height 415
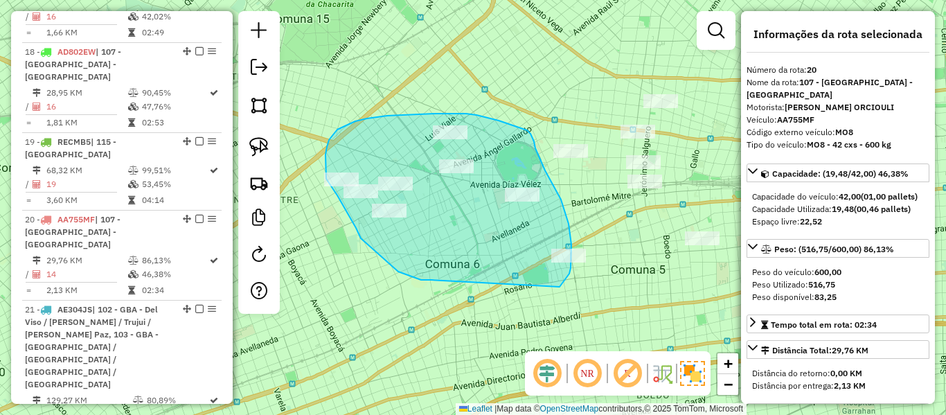
drag, startPoint x: 405, startPoint y: 274, endPoint x: 560, endPoint y: 287, distance: 154.9
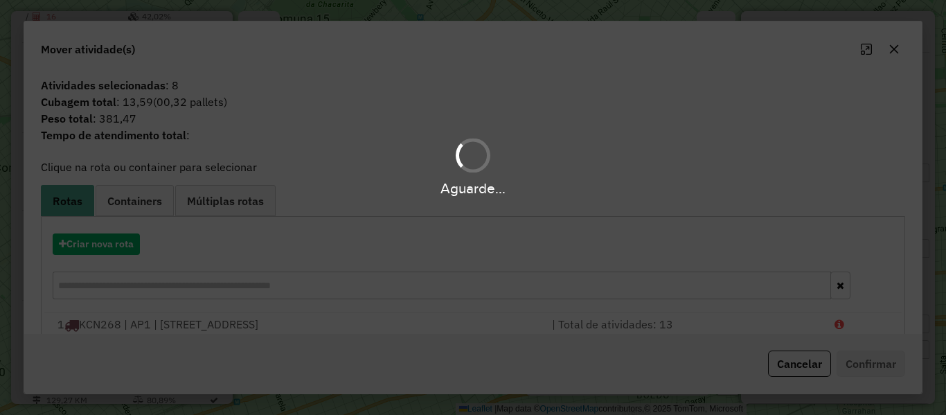
click at [120, 260] on div "Criar nova rota" at bounding box center [472, 268] width 857 height 90
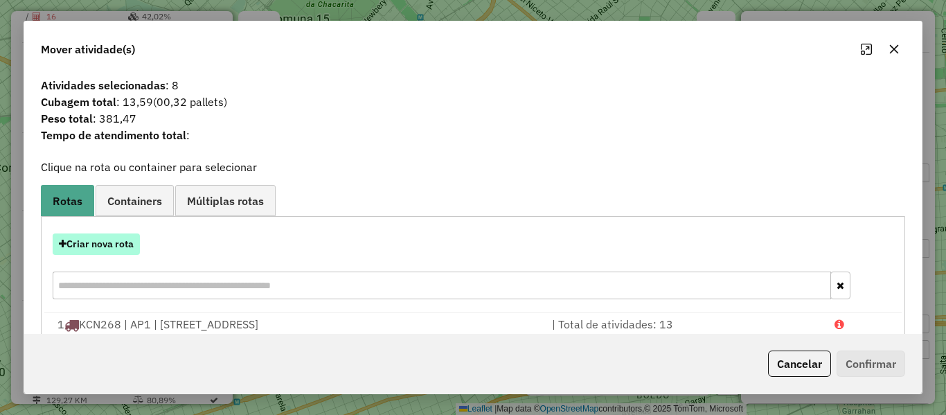
click at [120, 244] on button "Criar nova rota" at bounding box center [96, 243] width 87 height 21
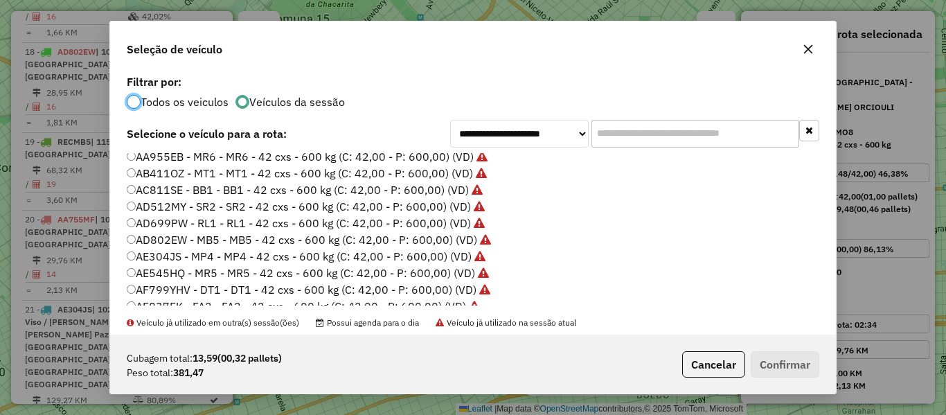
scroll to position [208, 0]
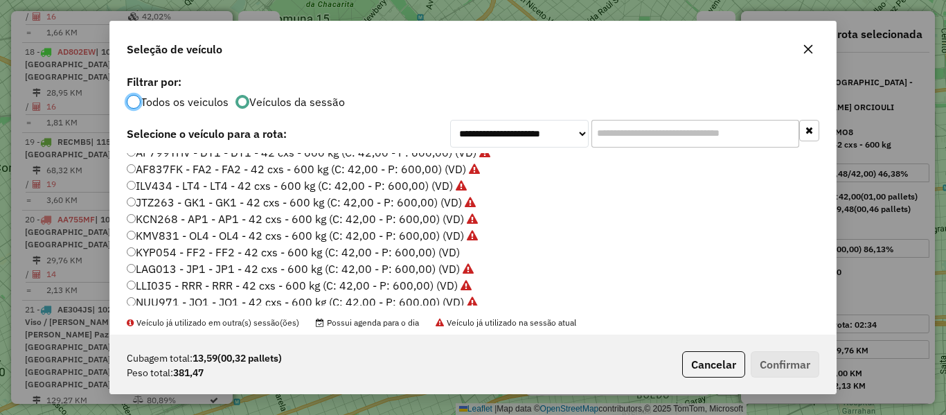
drag, startPoint x: 451, startPoint y: 265, endPoint x: 447, endPoint y: 257, distance: 8.4
click at [451, 264] on label "LAG013 - JP1 - JP1 - 42 cxs - 600 kg (C: 42,00 - P: 600,00) (VD)" at bounding box center [300, 268] width 347 height 17
click at [446, 255] on label "KYP054 - FF2 - FF2 - 42 cxs - 600 kg (C: 42,00 - P: 600,00) (VD)" at bounding box center [293, 252] width 333 height 17
click at [797, 374] on button "Confirmar" at bounding box center [785, 364] width 69 height 26
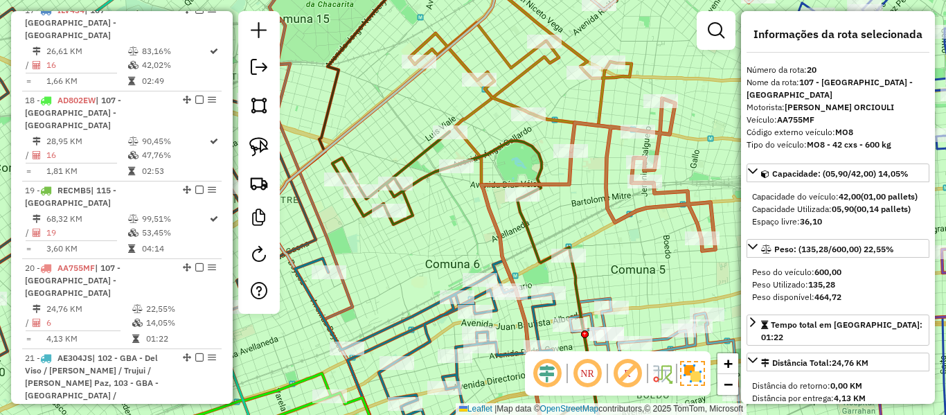
scroll to position [2044, 0]
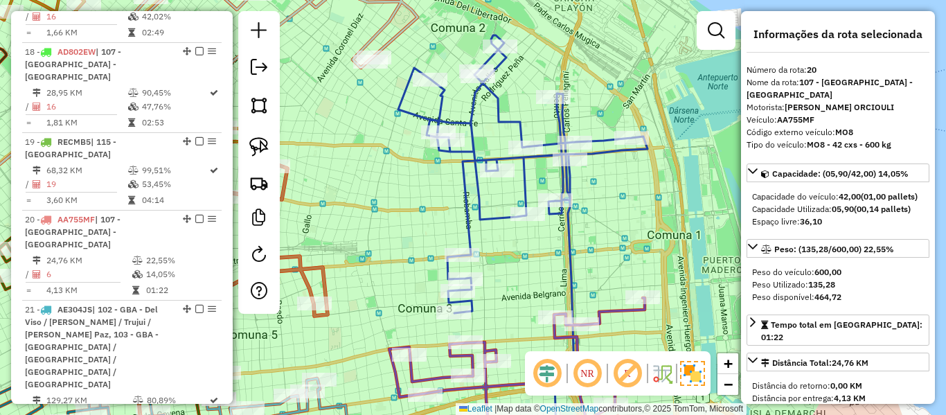
click at [573, 190] on icon at bounding box center [522, 174] width 249 height 278
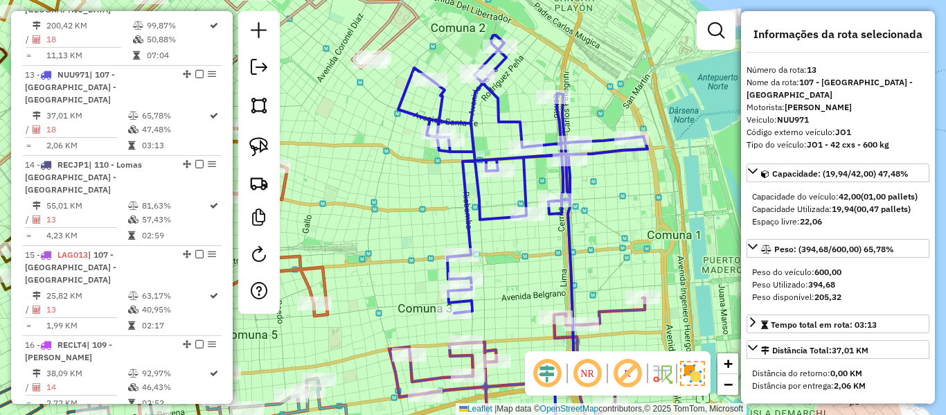
scroll to position [1501, 0]
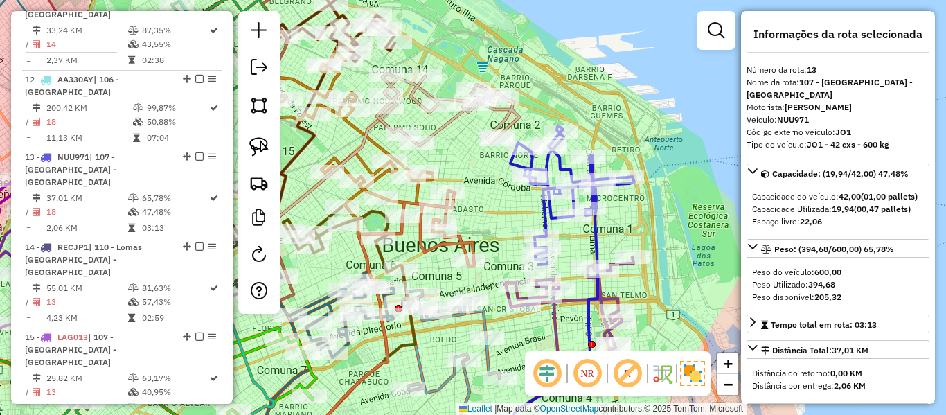
drag, startPoint x: 547, startPoint y: 80, endPoint x: 749, endPoint y: 168, distance: 220.5
click at [748, 168] on hb-router-mapa "Informações da Sessão 1285056 - [DATE] Criação: [DATE] 13:27 Depósito: SAZ AR -…" at bounding box center [473, 207] width 946 height 415
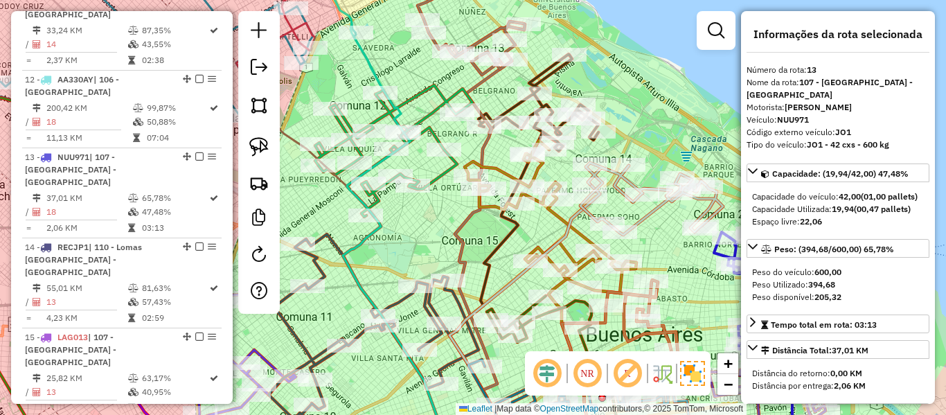
click at [440, 177] on icon at bounding box center [393, 151] width 157 height 132
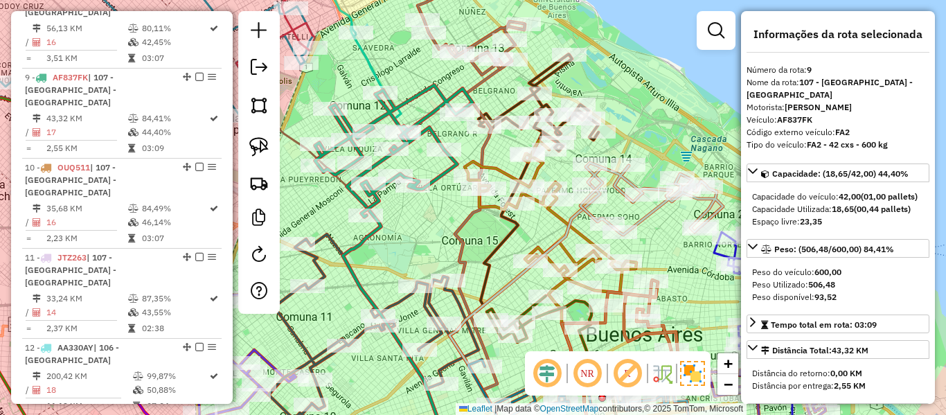
scroll to position [1204, 0]
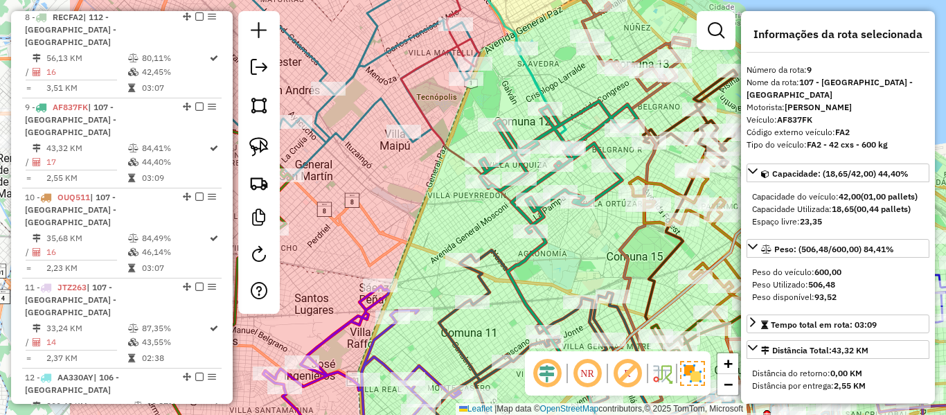
drag, startPoint x: 432, startPoint y: 211, endPoint x: 597, endPoint y: 226, distance: 165.6
click at [597, 226] on div "Janela de atendimento Grade de atendimento Capacidade Transportadoras Veículos …" at bounding box center [473, 207] width 946 height 415
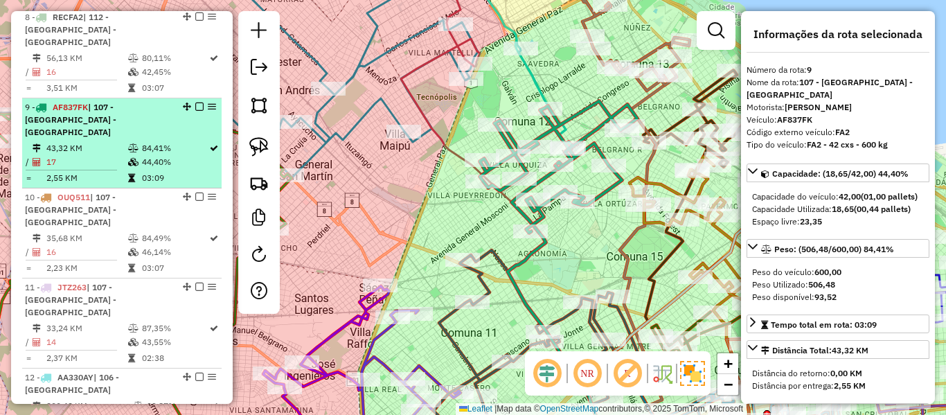
click at [125, 98] on li "9 - AF837FK | 107 - [GEOGRAPHIC_DATA] - [GEOGRAPHIC_DATA] 43,32 KM 84,41% / 17 …" at bounding box center [121, 143] width 199 height 90
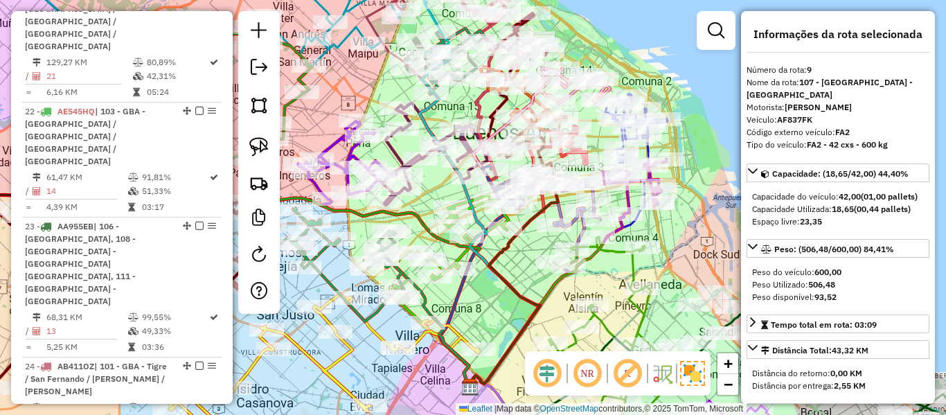
scroll to position [2659, 0]
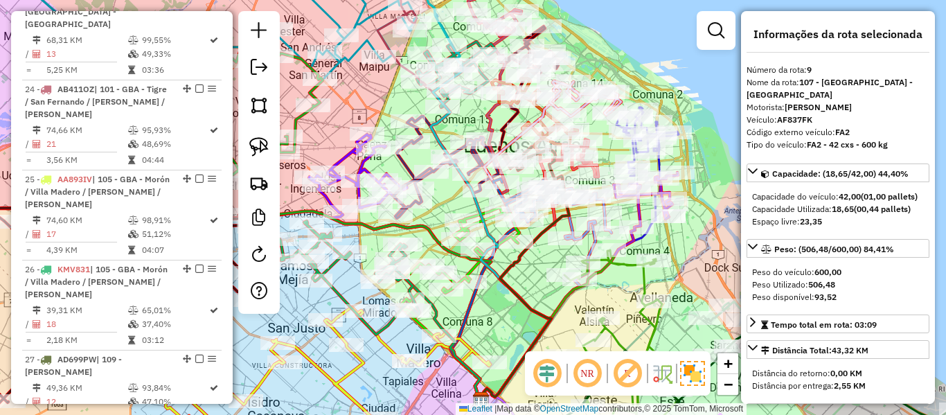
drag, startPoint x: 388, startPoint y: 154, endPoint x: 403, endPoint y: 174, distance: 25.2
click at [403, 174] on icon at bounding box center [445, 167] width 105 height 102
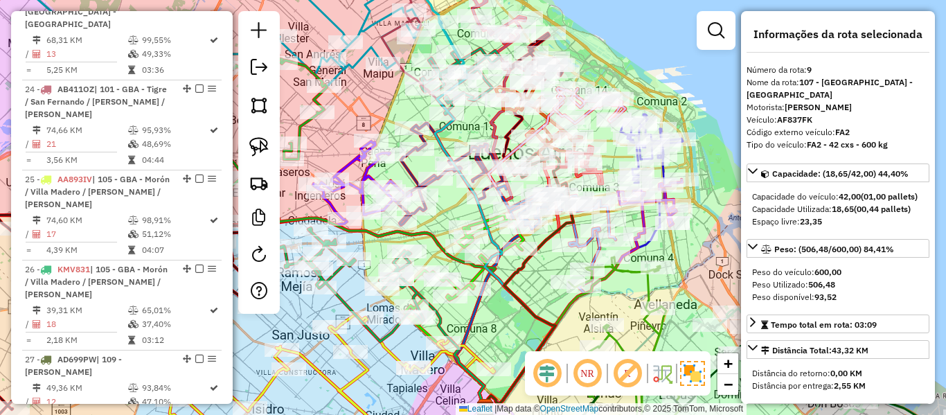
click at [406, 170] on icon at bounding box center [449, 174] width 105 height 102
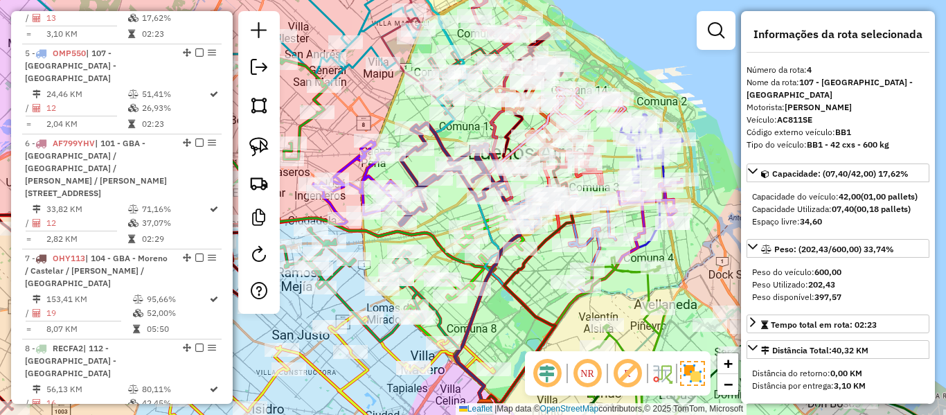
scroll to position [778, 0]
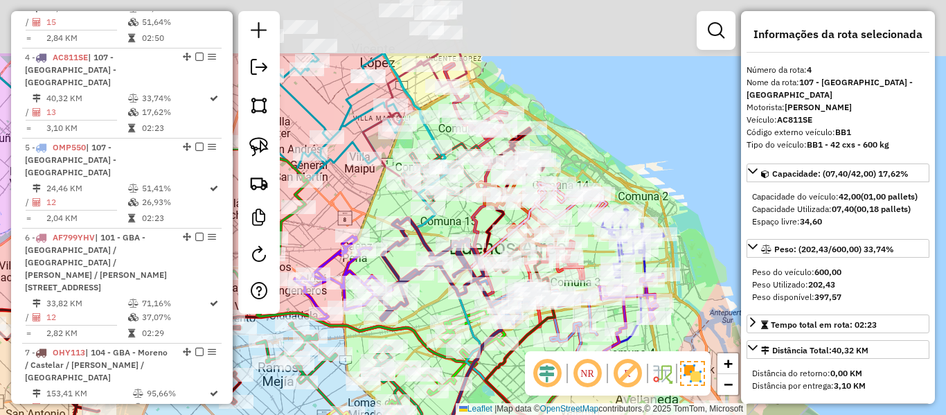
drag, startPoint x: 392, startPoint y: 110, endPoint x: 372, endPoint y: 214, distance: 105.8
click at [372, 214] on div "Janela de atendimento Grade de atendimento Capacidade Transportadoras Veículos …" at bounding box center [473, 207] width 946 height 415
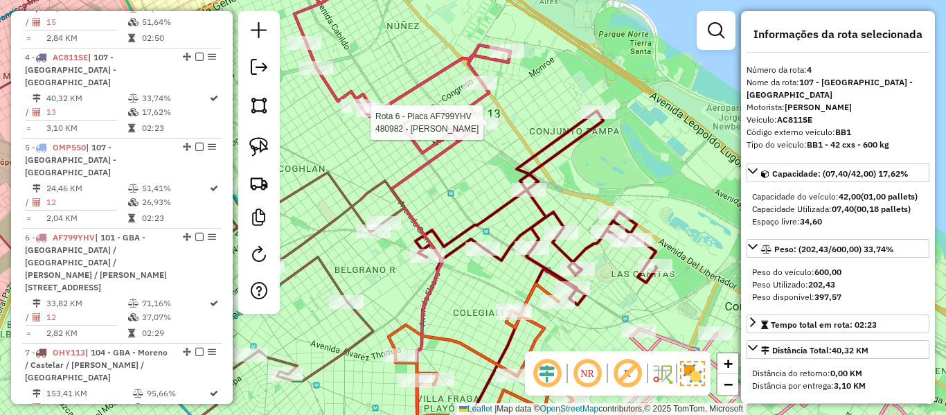
click at [478, 110] on icon at bounding box center [400, 55] width 220 height 195
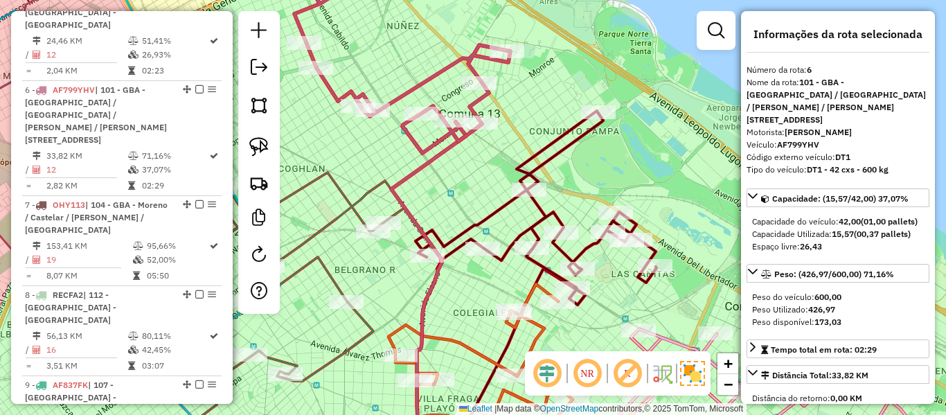
scroll to position [933, 0]
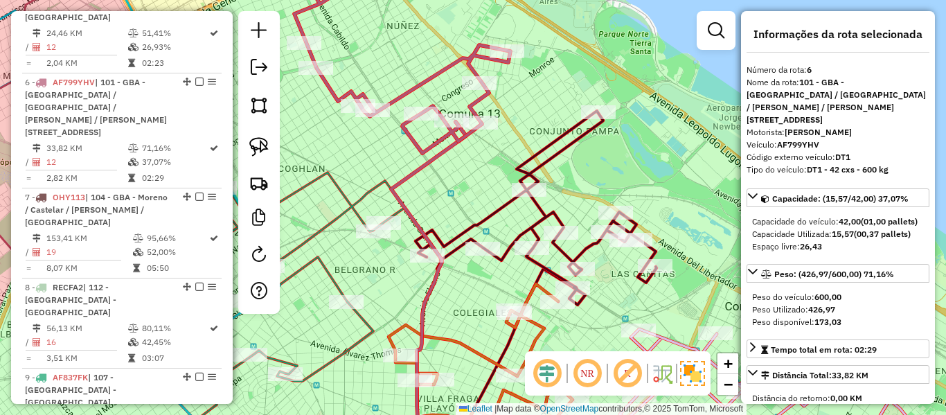
drag, startPoint x: 497, startPoint y: 105, endPoint x: 555, endPoint y: 147, distance: 70.9
click at [553, 144] on div "Janela de atendimento Grade de atendimento Capacidade Transportadoras Veículos …" at bounding box center [473, 207] width 946 height 415
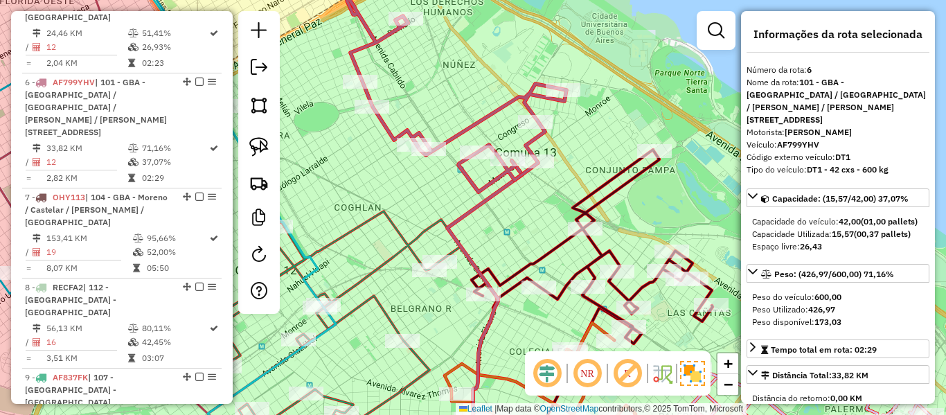
click at [626, 188] on icon at bounding box center [592, 247] width 241 height 194
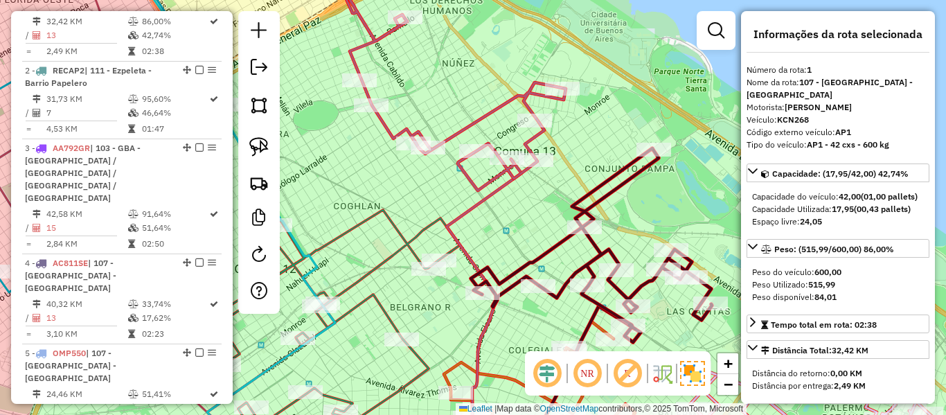
scroll to position [533, 0]
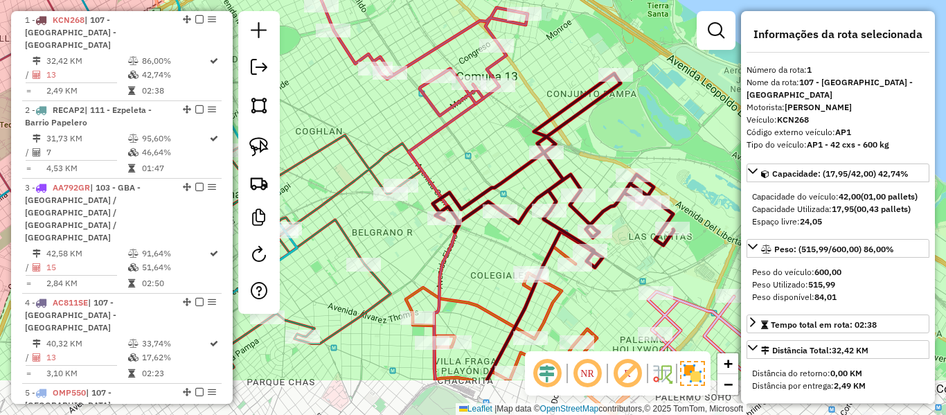
drag, startPoint x: 632, startPoint y: 225, endPoint x: 592, endPoint y: 147, distance: 87.6
click at [593, 148] on div "Janela de atendimento Grade de atendimento Capacidade Transportadoras Veículos …" at bounding box center [473, 207] width 946 height 415
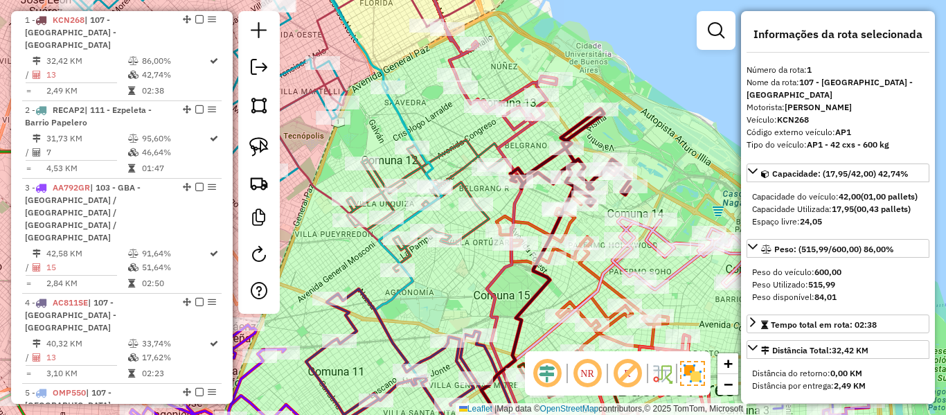
click at [526, 222] on icon at bounding box center [583, 271] width 172 height 152
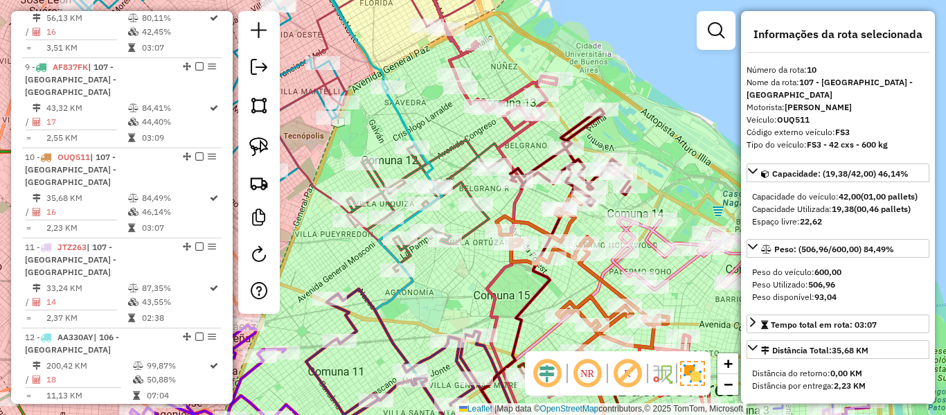
scroll to position [1281, 0]
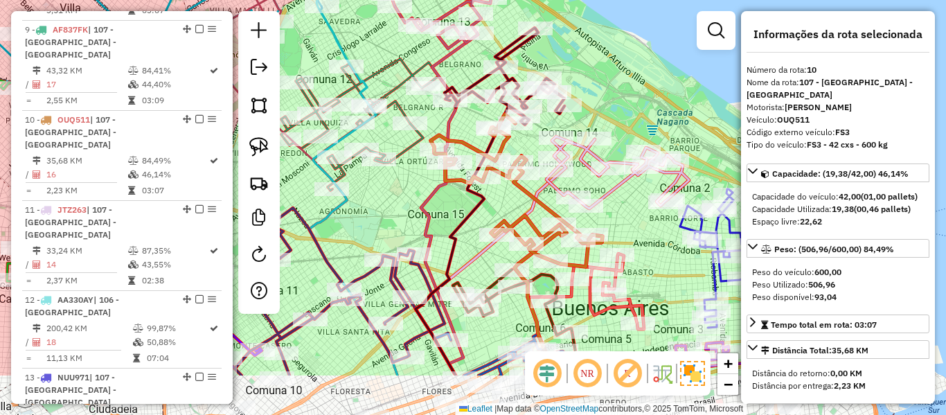
drag, startPoint x: 526, startPoint y: 222, endPoint x: 461, endPoint y: 141, distance: 104.4
click at [461, 141] on icon at bounding box center [517, 190] width 172 height 152
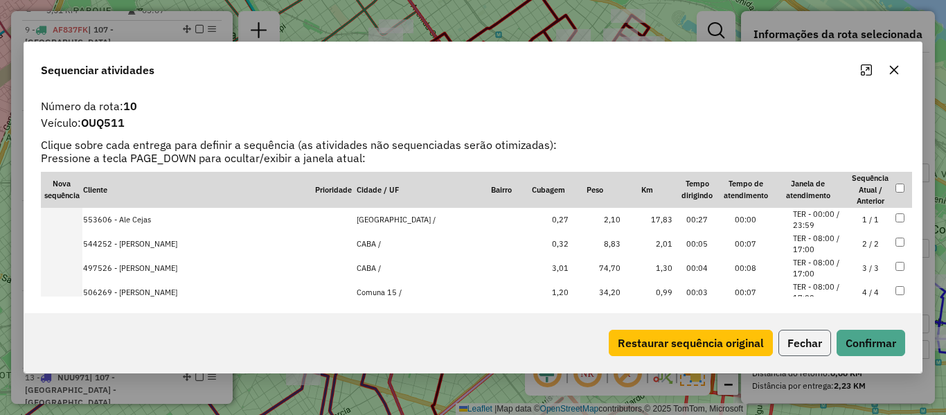
click at [801, 337] on button "Fechar" at bounding box center [804, 343] width 53 height 26
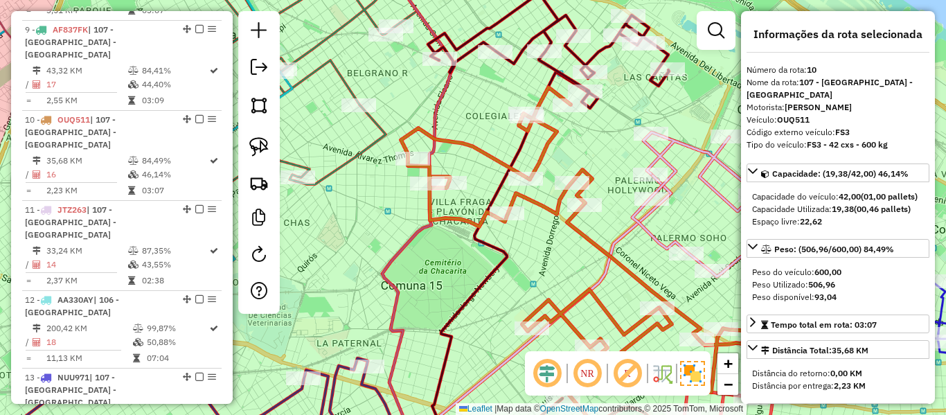
click at [494, 160] on icon at bounding box center [572, 239] width 343 height 305
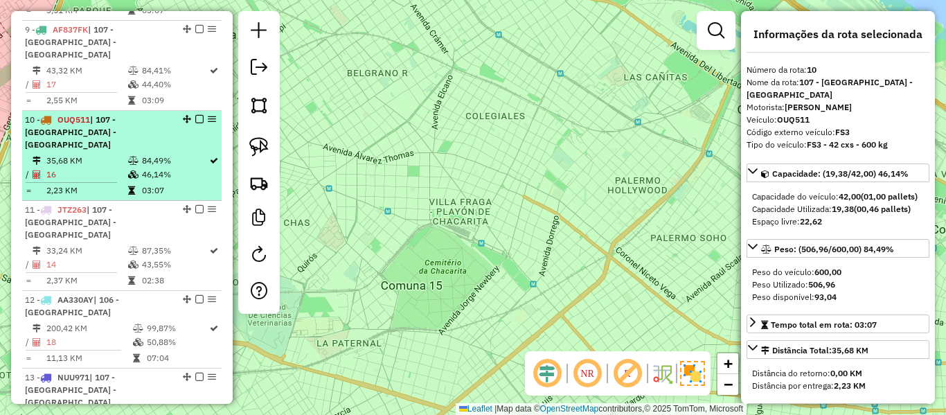
click at [149, 154] on td "84,49%" at bounding box center [174, 161] width 67 height 14
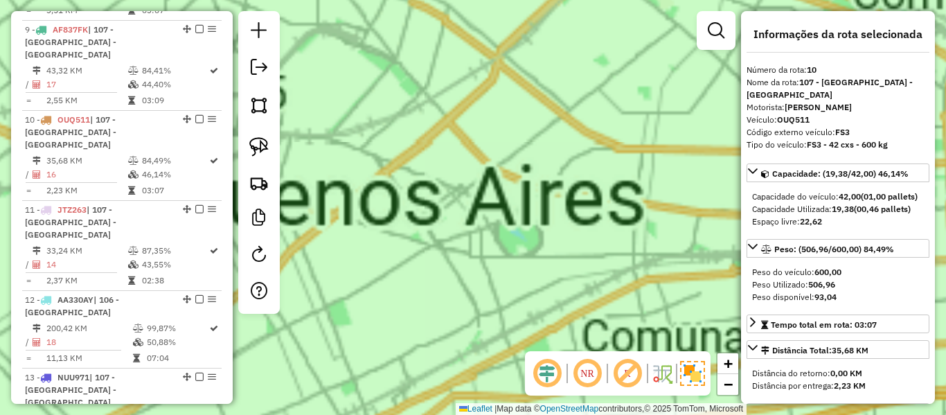
drag, startPoint x: 537, startPoint y: 192, endPoint x: 546, endPoint y: 207, distance: 17.7
click at [546, 206] on div "Rota 10 - Placa OUQ511 553606 - Ale Cejas Janela de atendimento Grade de atendi…" at bounding box center [473, 207] width 946 height 415
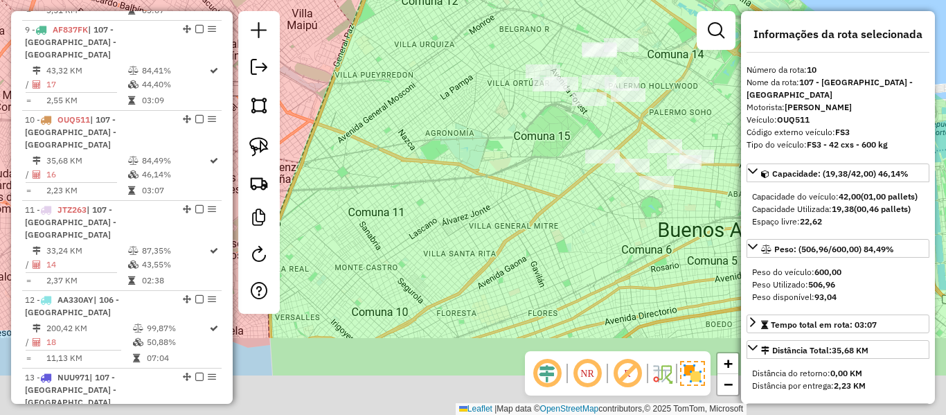
drag, startPoint x: 645, startPoint y: 299, endPoint x: 560, endPoint y: 292, distance: 85.5
click at [560, 292] on div "Janela de atendimento Grade de atendimento Capacidade Transportadoras Veículos …" at bounding box center [473, 207] width 946 height 415
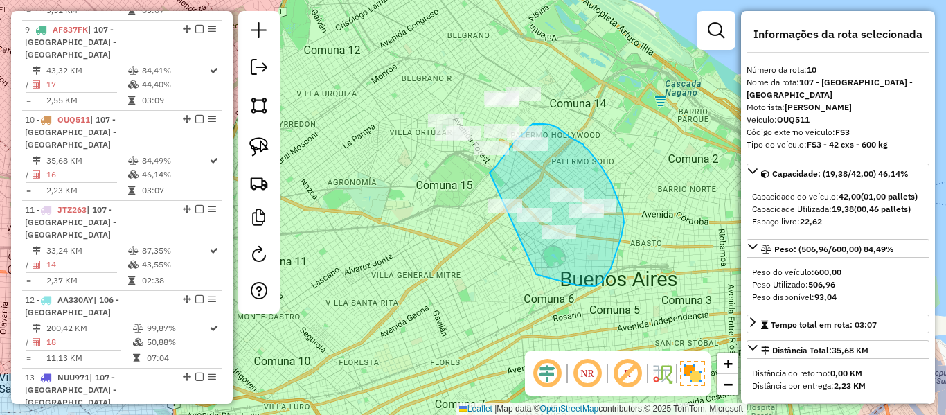
drag, startPoint x: 553, startPoint y: 279, endPoint x: 463, endPoint y: 250, distance: 95.3
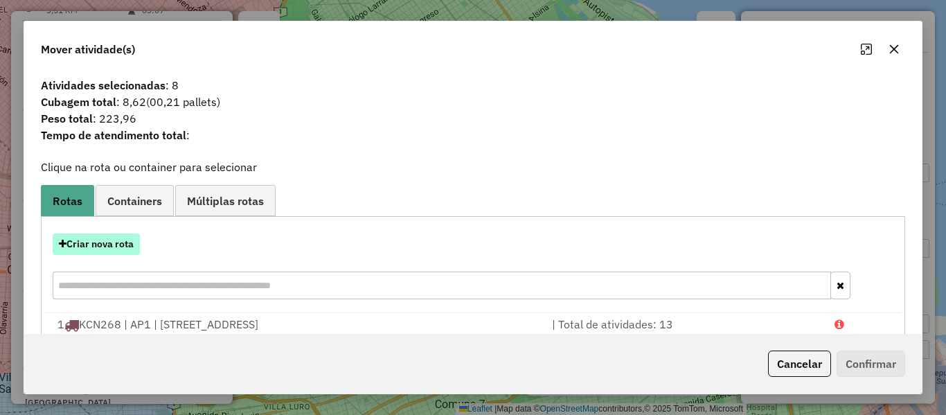
click at [121, 244] on button "Criar nova rota" at bounding box center [96, 243] width 87 height 21
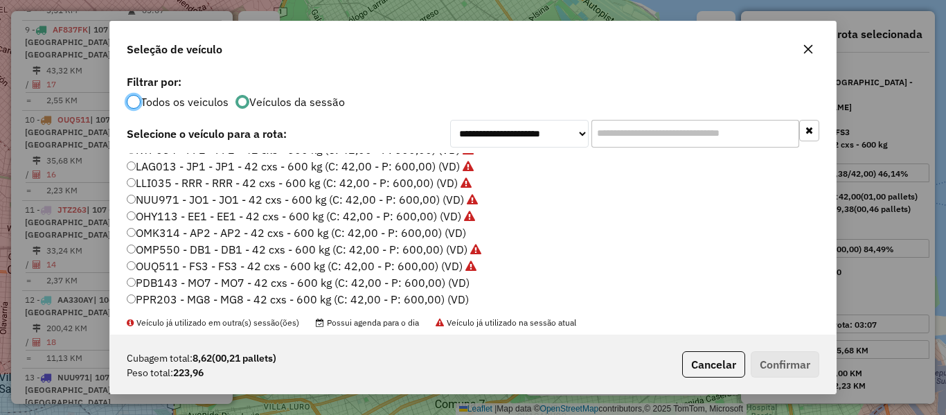
scroll to position [346, 0]
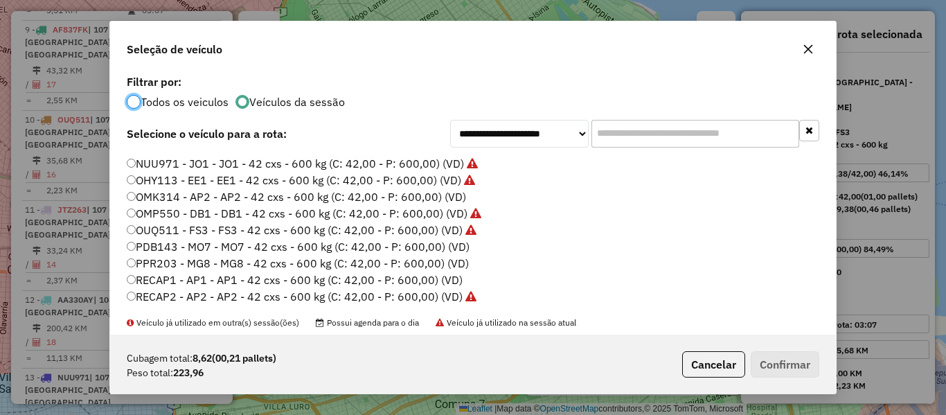
click at [451, 195] on label "OMK314 - AP2 - AP2 - 42 cxs - 600 kg (C: 42,00 - P: 600,00) (VD)" at bounding box center [296, 196] width 339 height 17
click at [782, 362] on button "Confirmar" at bounding box center [785, 364] width 69 height 26
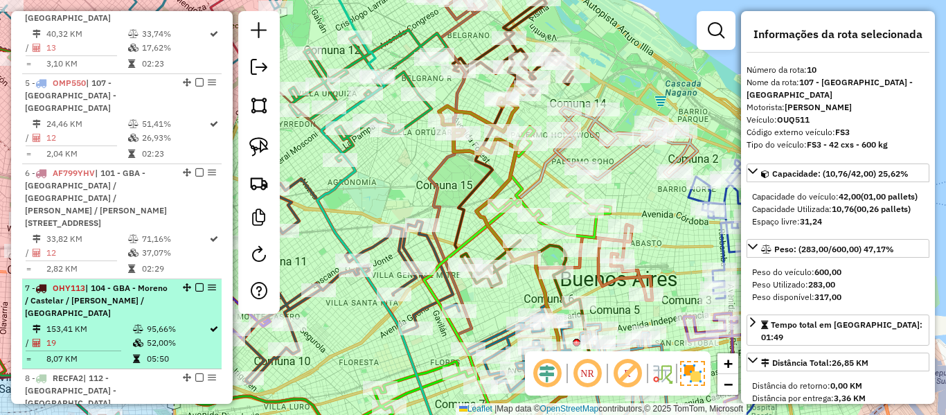
scroll to position [0, 0]
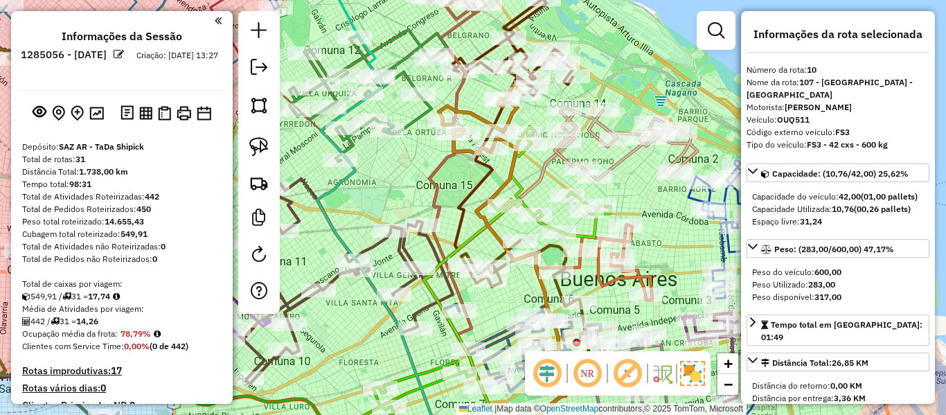
drag, startPoint x: 73, startPoint y: 229, endPoint x: 88, endPoint y: 71, distance: 159.3
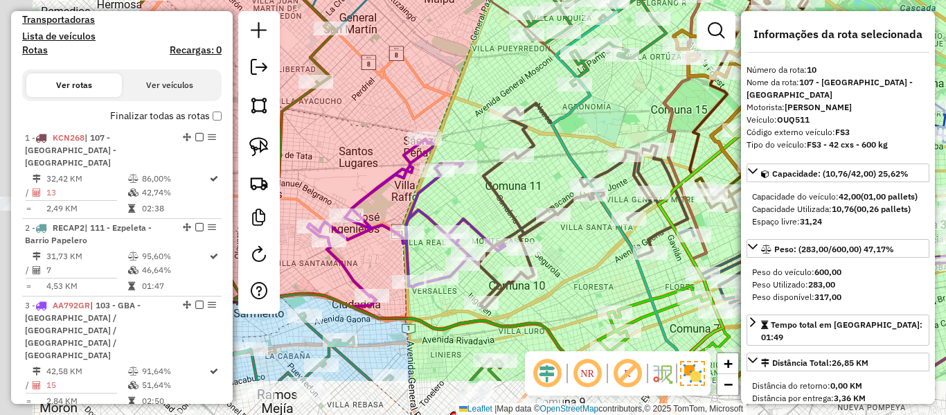
drag, startPoint x: 379, startPoint y: 191, endPoint x: 614, endPoint y: 116, distance: 246.6
click at [614, 116] on div "Janela de atendimento Grade de atendimento Capacidade Transportadoras Veículos …" at bounding box center [473, 207] width 946 height 415
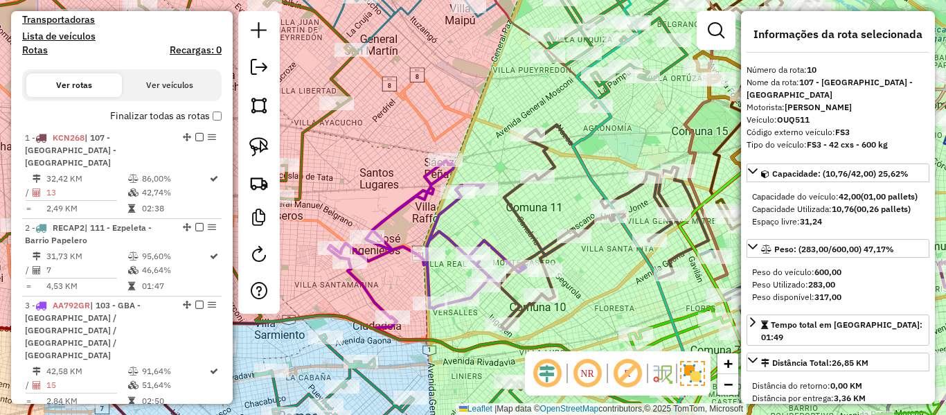
drag, startPoint x: 538, startPoint y: 186, endPoint x: 652, endPoint y: 253, distance: 131.9
click at [652, 253] on div "Janela de atendimento Grade de atendimento Capacidade Transportadoras Veículos …" at bounding box center [473, 207] width 946 height 415
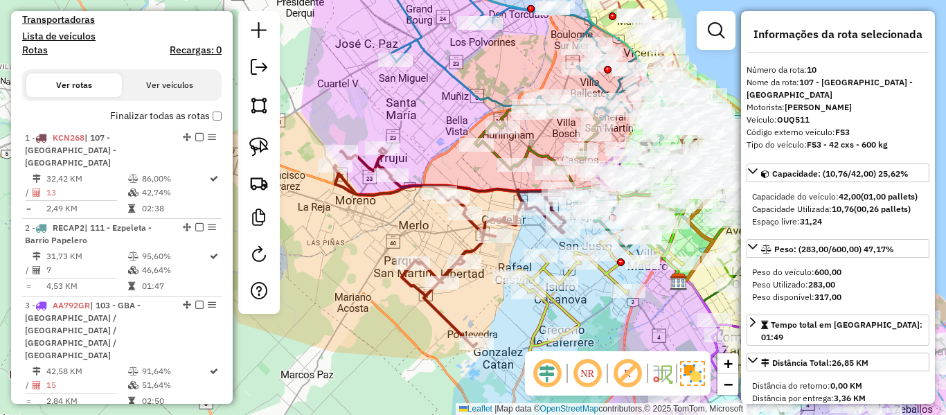
drag, startPoint x: 539, startPoint y: 261, endPoint x: 520, endPoint y: 243, distance: 26.0
click at [520, 243] on div "Janela de atendimento Grade de atendimento Capacidade Transportadoras Veículos …" at bounding box center [473, 207] width 946 height 415
drag, startPoint x: 450, startPoint y: 315, endPoint x: 442, endPoint y: 332, distance: 19.2
click at [450, 316] on icon at bounding box center [448, 247] width 231 height 198
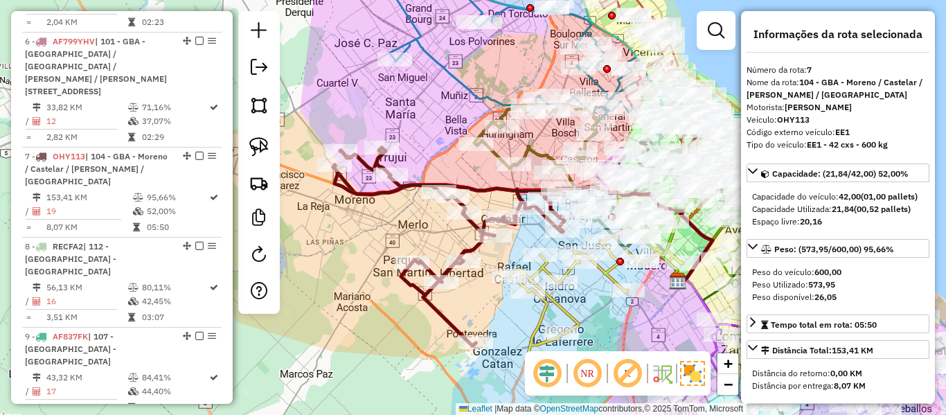
scroll to position [1036, 0]
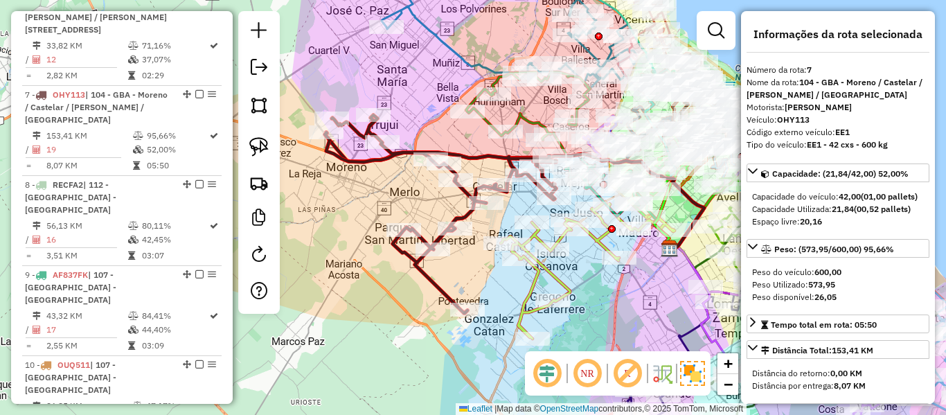
drag, startPoint x: 488, startPoint y: 292, endPoint x: 502, endPoint y: 301, distance: 16.2
click at [501, 301] on div "Janela de atendimento Grade de atendimento Capacidade Transportadoras Veículos …" at bounding box center [473, 207] width 946 height 415
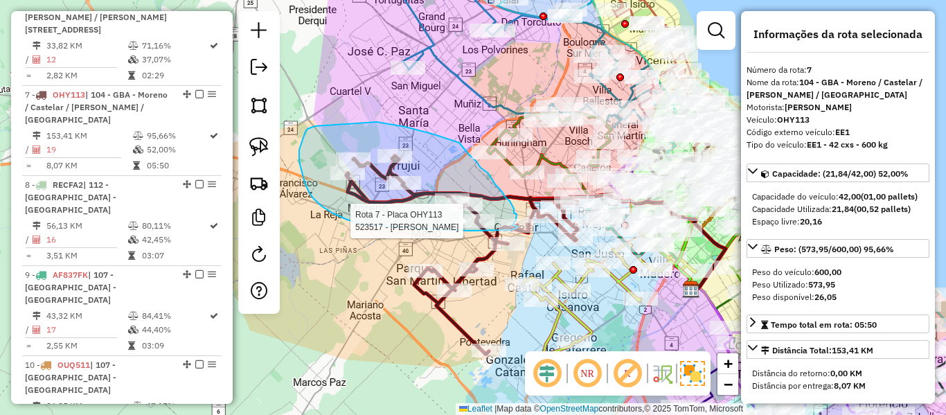
drag, startPoint x: 322, startPoint y: 206, endPoint x: 428, endPoint y: 231, distance: 108.8
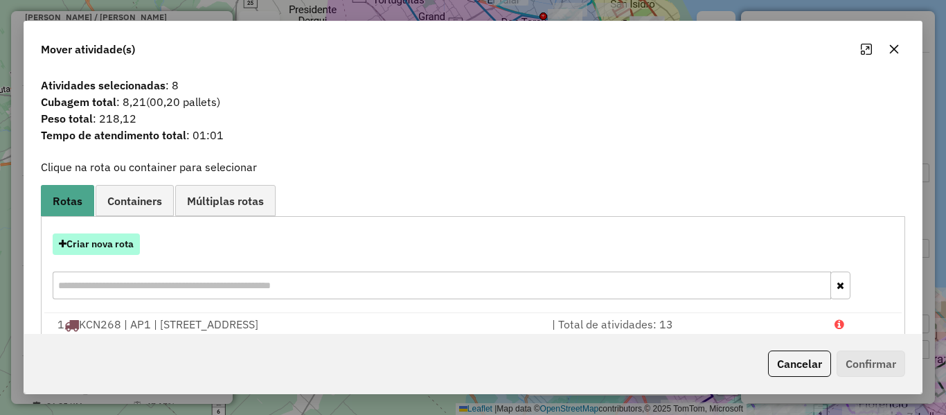
click at [120, 246] on button "Criar nova rota" at bounding box center [96, 243] width 87 height 21
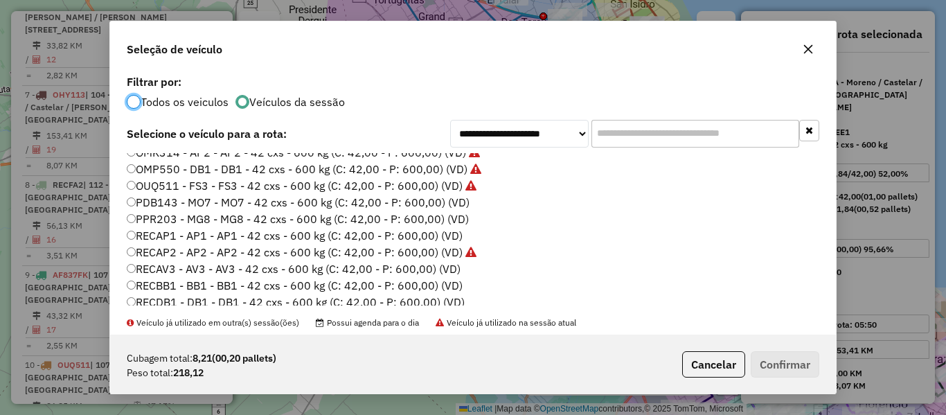
scroll to position [416, 0]
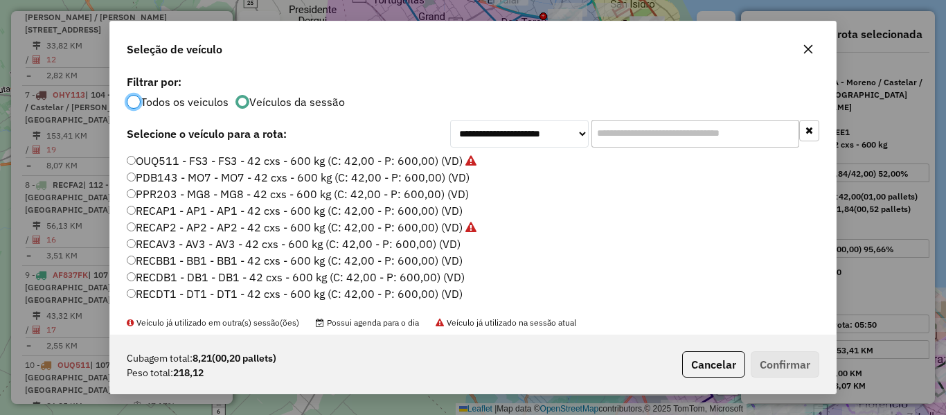
click at [454, 179] on label "PDB143 - MO7 - MO7 - 42 cxs - 600 kg (C: 42,00 - P: 600,00) (VD)" at bounding box center [298, 177] width 343 height 17
click at [771, 366] on button "Confirmar" at bounding box center [785, 364] width 69 height 26
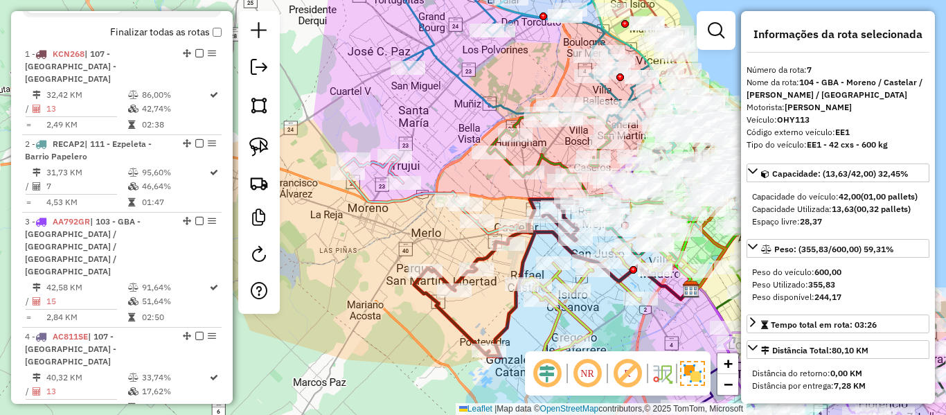
scroll to position [0, 0]
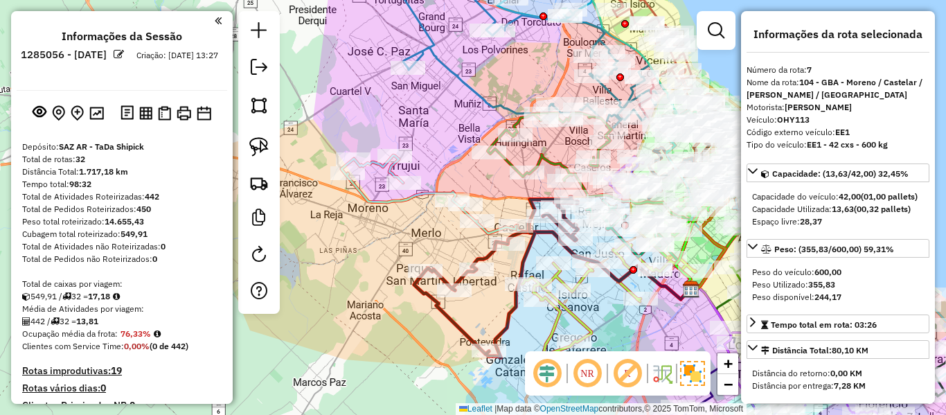
drag, startPoint x: 202, startPoint y: 208, endPoint x: 205, endPoint y: 152, distance: 56.9
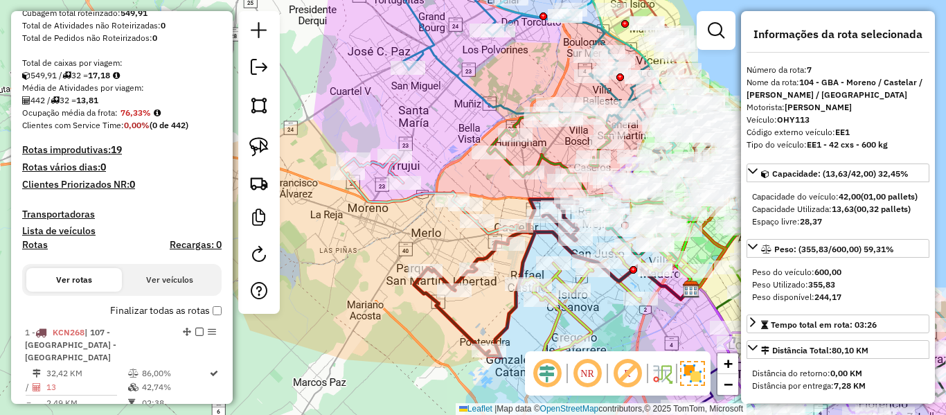
scroll to position [346, 0]
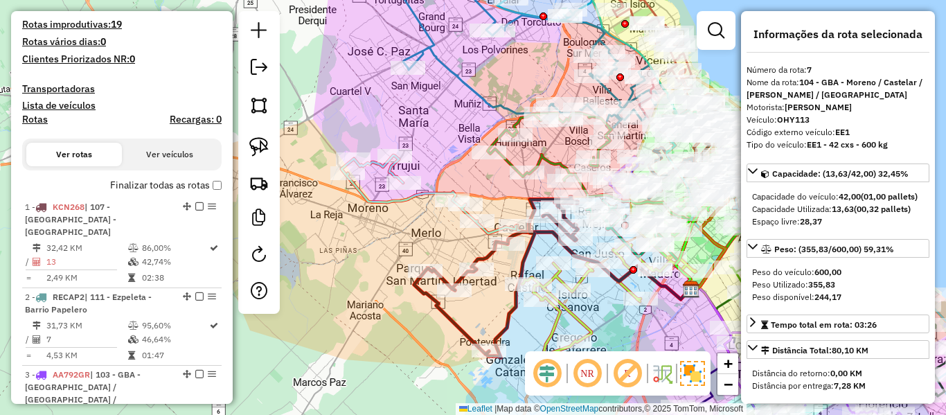
click at [184, 192] on label "Finalizar todas as rotas" at bounding box center [165, 185] width 111 height 15
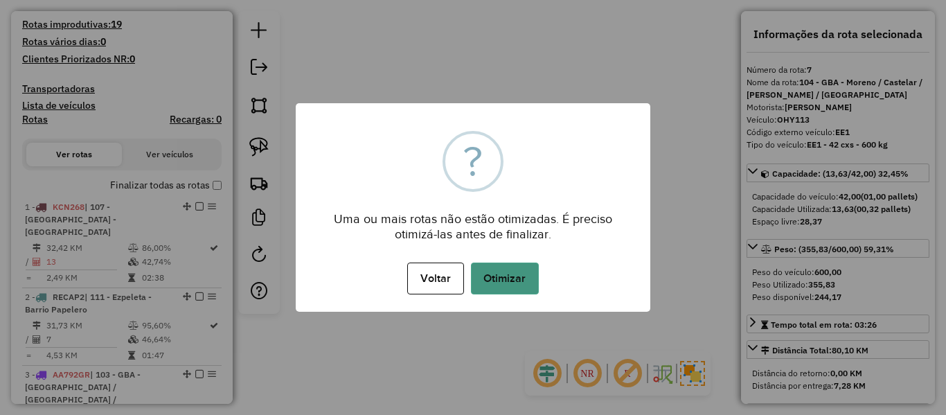
click at [522, 280] on button "Otimizar" at bounding box center [505, 278] width 68 height 32
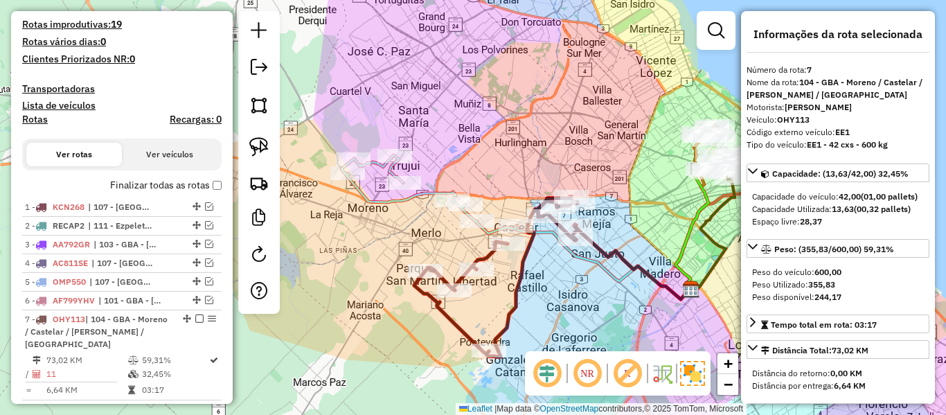
click at [161, 184] on label "Finalizar todas as rotas" at bounding box center [165, 185] width 111 height 15
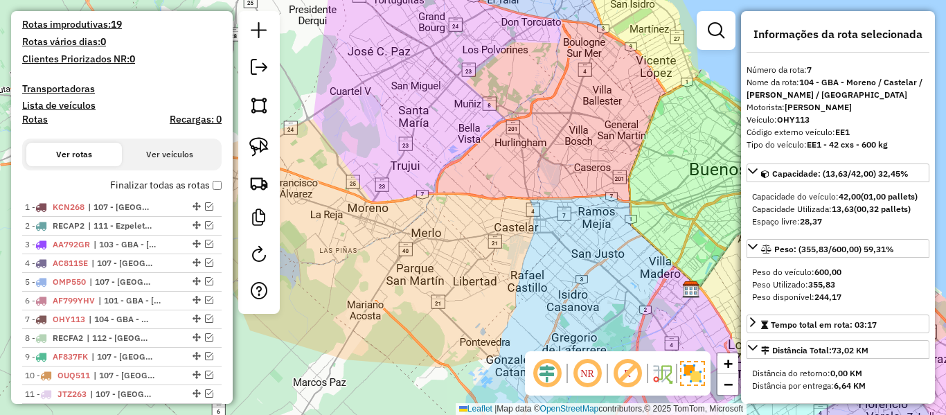
click at [161, 184] on label "Finalizar todas as rotas" at bounding box center [165, 185] width 111 height 15
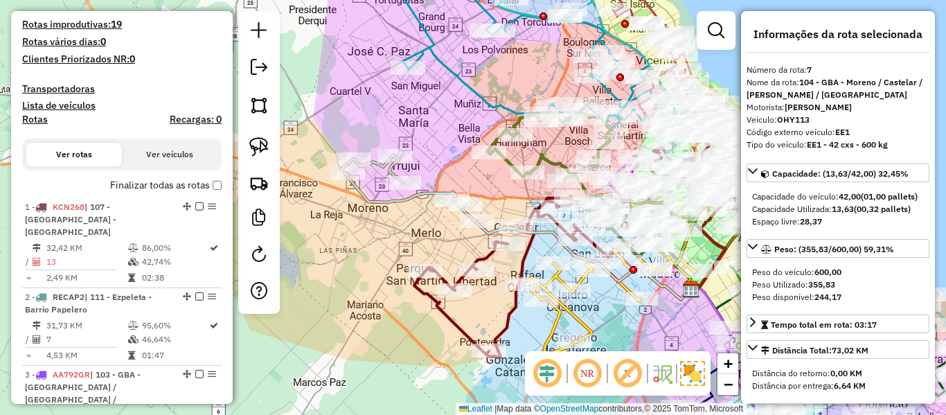
click at [35, 118] on h4 "Rotas" at bounding box center [35, 120] width 26 height 12
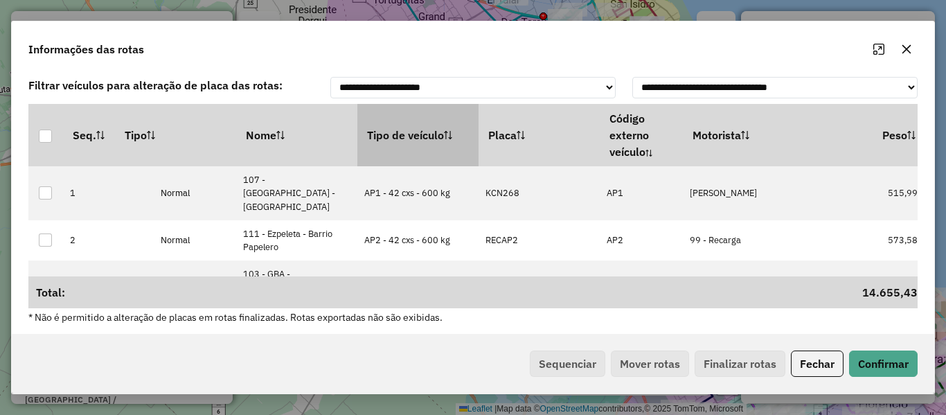
click at [391, 145] on th "Tipo de veículo" at bounding box center [417, 135] width 121 height 62
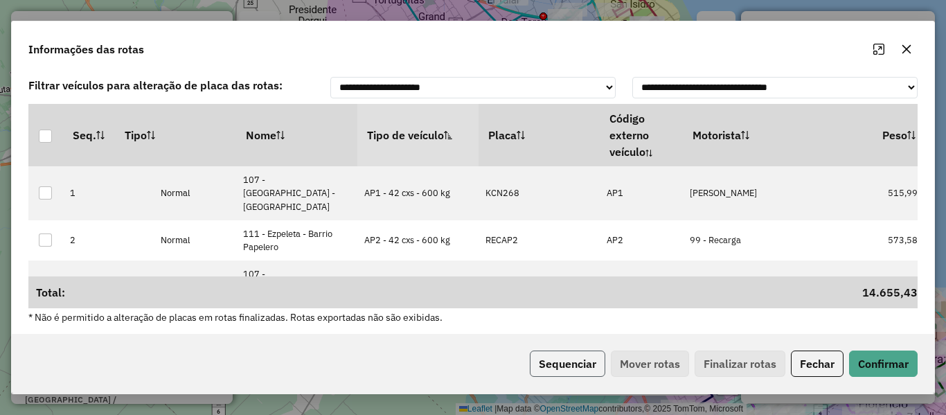
click at [569, 355] on button "Sequenciar" at bounding box center [567, 363] width 75 height 26
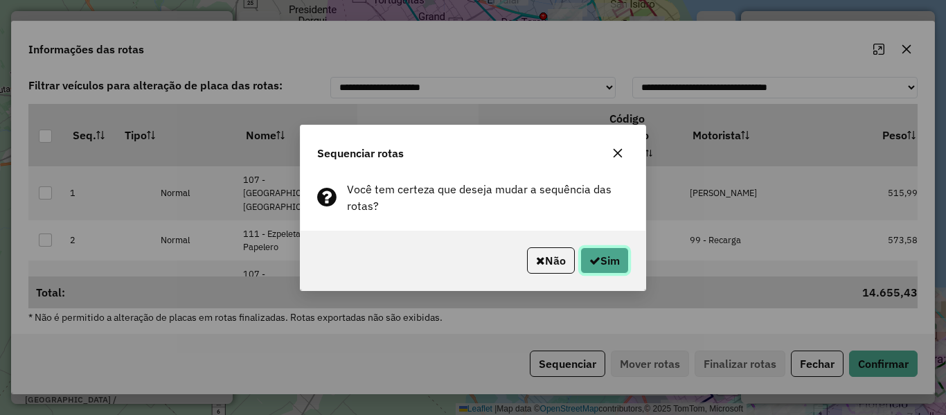
click at [584, 265] on button "Sim" at bounding box center [604, 260] width 48 height 26
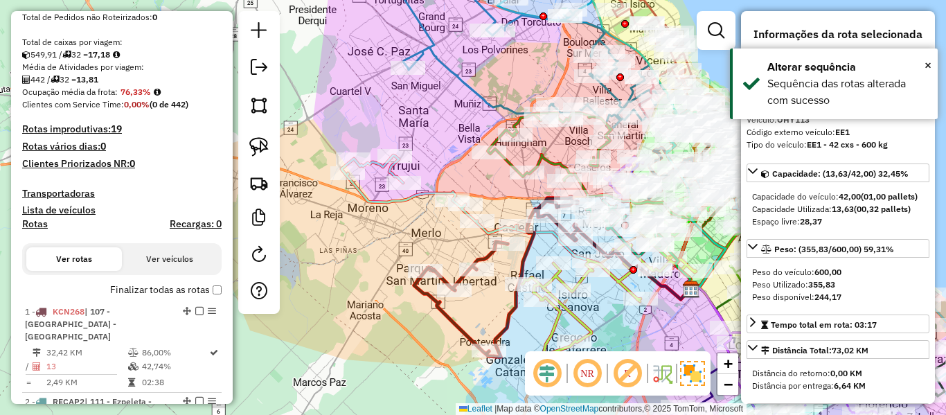
scroll to position [0, 0]
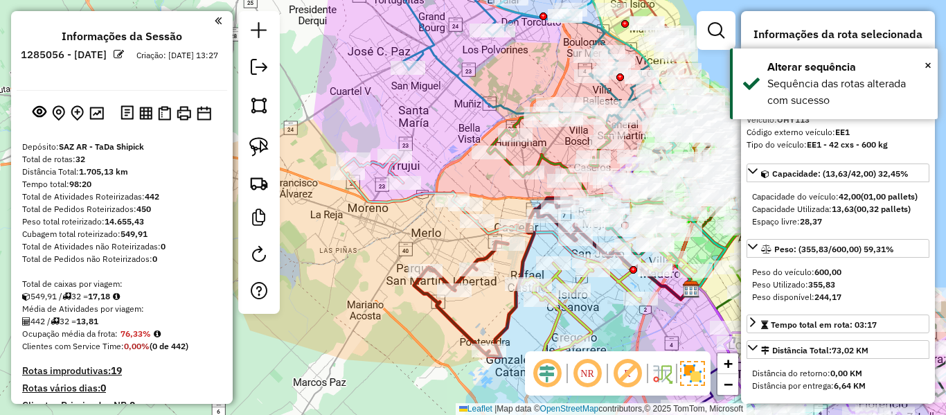
drag, startPoint x: 159, startPoint y: 215, endPoint x: 159, endPoint y: 111, distance: 103.9
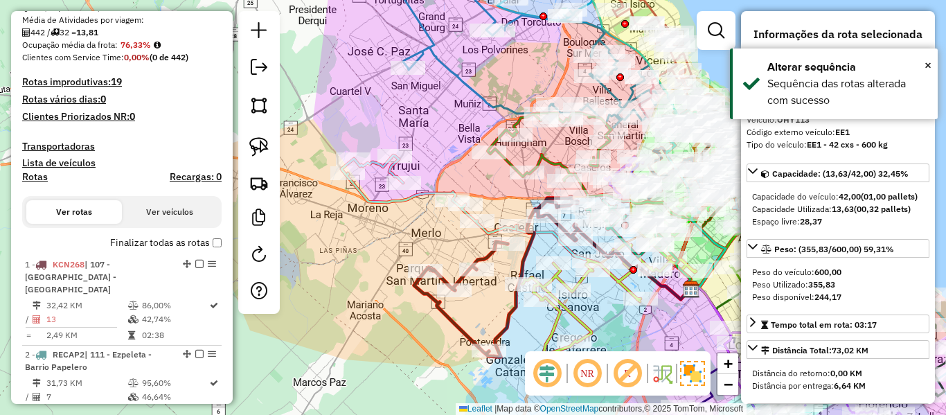
scroll to position [346, 0]
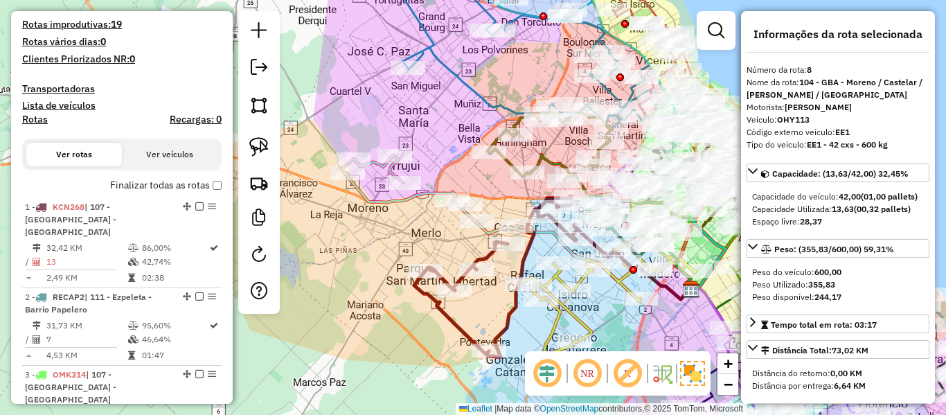
click at [159, 191] on label "Finalizar todas as rotas" at bounding box center [165, 185] width 111 height 15
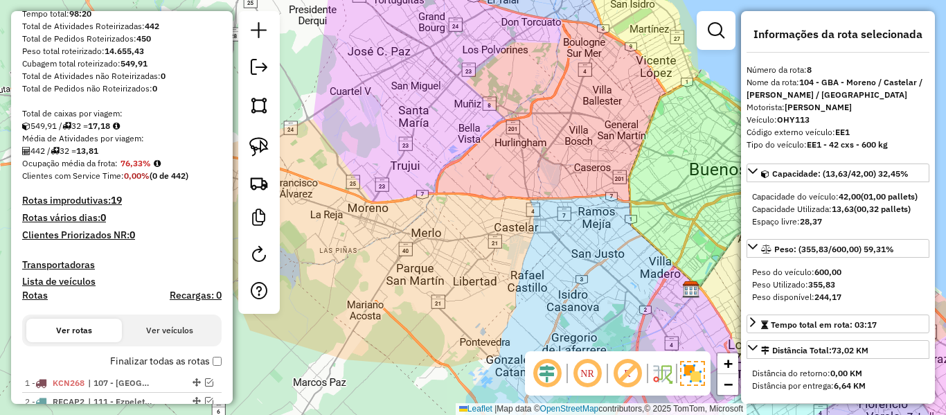
scroll to position [0, 0]
